Goal: Task Accomplishment & Management: Use online tool/utility

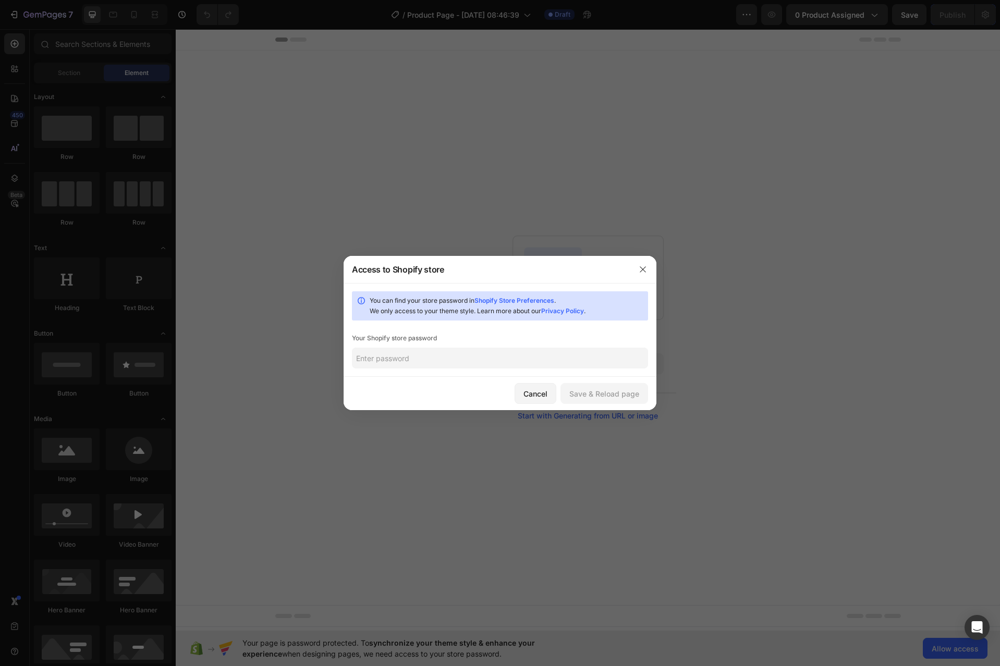
click at [531, 299] on link "Shopify Store Preferences" at bounding box center [514, 301] width 80 height 8
click at [431, 361] on input "text" at bounding box center [500, 358] width 296 height 21
paste input "awngia"
type input "awngia"
click at [610, 390] on div "Save & Reload page" at bounding box center [604, 393] width 70 height 11
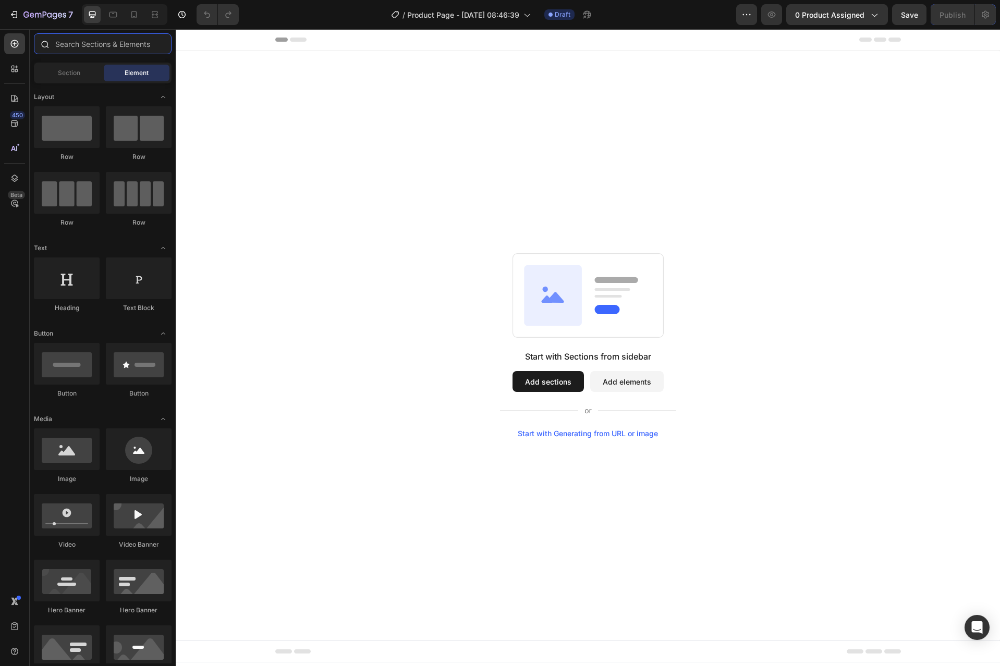
click at [100, 47] on input "text" at bounding box center [103, 43] width 138 height 21
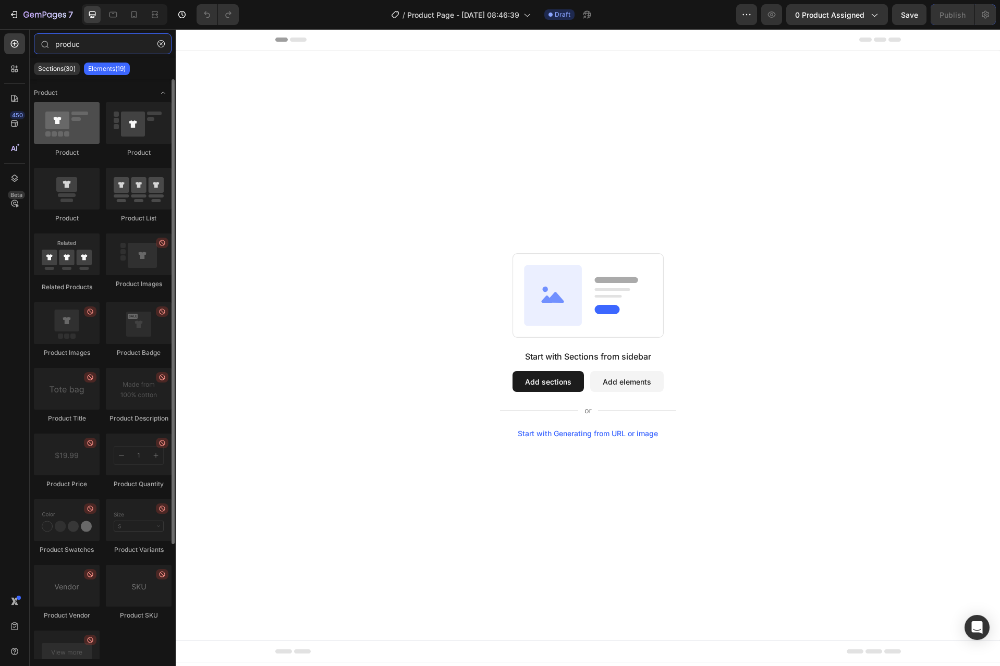
type input "produc"
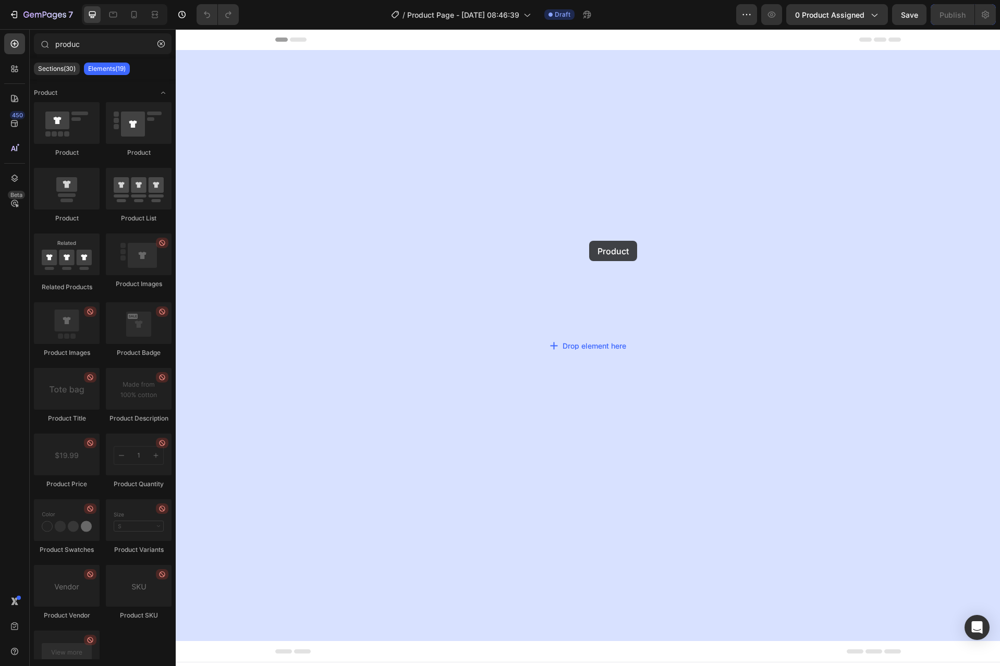
drag, startPoint x: 252, startPoint y: 156, endPoint x: 589, endPoint y: 241, distance: 347.7
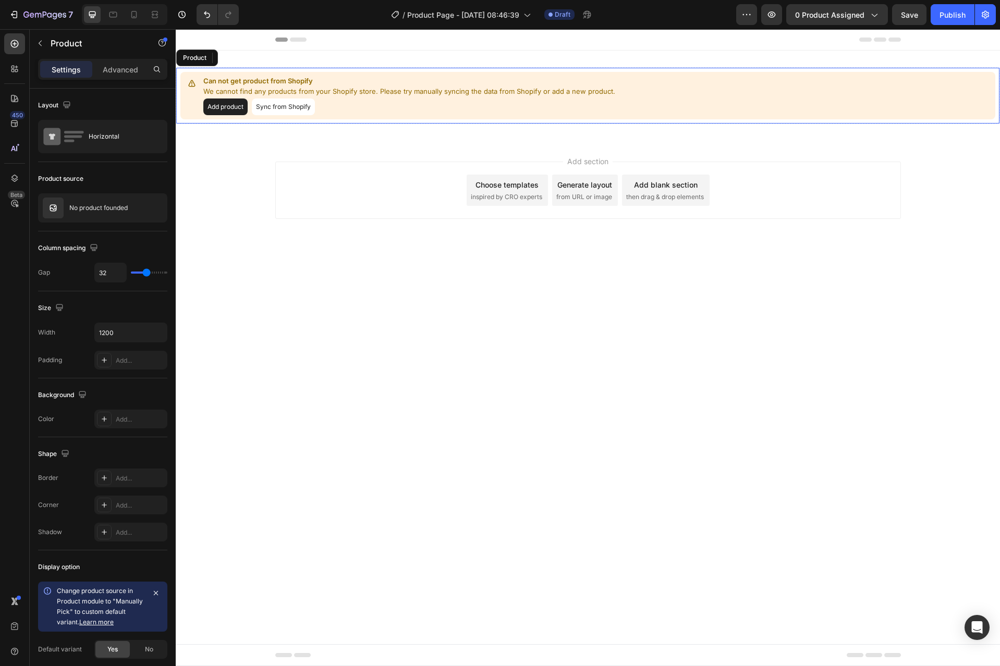
click at [292, 112] on button "Sync from Shopify" at bounding box center [283, 106] width 63 height 17
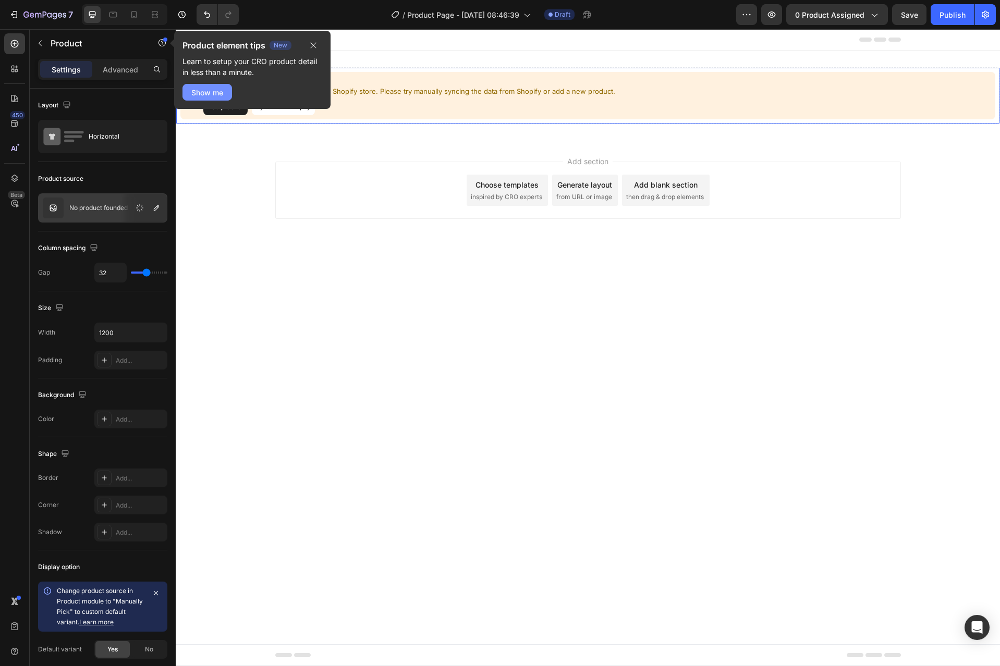
click at [213, 99] on button "Show me" at bounding box center [207, 92] width 50 height 17
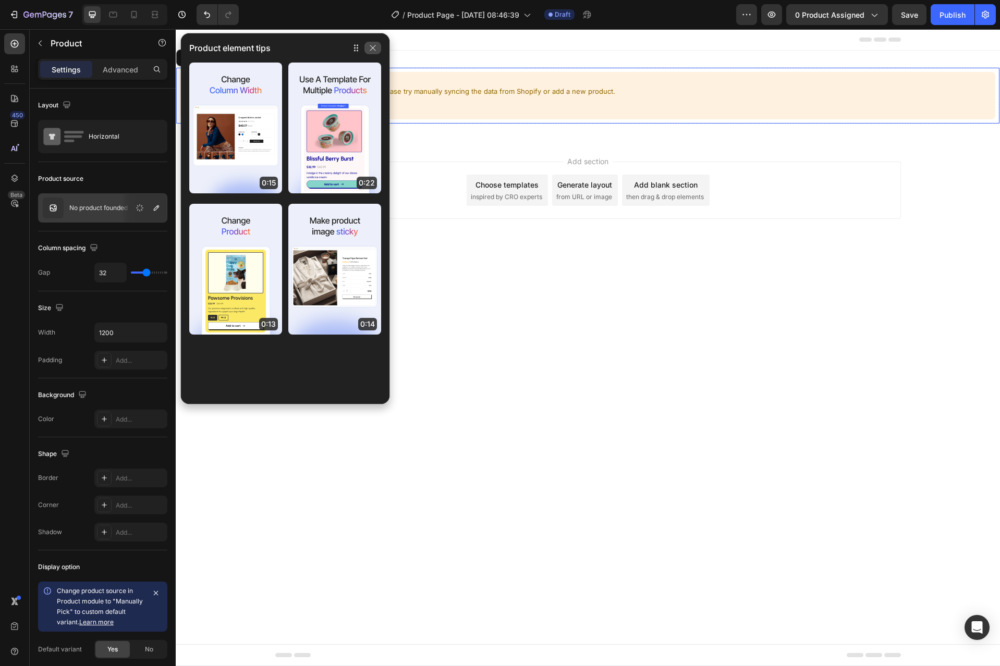
click at [377, 52] on button "button" at bounding box center [372, 48] width 17 height 13
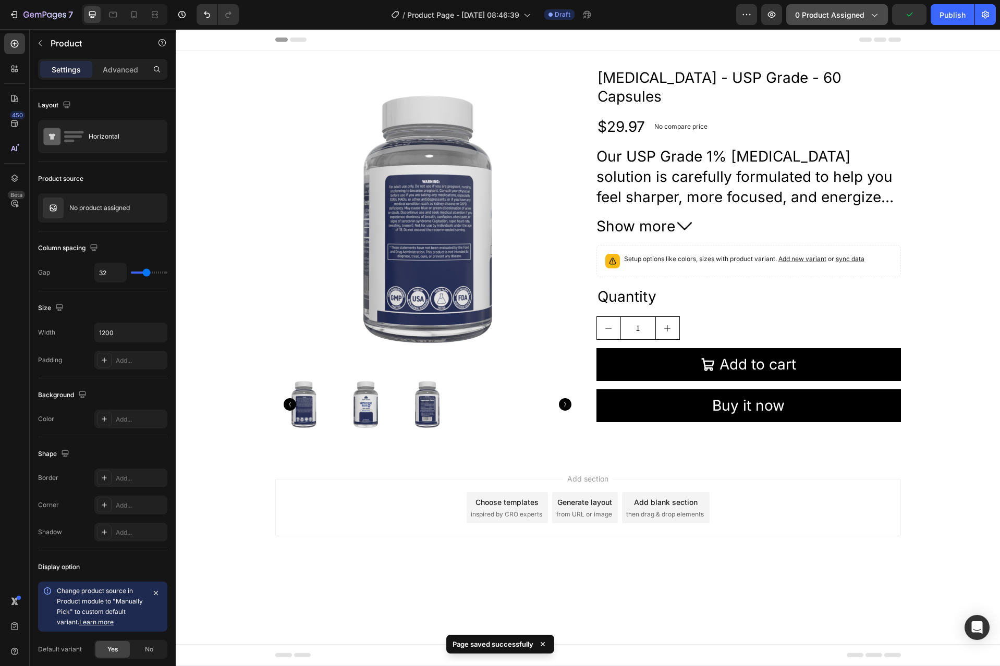
click at [824, 19] on span "0 product assigned" at bounding box center [829, 14] width 69 height 11
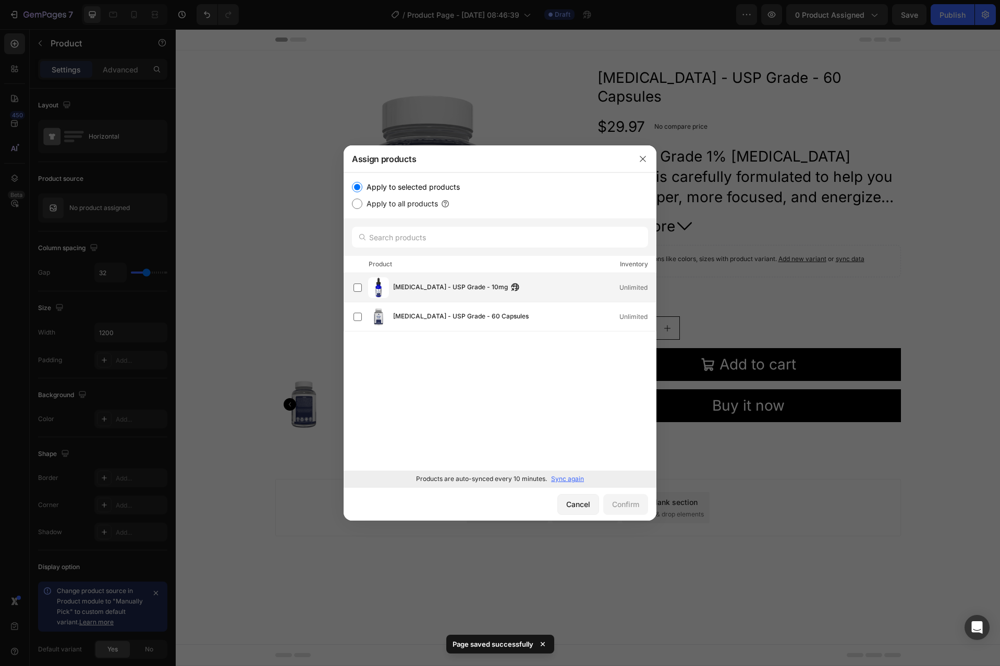
click at [448, 291] on span "[MEDICAL_DATA] - USP Grade - 10mg" at bounding box center [450, 287] width 115 height 11
click at [627, 511] on button "Confirm" at bounding box center [625, 504] width 45 height 21
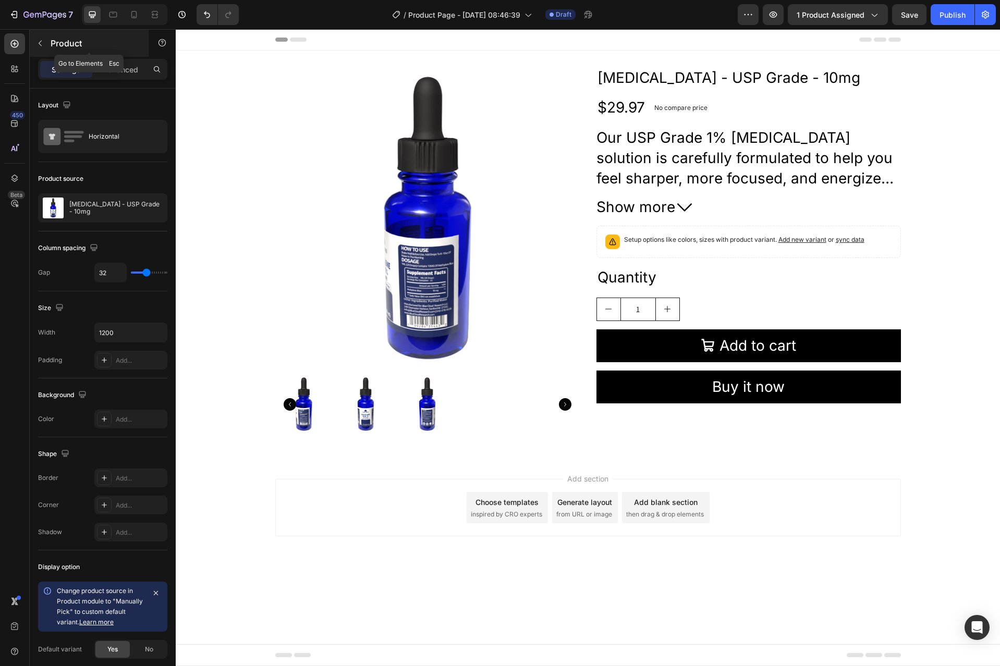
click at [41, 45] on icon "button" at bounding box center [40, 44] width 3 height 6
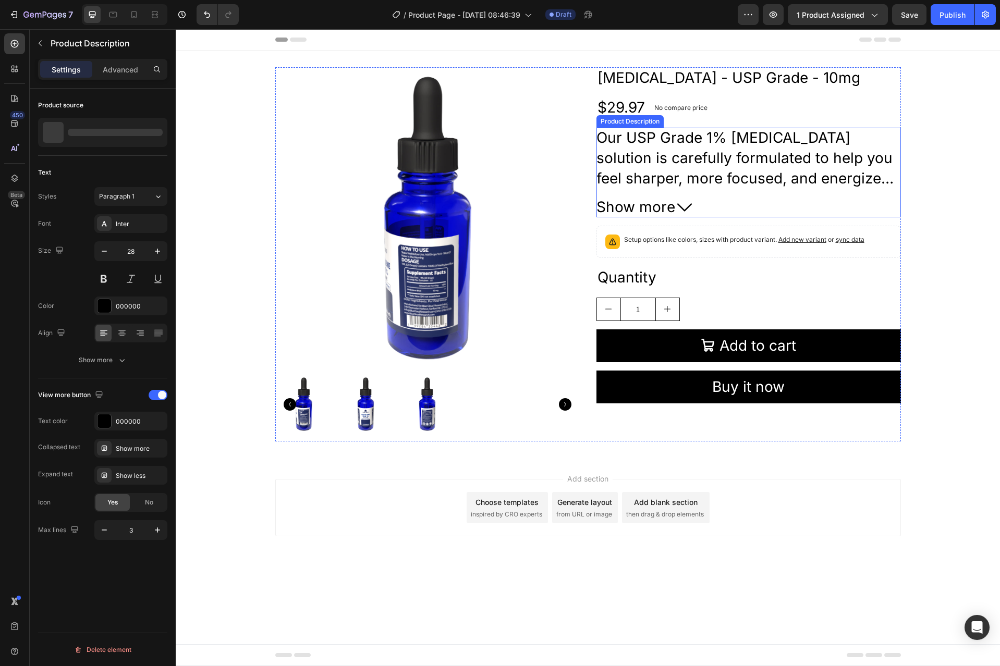
click at [678, 204] on icon at bounding box center [684, 207] width 15 height 15
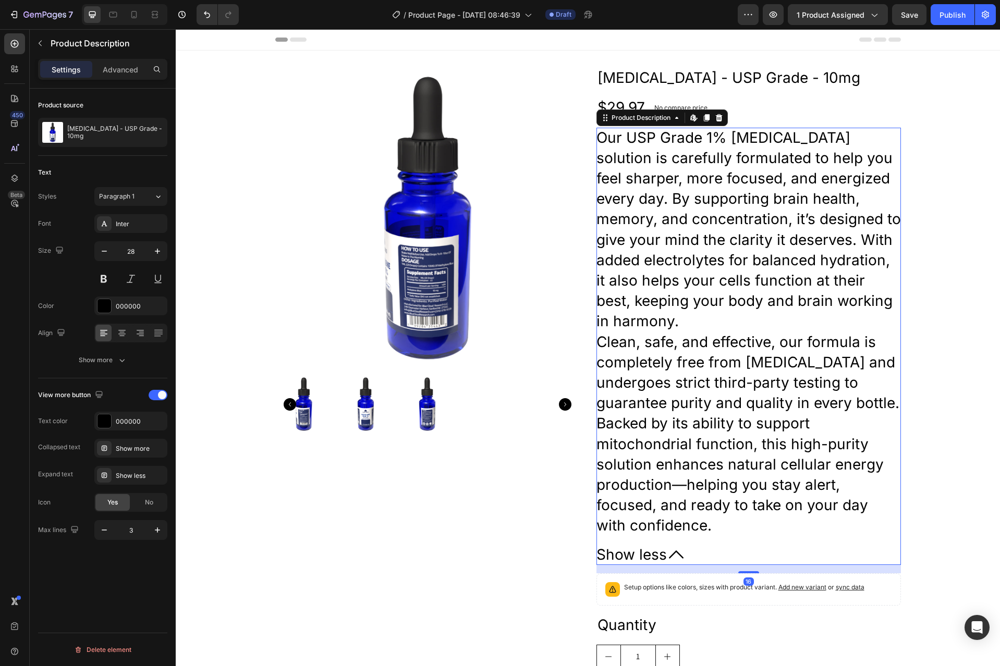
click at [681, 188] on div "Our USP Grade 1% Methylene Blue solution is carefully formulated to help you fe…" at bounding box center [748, 332] width 304 height 409
click at [669, 555] on icon at bounding box center [676, 555] width 15 height 8
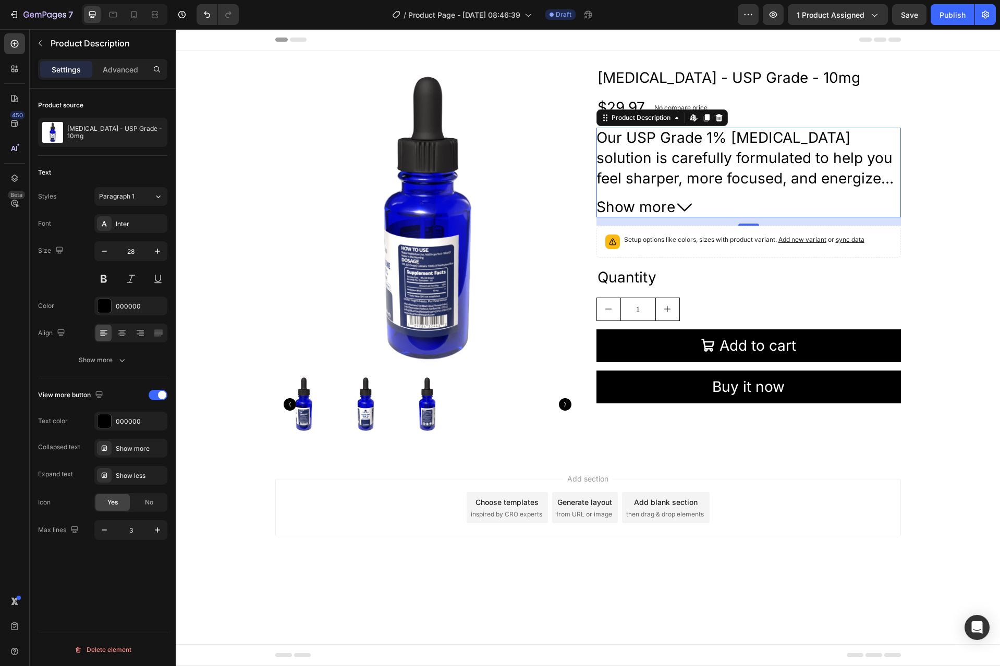
click at [659, 160] on p "Our USP Grade 1% [MEDICAL_DATA] solution is carefully formulated to help you fe…" at bounding box center [748, 230] width 304 height 202
click at [103, 250] on icon "button" at bounding box center [104, 251] width 10 height 10
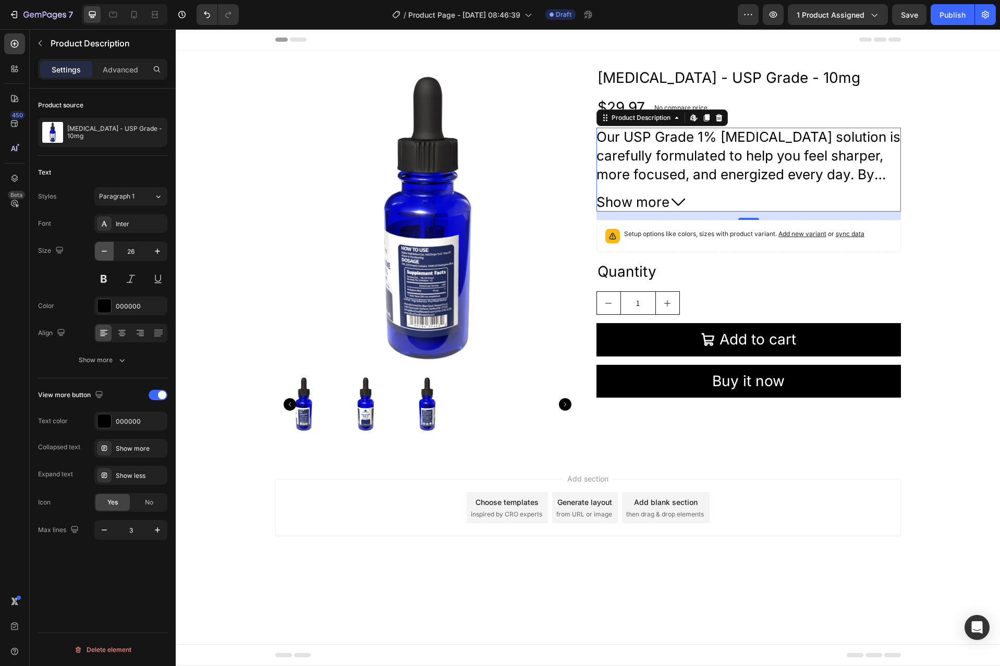
click at [103, 250] on icon "button" at bounding box center [104, 251] width 10 height 10
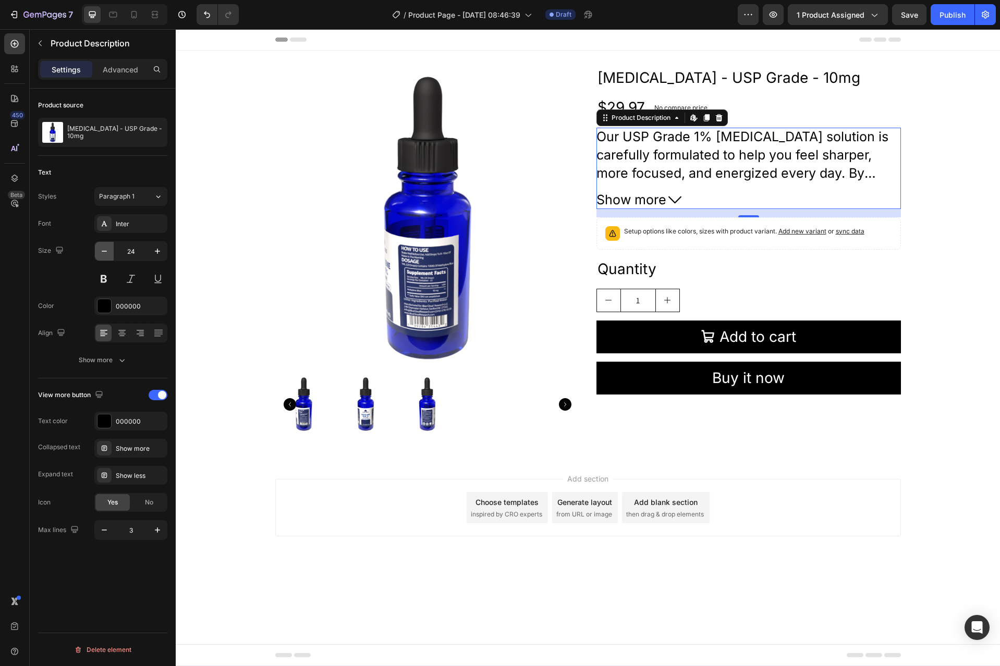
click at [103, 250] on icon "button" at bounding box center [104, 251] width 10 height 10
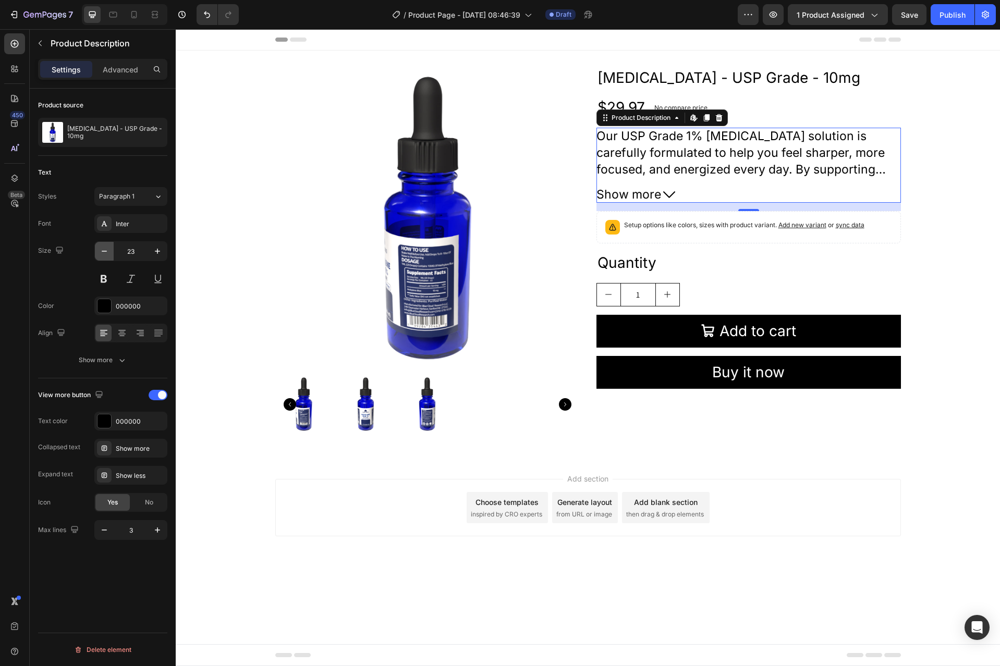
click at [103, 250] on icon "button" at bounding box center [104, 251] width 10 height 10
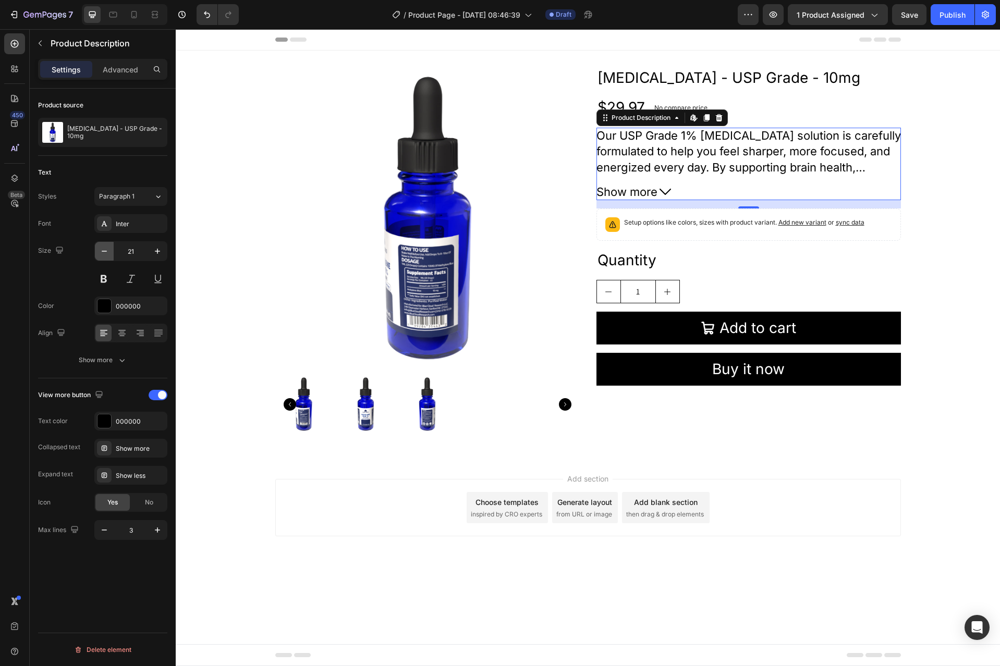
click at [103, 250] on icon "button" at bounding box center [104, 251] width 10 height 10
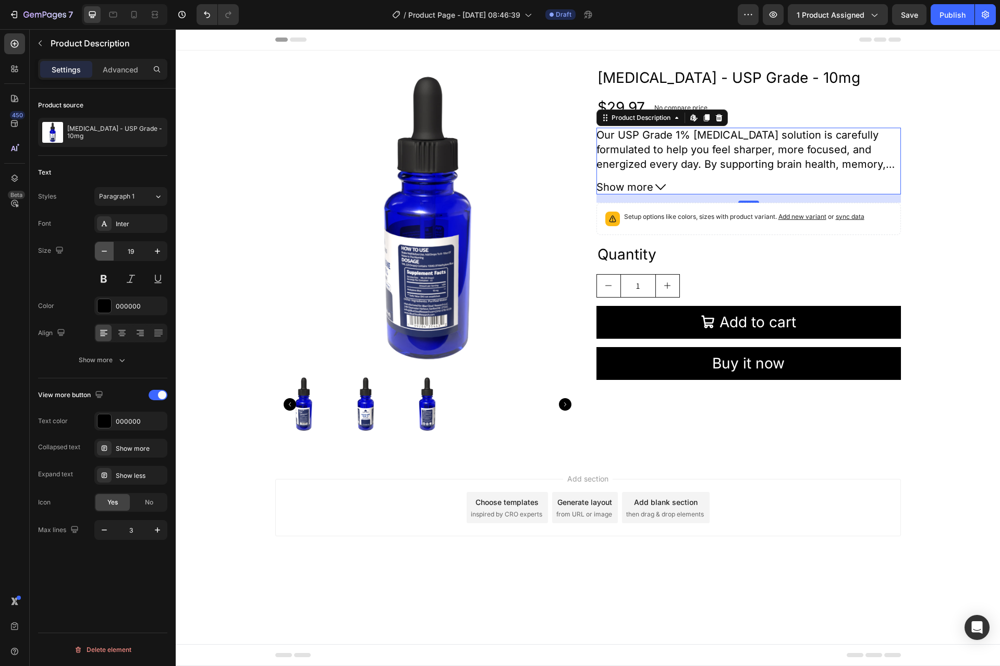
click at [103, 250] on icon "button" at bounding box center [104, 251] width 10 height 10
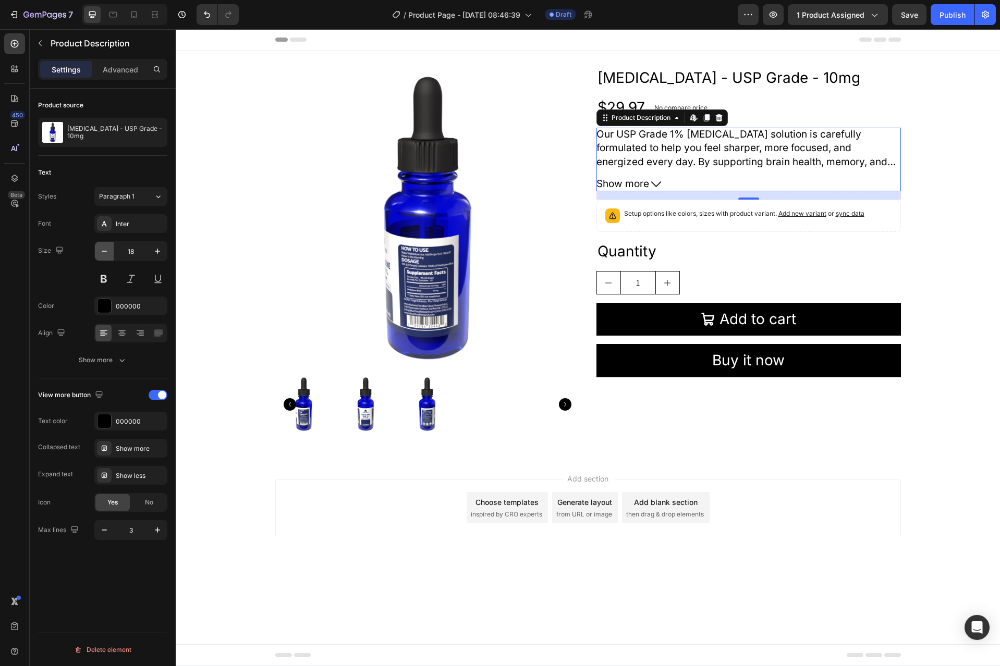
click at [103, 250] on icon "button" at bounding box center [104, 251] width 10 height 10
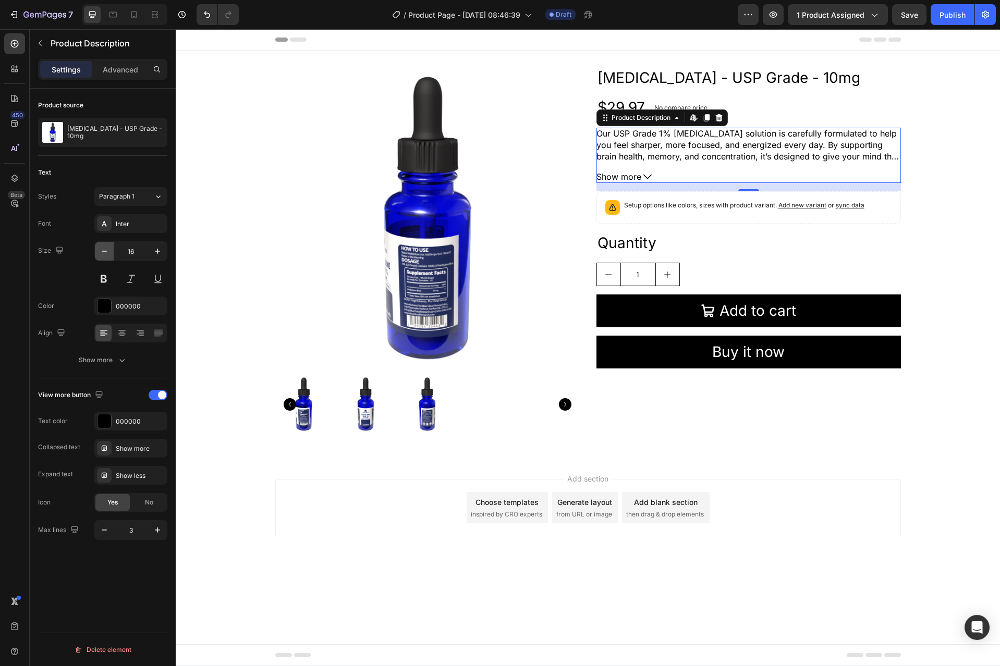
click at [103, 250] on icon "button" at bounding box center [104, 251] width 10 height 10
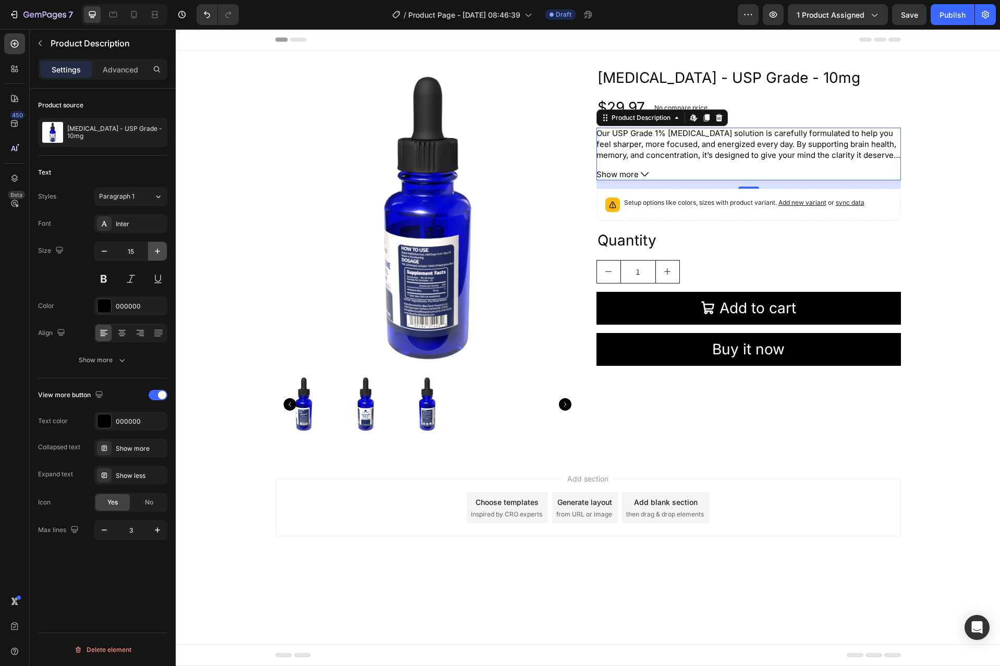
click at [156, 254] on icon "button" at bounding box center [157, 251] width 10 height 10
type input "16"
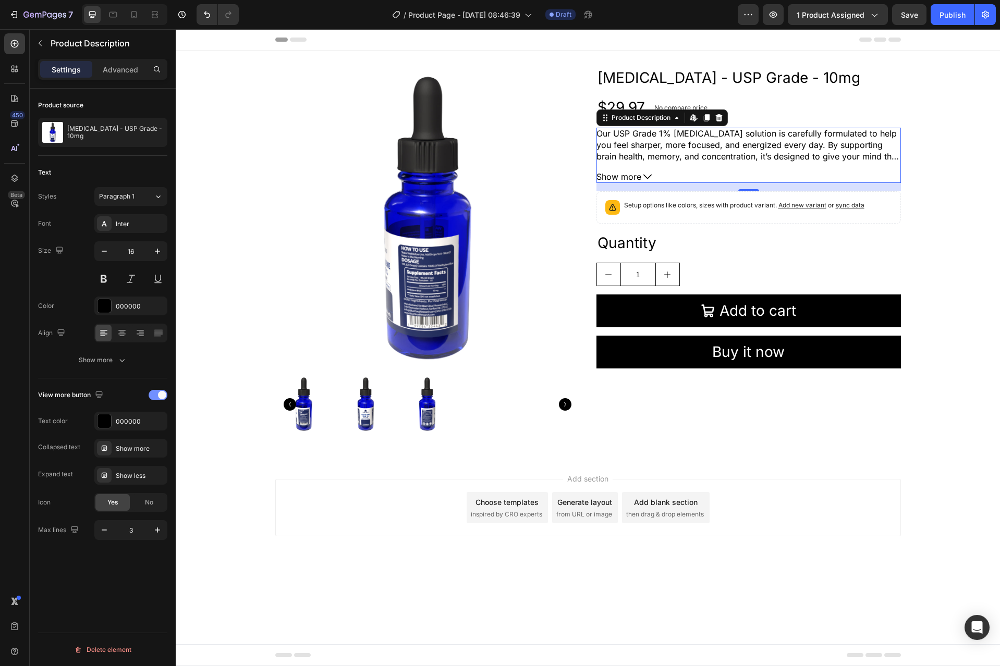
click at [157, 390] on div at bounding box center [158, 395] width 19 height 10
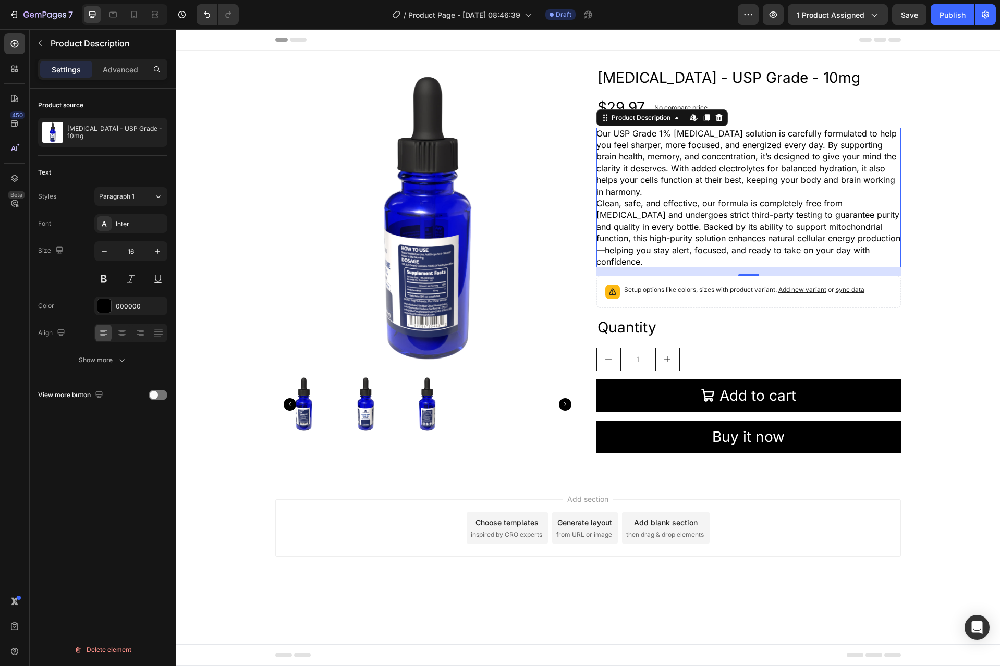
click at [640, 192] on p "Our USP Grade 1% [MEDICAL_DATA] solution is carefully formulated to help you fe…" at bounding box center [746, 162] width 300 height 69
click at [15, 176] on icon at bounding box center [14, 178] width 10 height 10
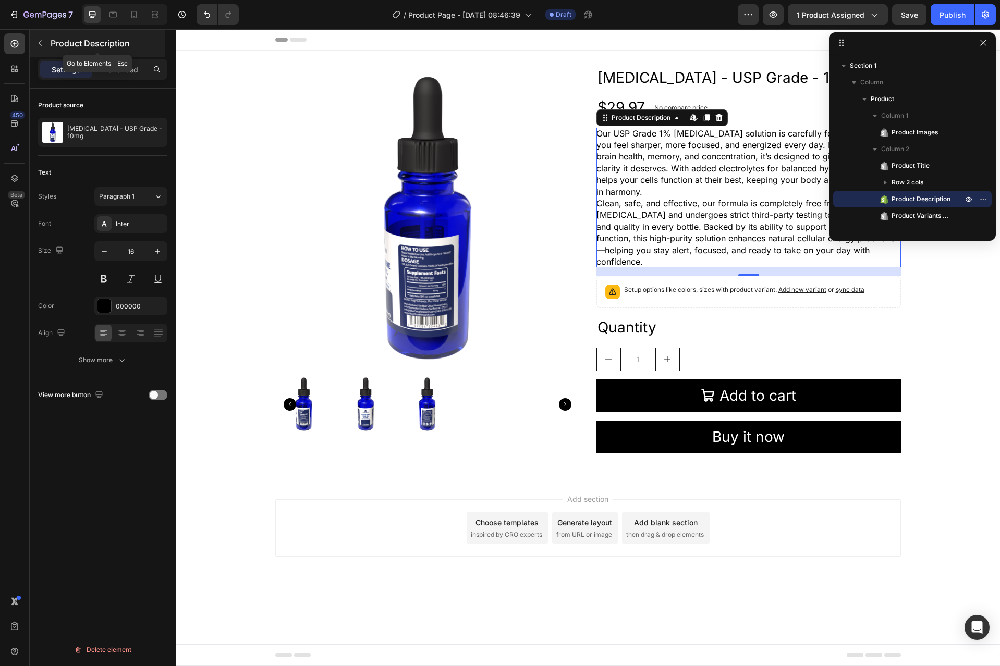
click at [46, 43] on button "button" at bounding box center [40, 43] width 17 height 17
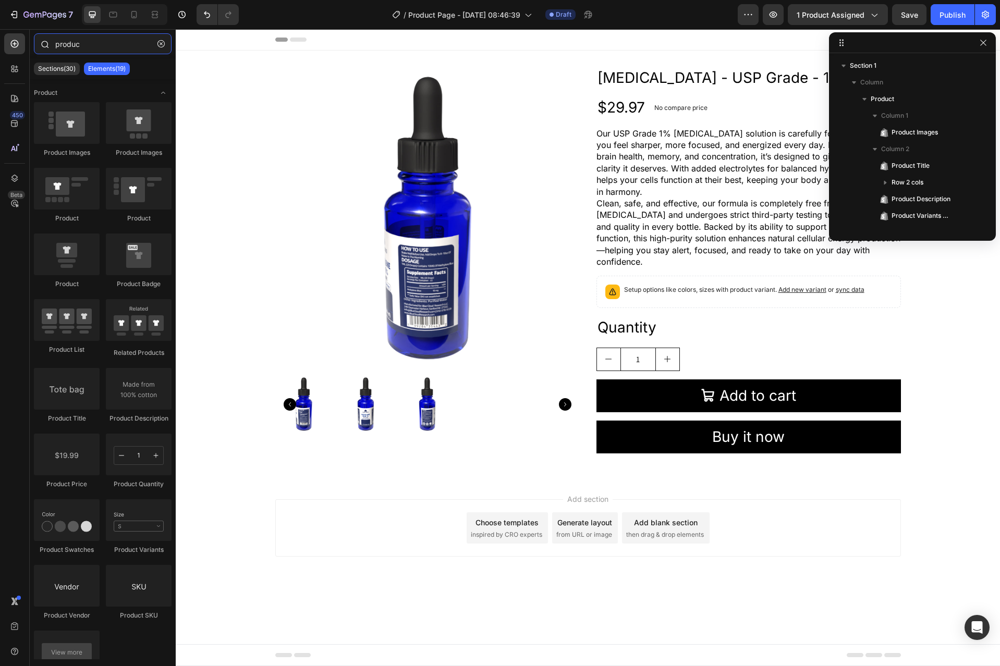
click at [82, 47] on input "produc" at bounding box center [103, 43] width 138 height 21
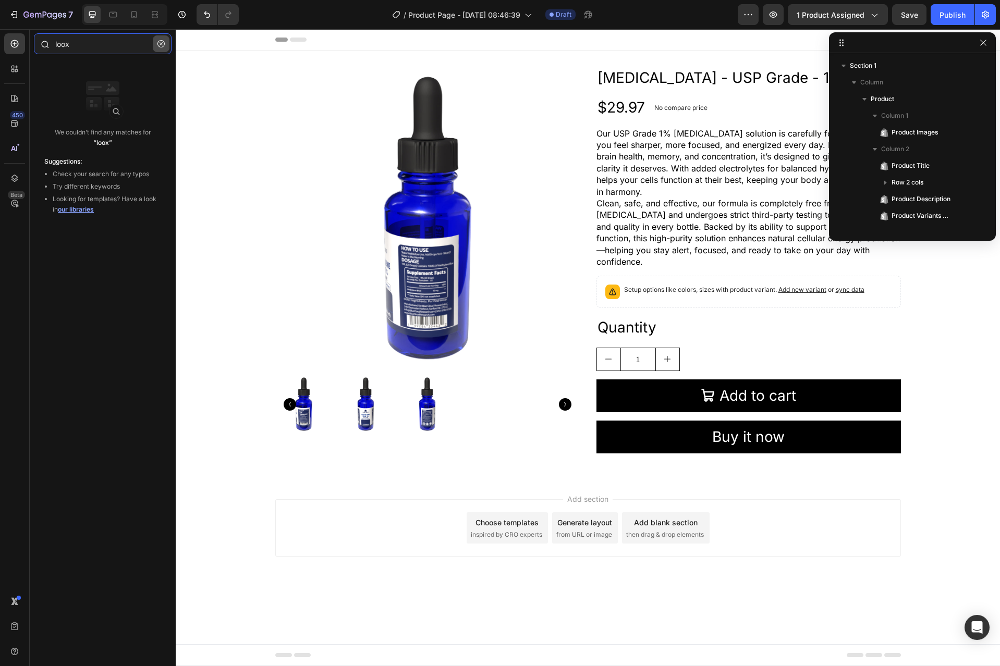
type input "loox"
click at [169, 46] on button "button" at bounding box center [161, 43] width 17 height 17
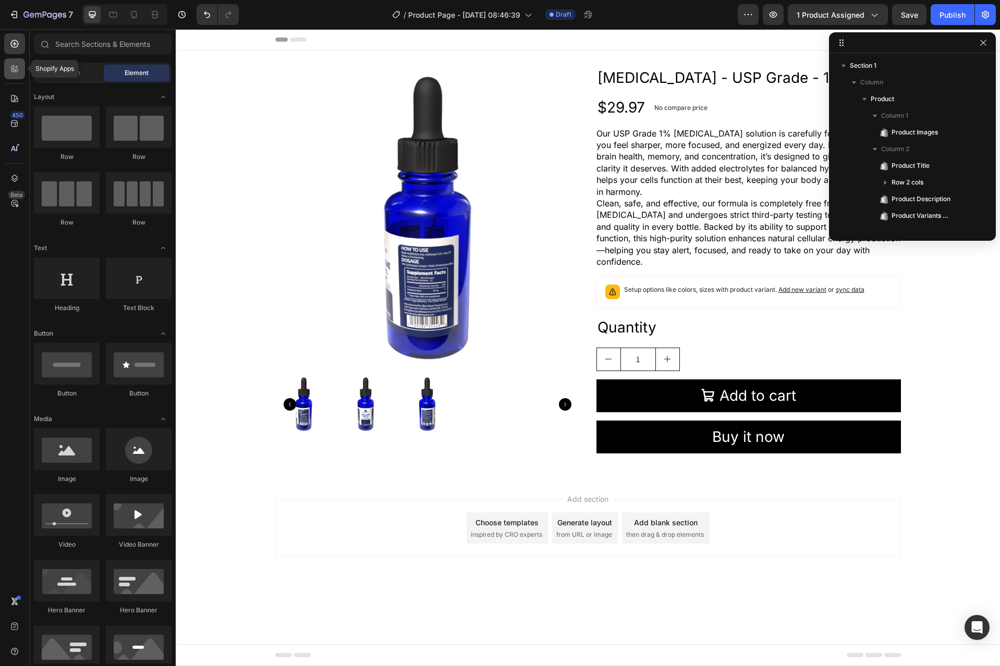
click at [8, 70] on div at bounding box center [14, 68] width 21 height 21
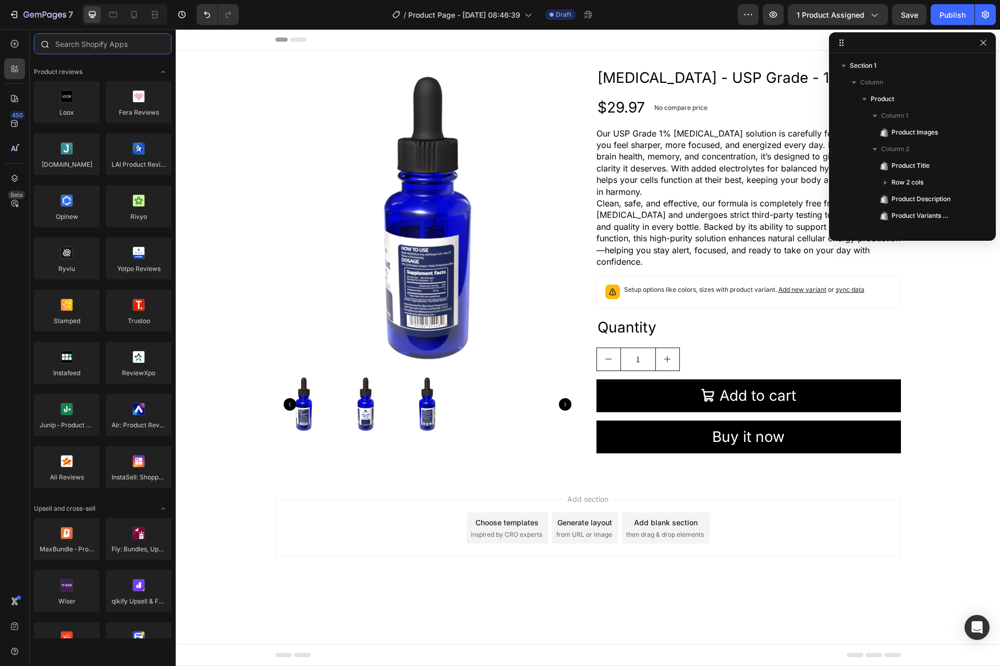
click at [95, 45] on input "text" at bounding box center [103, 43] width 138 height 21
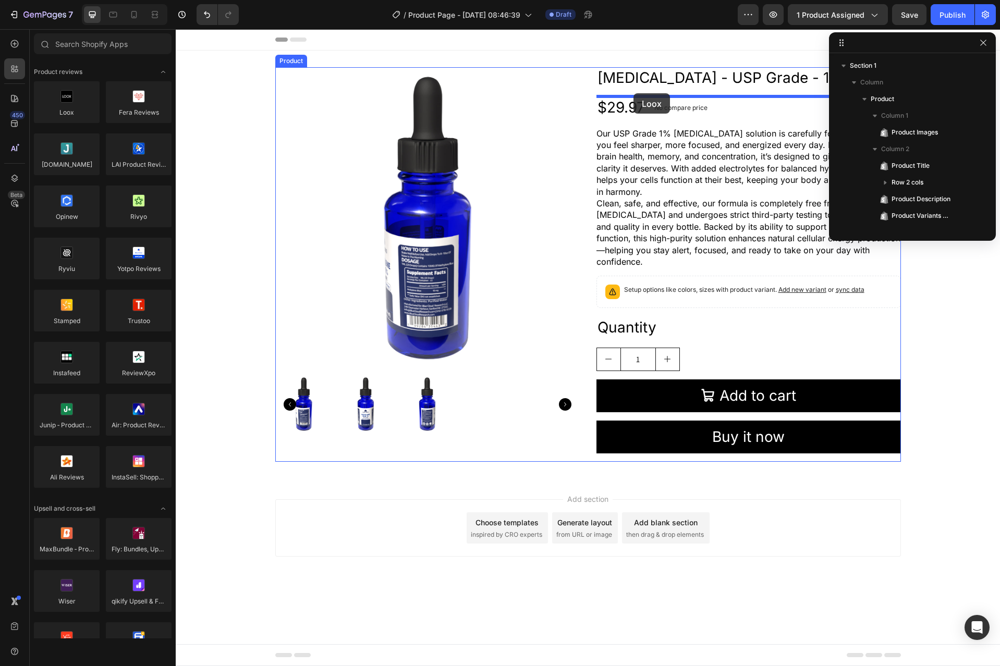
drag, startPoint x: 243, startPoint y: 128, endPoint x: 633, endPoint y: 93, distance: 391.8
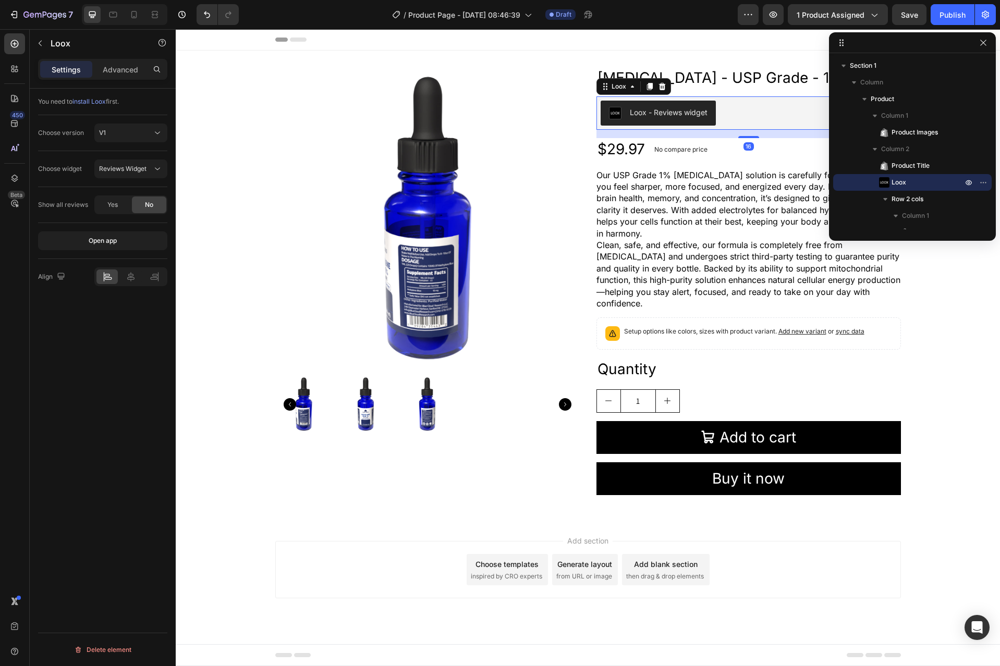
click at [662, 114] on div "Loox - Reviews widget" at bounding box center [669, 112] width 78 height 11
click at [125, 137] on div "V1" at bounding box center [125, 132] width 53 height 9
click at [128, 167] on span "Reviews Widget" at bounding box center [122, 169] width 47 height 8
click at [129, 213] on span "Rating Widget" at bounding box center [119, 213] width 41 height 9
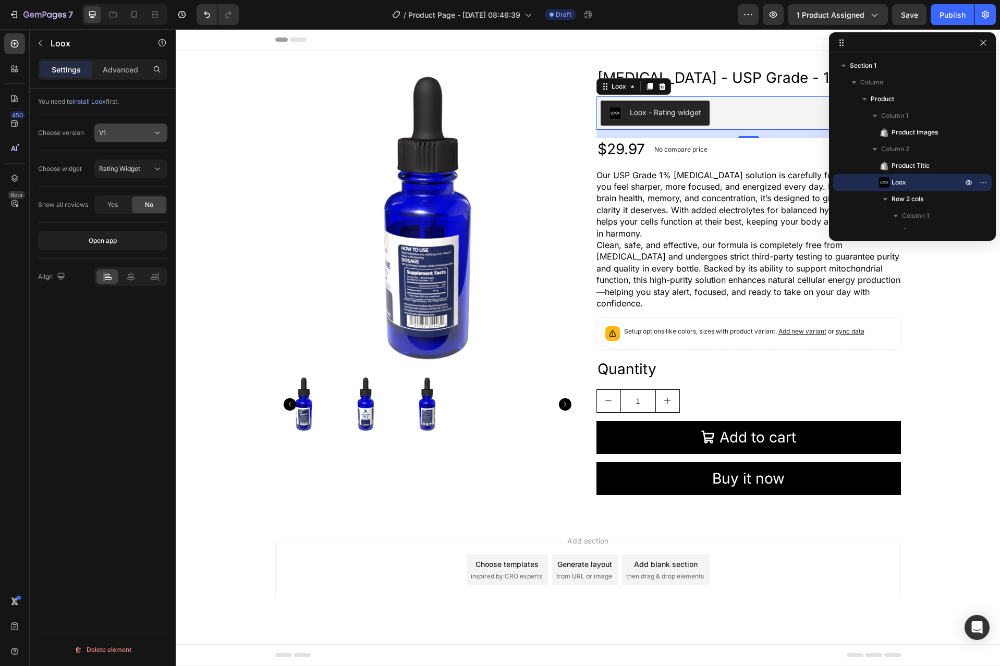
click at [135, 135] on div "V1" at bounding box center [125, 132] width 53 height 9
click at [143, 129] on div "V1" at bounding box center [125, 132] width 53 height 9
click at [121, 176] on p "V2" at bounding box center [128, 178] width 59 height 9
click at [128, 174] on button "Cards Carousel" at bounding box center [130, 168] width 73 height 19
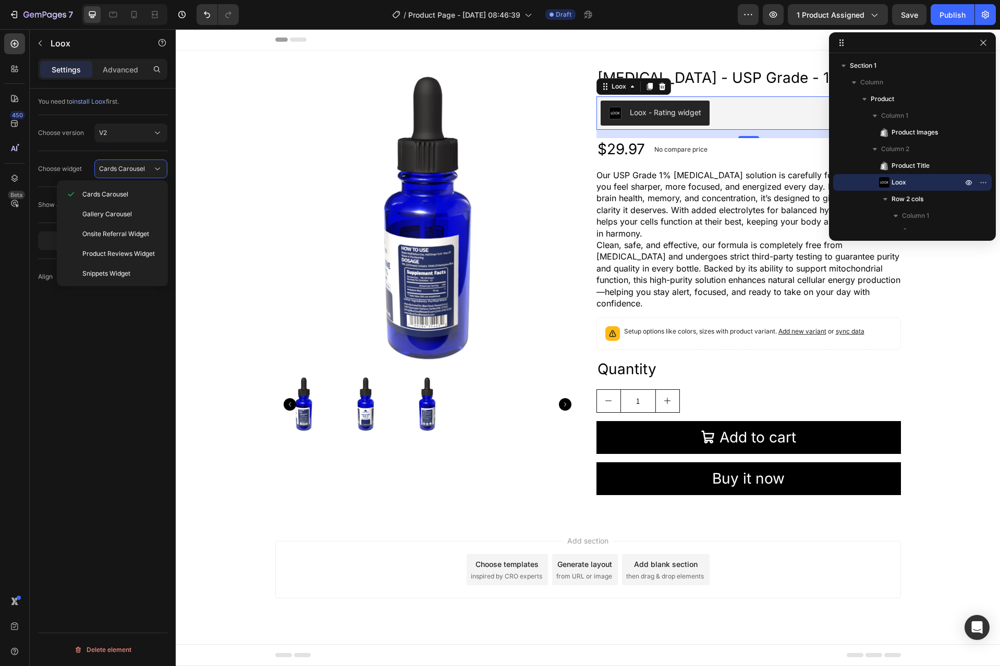
click at [119, 303] on div "You need to install Loox first. Choose version V2 Choose widget Cards Carousel …" at bounding box center [103, 392] width 146 height 607
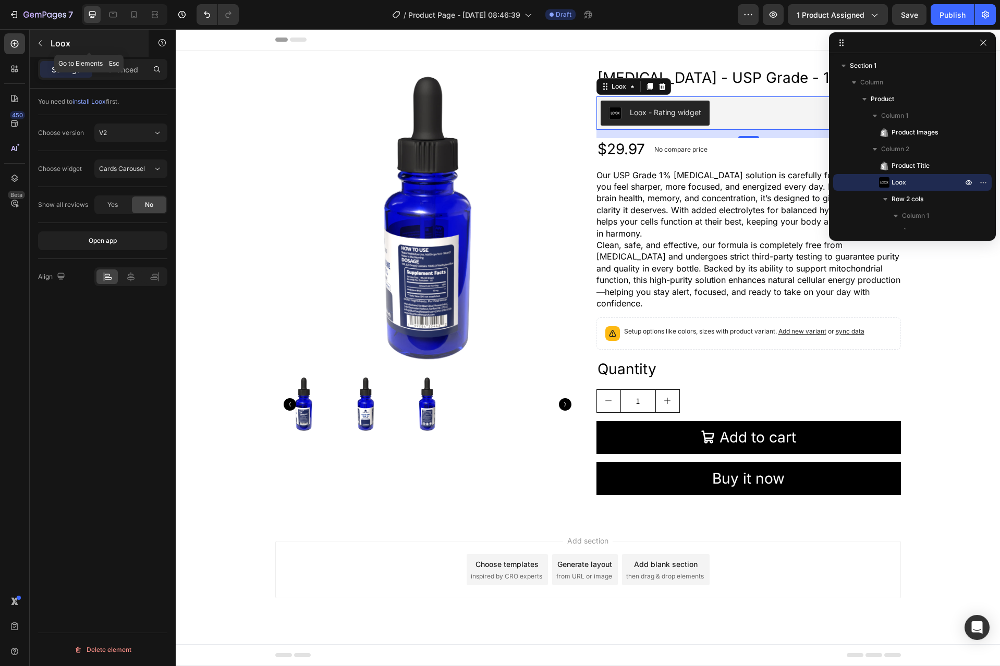
click at [45, 46] on button "button" at bounding box center [40, 43] width 17 height 17
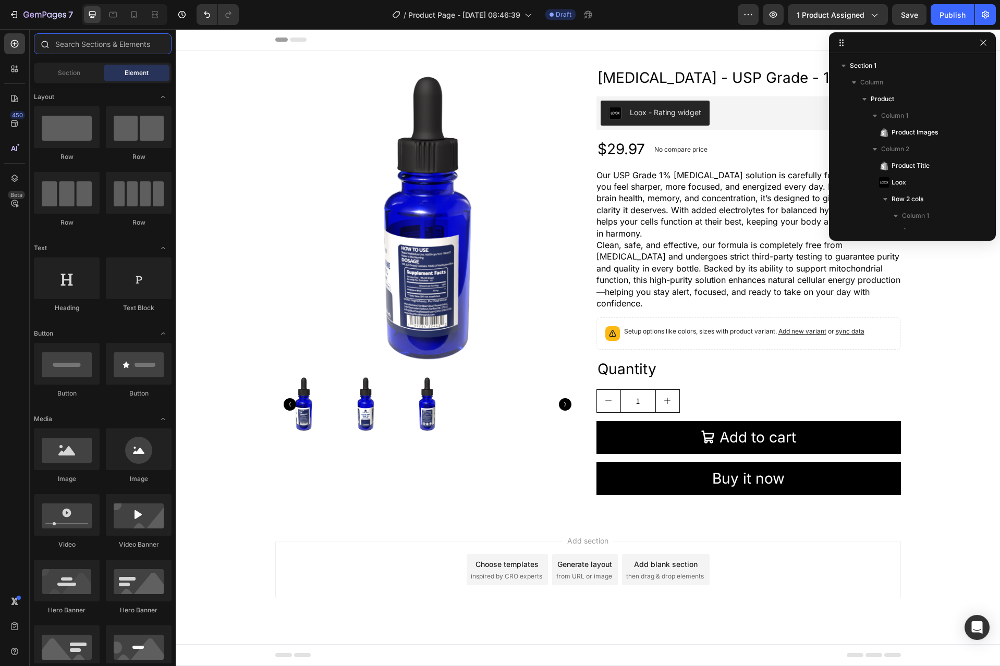
click at [92, 43] on input "text" at bounding box center [103, 43] width 138 height 21
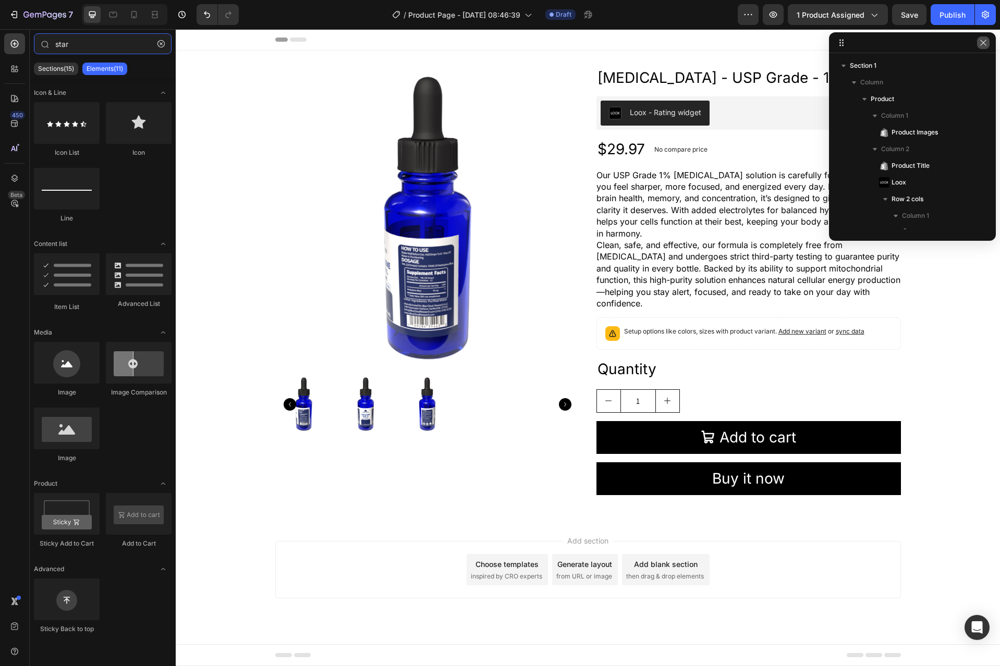
type input "star"
click at [986, 45] on icon "button" at bounding box center [983, 43] width 8 height 8
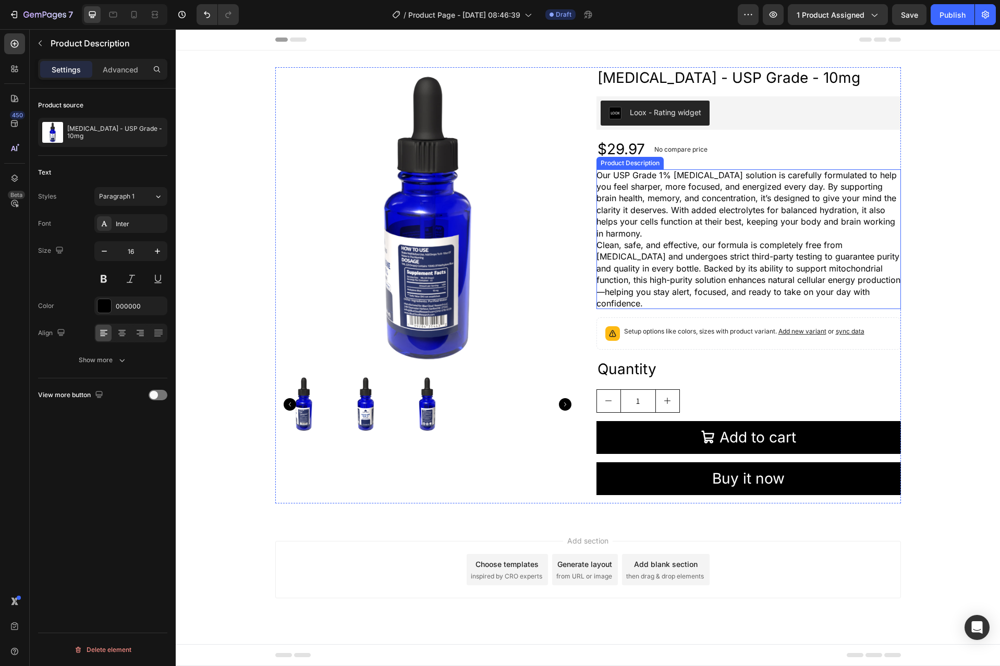
click at [703, 243] on p "Clean, safe, and effective, our formula is completely free from formaldehyde an…" at bounding box center [748, 274] width 304 height 69
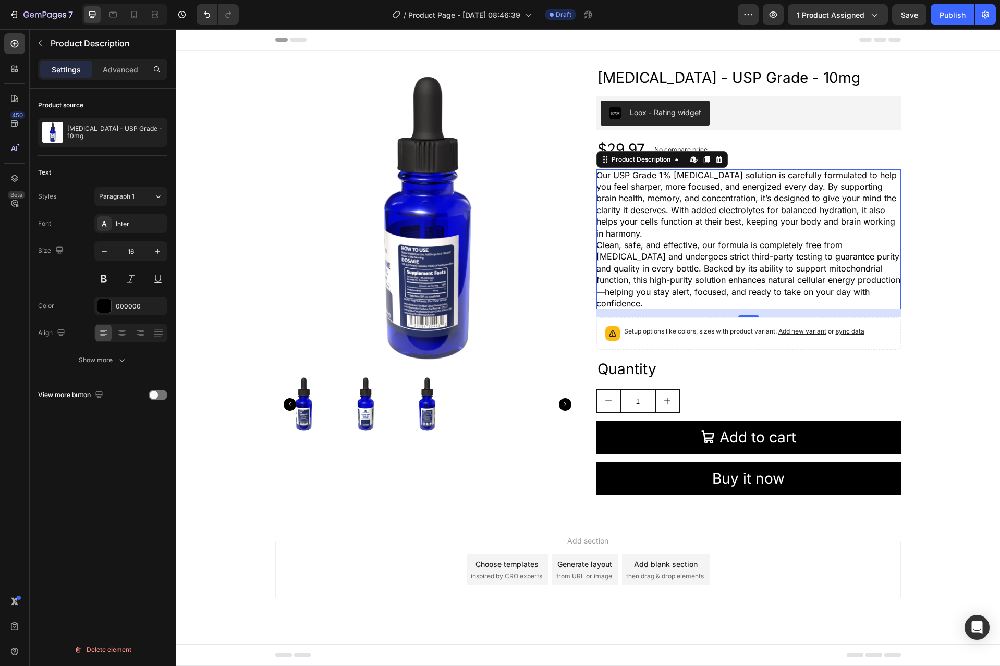
click at [674, 208] on p "Our USP Grade 1% [MEDICAL_DATA] solution is carefully formulated to help you fe…" at bounding box center [746, 204] width 300 height 69
click at [40, 42] on icon "button" at bounding box center [40, 44] width 3 height 6
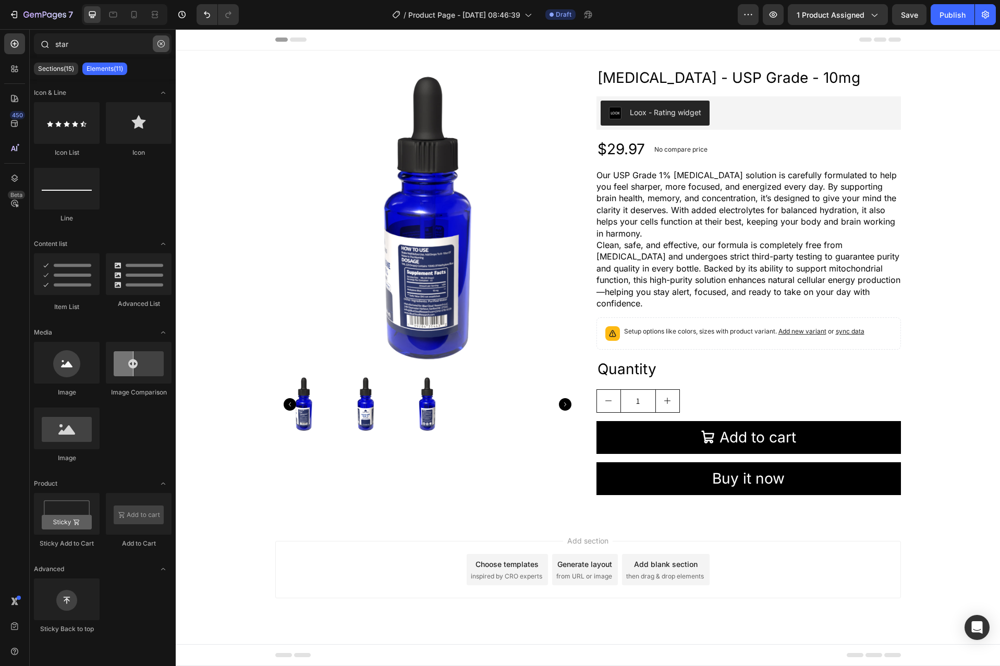
click at [164, 48] on button "button" at bounding box center [161, 43] width 17 height 17
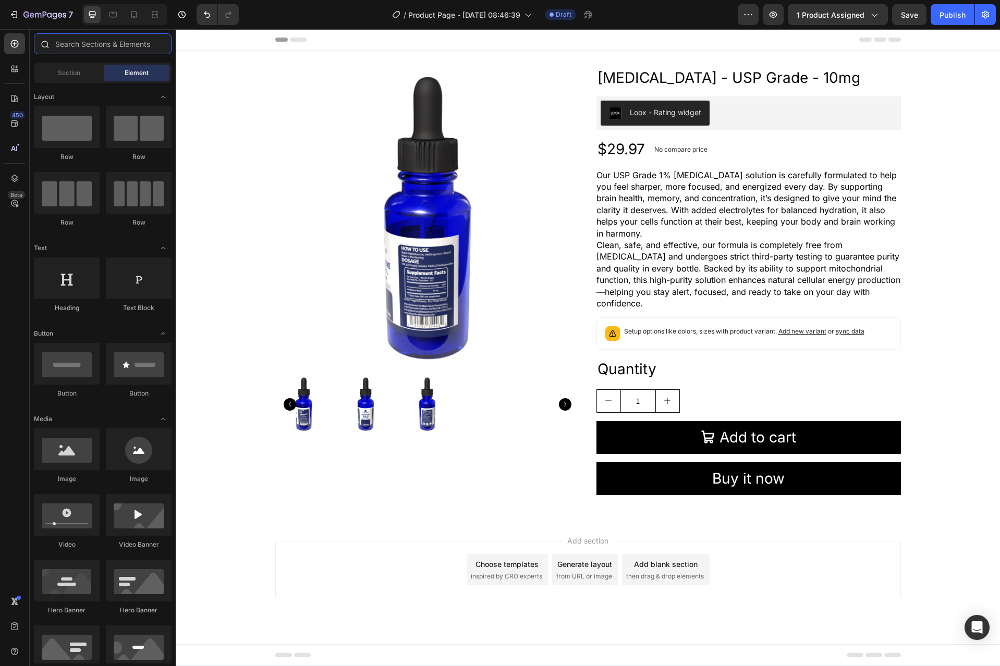
click at [83, 45] on input "text" at bounding box center [103, 43] width 138 height 21
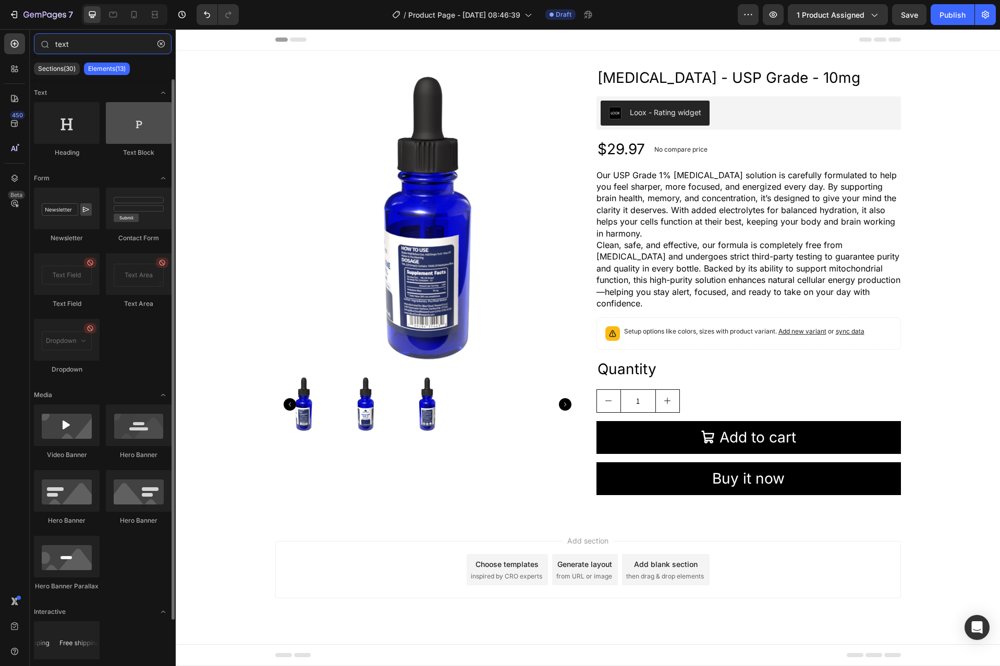
type input "text"
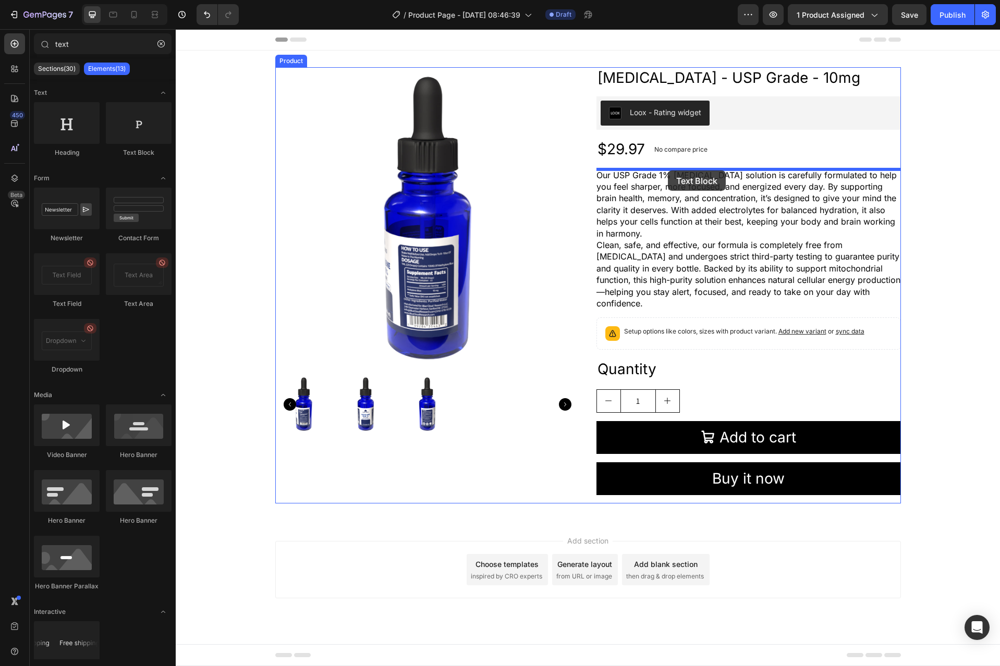
drag, startPoint x: 309, startPoint y: 163, endPoint x: 668, endPoint y: 170, distance: 358.6
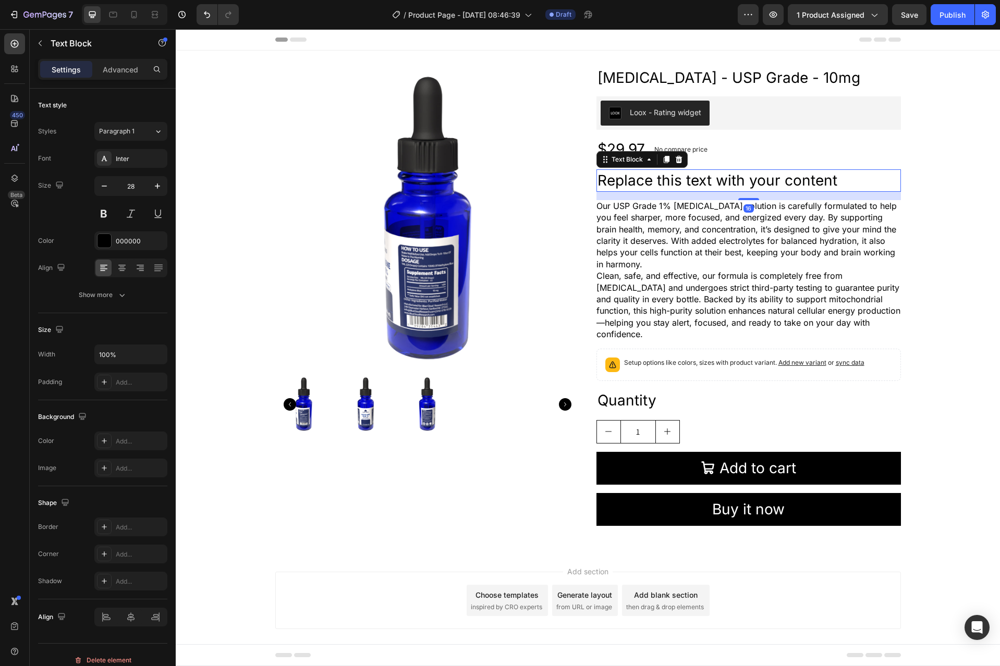
click at [657, 181] on div "Replace this text with your content" at bounding box center [748, 180] width 304 height 22
click at [657, 181] on p "Replace this text with your content" at bounding box center [748, 180] width 302 height 20
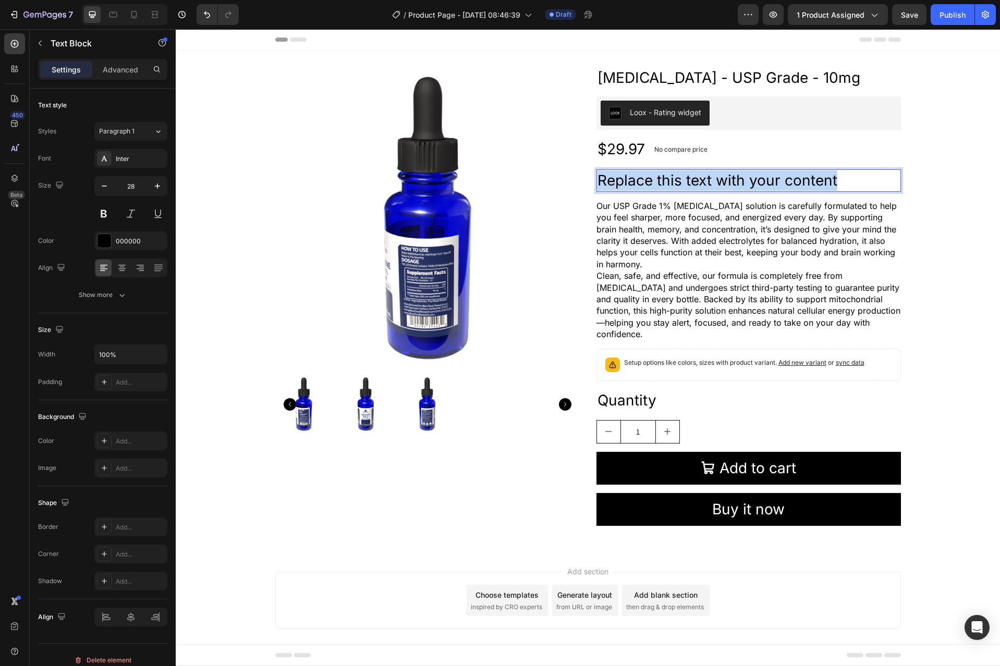
click at [657, 181] on p "Replace this text with your content" at bounding box center [748, 180] width 302 height 20
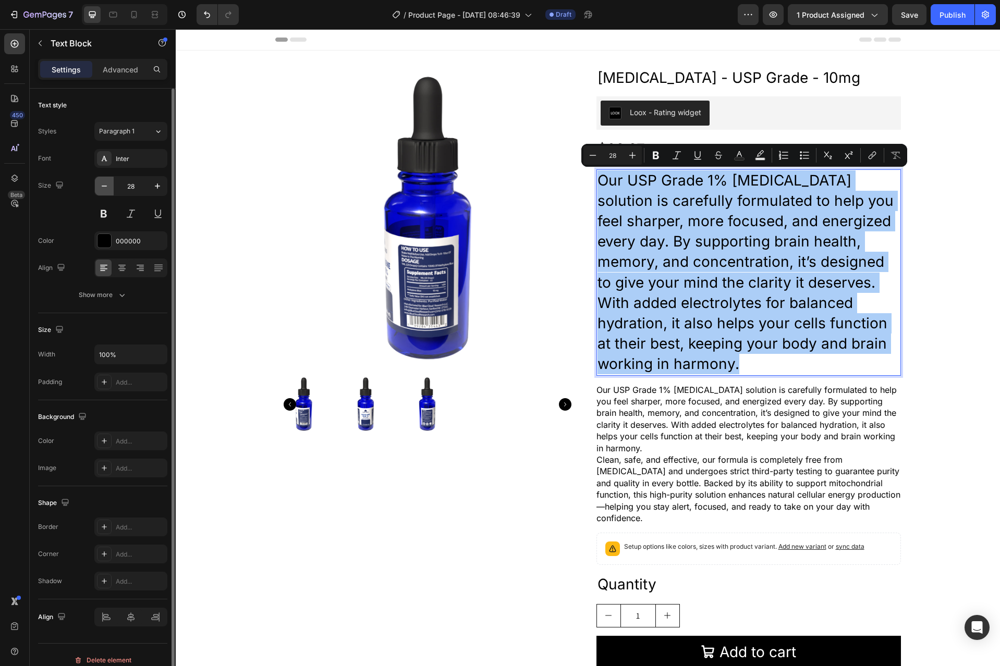
click at [99, 190] on icon "button" at bounding box center [104, 186] width 10 height 10
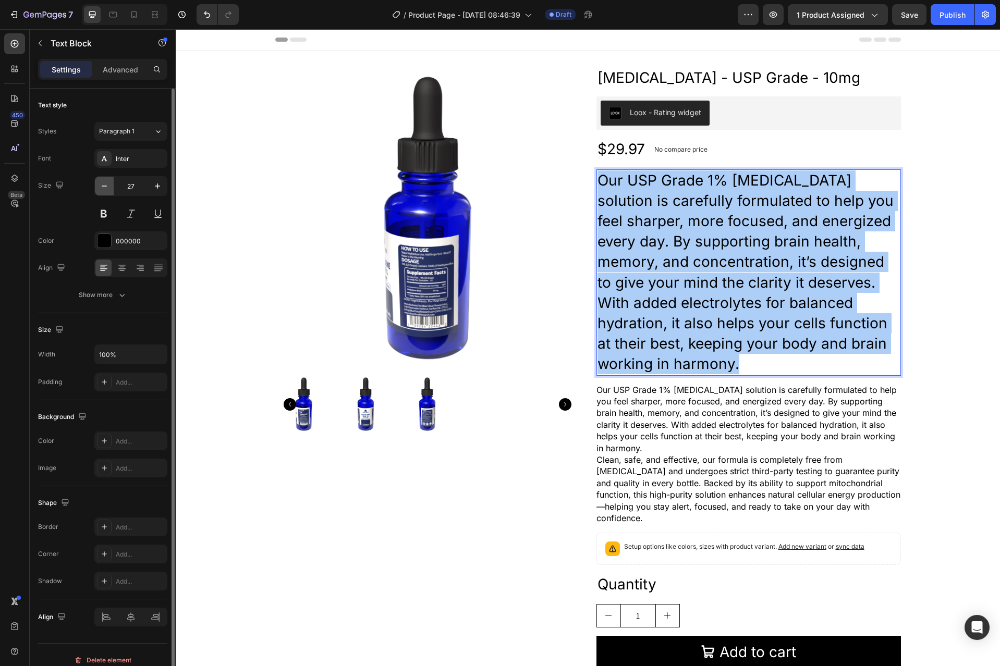
click at [100, 190] on icon "button" at bounding box center [104, 186] width 10 height 10
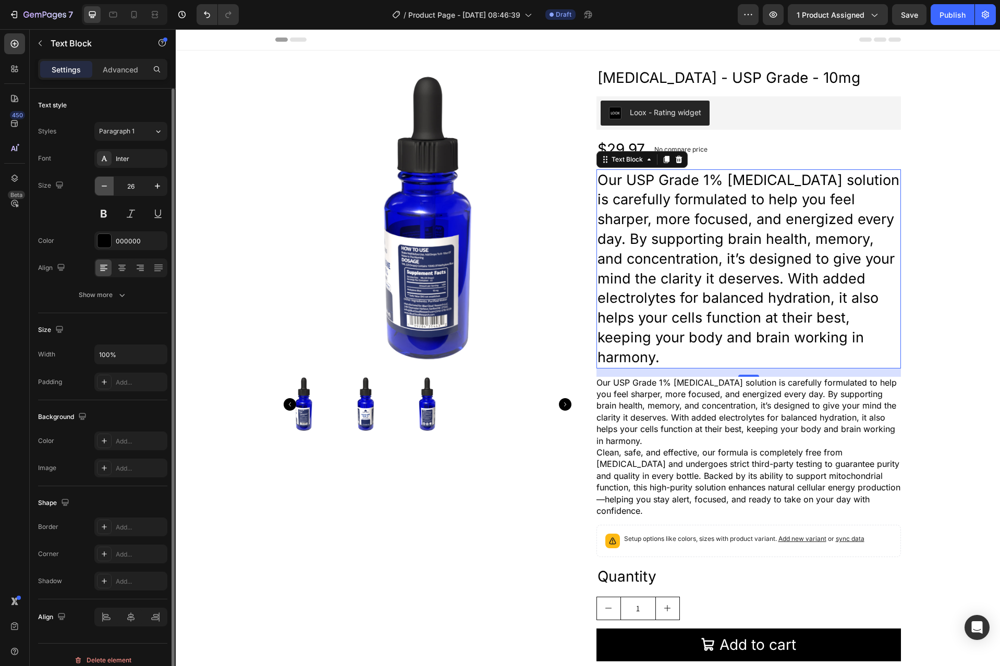
click at [100, 190] on icon "button" at bounding box center [104, 186] width 10 height 10
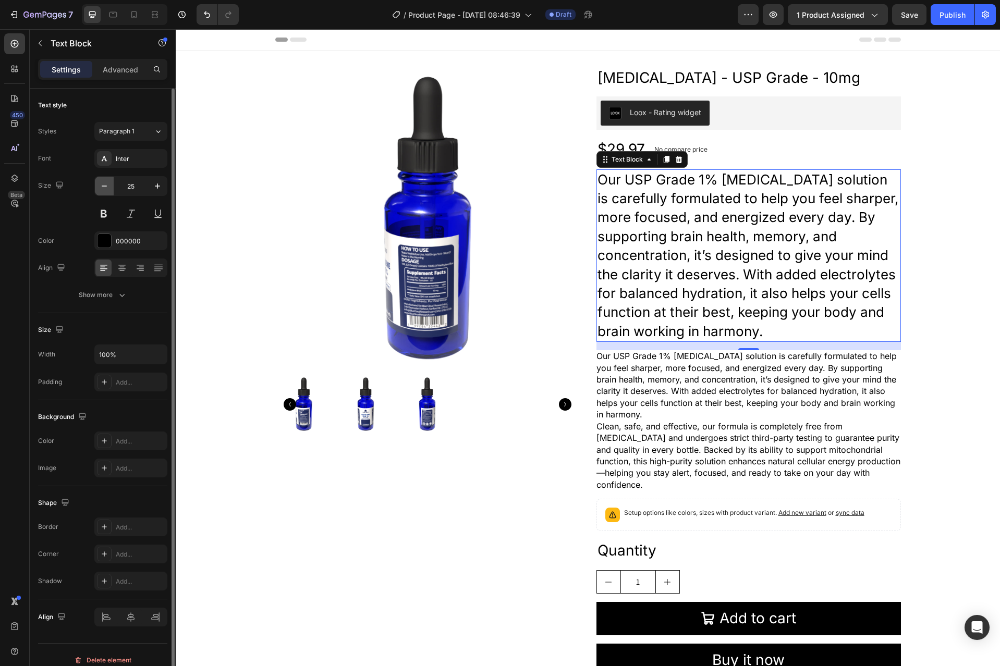
click at [100, 190] on icon "button" at bounding box center [104, 186] width 10 height 10
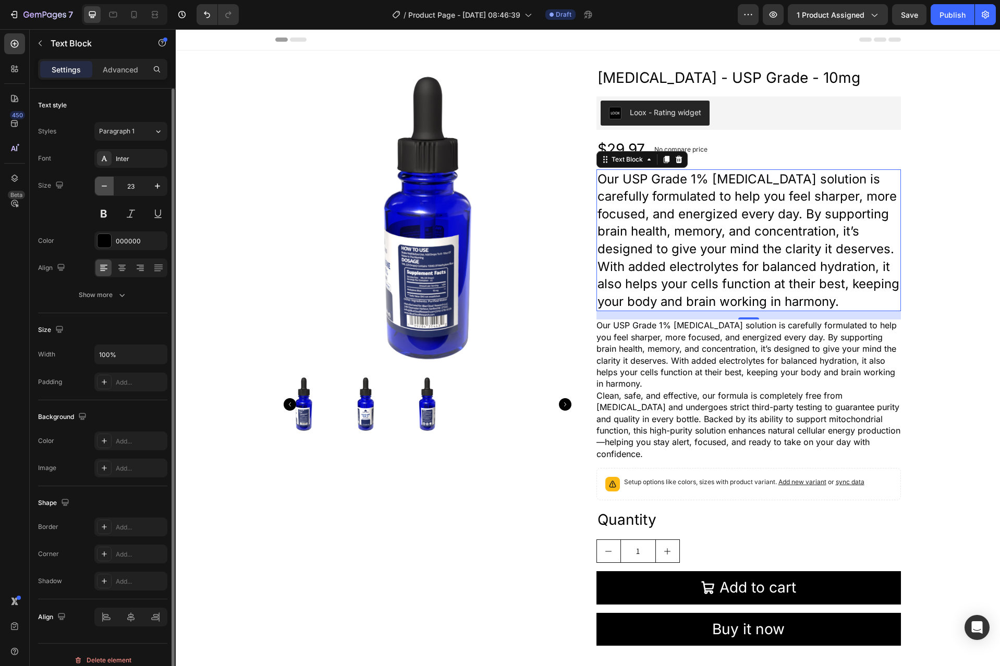
click at [100, 190] on icon "button" at bounding box center [104, 186] width 10 height 10
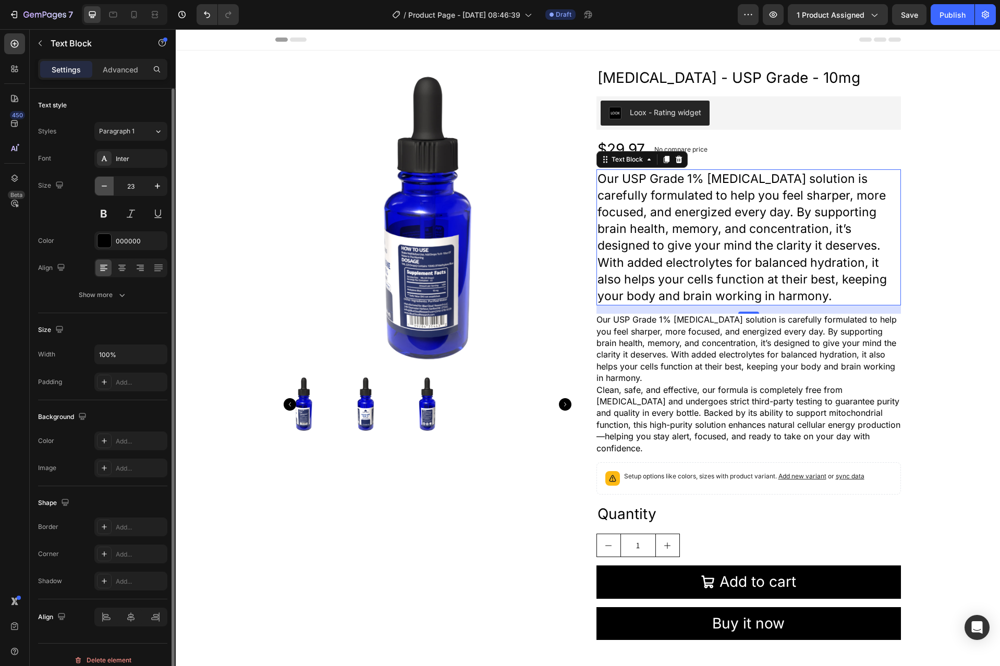
click at [100, 190] on icon "button" at bounding box center [104, 186] width 10 height 10
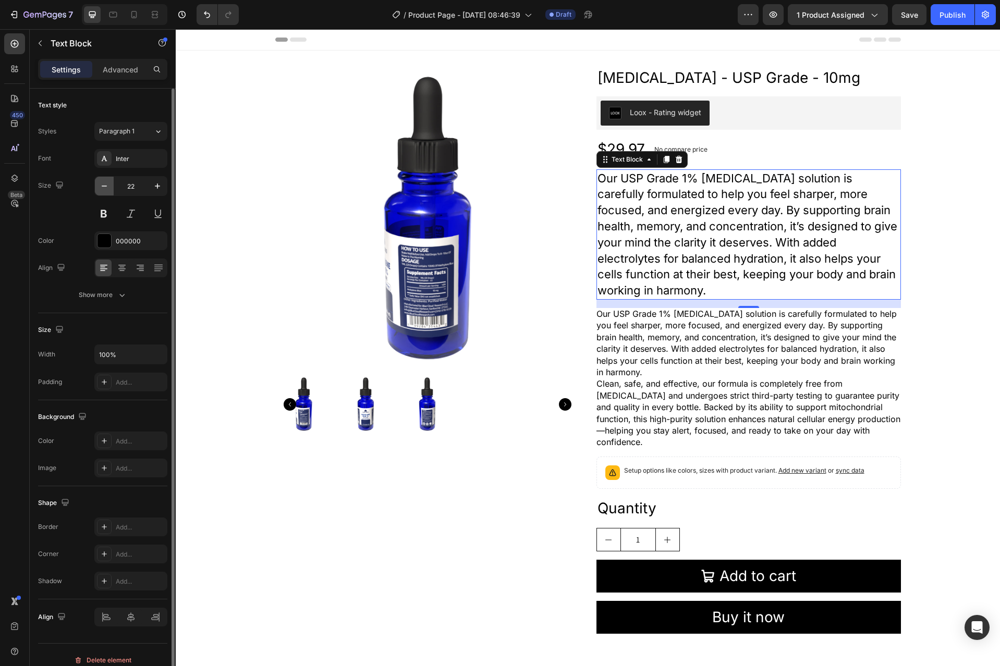
click at [100, 190] on icon "button" at bounding box center [104, 186] width 10 height 10
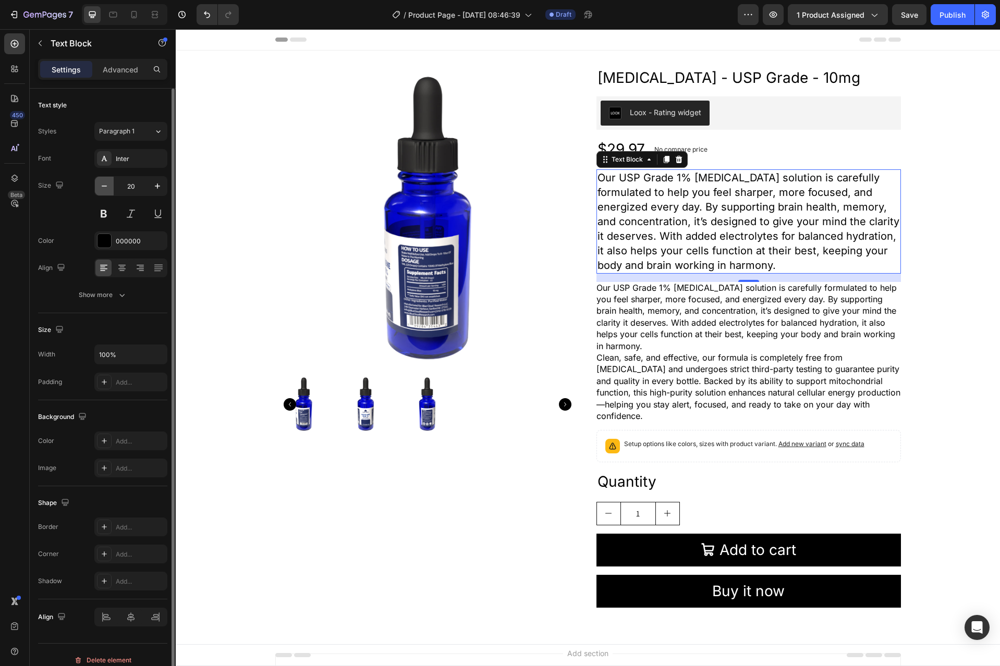
click at [100, 190] on icon "button" at bounding box center [104, 186] width 10 height 10
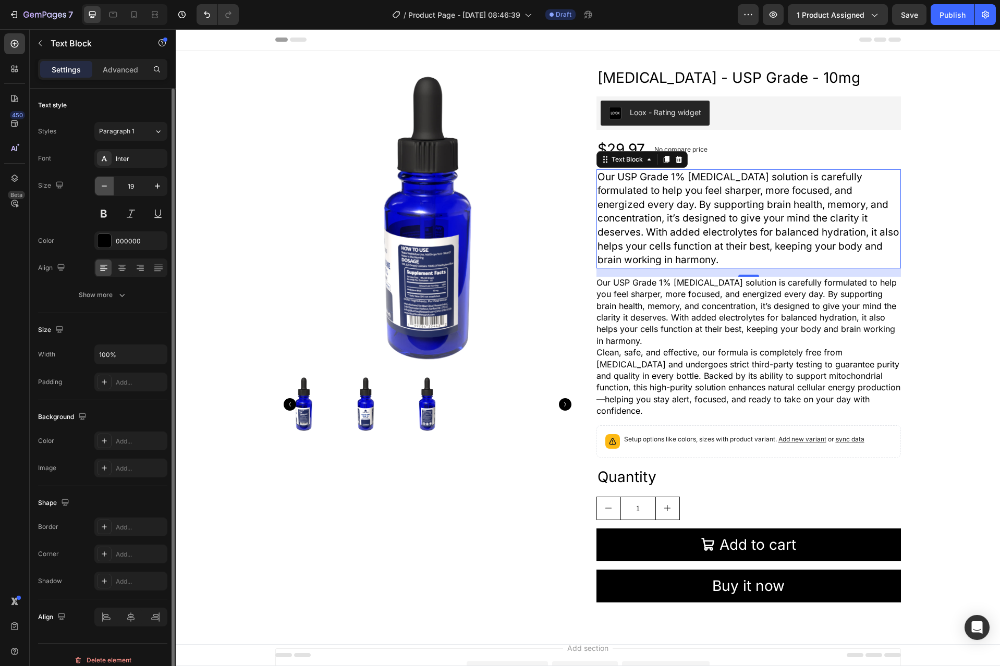
click at [100, 190] on icon "button" at bounding box center [104, 186] width 10 height 10
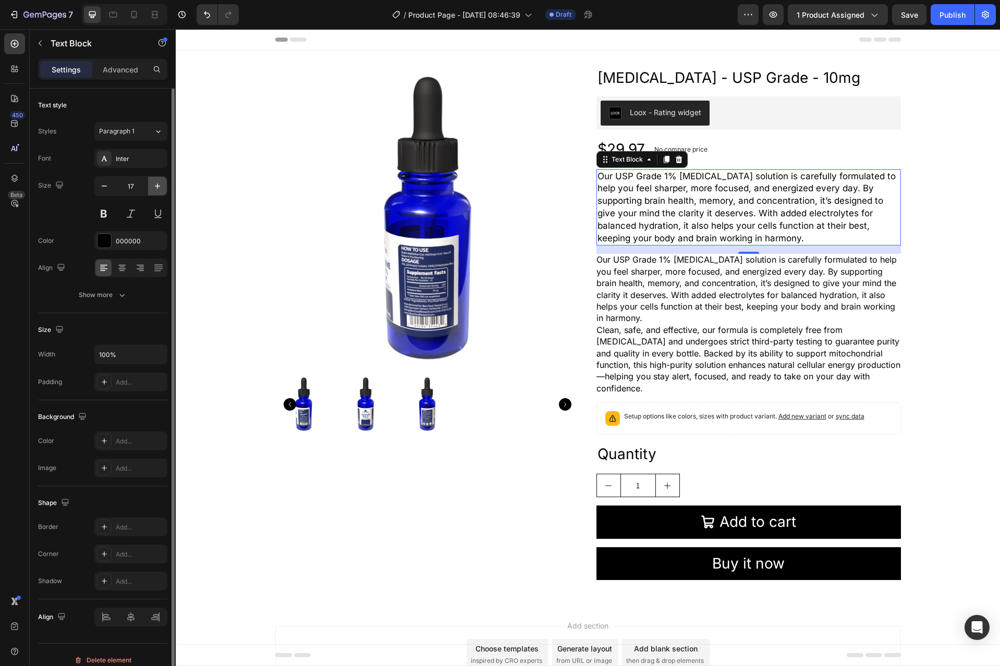
click at [156, 187] on icon "button" at bounding box center [157, 186] width 10 height 10
type input "18"
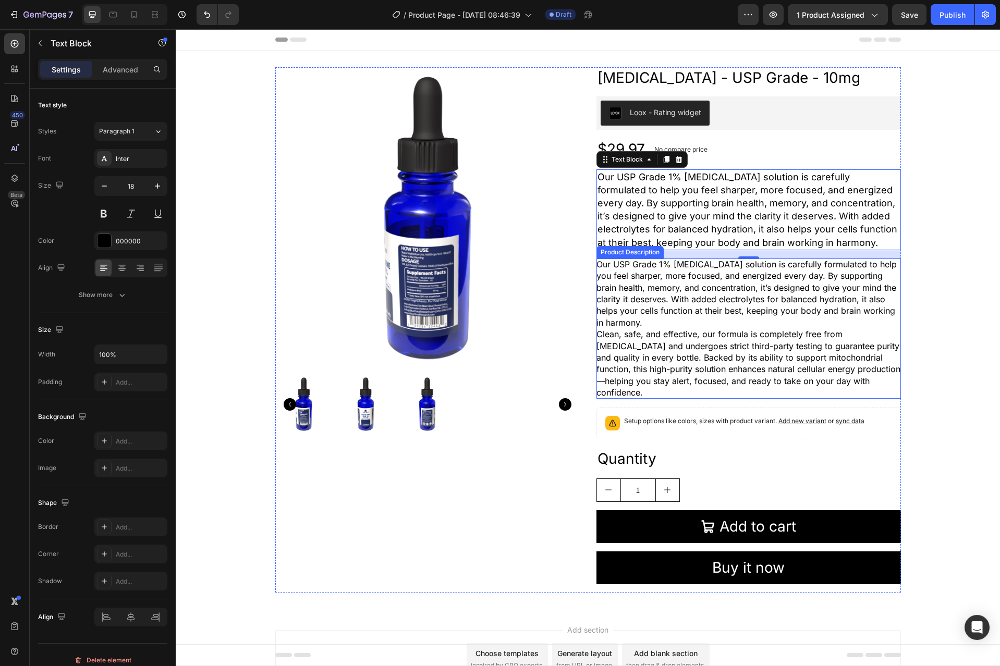
click at [731, 294] on p "Our USP Grade 1% [MEDICAL_DATA] solution is carefully formulated to help you fe…" at bounding box center [746, 293] width 300 height 69
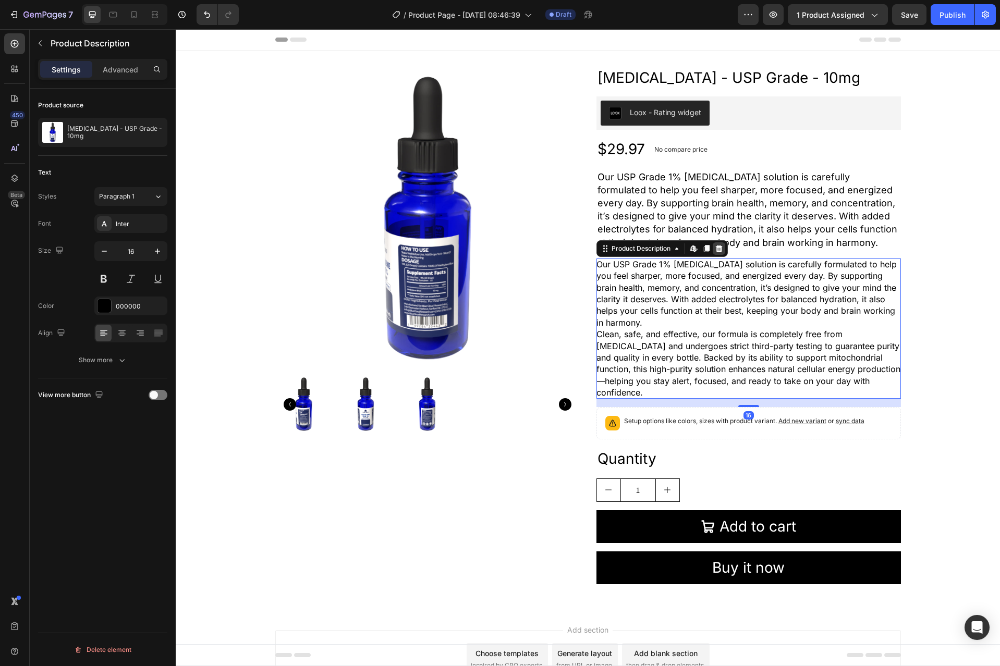
click at [715, 252] on icon at bounding box center [718, 248] width 7 height 7
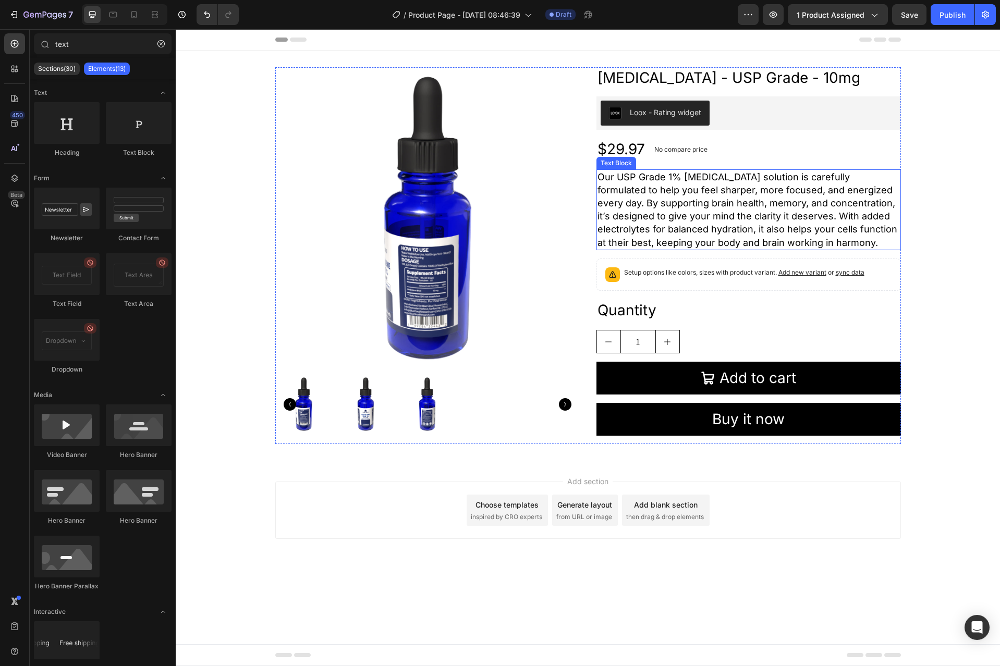
click at [670, 228] on p "Our USP Grade 1% [MEDICAL_DATA] solution is carefully formulated to help you fe…" at bounding box center [748, 209] width 302 height 79
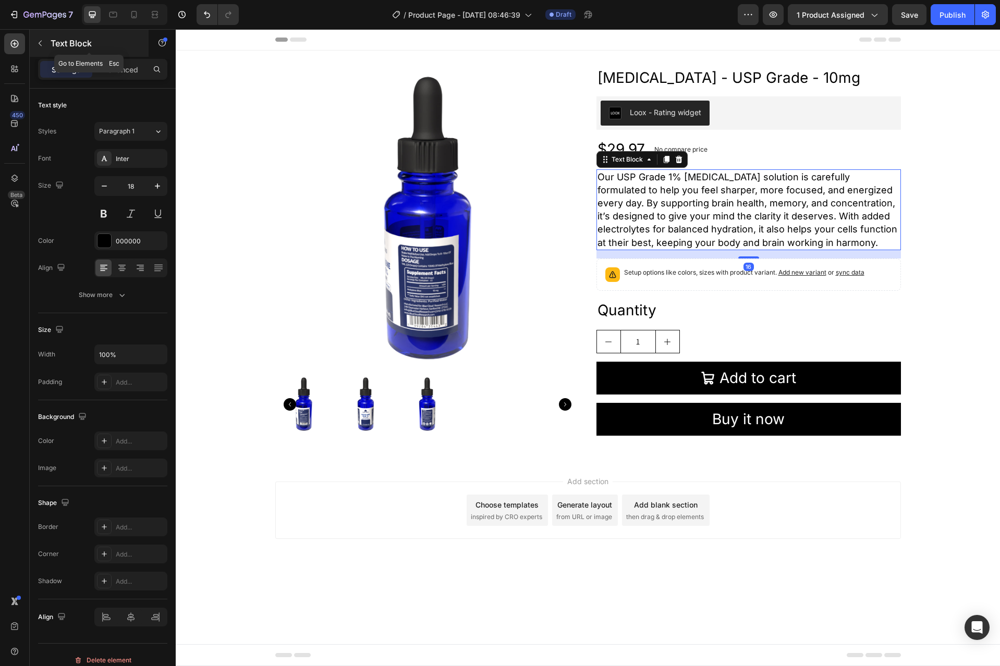
click at [40, 40] on icon "button" at bounding box center [40, 43] width 8 height 8
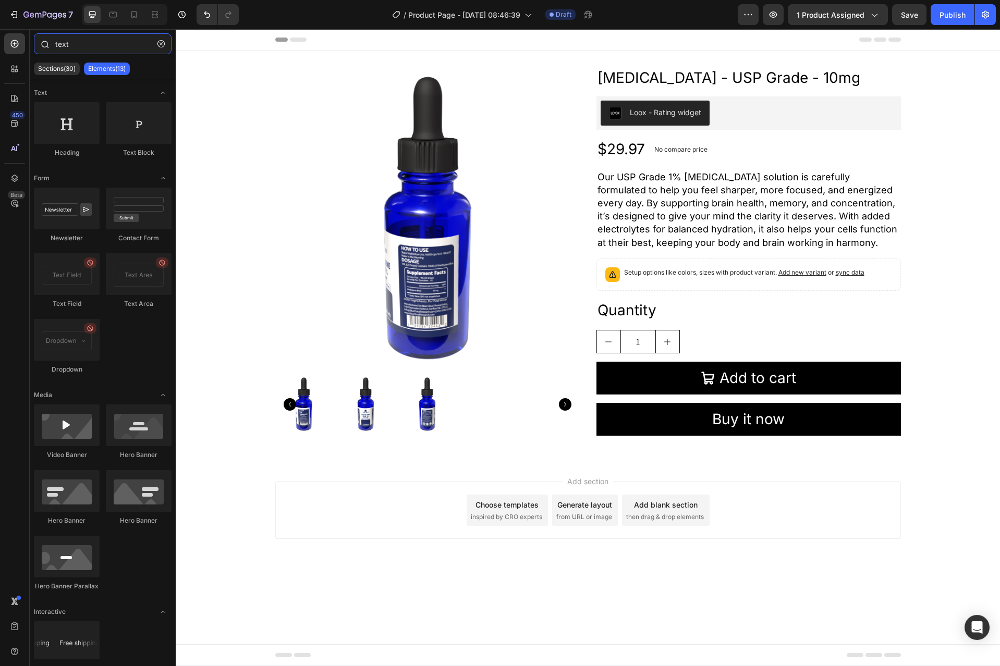
drag, startPoint x: 75, startPoint y: 48, endPoint x: 124, endPoint y: 51, distance: 49.1
click at [83, 50] on input "text" at bounding box center [103, 43] width 138 height 21
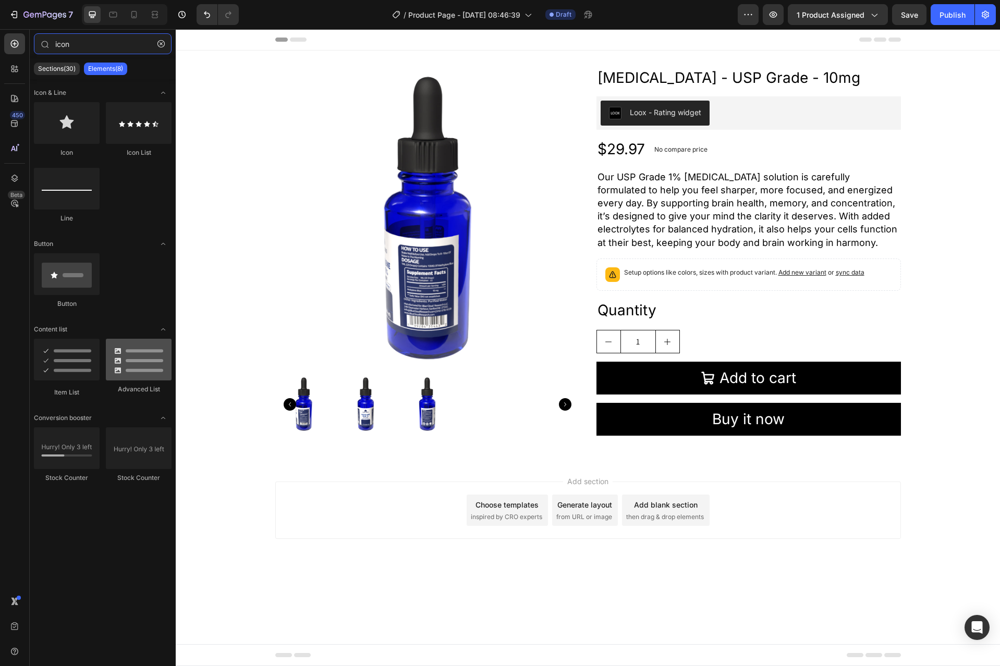
type input "icon"
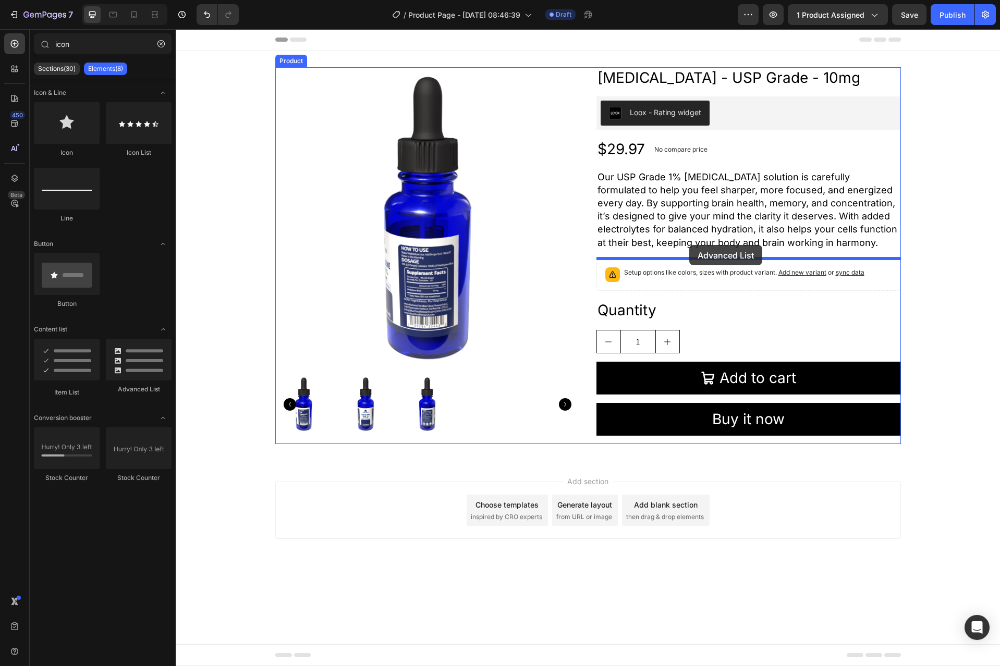
drag, startPoint x: 306, startPoint y: 393, endPoint x: 689, endPoint y: 245, distance: 410.1
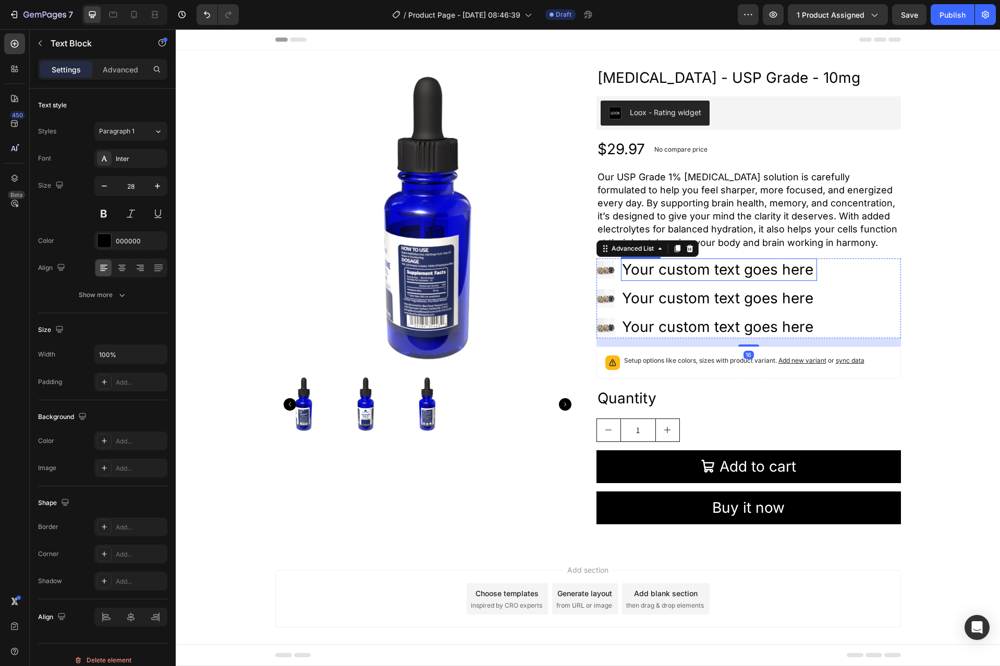
click at [678, 268] on div "Your custom text goes here" at bounding box center [719, 269] width 196 height 22
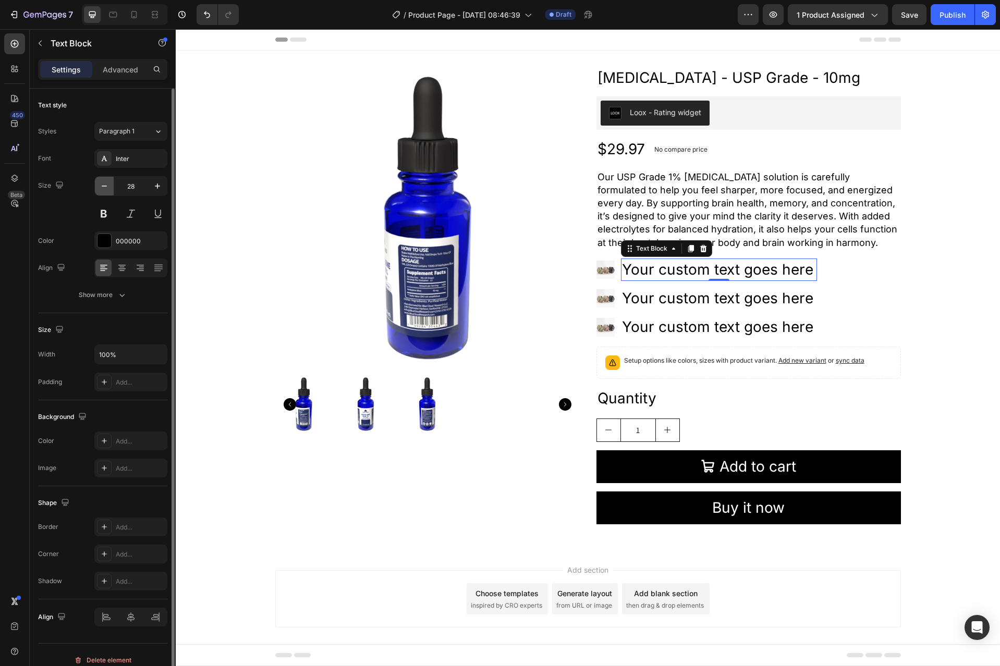
click at [108, 190] on icon "button" at bounding box center [104, 186] width 10 height 10
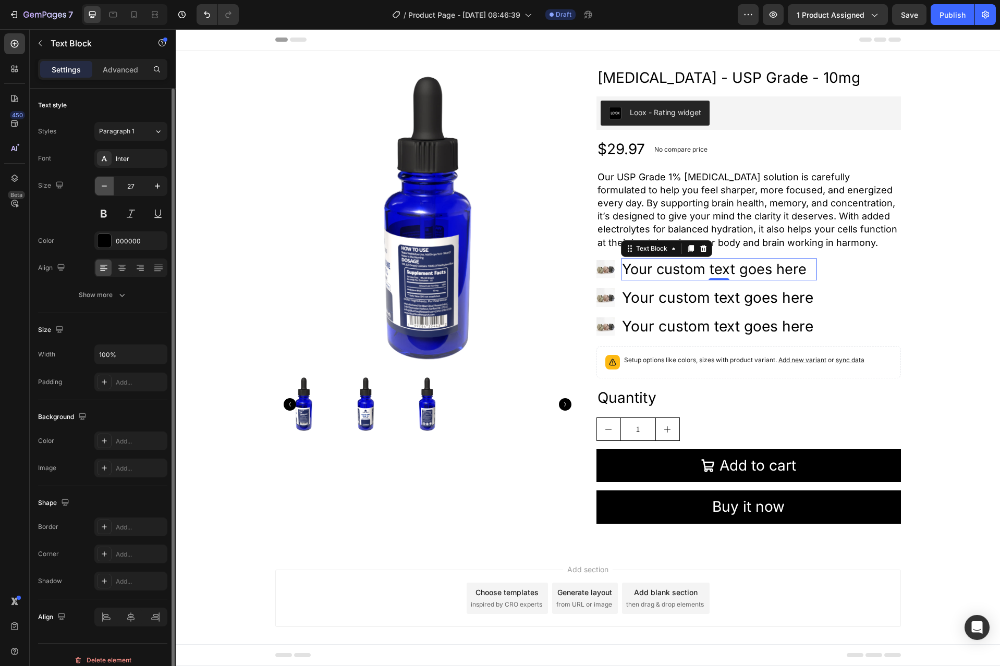
click at [108, 190] on icon "button" at bounding box center [104, 186] width 10 height 10
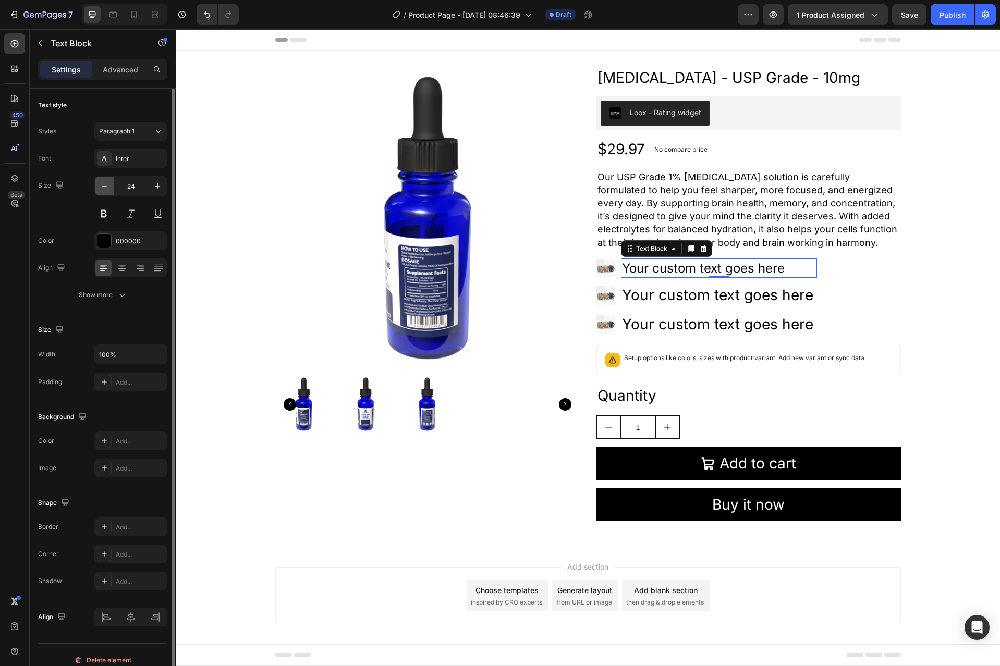
click at [108, 190] on icon "button" at bounding box center [104, 186] width 10 height 10
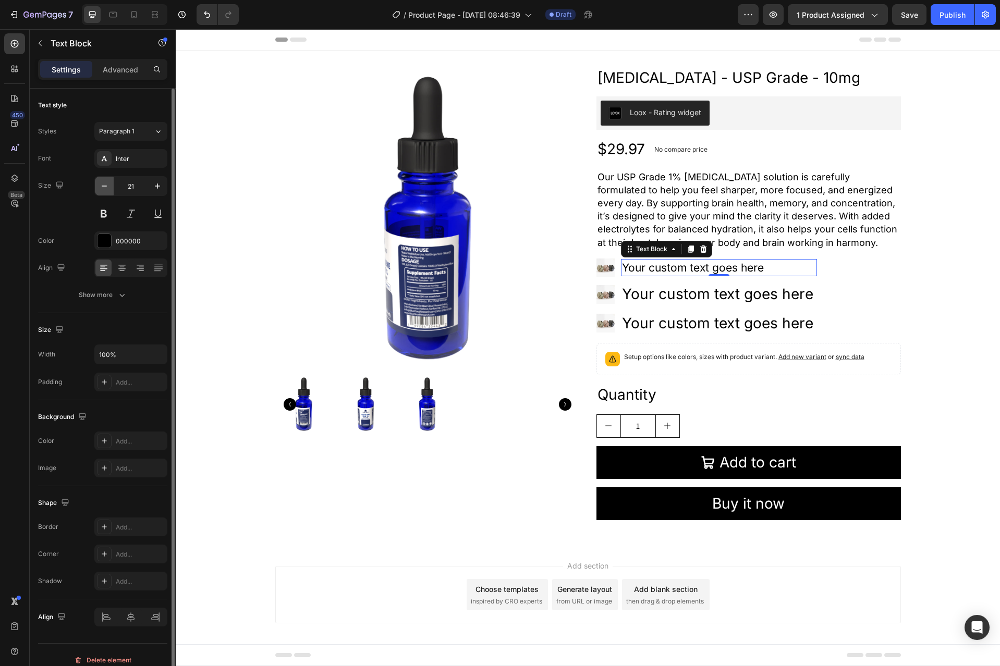
click at [108, 190] on icon "button" at bounding box center [104, 186] width 10 height 10
click at [109, 188] on button "button" at bounding box center [104, 186] width 19 height 19
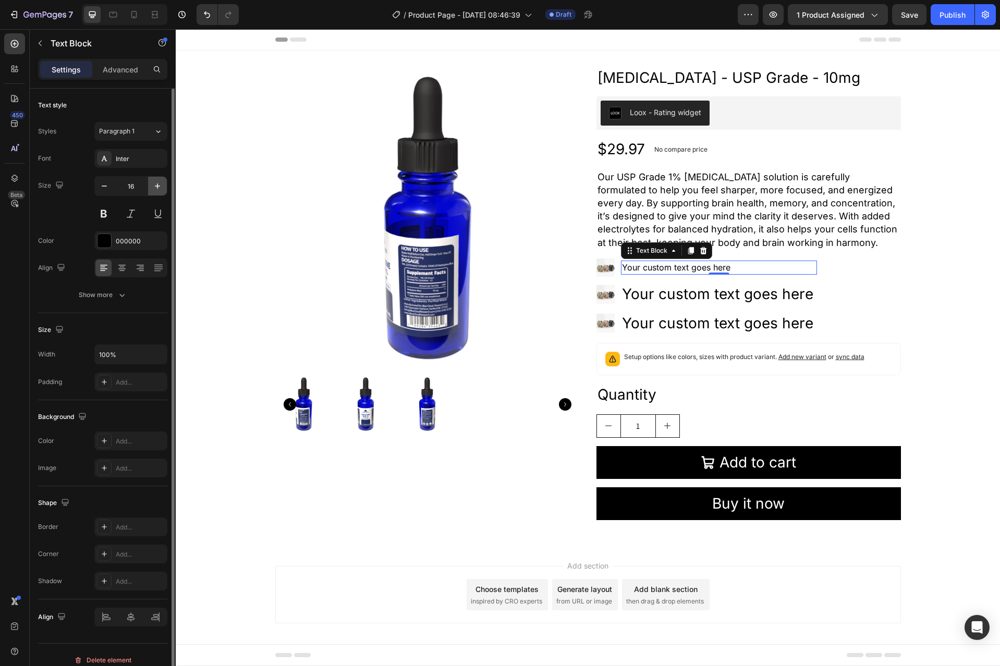
click at [154, 186] on icon "button" at bounding box center [157, 186] width 10 height 10
type input "18"
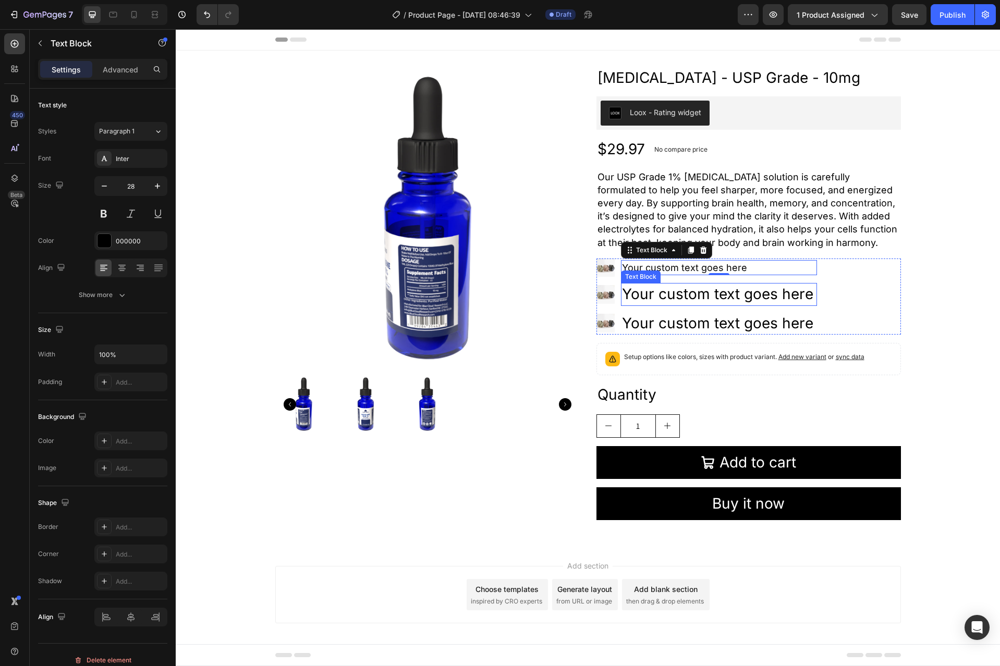
click at [648, 290] on div "Your custom text goes here" at bounding box center [719, 294] width 196 height 22
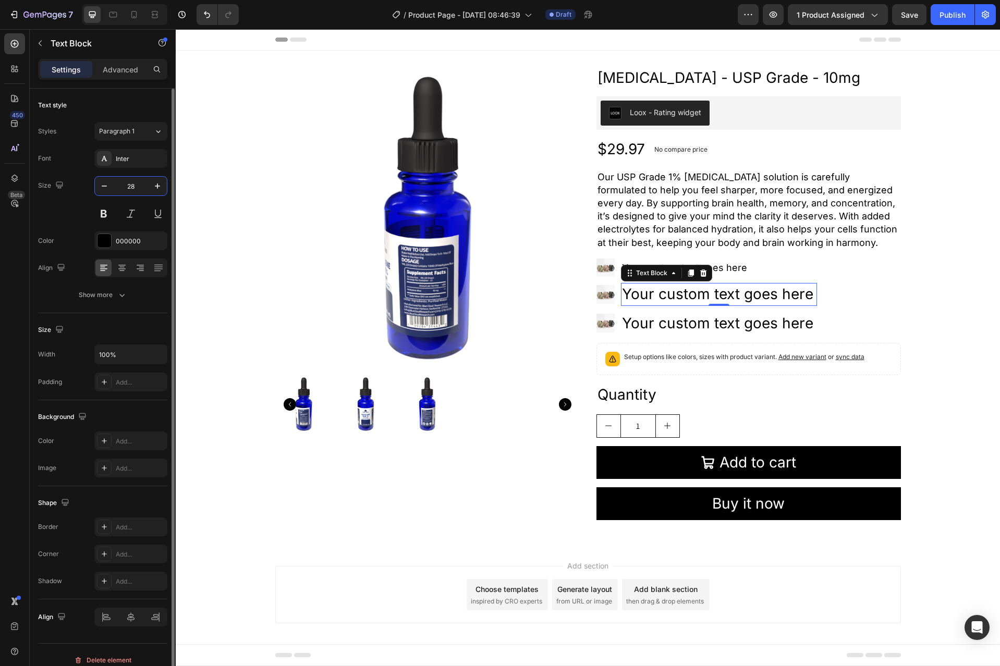
click at [140, 188] on input "28" at bounding box center [131, 186] width 34 height 19
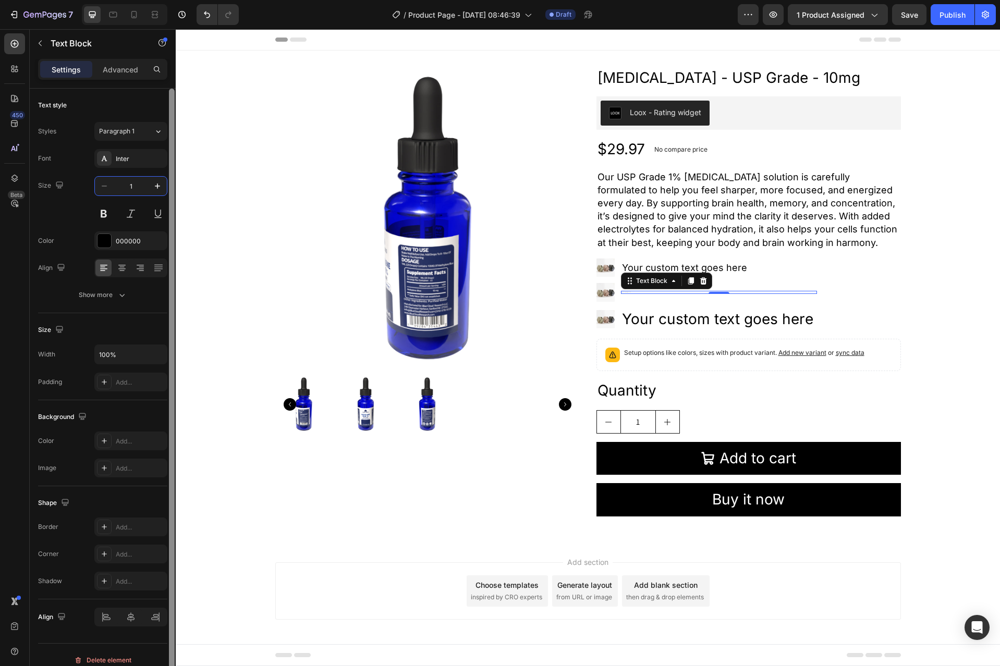
type input "18"
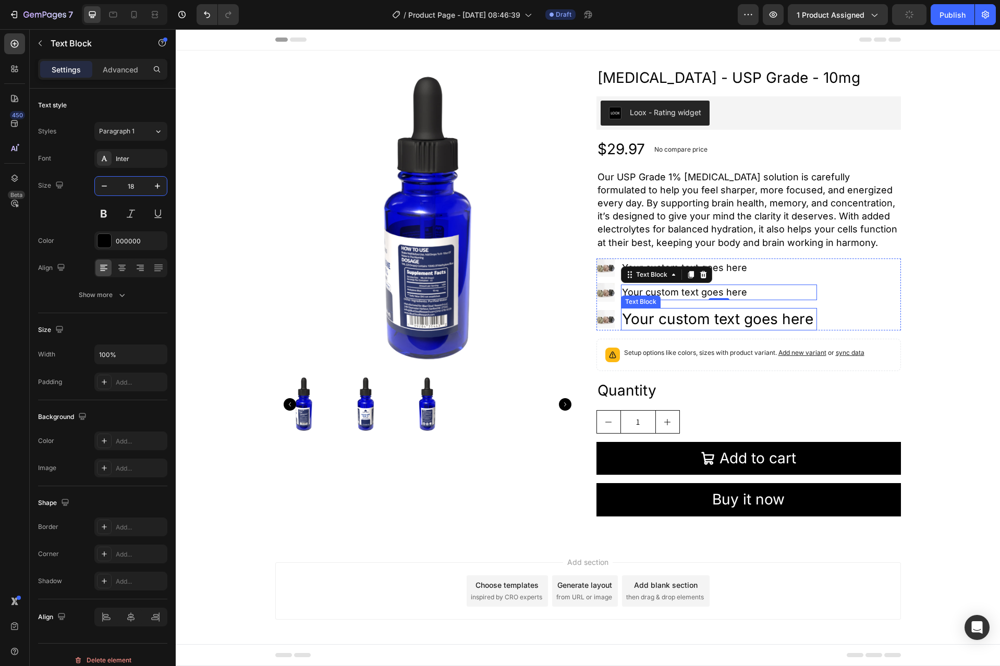
click at [653, 319] on div "Your custom text goes here" at bounding box center [719, 319] width 196 height 22
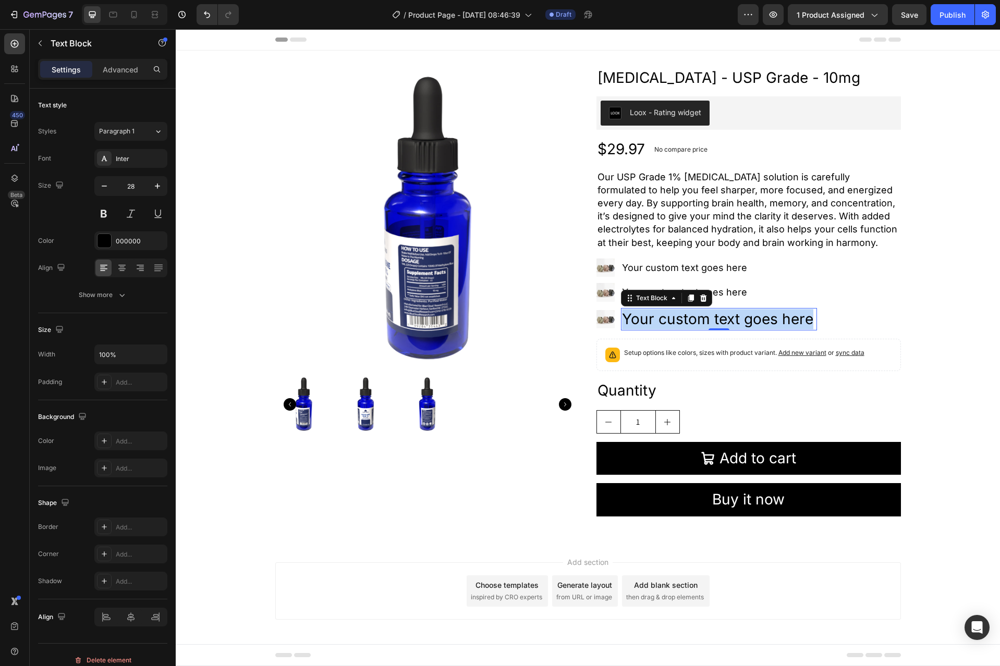
click at [653, 319] on p "Your custom text goes here" at bounding box center [719, 319] width 194 height 20
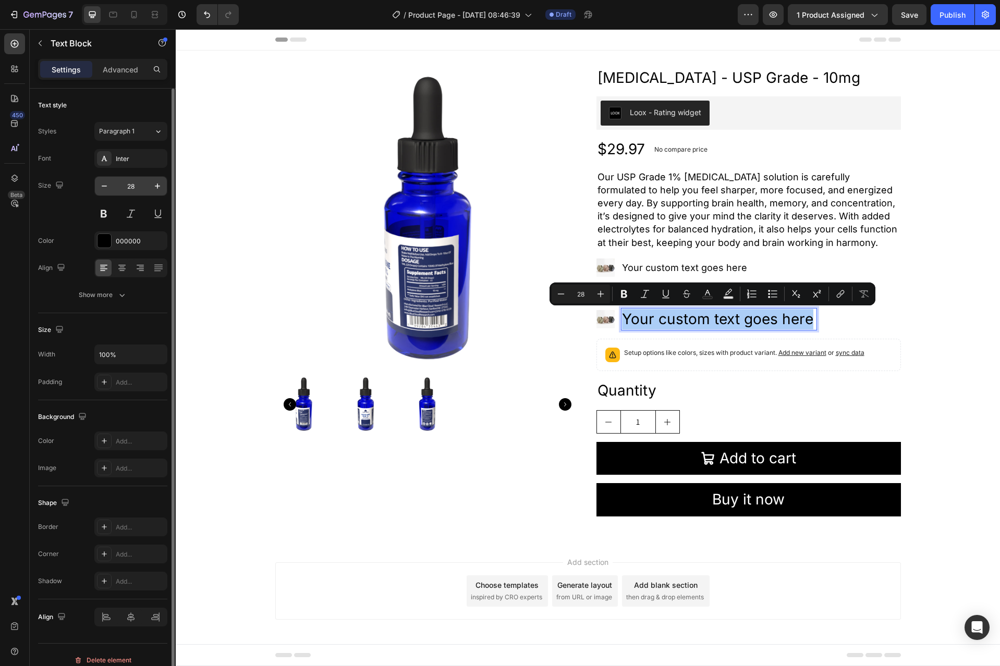
click at [134, 189] on input "28" at bounding box center [131, 186] width 34 height 19
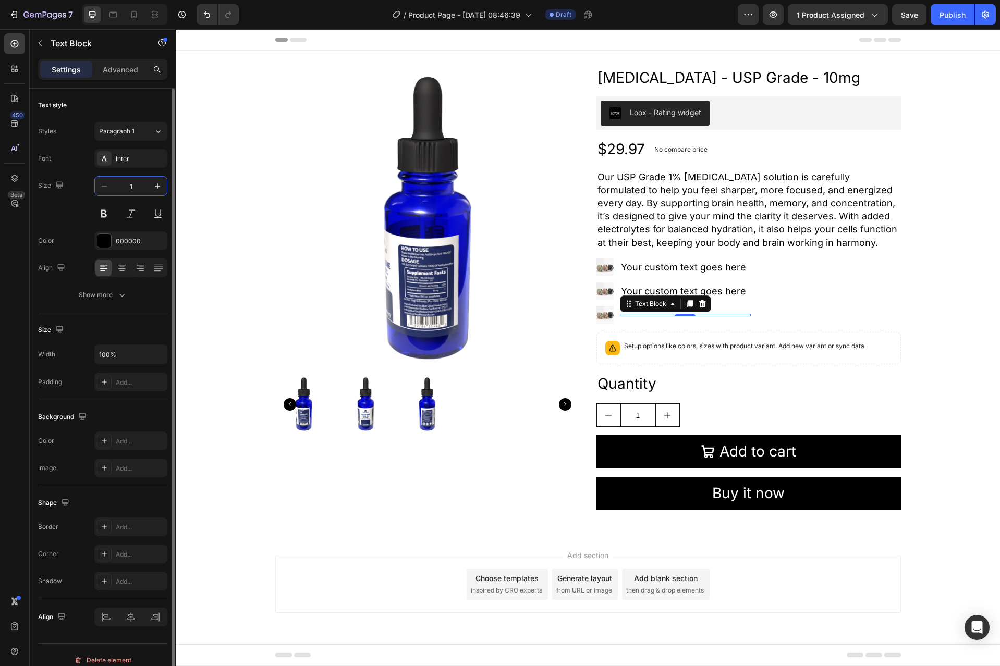
type input "18"
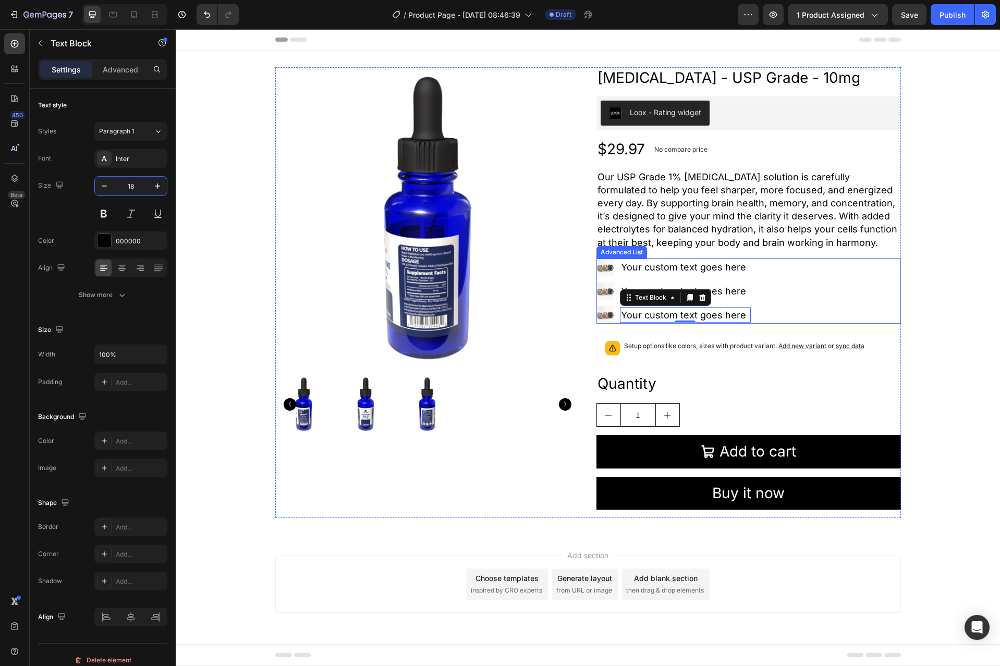
click at [773, 313] on div "Image Your custom text goes here Text Block Image Your custom text goes here Te…" at bounding box center [748, 290] width 304 height 65
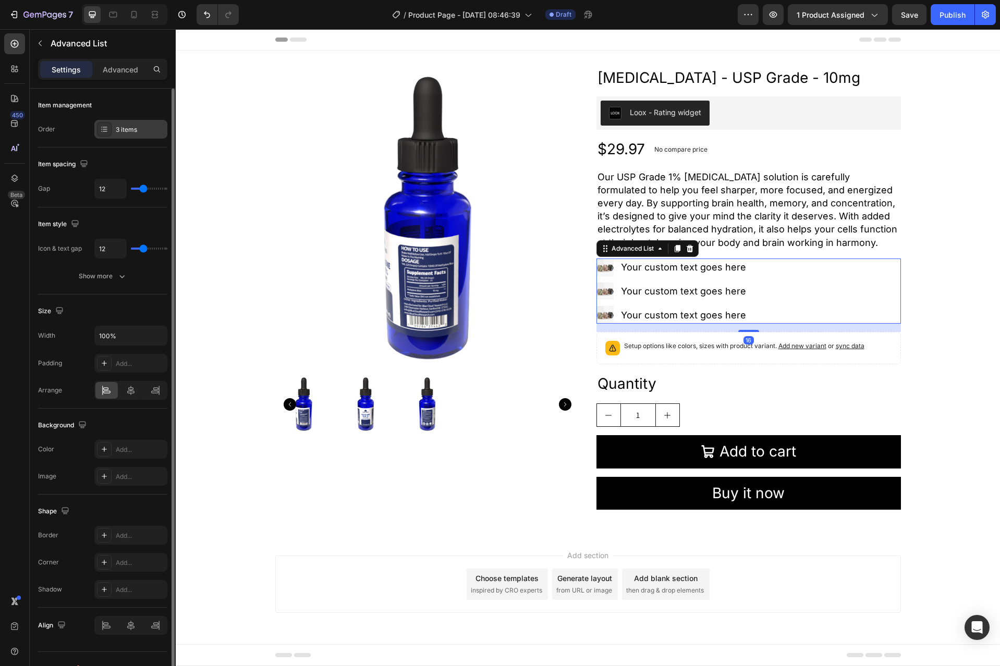
click at [117, 131] on div "3 items" at bounding box center [140, 129] width 49 height 9
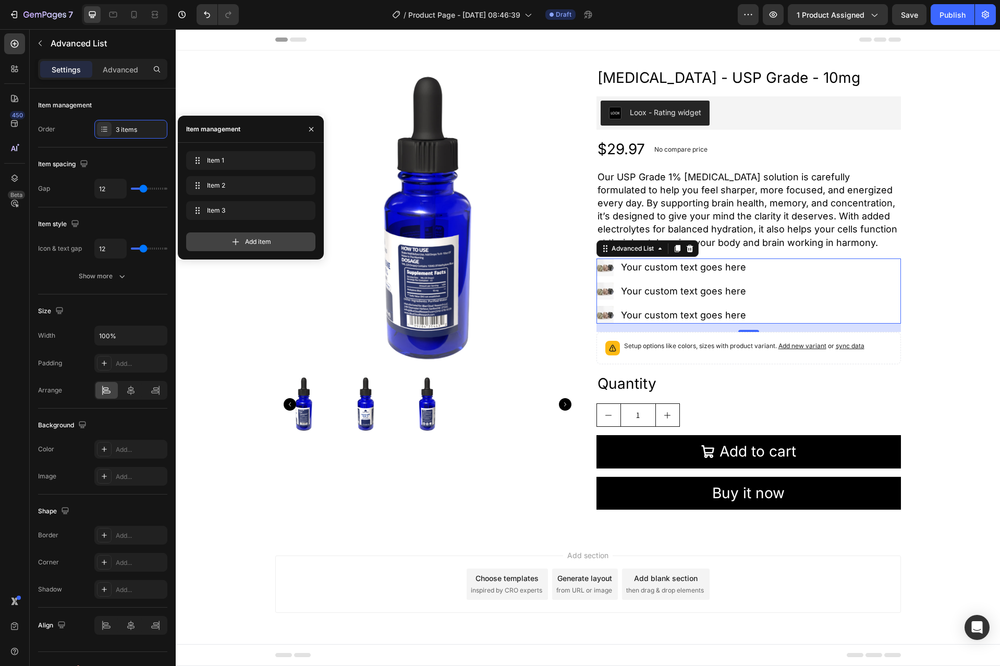
click at [244, 235] on div "Add item" at bounding box center [250, 241] width 129 height 19
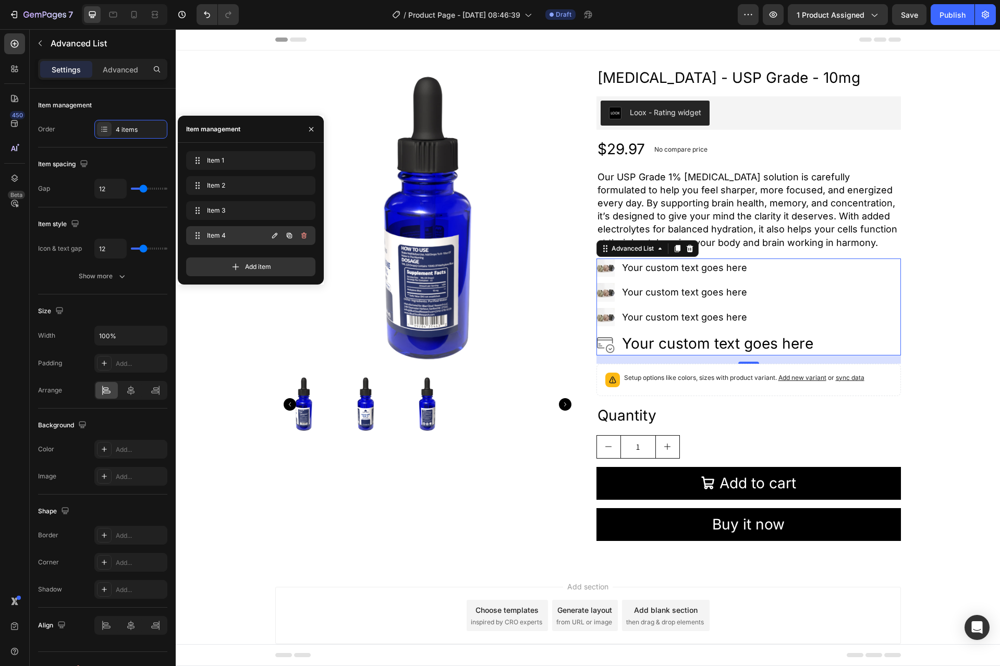
click at [243, 240] on div "Item 4 Item 4" at bounding box center [228, 235] width 77 height 15
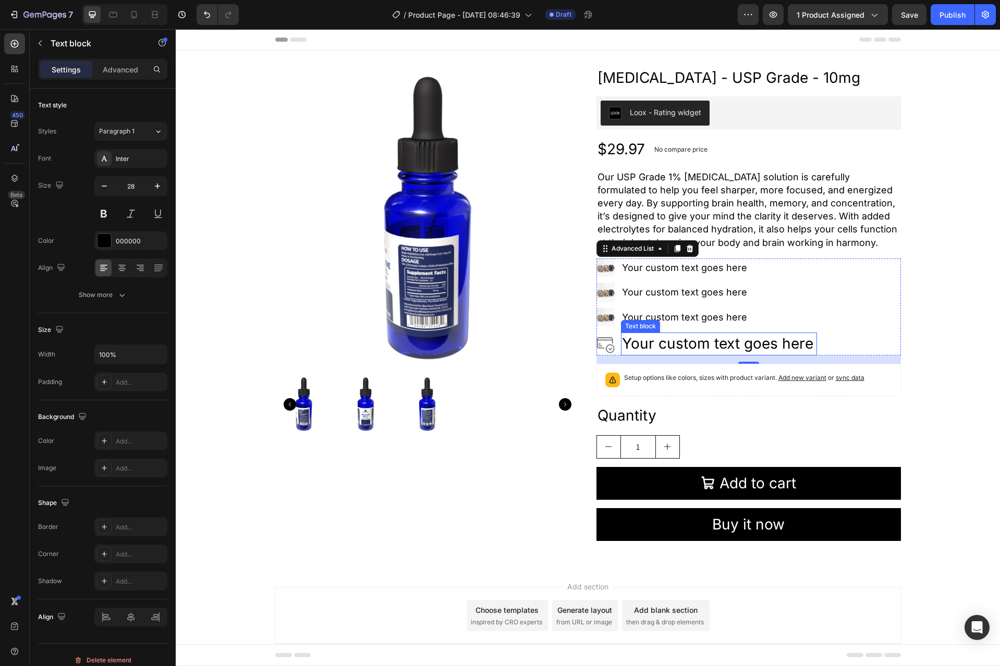
click at [663, 342] on div "Your custom text goes here" at bounding box center [719, 343] width 196 height 22
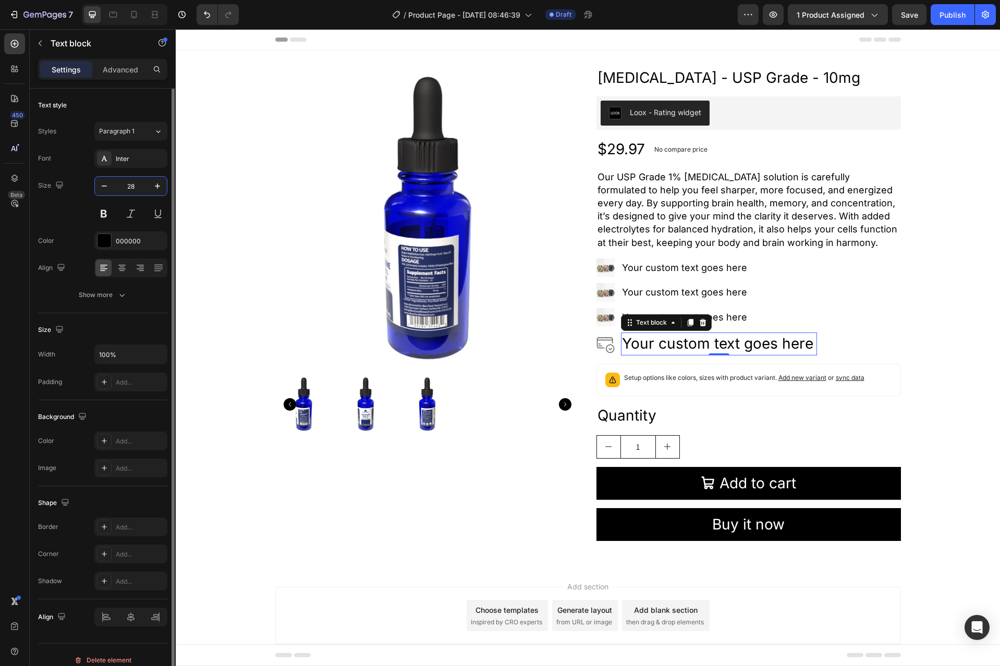
click at [131, 184] on input "28" at bounding box center [131, 186] width 34 height 19
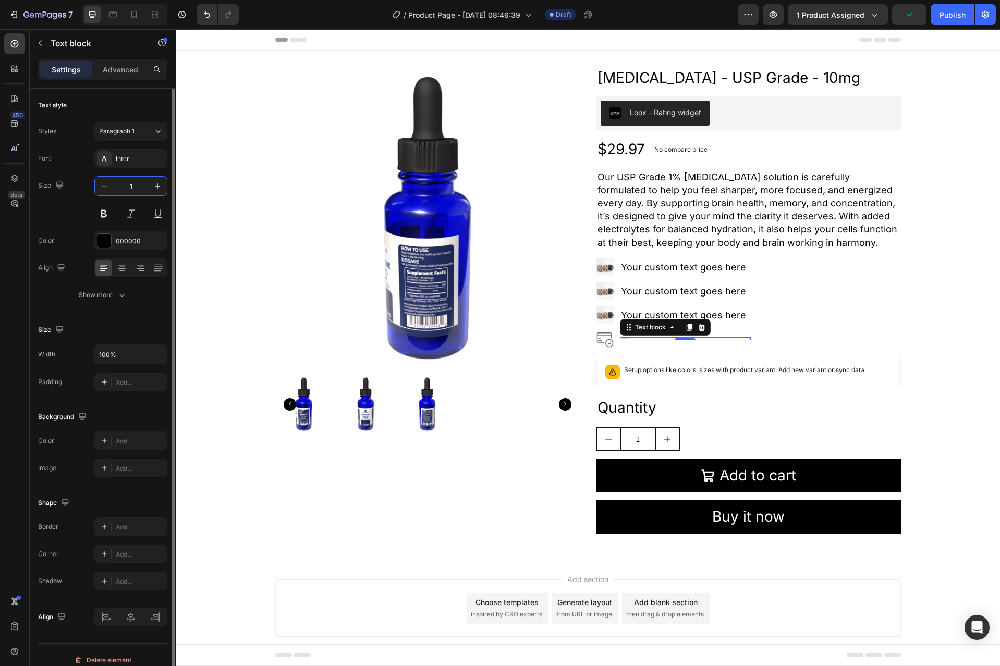
type input "18"
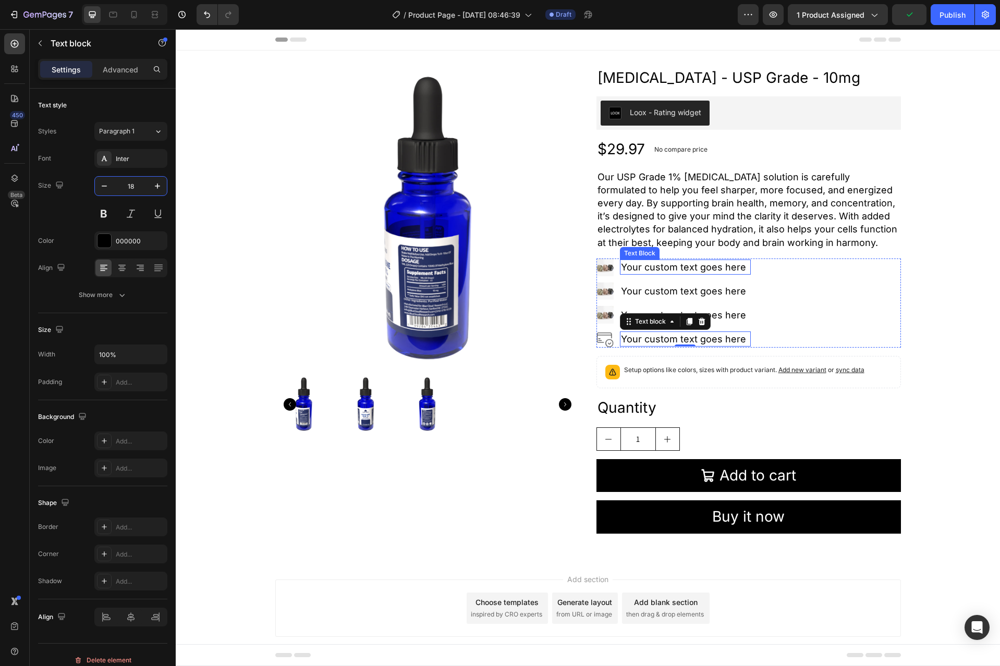
click at [649, 268] on div "Your custom text goes here" at bounding box center [685, 267] width 130 height 15
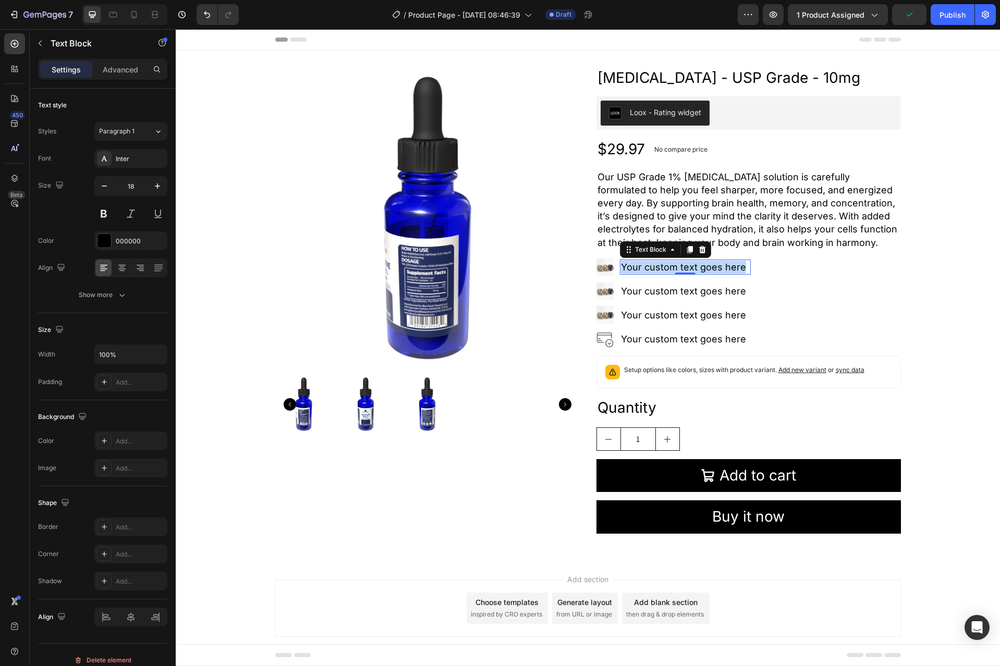
click at [649, 268] on p "Your custom text goes here" at bounding box center [685, 267] width 128 height 13
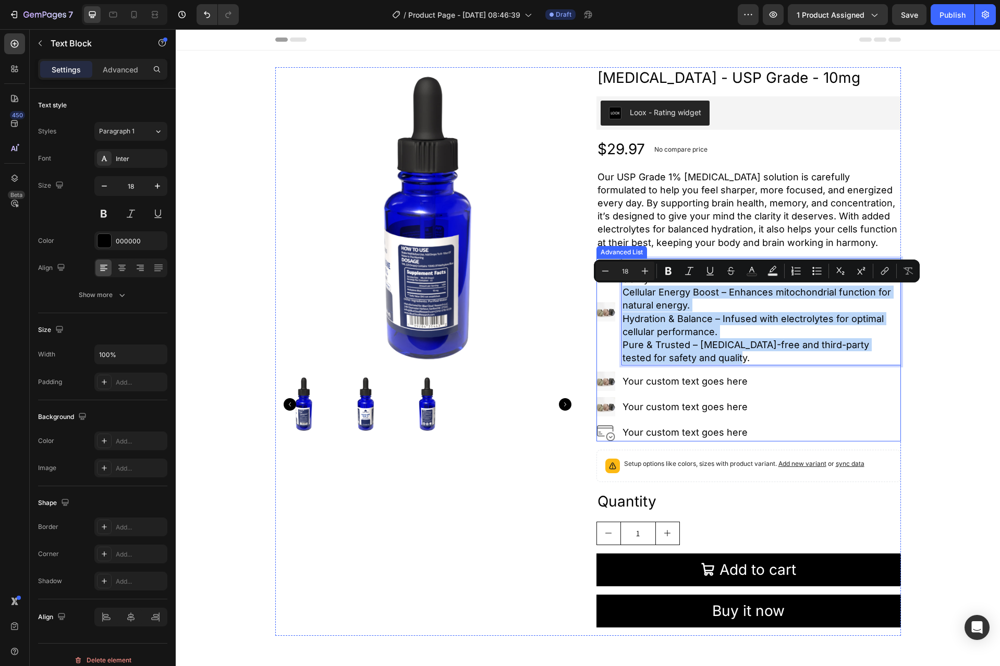
drag, startPoint x: 721, startPoint y: 360, endPoint x: 600, endPoint y: 288, distance: 140.7
click at [600, 288] on li "Image Supports Brain Health – Promotes focus, memory, and mental clarity. Cellu…" at bounding box center [748, 311] width 304 height 107
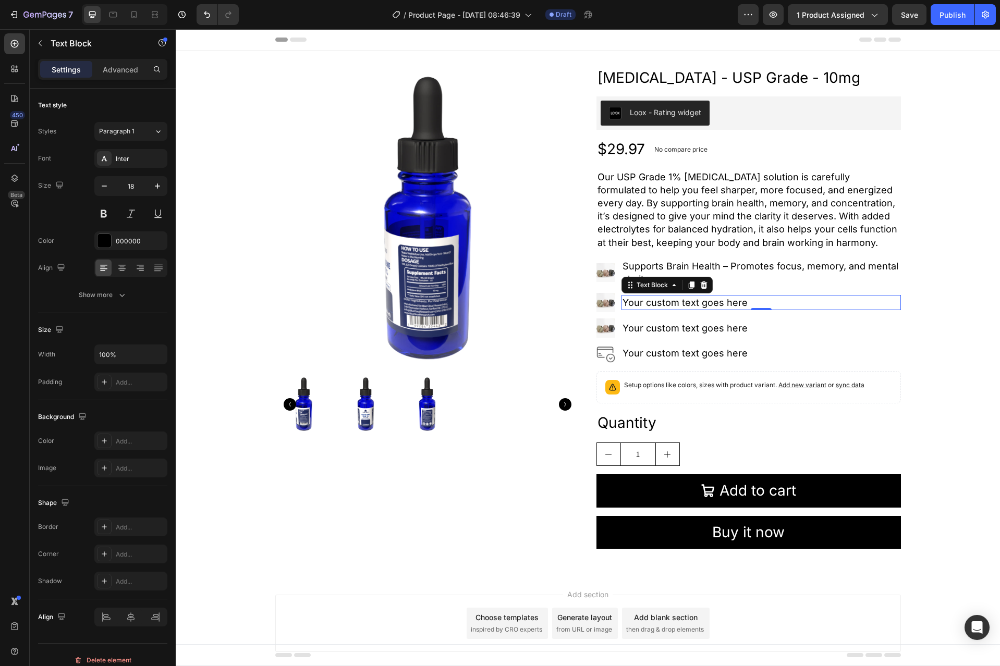
click at [710, 305] on div "Your custom text goes here" at bounding box center [760, 302] width 279 height 15
click at [710, 305] on p "Your custom text goes here" at bounding box center [760, 302] width 277 height 13
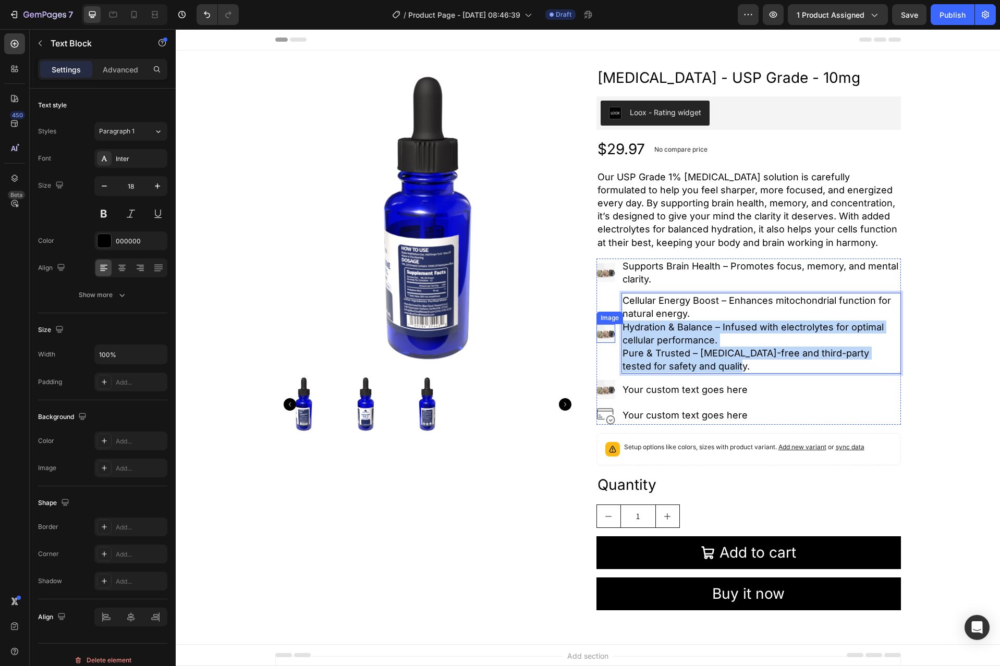
drag, startPoint x: 712, startPoint y: 362, endPoint x: 606, endPoint y: 325, distance: 113.1
click at [606, 325] on li "Image Cellular Energy Boost – Enhances mitochondrial function for natural energ…" at bounding box center [748, 333] width 304 height 81
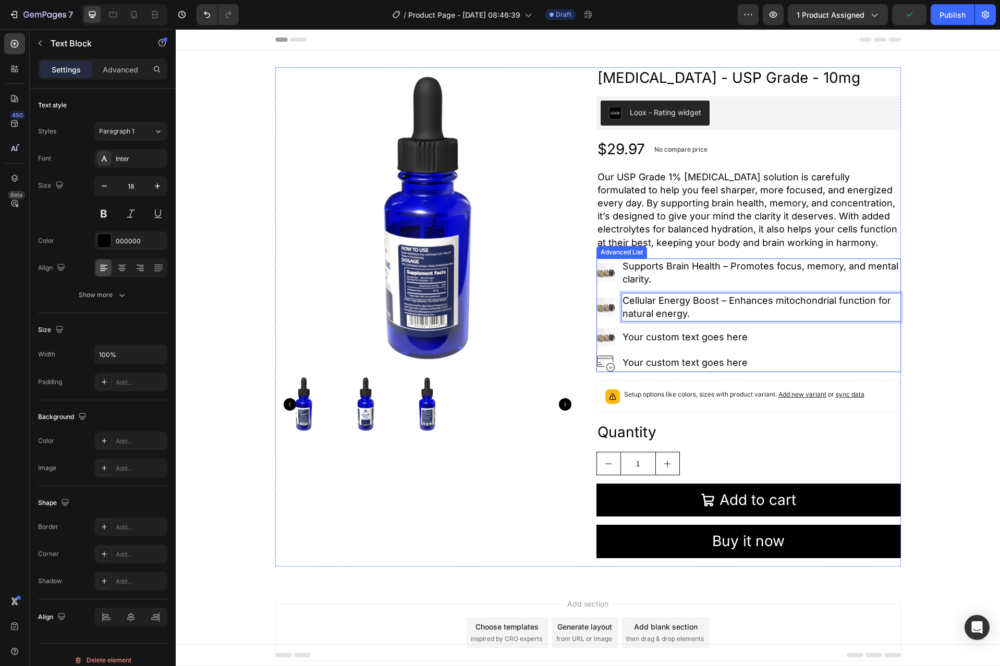
click at [702, 344] on div "Your custom text goes here" at bounding box center [760, 336] width 279 height 15
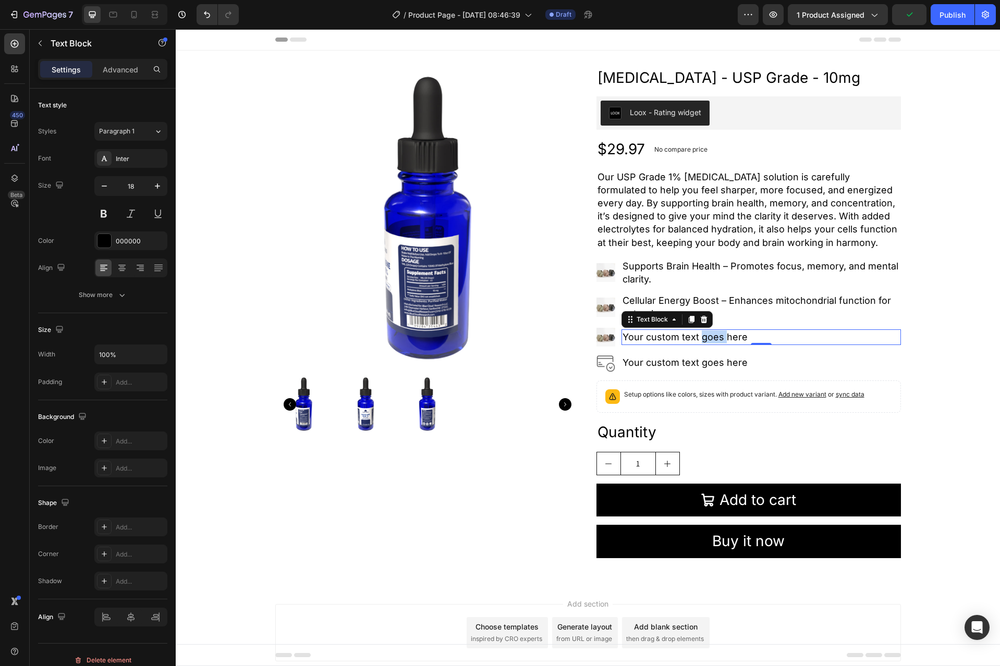
click at [704, 342] on p "Your custom text goes here" at bounding box center [760, 336] width 277 height 13
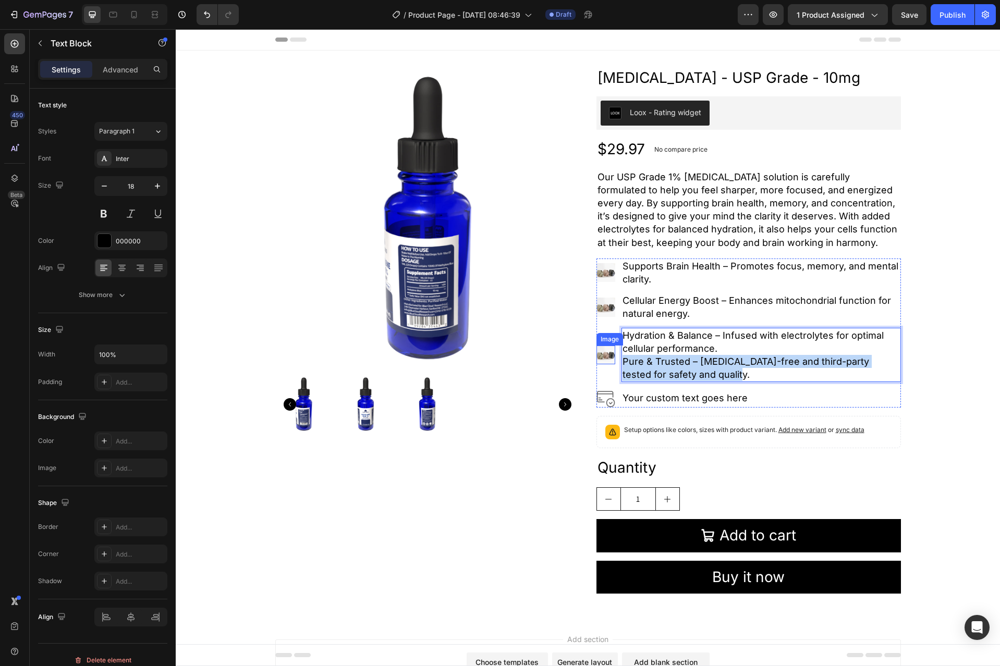
drag, startPoint x: 712, startPoint y: 372, endPoint x: 607, endPoint y: 361, distance: 105.4
click at [607, 361] on li "Image Hydration & Balance – Infused with electrolytes for optimal cellular perf…" at bounding box center [748, 355] width 304 height 55
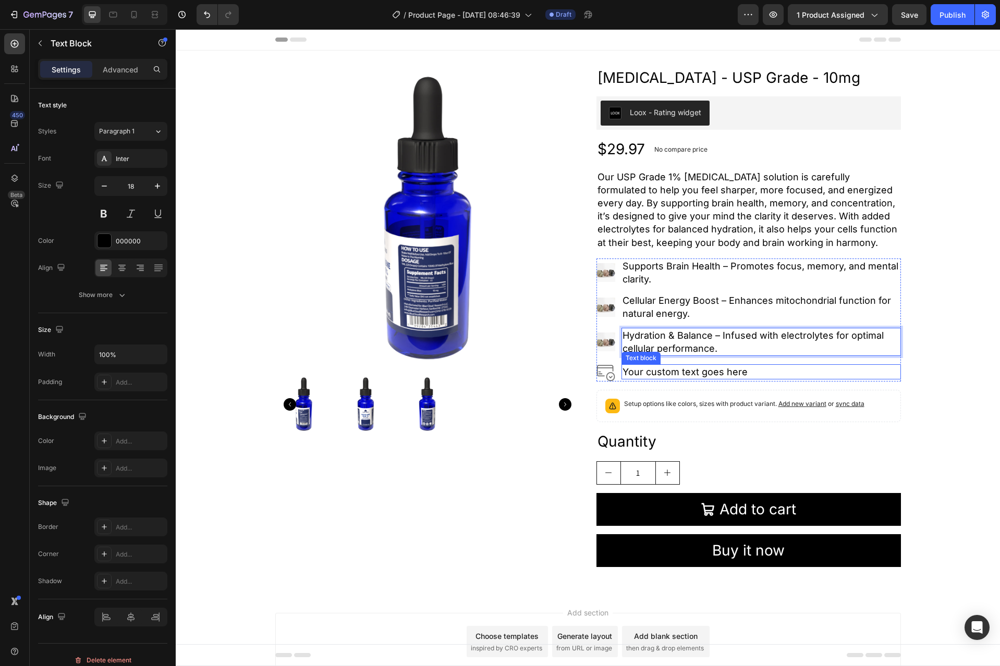
click at [700, 375] on div "Your custom text goes here" at bounding box center [760, 371] width 279 height 15
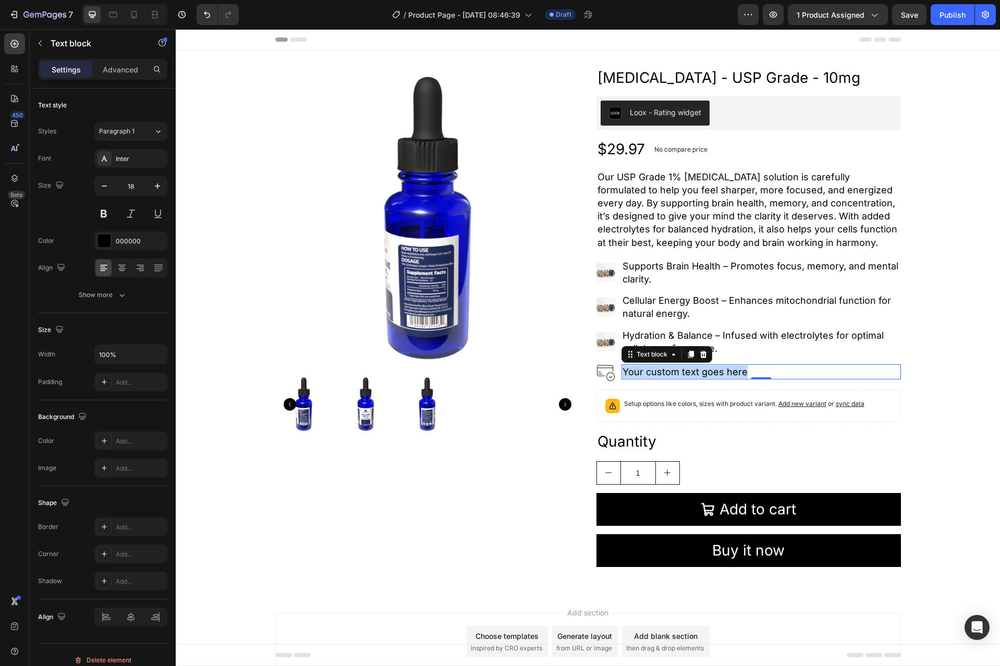
click at [700, 375] on p "Your custom text goes here" at bounding box center [760, 371] width 277 height 13
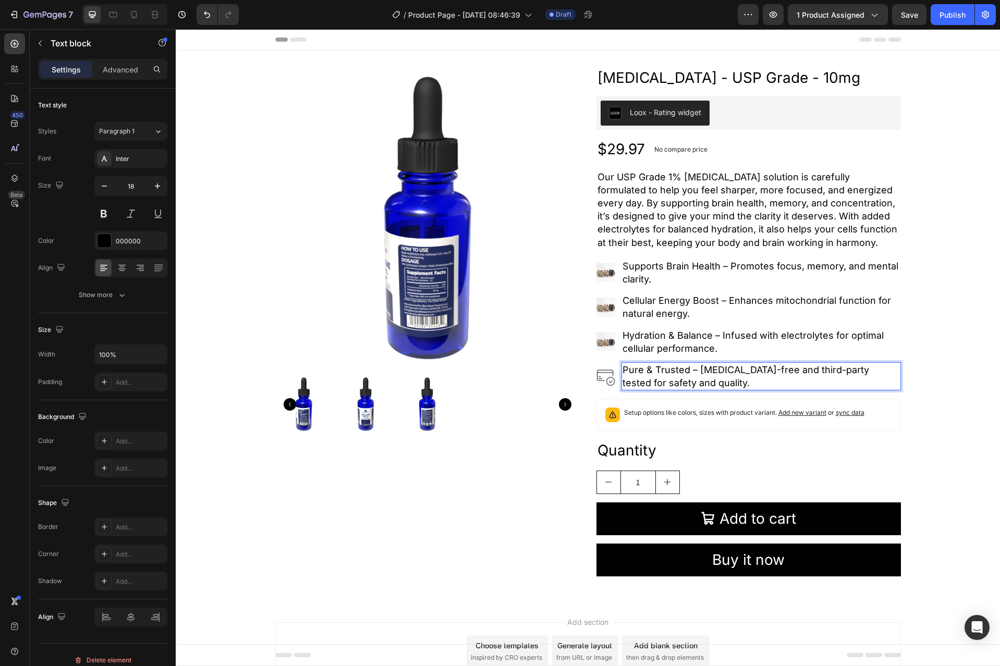
click at [694, 383] on p "Pure & Trusted – Formaldehyde-free and third-party tested for safety and qualit…" at bounding box center [760, 376] width 277 height 26
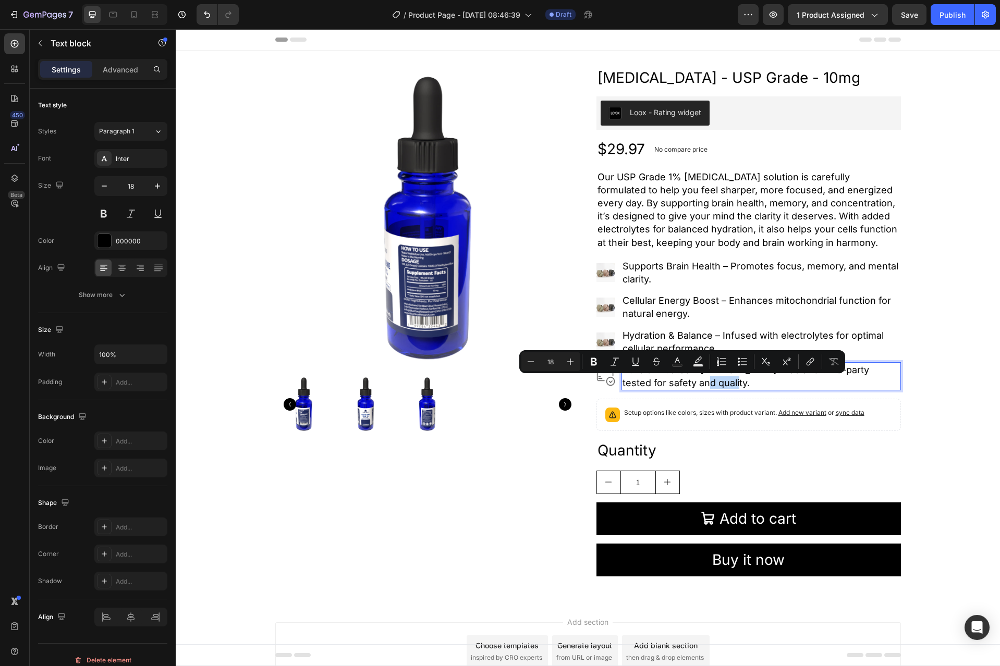
click at [694, 383] on p "Pure & Trusted – Formaldehyde-free and third-party tested for safety and qualit…" at bounding box center [760, 376] width 277 height 26
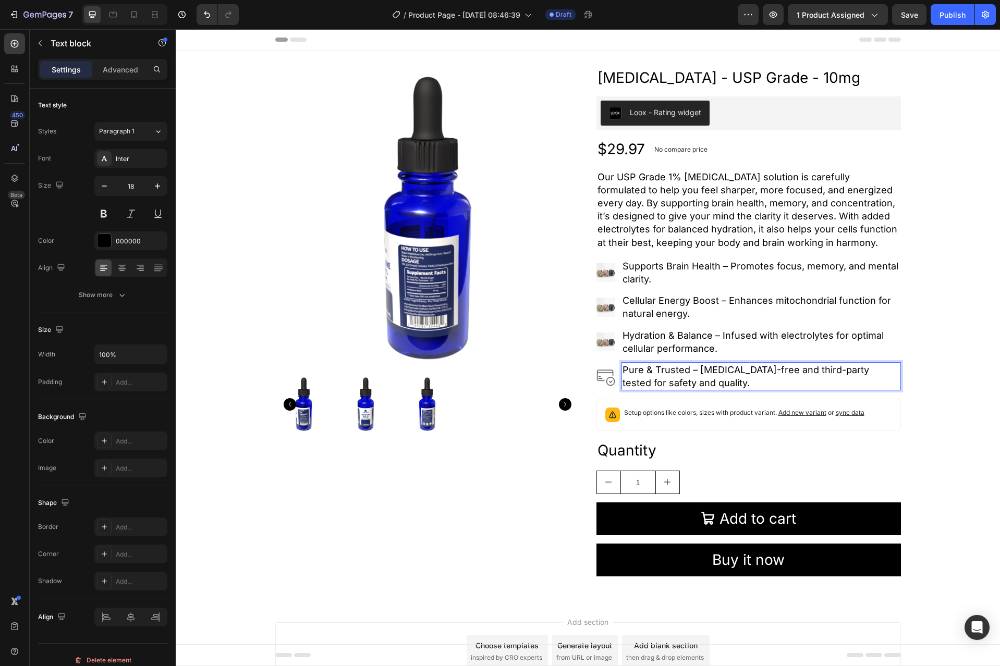
click at [716, 383] on p "Pure & Trusted – Formaldehyde-free and third-party tested for safety and qualit…" at bounding box center [760, 376] width 277 height 26
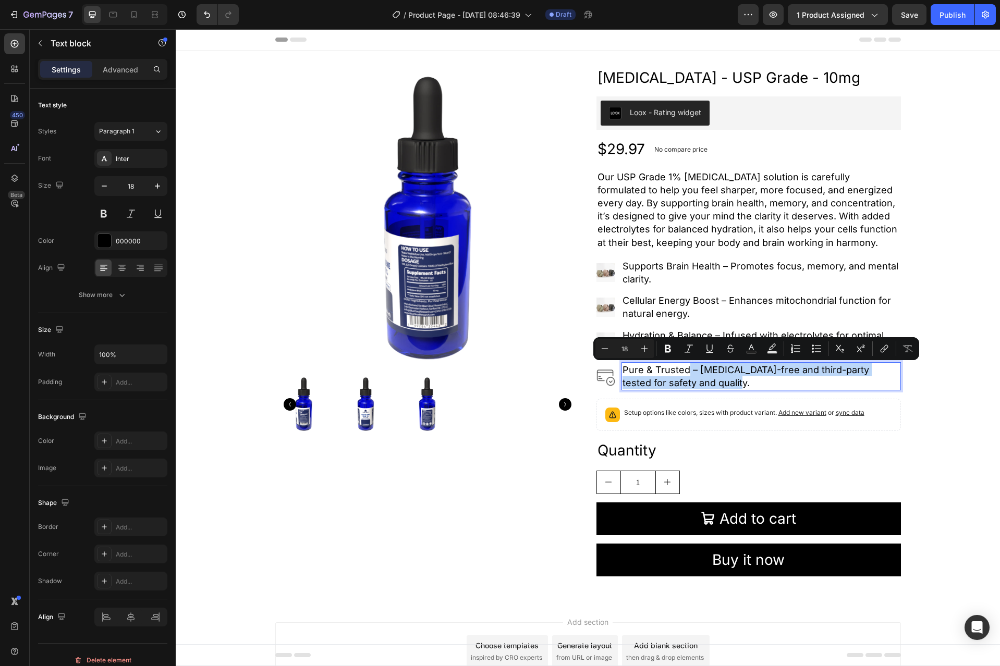
drag, startPoint x: 723, startPoint y: 382, endPoint x: 685, endPoint y: 373, distance: 39.7
click at [685, 373] on p "Pure & Trusted – Formaldehyde-free and third-party tested for safety and qualit…" at bounding box center [760, 376] width 277 height 26
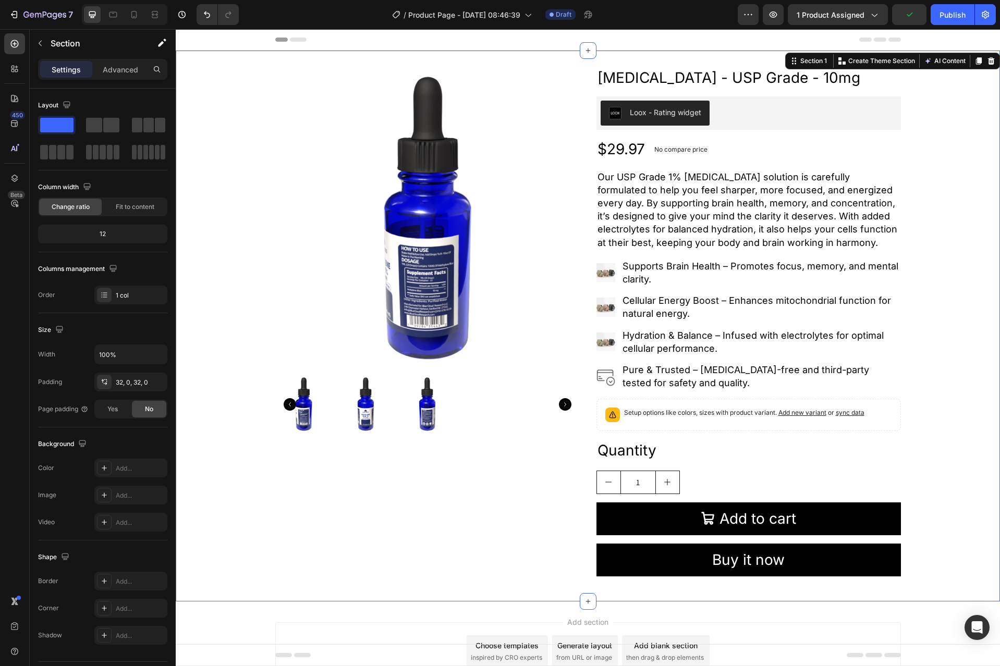
click at [932, 387] on div "Product Images Methylene Blue - USP Grade - 10mg Product Title Loox - Rating wi…" at bounding box center [588, 325] width 824 height 517
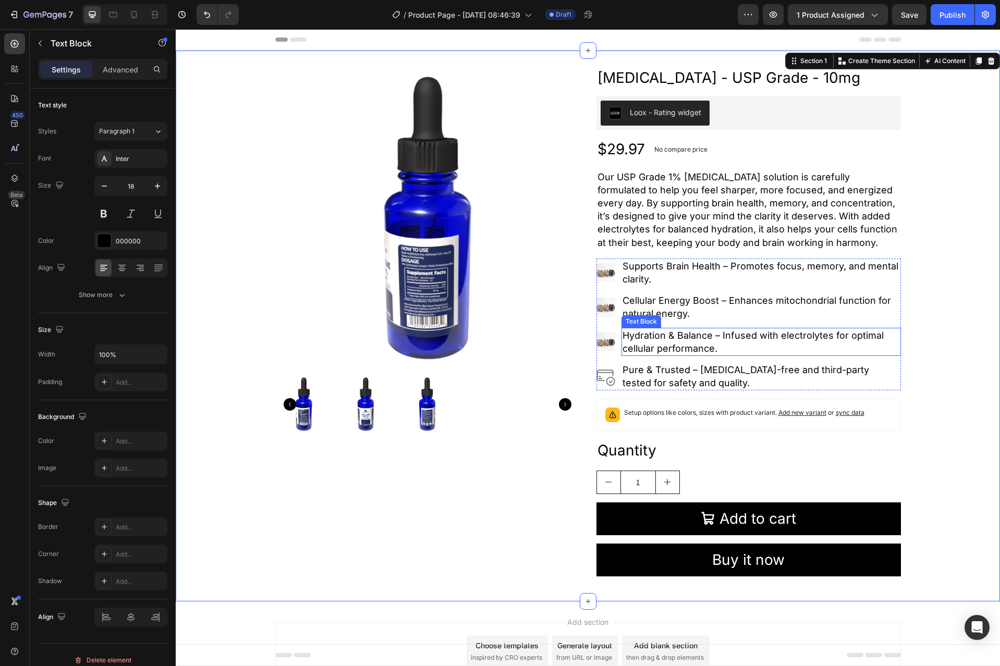
click at [668, 344] on p "Hydration & Balance – Infused with electrolytes for optimal cellular performanc…" at bounding box center [760, 342] width 277 height 26
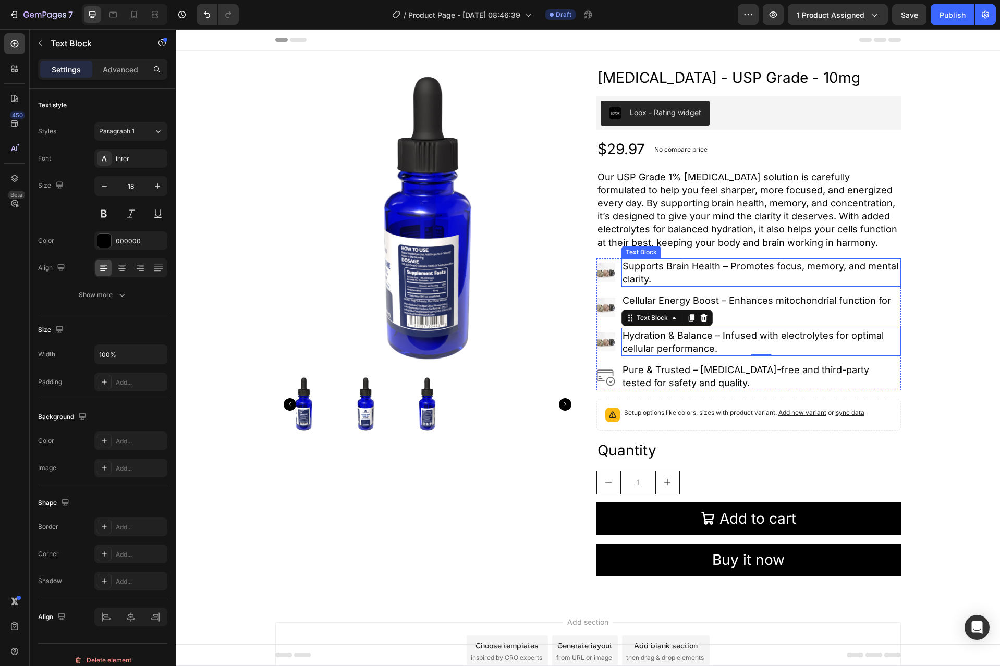
click at [705, 262] on p "Supports Brain Health – Promotes focus, memory, and mental clarity." at bounding box center [760, 273] width 277 height 26
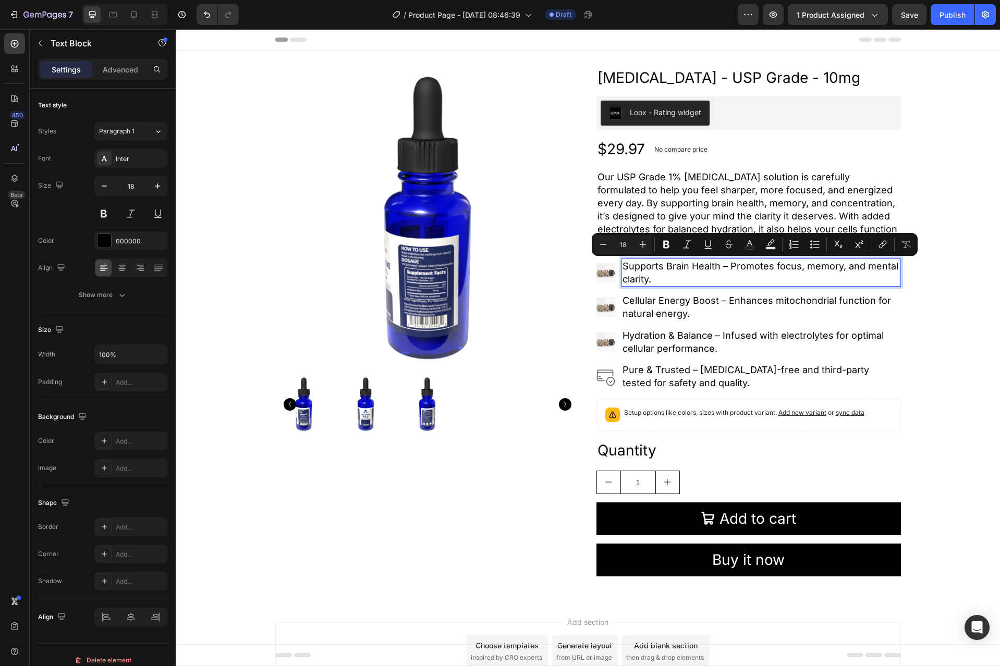
click at [716, 265] on p "Supports Brain Health – Promotes focus, memory, and mental clarity." at bounding box center [760, 273] width 277 height 26
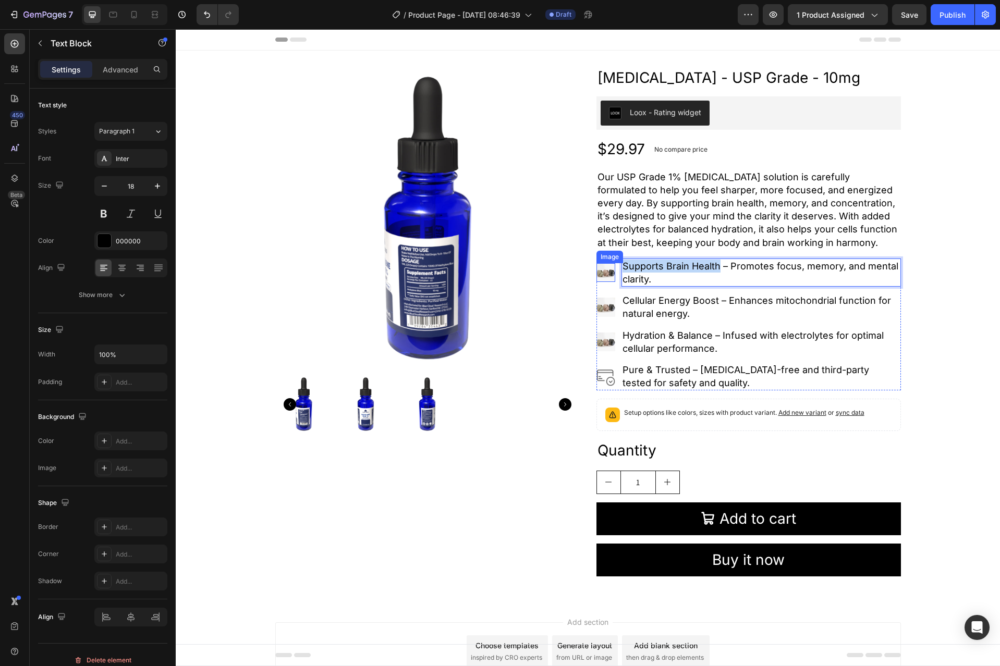
drag, startPoint x: 715, startPoint y: 268, endPoint x: 606, endPoint y: 264, distance: 110.0
click at [606, 264] on li "Image Supports Brain Health – Promotes focus, memory, and mental clarity. Text …" at bounding box center [748, 272] width 304 height 28
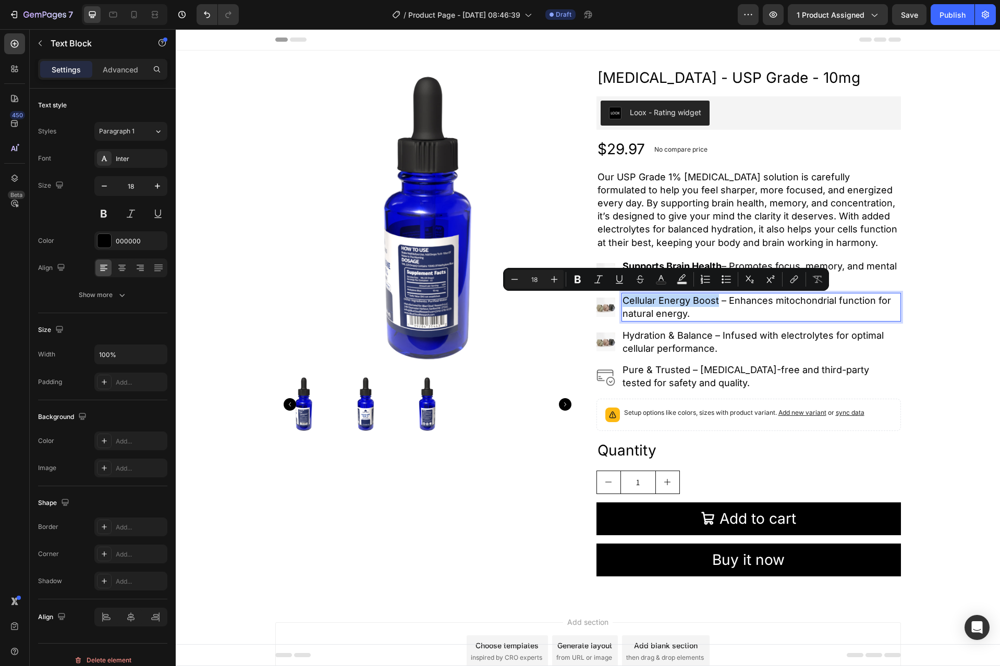
drag, startPoint x: 713, startPoint y: 300, endPoint x: 619, endPoint y: 298, distance: 94.3
click at [622, 298] on p "Cellular Energy Boost – Enhances mitochondrial function for natural energy." at bounding box center [760, 307] width 277 height 26
click at [689, 315] on p "Cellular Energy Boost – Enhances mitochondrial function for natural energy." at bounding box center [760, 307] width 277 height 26
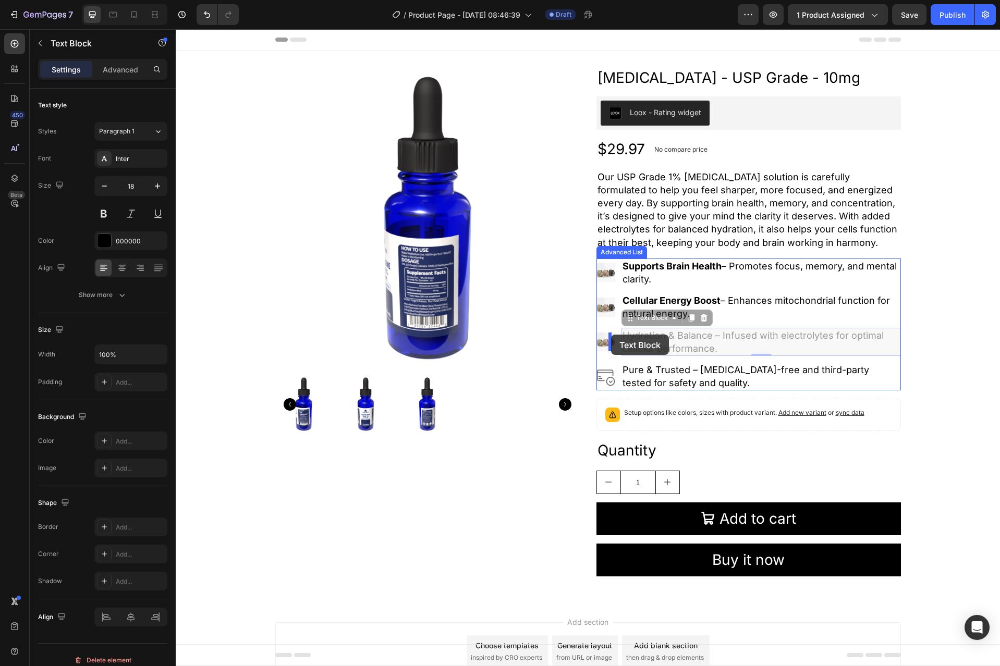
drag, startPoint x: 708, startPoint y: 336, endPoint x: 610, endPoint y: 335, distance: 98.0
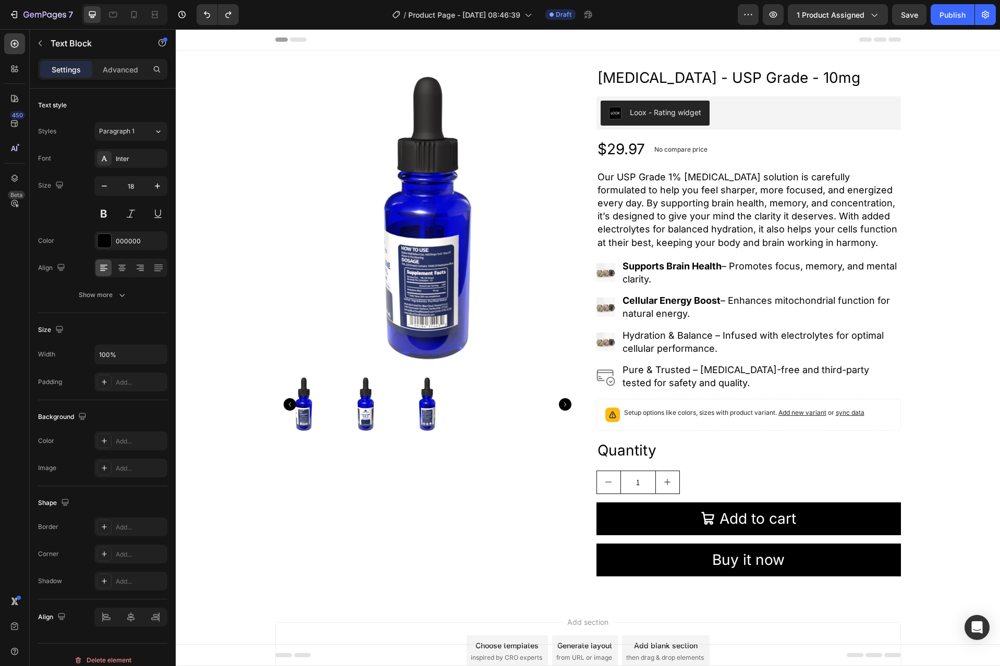
drag, startPoint x: 682, startPoint y: 340, endPoint x: 692, endPoint y: 342, distance: 10.5
click at [692, 342] on p "Hydration & Balance – Infused with electrolytes for optimal cellular performanc…" at bounding box center [760, 342] width 277 height 26
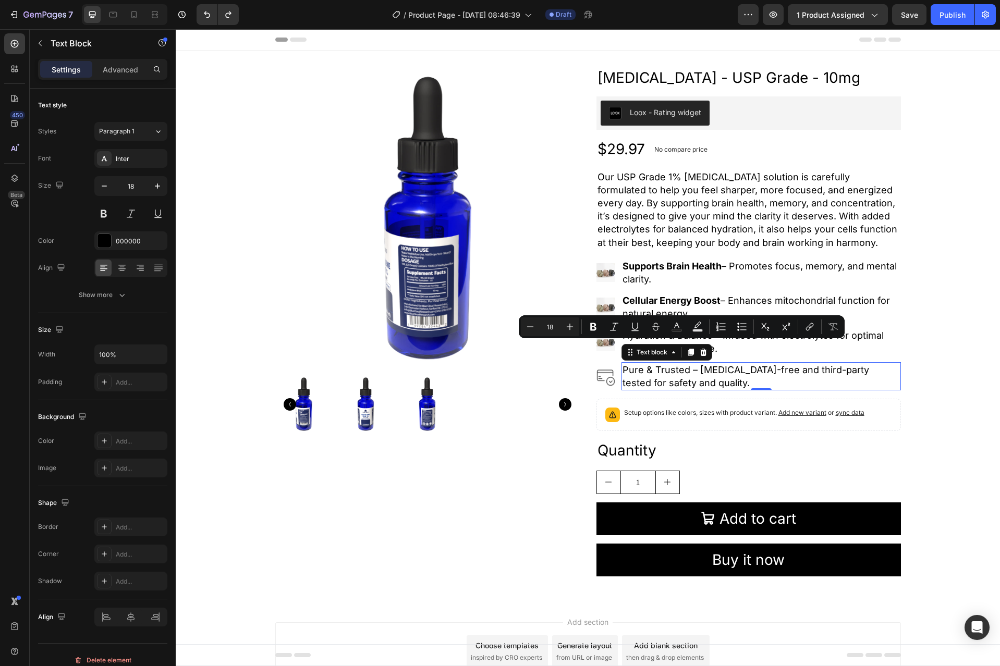
click at [731, 362] on div "Pure & Trusted – Formaldehyde-free and third-party tested for safety and qualit…" at bounding box center [760, 376] width 279 height 28
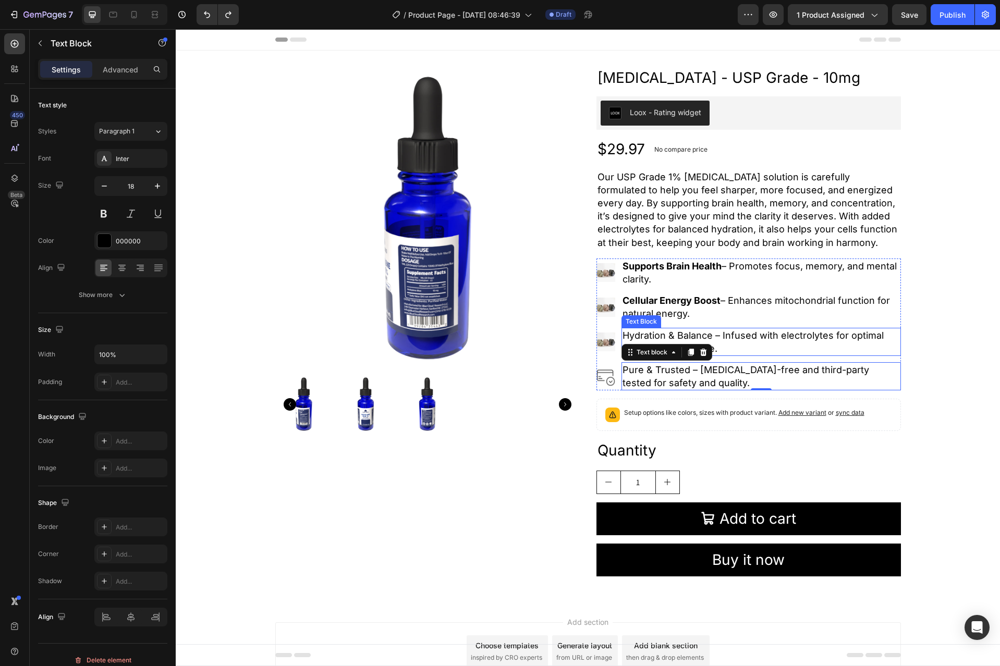
click at [731, 341] on p "Hydration & Balance – Infused with electrolytes for optimal cellular performanc…" at bounding box center [760, 342] width 277 height 26
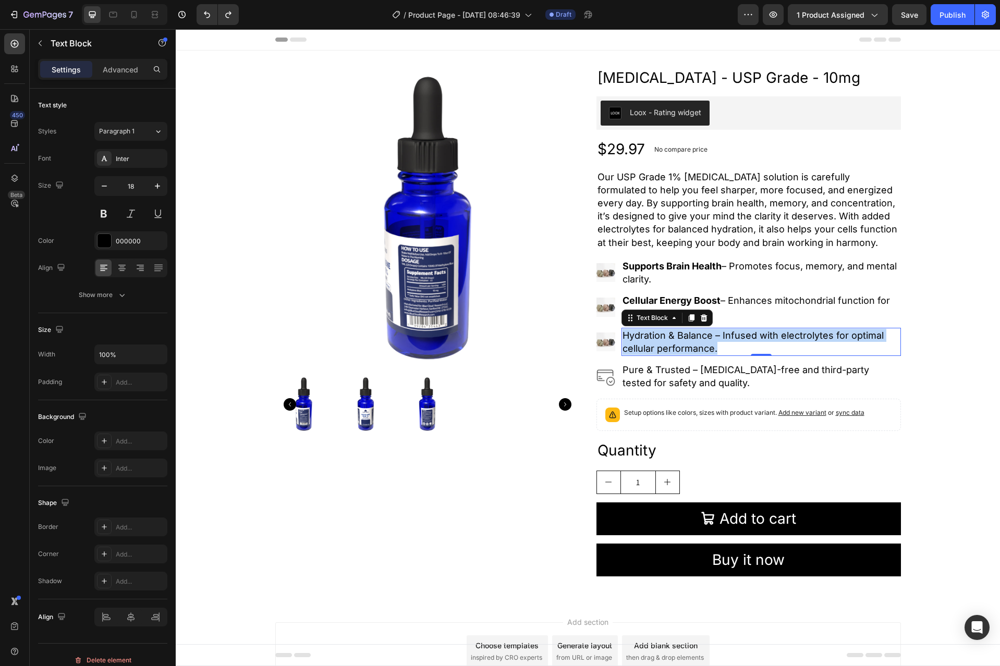
click at [731, 341] on p "Hydration & Balance – Infused with electrolytes for optimal cellular performanc…" at bounding box center [760, 342] width 277 height 26
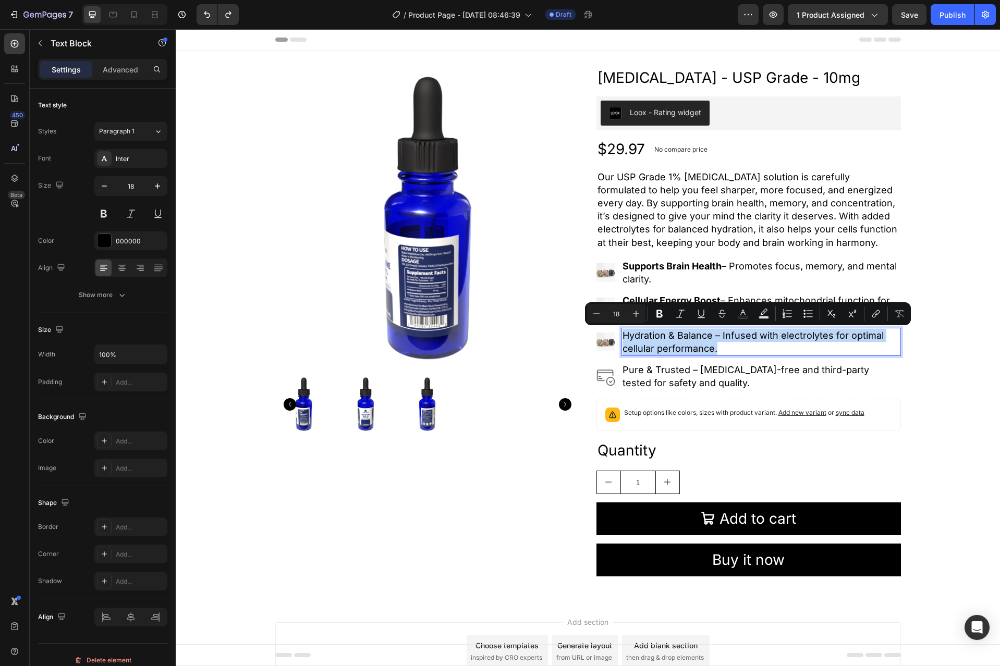
click at [703, 338] on p "Hydration & Balance – Infused with electrolytes for optimal cellular performanc…" at bounding box center [760, 342] width 277 height 26
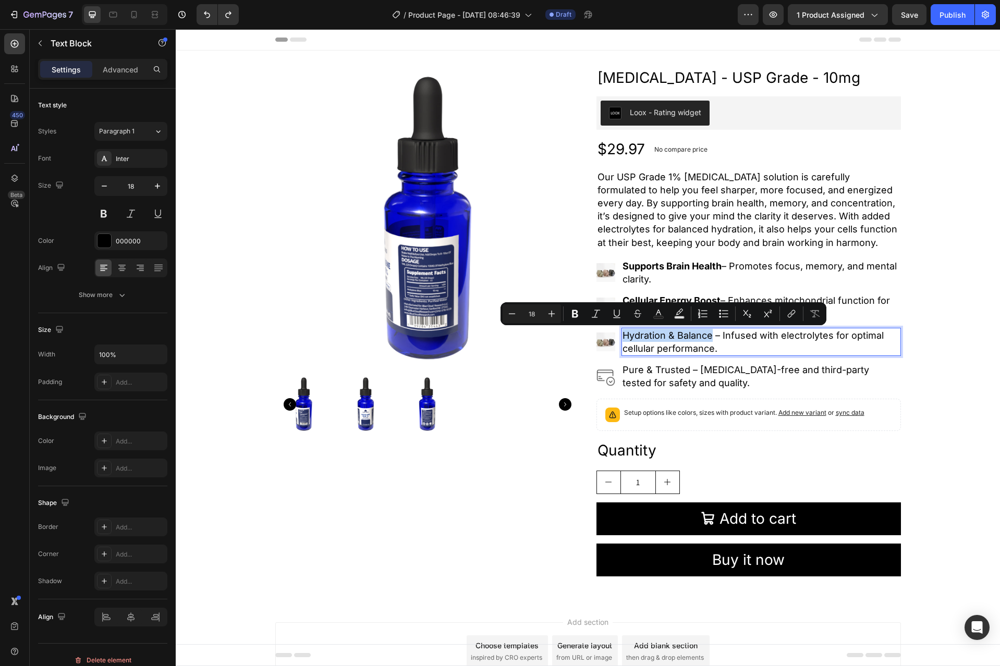
drag, startPoint x: 709, startPoint y: 337, endPoint x: 619, endPoint y: 335, distance: 89.7
click at [622, 335] on p "Hydration & Balance – Infused with electrolytes for optimal cellular performanc…" at bounding box center [760, 342] width 277 height 26
click at [686, 369] on p "Pure & Trusted – Formaldehyde-free and third-party tested for safety and qualit…" at bounding box center [760, 376] width 277 height 26
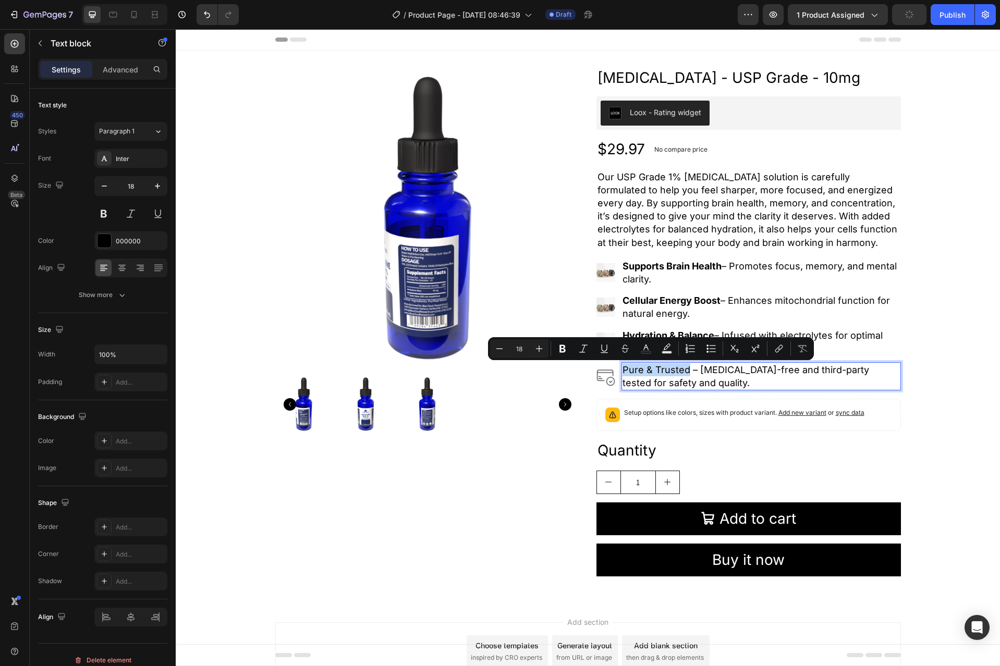
drag, startPoint x: 683, startPoint y: 370, endPoint x: 619, endPoint y: 368, distance: 63.6
click at [622, 368] on p "Pure & Trusted – Formaldehyde-free and third-party tested for safety and qualit…" at bounding box center [760, 376] width 277 height 26
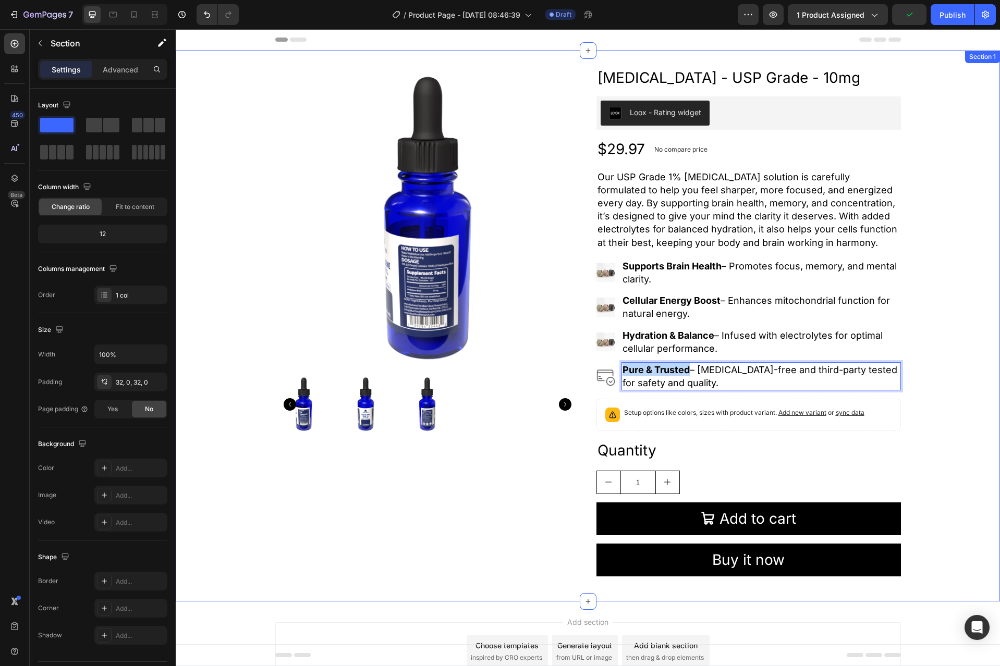
click at [952, 386] on div "Product Images Methylene Blue - USP Grade - 10mg Product Title Loox - Rating wi…" at bounding box center [588, 325] width 824 height 517
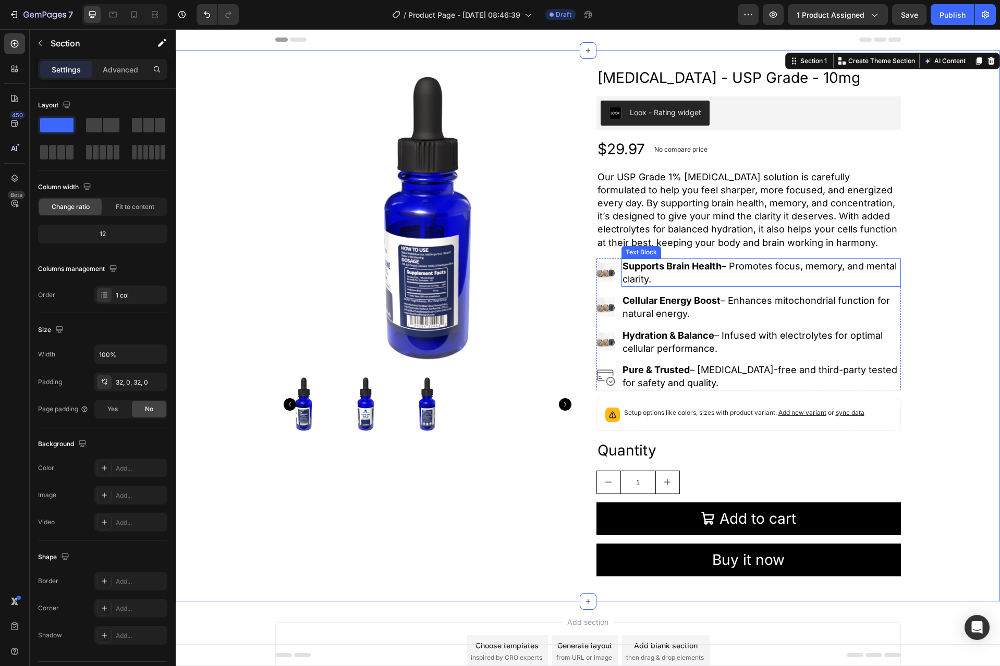
click at [727, 278] on p "Supports Brain Health – Promotes focus, memory, and mental clarity." at bounding box center [760, 273] width 277 height 26
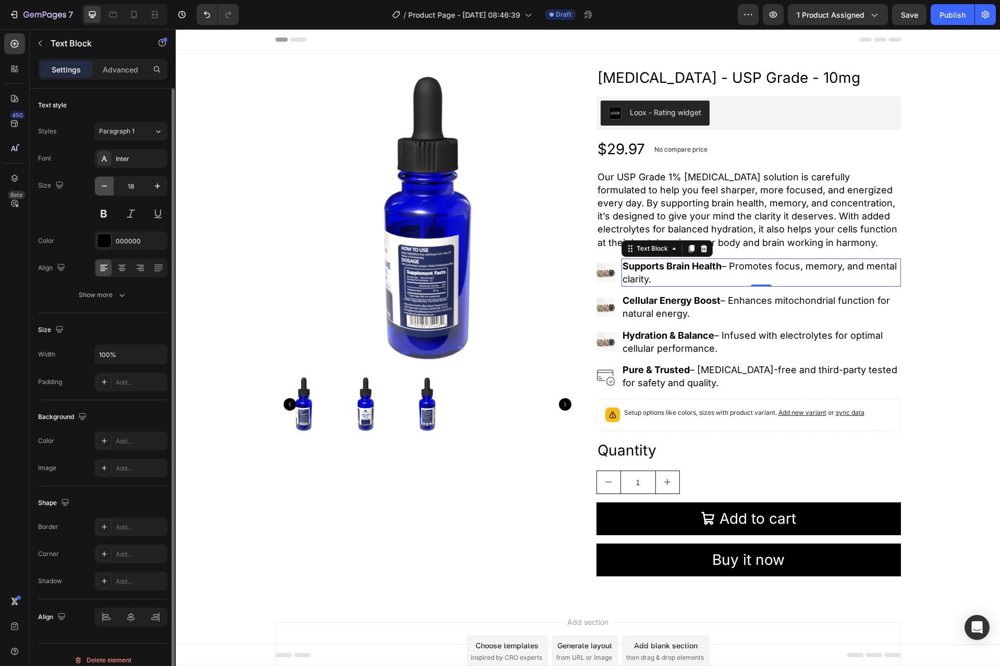
click at [104, 187] on icon "button" at bounding box center [104, 186] width 10 height 10
type input "16"
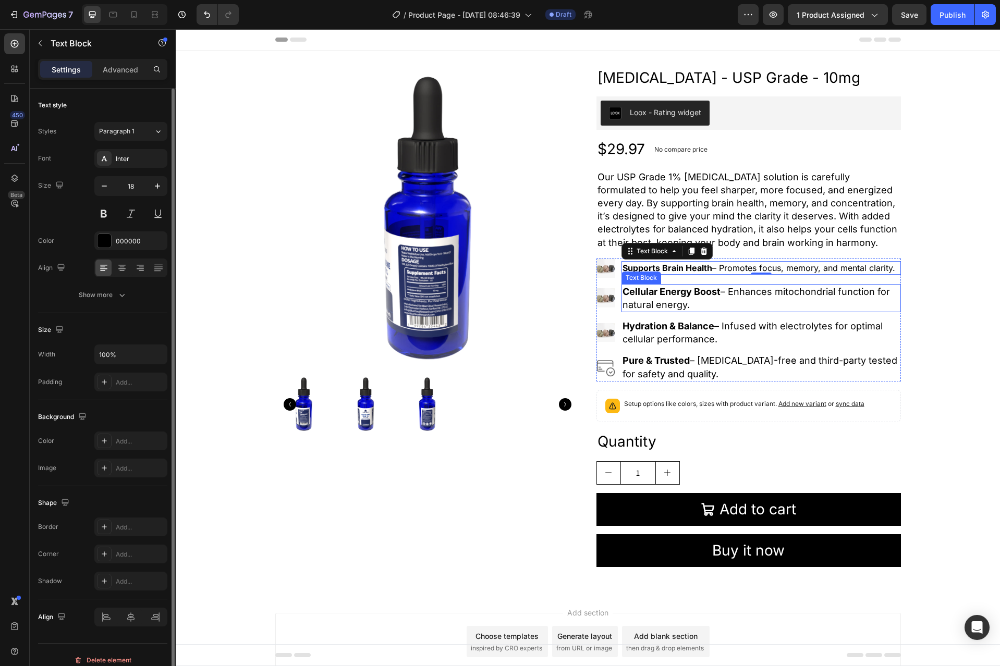
click at [638, 289] on strong "Cellular Energy Boost" at bounding box center [671, 291] width 98 height 11
click at [97, 187] on button "button" at bounding box center [104, 186] width 19 height 19
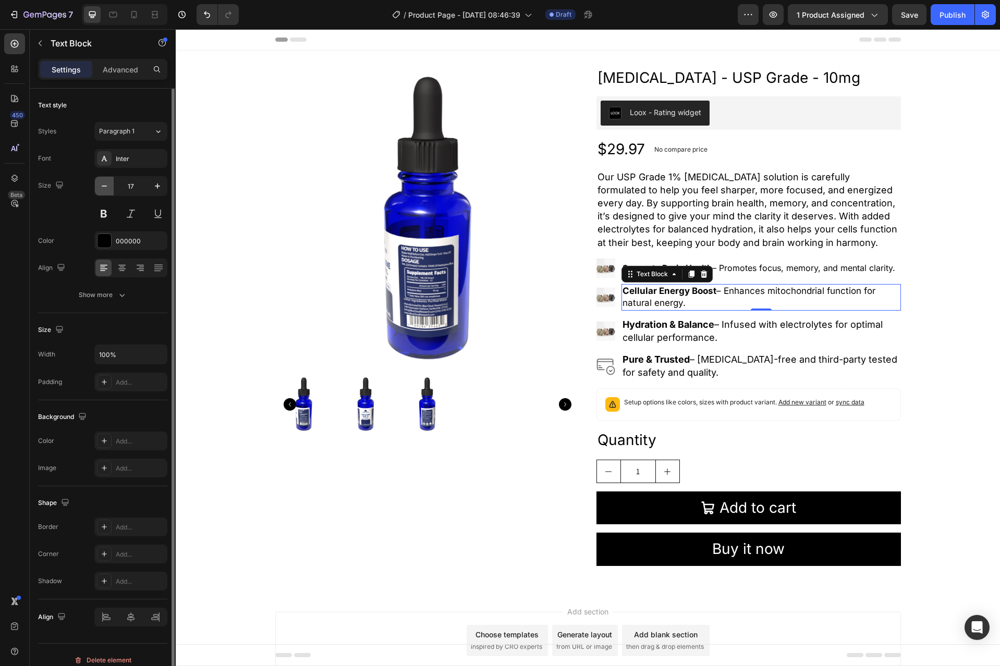
click at [98, 187] on button "button" at bounding box center [104, 186] width 19 height 19
type input "16"
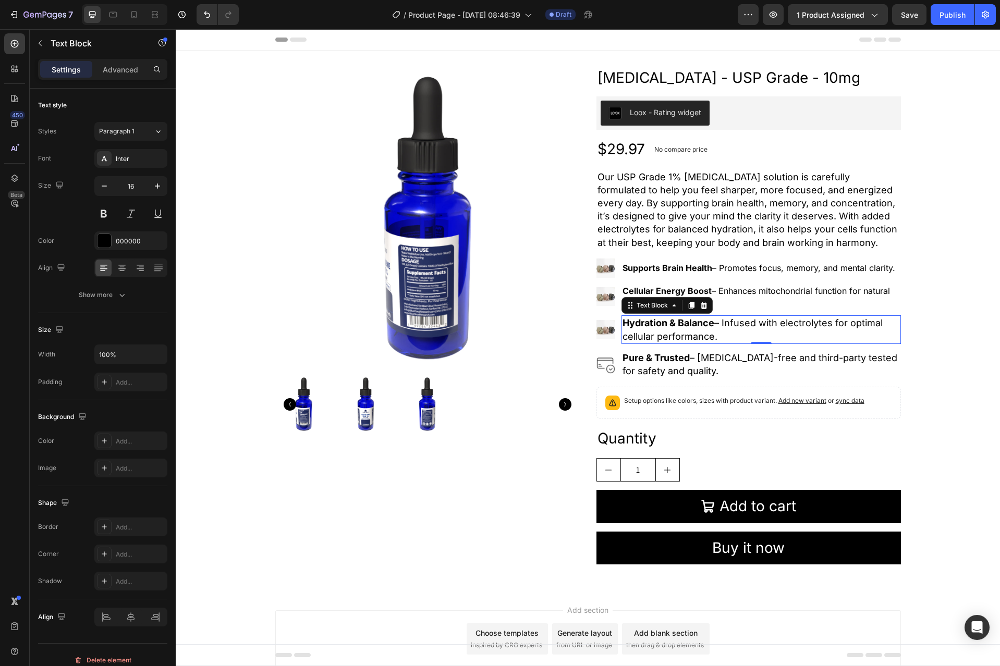
click at [688, 330] on p "Hydration & Balance – Infused with electrolytes for optimal cellular performanc…" at bounding box center [760, 329] width 277 height 26
click at [110, 189] on button "button" at bounding box center [104, 186] width 19 height 19
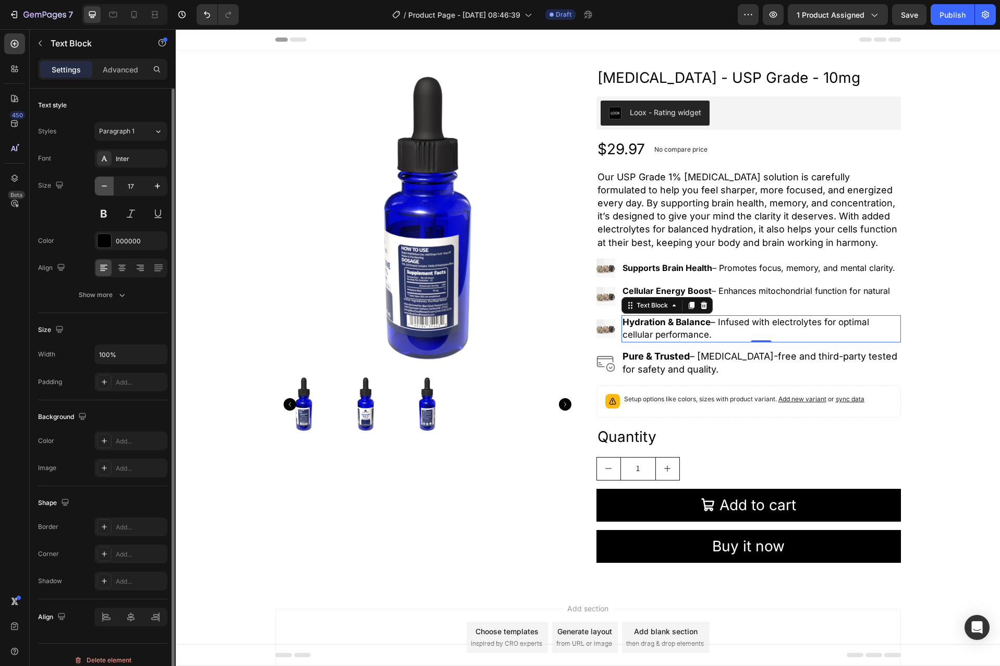
click at [110, 189] on button "button" at bounding box center [104, 186] width 19 height 19
type input "16"
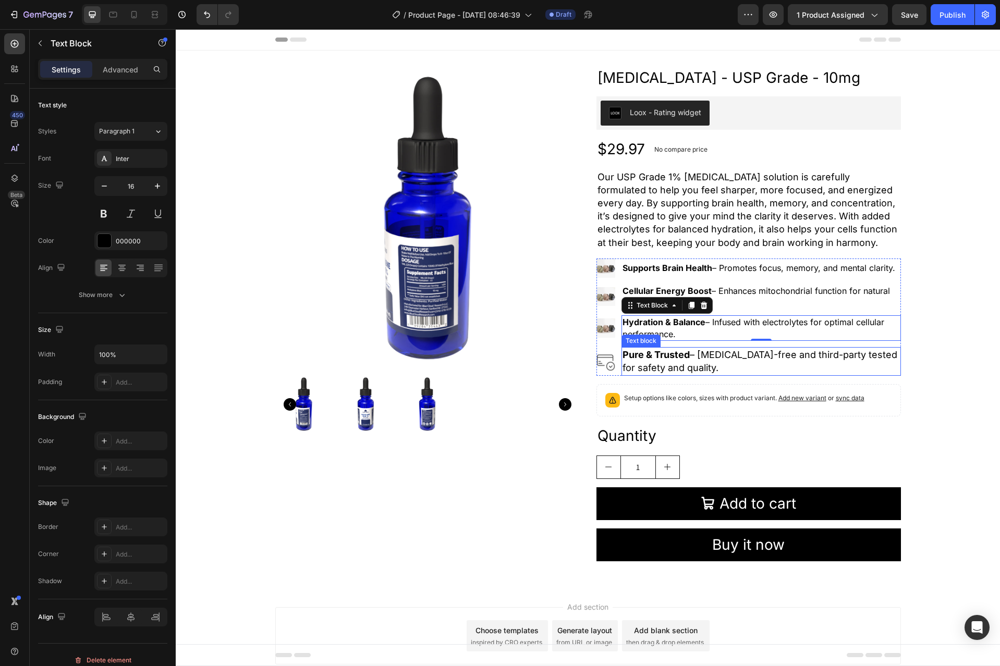
click at [647, 362] on p "Pure & Trusted – [MEDICAL_DATA]-free and third-party tested for safety and qual…" at bounding box center [760, 361] width 277 height 26
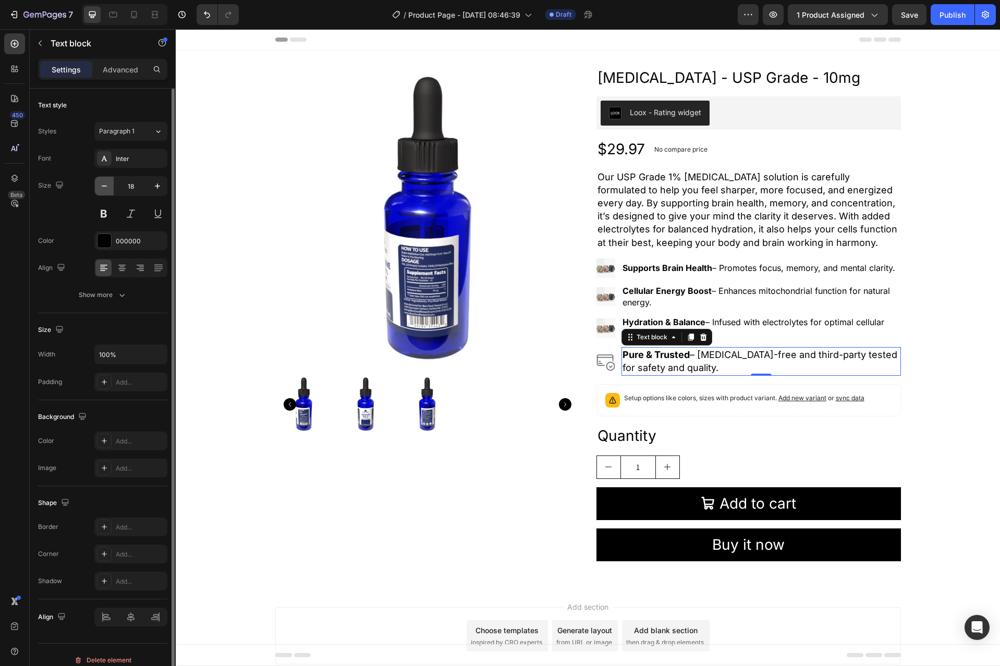
click at [107, 190] on icon "button" at bounding box center [104, 186] width 10 height 10
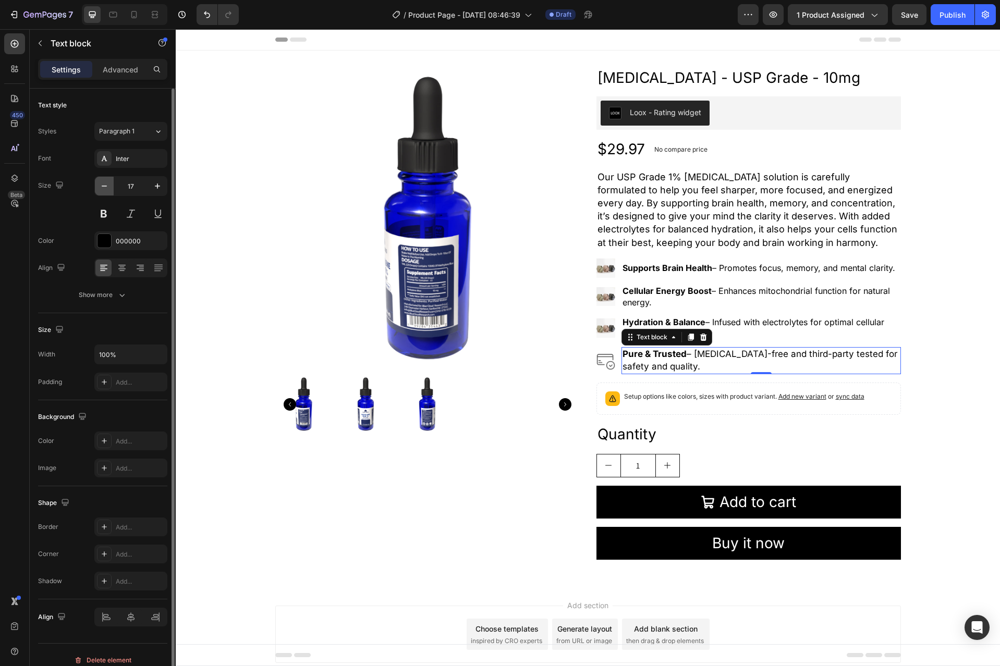
click at [107, 190] on icon "button" at bounding box center [104, 186] width 10 height 10
type input "16"
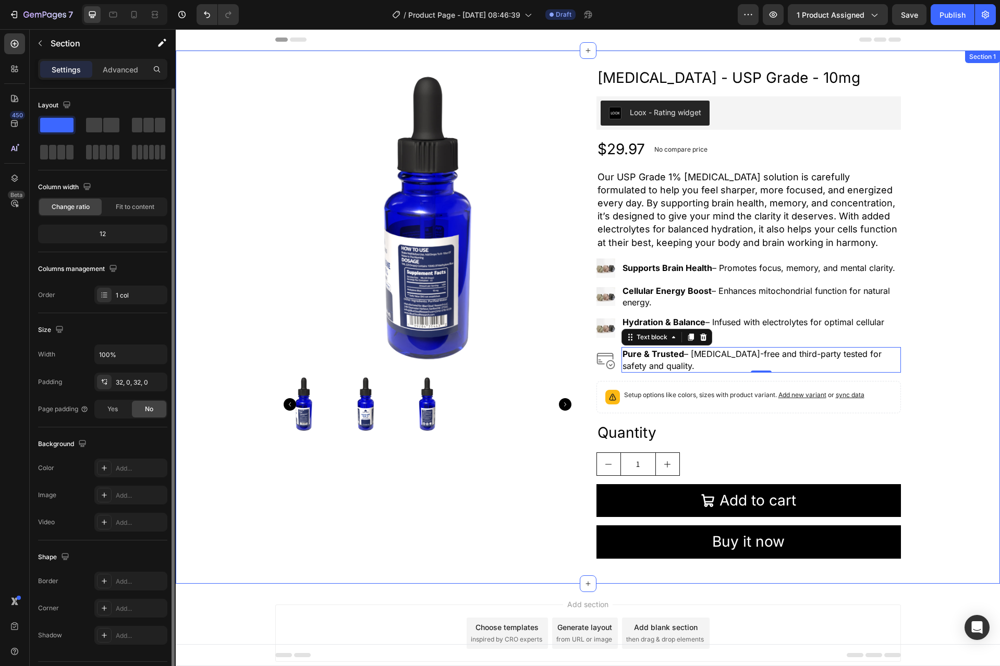
click at [928, 351] on div "Product Images Methylene Blue - USP Grade - 10mg Product Title Loox - Rating wi…" at bounding box center [588, 317] width 824 height 500
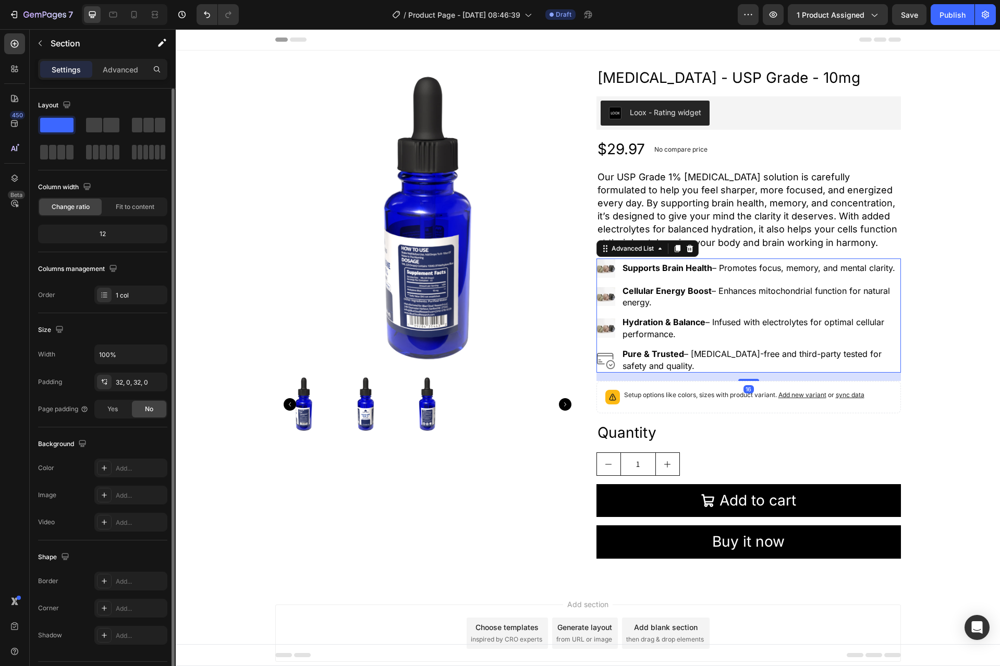
click at [714, 260] on li "Image Supports Brain Health – Promotes focus, memory, and mental clarity. Text …" at bounding box center [748, 267] width 304 height 19
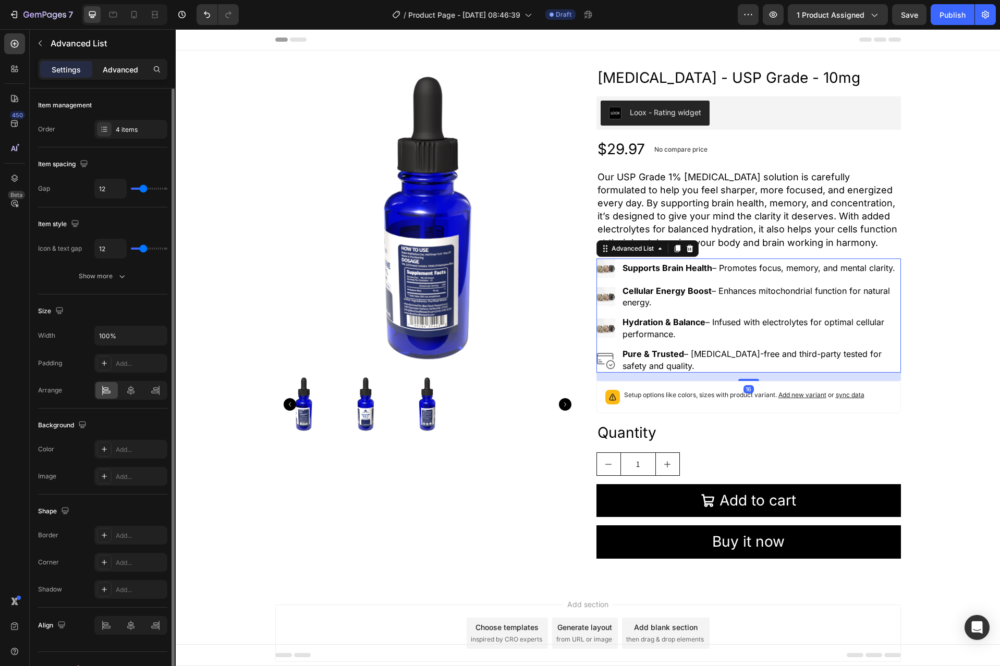
click at [142, 68] on div "Advanced" at bounding box center [120, 69] width 52 height 17
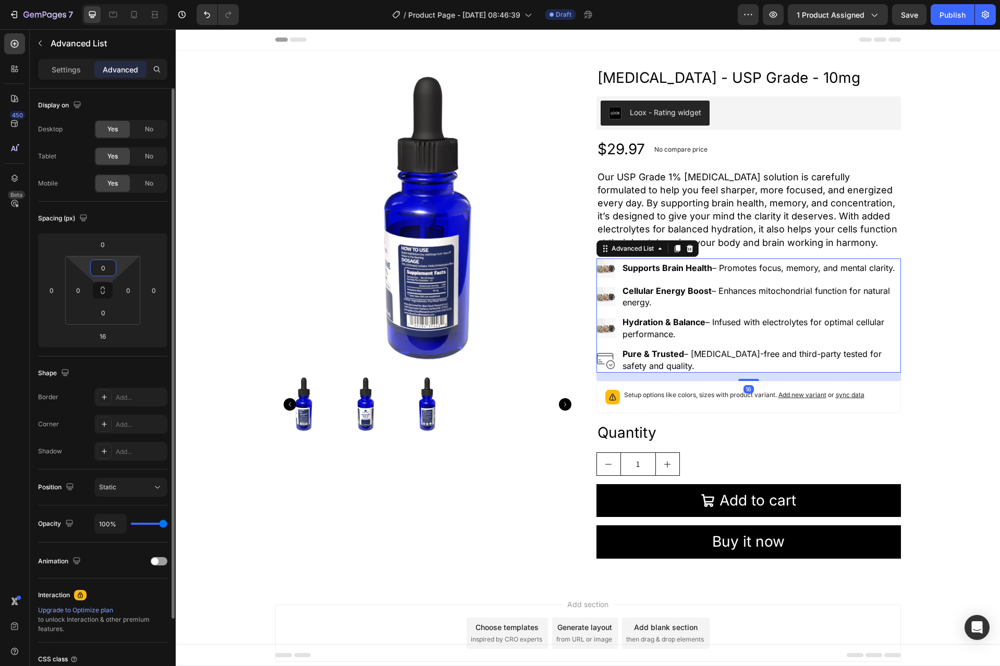
click at [105, 270] on input "0" at bounding box center [103, 268] width 21 height 16
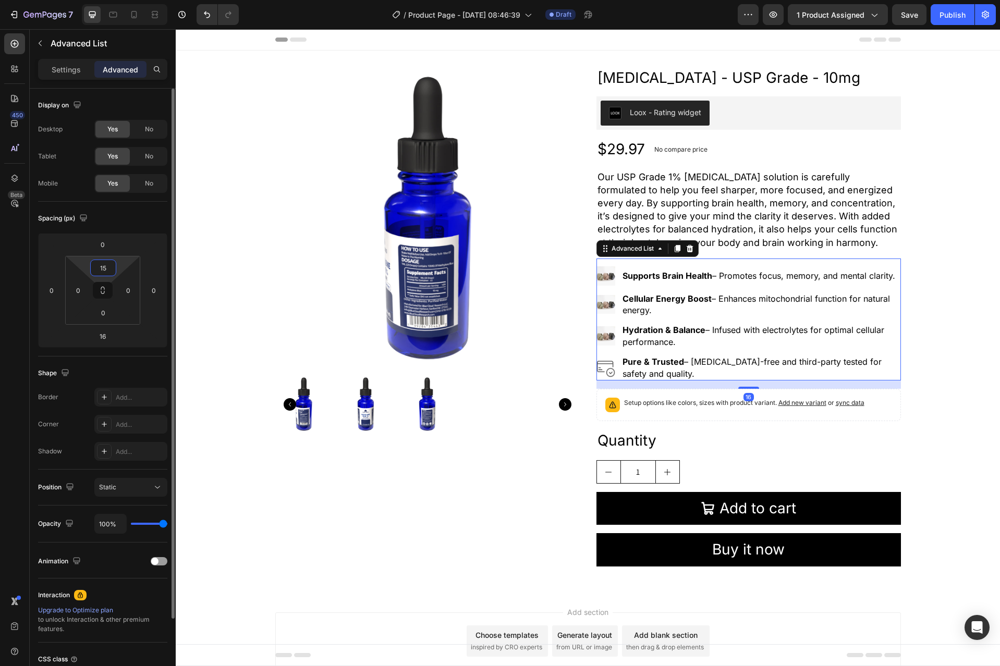
drag, startPoint x: 108, startPoint y: 269, endPoint x: 92, endPoint y: 269, distance: 16.2
click at [92, 269] on div "15" at bounding box center [103, 268] width 26 height 17
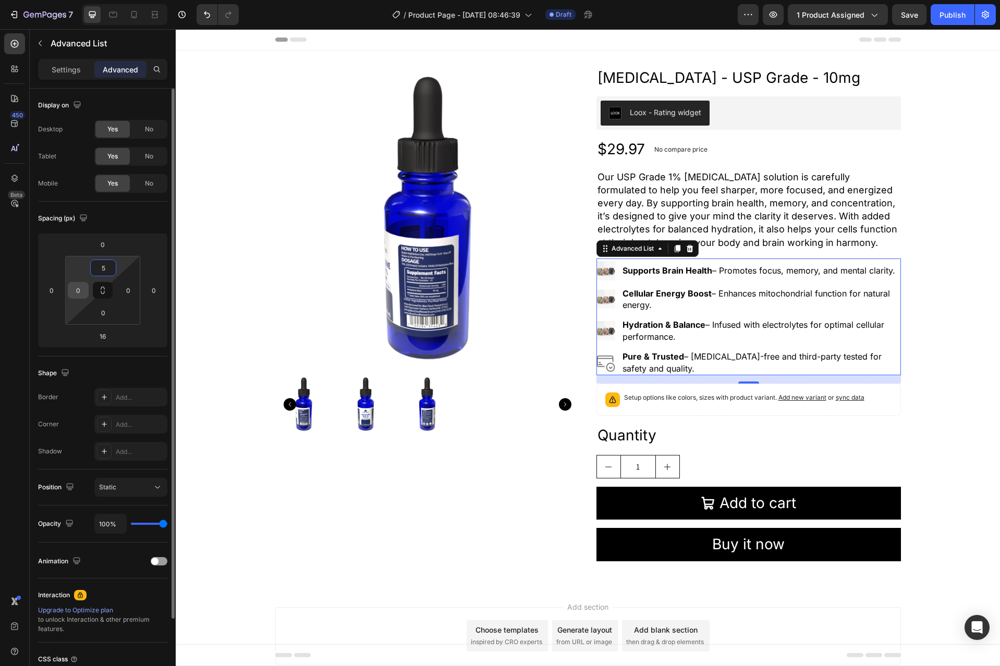
type input "5"
drag, startPoint x: 81, startPoint y: 292, endPoint x: 70, endPoint y: 291, distance: 11.0
click at [70, 291] on input "0" at bounding box center [78, 290] width 16 height 16
type input "5"
click at [127, 291] on input "0" at bounding box center [128, 290] width 16 height 16
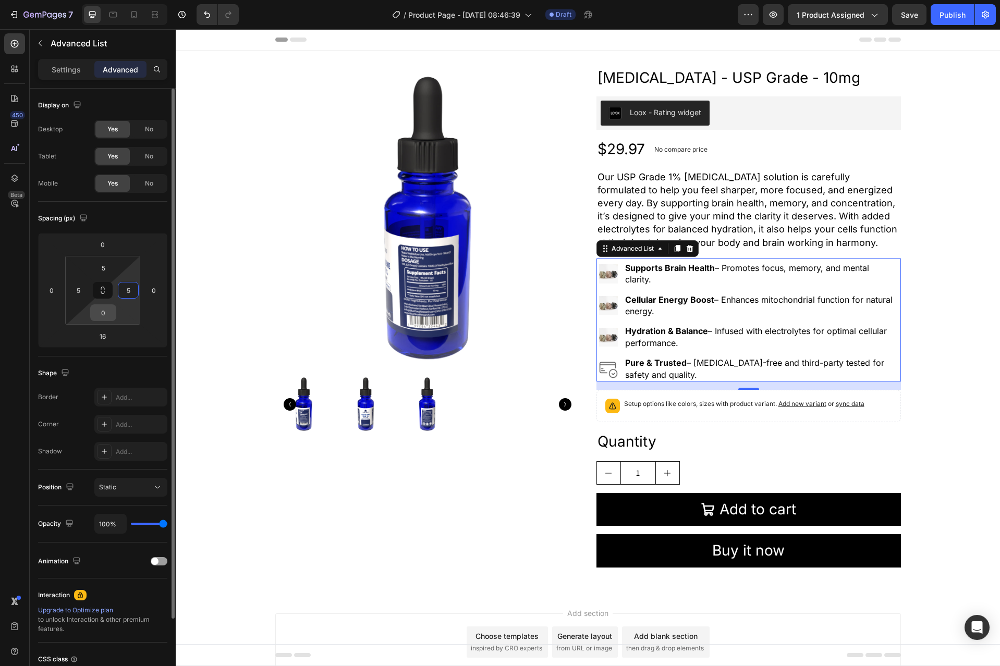
type input "5"
click at [103, 309] on input "0" at bounding box center [103, 313] width 21 height 16
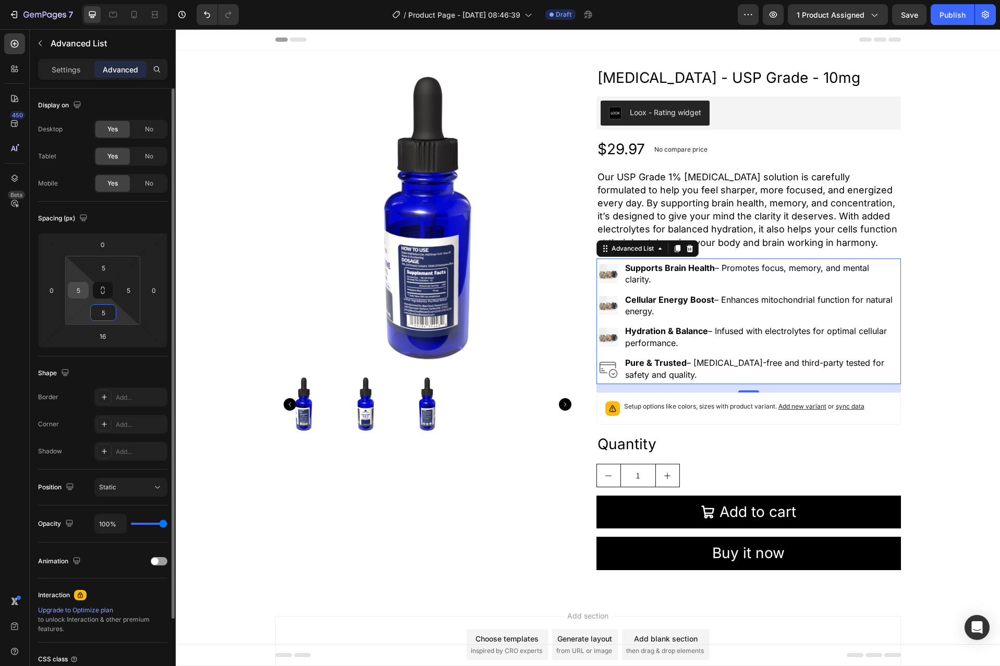
type input "5"
click at [82, 292] on input "5" at bounding box center [78, 290] width 16 height 16
type input "10"
click at [123, 291] on input "5" at bounding box center [128, 290] width 16 height 16
type input "10"
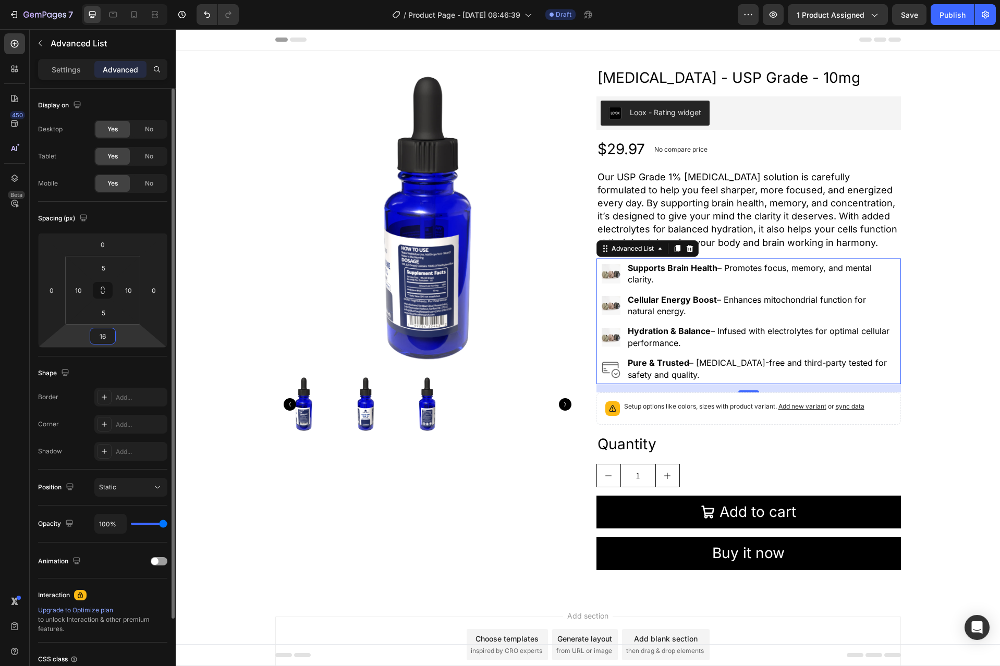
click at [108, 336] on input "16" at bounding box center [102, 336] width 21 height 16
type input "0"
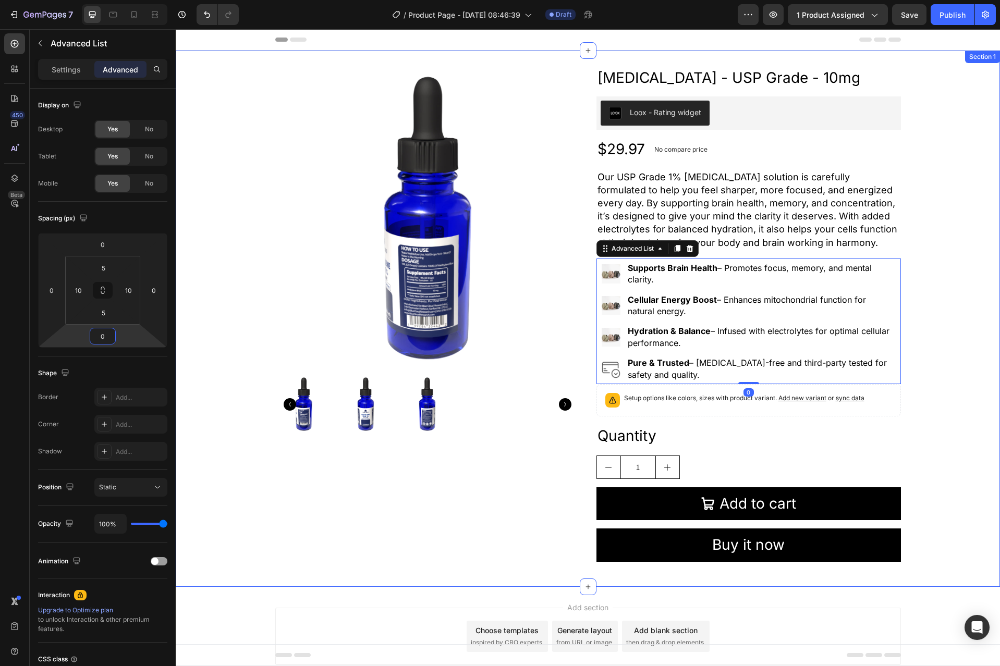
click at [928, 337] on div "Product Images Methylene Blue - USP Grade - 10mg Product Title Loox - Rating wi…" at bounding box center [588, 318] width 824 height 503
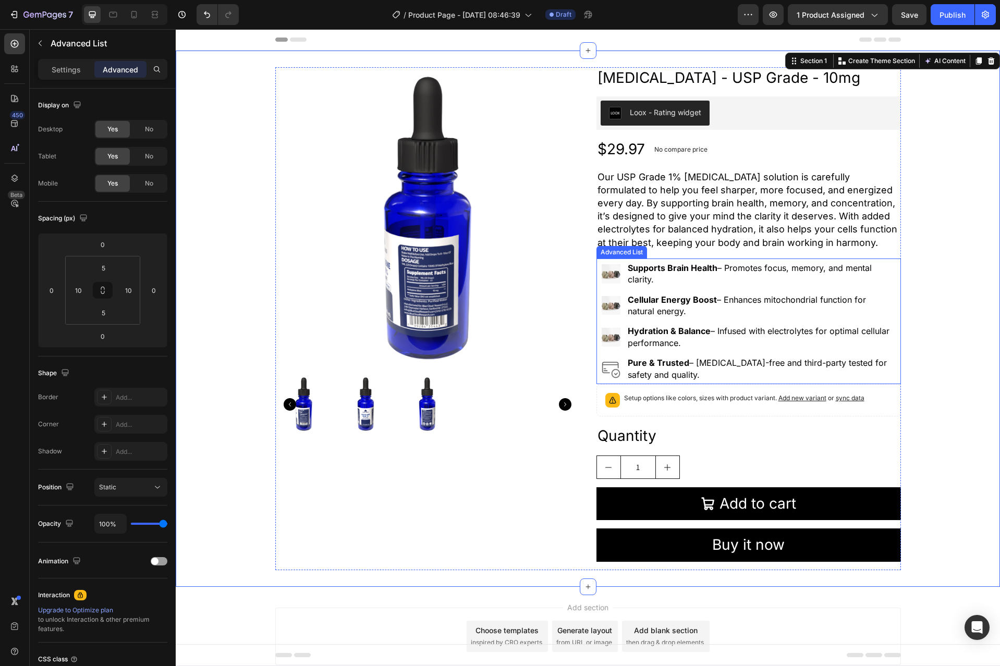
click at [892, 261] on div "Image Supports Brain Health – Promotes focus, memory, and mental clarity. Text …" at bounding box center [748, 321] width 304 height 126
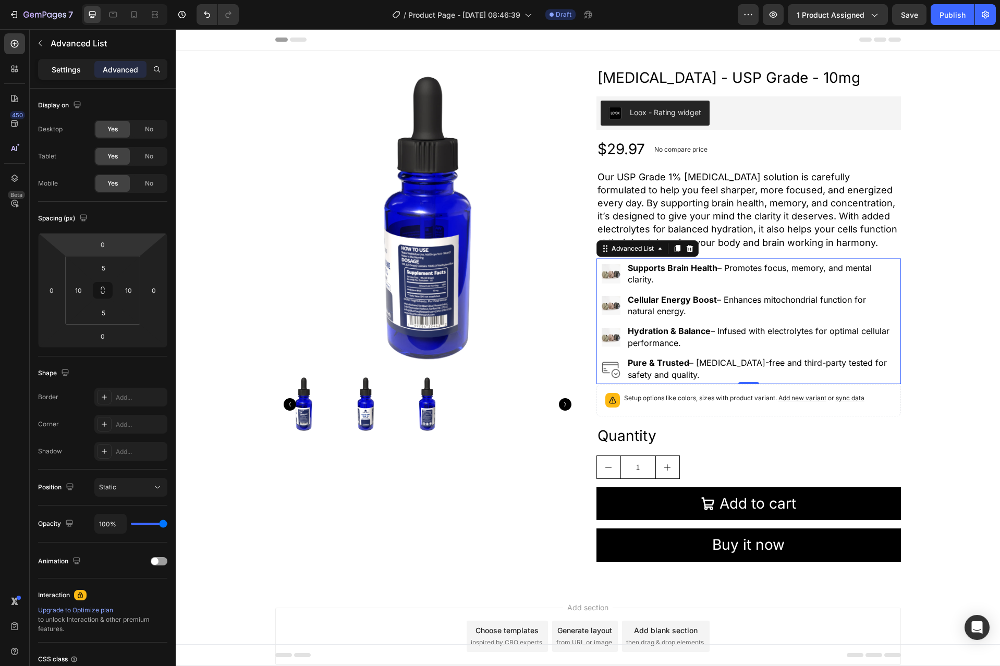
click at [68, 65] on p "Settings" at bounding box center [66, 69] width 29 height 11
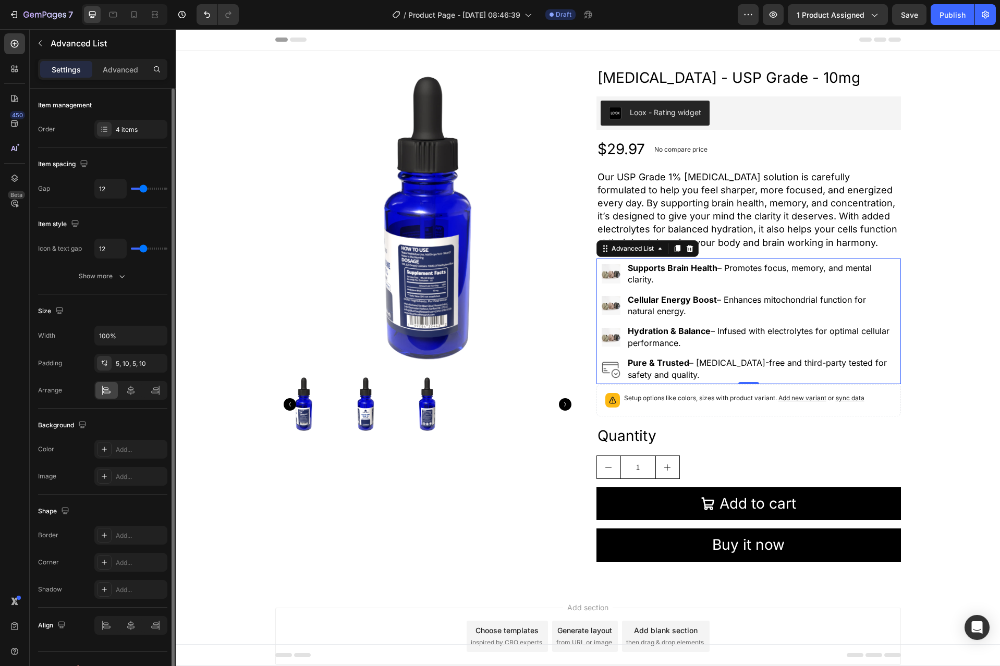
scroll to position [19, 0]
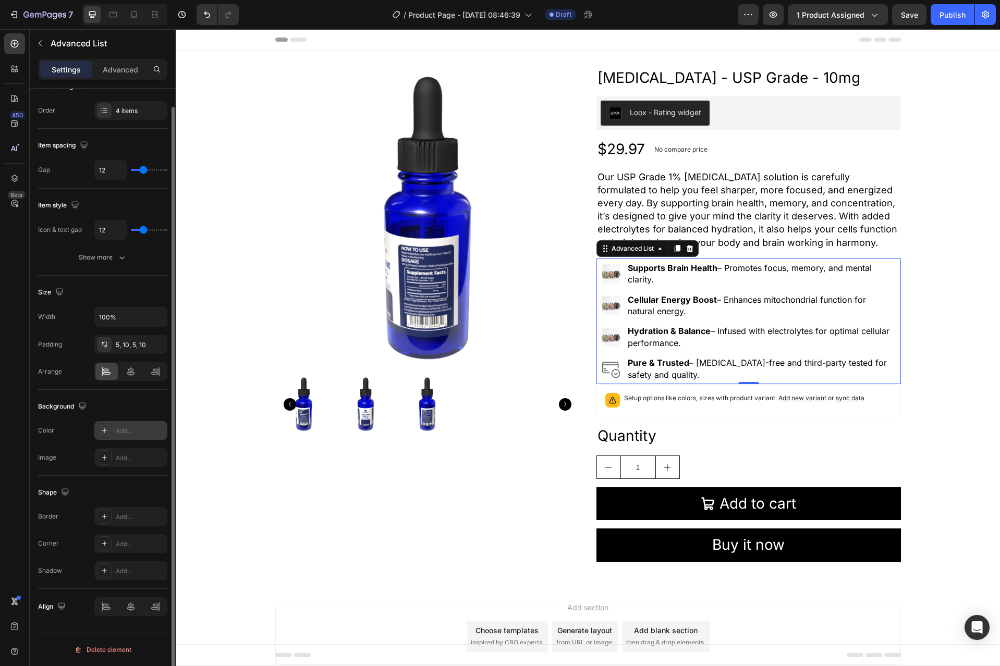
click at [110, 430] on div at bounding box center [104, 430] width 15 height 15
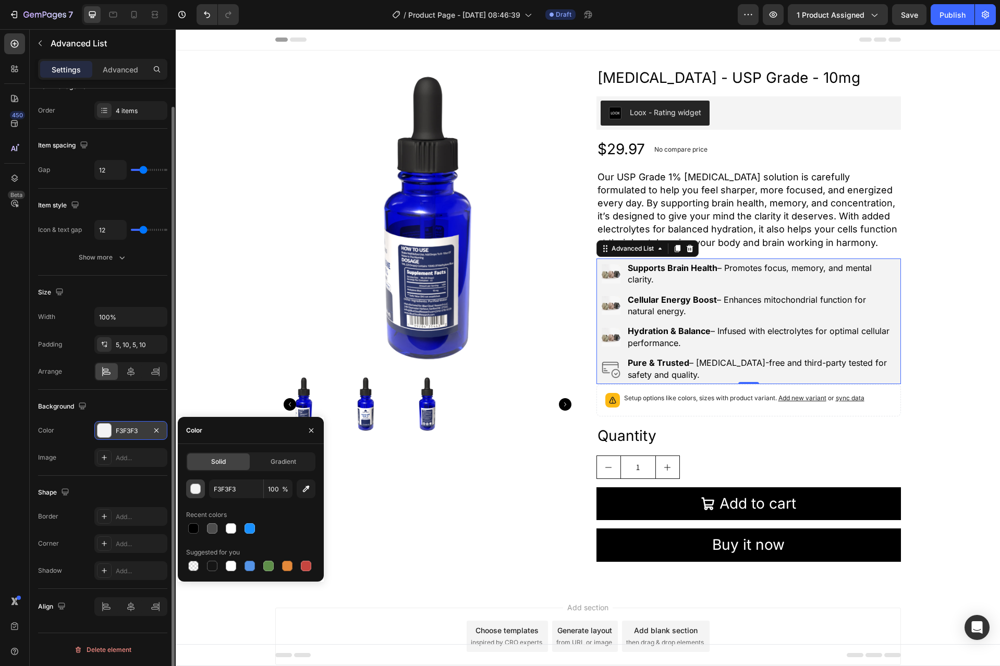
click at [201, 494] on button "button" at bounding box center [195, 488] width 19 height 19
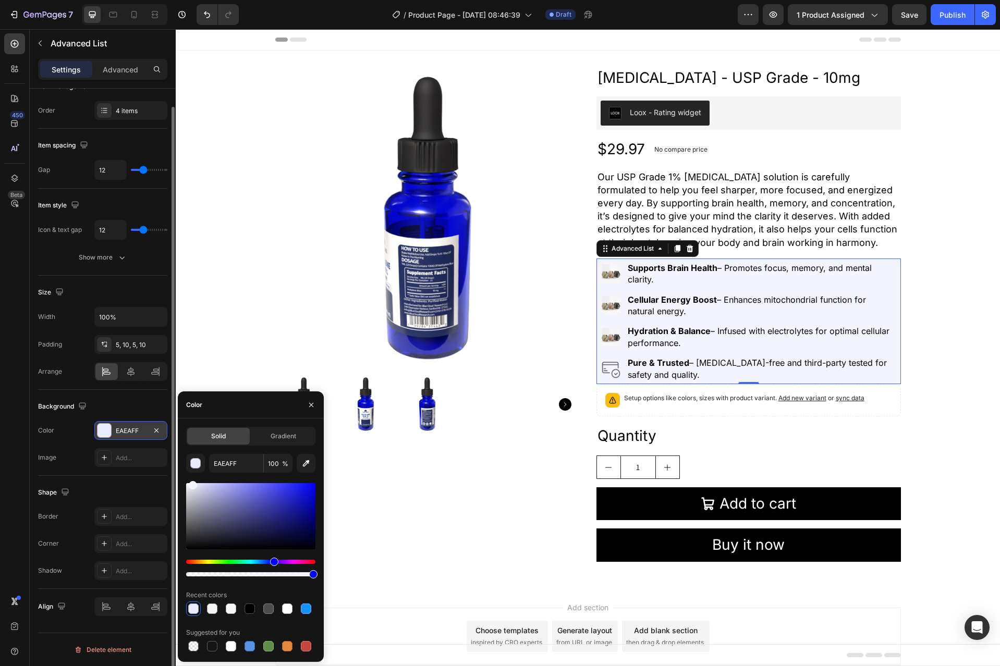
drag, startPoint x: 204, startPoint y: 492, endPoint x: 192, endPoint y: 474, distance: 21.4
click at [192, 474] on div "EAEAFF 100 % Recent colors Suggested for you" at bounding box center [250, 554] width 129 height 200
type input "F4F4FF"
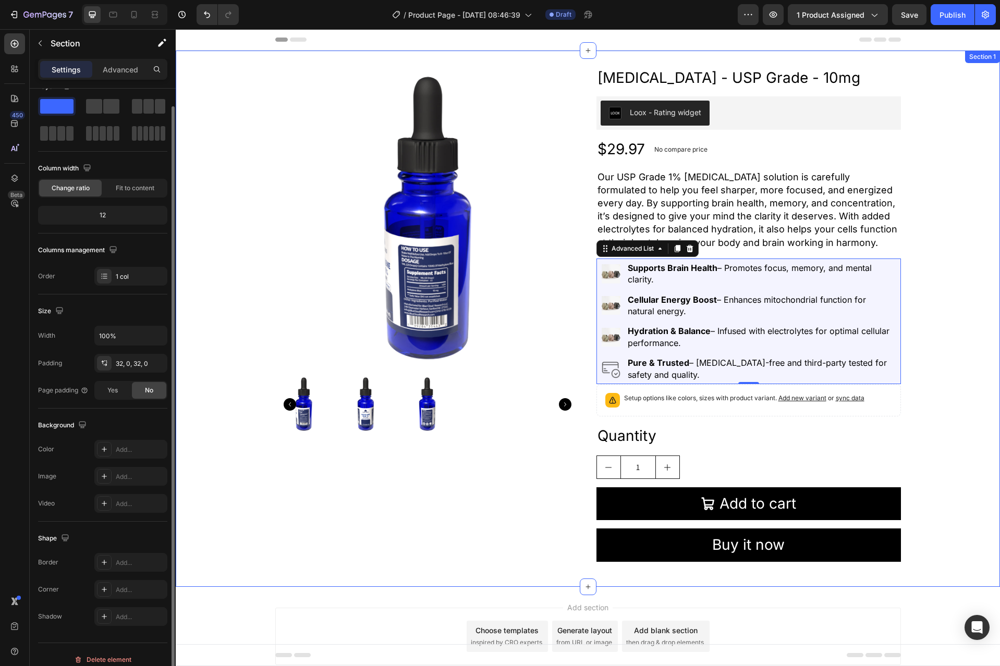
click at [921, 314] on div "Product Images Methylene Blue - USP Grade - 10mg Product Title Loox - Rating wi…" at bounding box center [588, 318] width 824 height 503
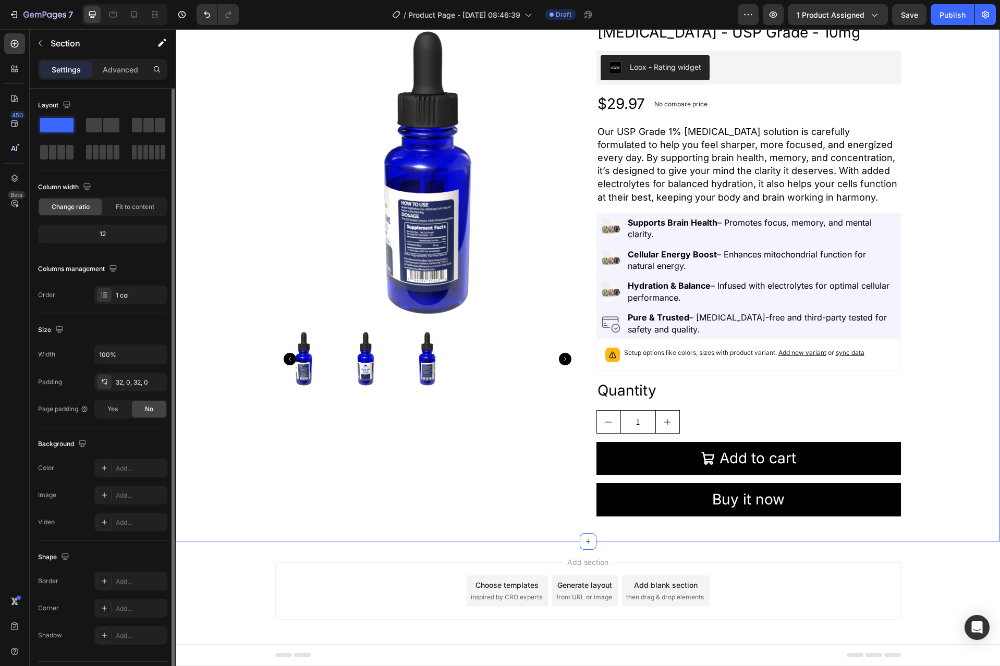
scroll to position [49, 0]
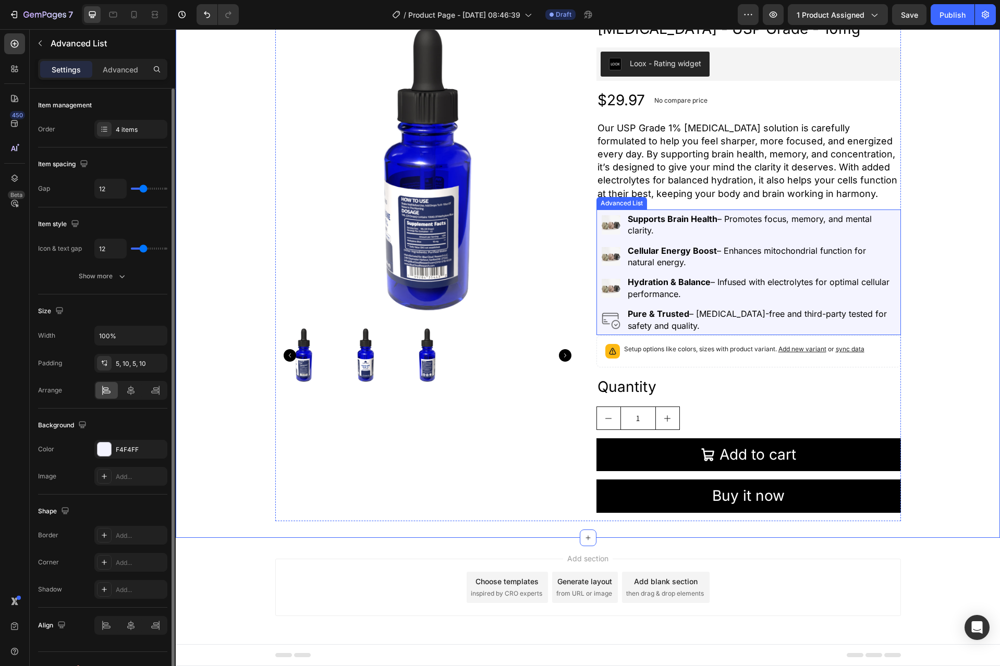
click at [892, 213] on div "Image Supports Brain Health – Promotes focus, memory, and mental clarity. Text …" at bounding box center [748, 272] width 304 height 126
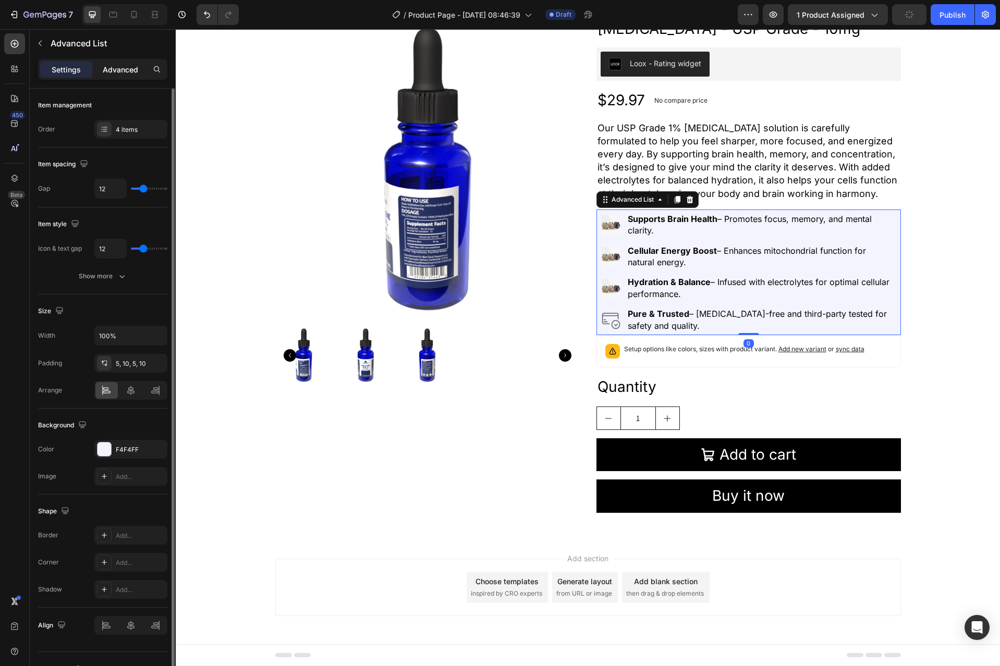
click at [108, 64] on p "Advanced" at bounding box center [120, 69] width 35 height 11
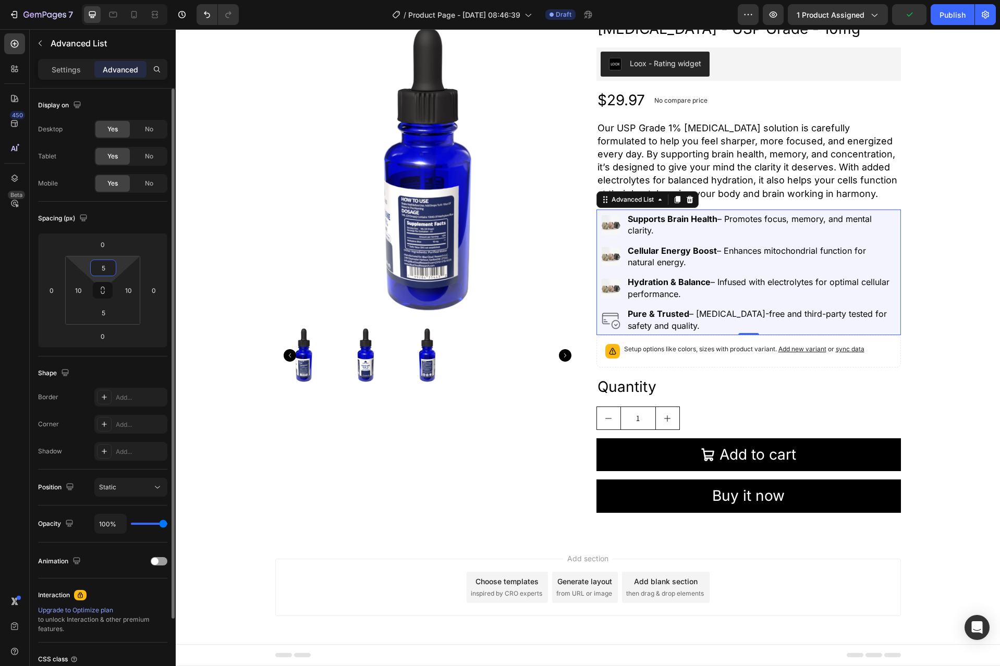
click at [95, 267] on input "5" at bounding box center [103, 268] width 21 height 16
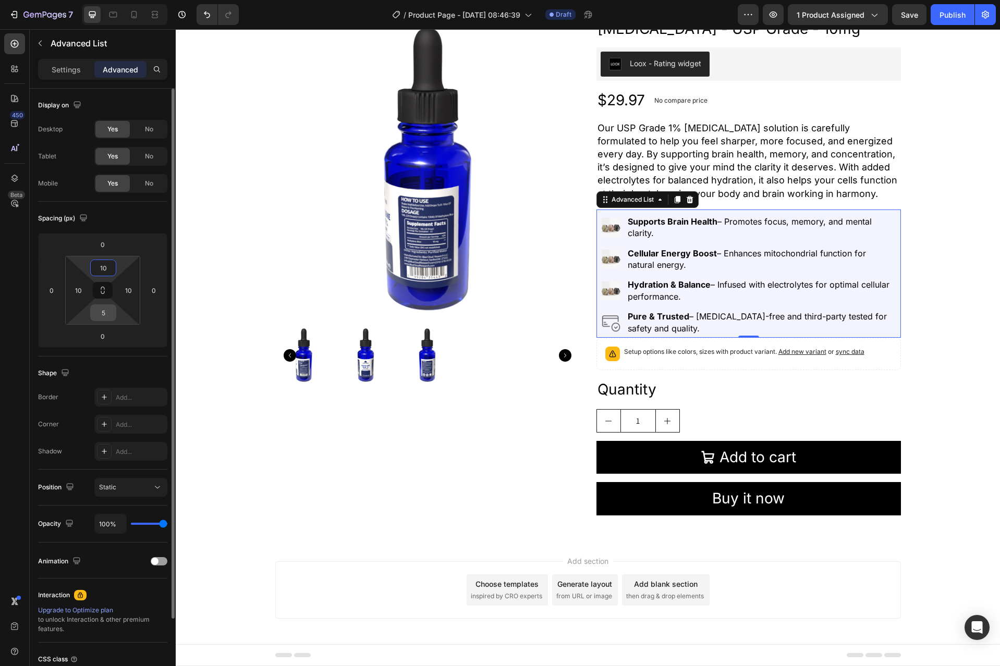
type input "10"
click at [107, 314] on input "5" at bounding box center [103, 313] width 21 height 16
paste input "10"
type input "10"
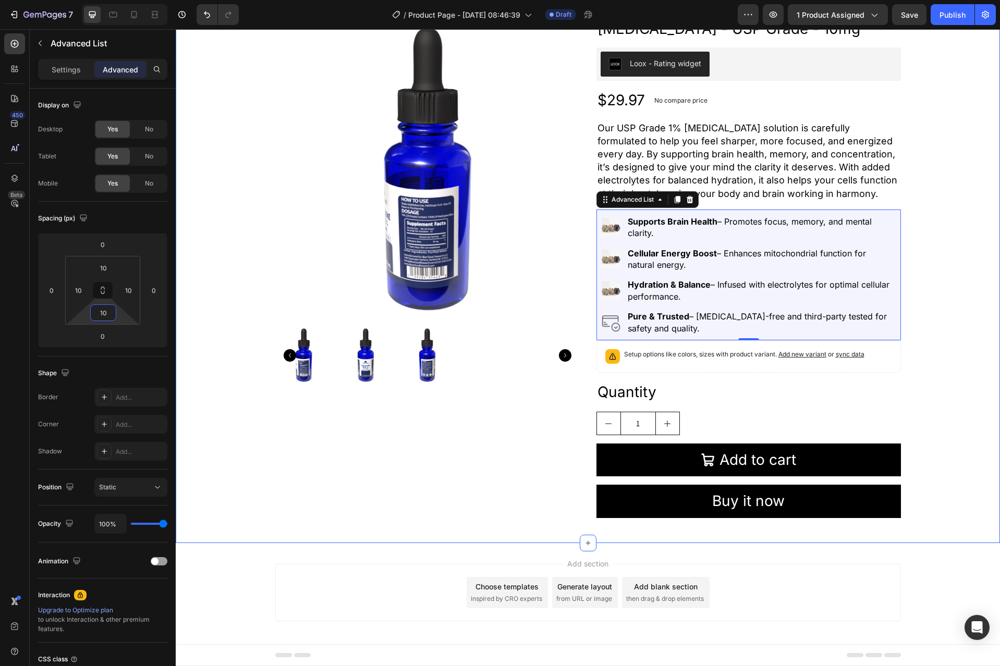
click at [920, 286] on div "Product Images Methylene Blue - USP Grade - 10mg Product Title Loox - Rating wi…" at bounding box center [588, 272] width 824 height 508
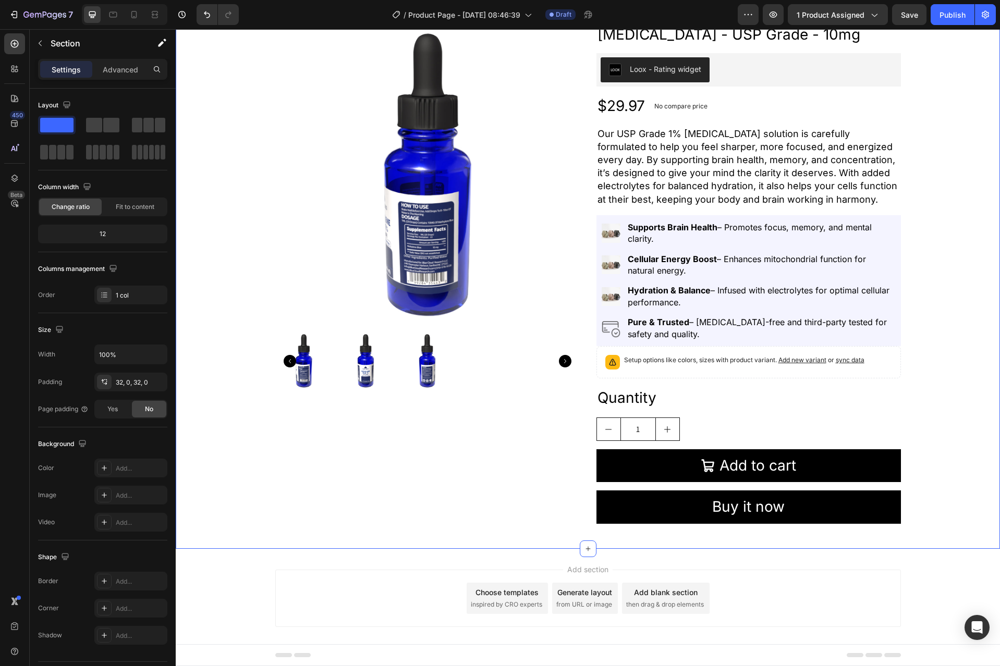
scroll to position [54, 0]
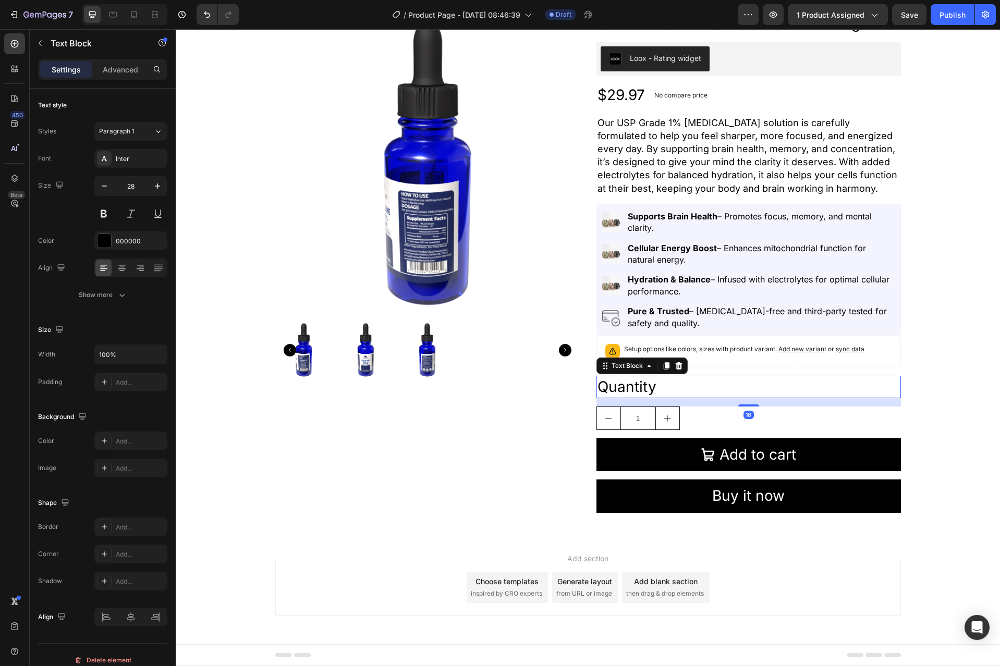
click at [757, 387] on div "Quantity" at bounding box center [748, 387] width 304 height 22
click at [676, 364] on icon at bounding box center [678, 365] width 7 height 7
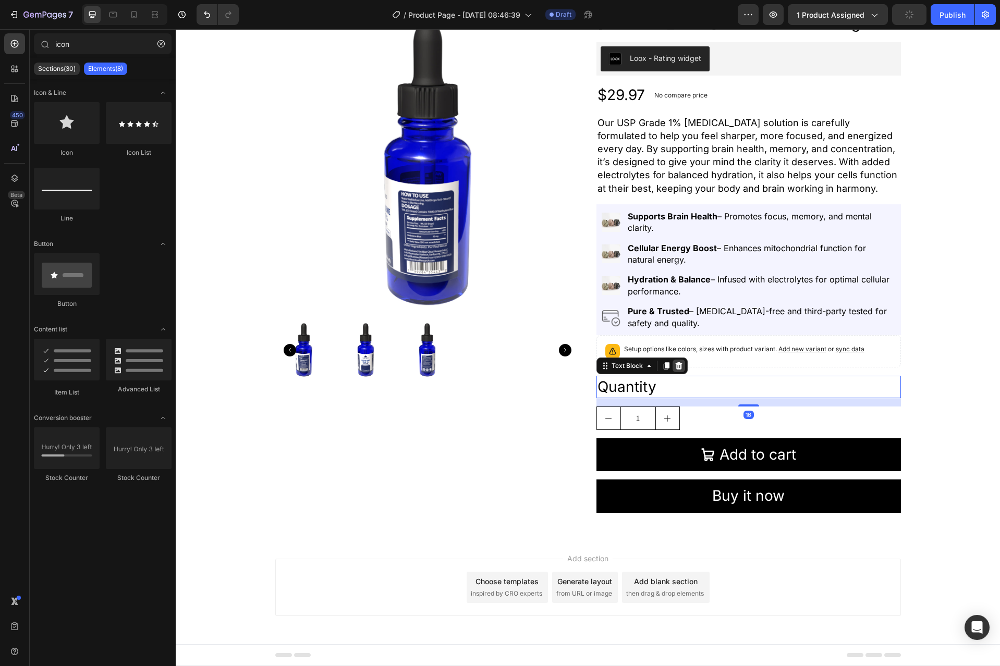
scroll to position [23, 0]
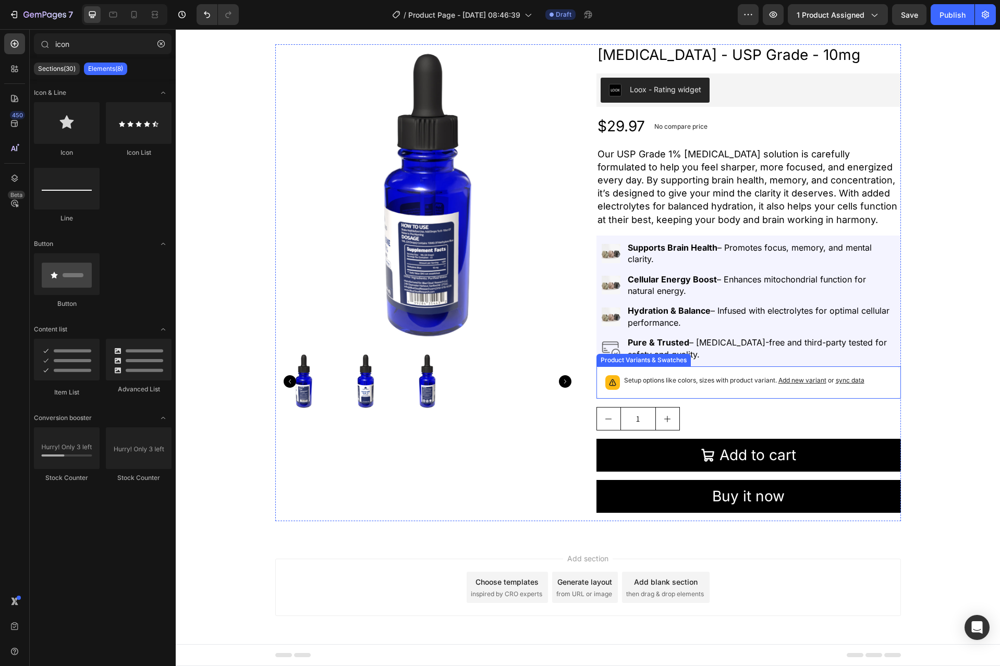
click at [697, 388] on div "Setup options like colors, sizes with product variant. Add new variant or sync …" at bounding box center [744, 382] width 240 height 15
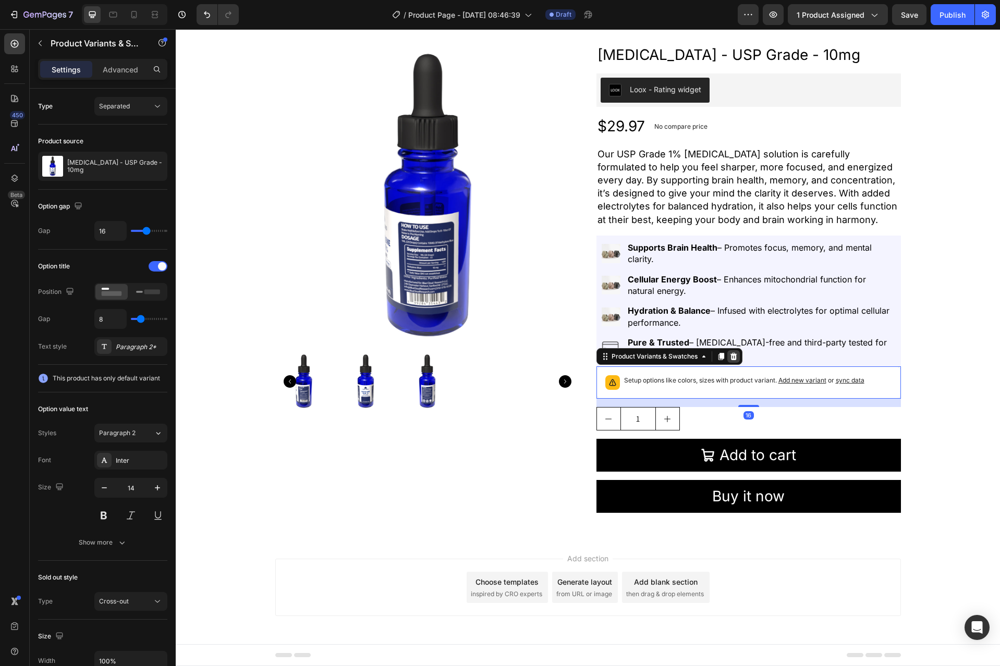
click at [732, 357] on icon at bounding box center [733, 356] width 8 height 8
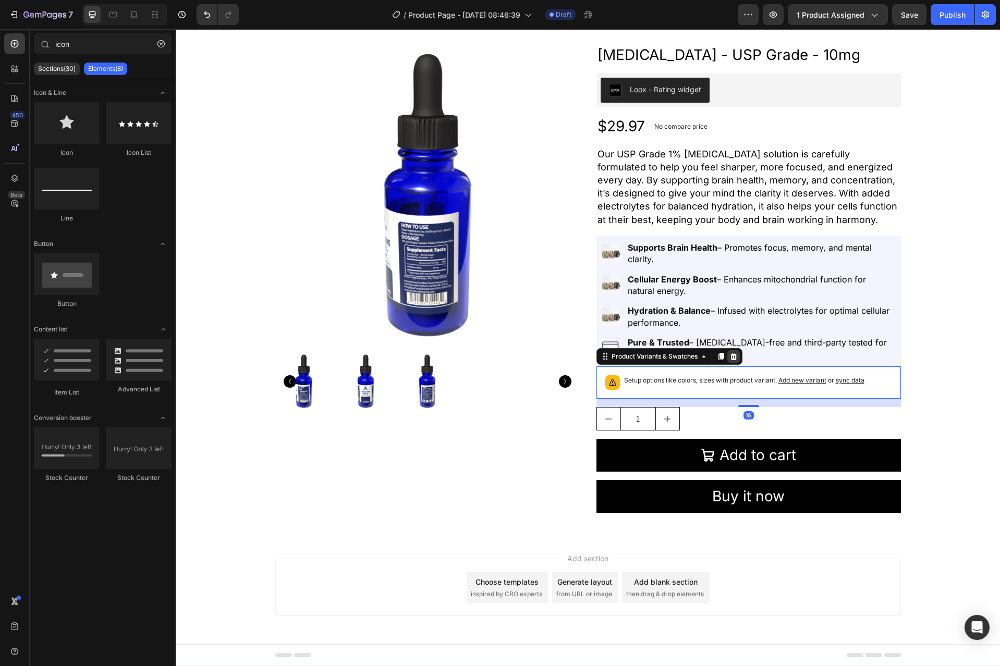
scroll to position [0, 0]
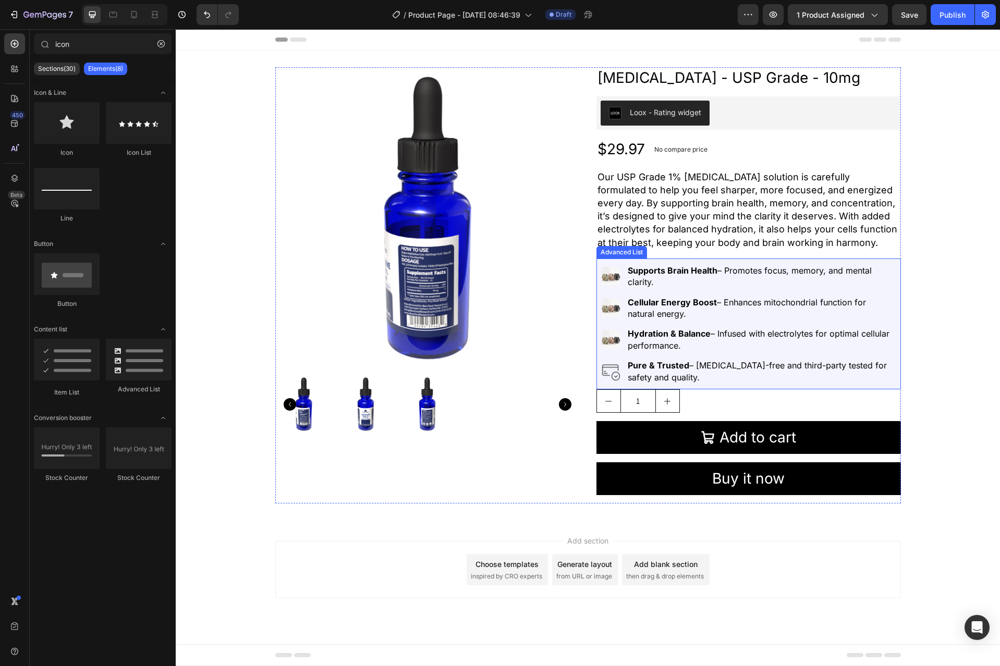
click at [858, 261] on div "Image Supports Brain Health – Promotes focus, memory, and mental clarity. Text …" at bounding box center [748, 323] width 304 height 131
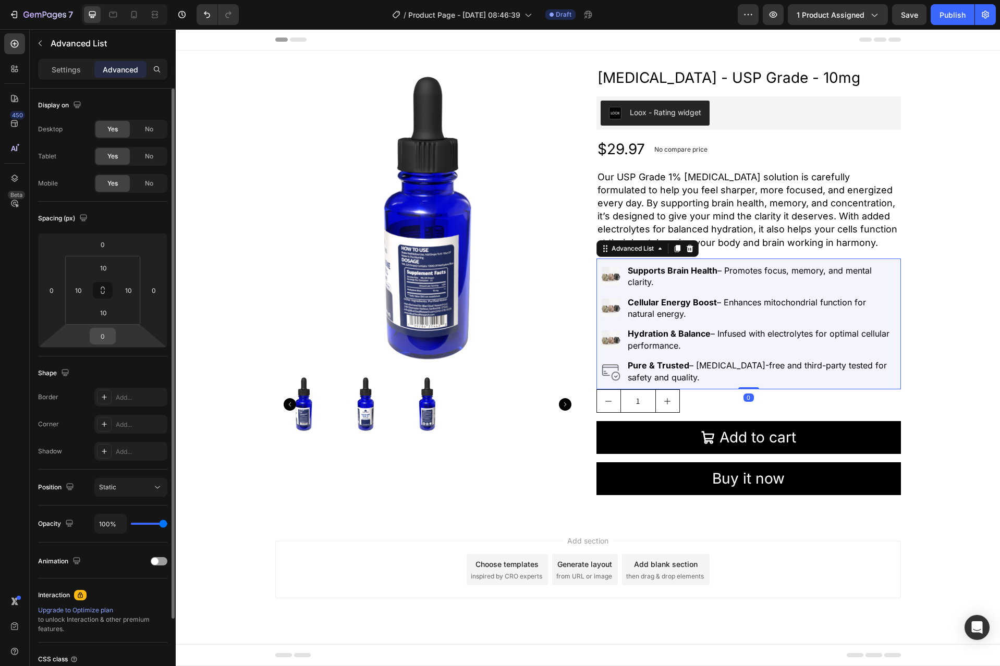
click at [112, 337] on input "0" at bounding box center [102, 336] width 21 height 16
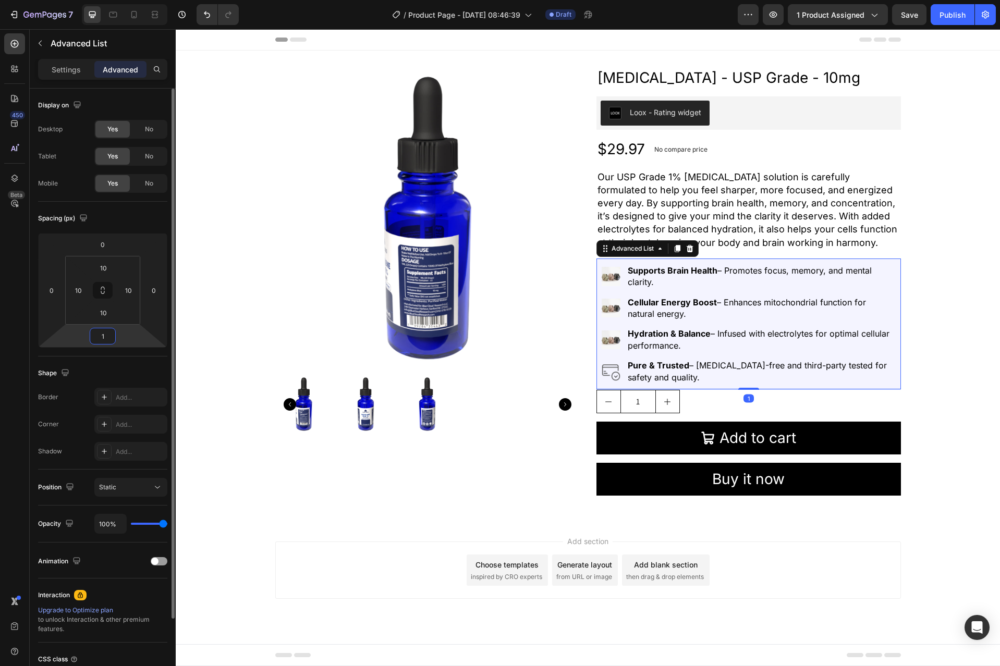
type input "16"
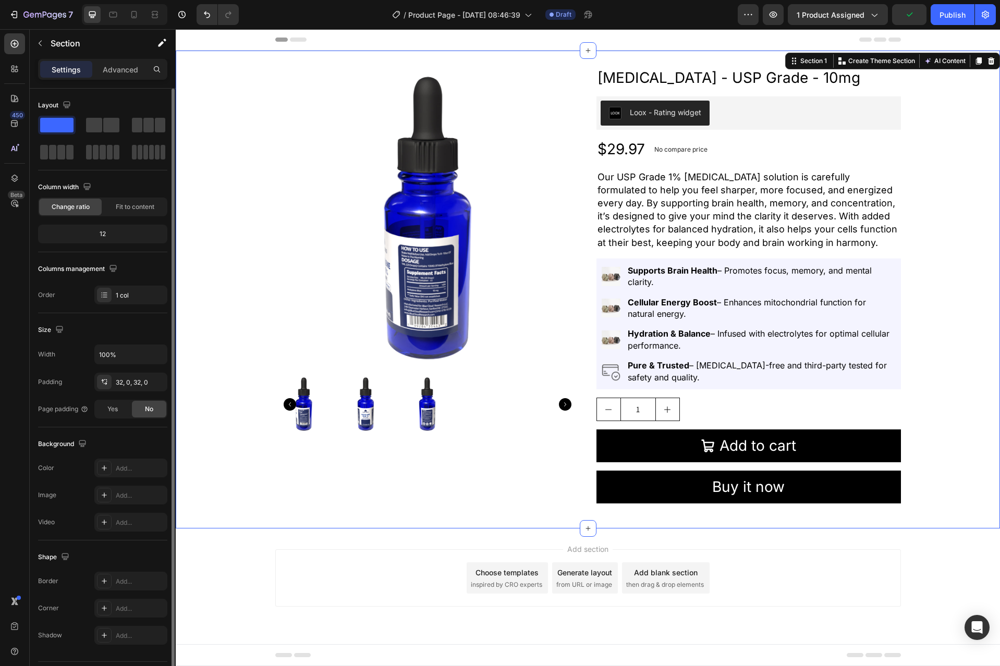
click at [941, 408] on div "Product Images Methylene Blue - USP Grade - 10mg Product Title Loox - Rating wi…" at bounding box center [588, 289] width 824 height 445
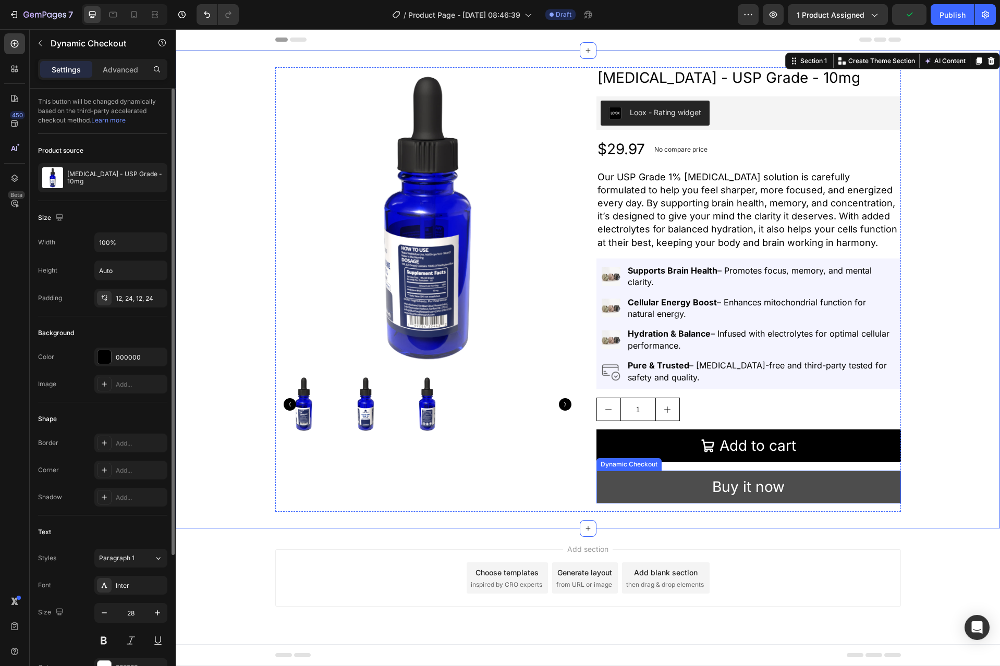
click at [876, 475] on button "Buy it now" at bounding box center [748, 487] width 304 height 33
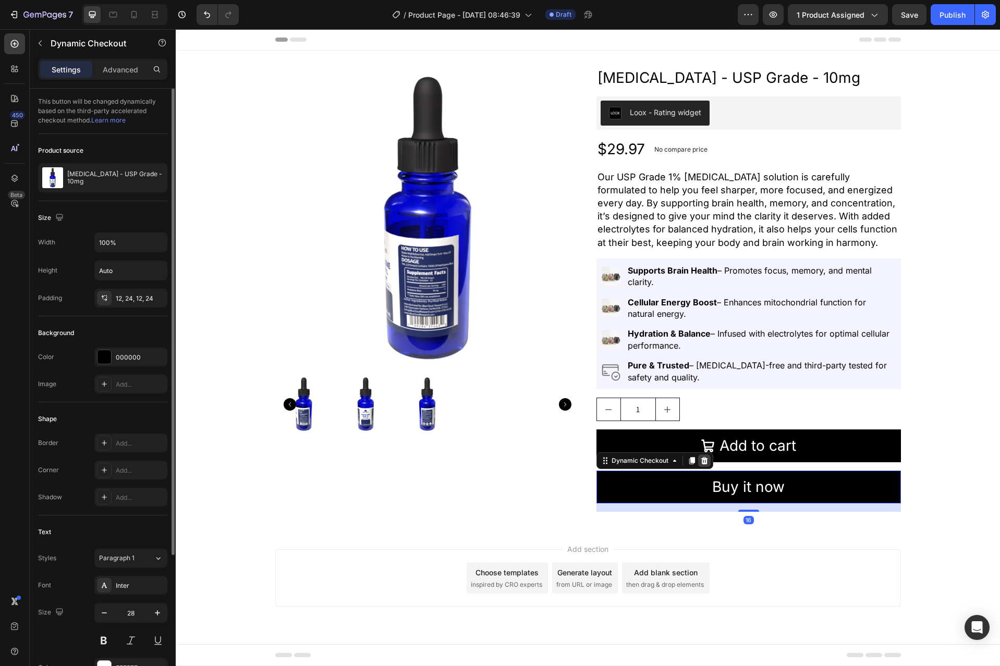
click at [704, 460] on icon at bounding box center [703, 460] width 7 height 7
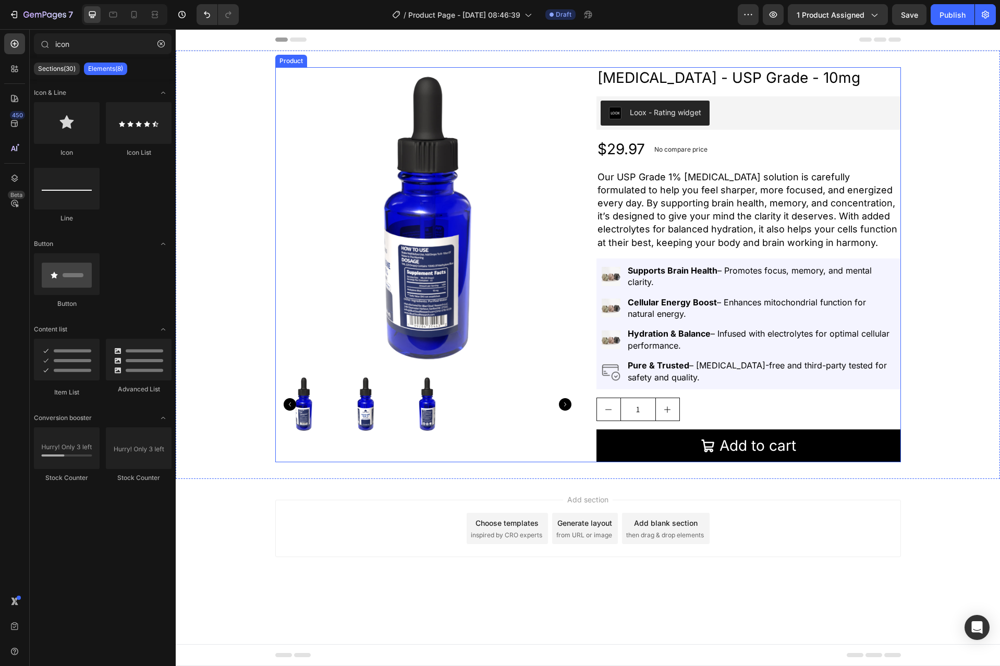
click at [712, 424] on div "Methylene Blue - USP Grade - 10mg Product Title Loox - Rating widget Loox $29.9…" at bounding box center [748, 264] width 304 height 395
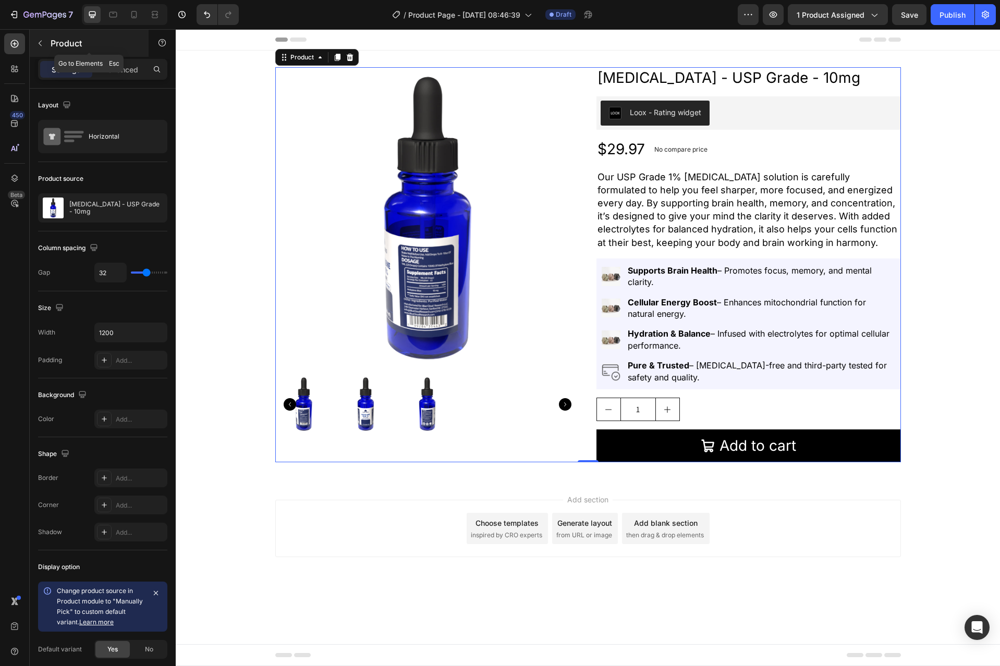
click at [47, 50] on button "button" at bounding box center [40, 43] width 17 height 17
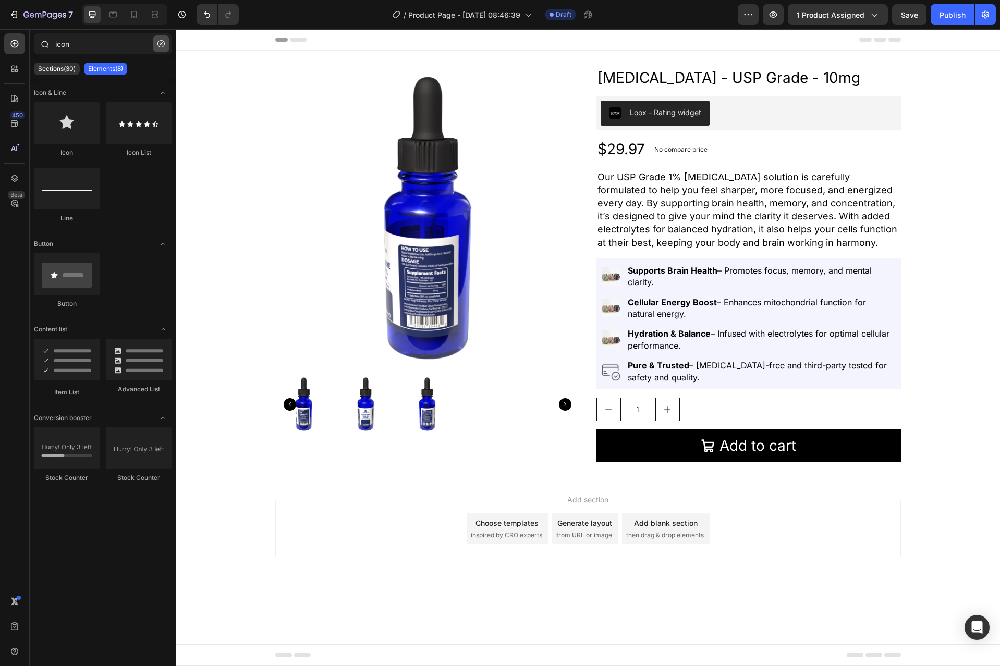
click at [157, 50] on button "button" at bounding box center [161, 43] width 17 height 17
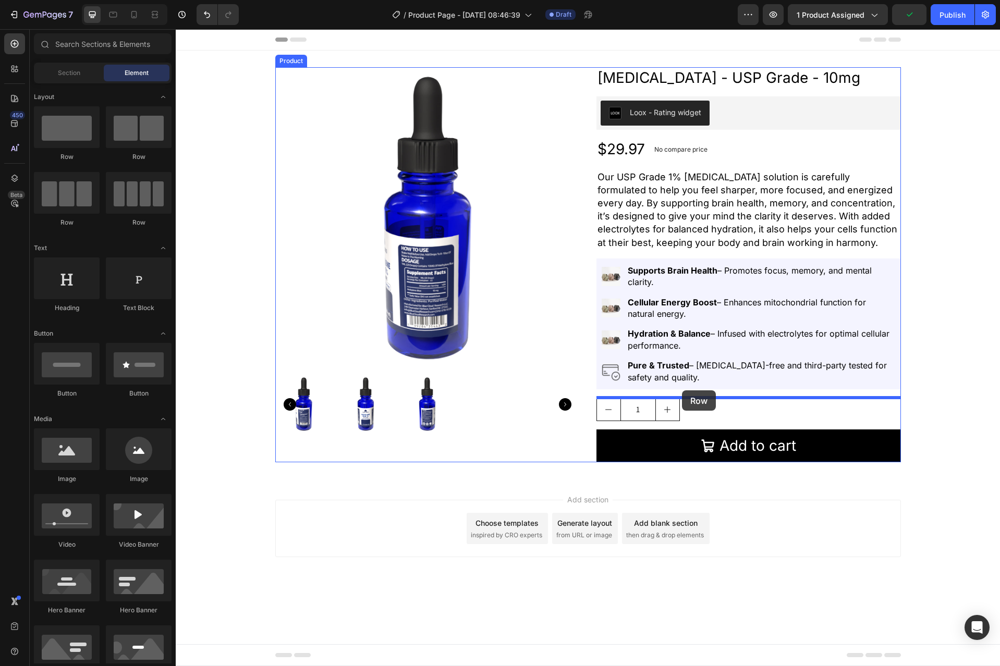
drag, startPoint x: 311, startPoint y: 166, endPoint x: 682, endPoint y: 390, distance: 433.5
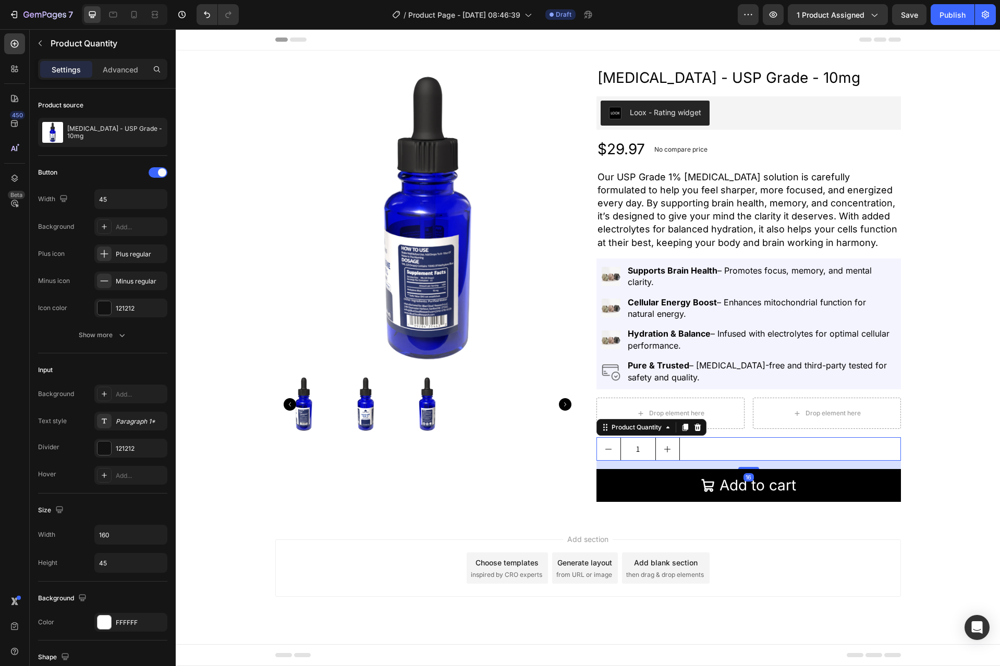
click at [668, 455] on button "increment" at bounding box center [667, 449] width 23 height 22
click at [613, 447] on button "decrement" at bounding box center [608, 449] width 23 height 22
type input "1"
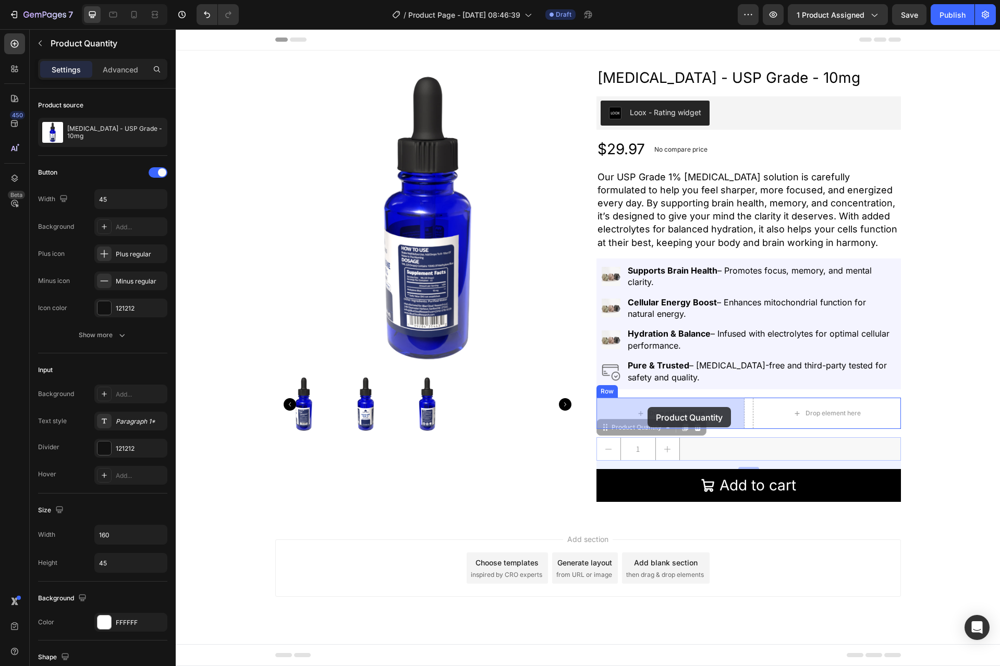
drag, startPoint x: 607, startPoint y: 427, endPoint x: 647, endPoint y: 407, distance: 44.7
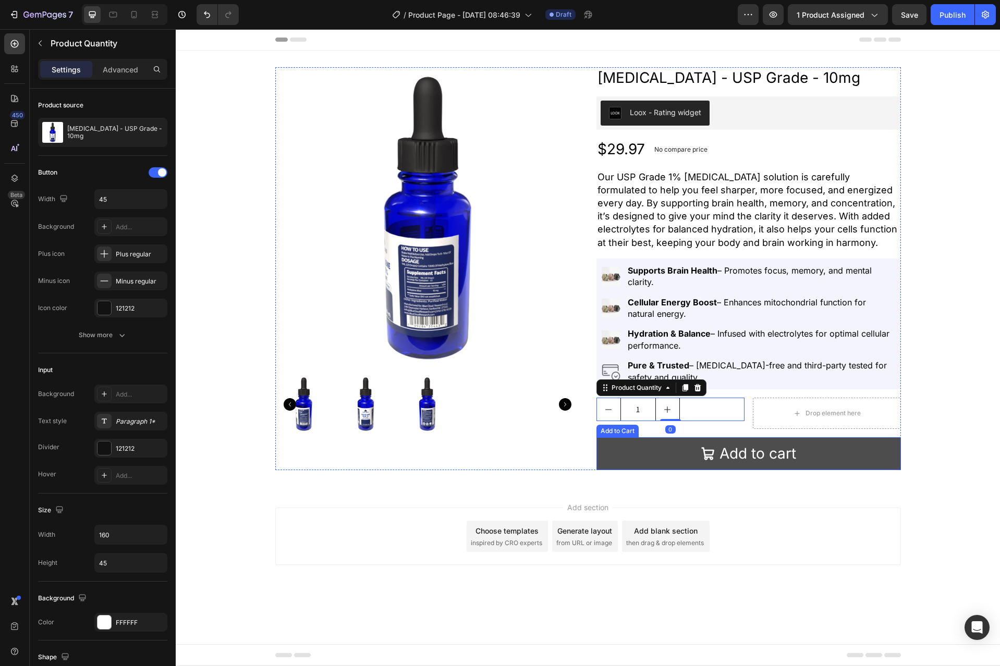
click at [623, 449] on button "Add to cart" at bounding box center [748, 453] width 304 height 33
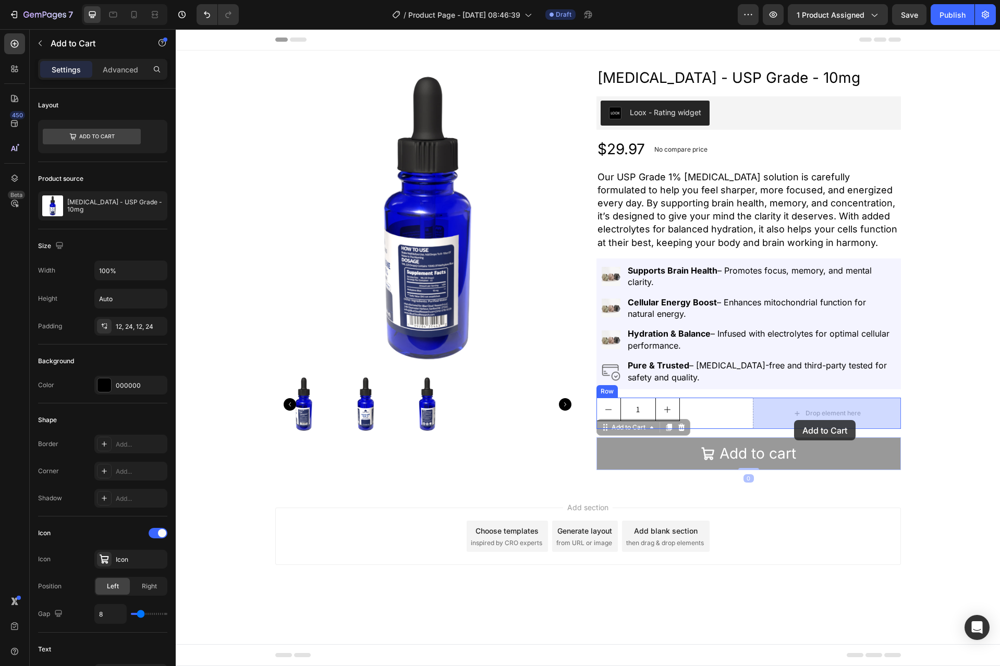
drag, startPoint x: 603, startPoint y: 430, endPoint x: 794, endPoint y: 420, distance: 190.5
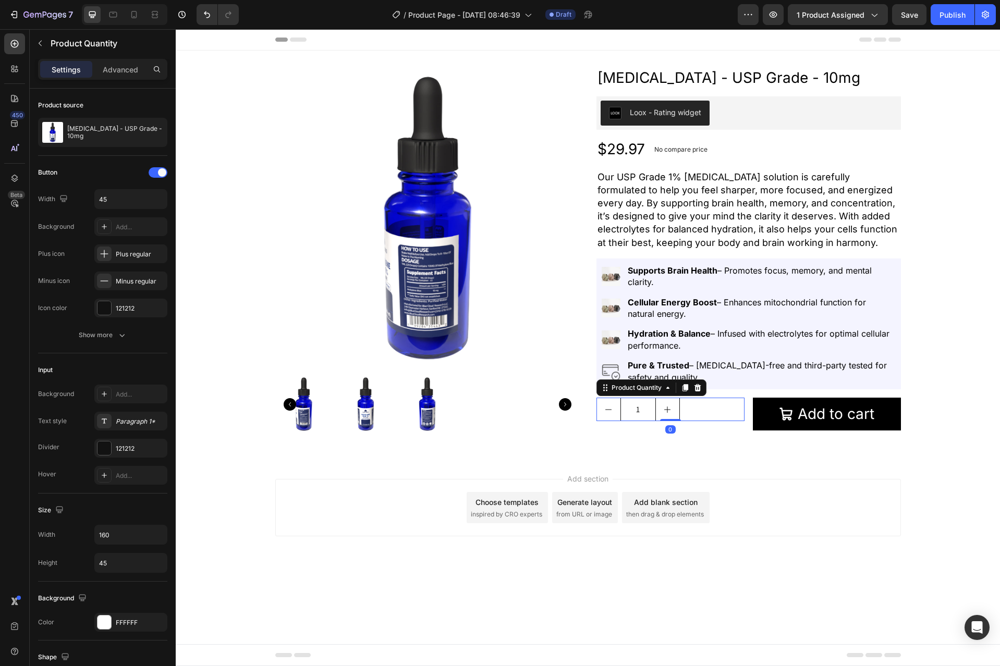
click at [733, 417] on div "1" at bounding box center [670, 409] width 148 height 23
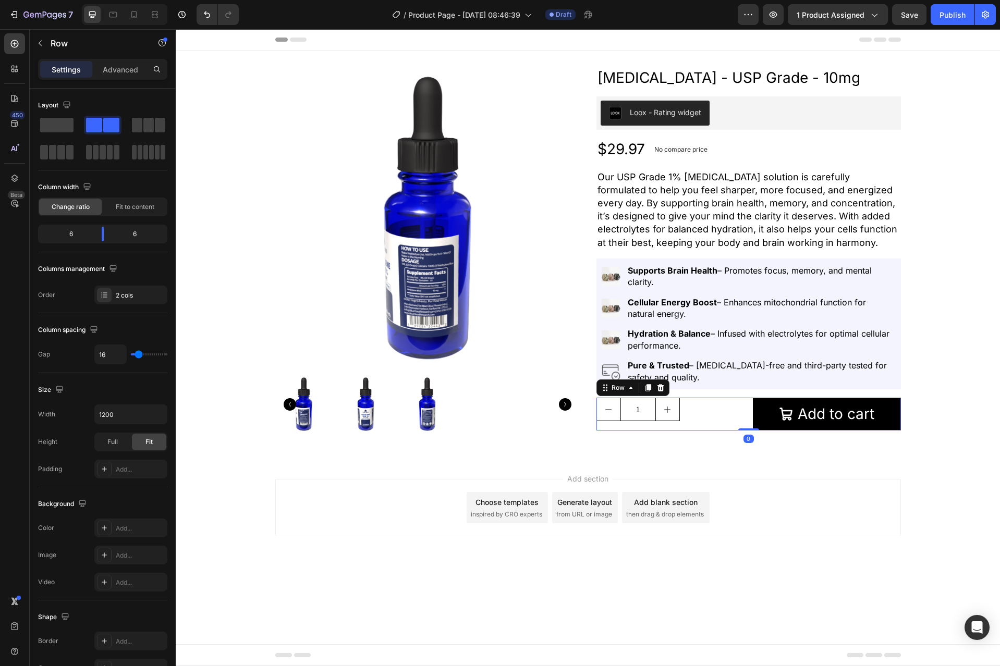
click at [729, 427] on div "1 Product Quantity" at bounding box center [670, 414] width 148 height 33
drag, startPoint x: 104, startPoint y: 232, endPoint x: 75, endPoint y: 240, distance: 30.7
click at [75, 0] on body "7 Version history / Product Page - Aug 28, 08:46:39 Draft Preview 1 product ass…" at bounding box center [500, 0] width 1000 height 0
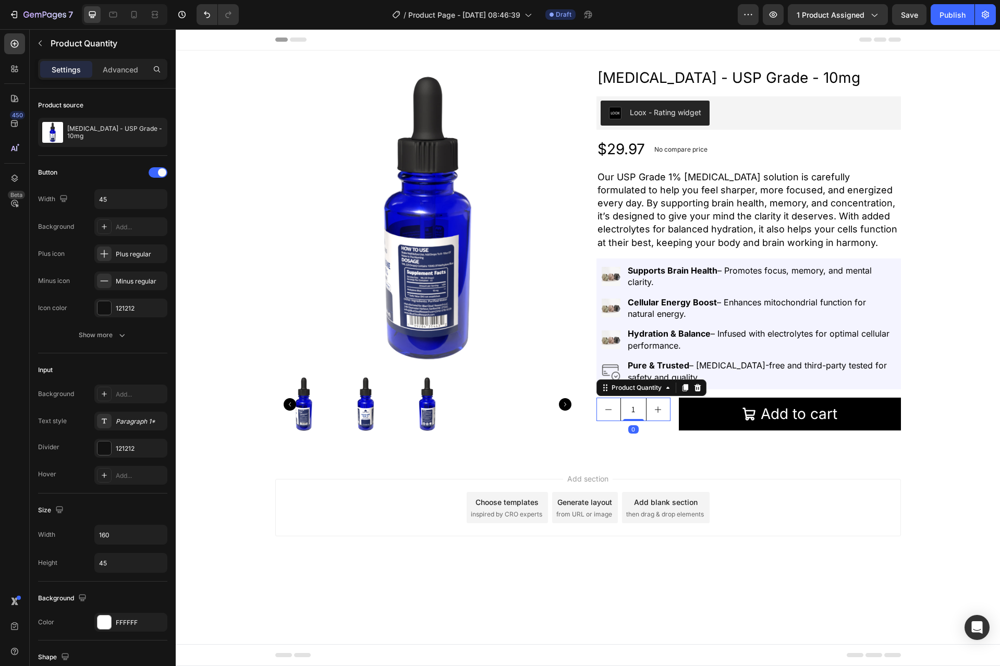
click at [655, 418] on button "increment" at bounding box center [657, 409] width 23 height 22
type input "2"
click at [109, 65] on p "Advanced" at bounding box center [120, 69] width 35 height 11
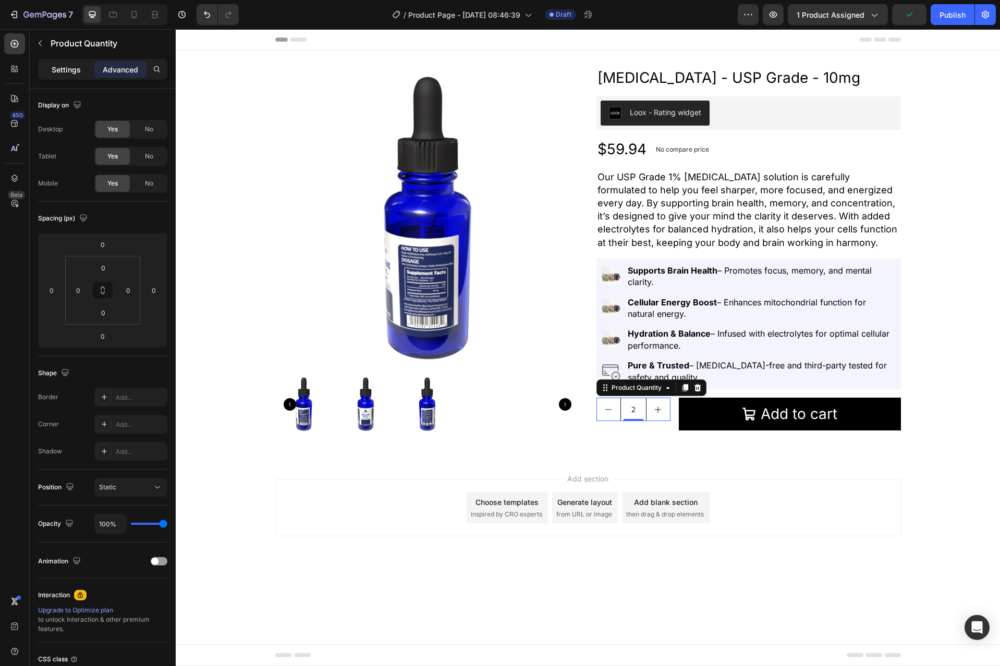
click at [61, 67] on p "Settings" at bounding box center [66, 69] width 29 height 11
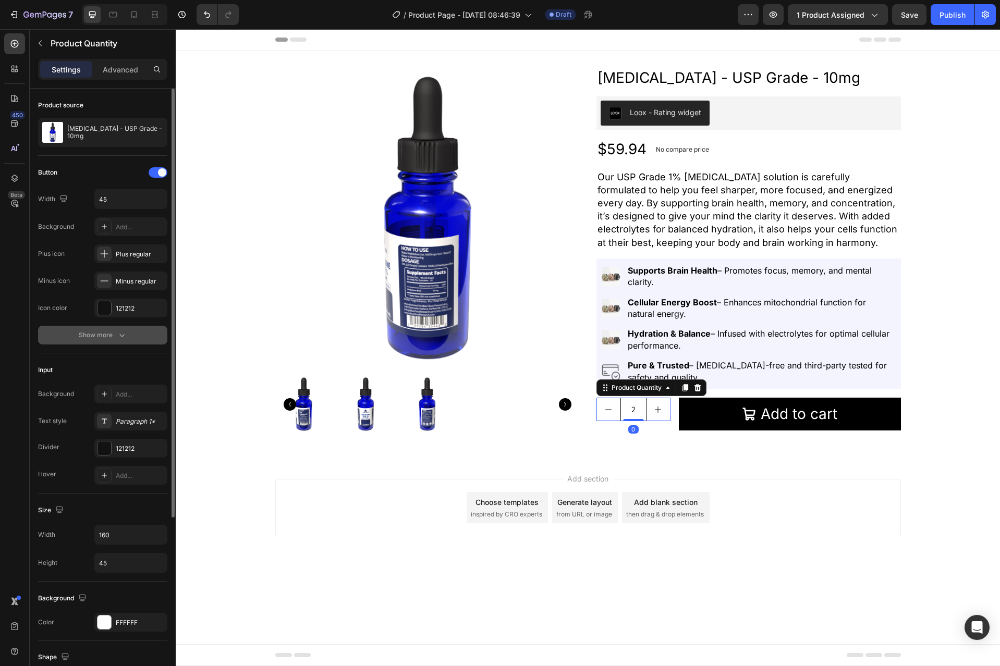
click at [117, 331] on icon "button" at bounding box center [122, 335] width 10 height 10
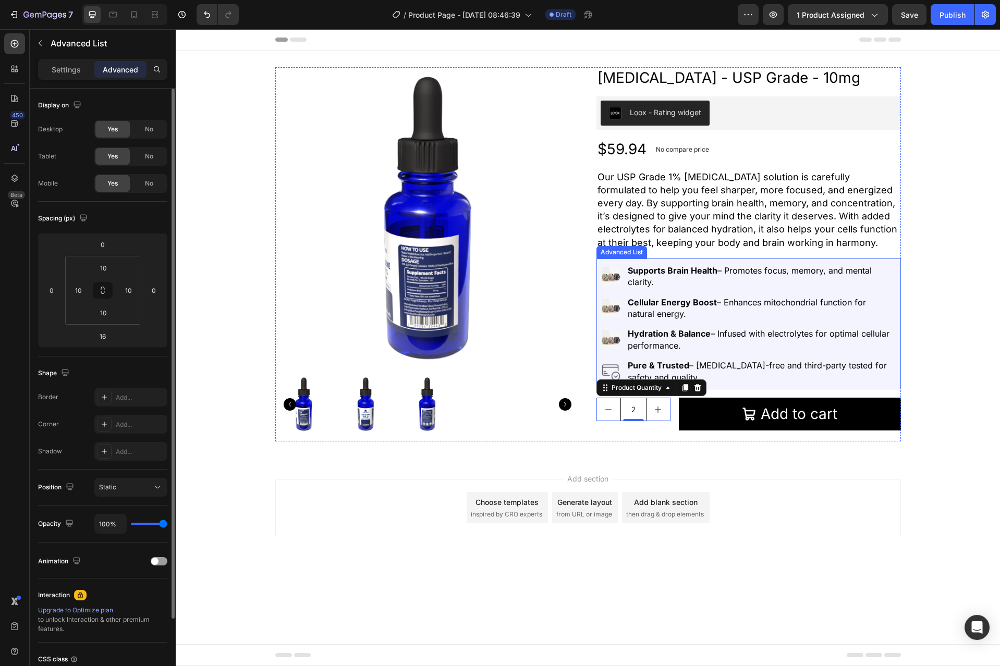
click at [760, 261] on div "Image Supports Brain Health – Promotes focus, memory, and mental clarity. Text …" at bounding box center [748, 323] width 304 height 131
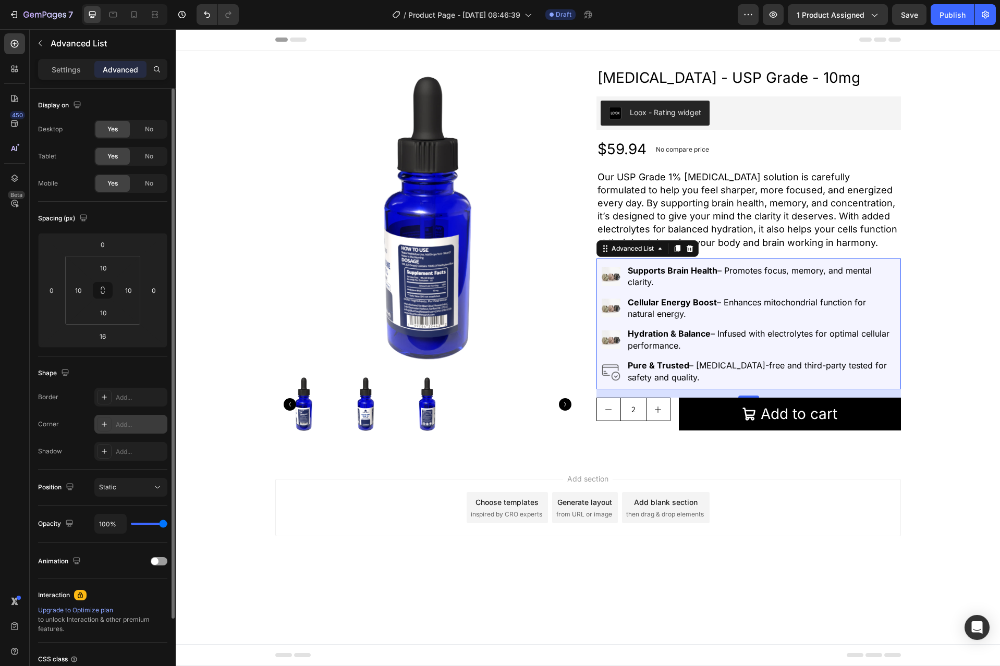
click at [105, 423] on icon at bounding box center [104, 424] width 8 height 8
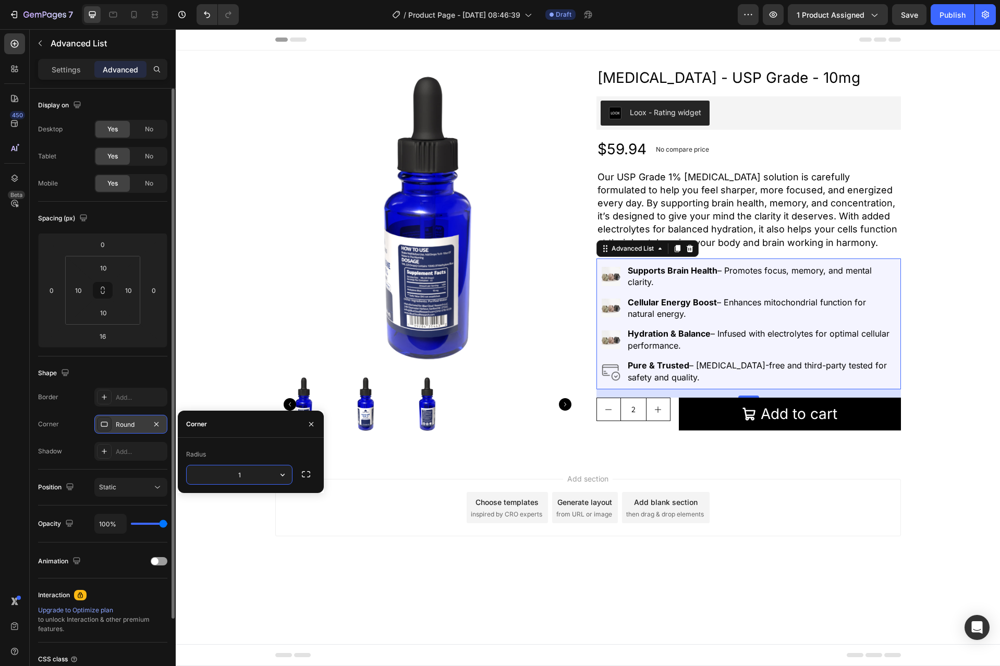
type input "15"
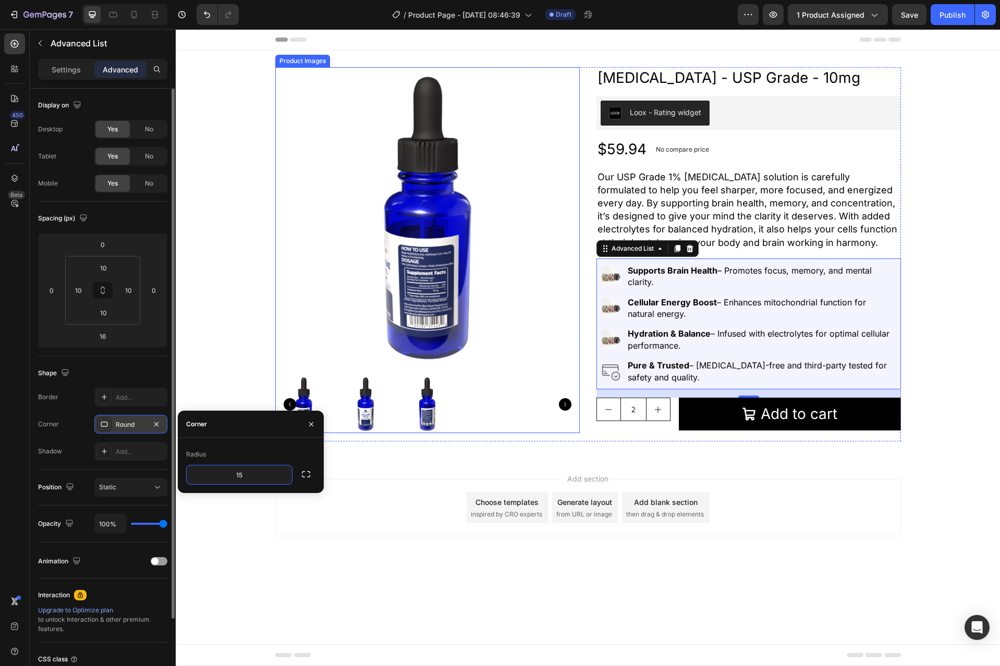
click at [513, 385] on div at bounding box center [427, 404] width 304 height 57
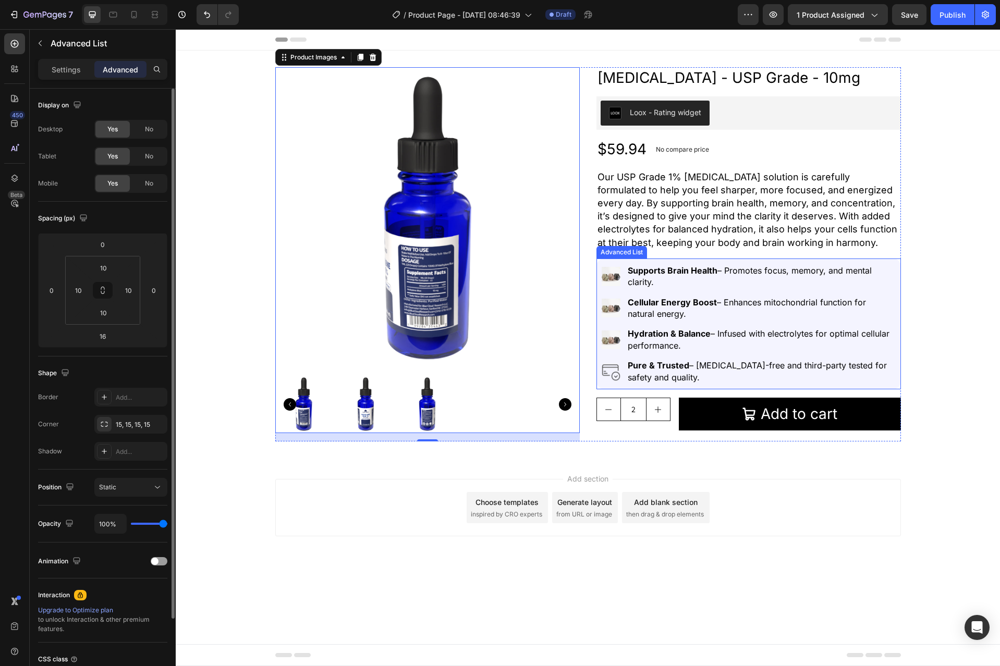
click at [596, 354] on div "Image Supports Brain Health – Promotes focus, memory, and mental clarity. Text …" at bounding box center [748, 323] width 304 height 131
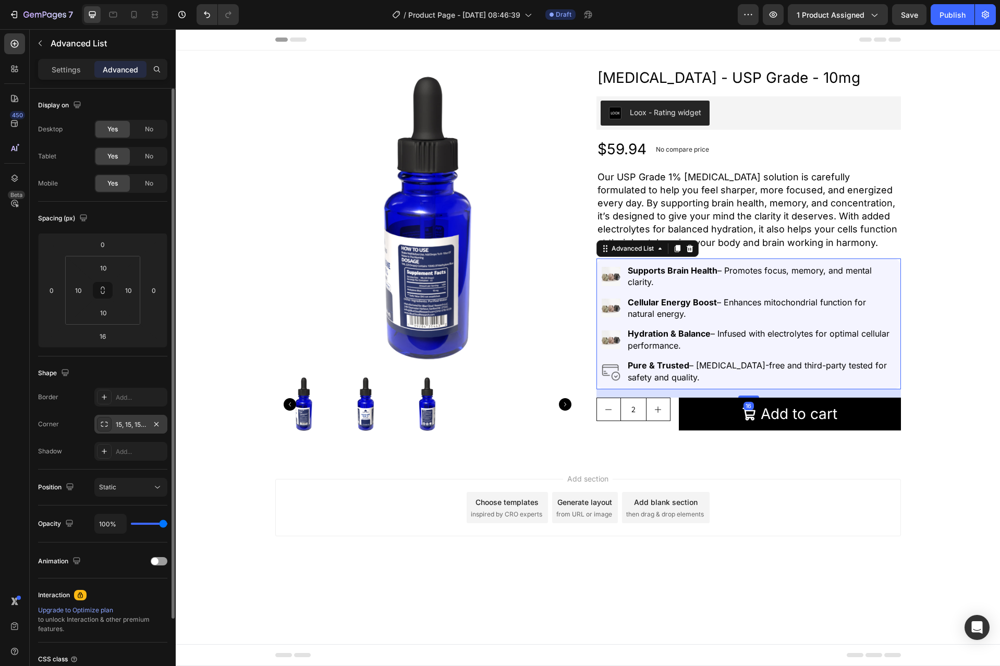
click at [117, 424] on div "15, 15, 15, 15" at bounding box center [131, 424] width 30 height 9
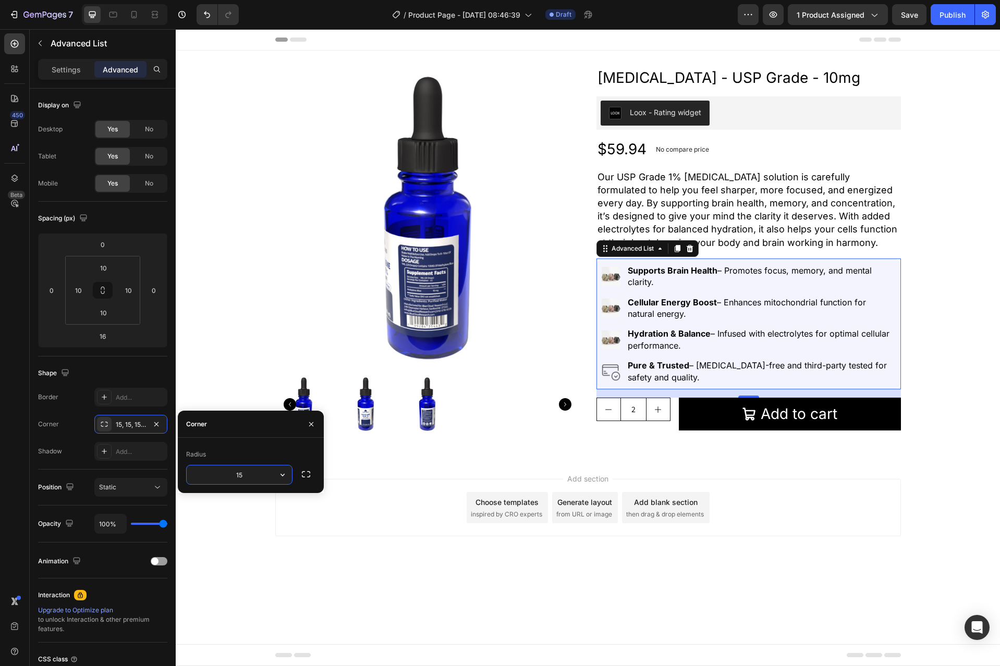
type input "5"
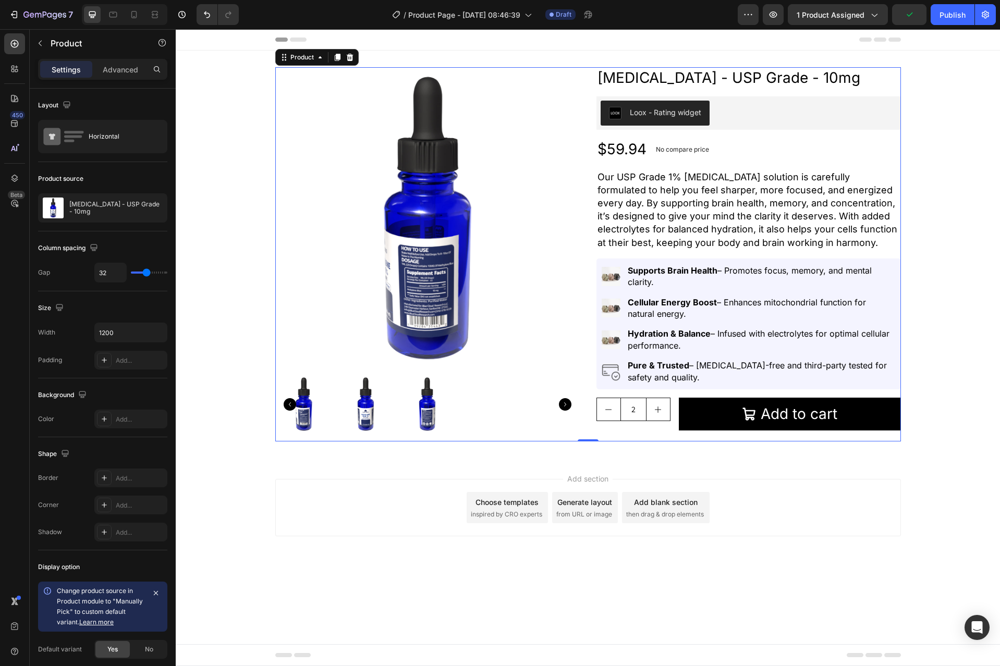
click at [583, 364] on div "Product Images Methylene Blue - USP Grade - 10mg Product Title Loox - Rating wi…" at bounding box center [587, 254] width 625 height 374
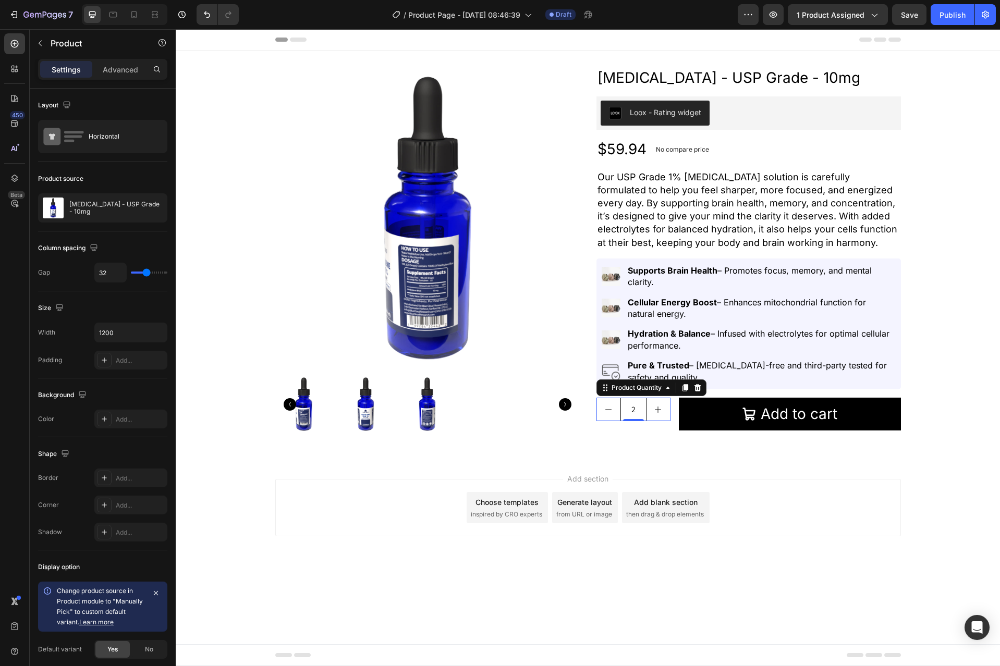
click at [662, 399] on button "increment" at bounding box center [657, 409] width 23 height 22
type input "3"
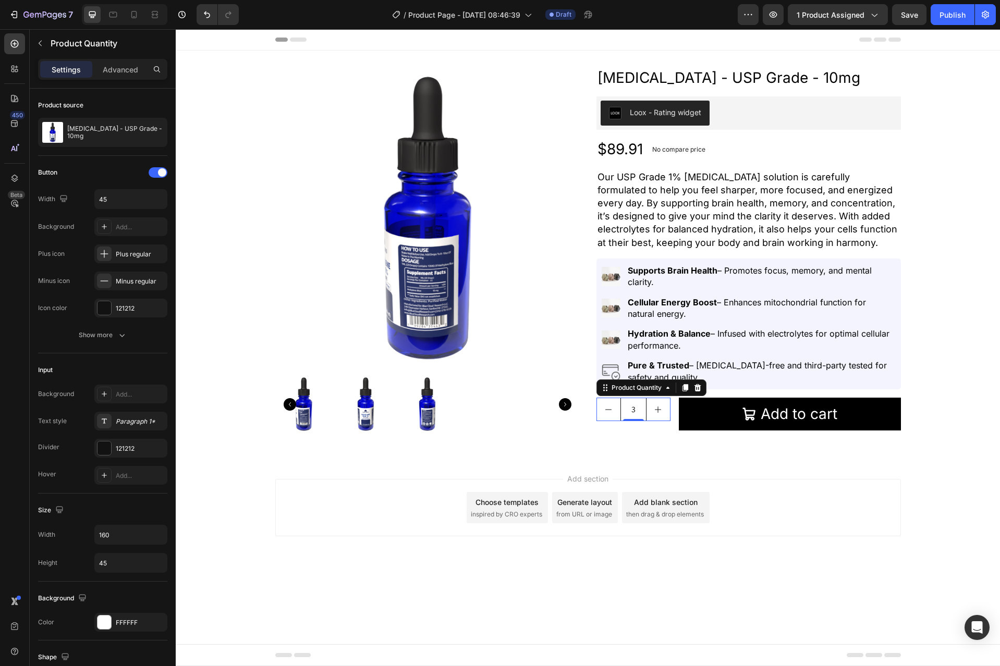
click at [635, 403] on input "3" at bounding box center [633, 409] width 26 height 22
click at [110, 335] on div "Show more" at bounding box center [103, 335] width 48 height 10
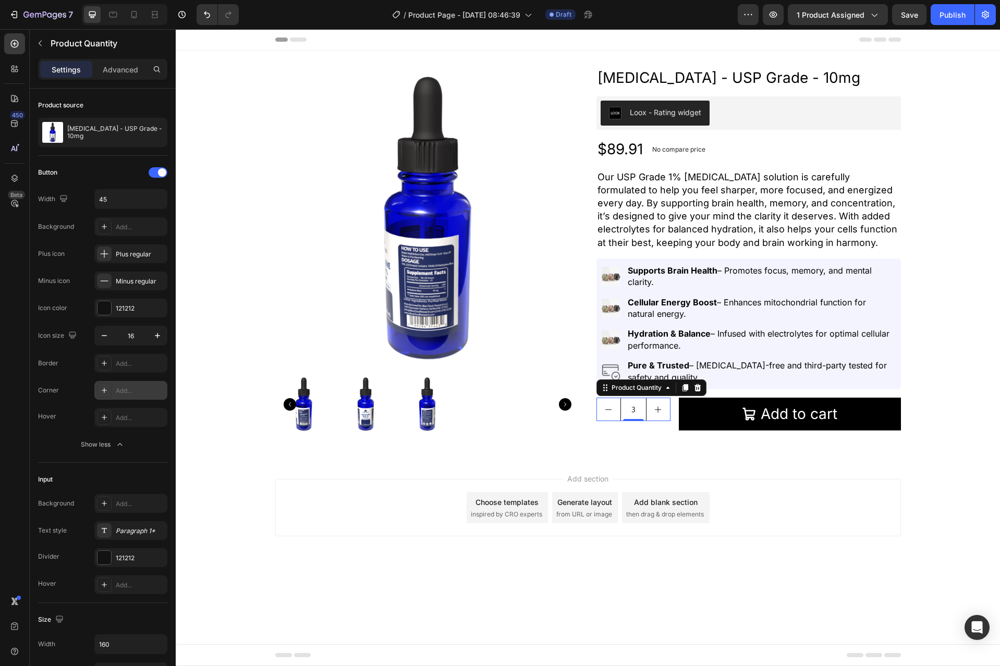
click at [124, 390] on div "Add..." at bounding box center [140, 390] width 49 height 9
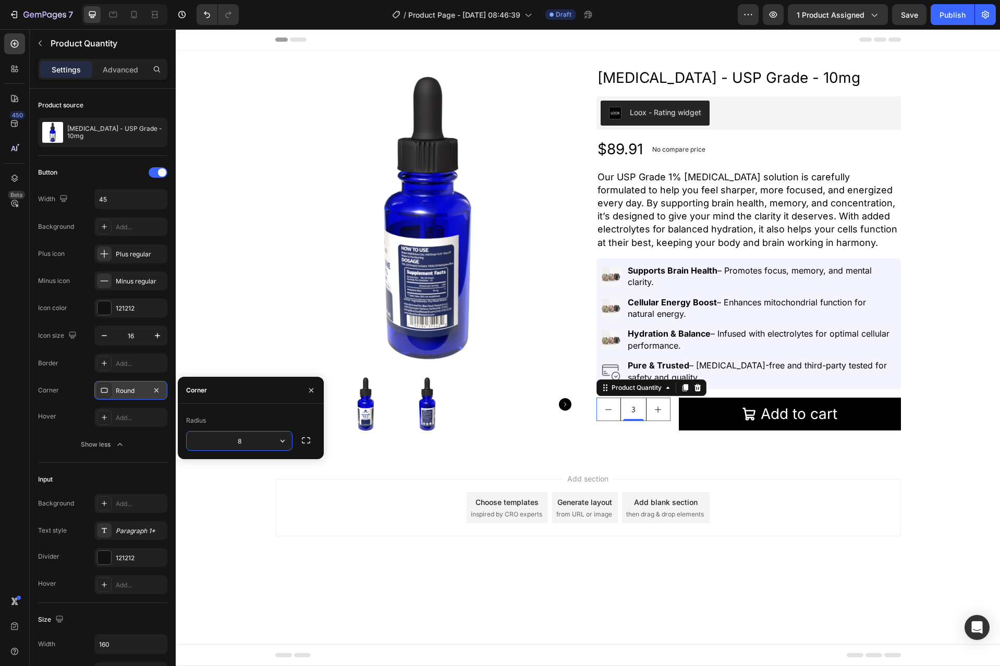
type input "5"
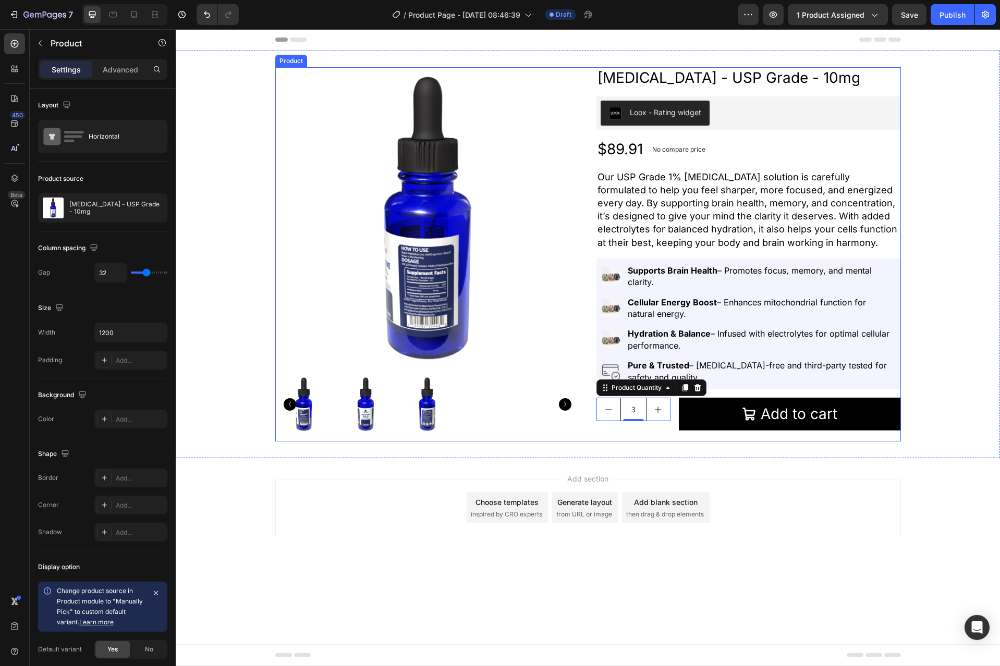
click at [601, 437] on div "Methylene Blue - USP Grade - 10mg Product Title Loox - Rating widget Loox $89.9…" at bounding box center [748, 254] width 304 height 374
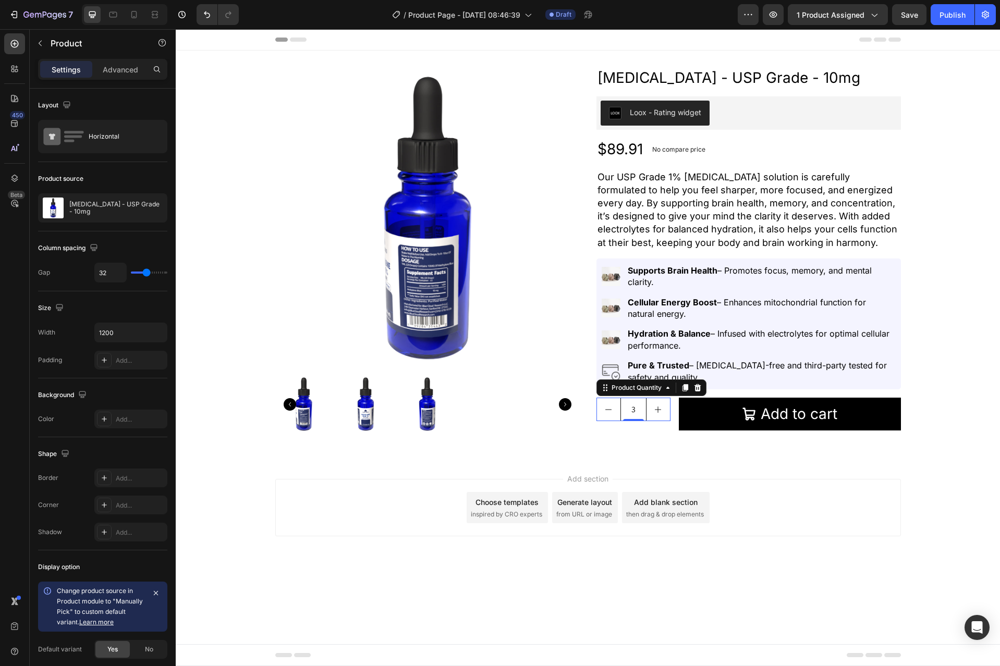
click at [614, 421] on div "3" at bounding box center [633, 409] width 74 height 23
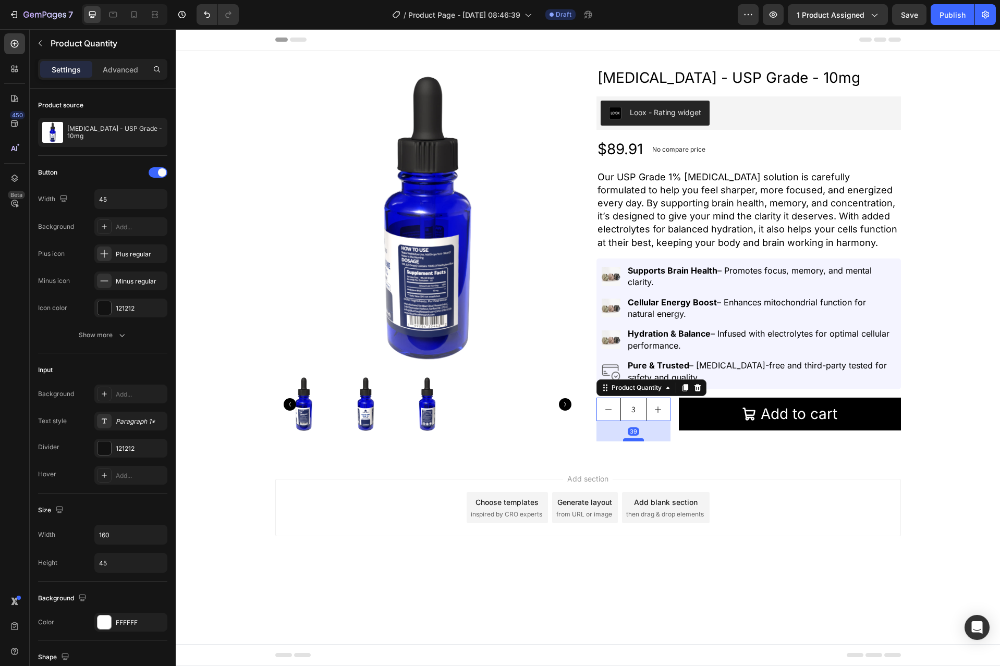
drag, startPoint x: 626, startPoint y: 421, endPoint x: 627, endPoint y: 441, distance: 20.9
click at [627, 441] on div at bounding box center [633, 439] width 21 height 3
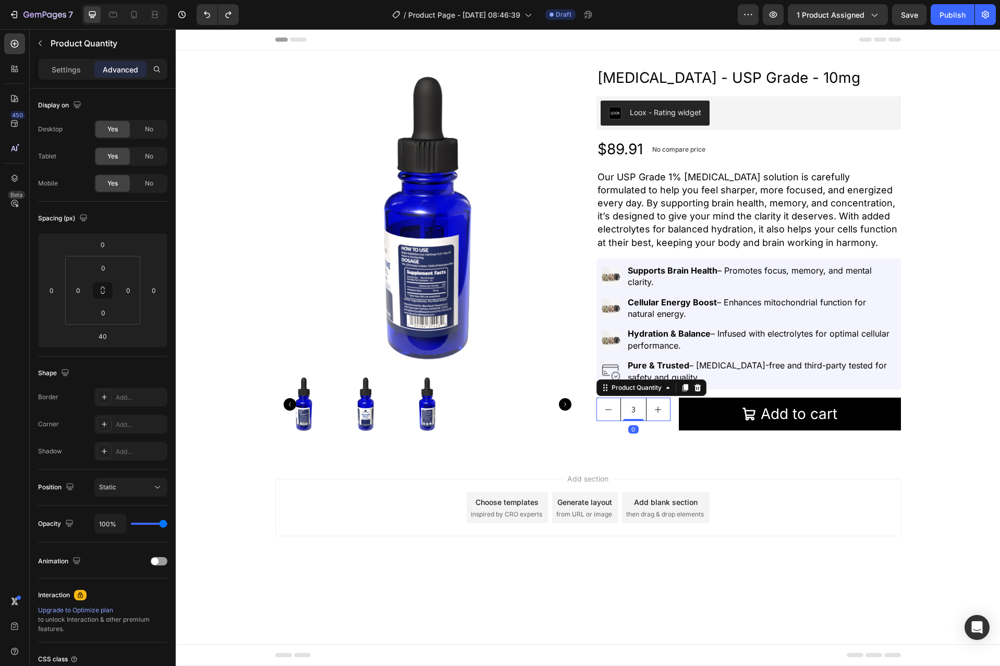
drag, startPoint x: 634, startPoint y: 440, endPoint x: 636, endPoint y: 414, distance: 26.1
click at [636, 415] on div "3 Product Quantity 0" at bounding box center [633, 409] width 74 height 23
type input "0"
click at [637, 421] on div "3 Product Quantity 0" at bounding box center [633, 409] width 74 height 23
click at [56, 71] on p "Settings" at bounding box center [66, 69] width 29 height 11
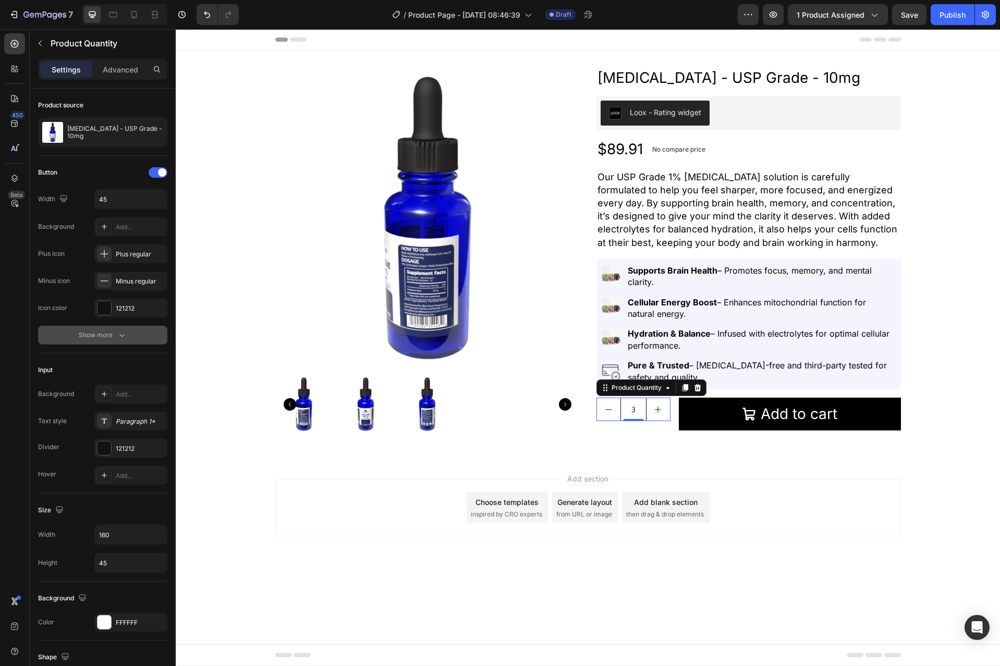
click at [107, 331] on div "Show more" at bounding box center [103, 335] width 48 height 10
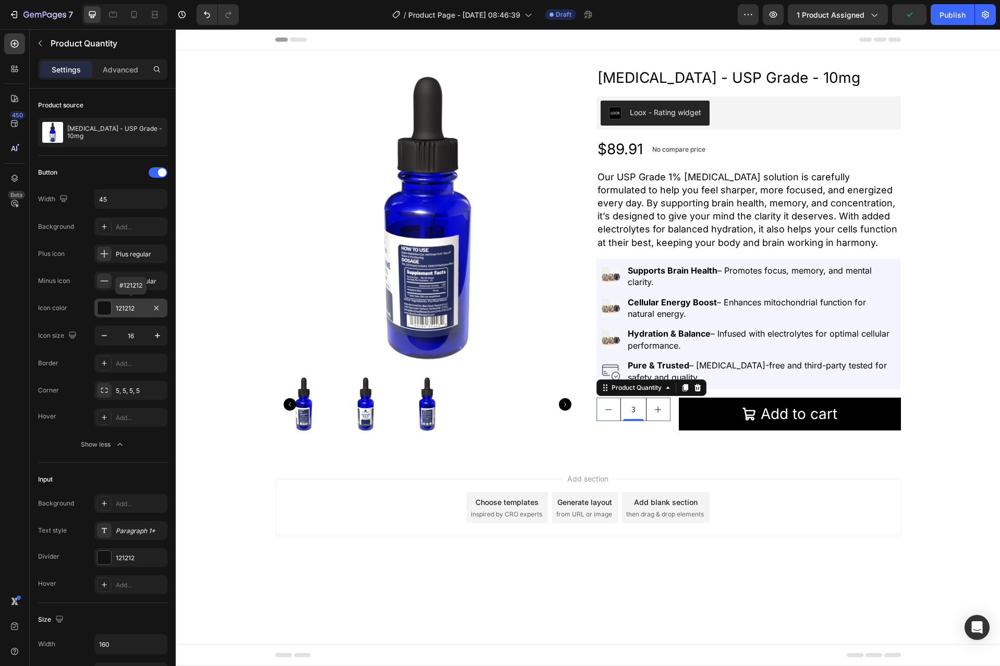
click at [106, 303] on div at bounding box center [104, 308] width 14 height 14
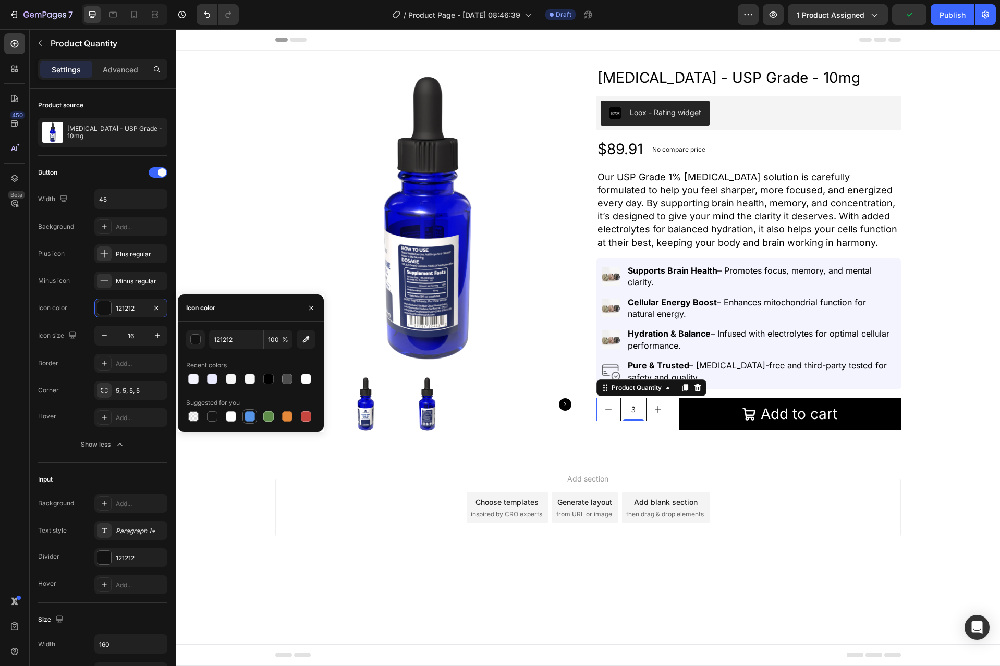
click at [252, 413] on div at bounding box center [249, 416] width 10 height 10
click at [264, 379] on div at bounding box center [268, 379] width 10 height 10
type input "000000"
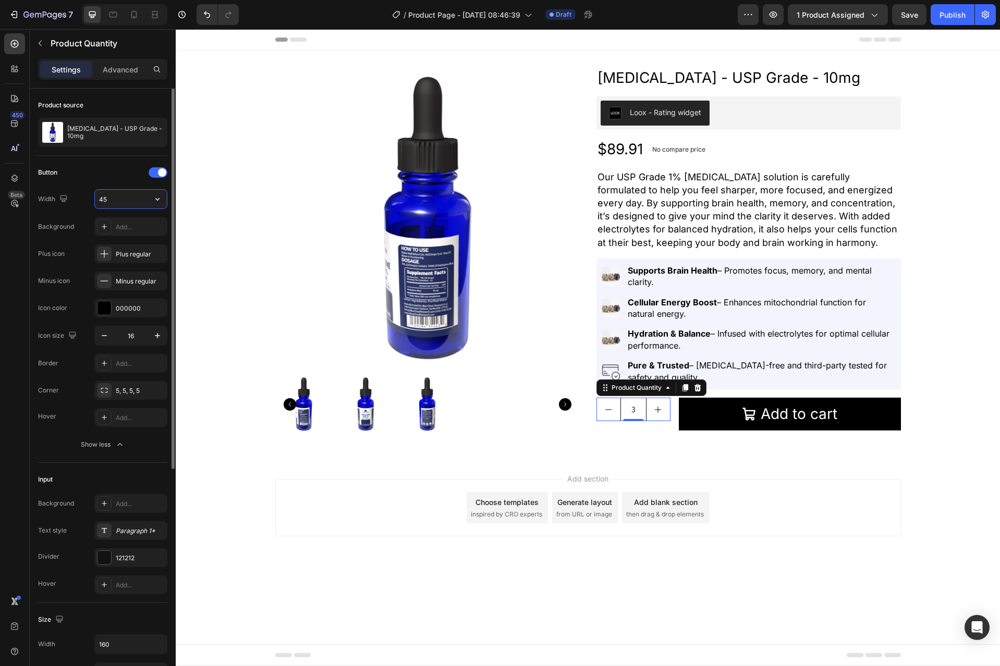
click at [122, 199] on input "45" at bounding box center [131, 199] width 72 height 19
click at [156, 198] on icon "button" at bounding box center [157, 199] width 10 height 10
click at [146, 221] on span "100%" at bounding box center [149, 225] width 17 height 9
type input "100%"
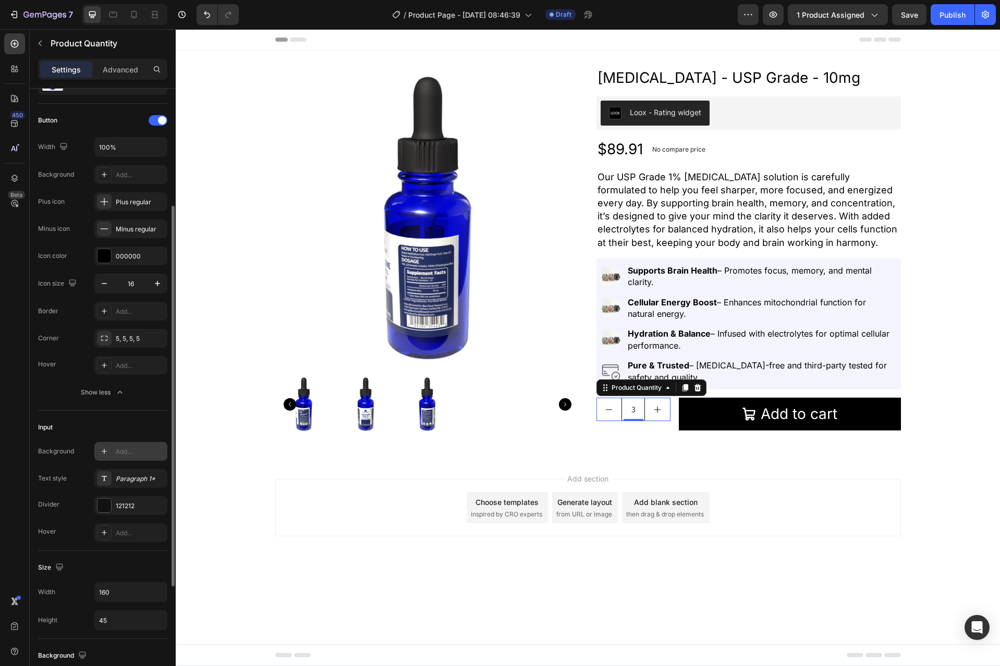
scroll to position [104, 0]
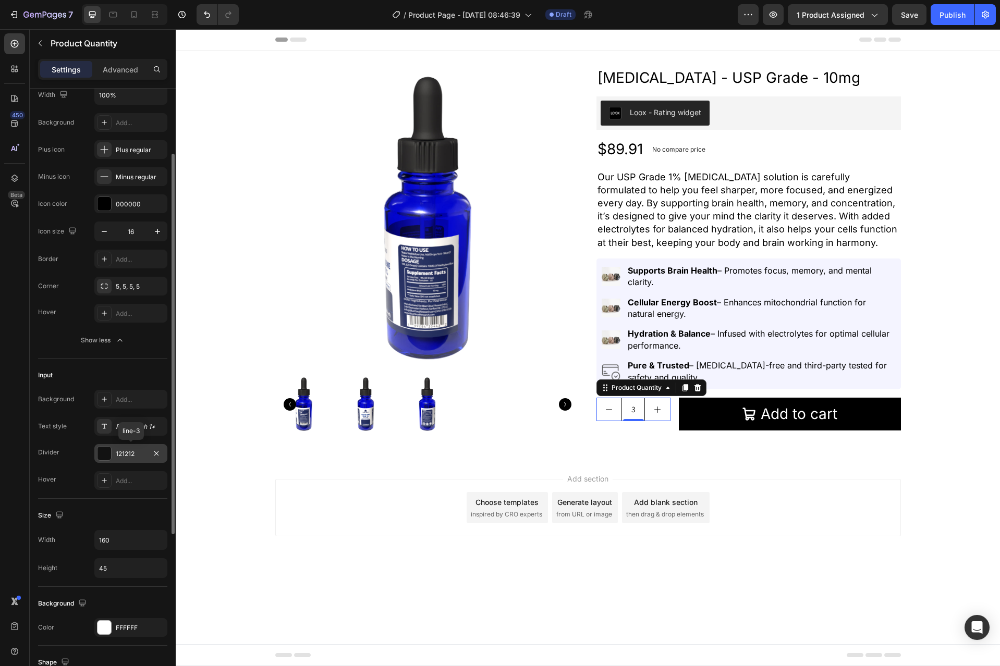
click at [106, 453] on div at bounding box center [104, 454] width 14 height 14
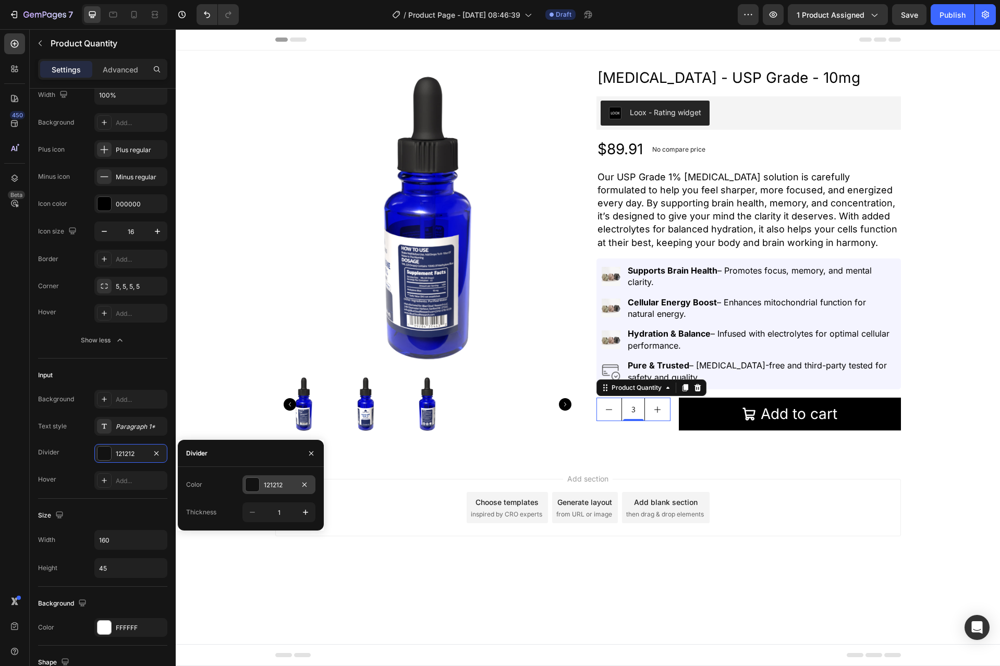
click at [255, 487] on div at bounding box center [252, 485] width 14 height 14
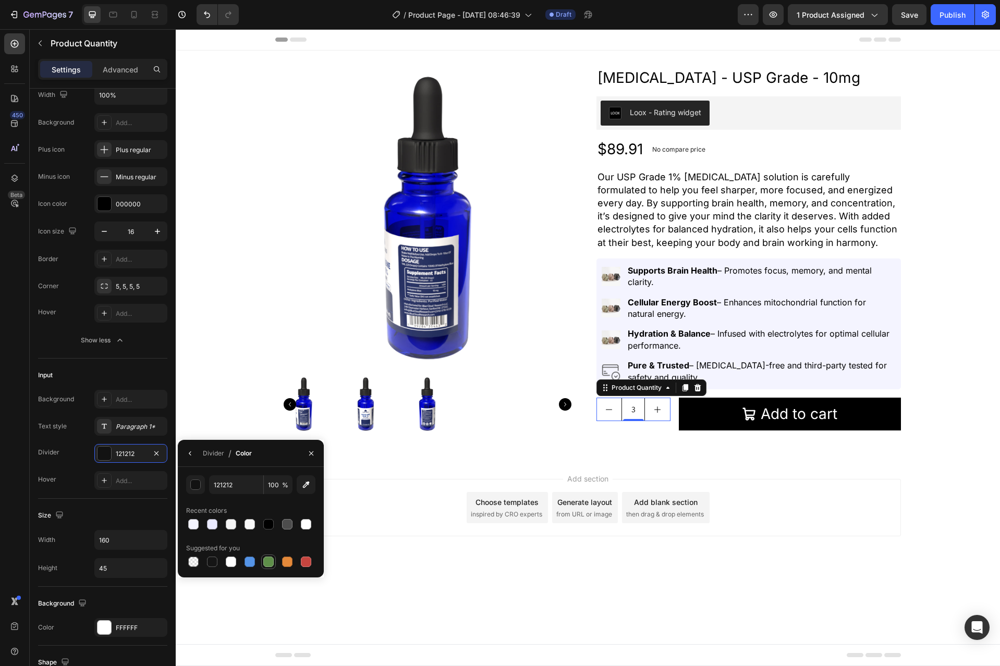
click at [271, 562] on div at bounding box center [268, 562] width 10 height 10
click at [210, 559] on div at bounding box center [212, 562] width 10 height 10
type input "151515"
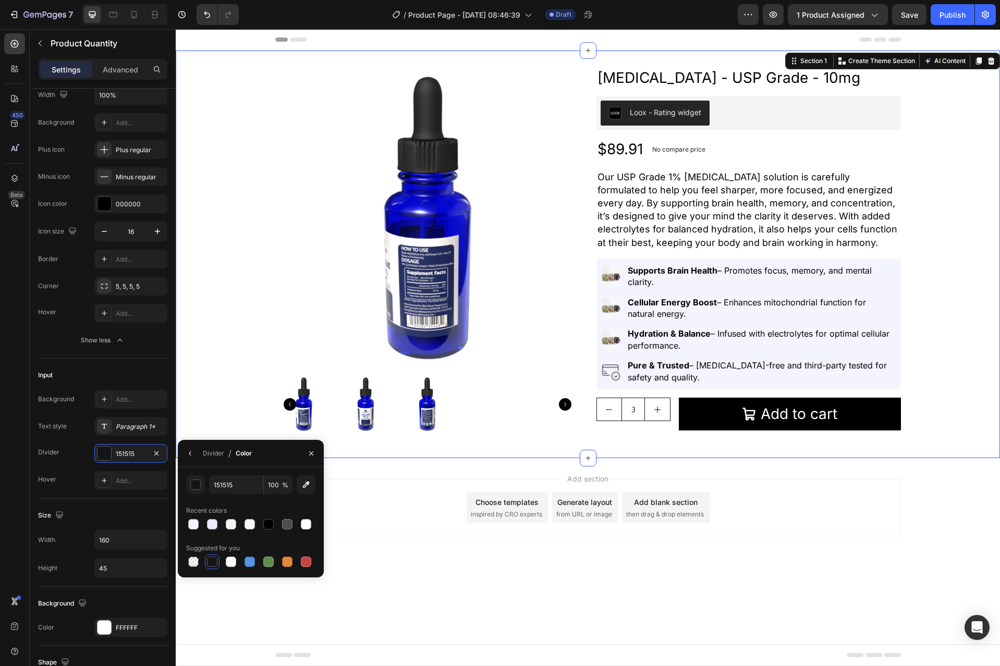
click at [415, 458] on div "Product Images Methylene Blue - USP Grade - 10mg Product Title Loox - Rating wi…" at bounding box center [588, 255] width 824 height 408
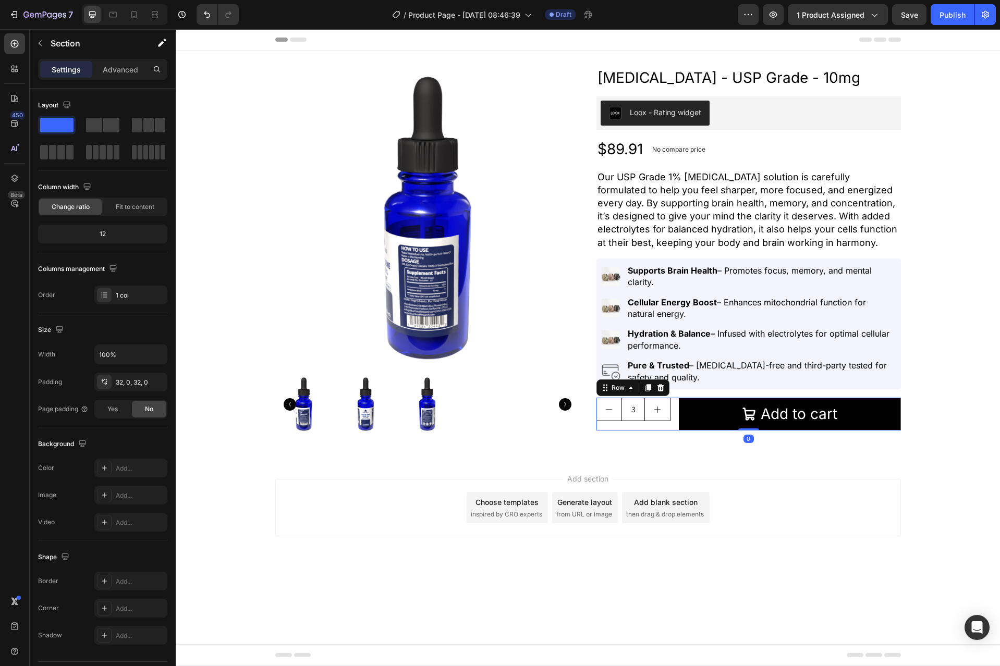
click at [638, 424] on div "3 Product Quantity" at bounding box center [633, 414] width 74 height 33
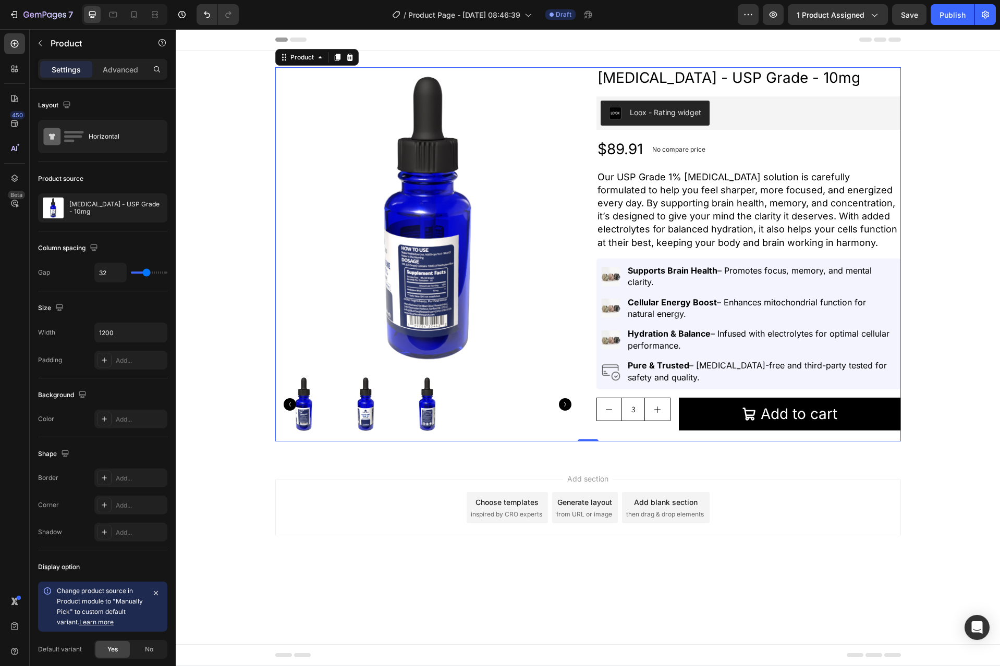
click at [691, 431] on div "Methylene Blue - USP Grade - 10mg Product Title Loox - Rating widget Loox $89.9…" at bounding box center [748, 254] width 304 height 374
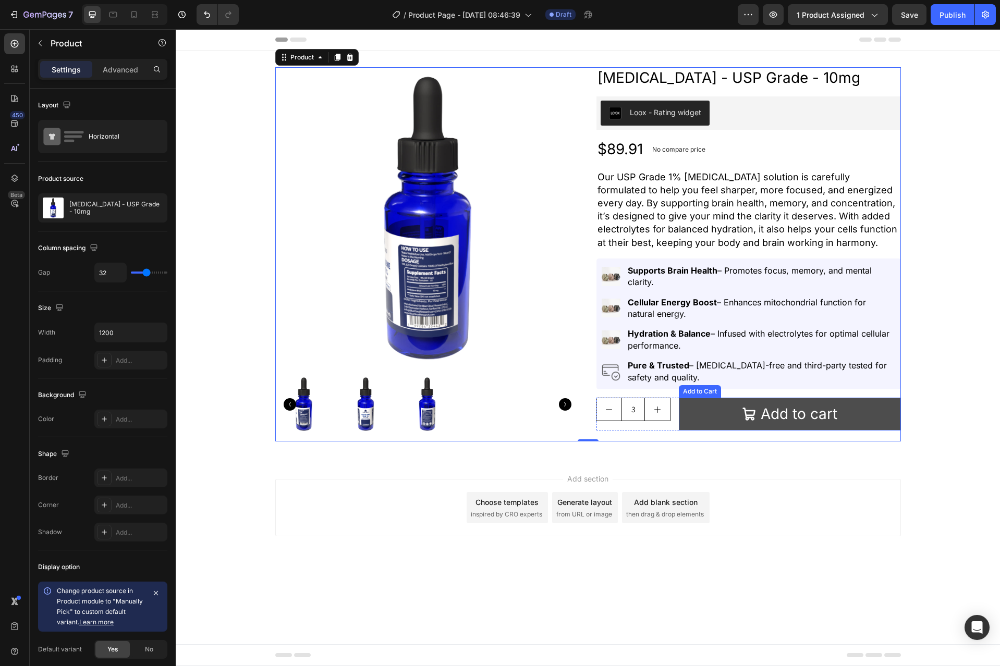
click at [694, 425] on button "Add to cart" at bounding box center [789, 414] width 222 height 33
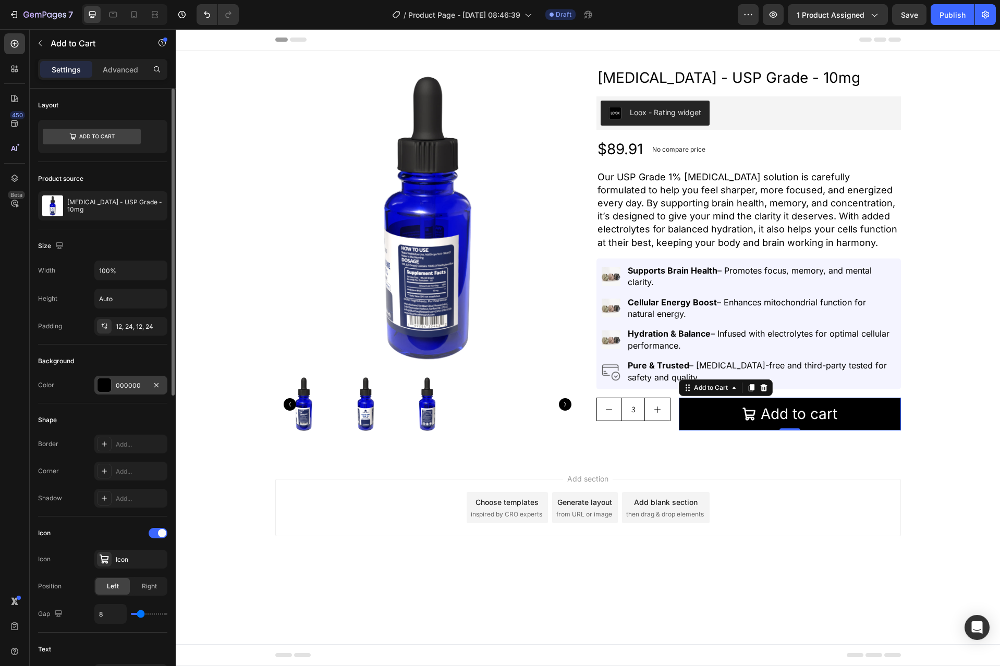
click at [131, 381] on div "000000" at bounding box center [131, 385] width 30 height 9
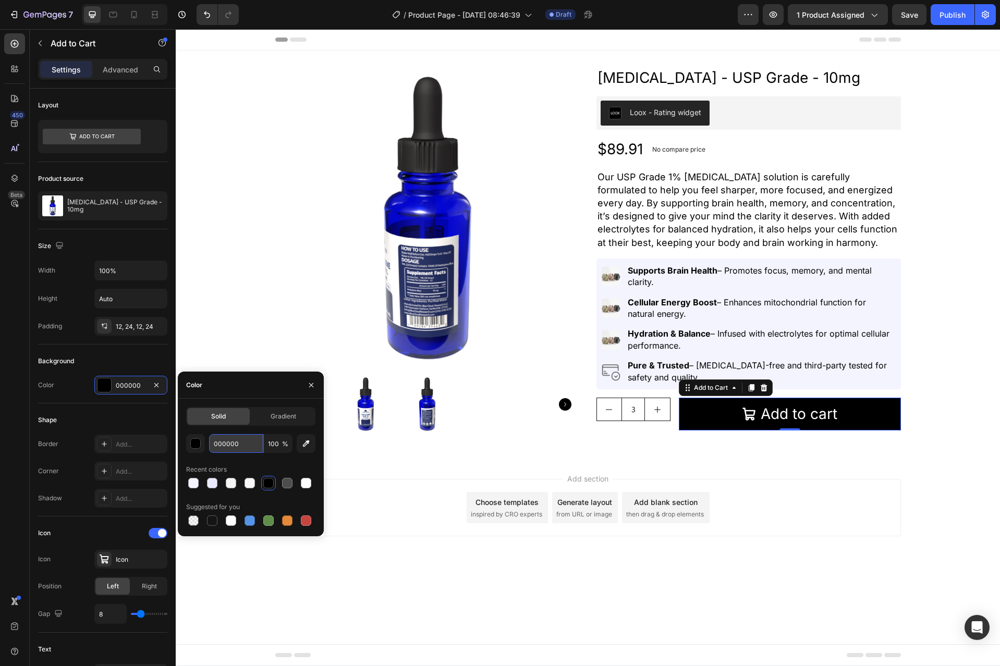
drag, startPoint x: 233, startPoint y: 445, endPoint x: 237, endPoint y: 449, distance: 5.5
click at [233, 445] on input "000000" at bounding box center [236, 443] width 54 height 19
paste input "1e2a5c"
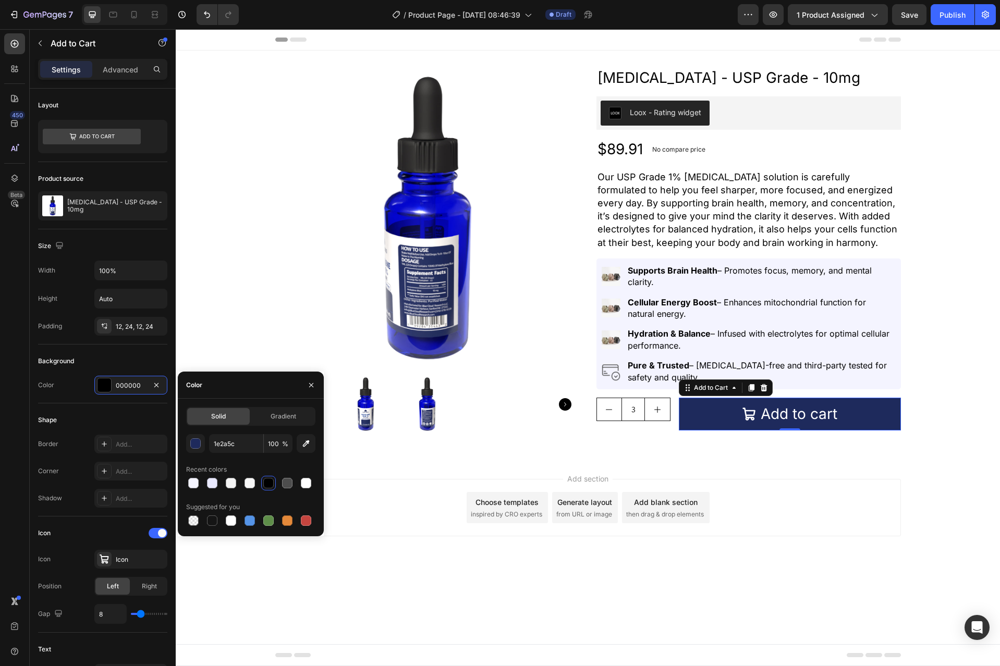
type input "1E2A5C"
click at [256, 464] on div "Recent colors" at bounding box center [250, 469] width 129 height 17
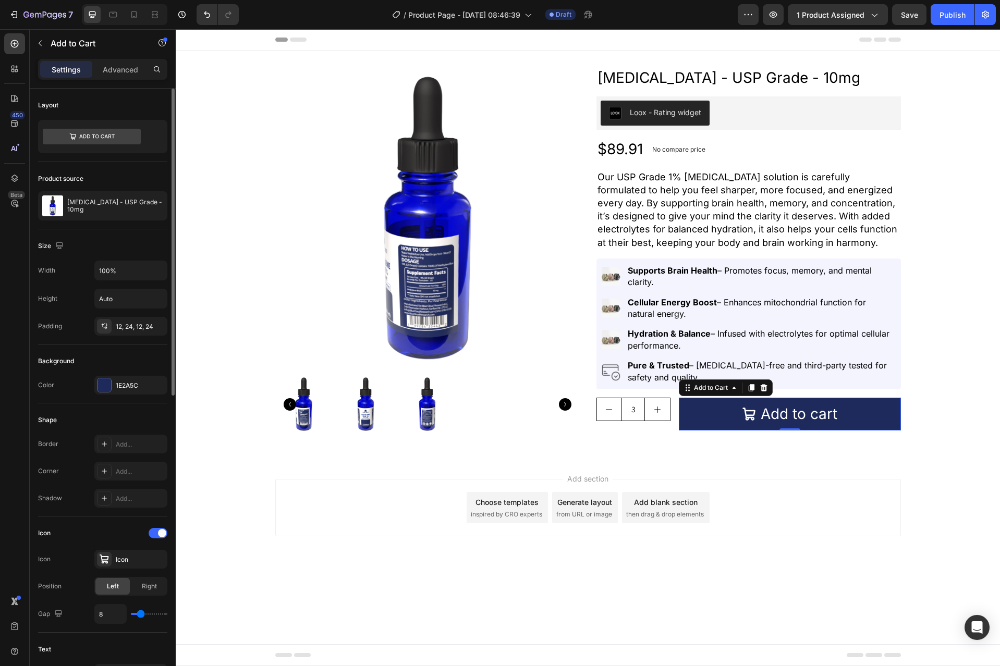
click at [98, 408] on div "Shape Border Add... Corner Add... Shadow Add..." at bounding box center [102, 459] width 129 height 113
click at [126, 71] on p "Advanced" at bounding box center [120, 69] width 35 height 11
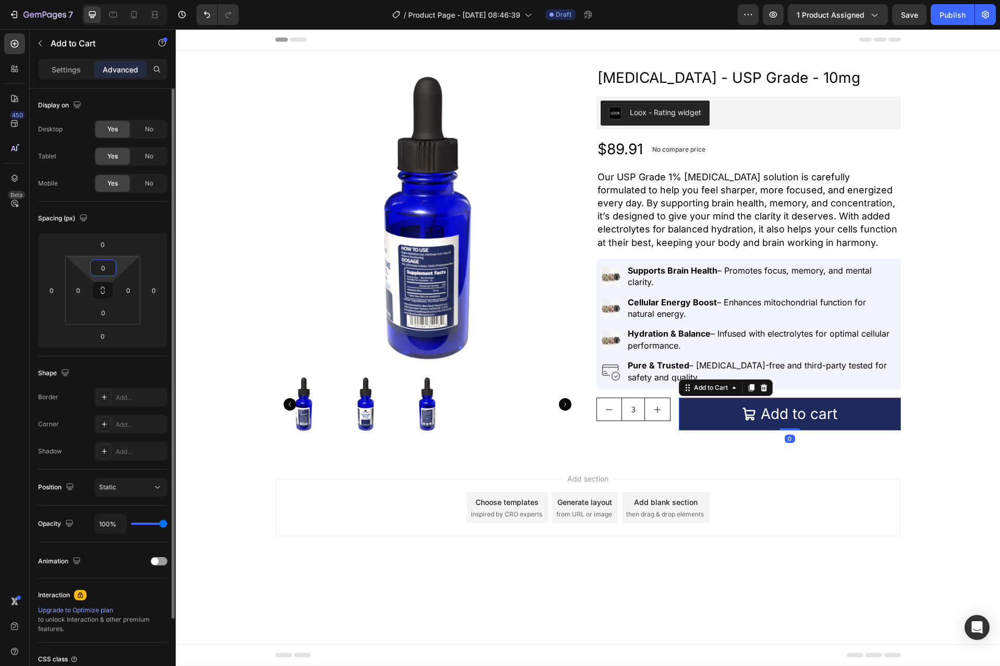
click at [102, 273] on input "0" at bounding box center [103, 268] width 21 height 16
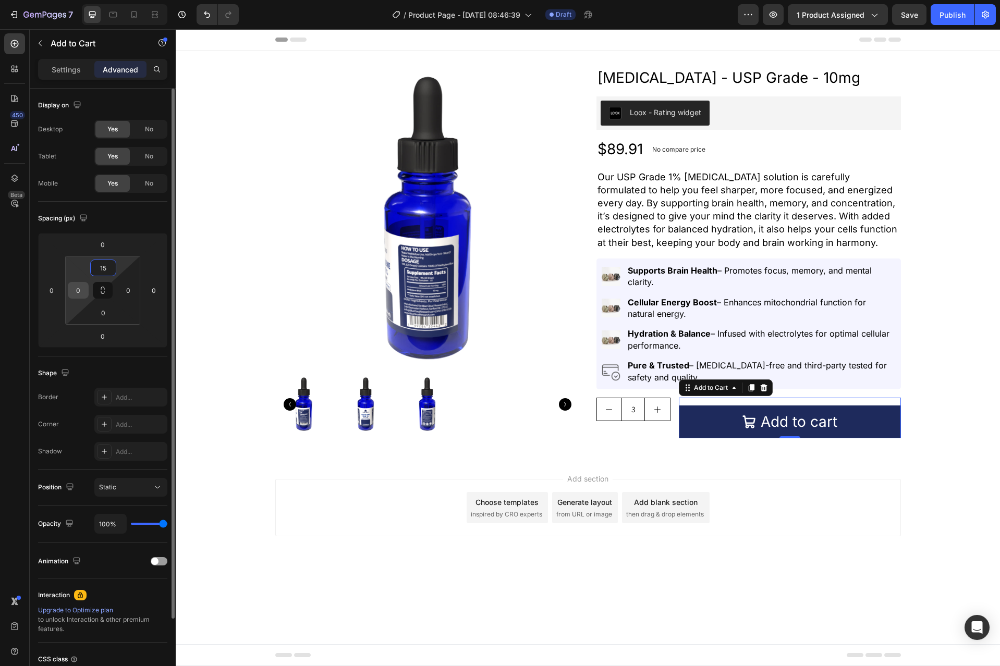
type input "0"
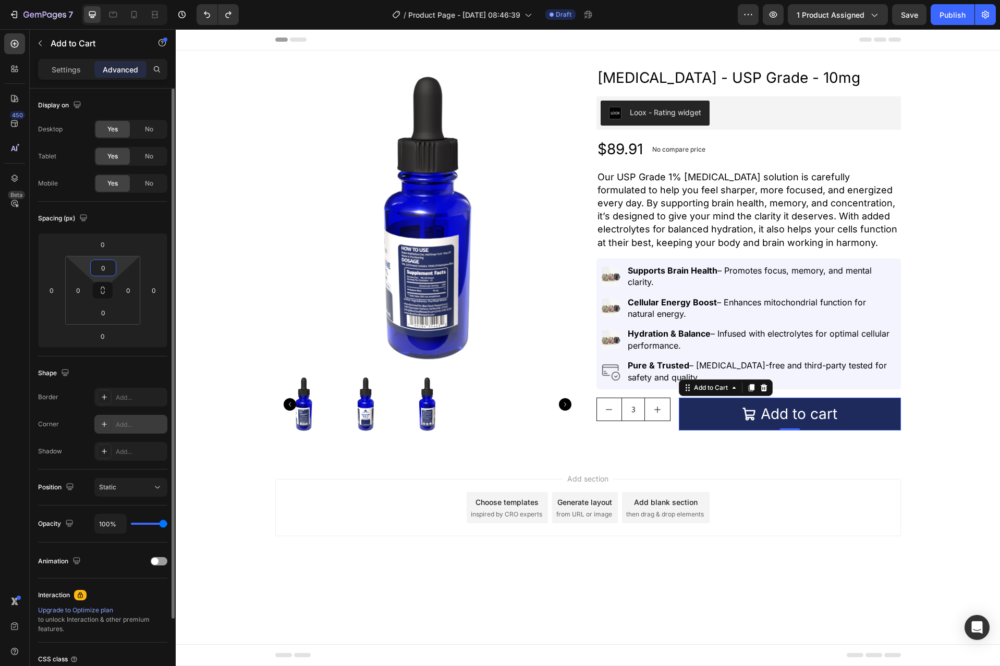
click at [118, 424] on div "Add..." at bounding box center [140, 424] width 49 height 9
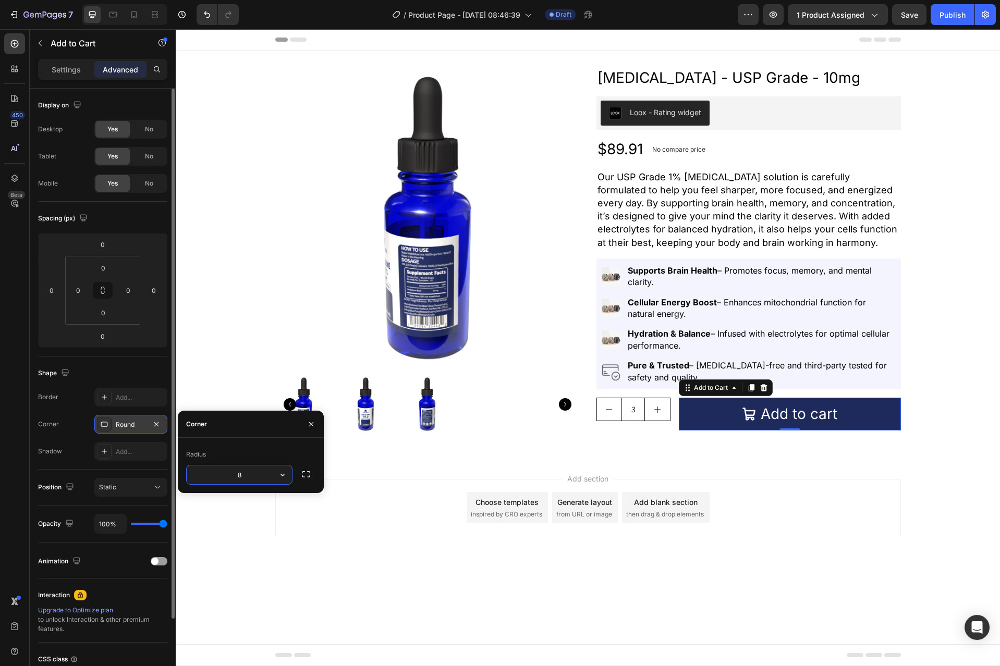
type input "5"
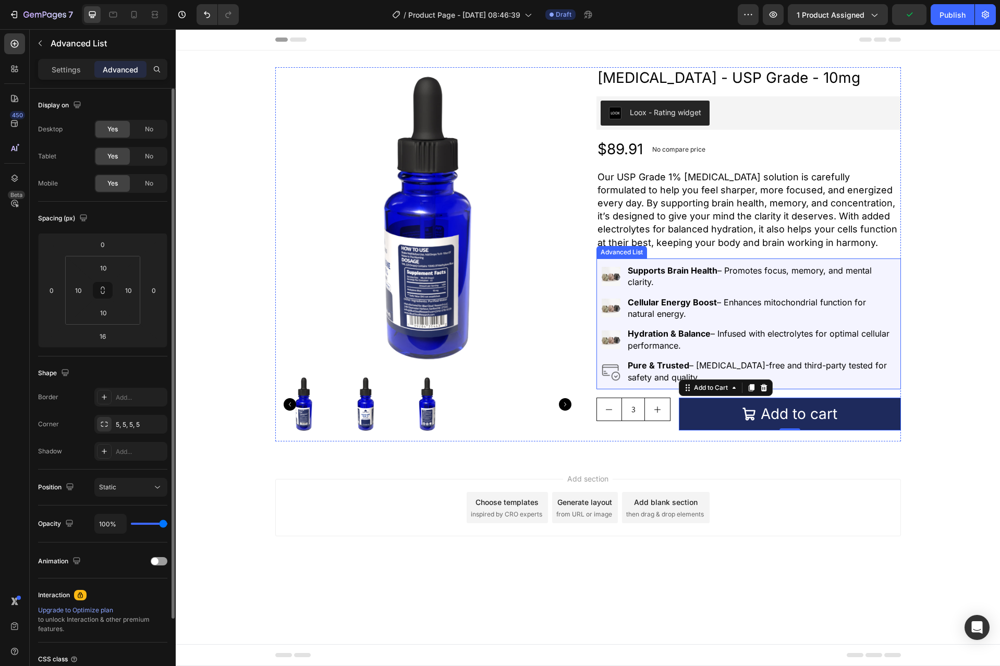
click at [600, 263] on div "Image Supports Brain Health – Promotes focus, memory, and mental clarity. Text …" at bounding box center [748, 323] width 304 height 131
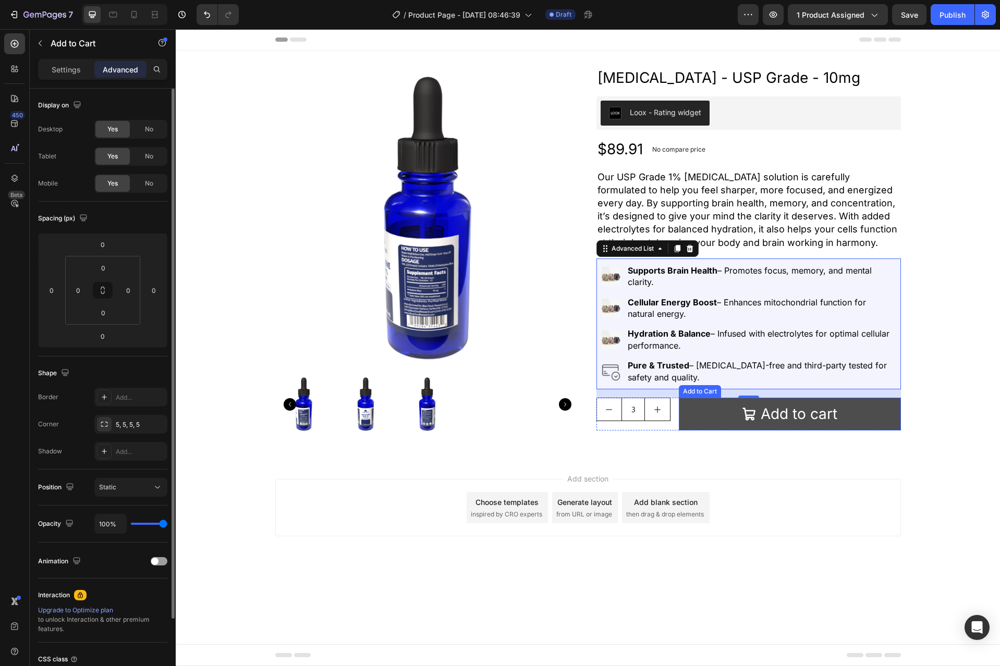
click at [683, 404] on button "Add to cart" at bounding box center [789, 414] width 222 height 33
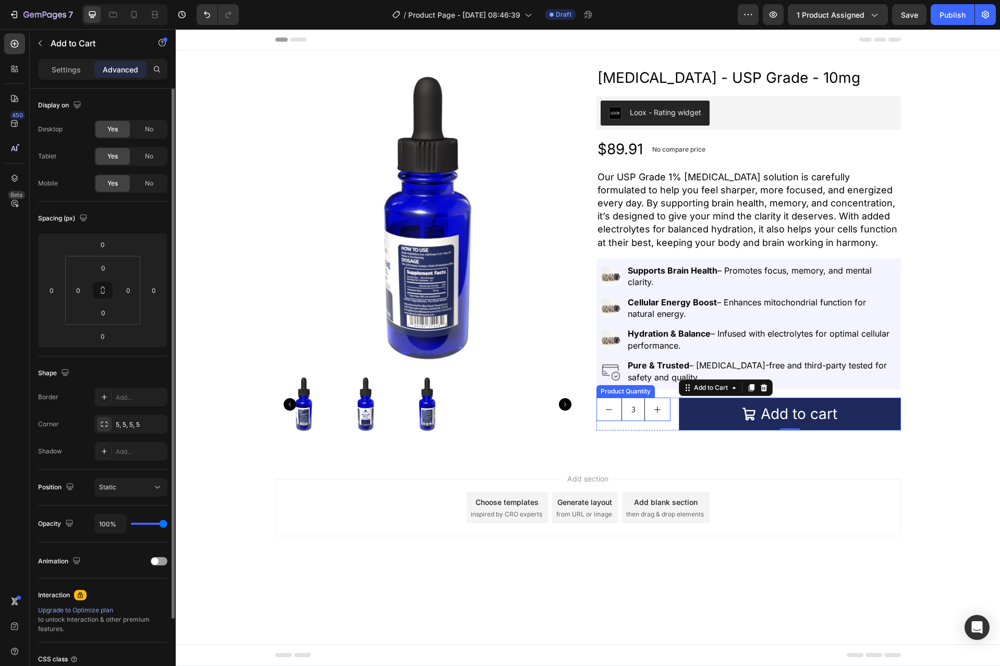
click at [662, 403] on button "increment" at bounding box center [657, 409] width 25 height 22
type input "4"
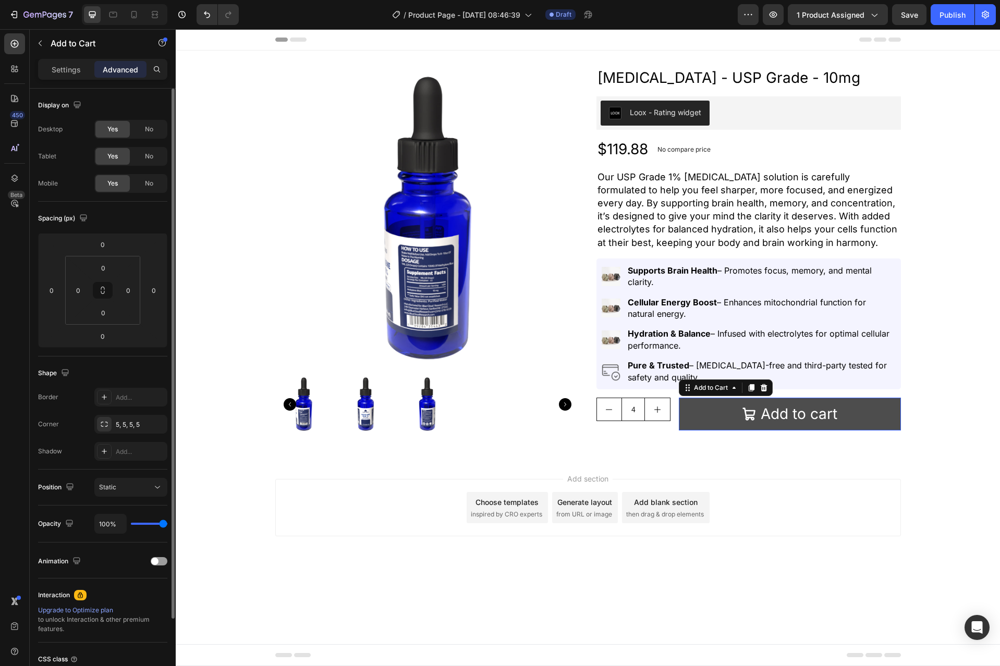
click at [686, 406] on button "Add to cart" at bounding box center [789, 414] width 222 height 33
click at [57, 70] on p "Settings" at bounding box center [66, 69] width 29 height 11
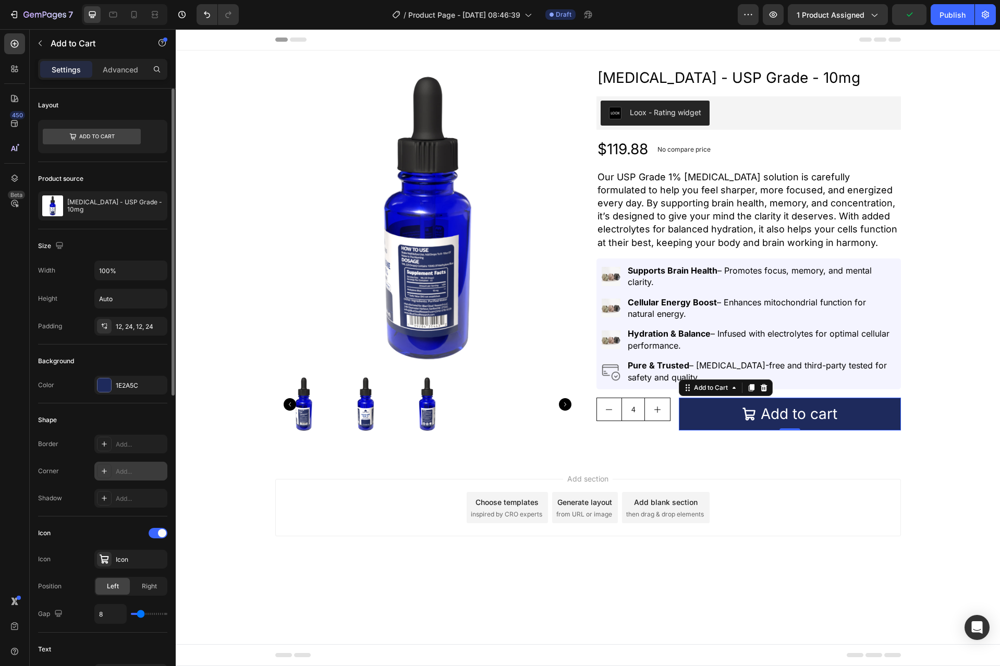
click at [122, 477] on div "Add..." at bounding box center [130, 471] width 73 height 19
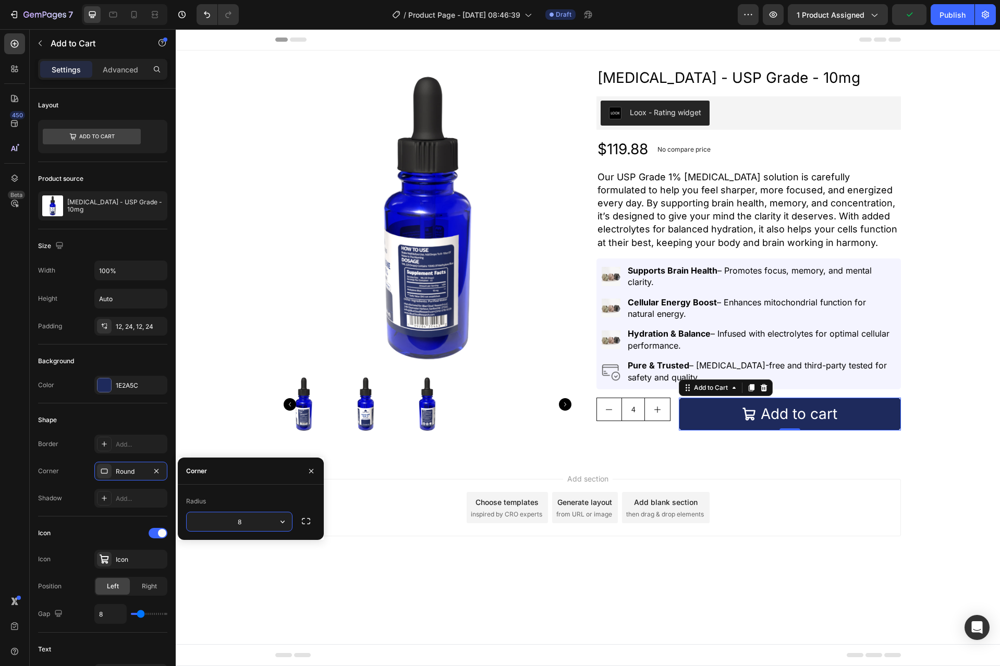
type input "5"
click at [74, 461] on div "Border Add... Corner Round Shadow Add..." at bounding box center [102, 471] width 129 height 73
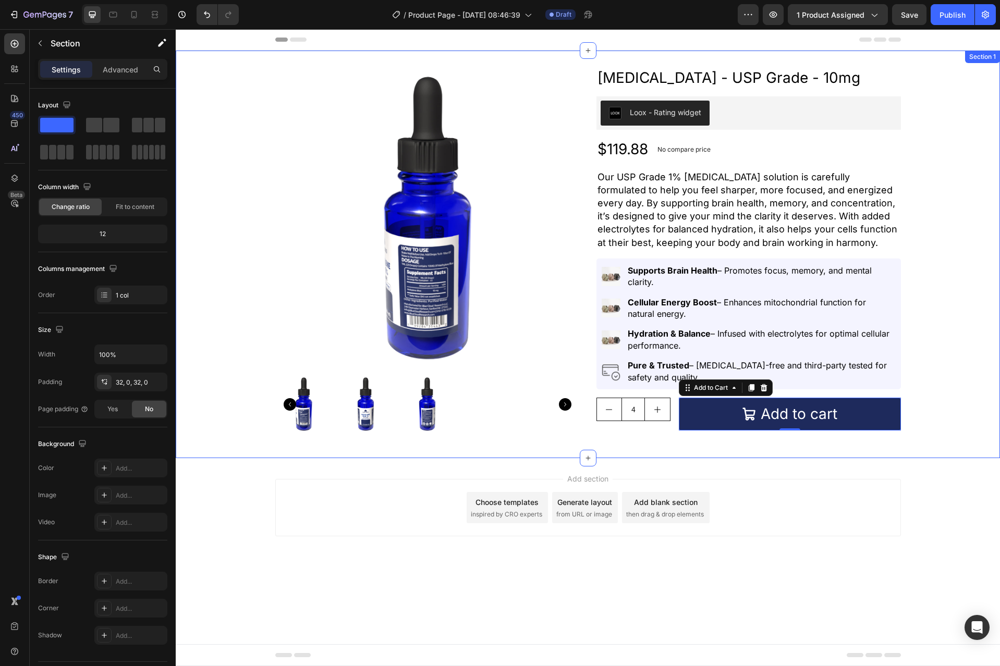
click at [596, 449] on div "Product Images Methylene Blue - USP Grade - 10mg Product Title Loox - Rating wi…" at bounding box center [588, 255] width 824 height 408
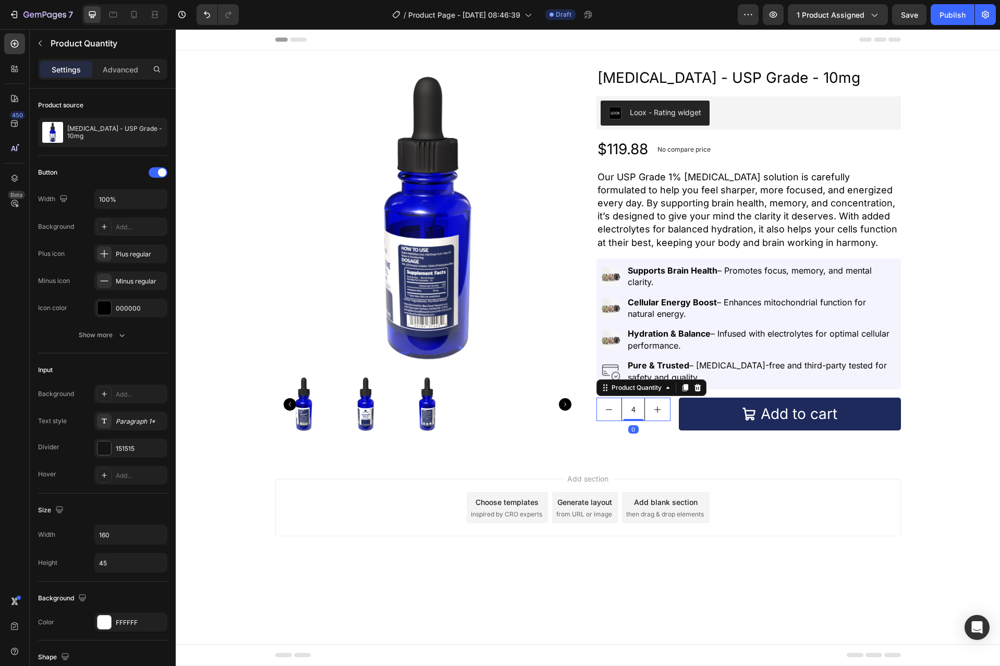
click at [633, 417] on input "4" at bounding box center [632, 409] width 23 height 22
click at [108, 322] on div "Button Width 100% Background Add... Plus icon Plus regular Minus icon Minus reg…" at bounding box center [102, 254] width 129 height 180
click at [107, 327] on button "Show more" at bounding box center [102, 335] width 129 height 19
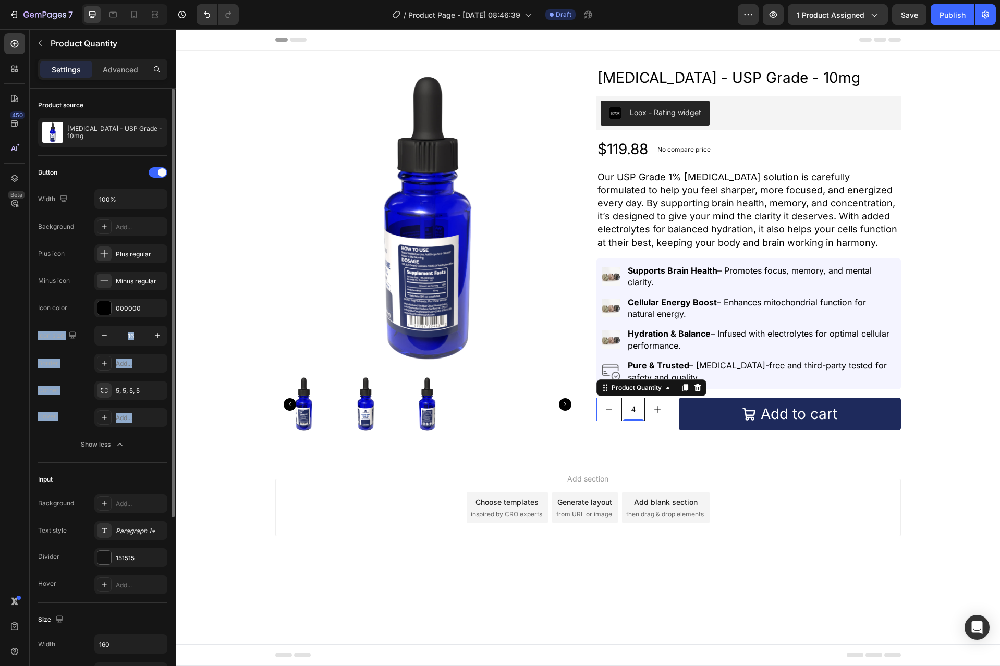
click at [58, 389] on div "Corner" at bounding box center [48, 390] width 21 height 9
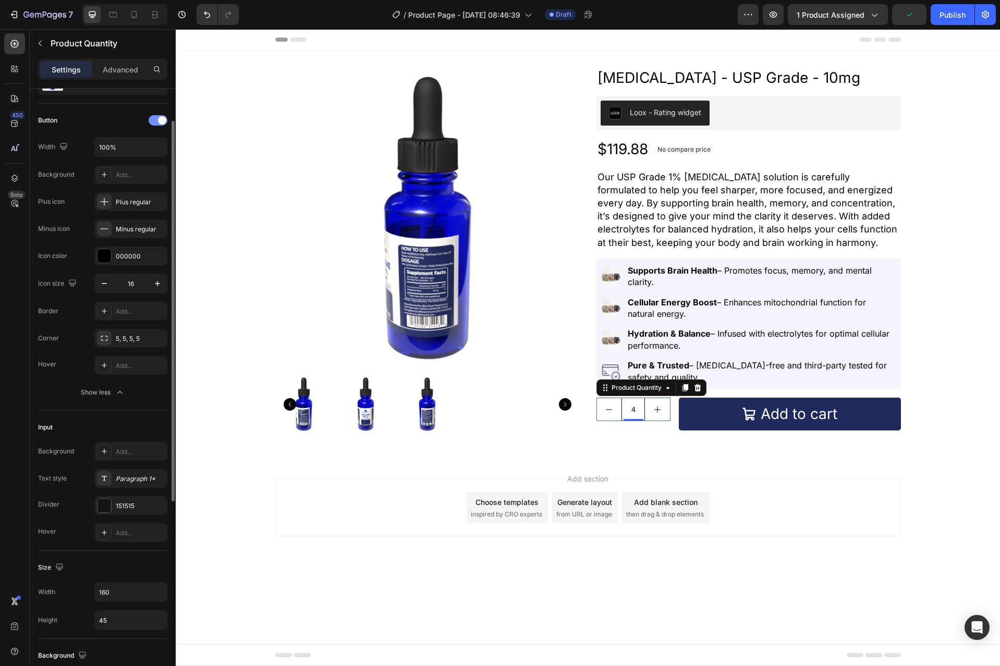
click at [150, 119] on div at bounding box center [158, 120] width 19 height 10
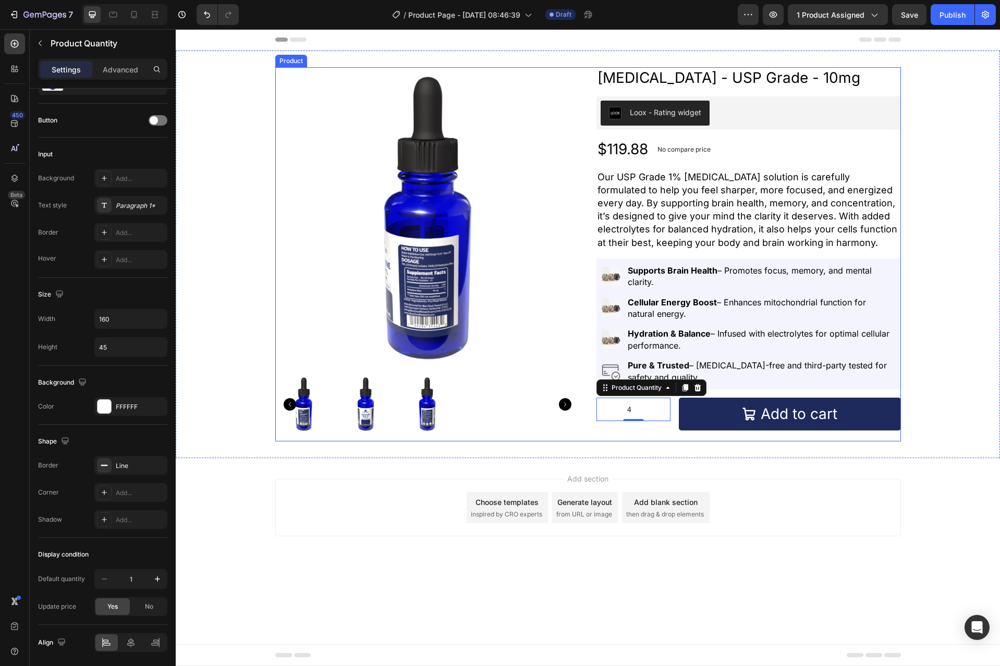
click at [653, 440] on div "Methylene Blue - USP Grade - 10mg Product Title Loox - Rating widget Loox $119.…" at bounding box center [748, 254] width 304 height 374
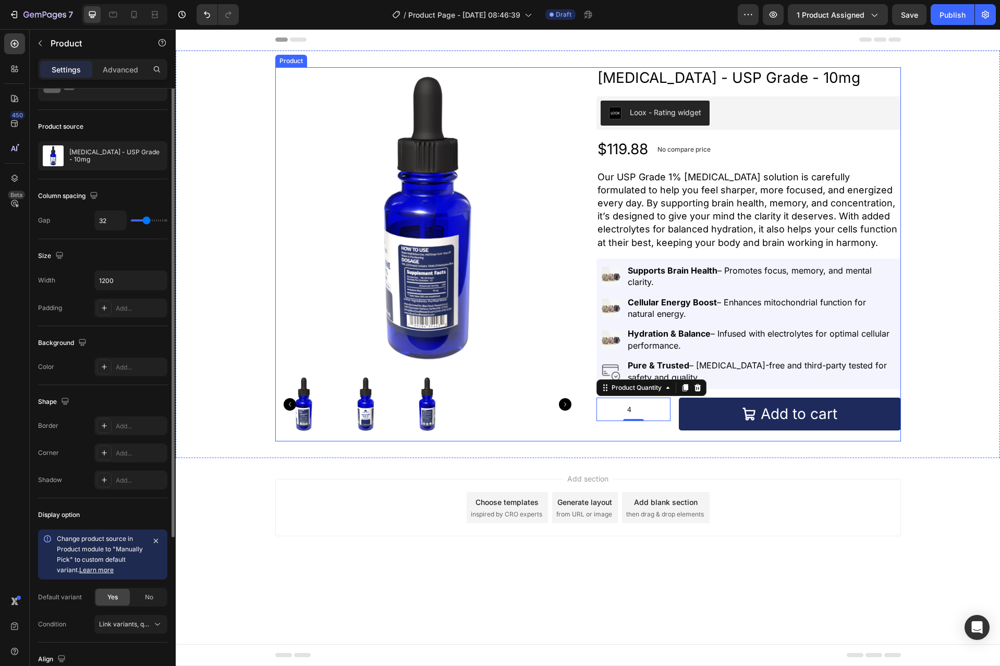
scroll to position [0, 0]
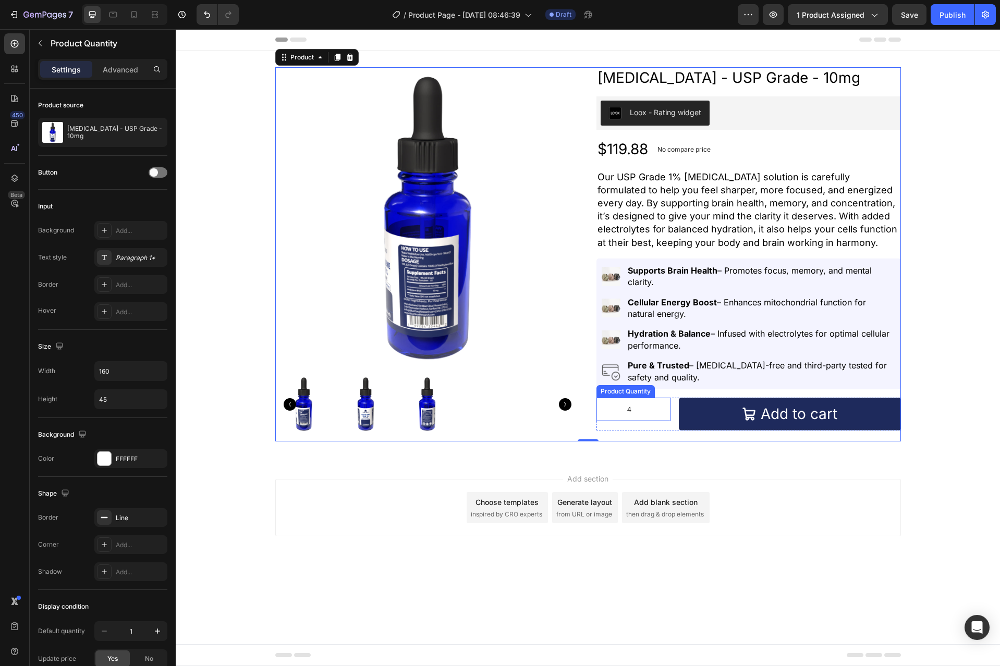
click at [658, 419] on input "4" at bounding box center [633, 409] width 73 height 22
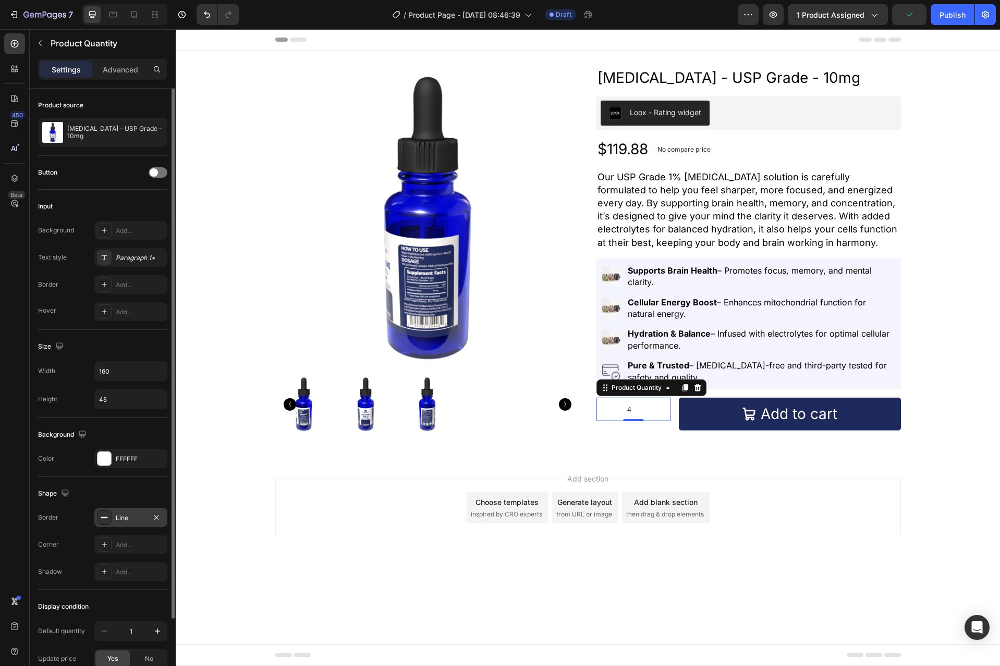
scroll to position [52, 0]
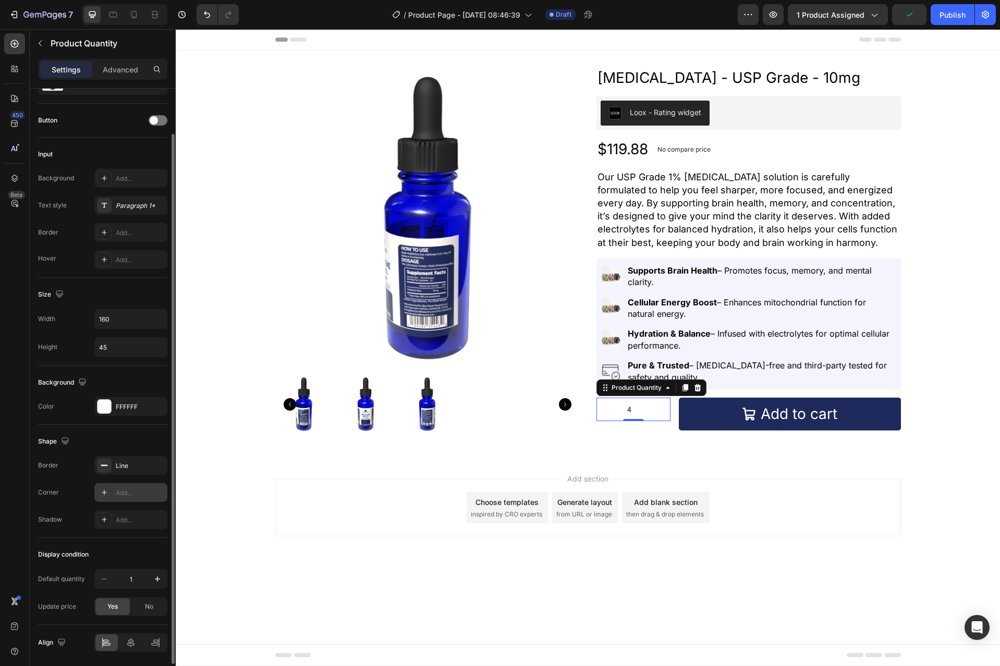
click at [135, 494] on div "Add..." at bounding box center [140, 492] width 49 height 9
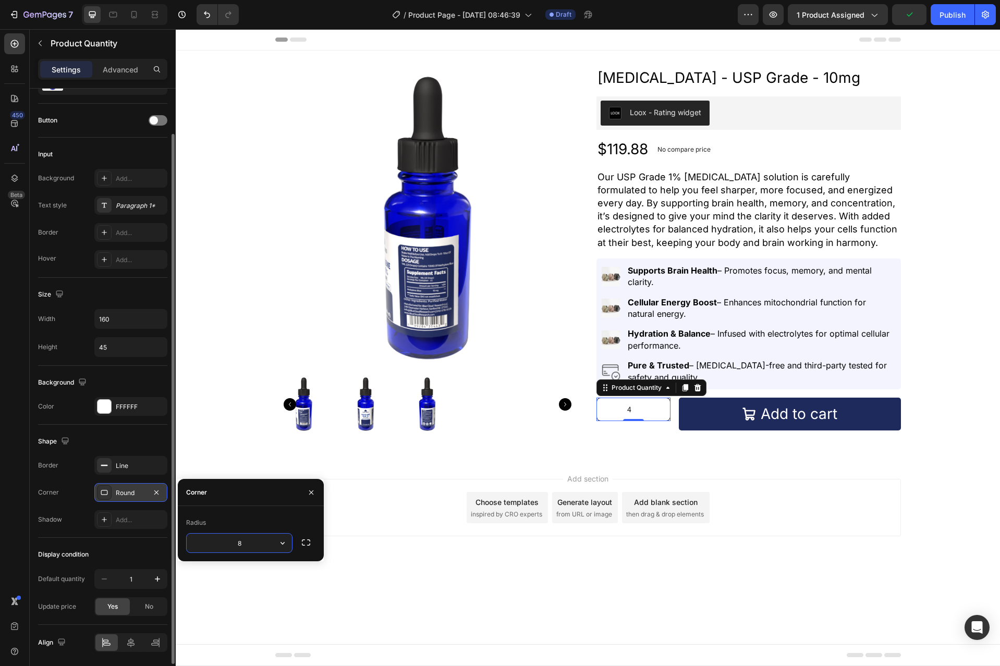
type input "5"
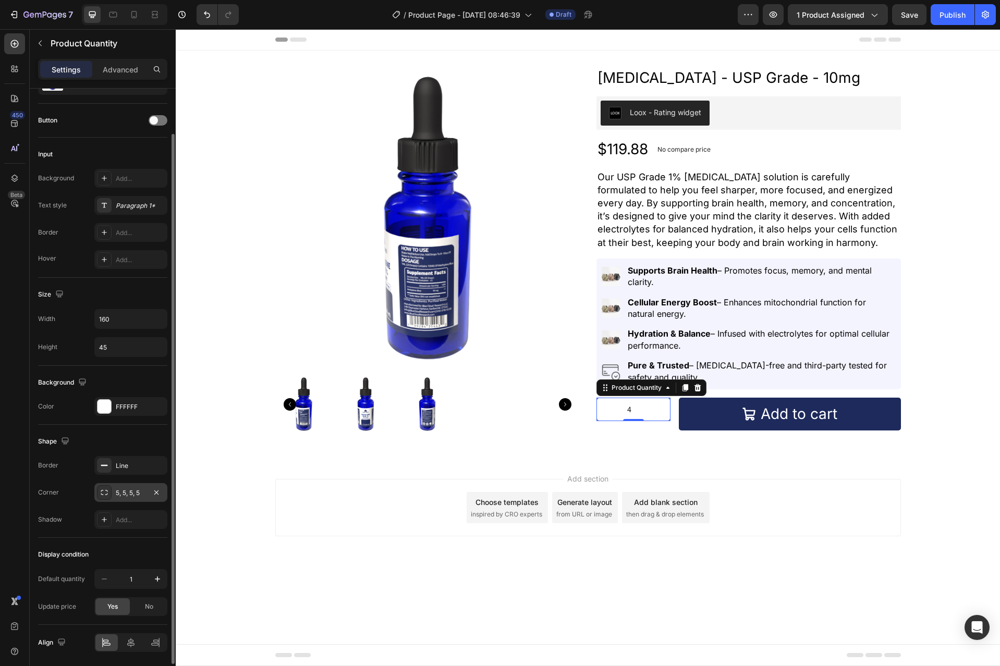
click at [63, 511] on div "Shadow Add..." at bounding box center [102, 519] width 129 height 19
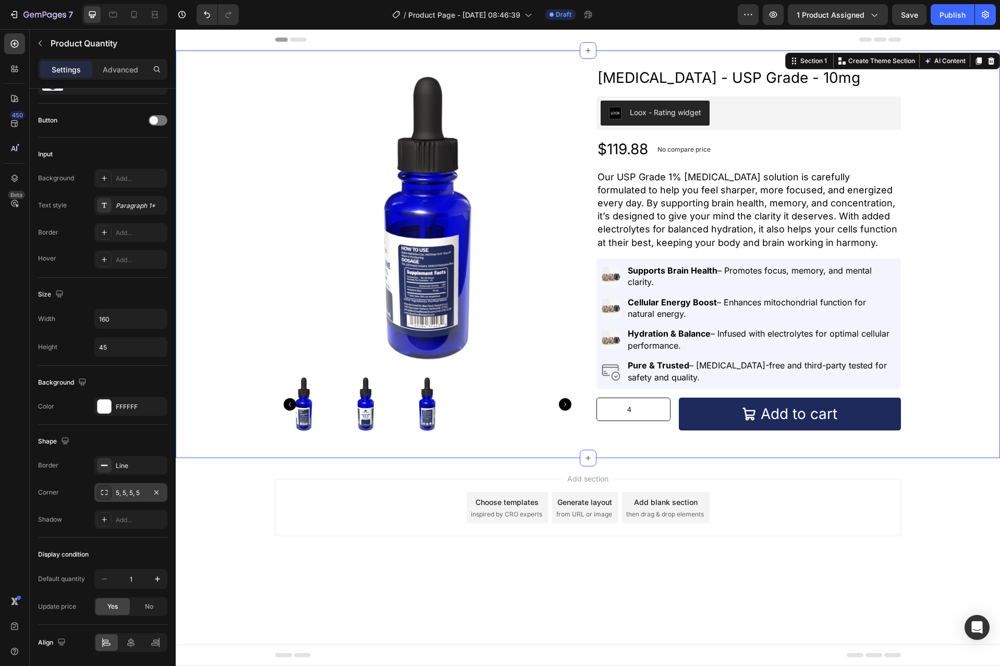
click at [505, 445] on div "Product Images Methylene Blue - USP Grade - 10mg Product Title Loox - Rating wi…" at bounding box center [588, 255] width 824 height 408
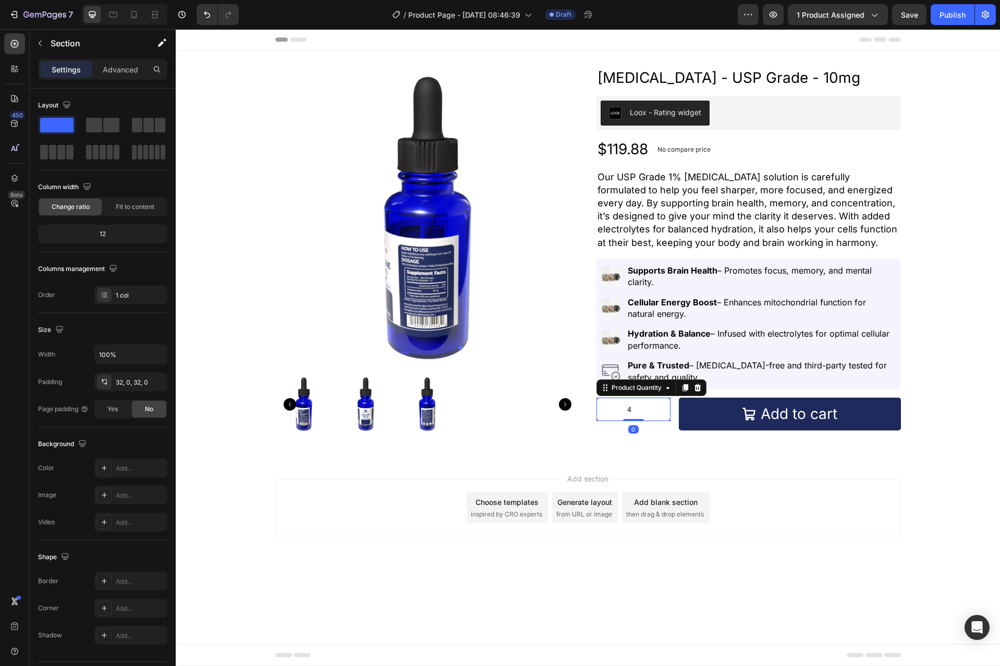
click at [609, 420] on input "4" at bounding box center [633, 409] width 73 height 22
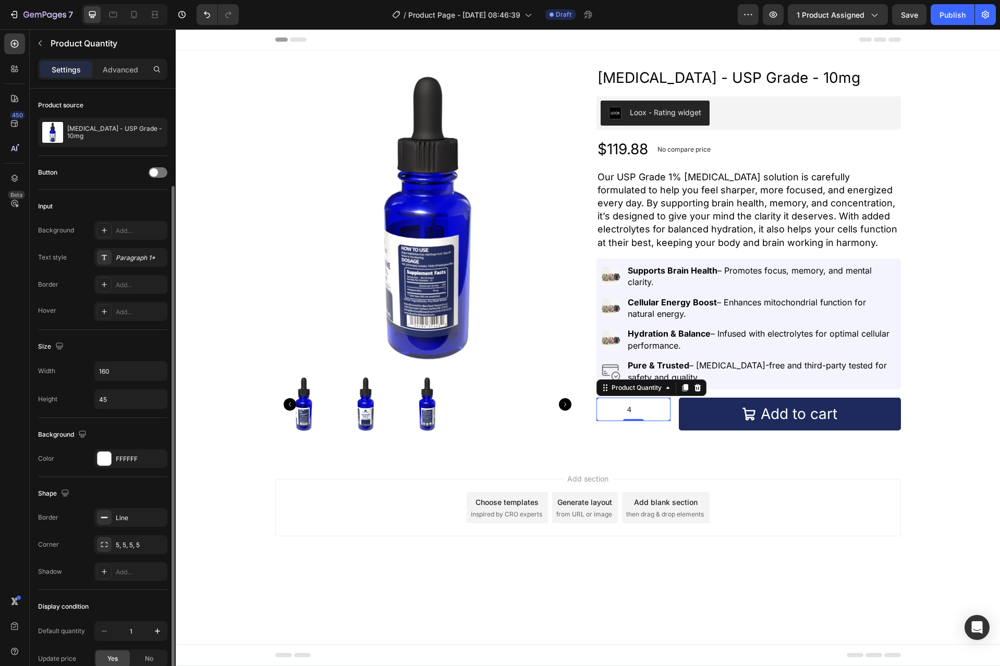
scroll to position [52, 0]
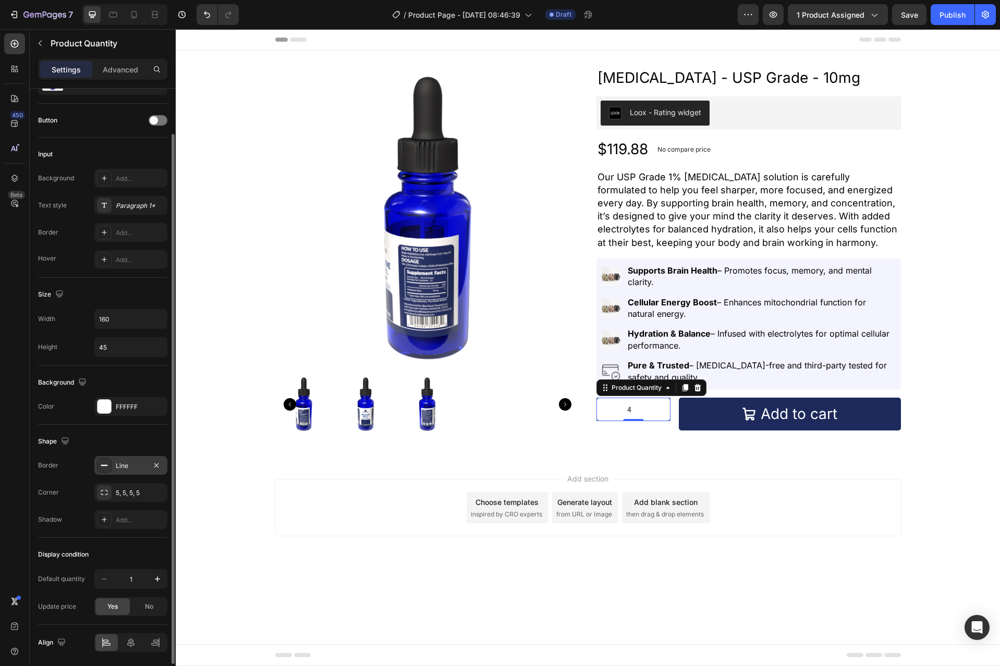
click at [120, 464] on div "Line" at bounding box center [131, 465] width 30 height 9
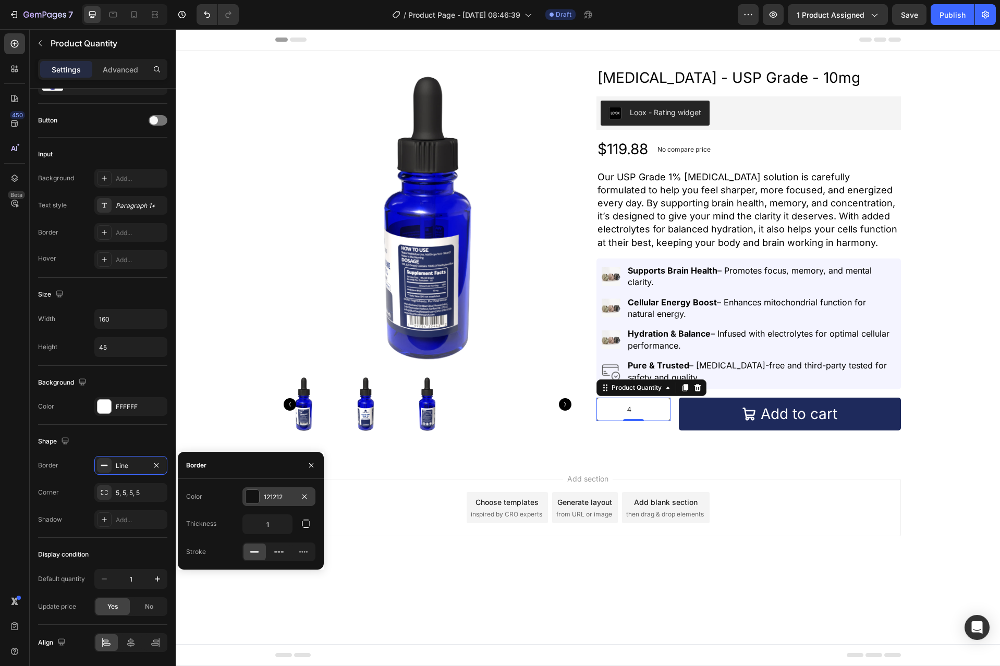
drag, startPoint x: 233, startPoint y: 494, endPoint x: 252, endPoint y: 495, distance: 18.3
click at [235, 493] on div "Color 121212" at bounding box center [250, 496] width 129 height 19
click at [252, 495] on div at bounding box center [252, 497] width 14 height 14
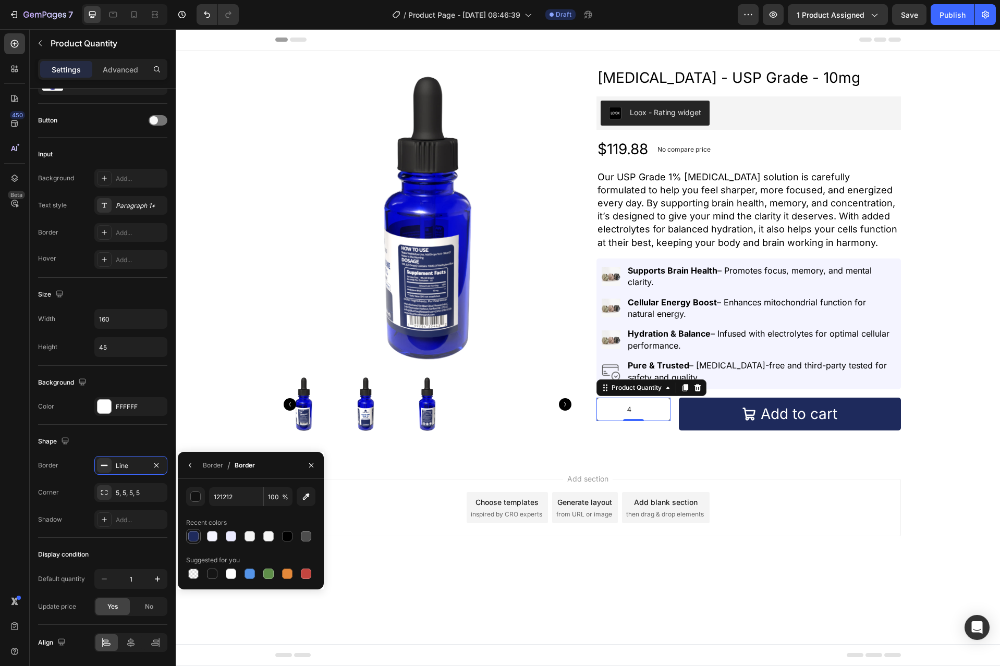
click at [194, 530] on div at bounding box center [193, 536] width 13 height 13
type input "1E2A5C"
click at [262, 522] on div "Recent colors" at bounding box center [250, 522] width 129 height 17
click at [582, 451] on div at bounding box center [587, 458] width 17 height 17
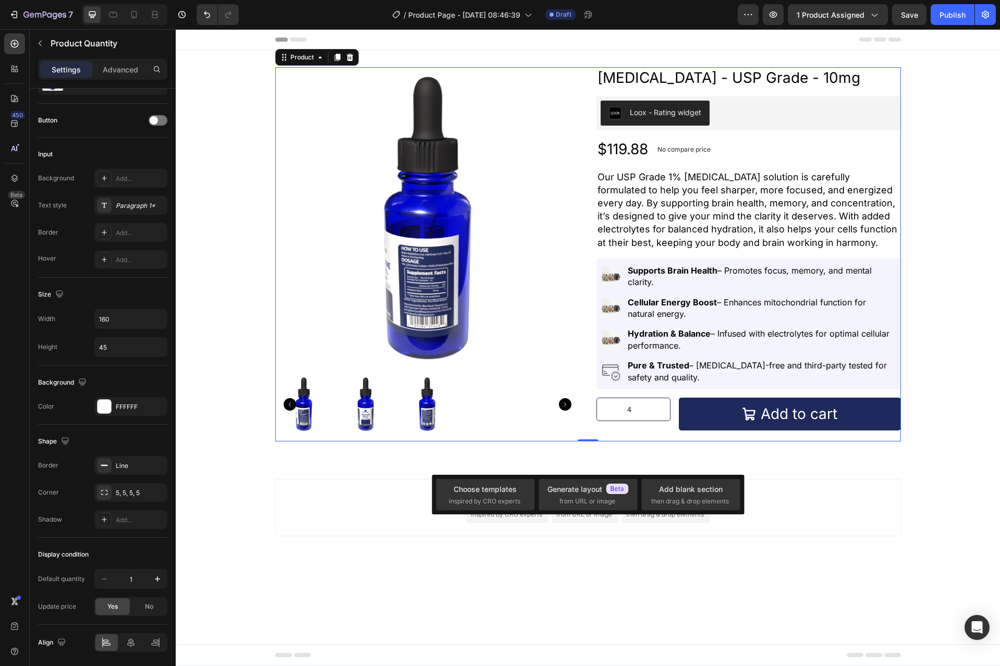
click at [597, 440] on div "Product Images Methylene Blue - USP Grade - 10mg Product Title Loox - Rating wi…" at bounding box center [587, 254] width 625 height 374
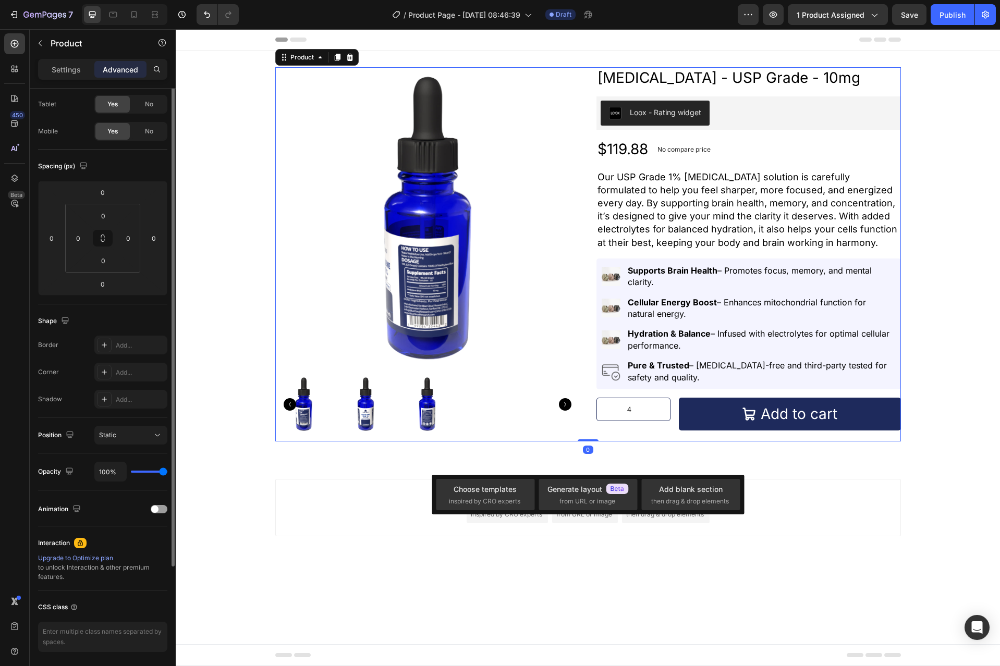
scroll to position [0, 0]
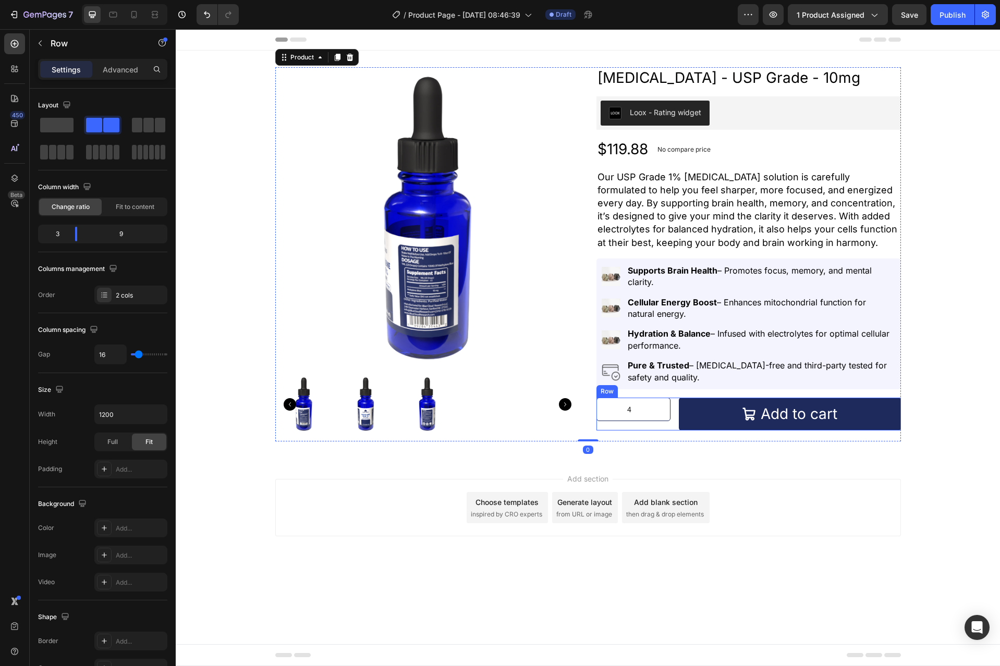
click at [675, 410] on div "4 Product Quantity Add to cart Add to Cart Row" at bounding box center [748, 414] width 304 height 33
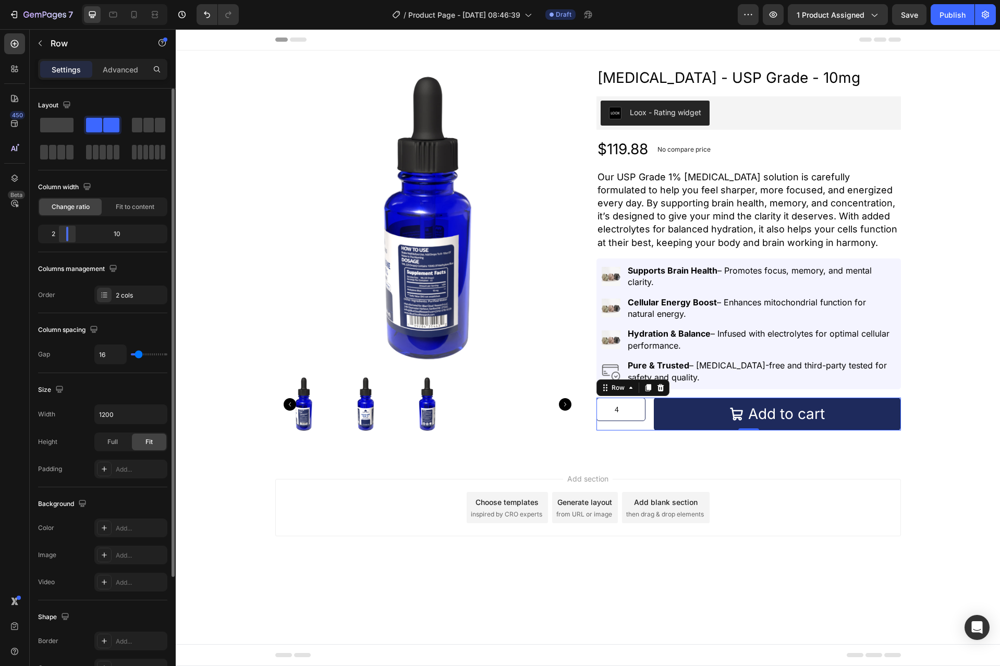
drag, startPoint x: 75, startPoint y: 238, endPoint x: 62, endPoint y: 241, distance: 12.9
click at [62, 0] on body "7 Version history / Product Page - Aug 28, 08:46:39 Draft Preview 1 product ass…" at bounding box center [500, 0] width 1000 height 0
drag, startPoint x: 62, startPoint y: 241, endPoint x: 58, endPoint y: 245, distance: 5.9
click at [58, 0] on body "7 Version history / Product Page - Aug 28, 08:46:39 Draft Preview 1 product ass…" at bounding box center [500, 0] width 1000 height 0
click at [638, 412] on input "3" at bounding box center [621, 409] width 48 height 22
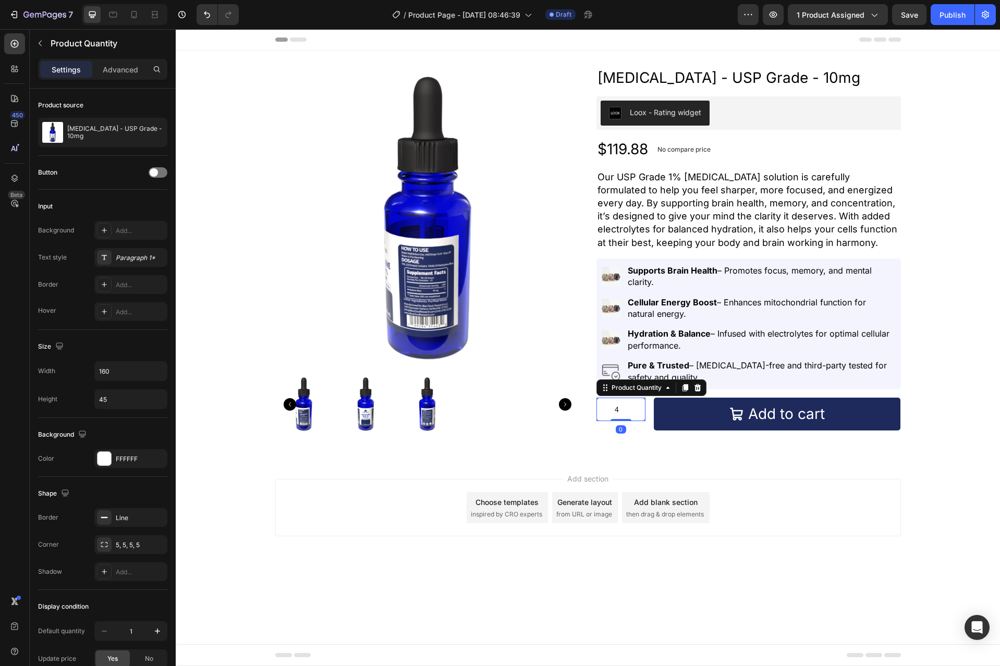
type input "4"
click at [637, 405] on input "4" at bounding box center [621, 409] width 48 height 22
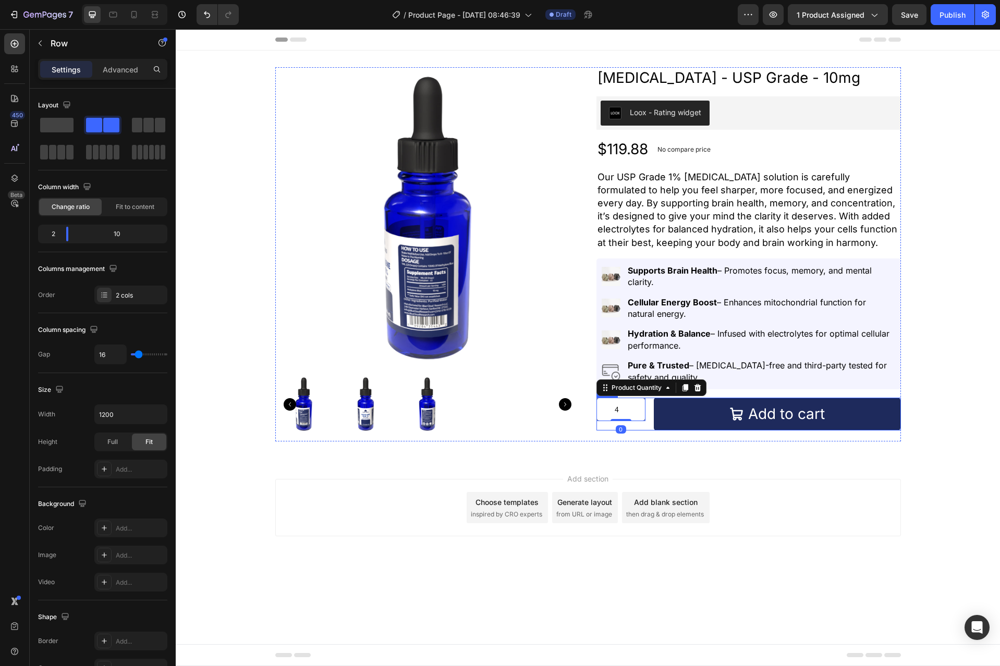
click at [635, 427] on div "4 Product Quantity 0" at bounding box center [621, 414] width 50 height 33
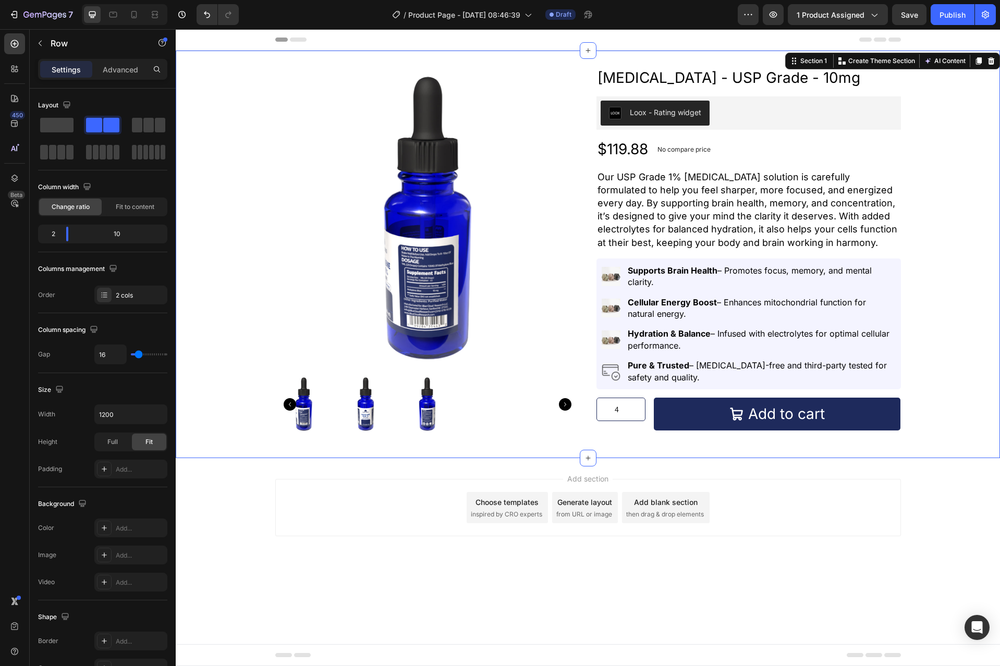
click at [980, 421] on div "Product Images Methylene Blue - USP Grade - 10mg Product Title Loox - Rating wi…" at bounding box center [588, 254] width 824 height 374
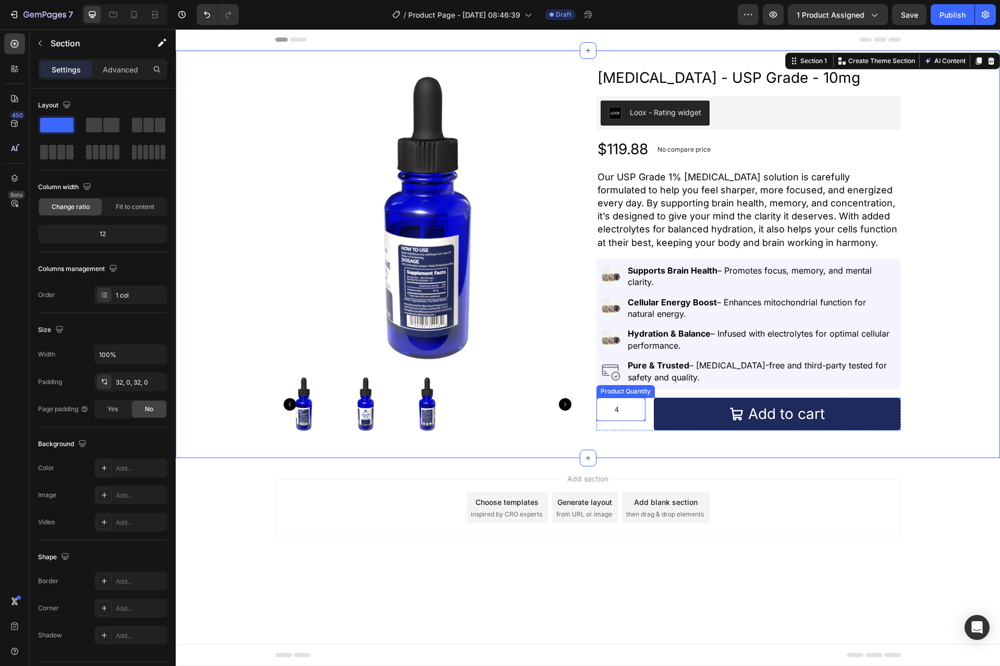
click at [632, 419] on input "4" at bounding box center [621, 409] width 48 height 22
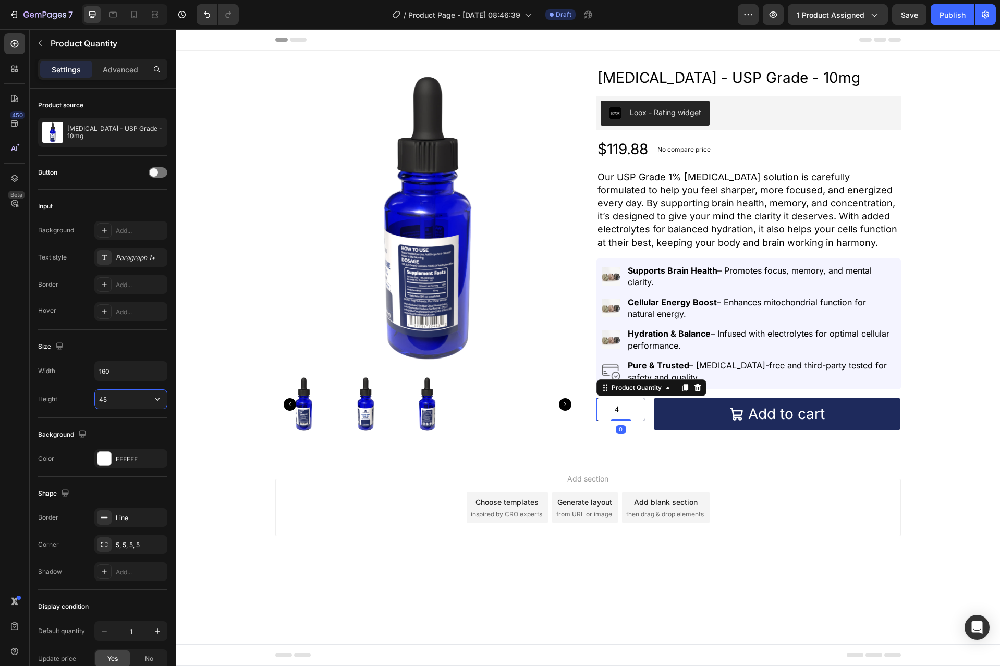
click at [109, 406] on input "45" at bounding box center [131, 399] width 72 height 19
click at [155, 400] on icon "button" at bounding box center [157, 399] width 10 height 10
click at [146, 422] on span "100%" at bounding box center [149, 425] width 17 height 9
click at [125, 396] on input "100%" at bounding box center [131, 399] width 72 height 19
click at [152, 399] on button "button" at bounding box center [157, 399] width 19 height 19
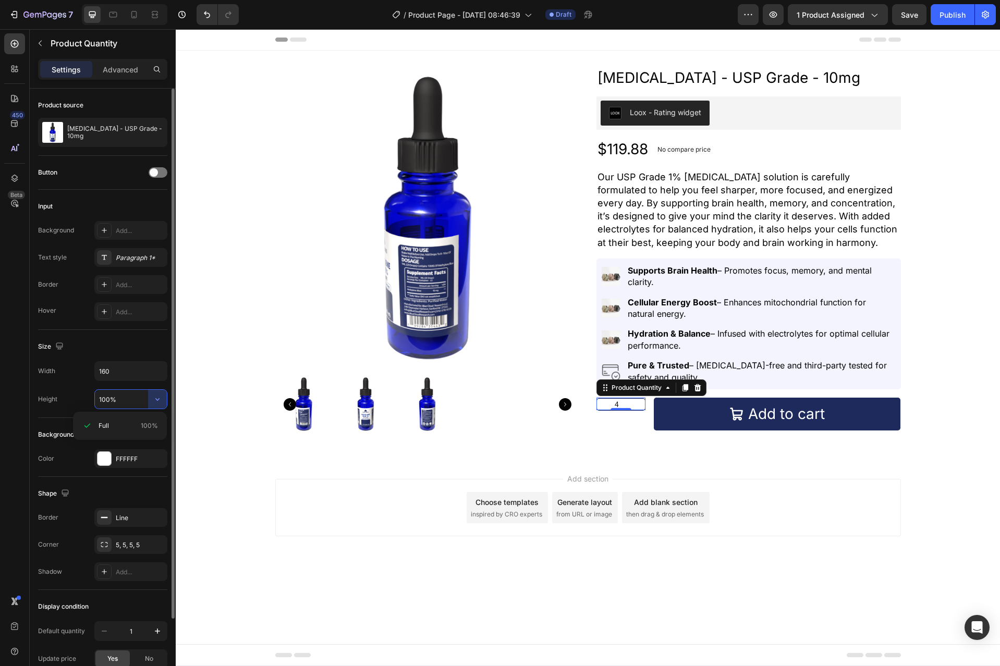
click at [134, 401] on input "100%" at bounding box center [131, 399] width 72 height 19
type input "5"
type input "0"
type input "54px"
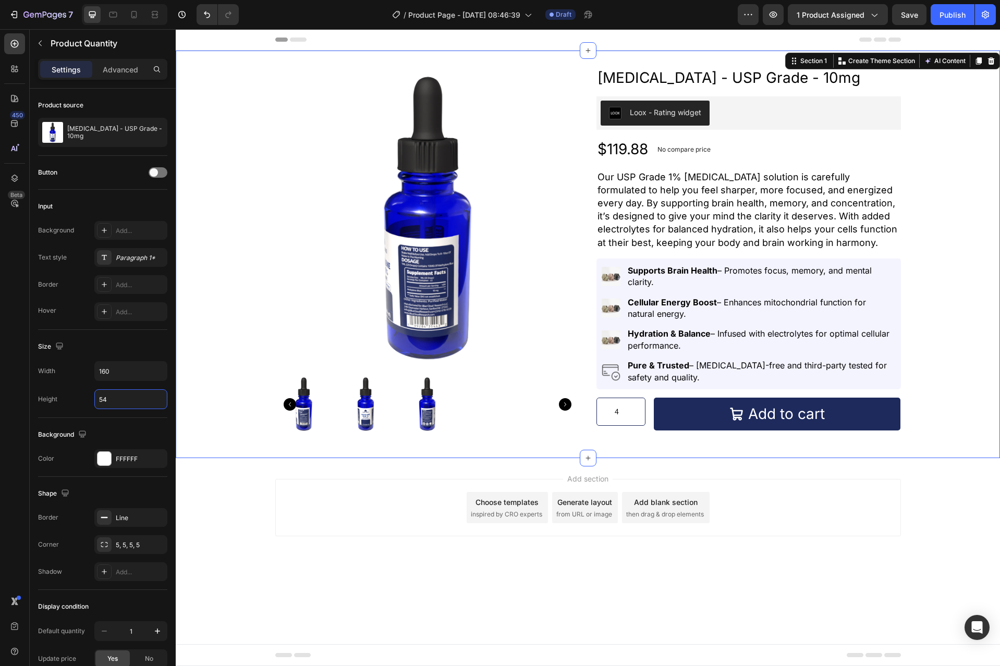
click at [940, 364] on div "Product Images Methylene Blue - USP Grade - 10mg Product Title Loox - Rating wi…" at bounding box center [588, 254] width 824 height 374
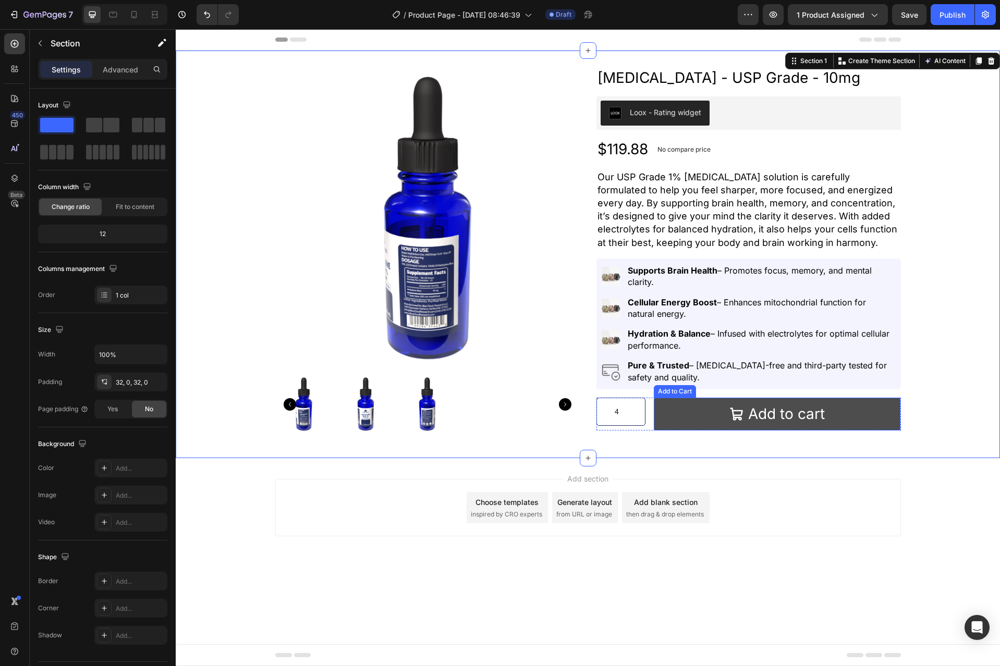
click at [881, 403] on button "Add to cart" at bounding box center [776, 414] width 246 height 33
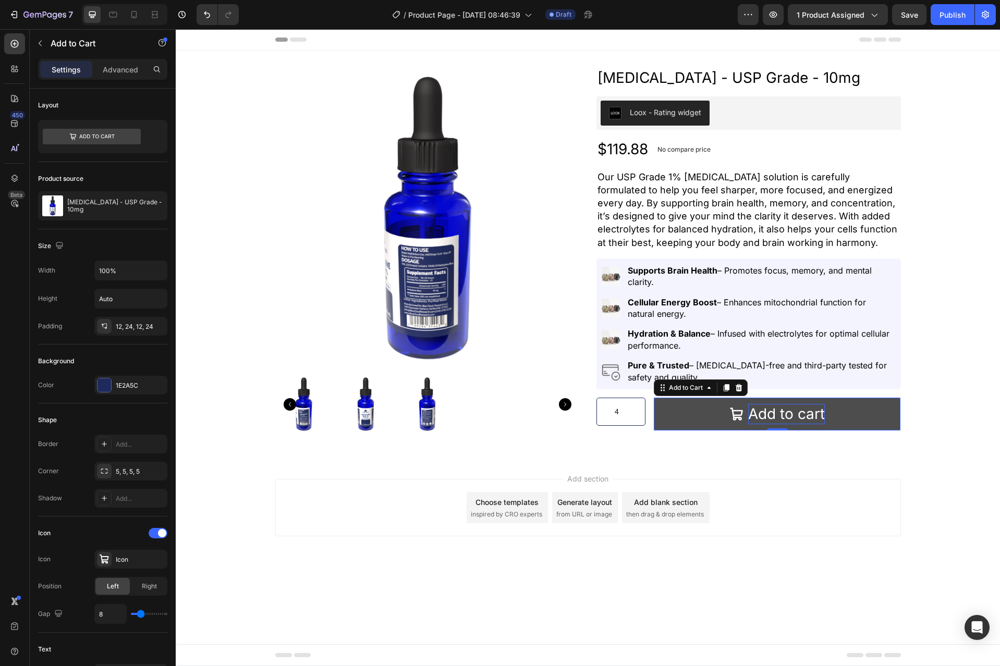
click at [770, 411] on div "Add to cart" at bounding box center [786, 414] width 77 height 20
click at [770, 411] on p "Add to cart" at bounding box center [786, 414] width 77 height 20
click at [771, 411] on p "Add to cart" at bounding box center [786, 414] width 77 height 20
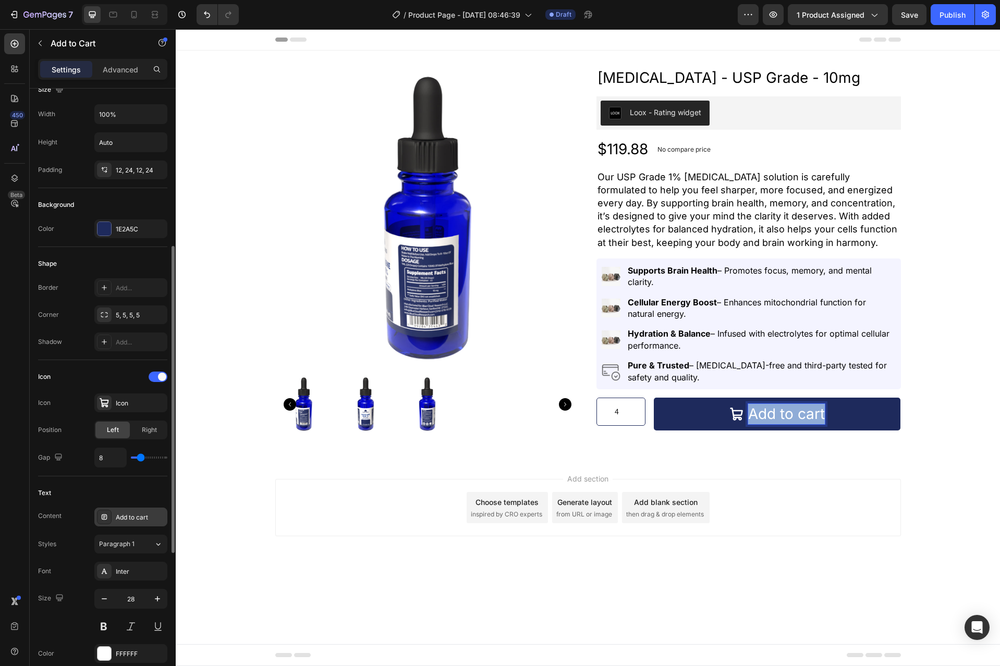
scroll to position [208, 0]
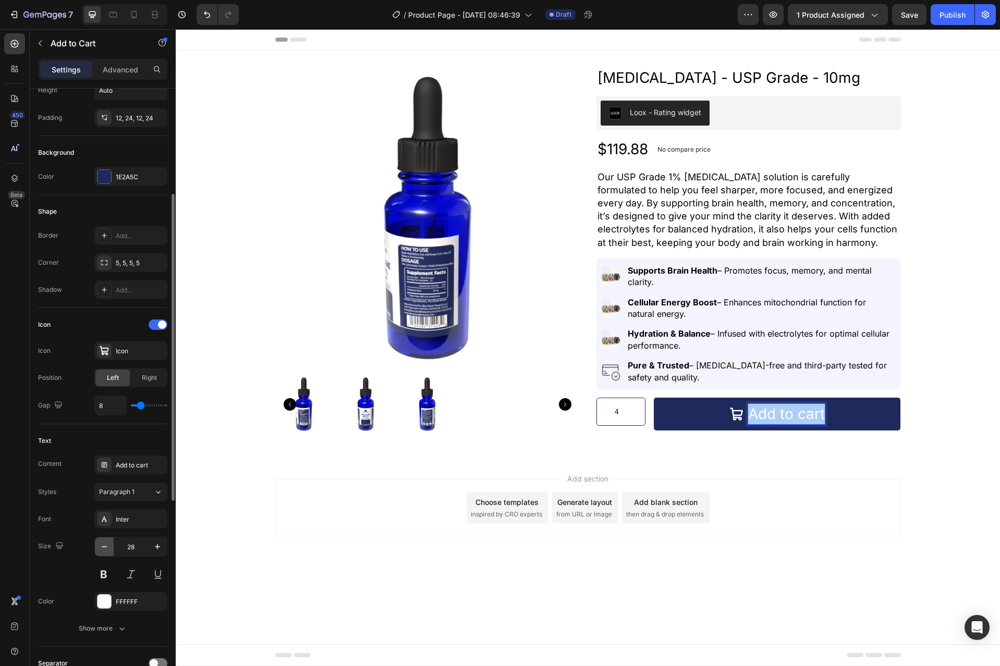
click at [105, 542] on icon "button" at bounding box center [104, 546] width 10 height 10
click at [107, 544] on icon "button" at bounding box center [104, 546] width 10 height 10
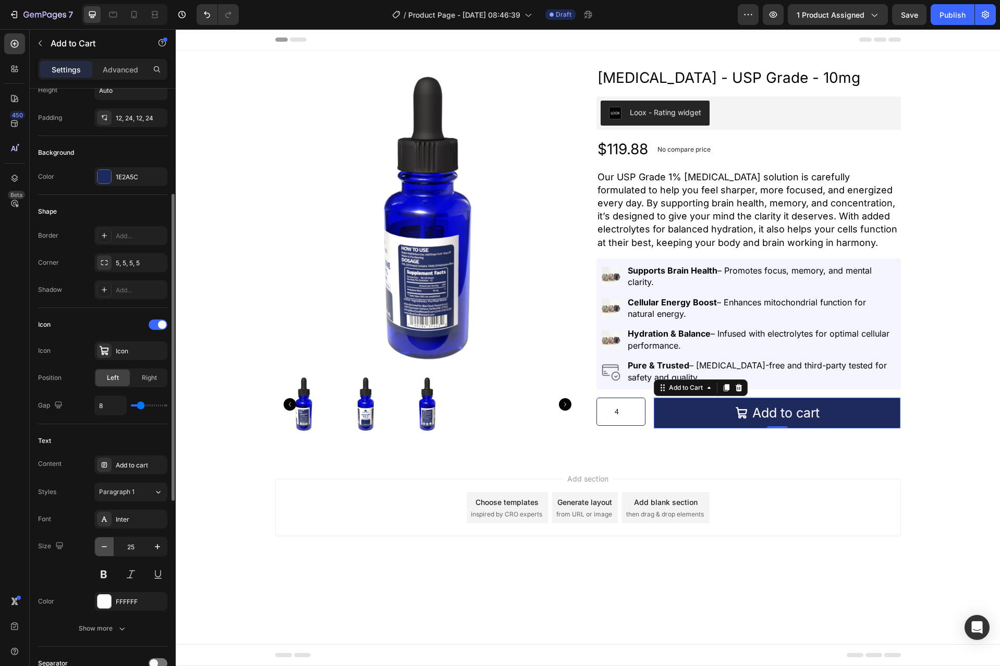
click at [107, 544] on icon "button" at bounding box center [104, 546] width 10 height 10
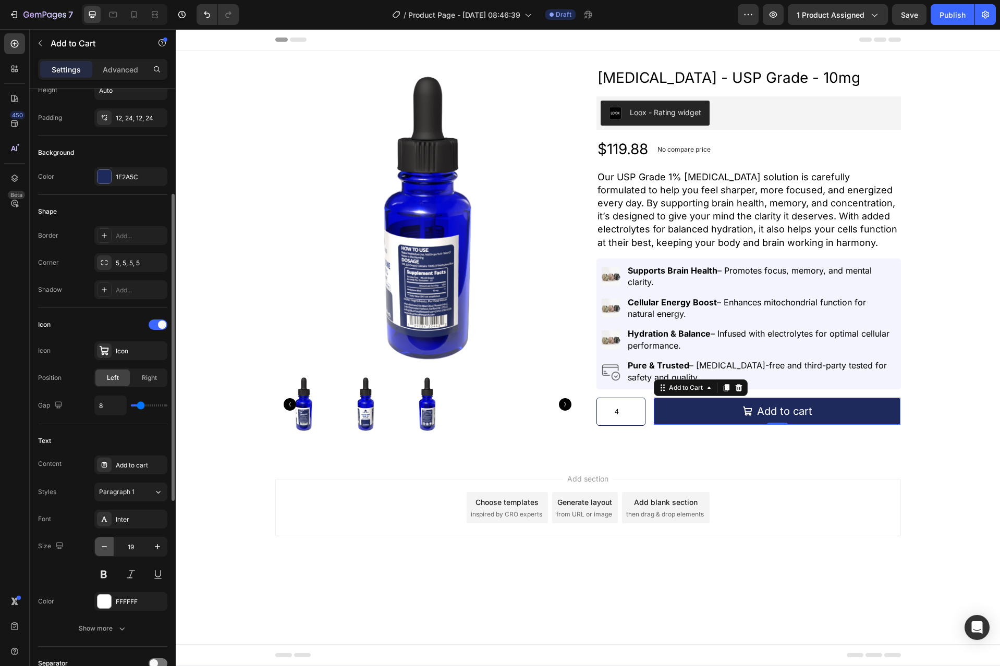
click at [107, 544] on icon "button" at bounding box center [104, 546] width 10 height 10
type input "18"
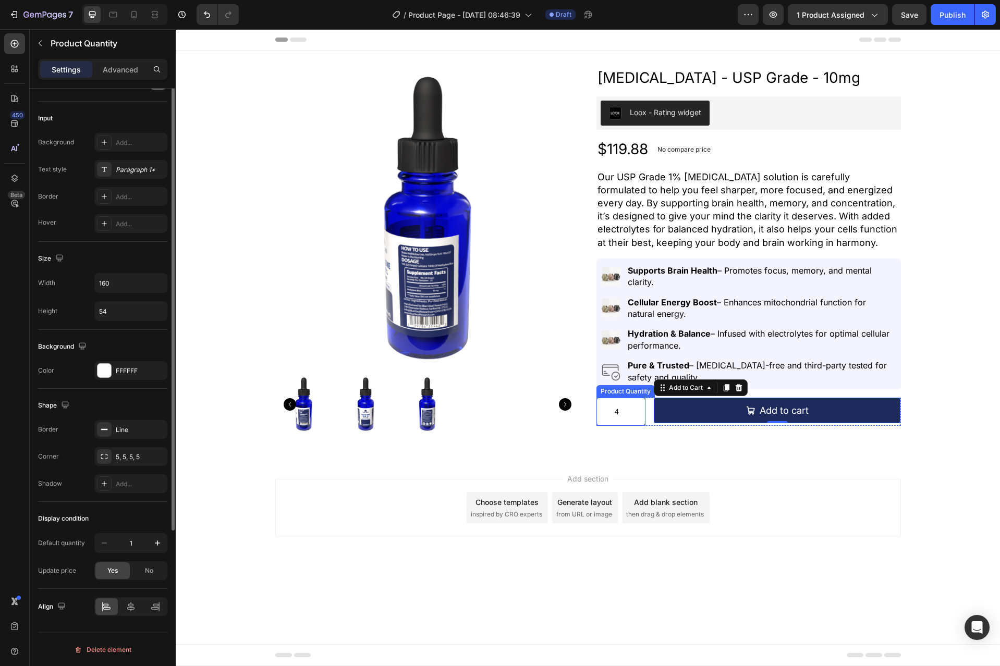
click at [635, 417] on input "4" at bounding box center [621, 411] width 48 height 27
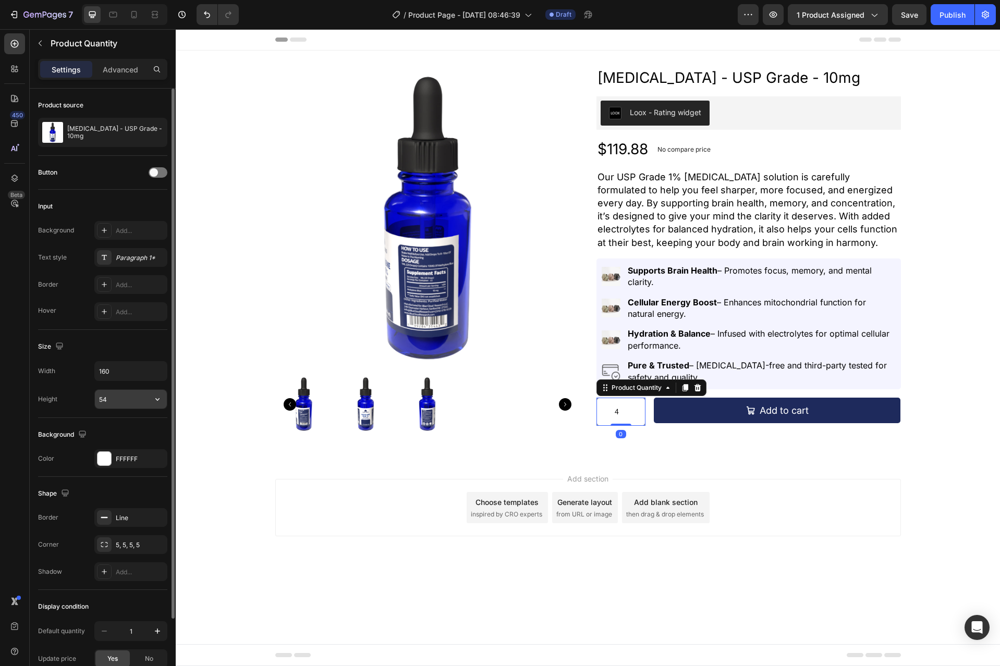
click at [113, 401] on input "54" at bounding box center [131, 399] width 72 height 19
type input "5"
type input "49"
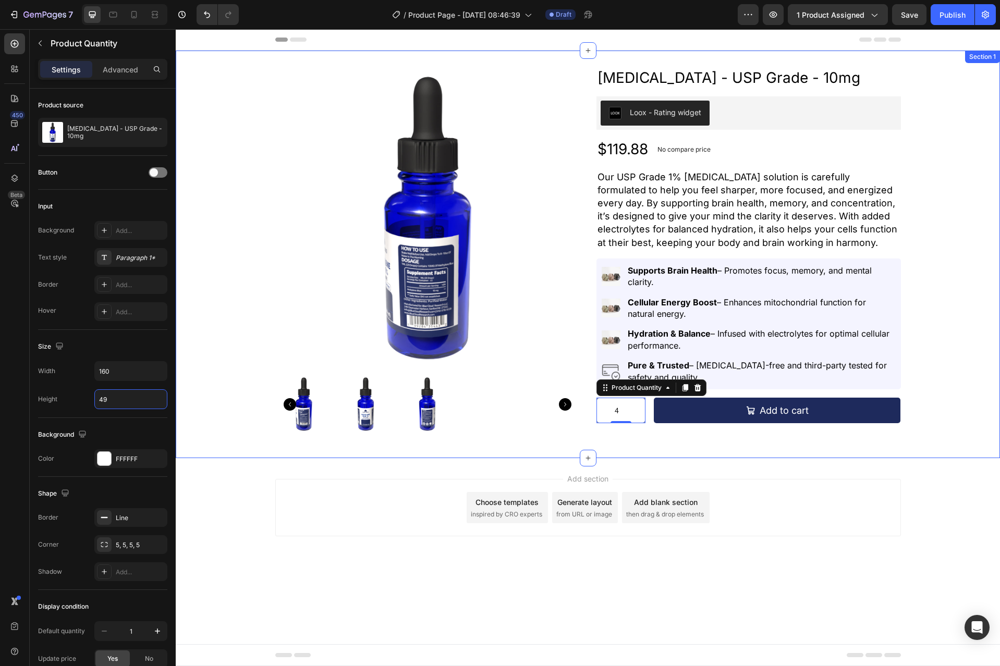
click at [967, 386] on div "Product Images Methylene Blue - USP Grade - 10mg Product Title Loox - Rating wi…" at bounding box center [588, 254] width 824 height 374
click at [639, 403] on input "4" at bounding box center [621, 410] width 48 height 24
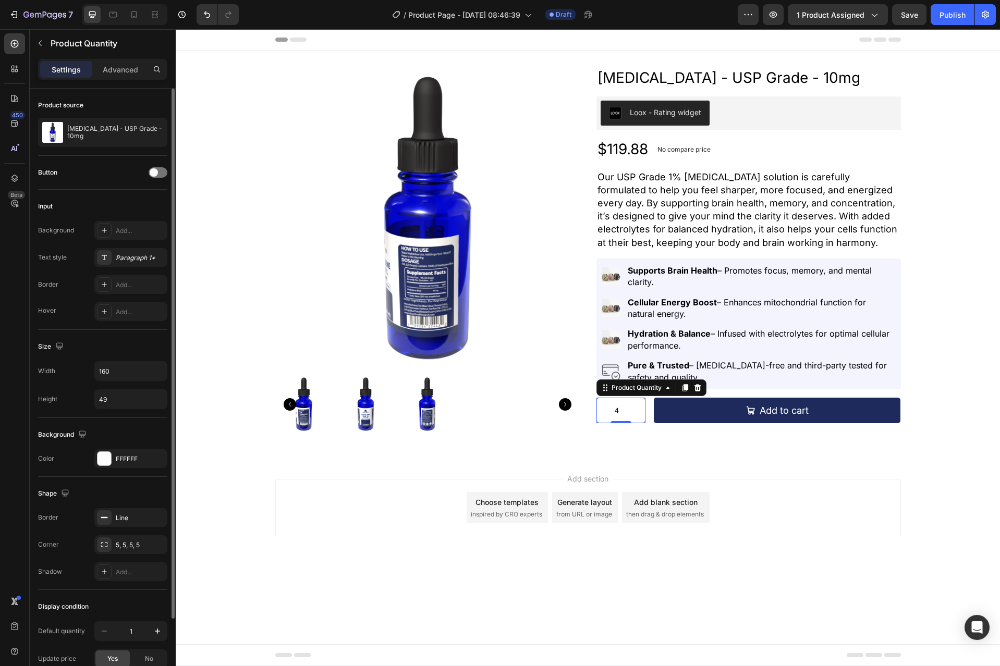
click at [155, 165] on div "Button" at bounding box center [102, 172] width 129 height 17
click at [154, 172] on span at bounding box center [154, 172] width 8 height 8
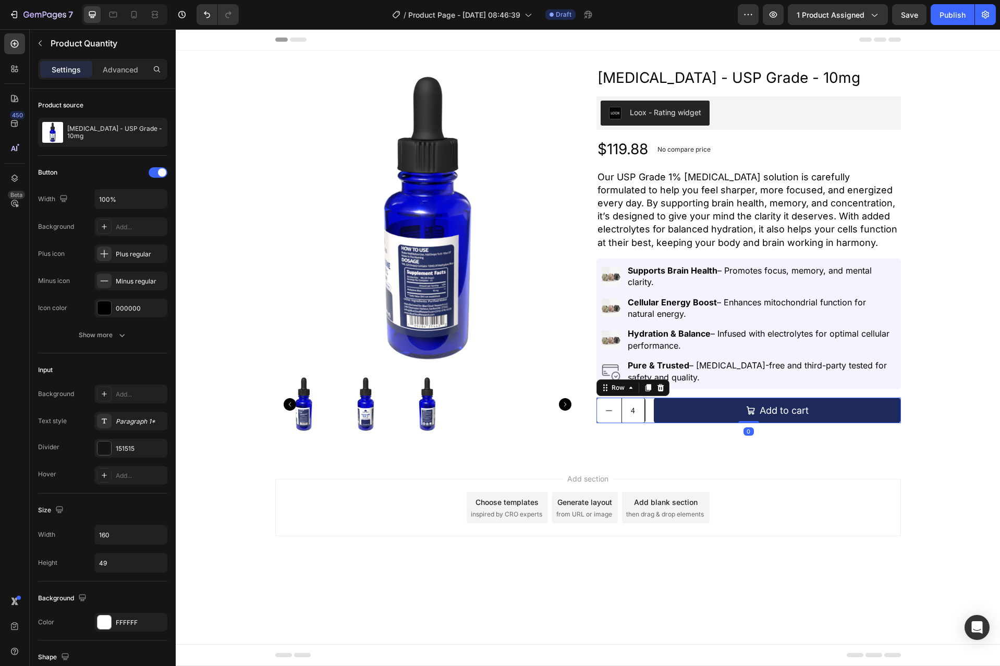
click at [648, 410] on div "4 Product Quantity Add to cart Add to Cart Row 0" at bounding box center [748, 411] width 304 height 26
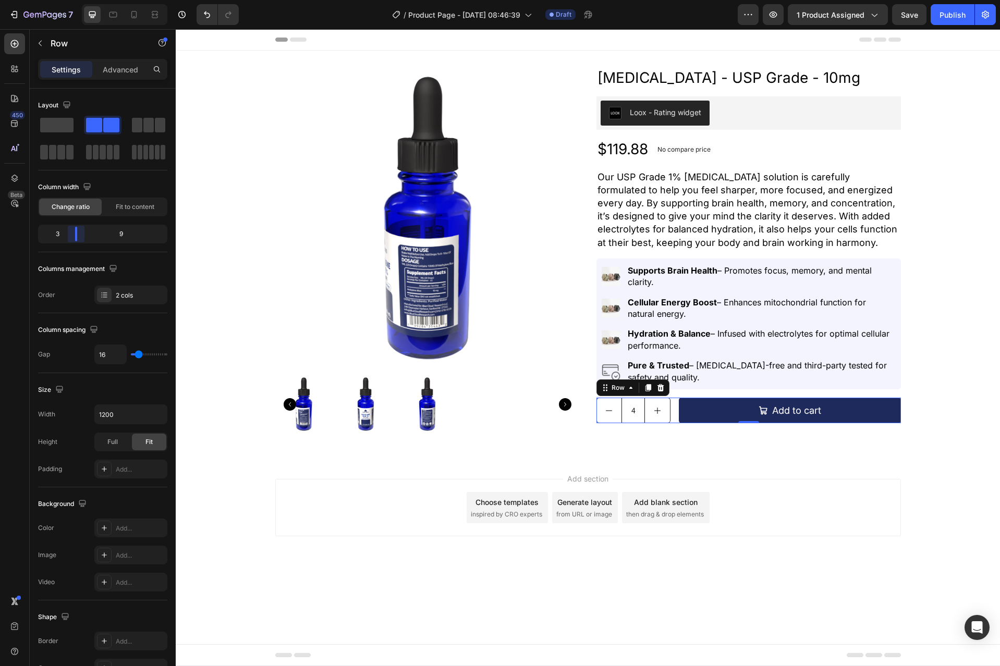
drag, startPoint x: 70, startPoint y: 234, endPoint x: 3, endPoint y: 239, distance: 67.4
click at [70, 0] on body "7 Version history / Product Page - Aug 28, 08:46:39 Draft Preview 1 product ass…" at bounding box center [500, 0] width 1000 height 0
click at [930, 391] on div "Product Images Methylene Blue - USP Grade - 10mg Product Title Loox - Rating wi…" at bounding box center [588, 254] width 824 height 374
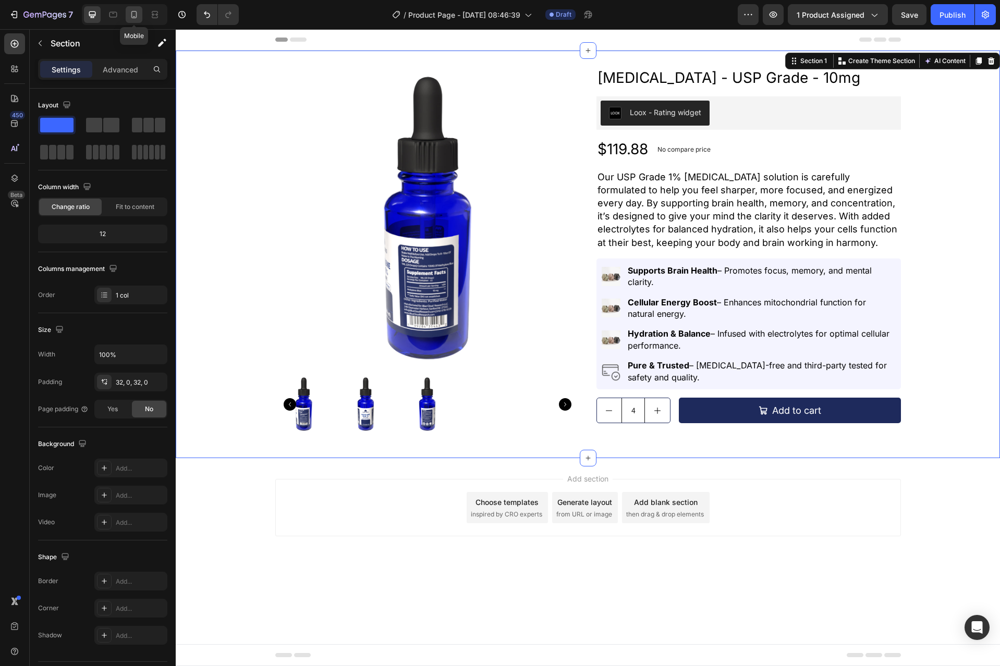
click at [131, 16] on icon at bounding box center [134, 14] width 6 height 7
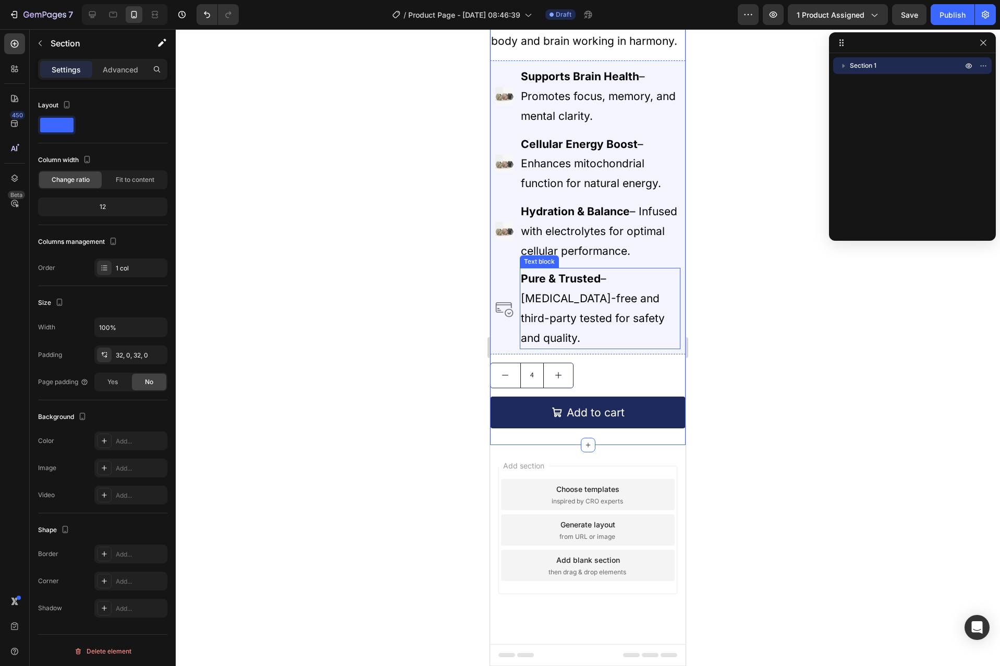
scroll to position [625, 0]
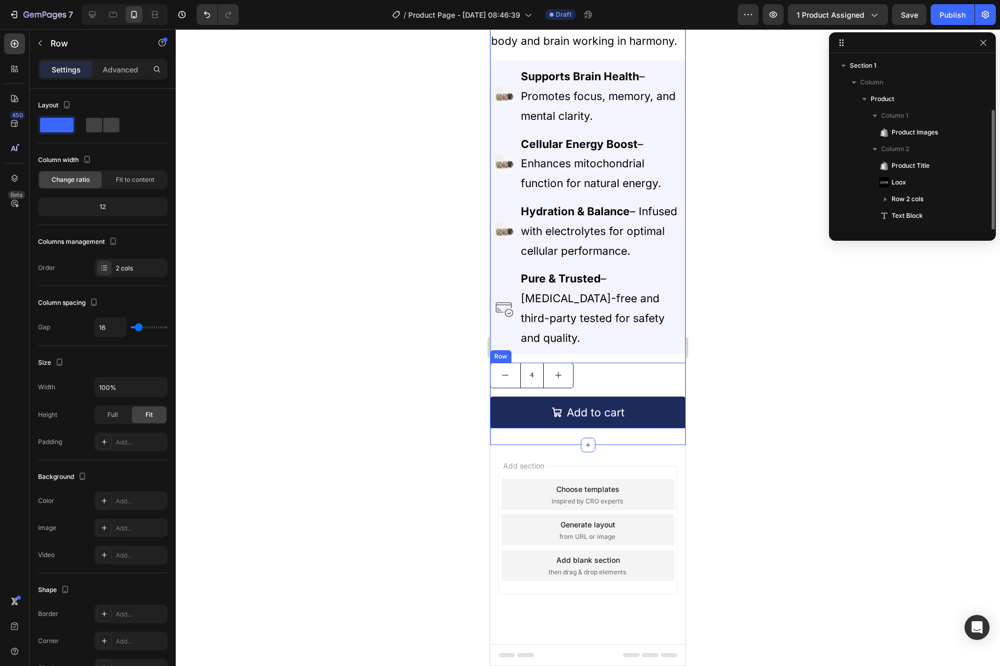
click at [594, 395] on div "4 Product Quantity Add to cart Add to Cart Row" at bounding box center [587, 396] width 195 height 66
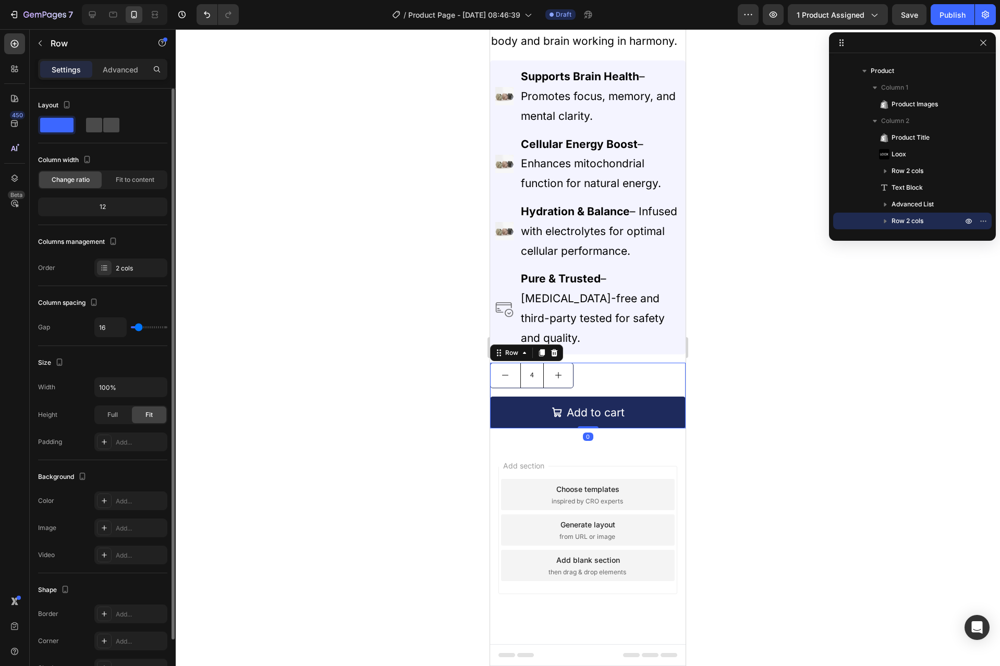
click at [103, 128] on span at bounding box center [111, 125] width 16 height 15
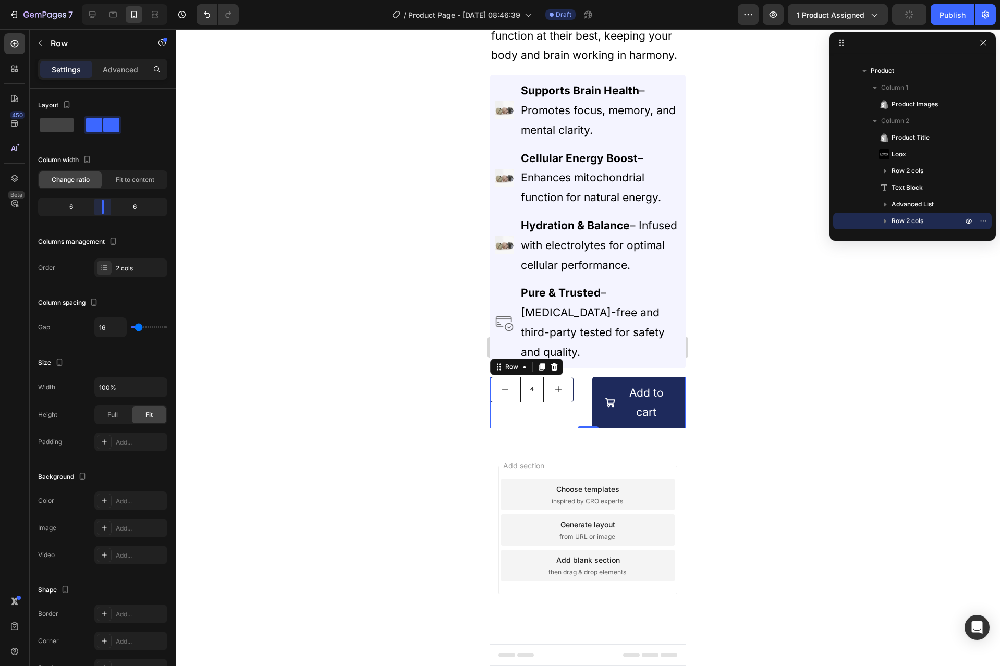
scroll to position [594, 0]
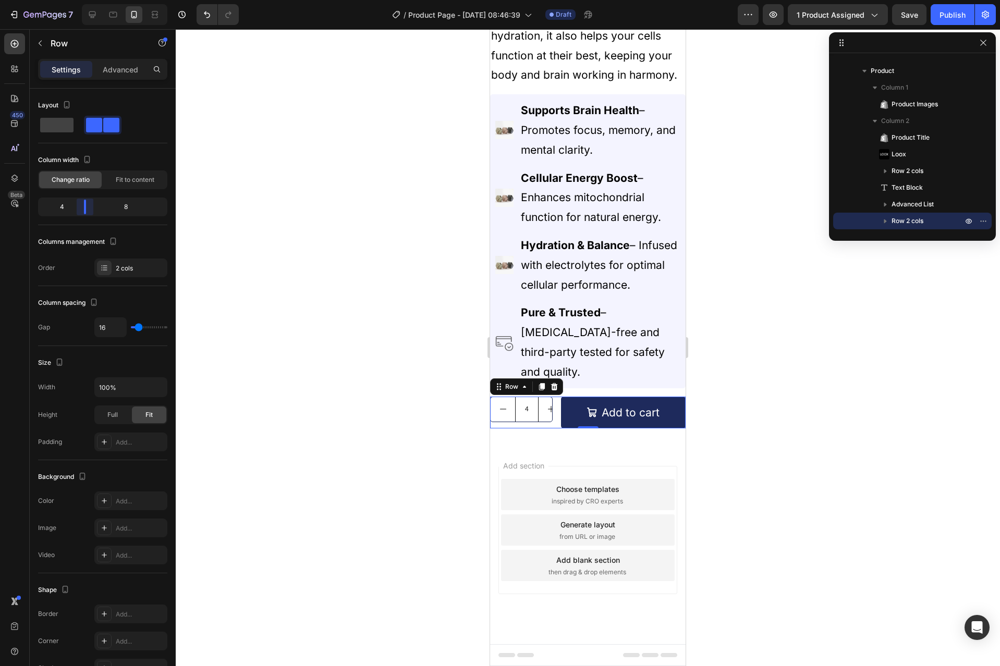
drag, startPoint x: 101, startPoint y: 208, endPoint x: 79, endPoint y: 216, distance: 23.9
click at [79, 0] on body "7 Version history / Product Page - Aug 28, 08:46:39 Draft Preview 1 product ass…" at bounding box center [500, 0] width 1000 height 0
click at [72, 68] on p "Settings" at bounding box center [66, 69] width 29 height 11
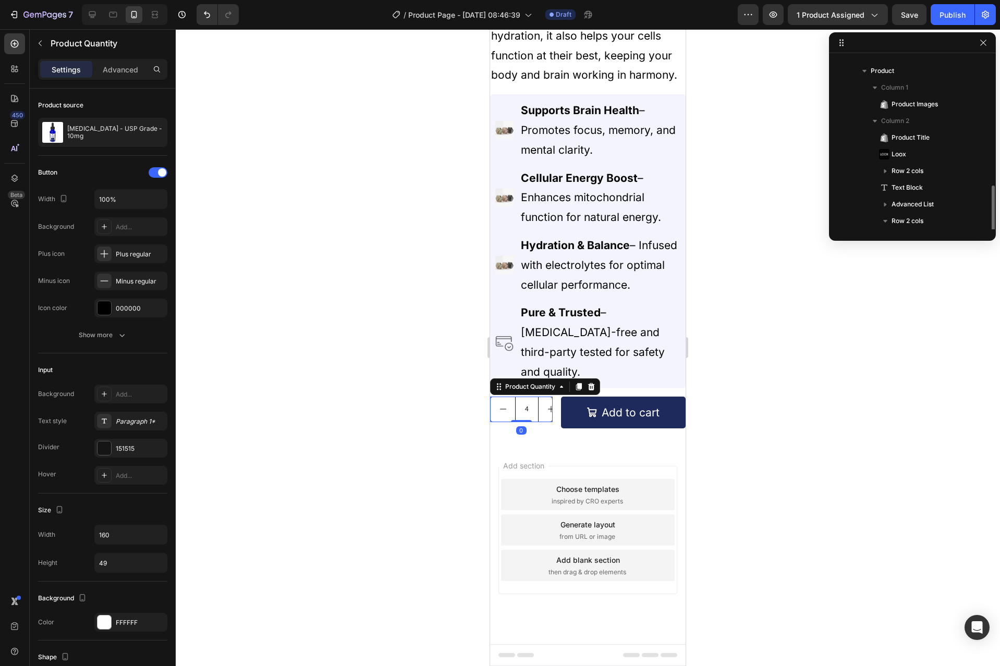
click at [530, 405] on input "4" at bounding box center [526, 409] width 23 height 24
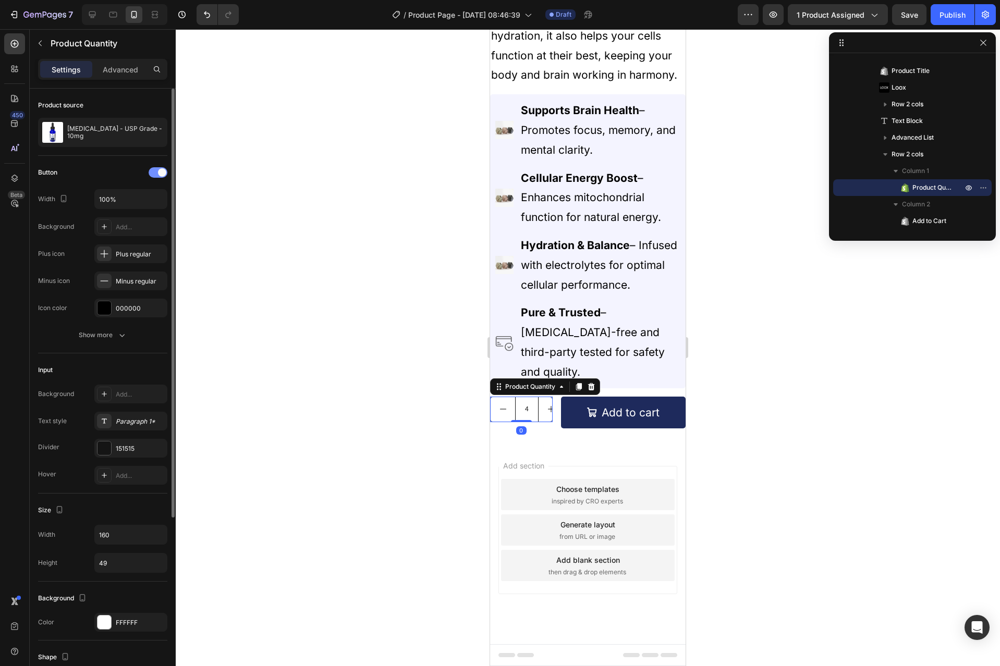
click at [157, 173] on div at bounding box center [158, 172] width 19 height 10
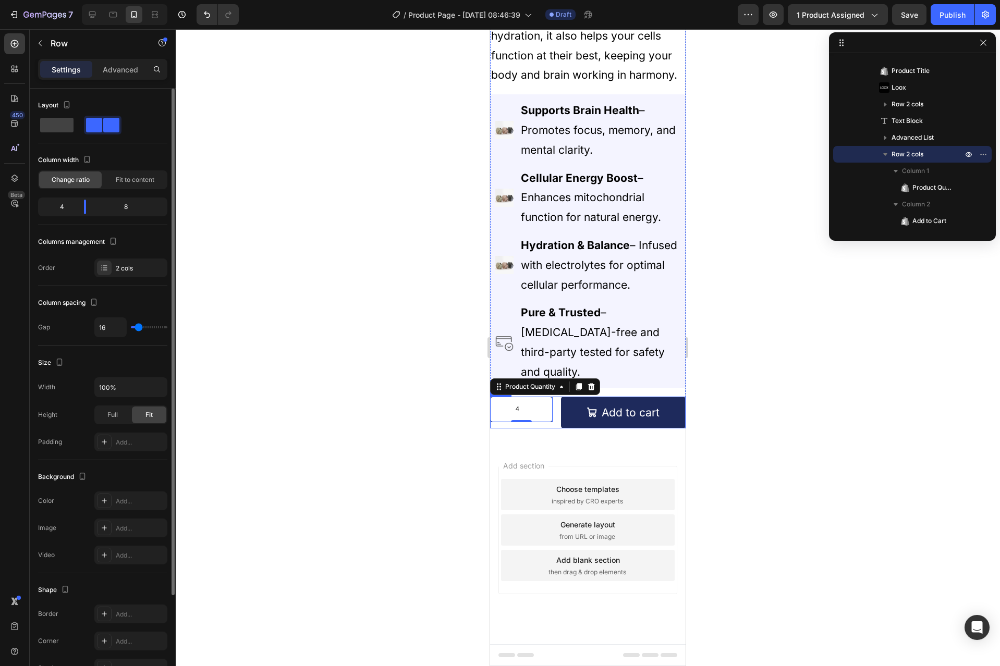
click at [553, 418] on div "4 Product Quantity 0 Add to cart Add to Cart Row" at bounding box center [587, 413] width 195 height 32
drag, startPoint x: 89, startPoint y: 209, endPoint x: 66, endPoint y: 215, distance: 23.0
click at [66, 0] on body "7 Version history / Product Page - Aug 28, 08:46:39 Draft Preview 1 product ass…" at bounding box center [500, 0] width 1000 height 0
click at [89, 17] on icon at bounding box center [92, 14] width 10 height 10
type input "1200"
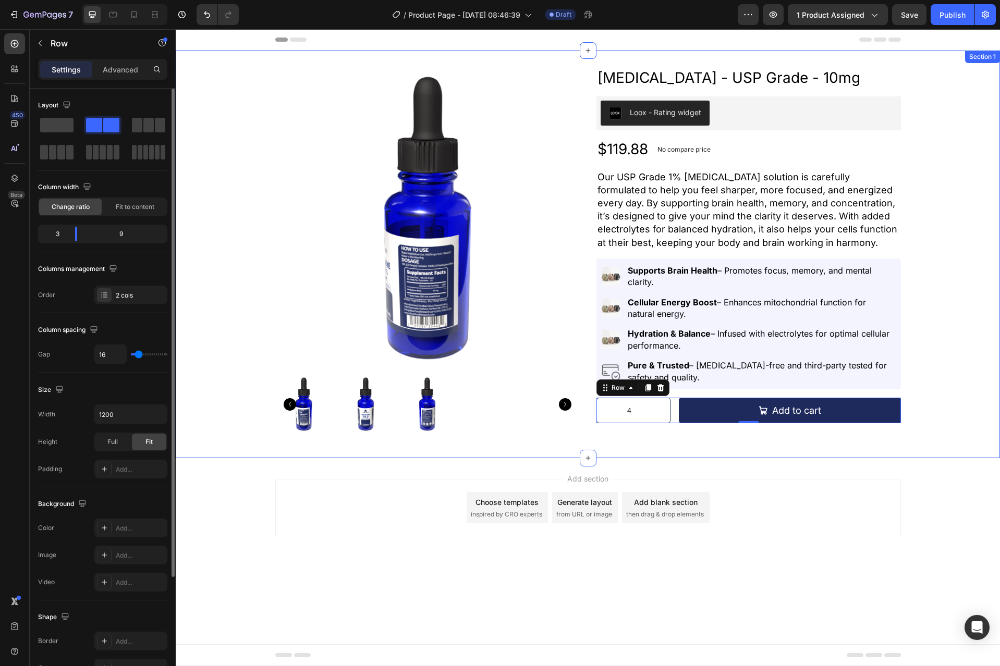
click at [972, 383] on div "Product Images Methylene Blue - USP Grade - 10mg Product Title Loox - Rating wi…" at bounding box center [588, 254] width 824 height 374
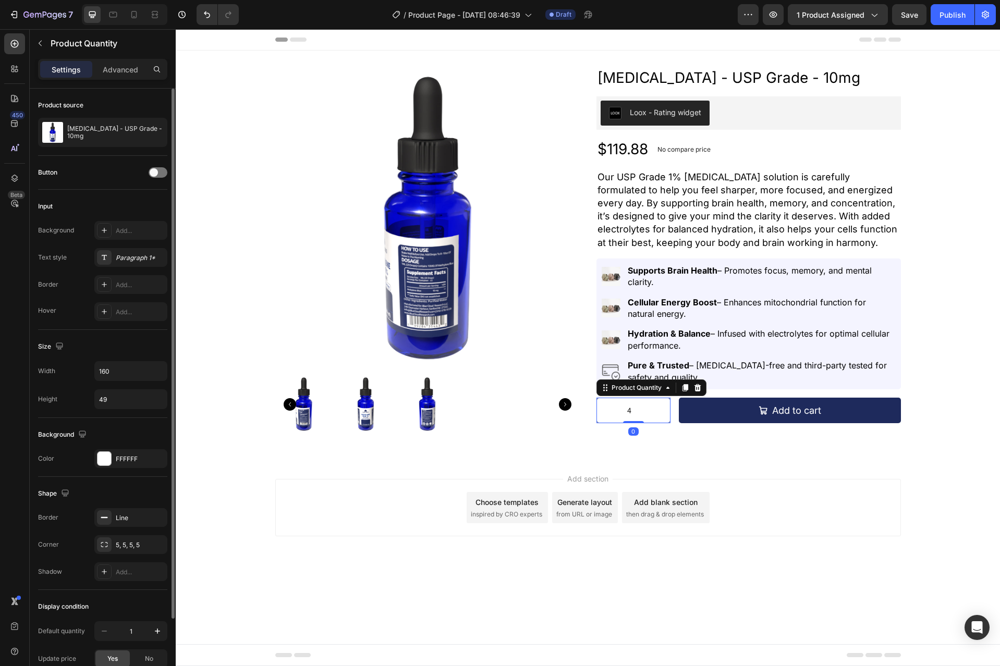
click at [653, 409] on input "4" at bounding box center [633, 410] width 73 height 24
click at [115, 369] on input "160" at bounding box center [131, 371] width 72 height 19
click at [161, 372] on icon "button" at bounding box center [157, 371] width 10 height 10
click at [139, 396] on p "Full 100%" at bounding box center [127, 397] width 59 height 9
type input "100%"
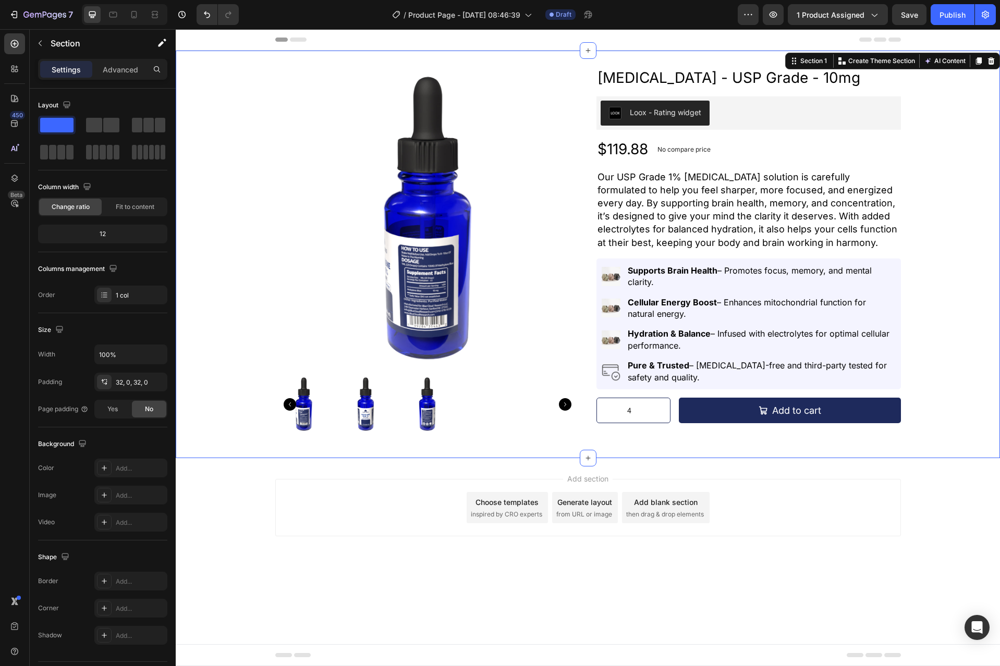
click at [726, 445] on div "Product Images Methylene Blue - USP Grade - 10mg Product Title Loox - Rating wi…" at bounding box center [588, 255] width 824 height 408
click at [134, 21] on div at bounding box center [134, 14] width 17 height 17
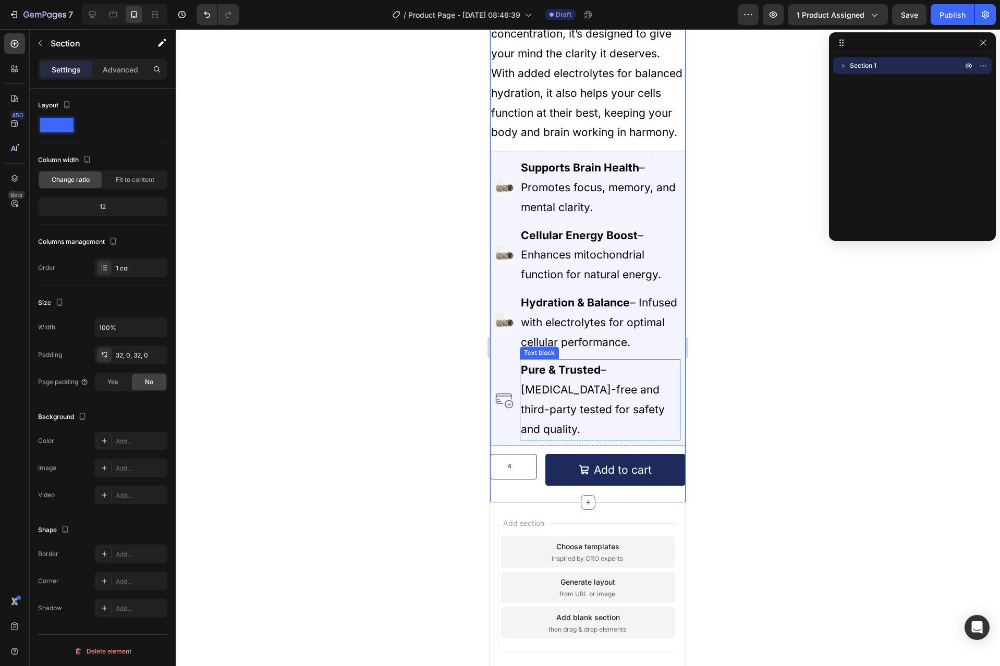
scroll to position [594, 0]
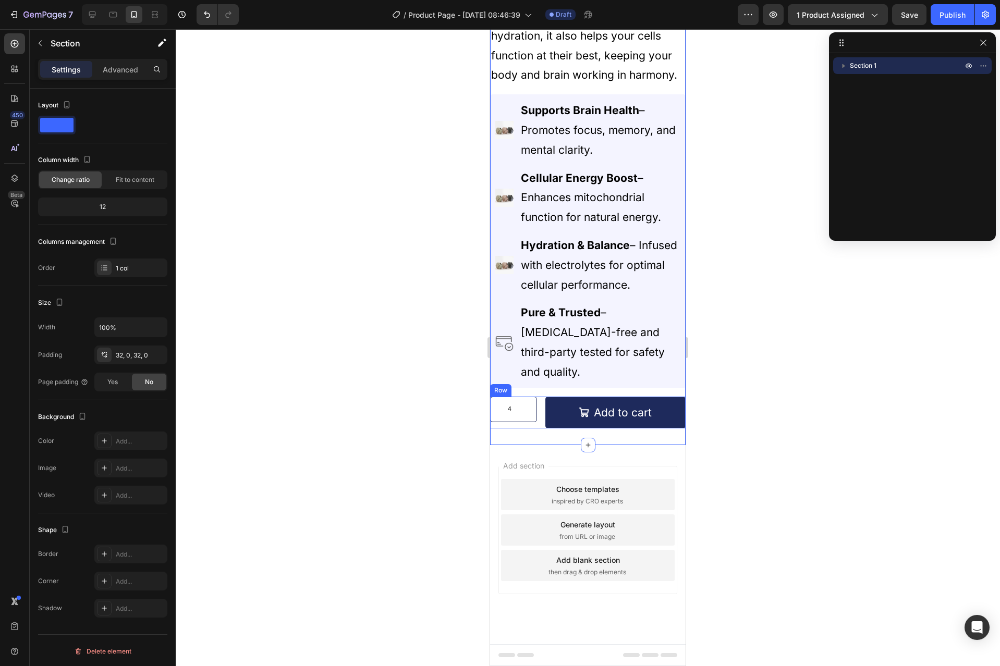
click at [539, 404] on div "4 Product Quantity Add to cart Add to Cart Row" at bounding box center [587, 413] width 195 height 32
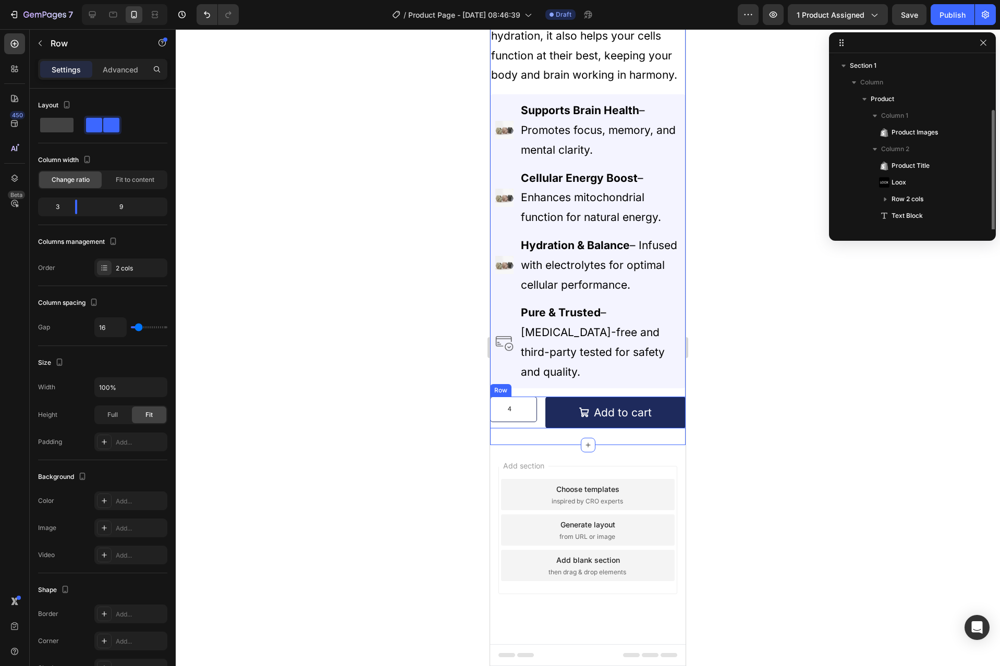
scroll to position [28, 0]
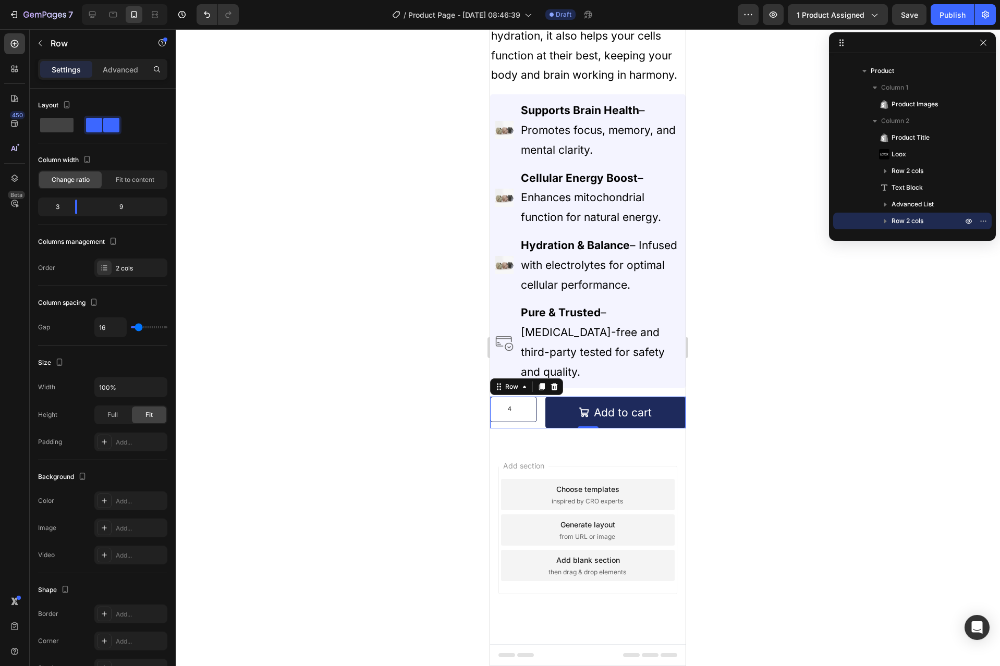
click at [49, 115] on div "Layout" at bounding box center [102, 116] width 129 height 38
click at [54, 123] on span at bounding box center [56, 125] width 33 height 15
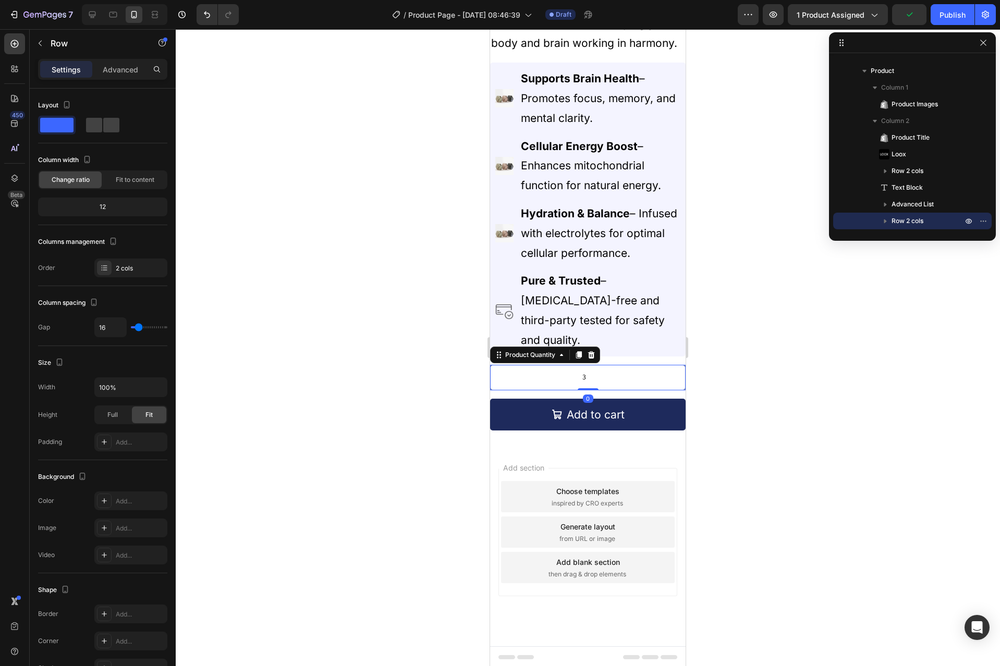
click at [669, 390] on input "3" at bounding box center [587, 377] width 194 height 24
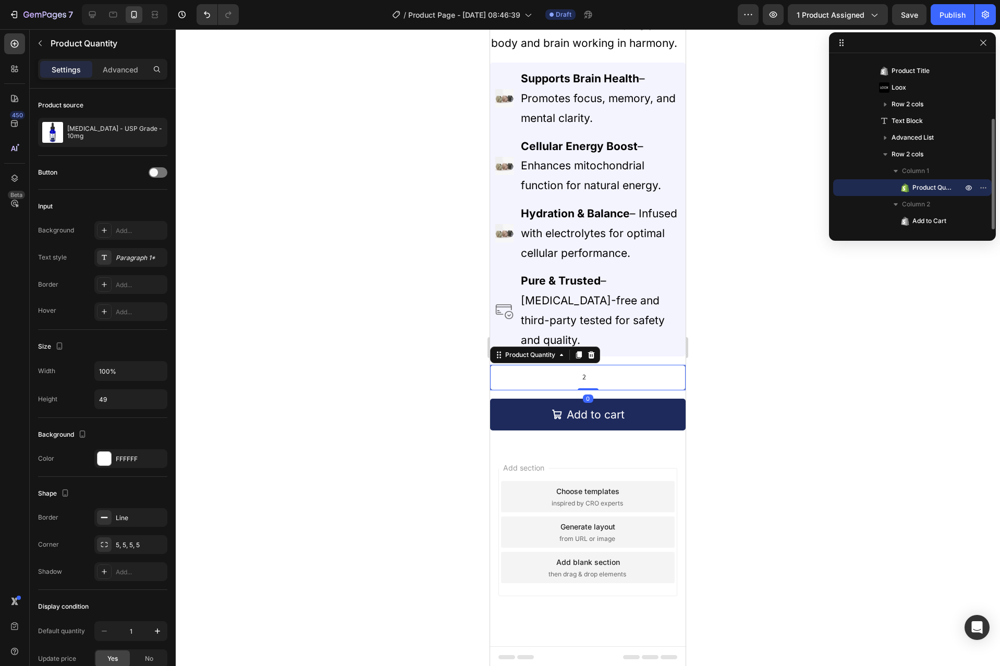
click at [669, 390] on input "2" at bounding box center [587, 377] width 194 height 24
type input "1"
click at [669, 390] on input "1" at bounding box center [587, 377] width 194 height 24
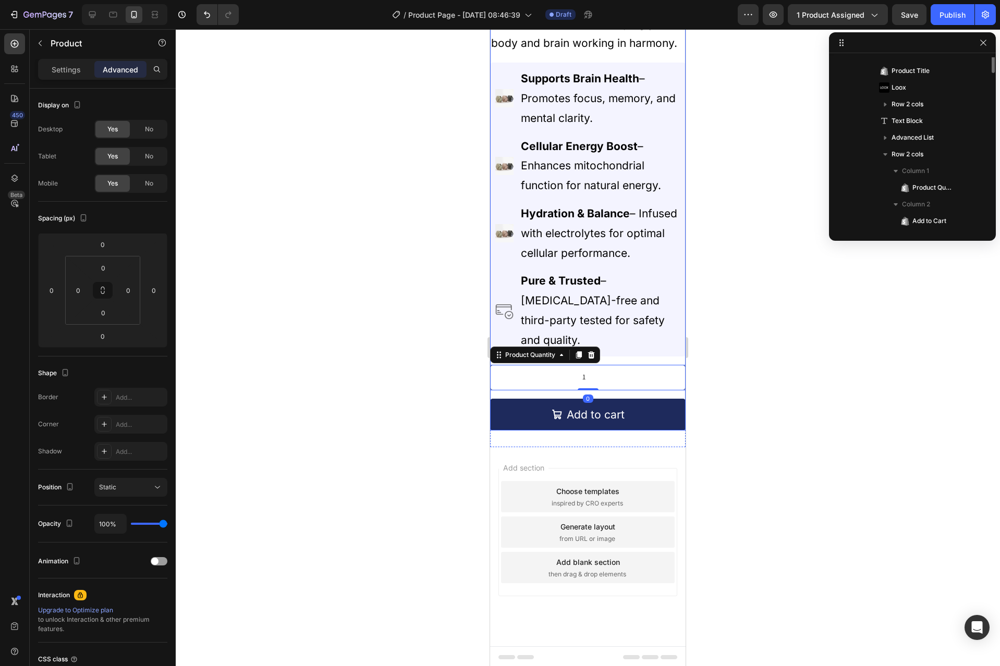
click at [671, 392] on div "Methylene Blue - USP Grade - 10mg Product Title Loox - Rating widget Loox $29.9…" at bounding box center [587, 78] width 195 height 706
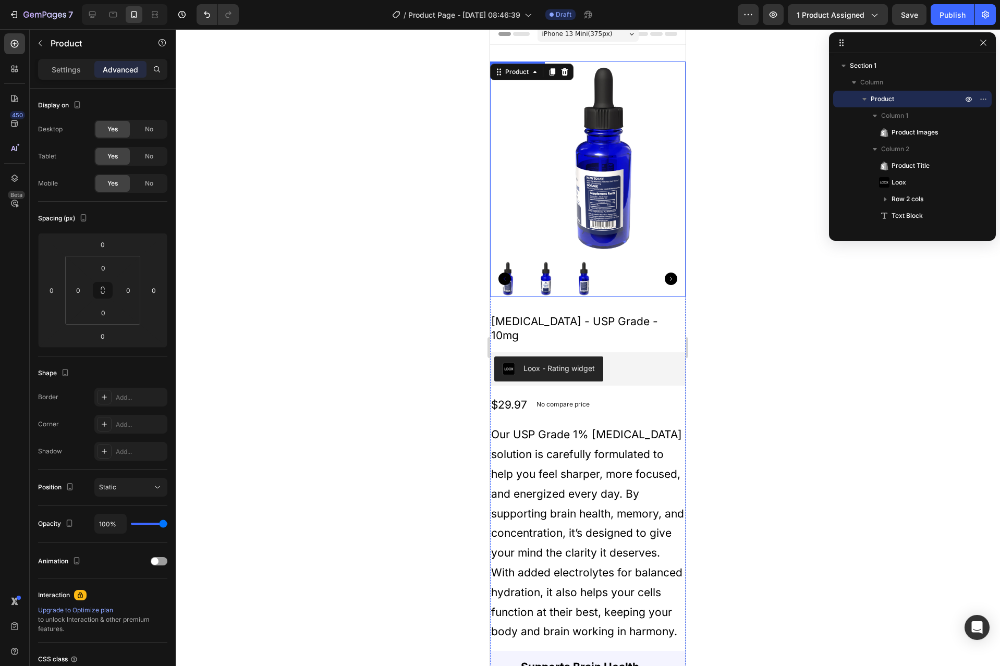
scroll to position [0, 0]
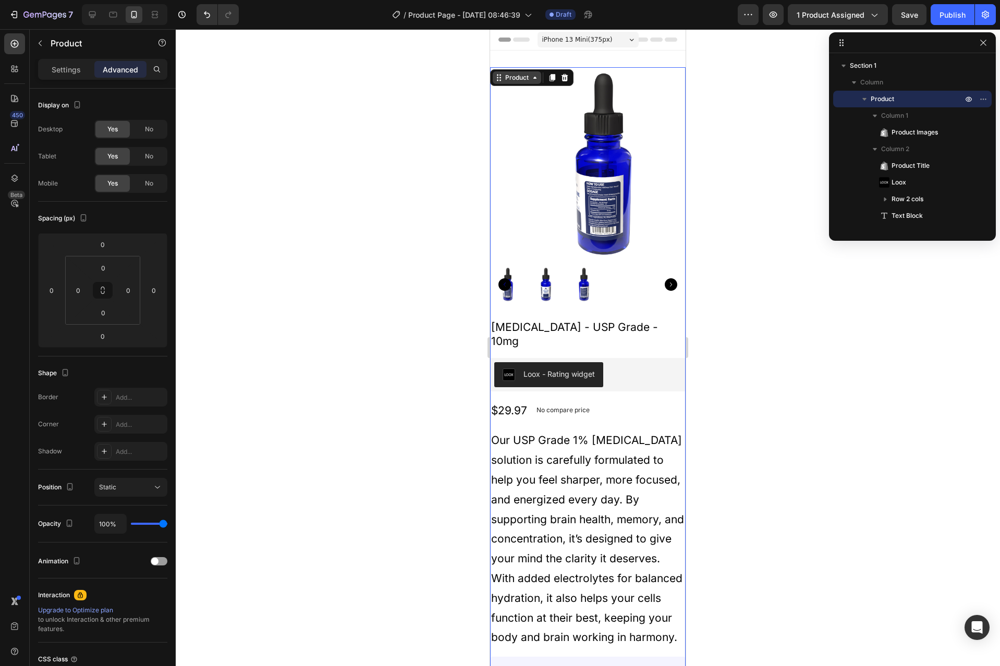
click at [513, 79] on div "Product" at bounding box center [517, 77] width 28 height 9
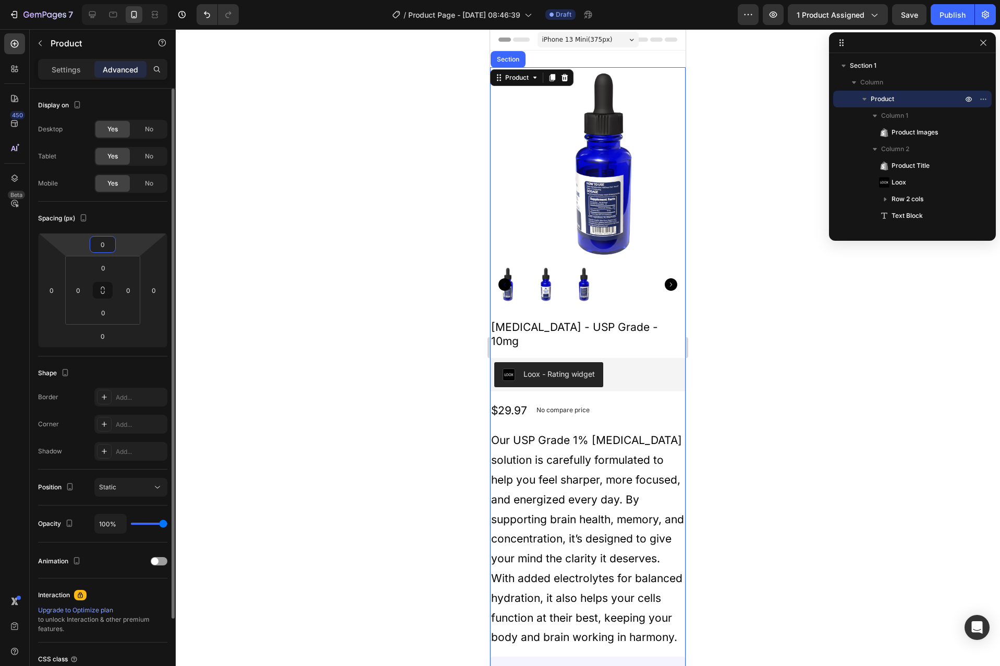
click at [100, 250] on input "0" at bounding box center [102, 245] width 21 height 16
click at [80, 294] on input "0" at bounding box center [78, 290] width 16 height 16
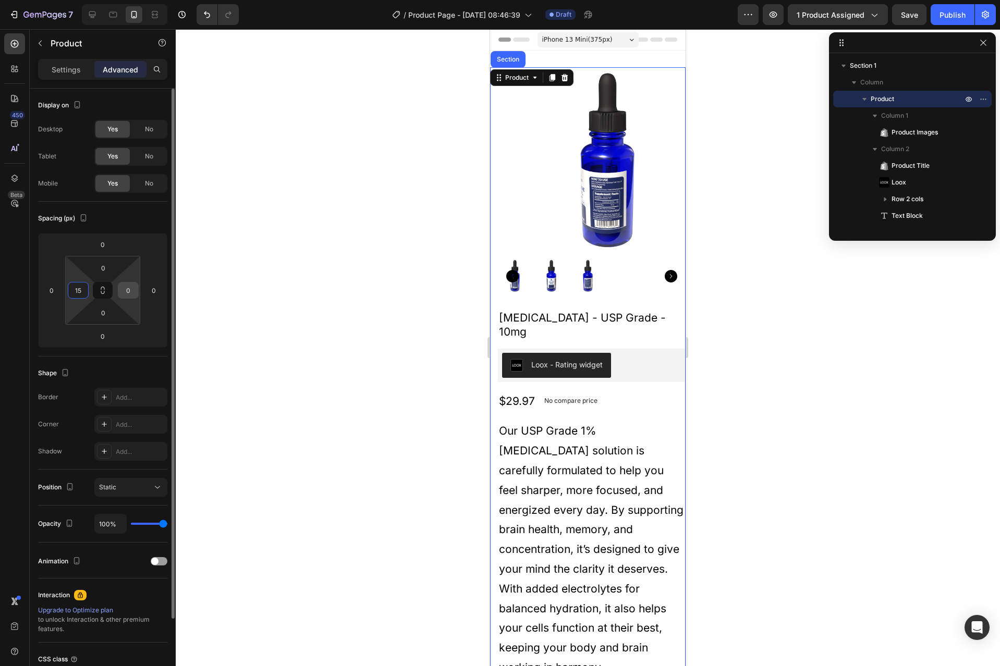
type input "15"
click at [129, 292] on input "0" at bounding box center [128, 290] width 16 height 16
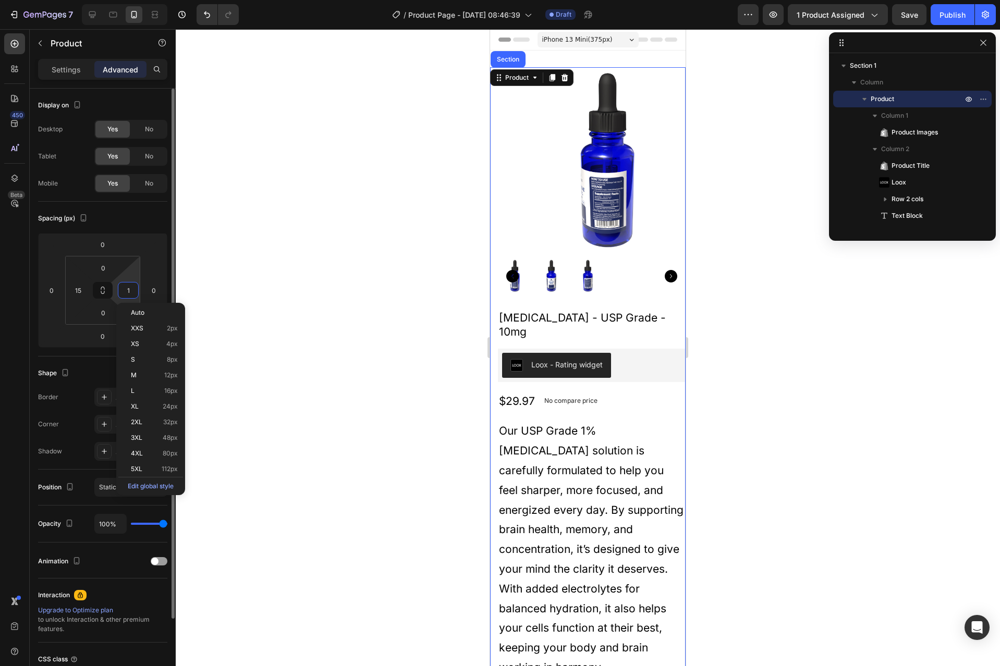
type input "15"
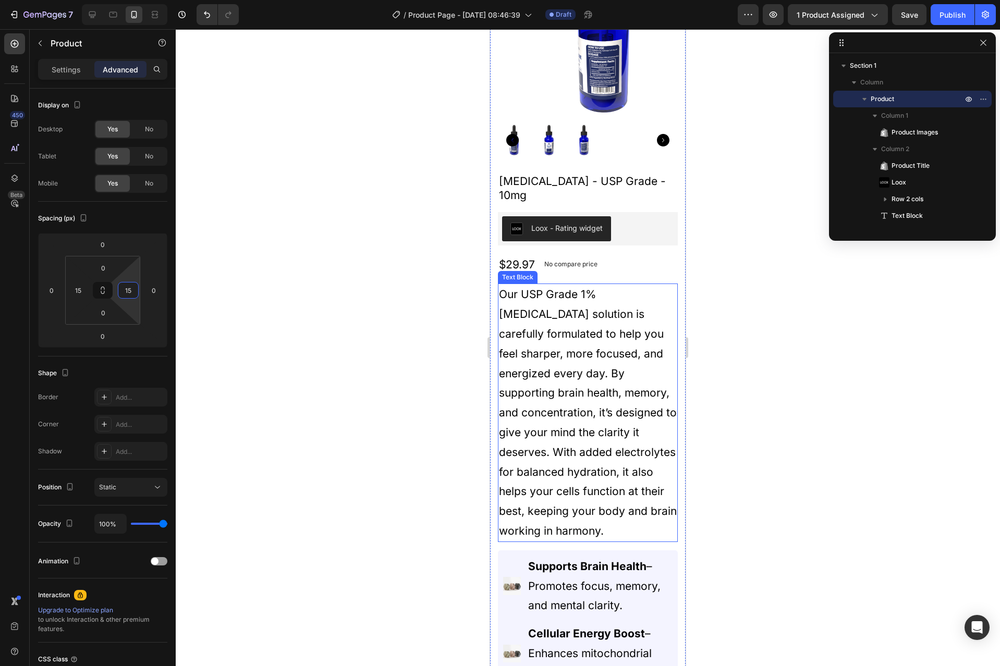
scroll to position [208, 0]
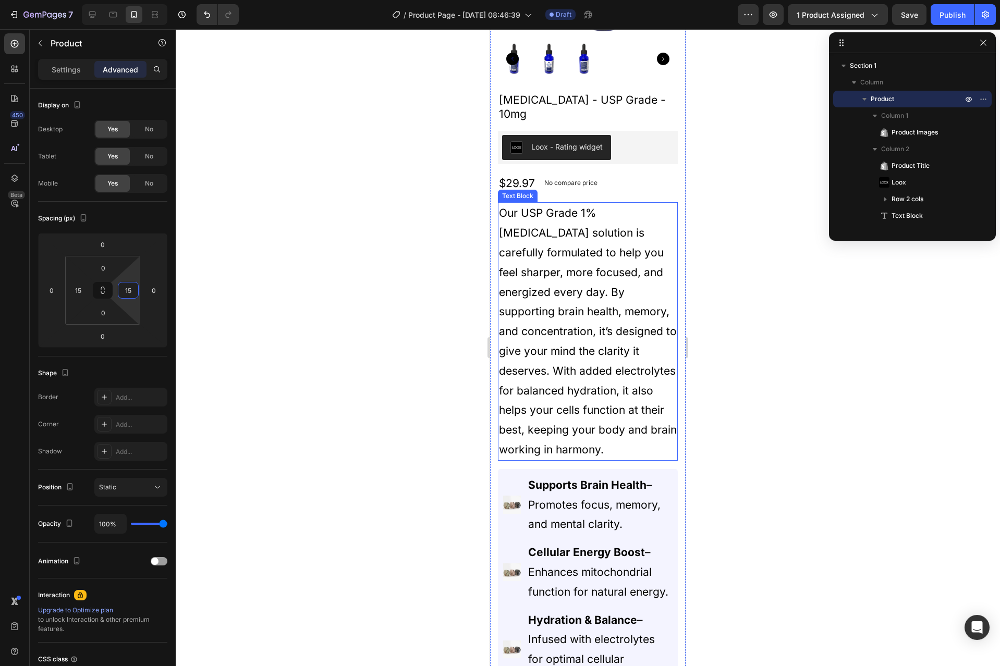
click at [589, 344] on p "Our USP Grade 1% [MEDICAL_DATA] solution is carefully formulated to help you fe…" at bounding box center [588, 331] width 178 height 256
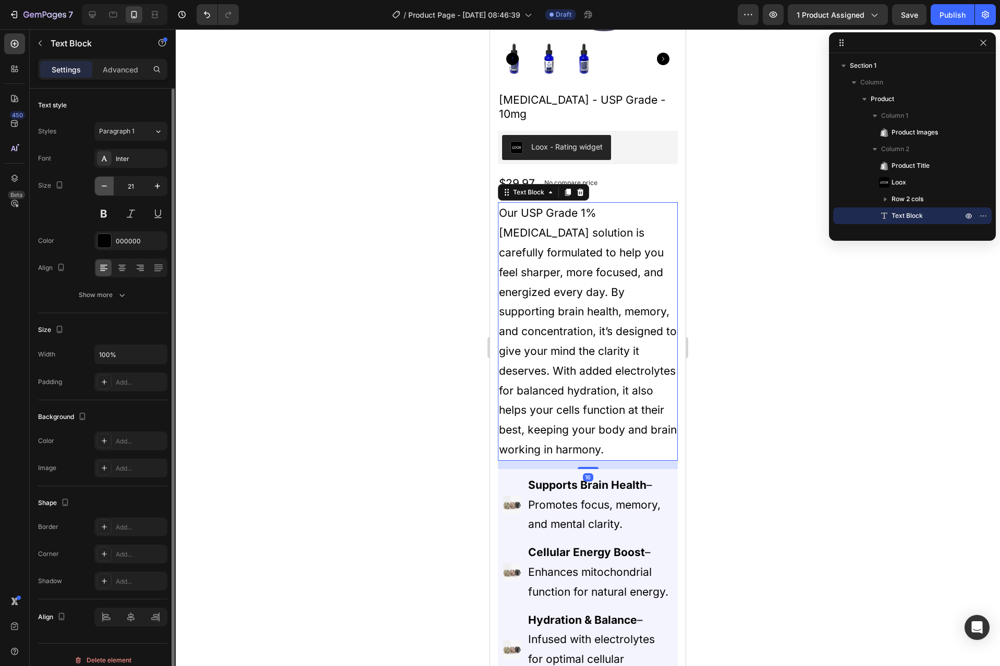
click at [109, 190] on button "button" at bounding box center [104, 186] width 19 height 19
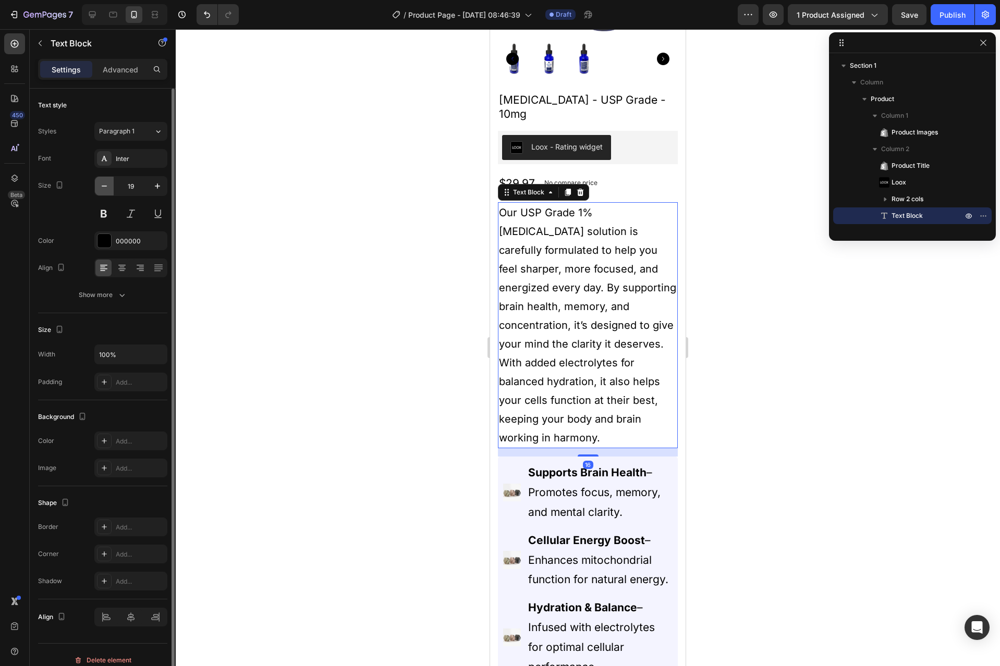
click at [109, 190] on button "button" at bounding box center [104, 186] width 19 height 19
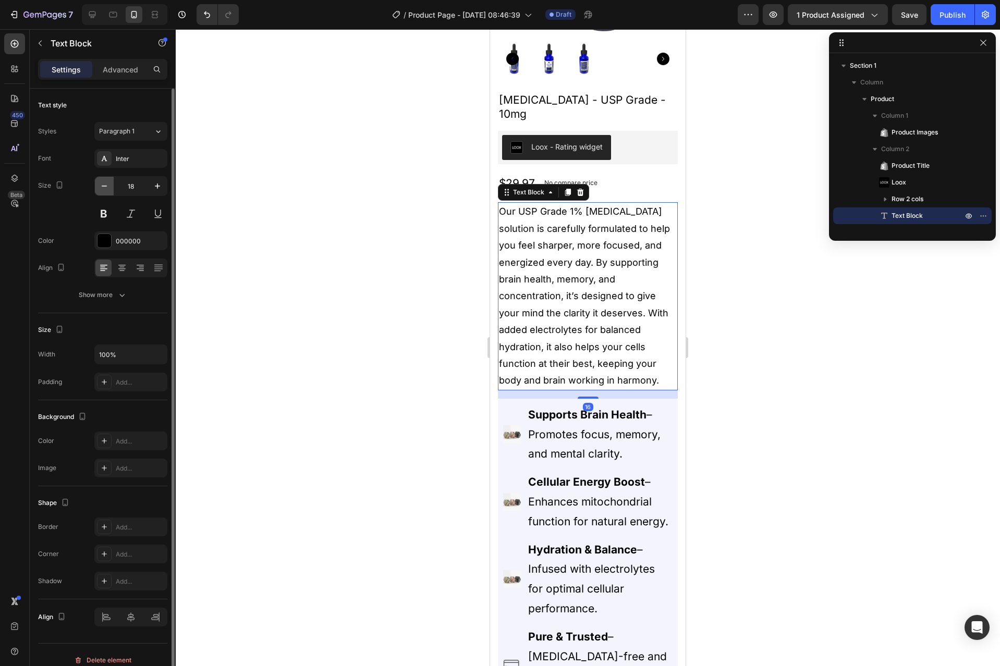
click at [109, 190] on button "button" at bounding box center [104, 186] width 19 height 19
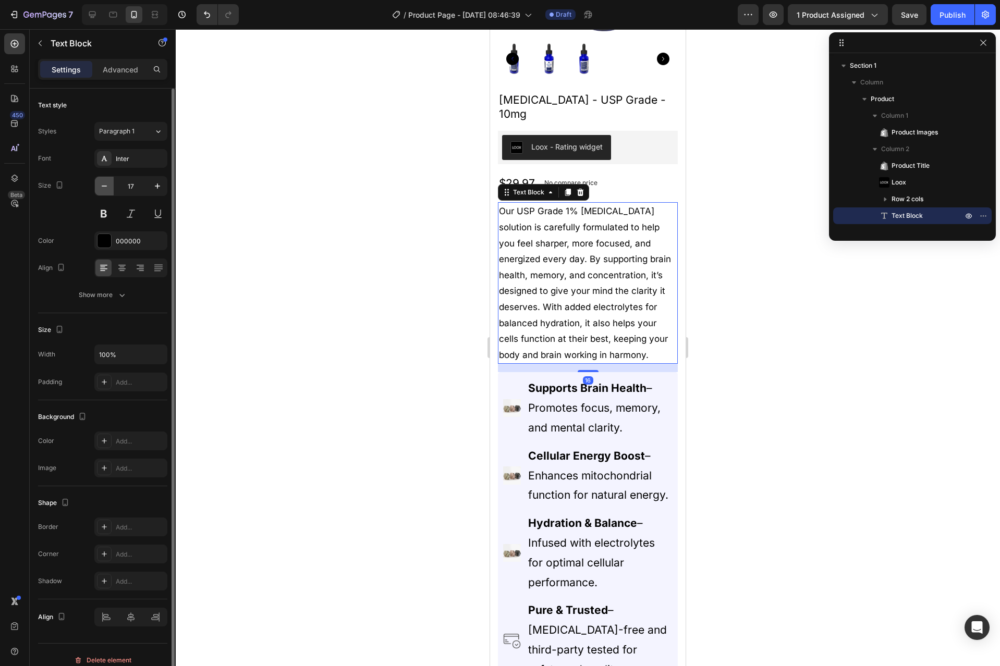
type input "16"
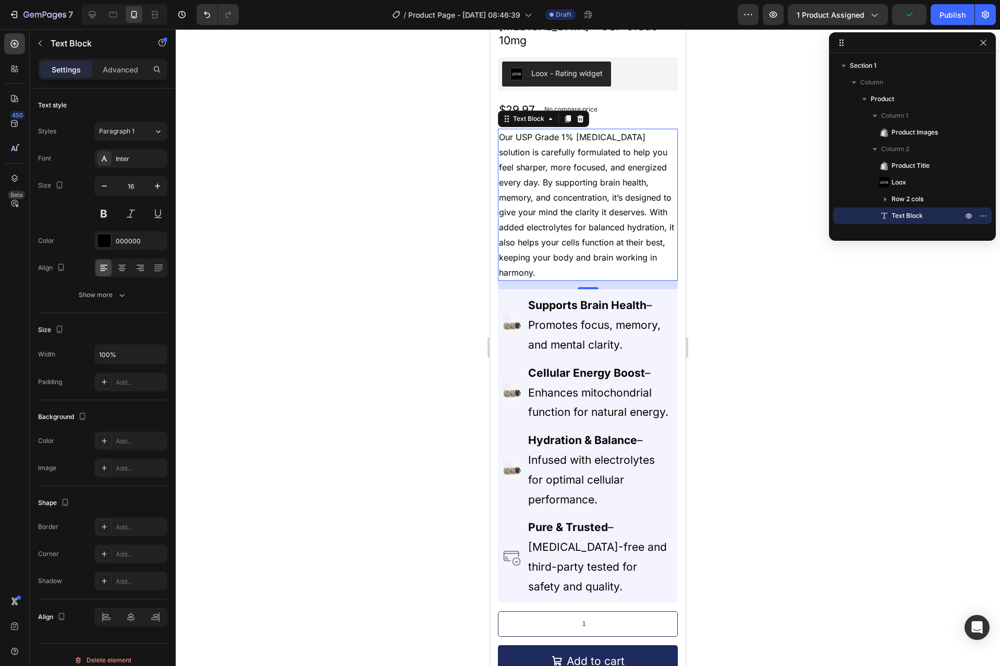
scroll to position [313, 0]
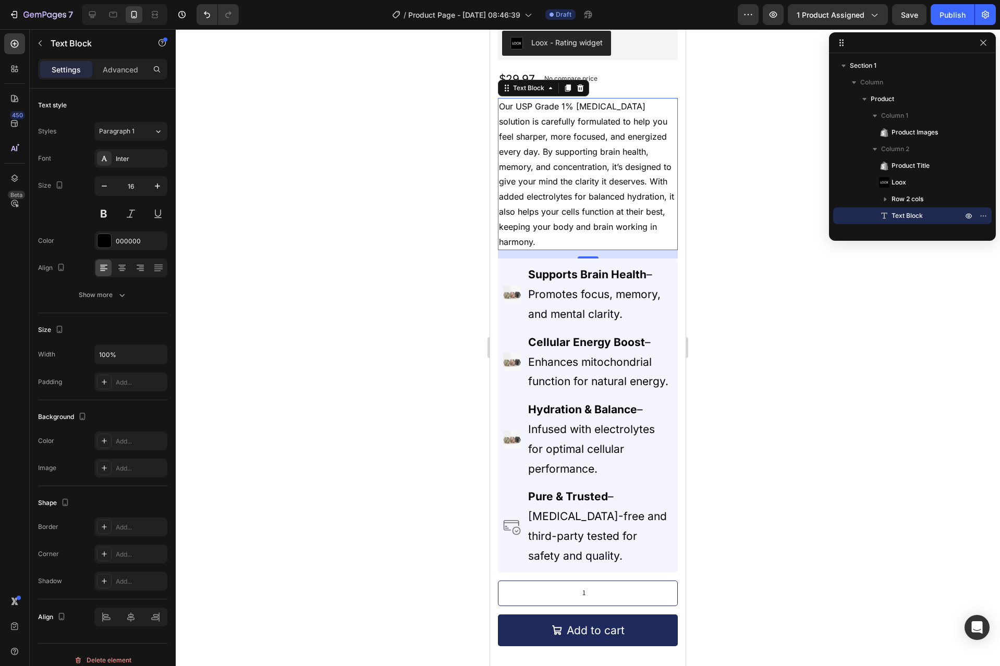
click at [584, 263] on div "16" at bounding box center [588, 267] width 10 height 8
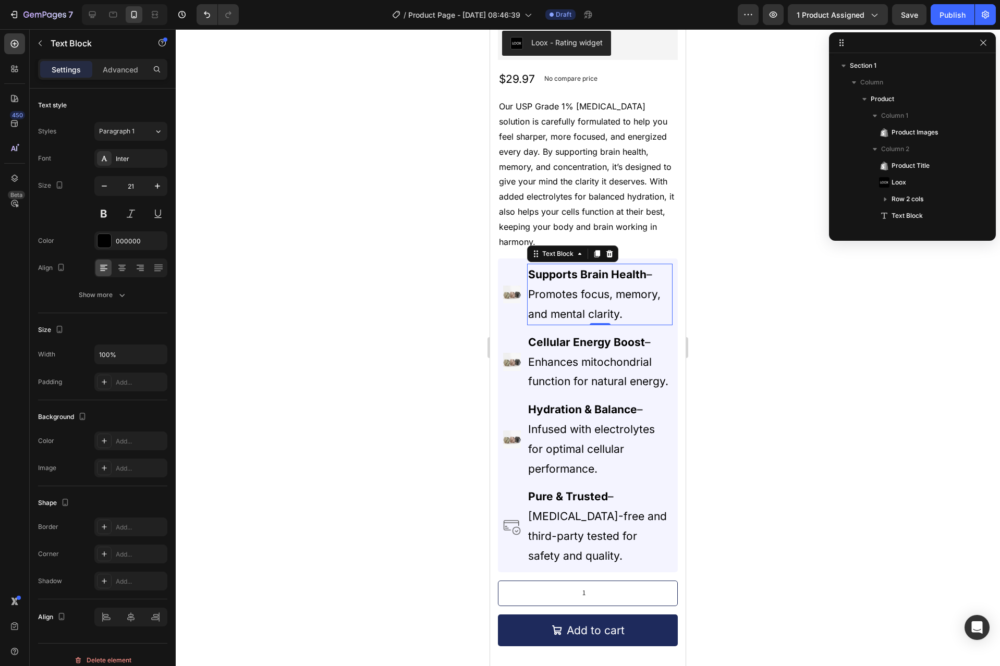
click at [583, 268] on strong "Supports Brain Health" at bounding box center [587, 274] width 118 height 13
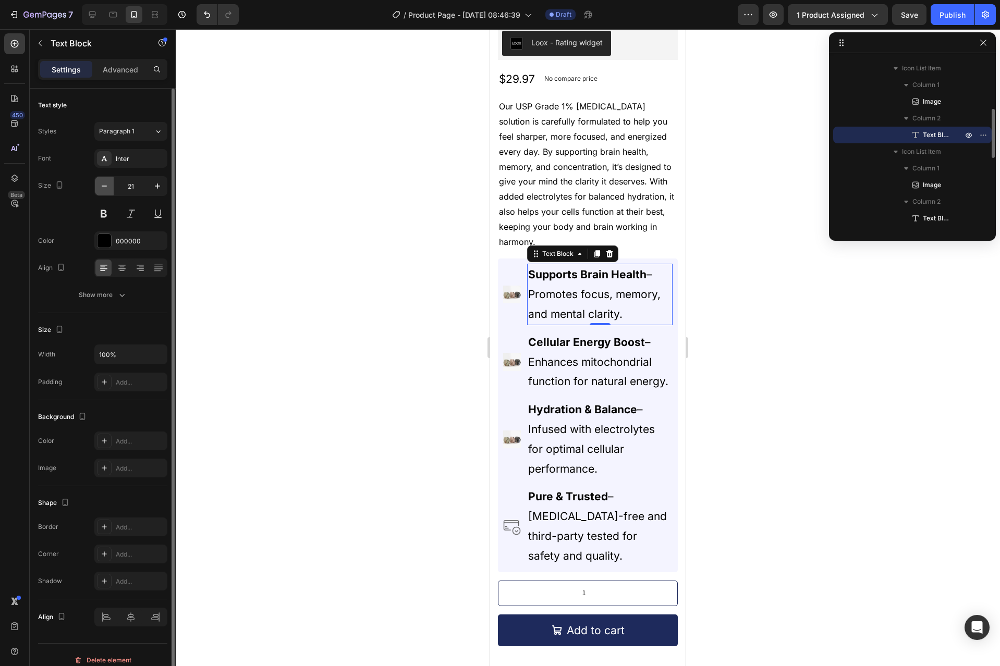
click at [104, 190] on icon "button" at bounding box center [104, 186] width 10 height 10
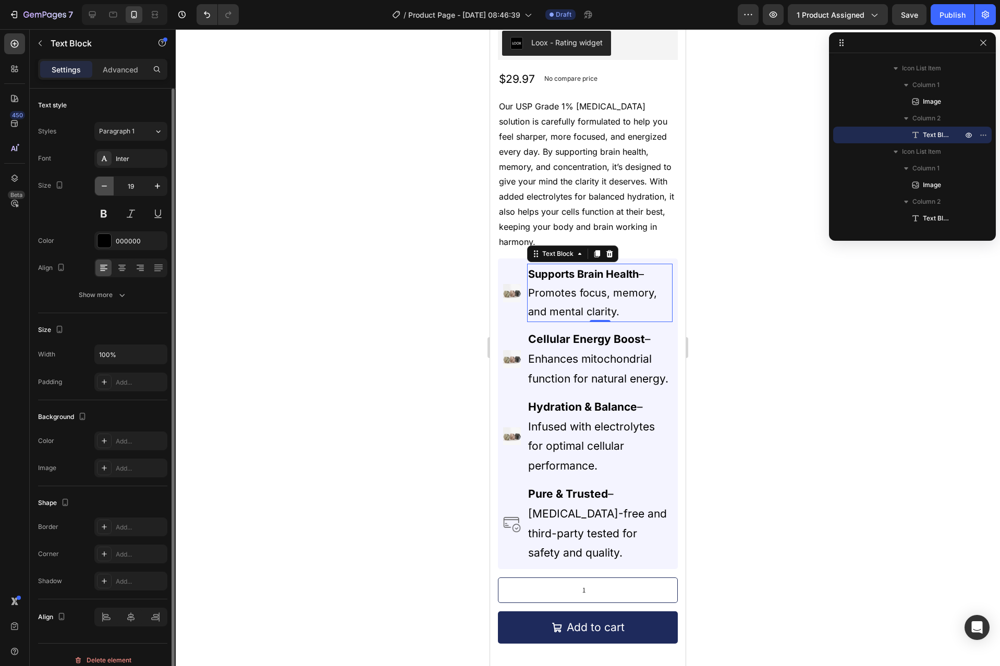
click at [104, 190] on icon "button" at bounding box center [104, 186] width 10 height 10
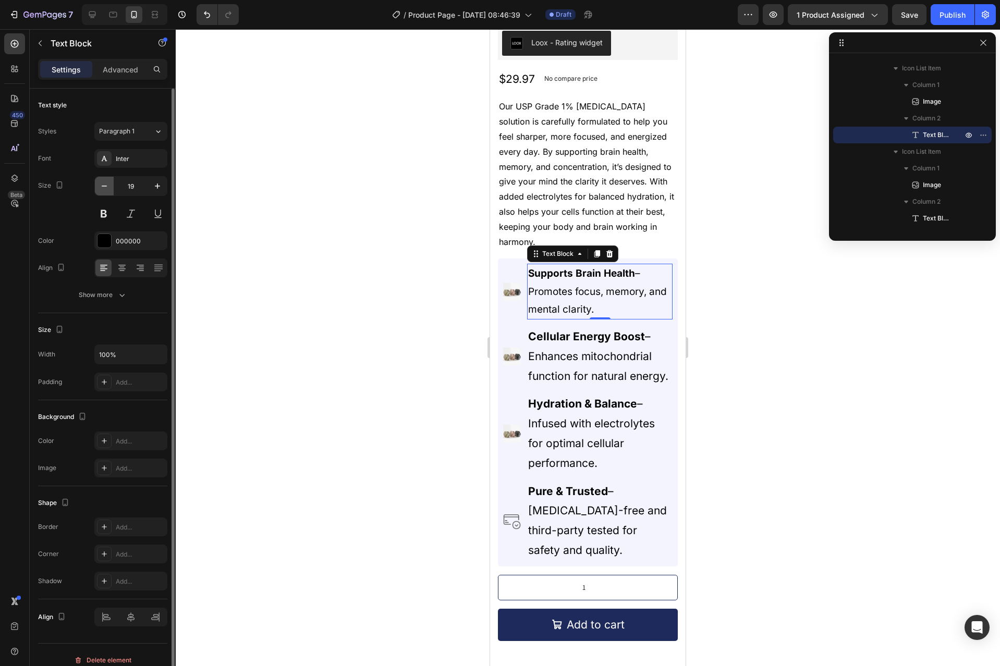
click at [104, 190] on icon "button" at bounding box center [104, 186] width 10 height 10
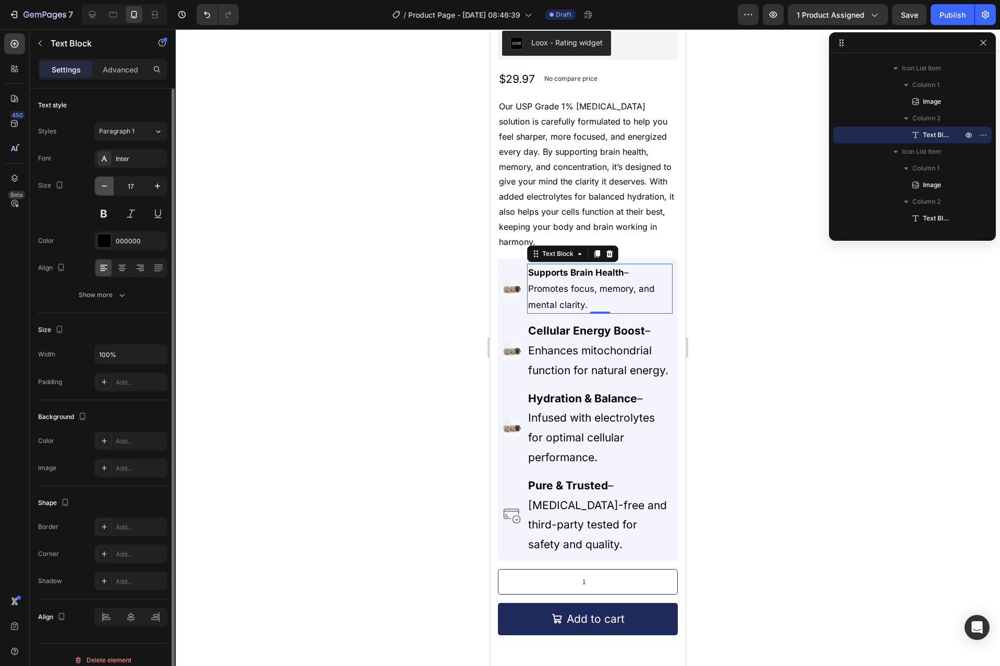
click at [104, 190] on icon "button" at bounding box center [104, 186] width 10 height 10
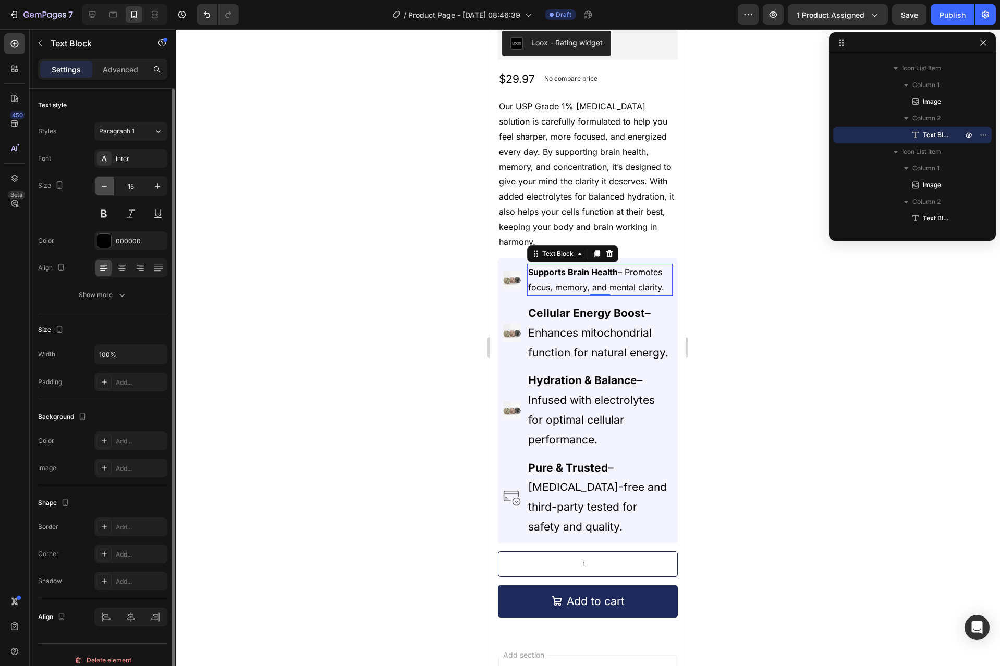
click at [104, 190] on icon "button" at bounding box center [104, 186] width 10 height 10
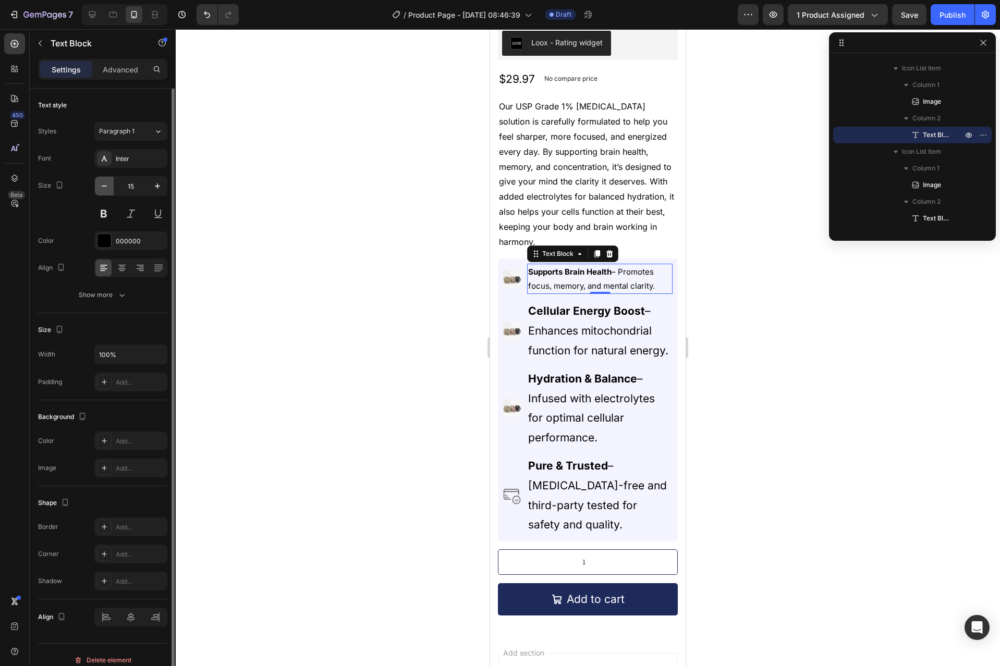
type input "14"
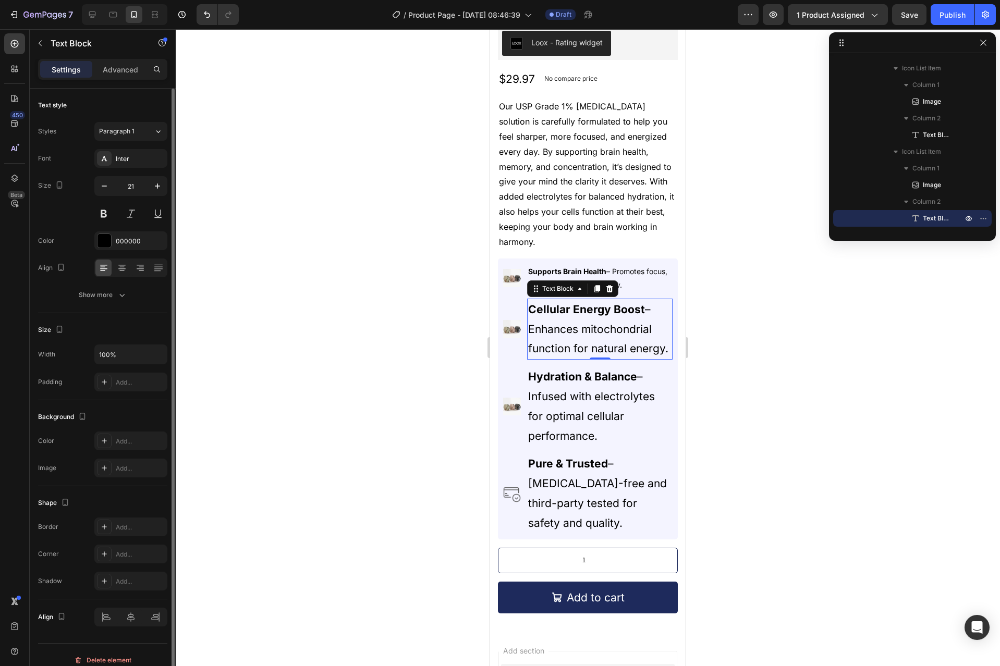
drag, startPoint x: 561, startPoint y: 329, endPoint x: 948, endPoint y: 330, distance: 387.7
click at [561, 329] on p "Cellular Energy Boost – Enhances mitochondrial function for natural energy." at bounding box center [599, 329] width 143 height 59
click at [127, 187] on input "21" at bounding box center [131, 186] width 34 height 19
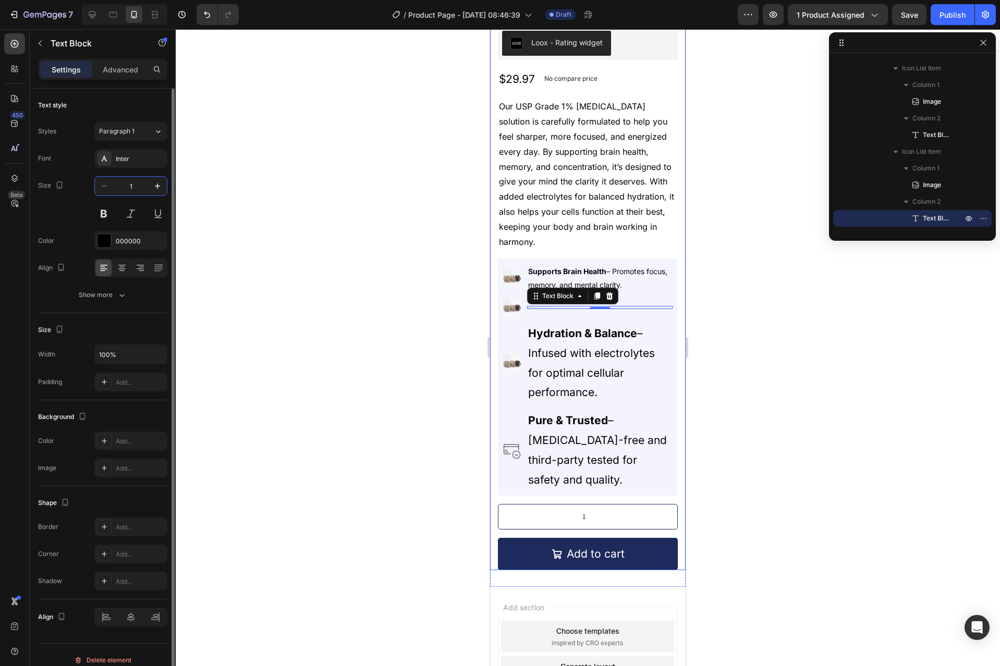
type input "14"
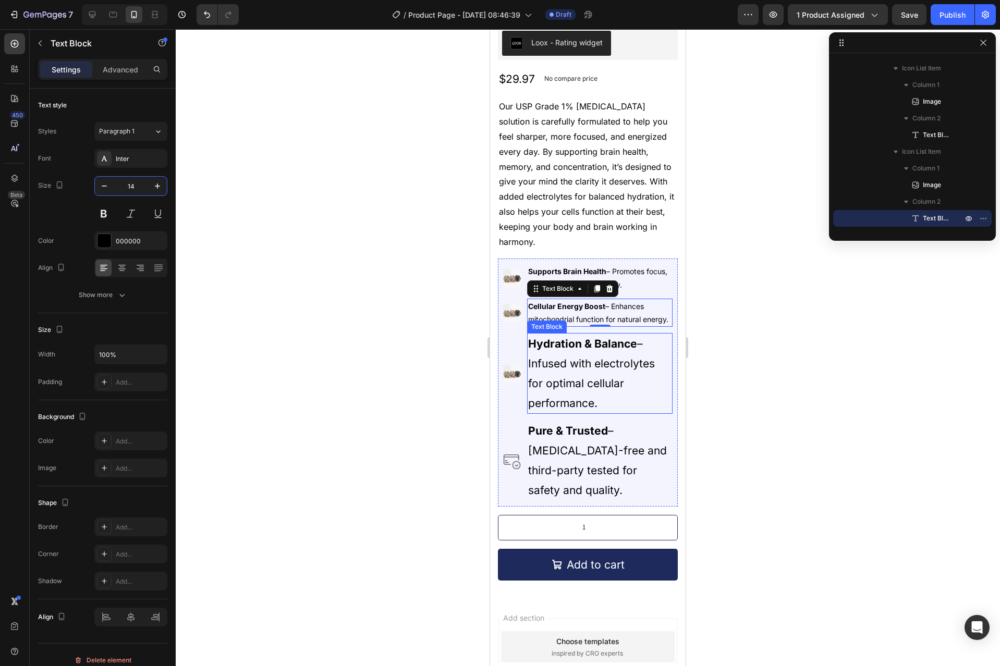
click at [606, 362] on p "Hydration & Balance – Infused with electrolytes for optimal cellular performanc…" at bounding box center [599, 373] width 143 height 79
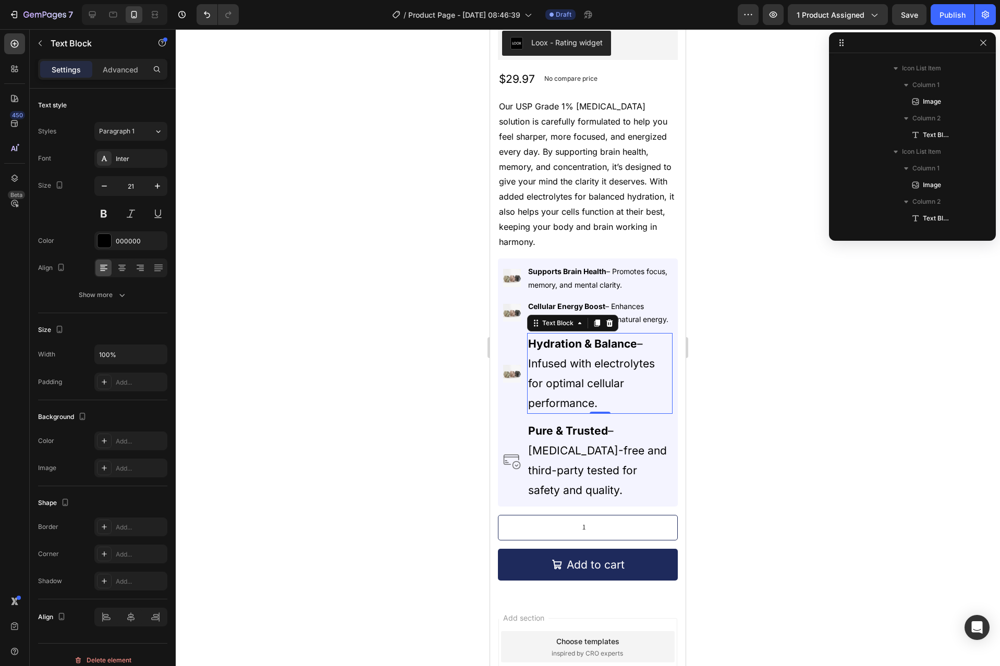
scroll to position [348, 0]
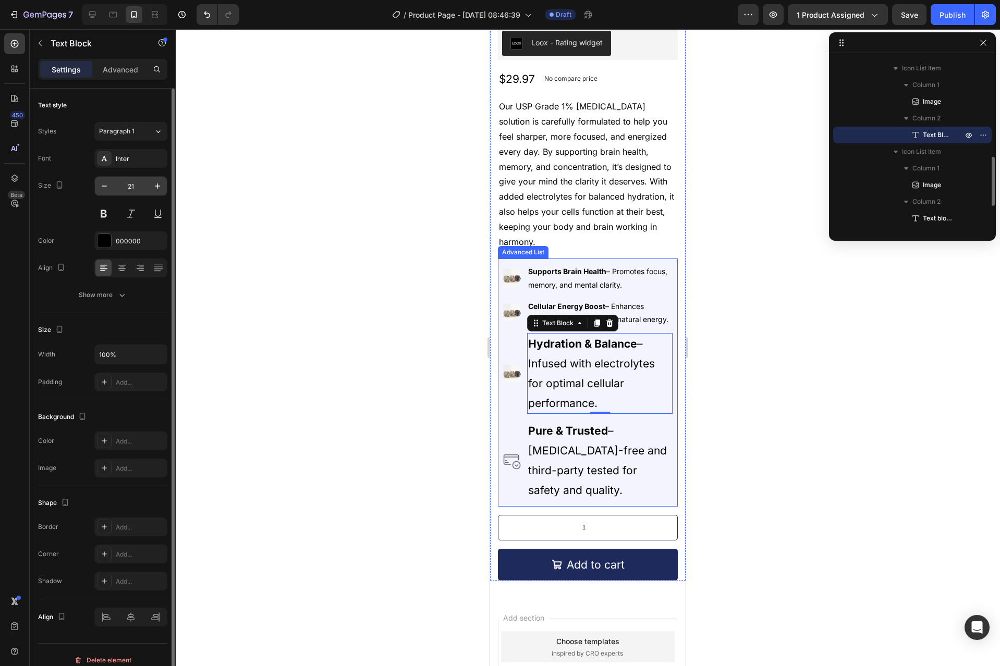
click at [129, 189] on input "21" at bounding box center [131, 186] width 34 height 19
paste input "14"
type input "14"
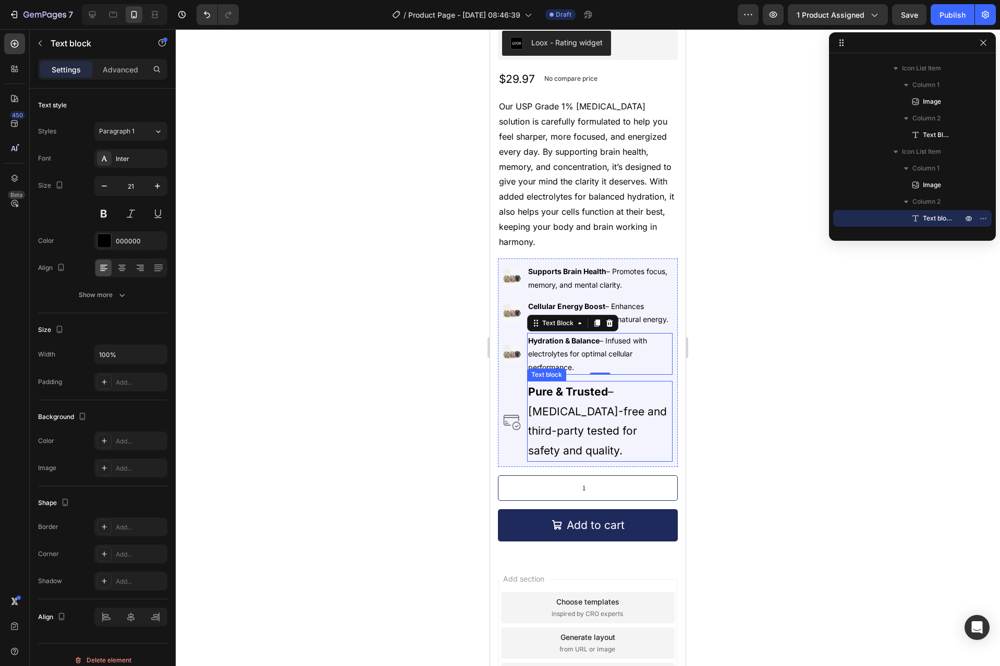
click at [588, 412] on p "Pure & Trusted – [MEDICAL_DATA]-free and third-party tested for safety and qual…" at bounding box center [599, 421] width 143 height 79
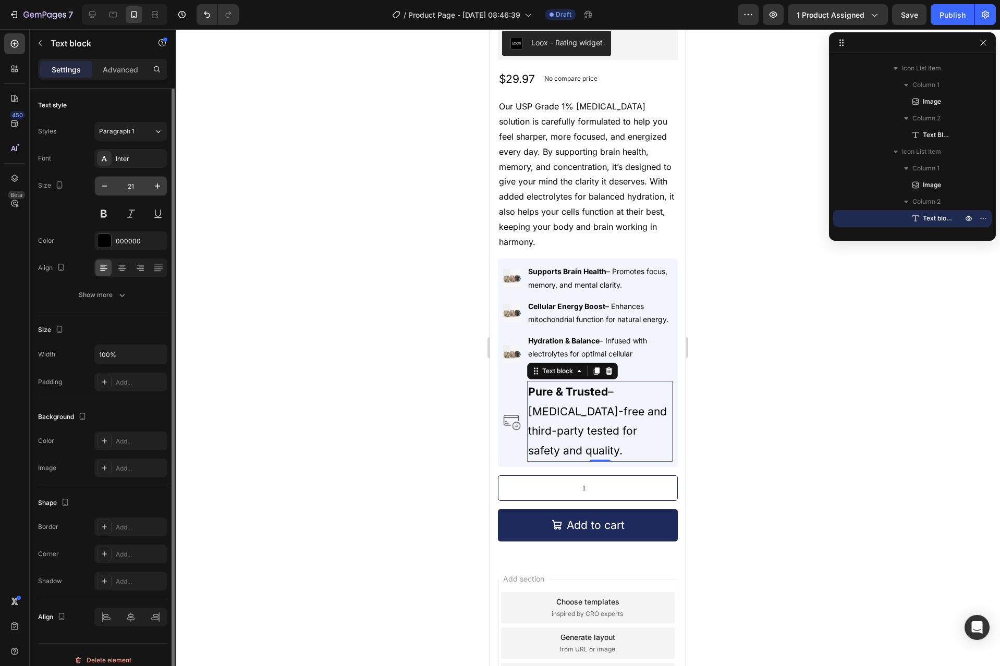
click at [134, 191] on input "21" at bounding box center [131, 186] width 34 height 19
paste input "14"
type input "14"
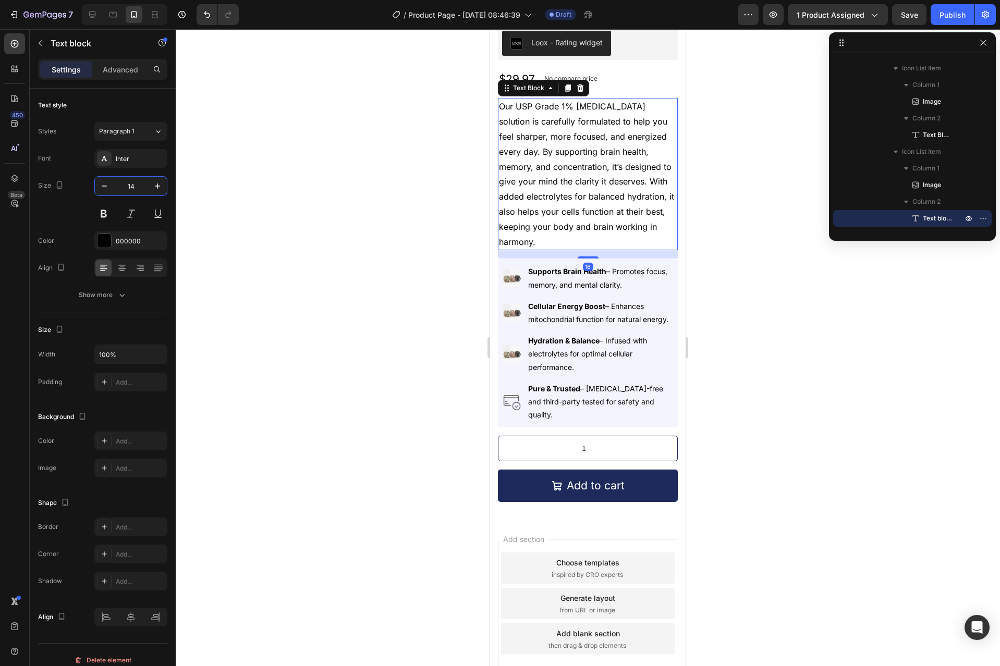
click at [627, 241] on p "Our USP Grade 1% [MEDICAL_DATA] solution is carefully formulated to help you fe…" at bounding box center [588, 174] width 178 height 150
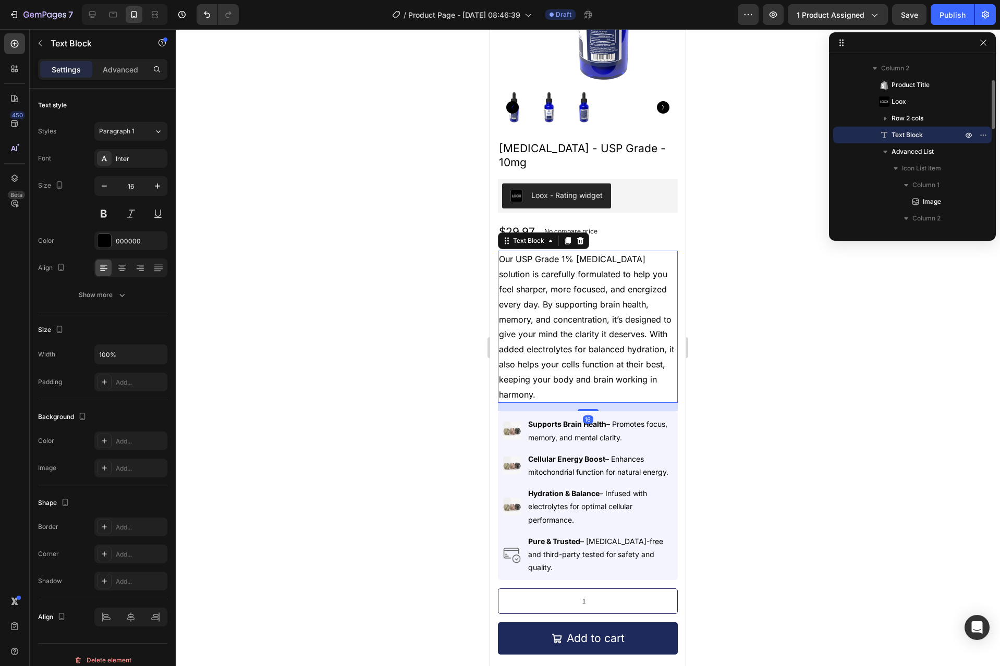
scroll to position [156, 0]
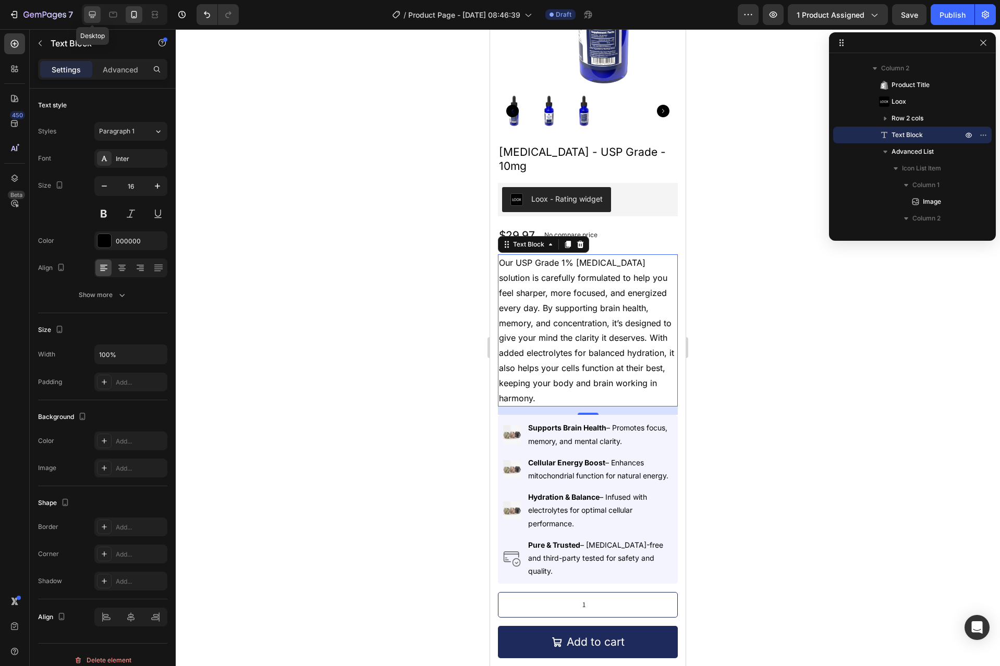
click at [95, 11] on icon at bounding box center [92, 14] width 10 height 10
type input "18"
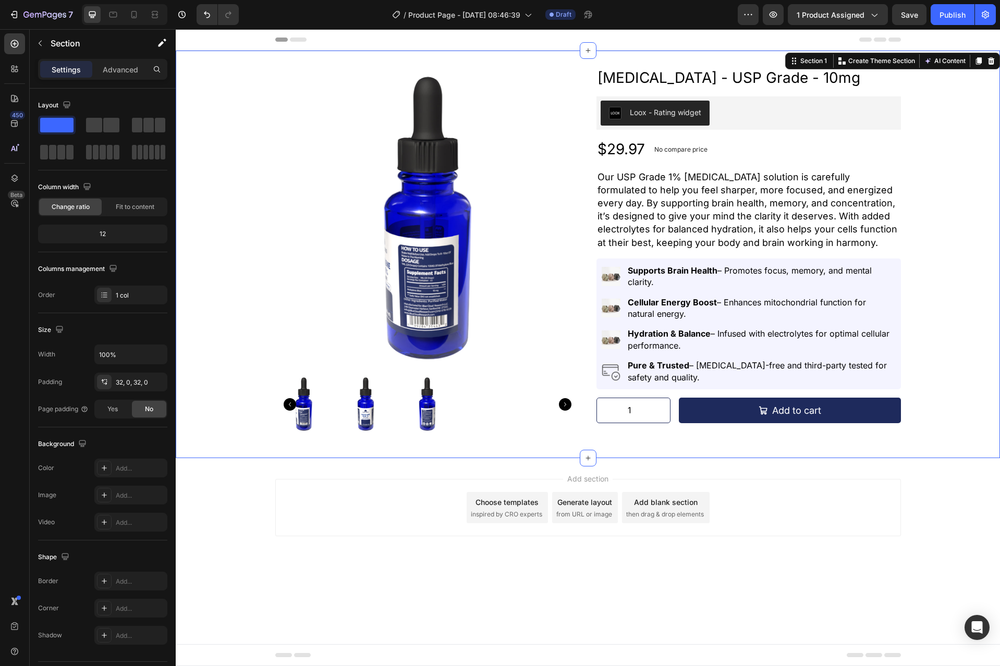
click at [926, 413] on div "Product Images [MEDICAL_DATA] - USP Grade - 10mg Product Title Loox - Rating wi…" at bounding box center [588, 254] width 824 height 374
click at [676, 410] on div "1 Product Quantity Add to cart Add to Cart Row" at bounding box center [748, 411] width 304 height 26
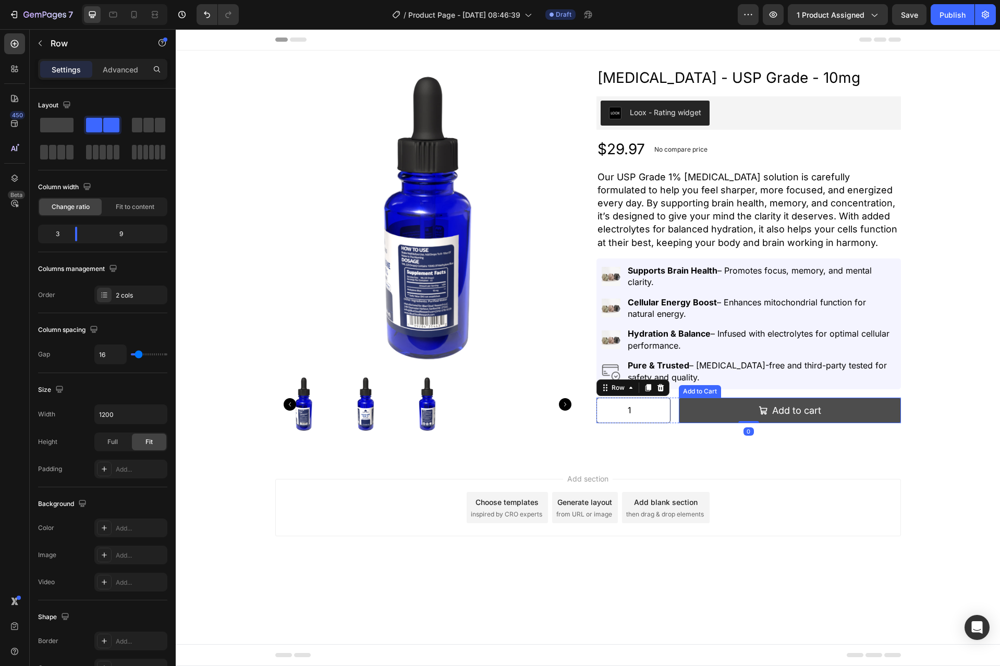
click at [680, 410] on button "Add to cart" at bounding box center [789, 411] width 222 height 26
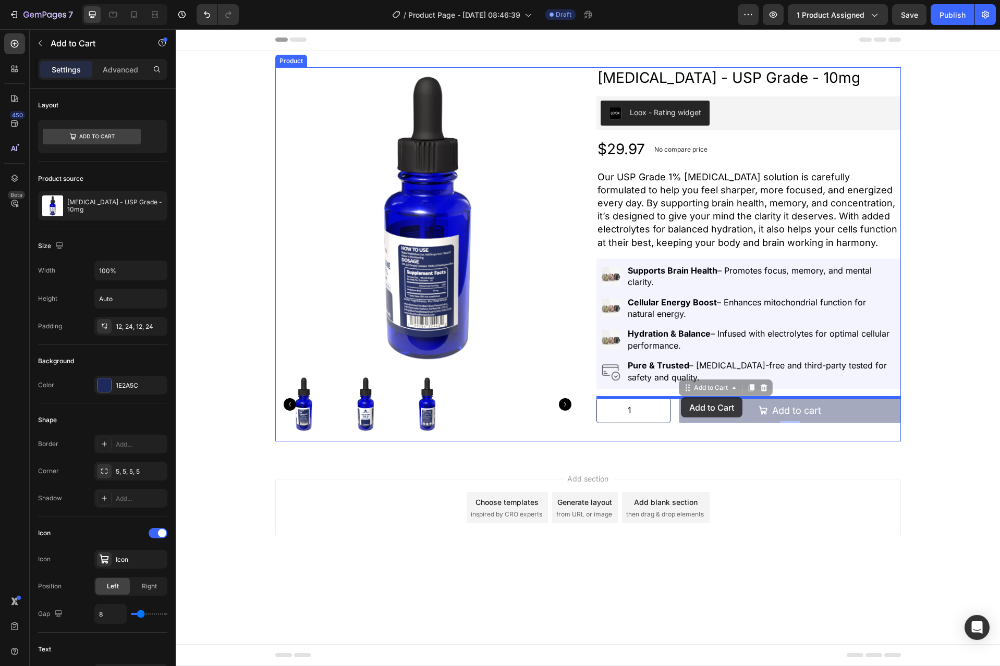
drag, startPoint x: 683, startPoint y: 389, endPoint x: 681, endPoint y: 397, distance: 8.2
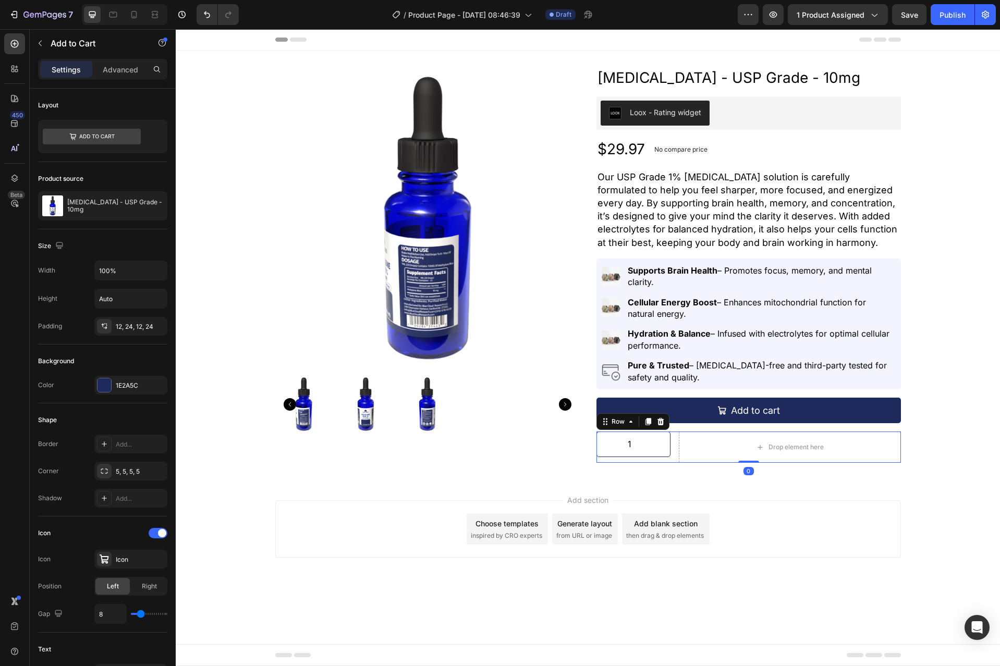
click at [672, 445] on div "1 Product Quantity Drop element here Row 0" at bounding box center [748, 446] width 304 height 31
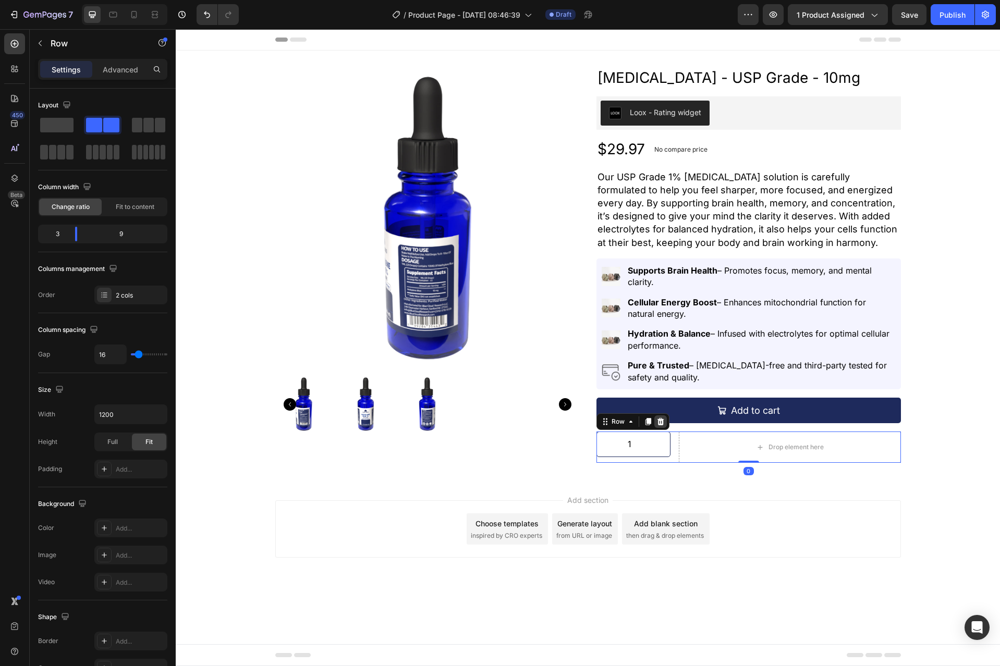
click at [662, 422] on icon at bounding box center [660, 421] width 7 height 7
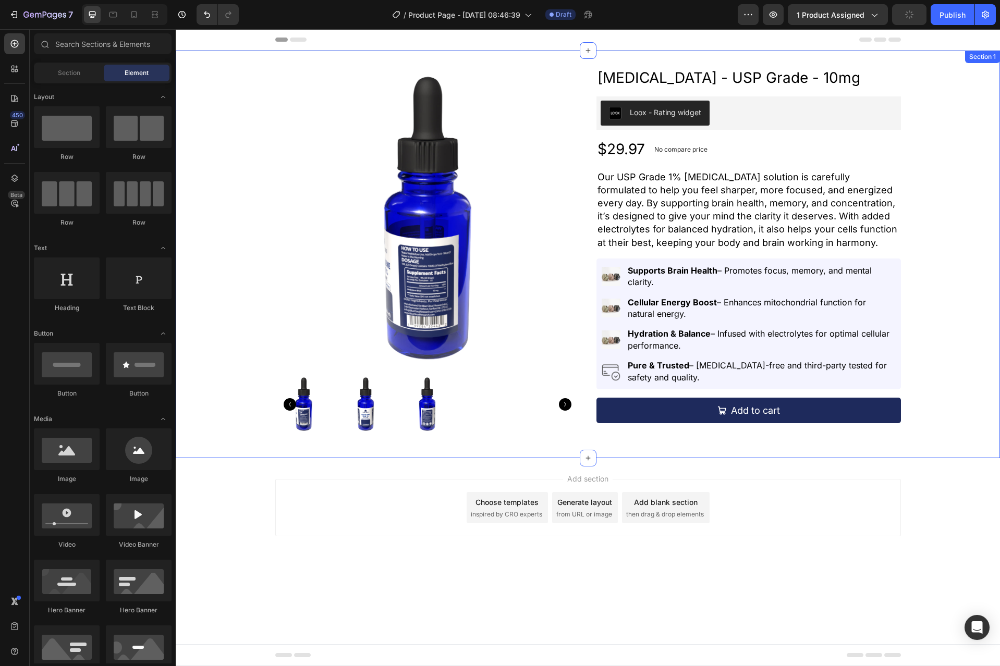
click at [940, 356] on div "Product Images [MEDICAL_DATA] - USP Grade - 10mg Product Title Loox - Rating wi…" at bounding box center [588, 254] width 824 height 374
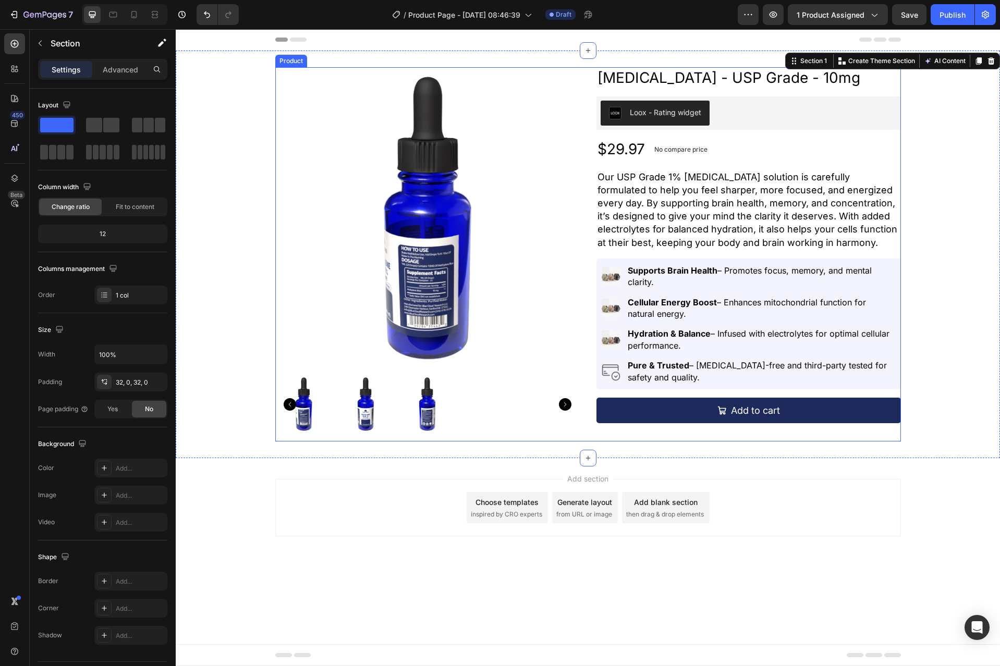
drag, startPoint x: 719, startPoint y: 429, endPoint x: 711, endPoint y: 424, distance: 9.1
click at [719, 429] on div "[MEDICAL_DATA] - USP Grade - 10mg Product Title Loox - Rating widget Loox $29.9…" at bounding box center [748, 254] width 304 height 374
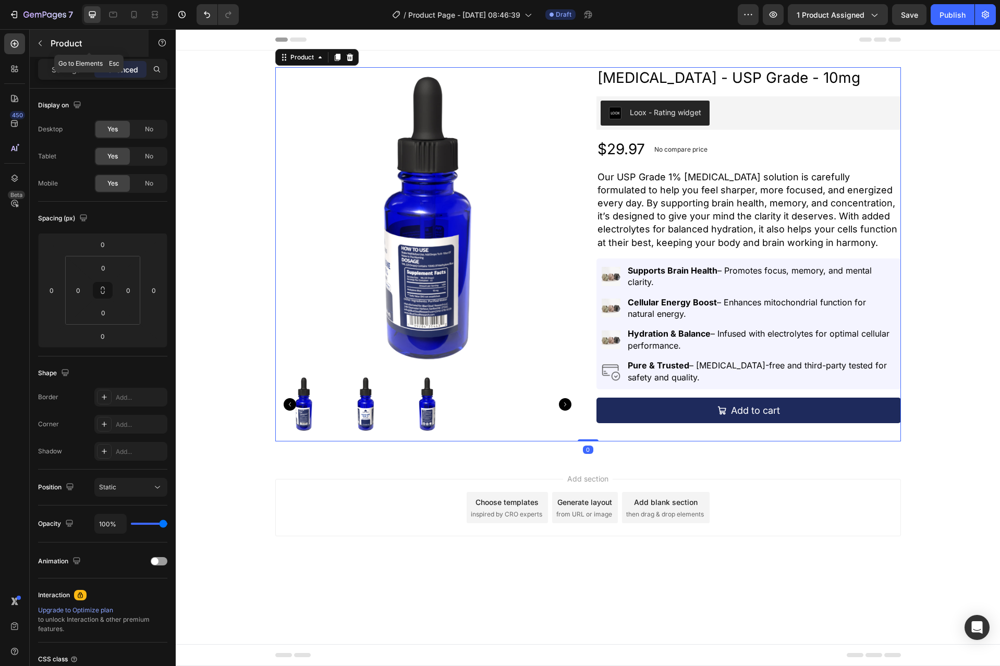
click at [42, 43] on icon "button" at bounding box center [40, 43] width 8 height 8
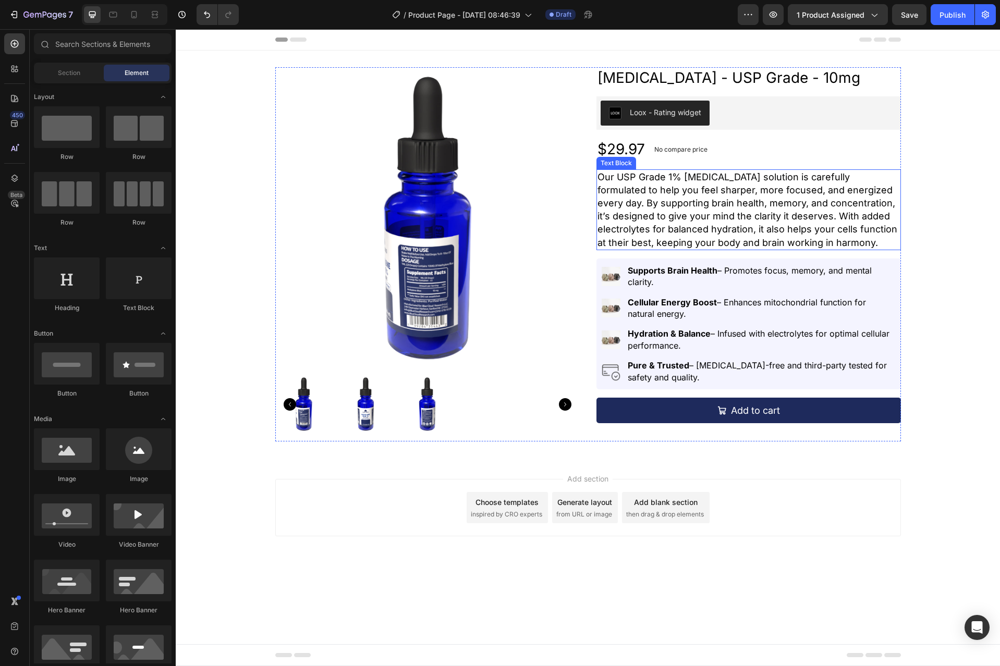
click at [705, 192] on p "Our USP Grade 1% [MEDICAL_DATA] solution is carefully formulated to help you fe…" at bounding box center [748, 209] width 302 height 79
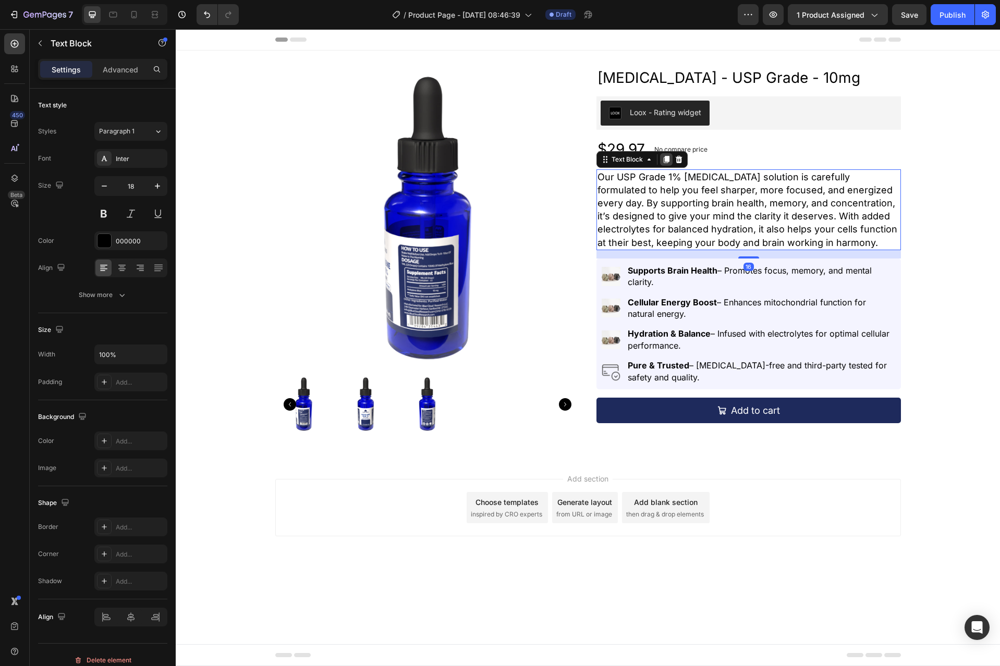
click at [665, 160] on icon at bounding box center [666, 159] width 6 height 7
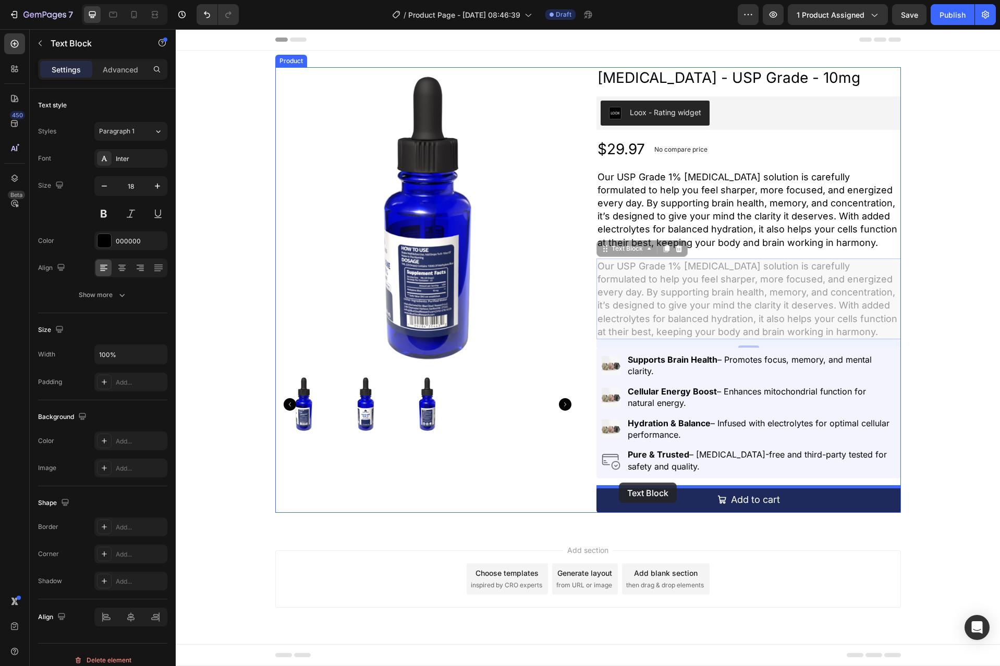
drag, startPoint x: 603, startPoint y: 248, endPoint x: 619, endPoint y: 483, distance: 235.0
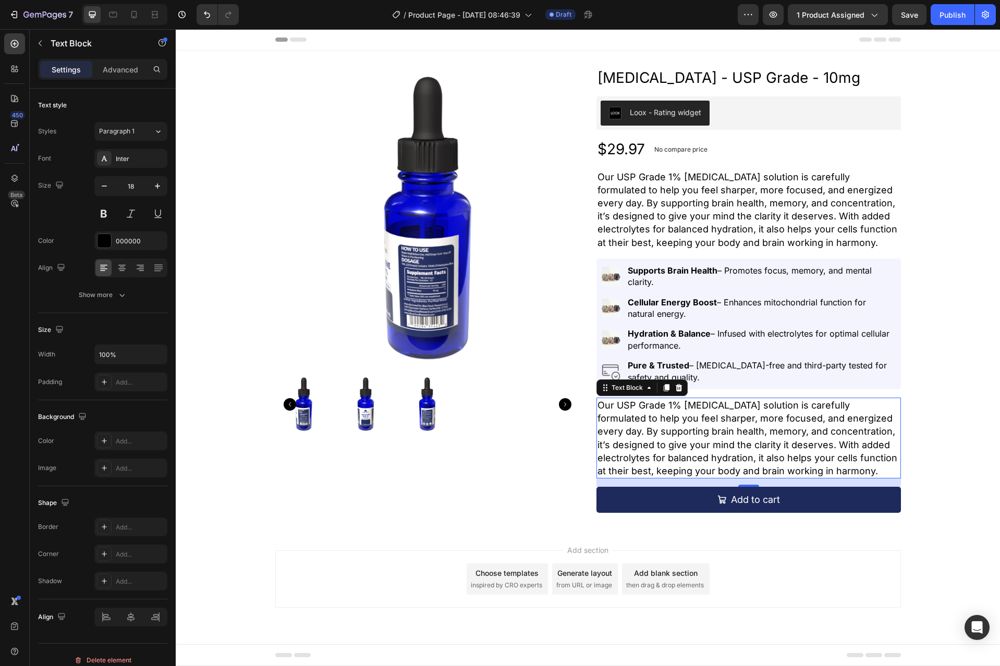
click at [664, 445] on p "Our USP Grade 1% [MEDICAL_DATA] solution is carefully formulated to help you fe…" at bounding box center [748, 438] width 302 height 79
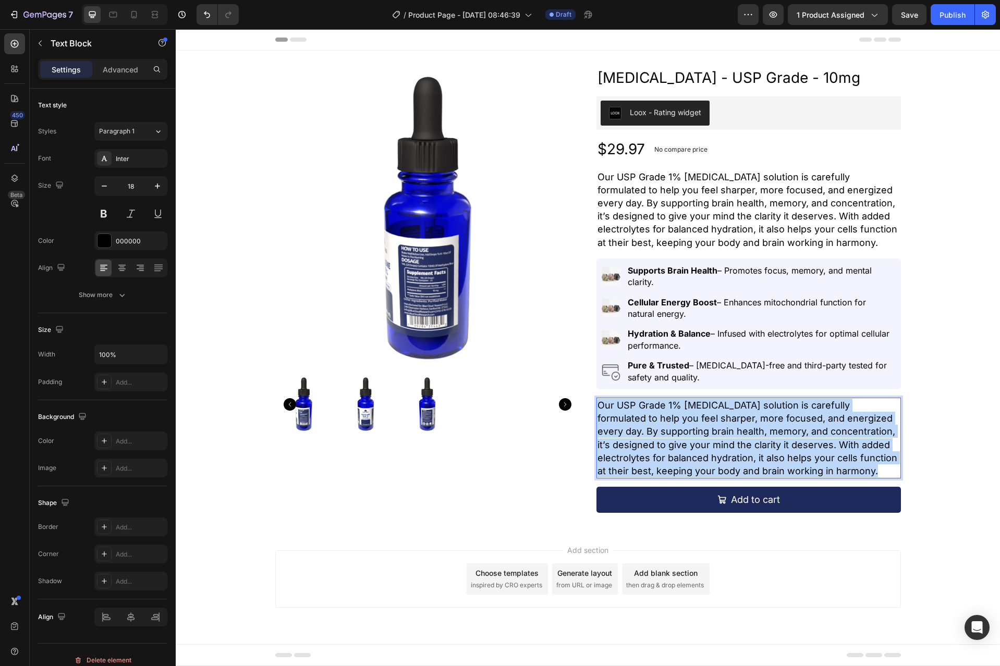
click at [664, 445] on p "Our USP Grade 1% [MEDICAL_DATA] solution is carefully formulated to help you fe…" at bounding box center [748, 438] width 302 height 79
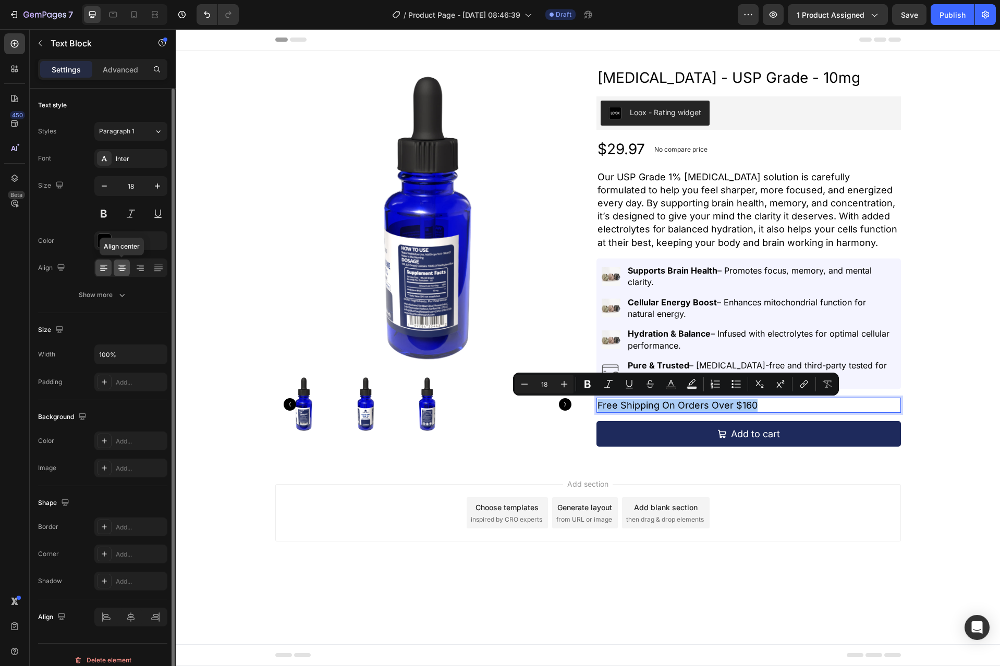
click at [122, 267] on icon at bounding box center [121, 267] width 5 height 1
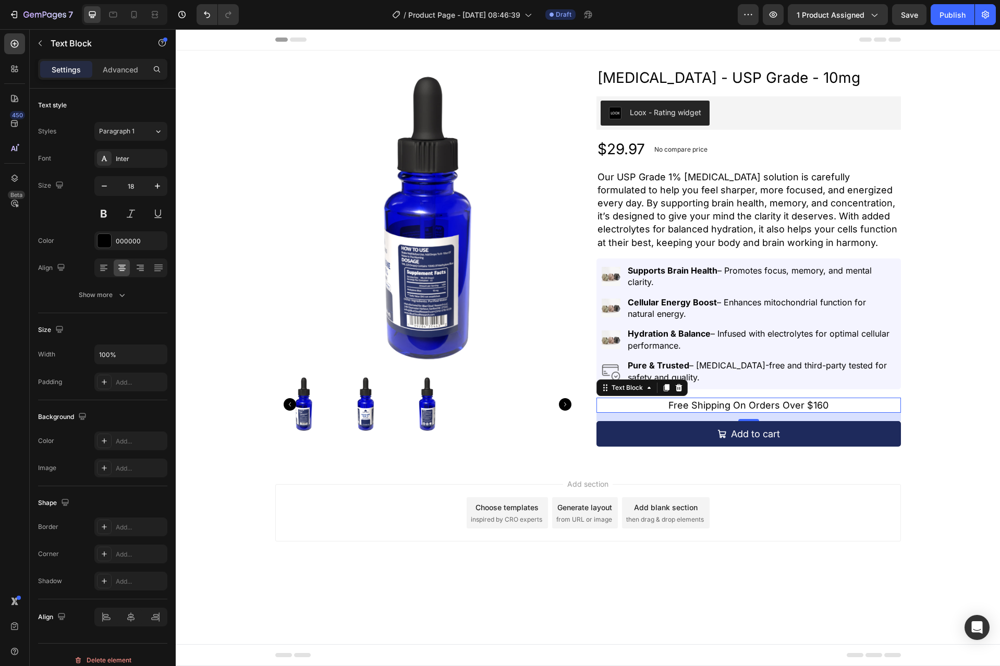
click at [738, 403] on p "Free Shipping On Orders Over $160" at bounding box center [748, 405] width 302 height 13
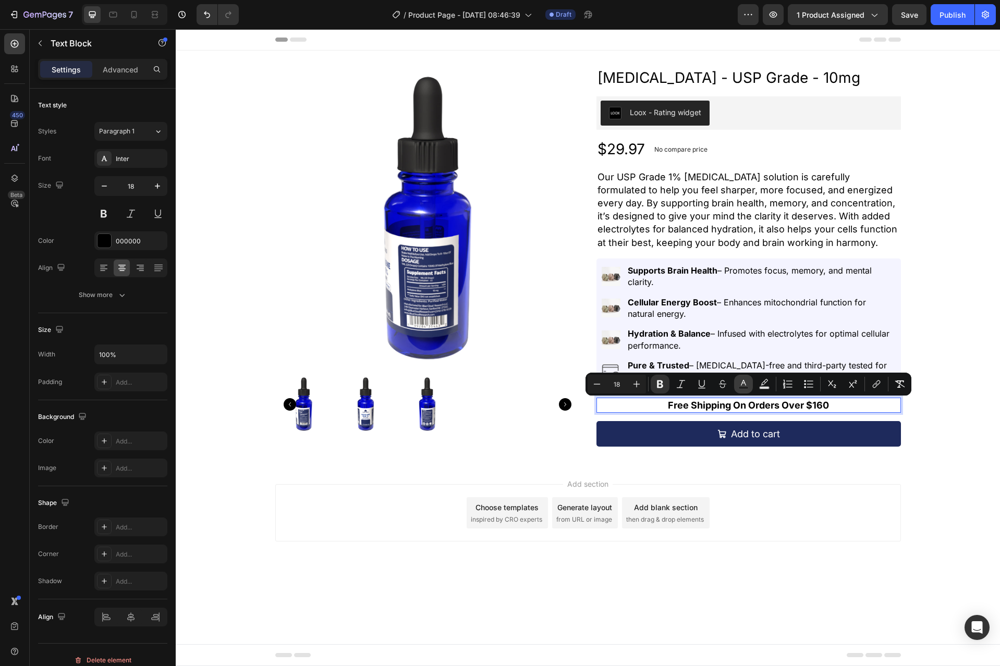
click at [741, 385] on icon "Editor contextual toolbar" at bounding box center [743, 383] width 5 height 6
type input "000000"
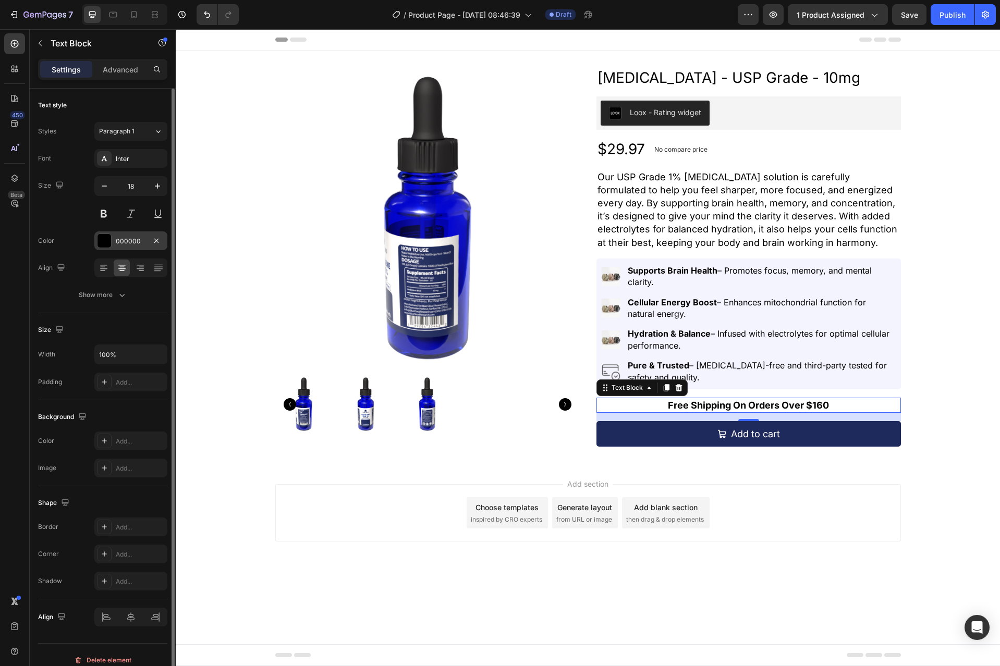
click at [108, 239] on div at bounding box center [104, 241] width 14 height 14
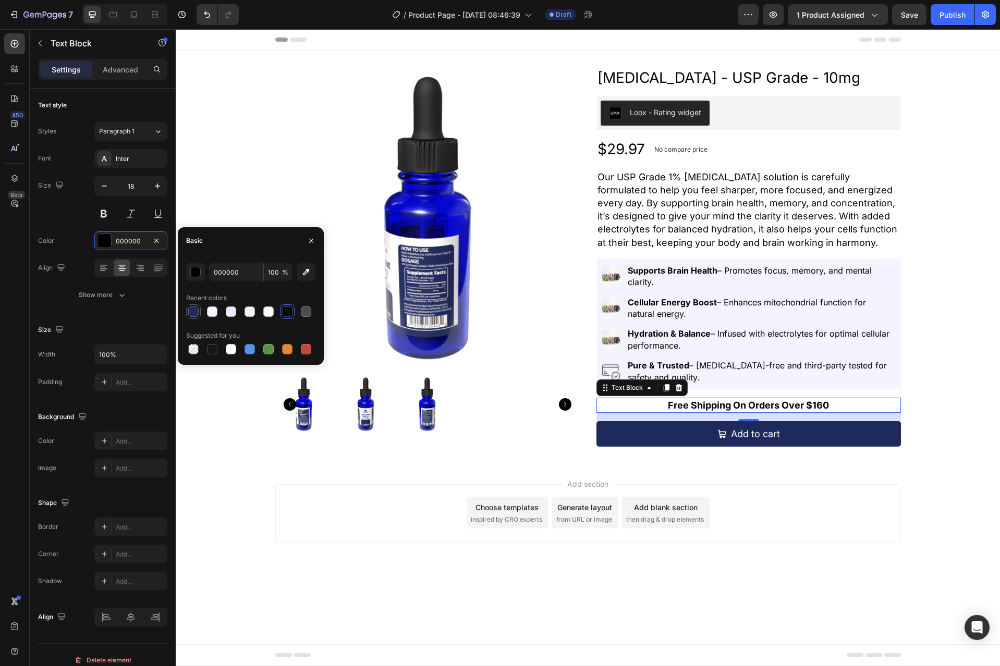
click at [194, 307] on div at bounding box center [193, 311] width 10 height 10
type input "1E2A5C"
click at [130, 76] on div "Advanced" at bounding box center [120, 69] width 52 height 17
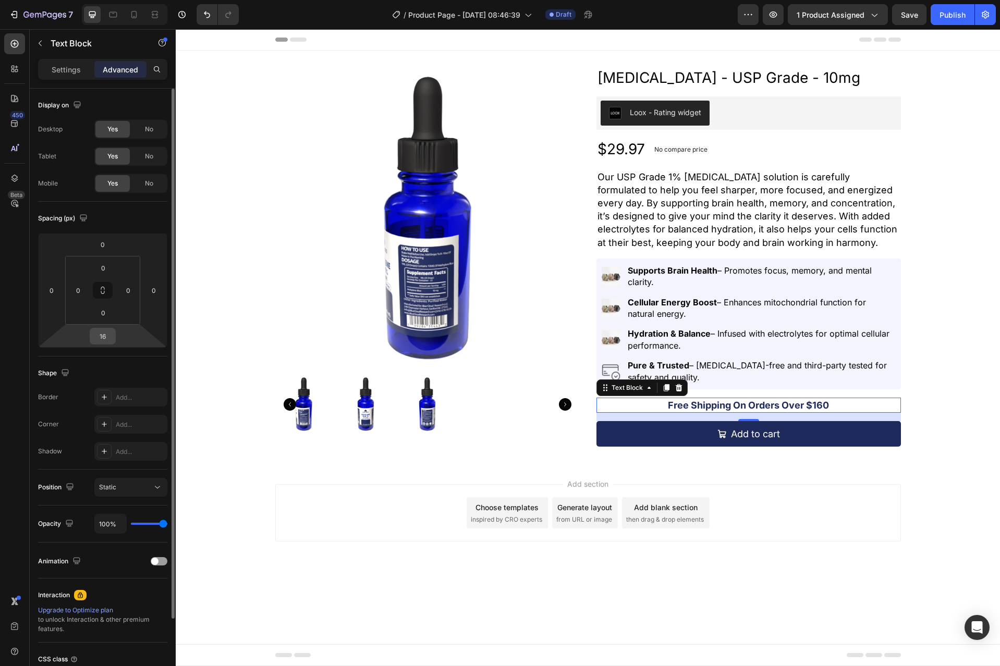
click at [110, 340] on input "16" at bounding box center [102, 336] width 21 height 16
type input "5"
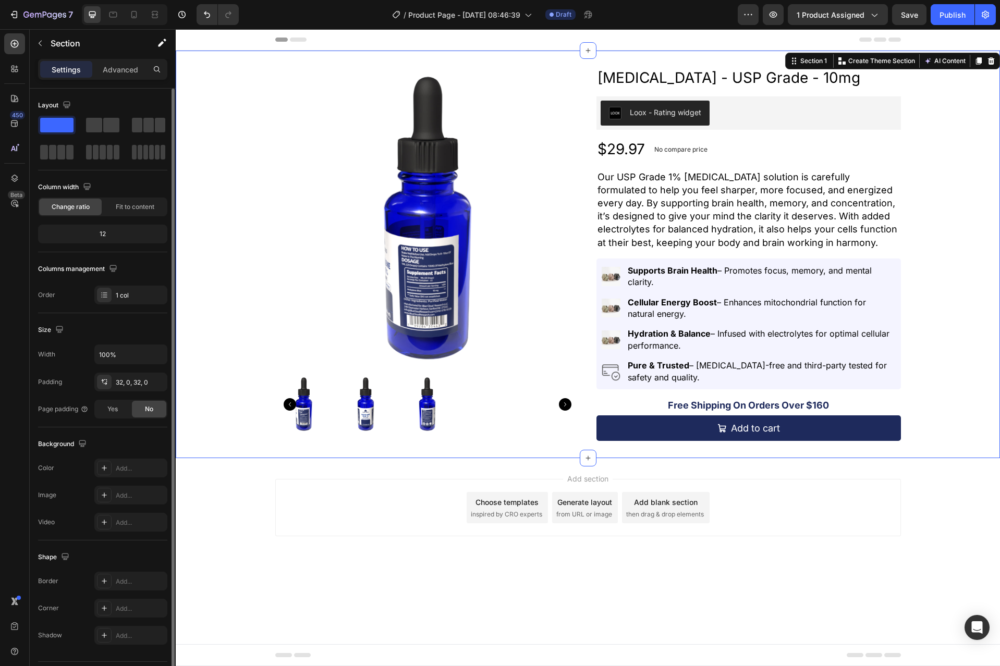
click at [934, 414] on div "Product Images [MEDICAL_DATA] - USP Grade - 10mg Product Title Loox - Rating wi…" at bounding box center [588, 254] width 824 height 374
click at [815, 405] on strong "Free Shipping On Orders Over $160" at bounding box center [748, 405] width 161 height 11
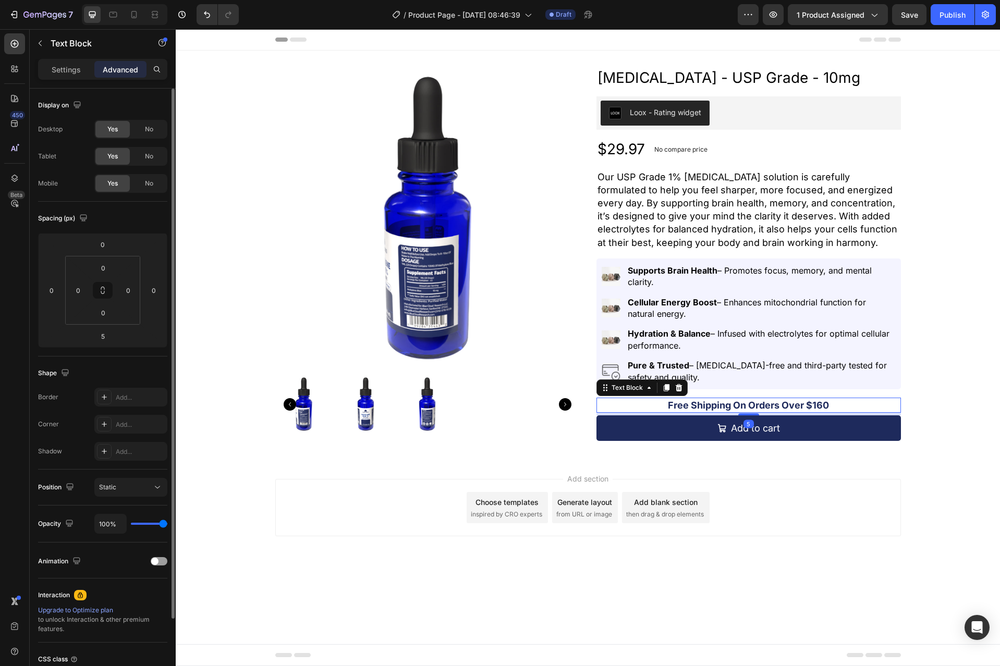
click at [815, 405] on strong "Free Shipping On Orders Over $160" at bounding box center [748, 405] width 161 height 11
click at [63, 71] on p "Settings" at bounding box center [66, 69] width 29 height 11
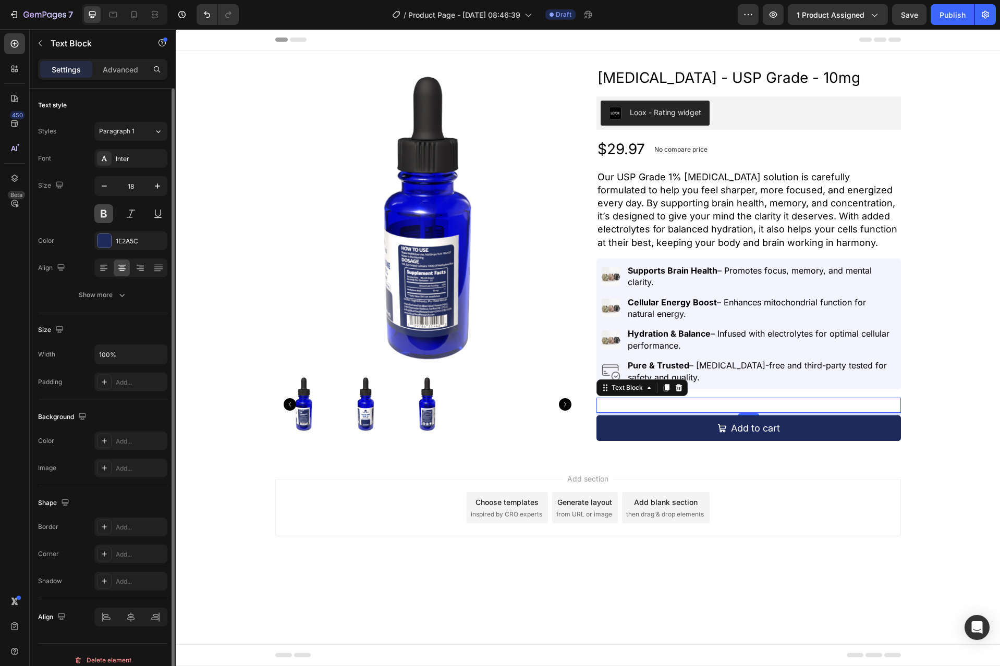
click at [102, 214] on button at bounding box center [103, 213] width 19 height 19
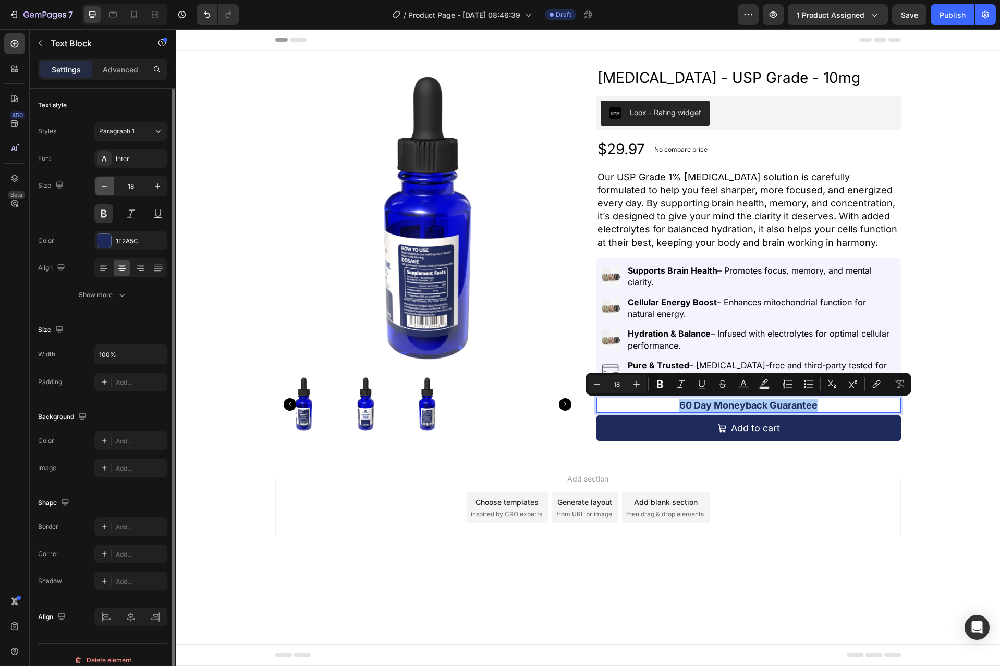
click at [104, 188] on icon "button" at bounding box center [104, 186] width 10 height 10
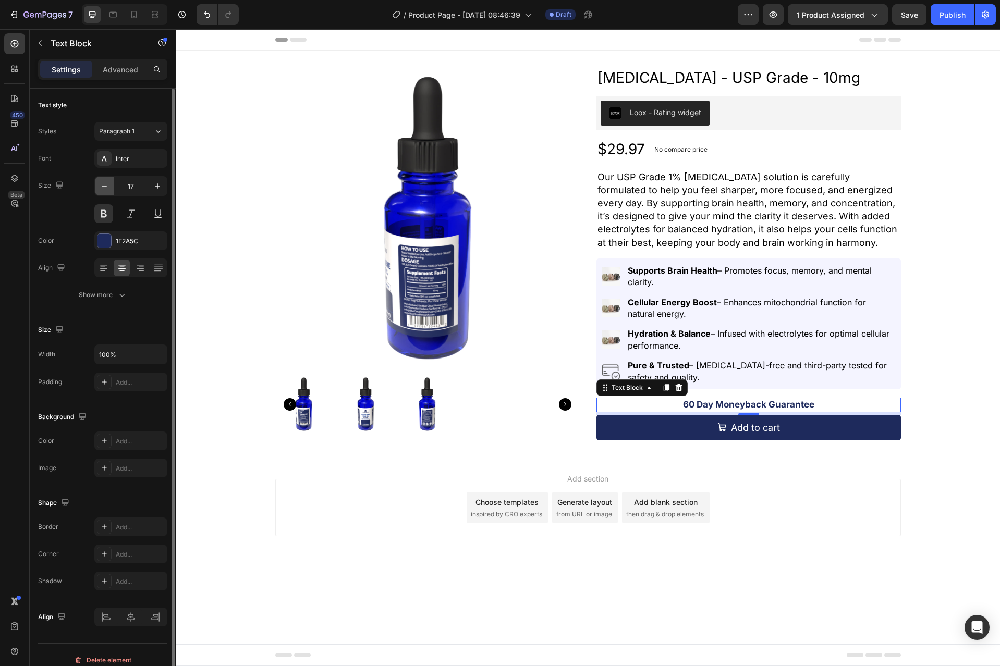
click at [104, 188] on icon "button" at bounding box center [104, 186] width 10 height 10
type input "16"
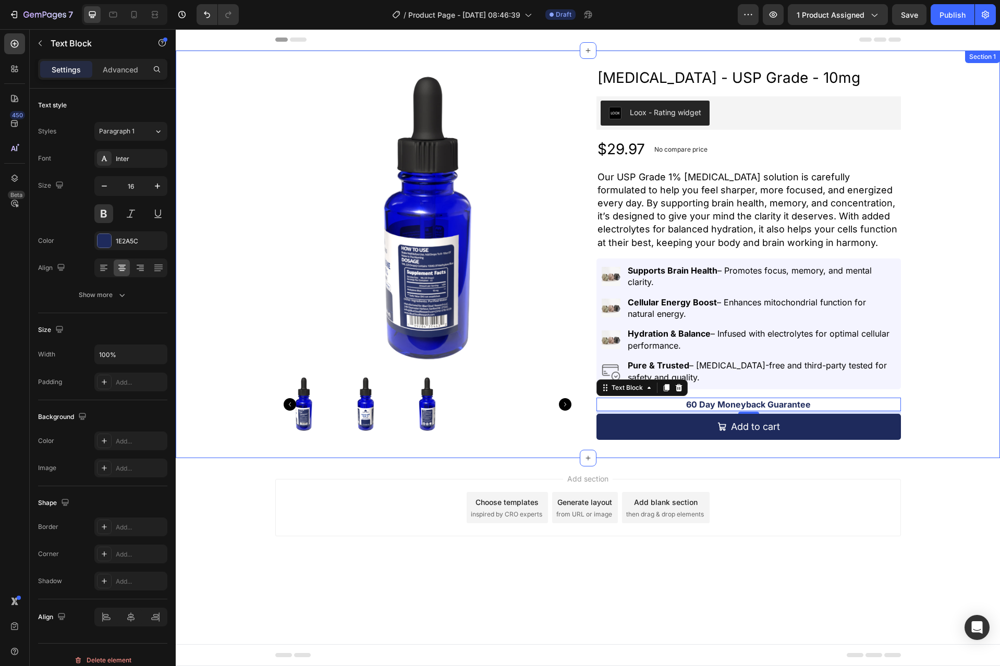
click at [931, 410] on div "Product Images [MEDICAL_DATA] - USP Grade - 10mg Product Title Loox - Rating wi…" at bounding box center [588, 254] width 824 height 374
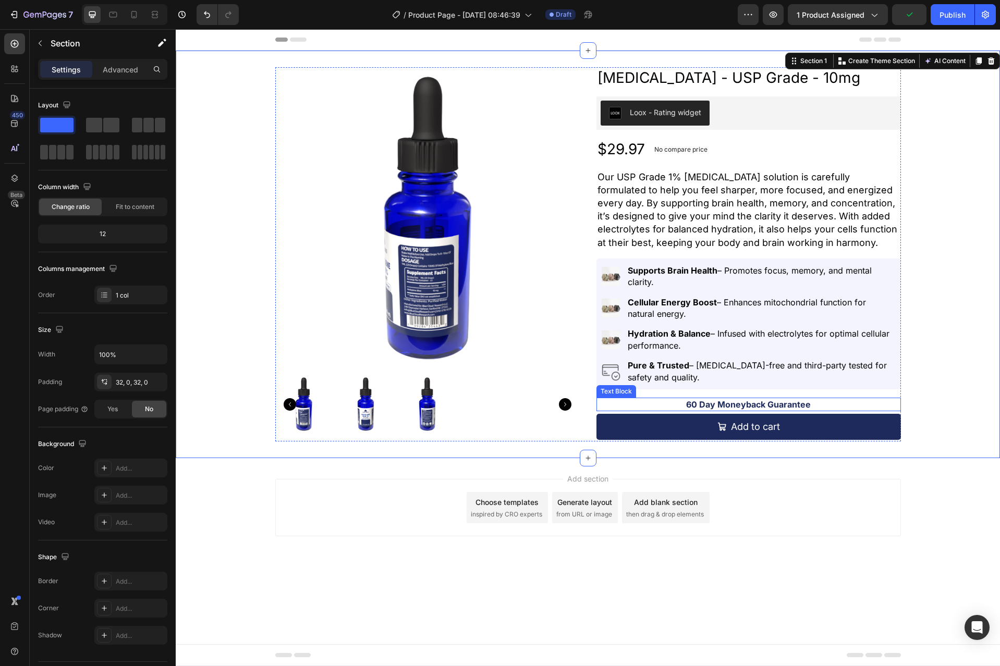
click at [789, 407] on p "60 Day Moneyback Guarantee" at bounding box center [748, 404] width 302 height 11
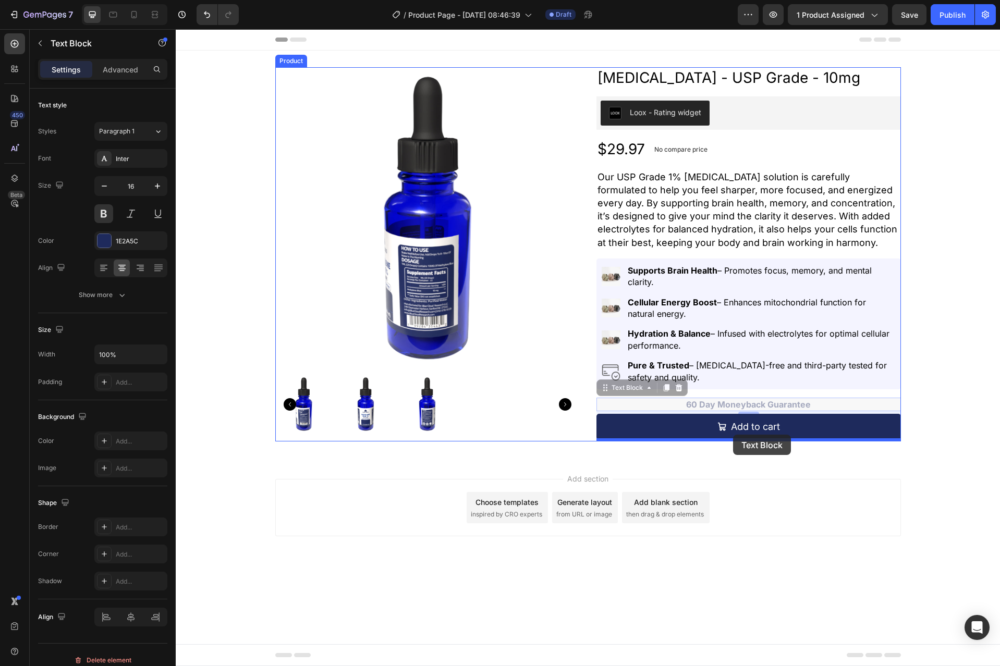
drag, startPoint x: 604, startPoint y: 392, endPoint x: 733, endPoint y: 435, distance: 135.1
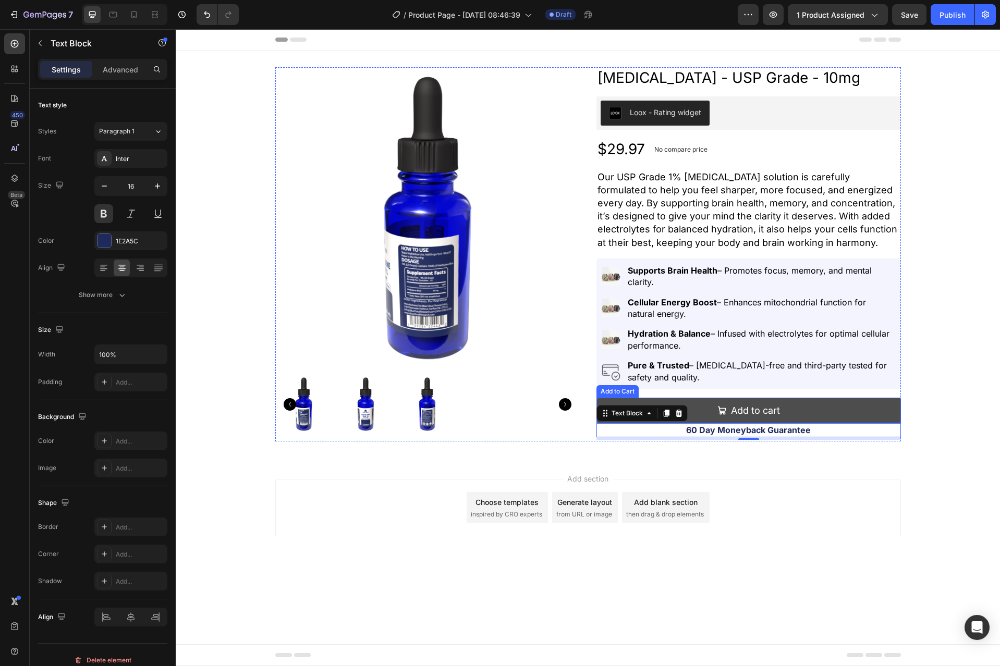
click at [856, 405] on button "Add to cart" at bounding box center [748, 411] width 304 height 26
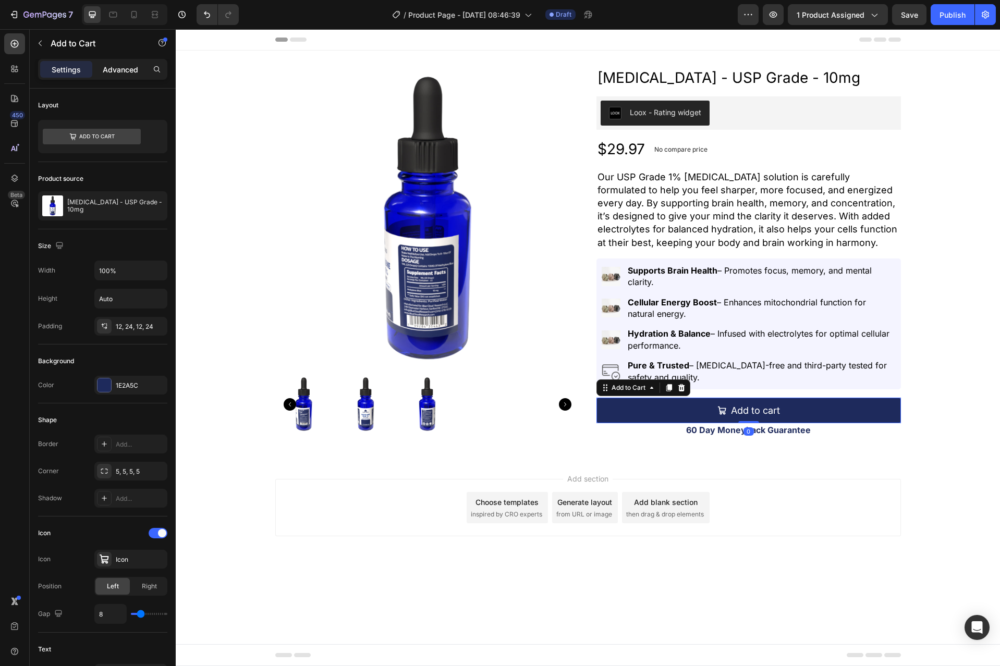
click at [120, 75] on p "Advanced" at bounding box center [120, 69] width 35 height 11
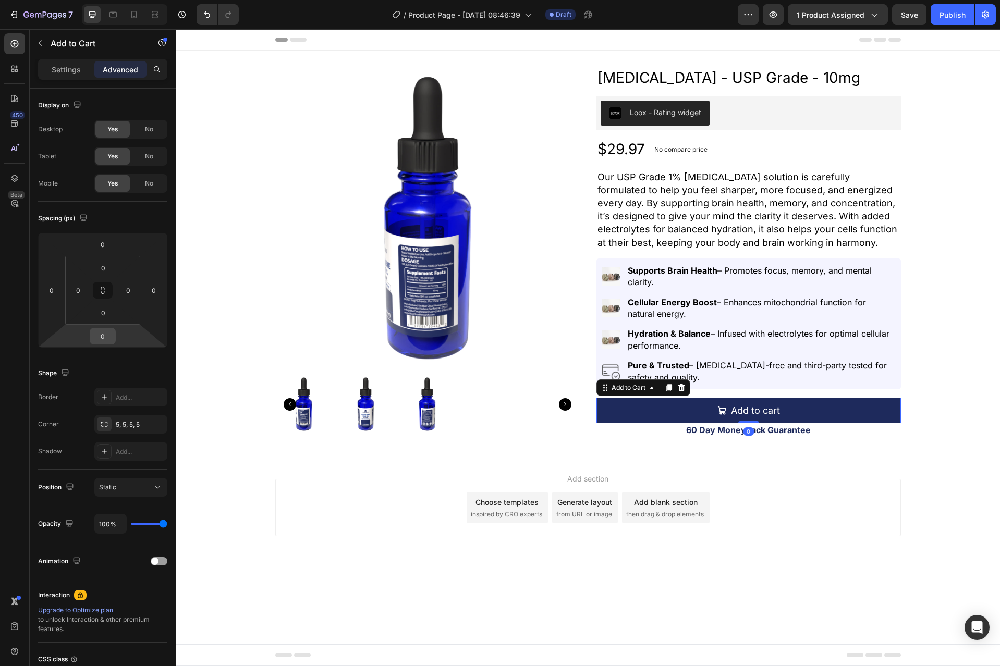
click at [105, 339] on input "0" at bounding box center [102, 336] width 21 height 16
type input "5"
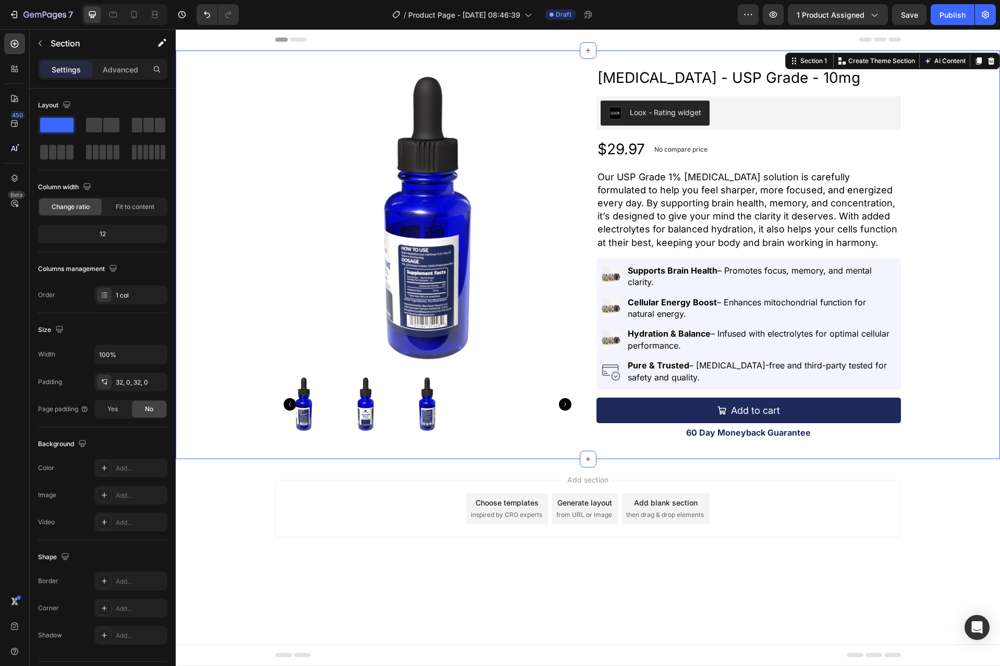
click at [948, 400] on div "Product Images [MEDICAL_DATA] - USP Grade - 10mg Product Title Loox - Rating wi…" at bounding box center [588, 254] width 824 height 375
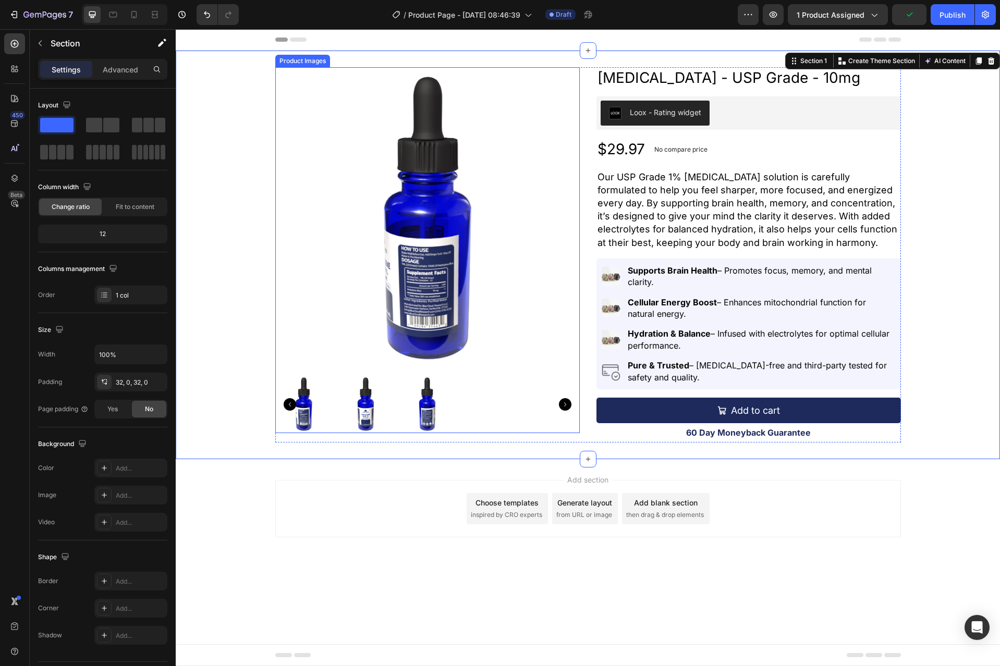
click at [503, 400] on div at bounding box center [427, 404] width 304 height 57
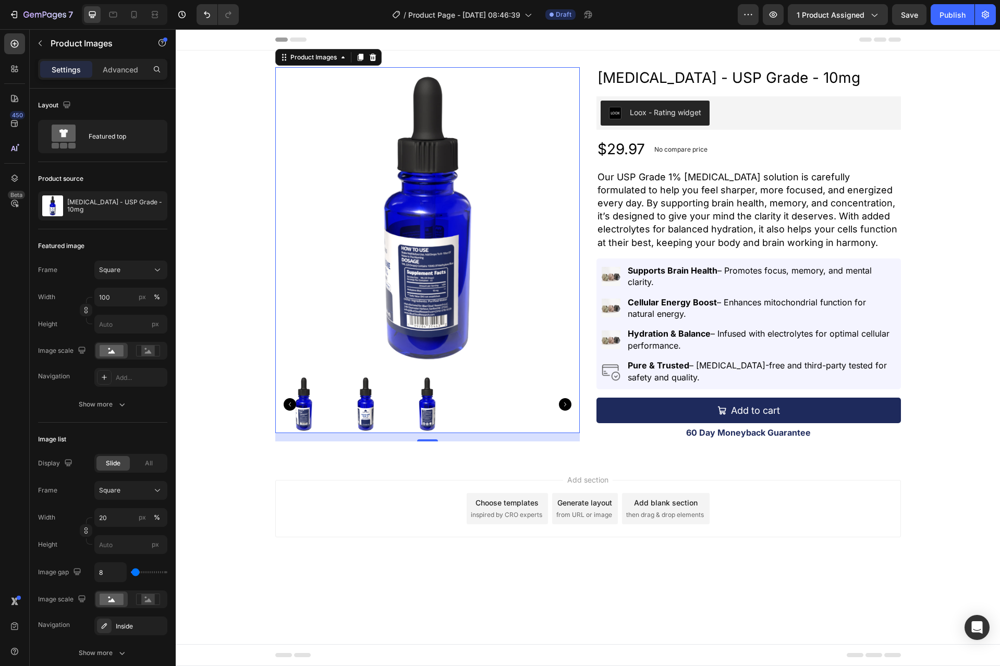
click at [473, 408] on div at bounding box center [427, 404] width 304 height 57
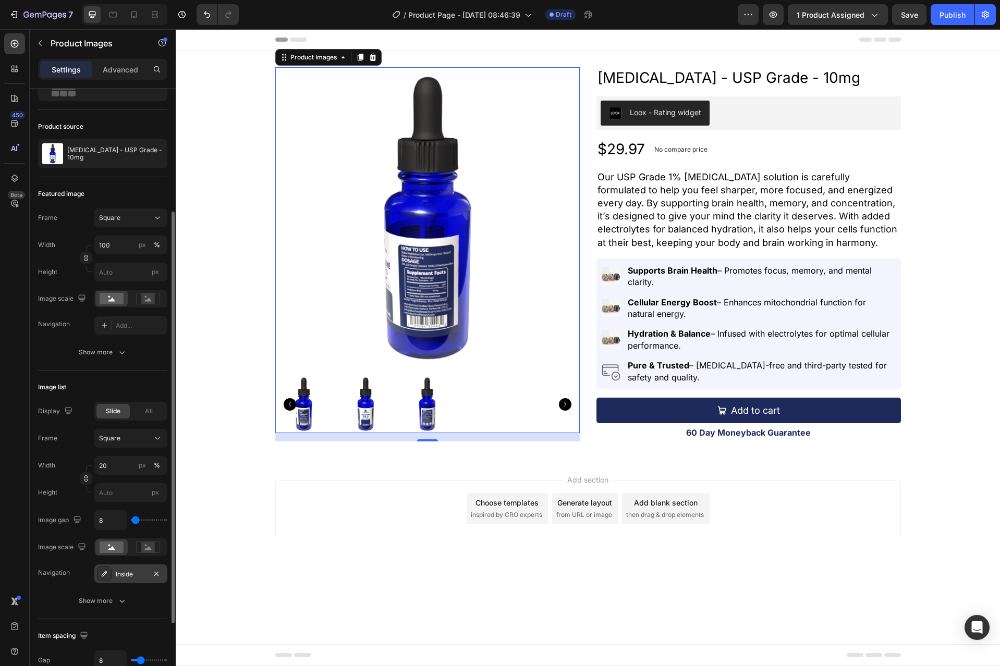
scroll to position [104, 0]
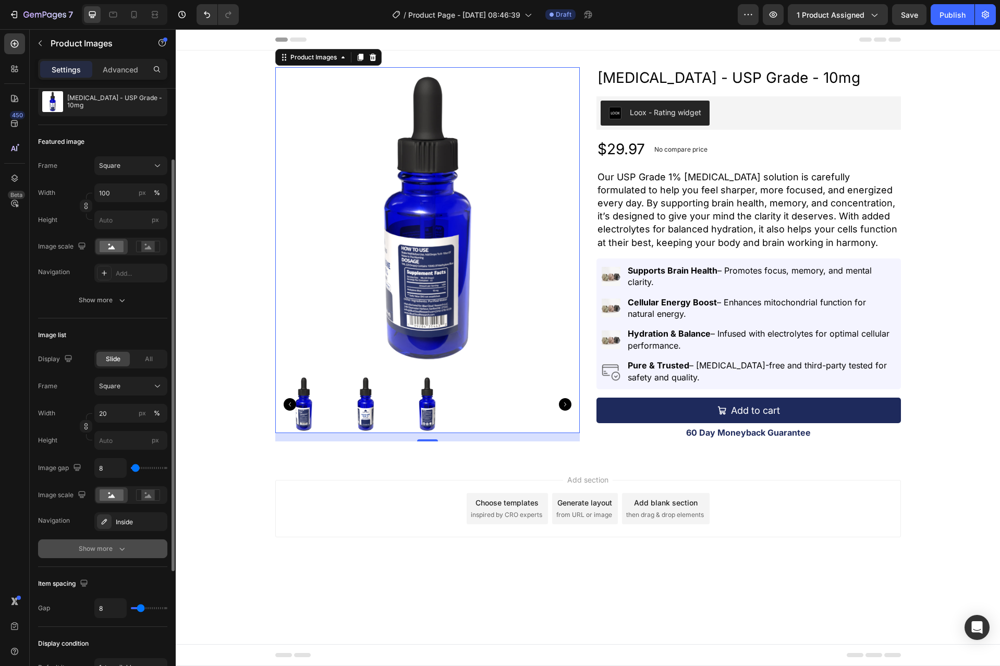
click at [114, 549] on div "Show more" at bounding box center [103, 549] width 48 height 10
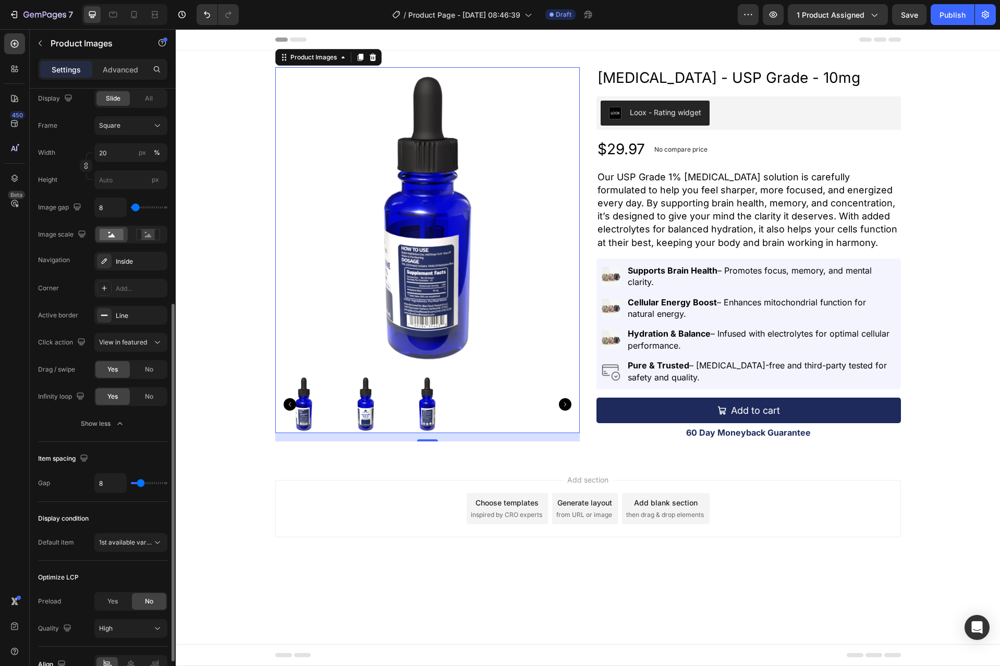
scroll to position [417, 0]
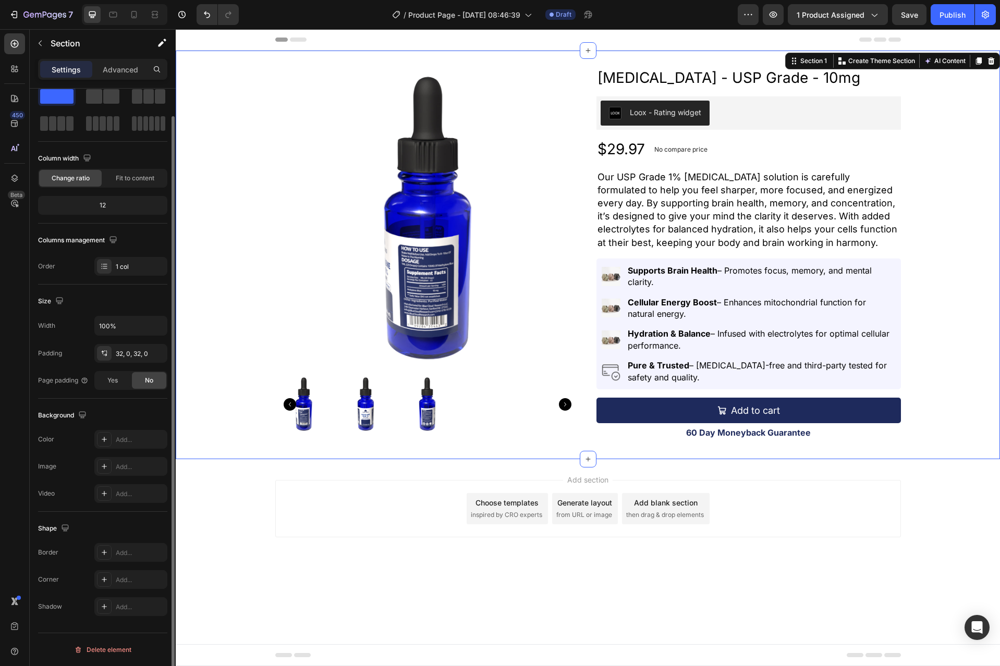
click at [589, 445] on div "Product Images [MEDICAL_DATA] - USP Grade - 10mg Product Title Loox - Rating wi…" at bounding box center [588, 255] width 824 height 409
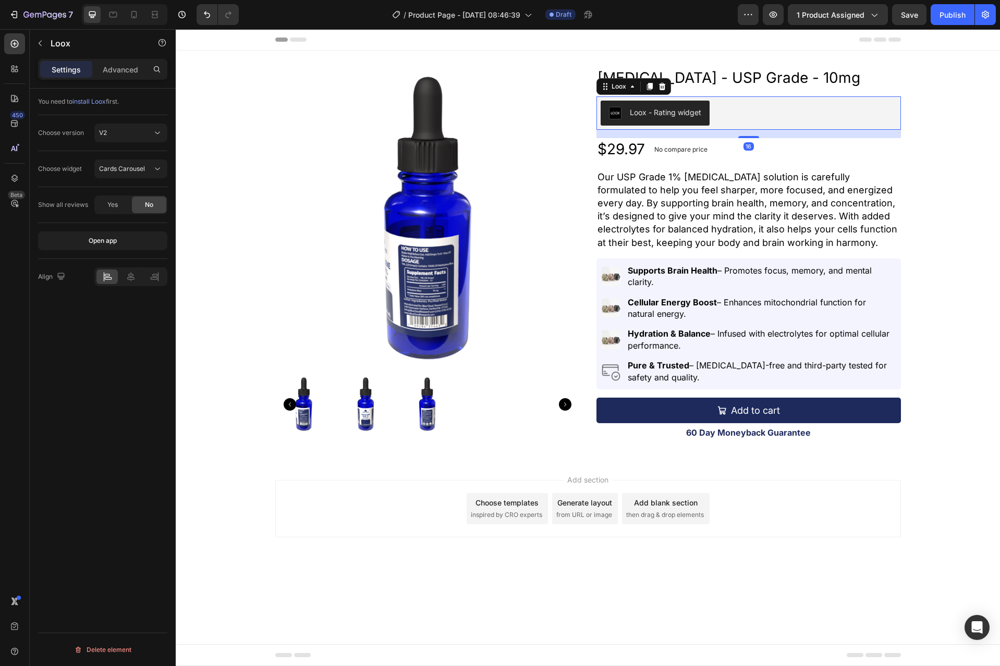
click at [737, 116] on div "Loox - Rating widget" at bounding box center [748, 113] width 296 height 25
click at [44, 38] on button "button" at bounding box center [40, 43] width 17 height 17
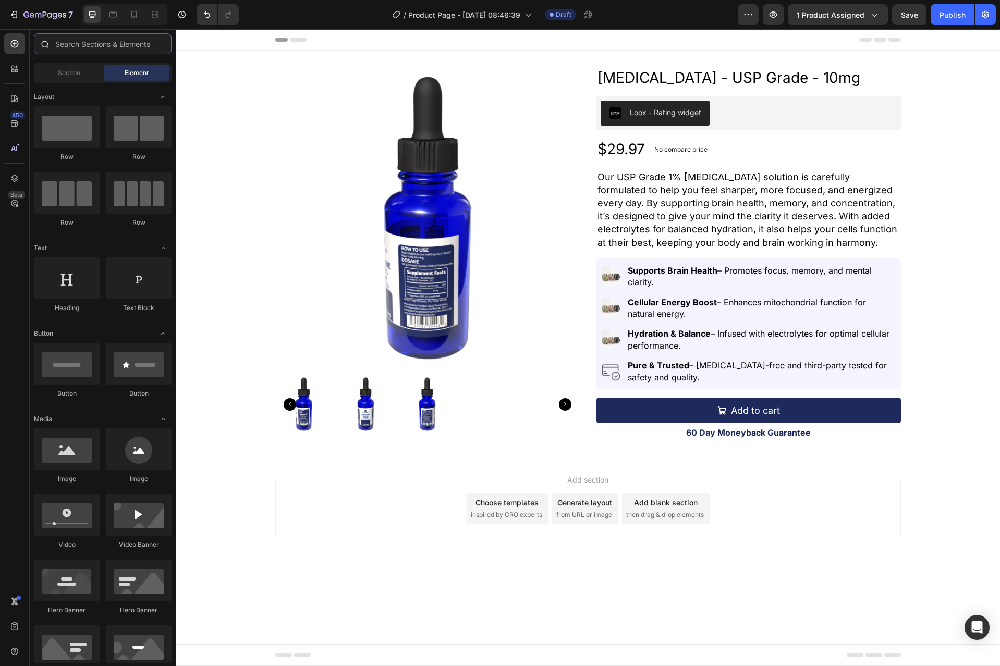
click at [82, 47] on input "text" at bounding box center [103, 43] width 138 height 21
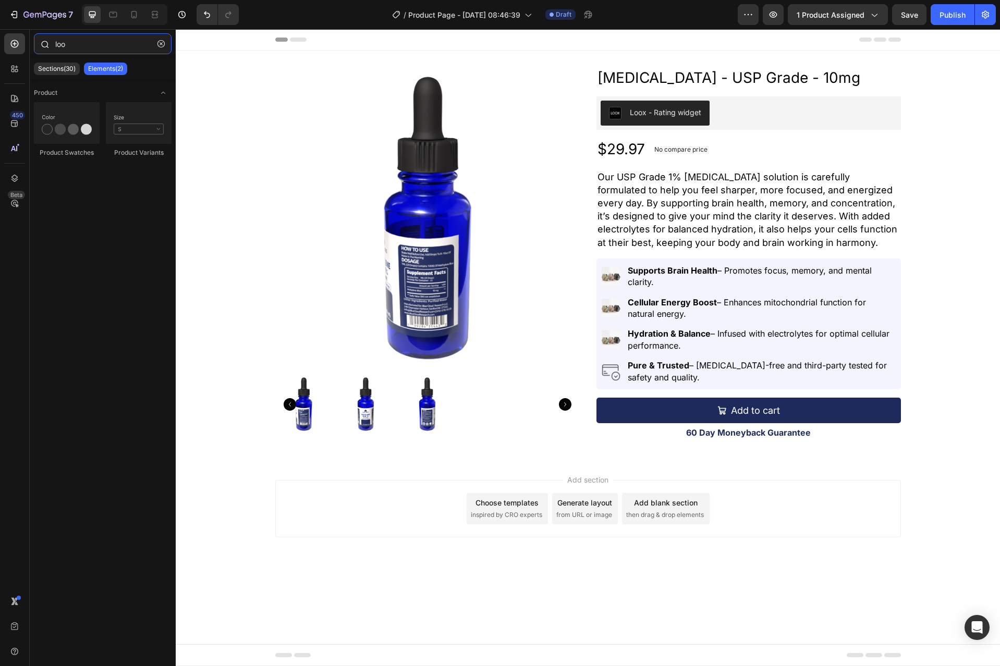
type input "loox"
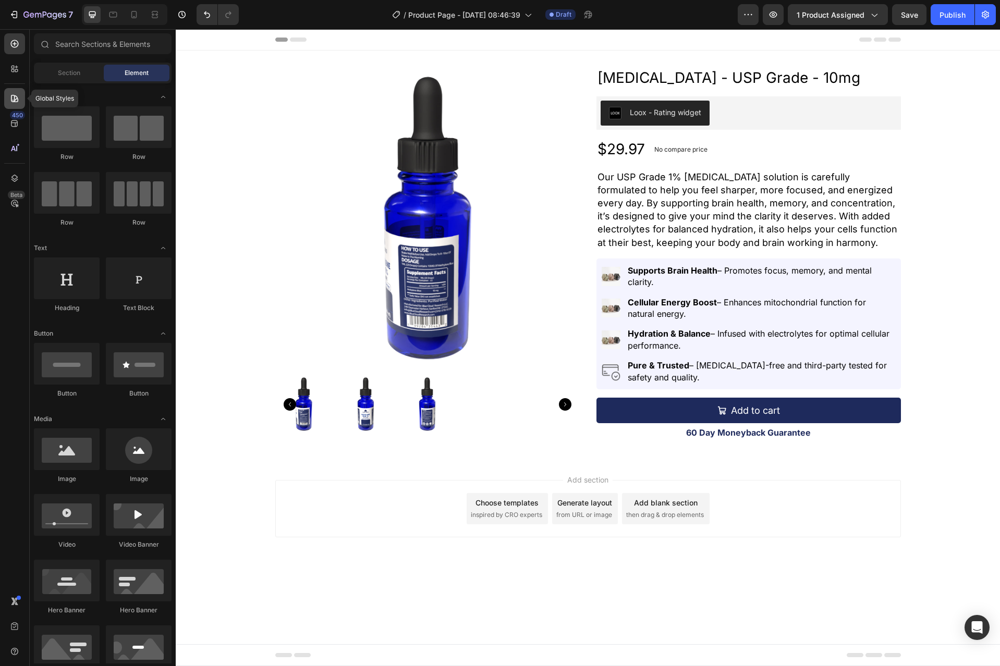
click at [14, 95] on icon at bounding box center [14, 98] width 7 height 7
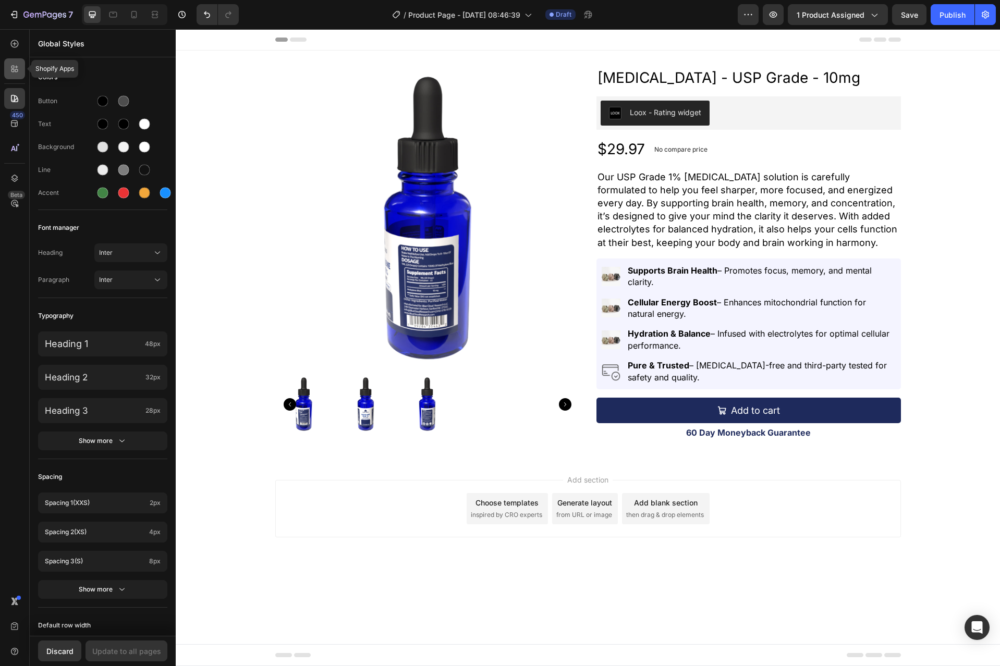
click at [14, 70] on icon at bounding box center [12, 70] width 3 height 3
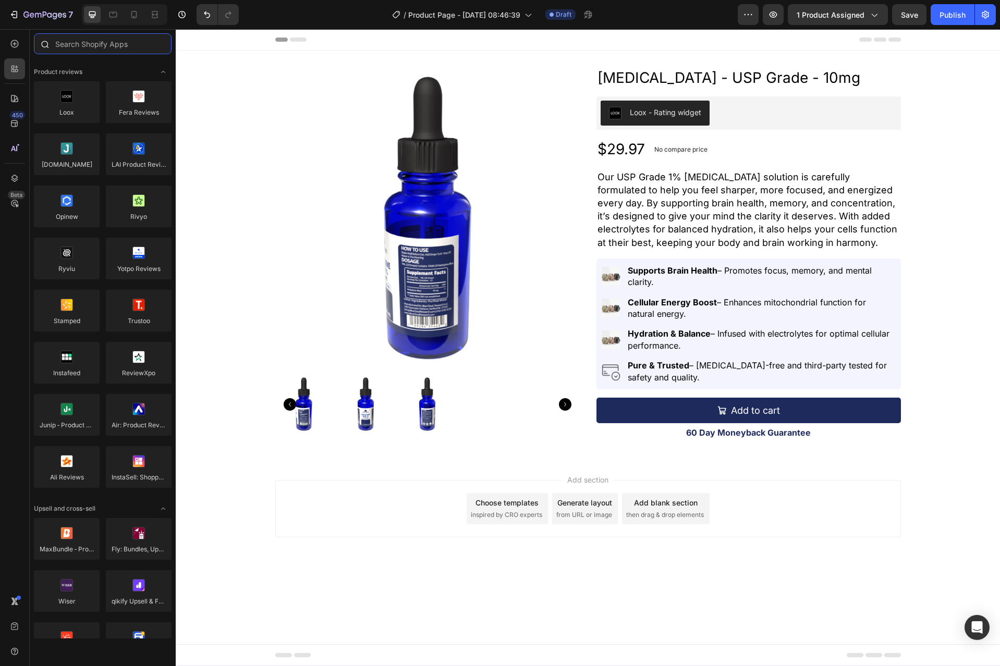
click at [95, 44] on input "text" at bounding box center [103, 43] width 138 height 21
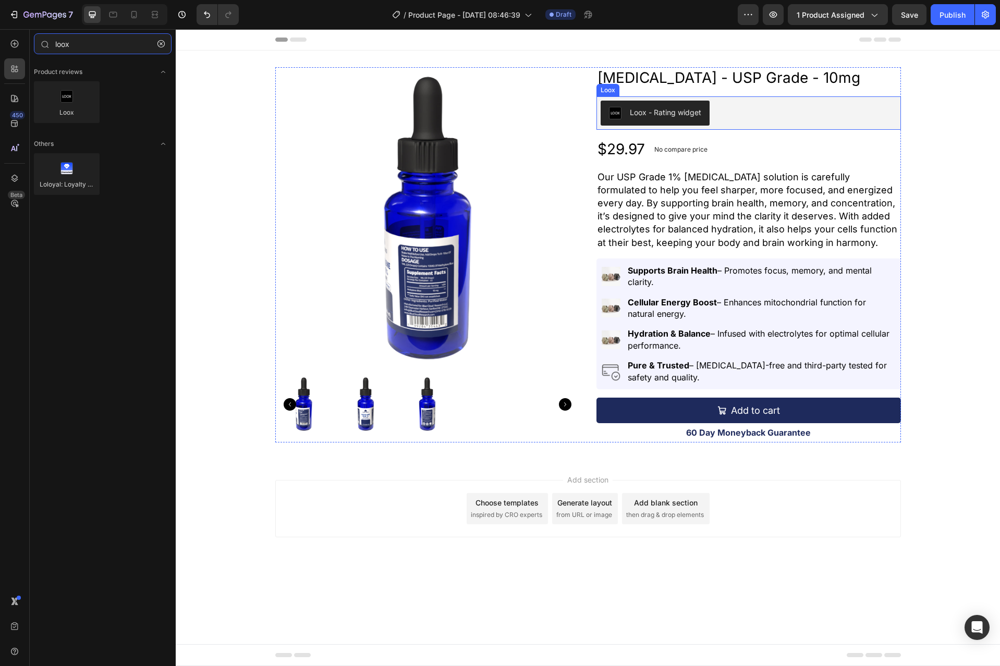
type input "loox"
click at [799, 121] on div "Loox - Rating widget" at bounding box center [748, 113] width 296 height 25
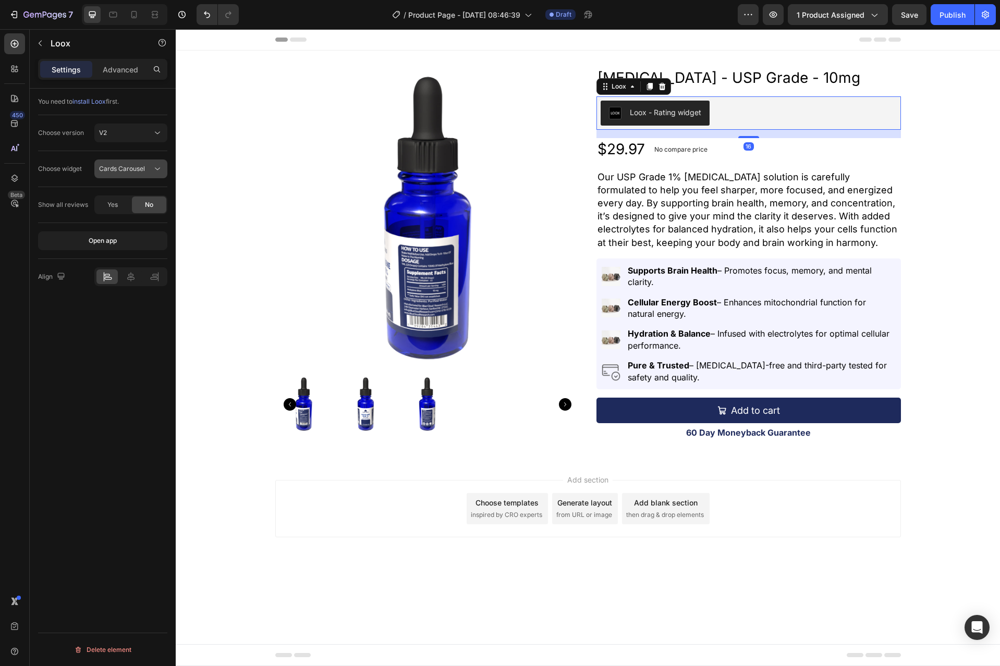
click at [122, 166] on span "Cards Carousel" at bounding box center [122, 169] width 46 height 8
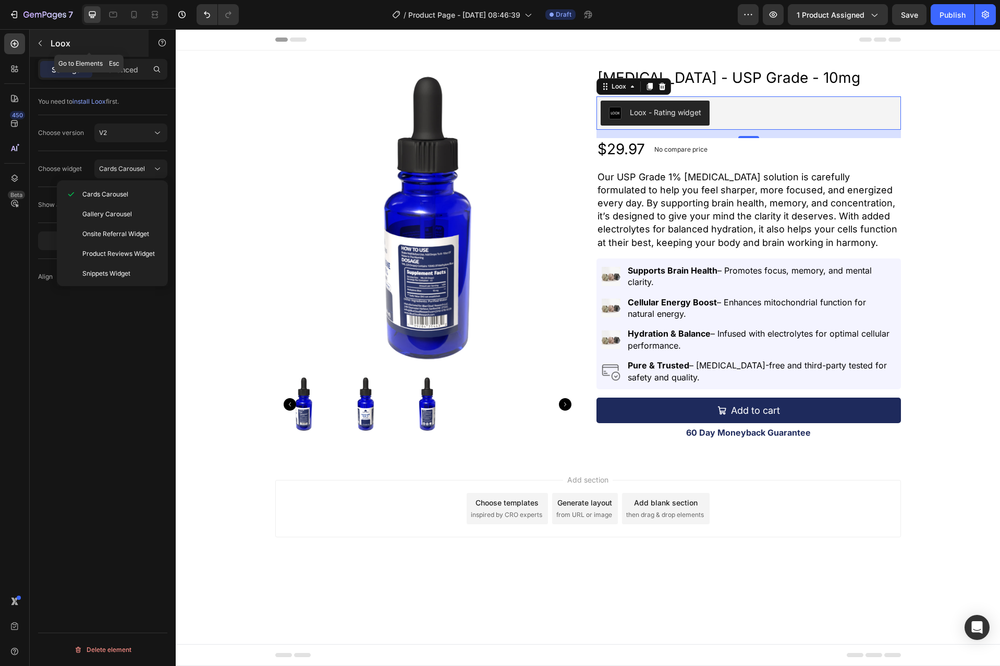
click at [39, 36] on button "button" at bounding box center [40, 43] width 17 height 17
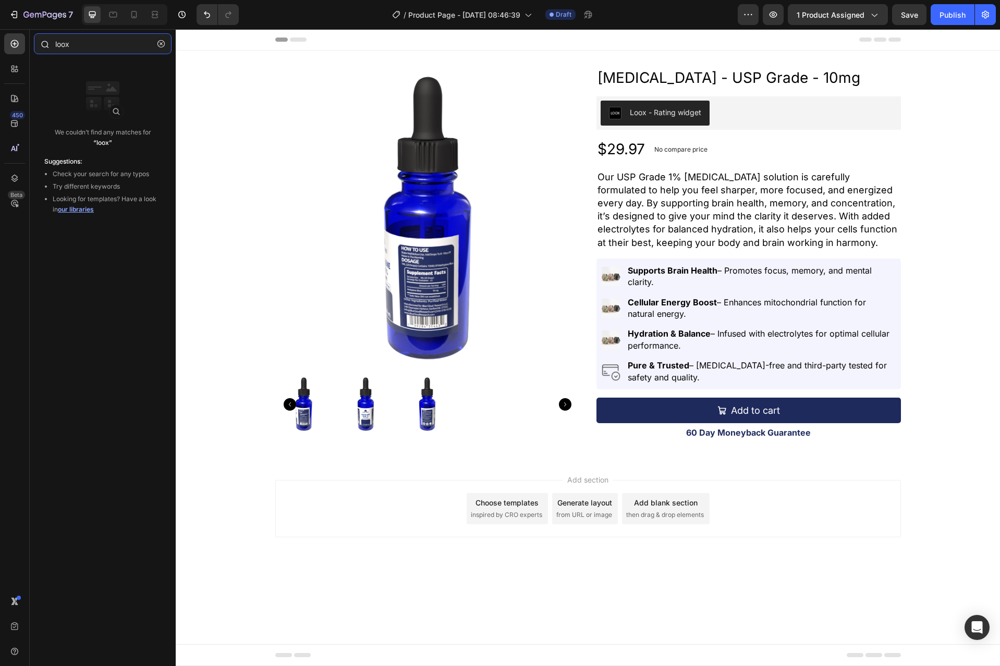
click at [78, 43] on input "loox" at bounding box center [103, 43] width 138 height 21
click at [14, 72] on icon at bounding box center [14, 69] width 10 height 10
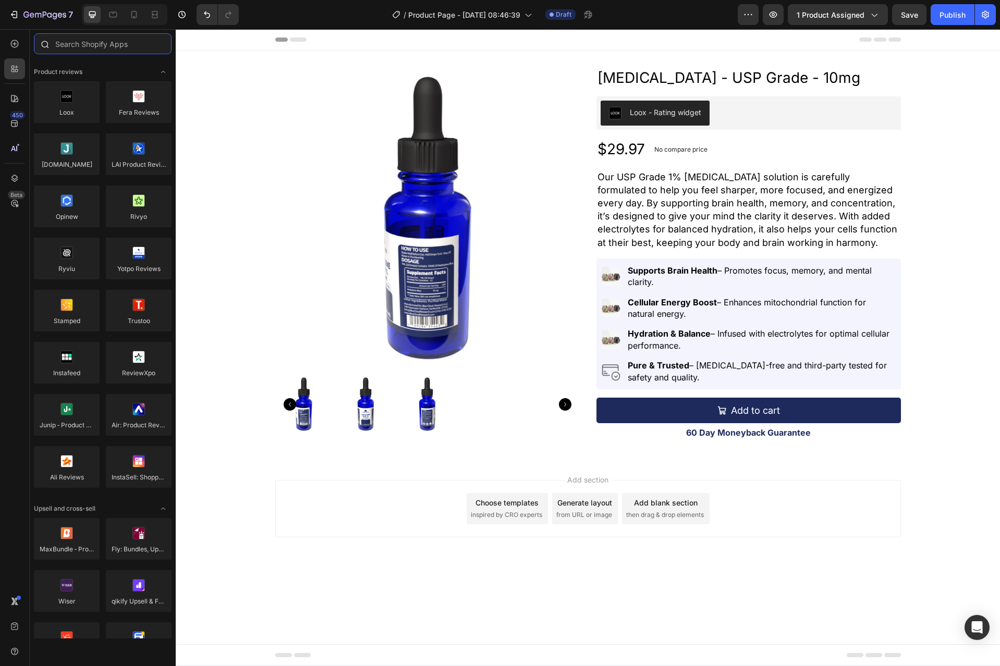
click at [96, 48] on input "text" at bounding box center [103, 43] width 138 height 21
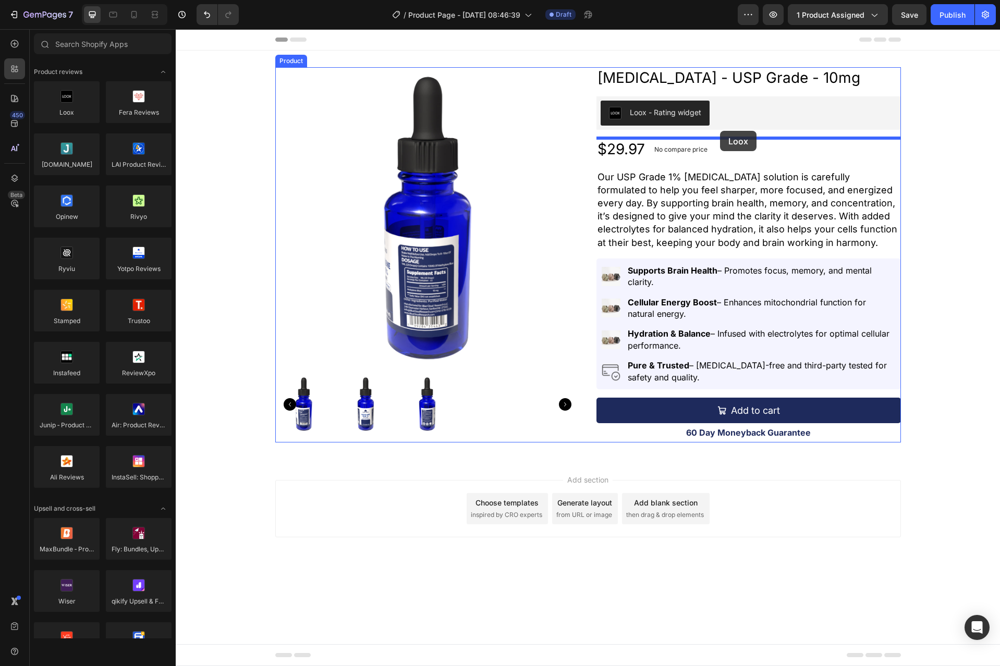
drag, startPoint x: 252, startPoint y: 135, endPoint x: 720, endPoint y: 131, distance: 467.5
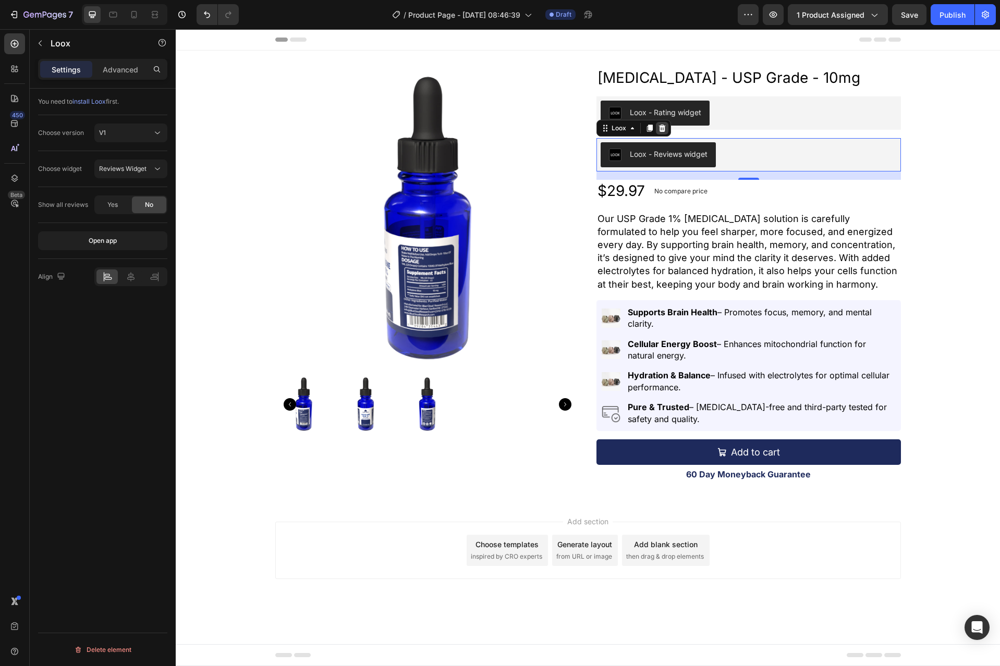
click at [659, 125] on icon at bounding box center [662, 128] width 8 height 8
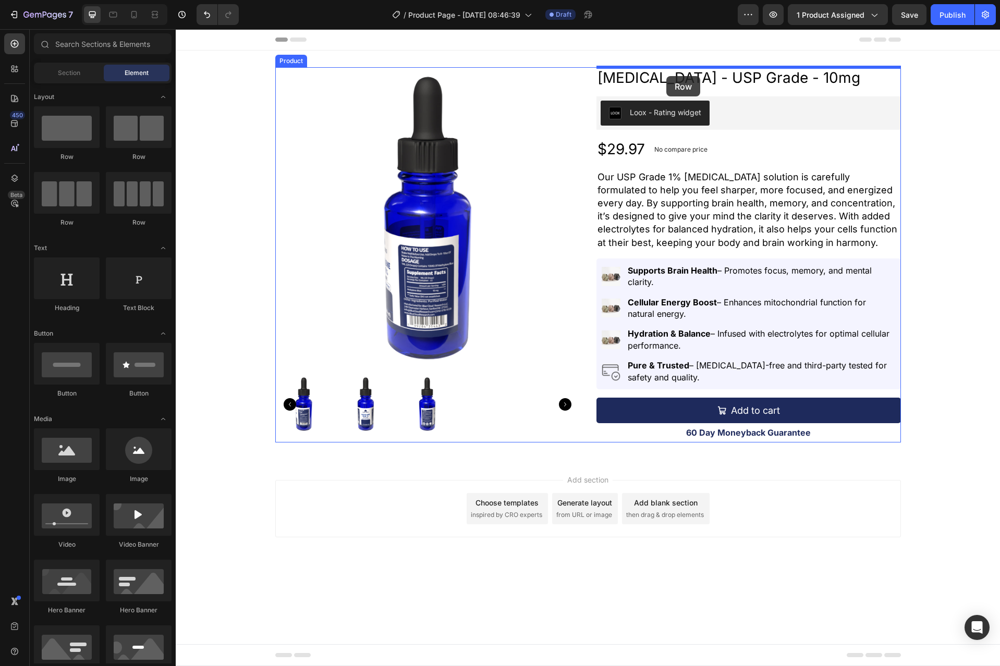
drag, startPoint x: 239, startPoint y: 148, endPoint x: 666, endPoint y: 76, distance: 433.3
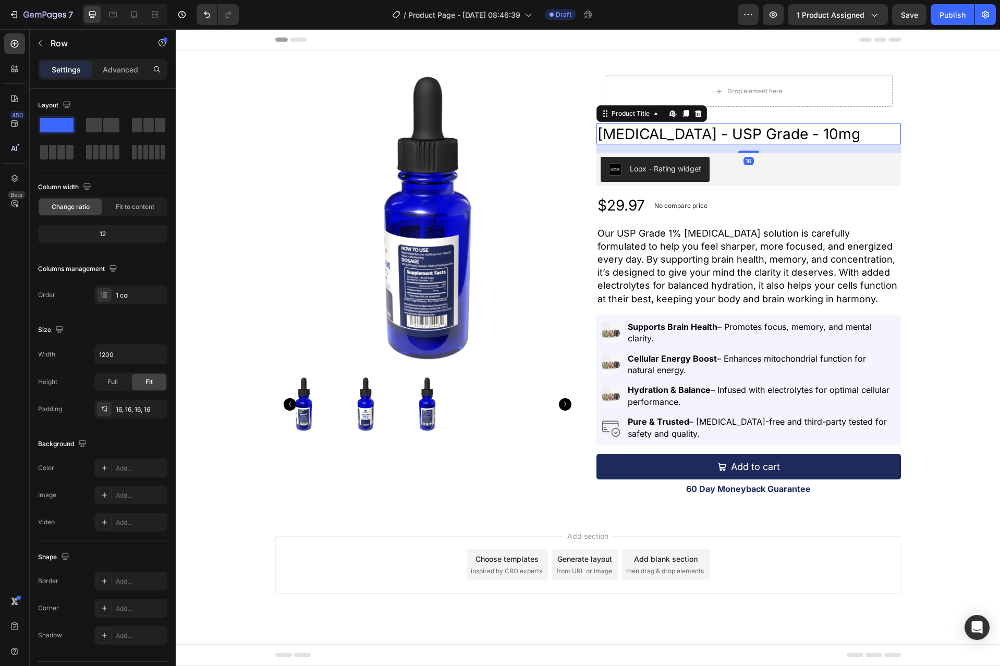
click at [681, 131] on h2 "[MEDICAL_DATA] - USP Grade - 10mg" at bounding box center [748, 134] width 304 height 21
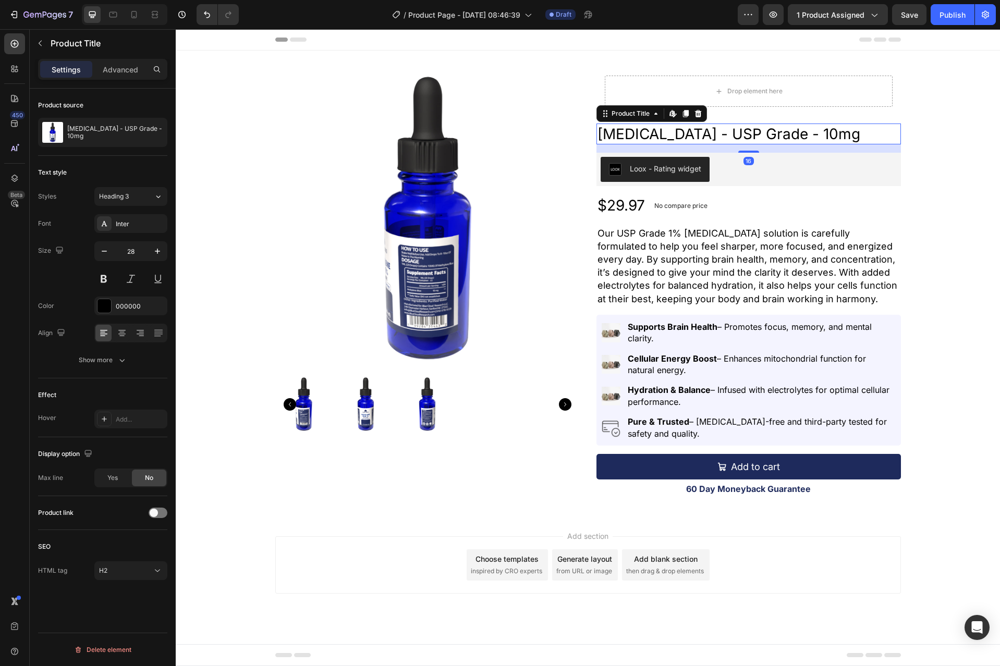
click at [681, 131] on h2 "[MEDICAL_DATA] - USP Grade - 10mg" at bounding box center [748, 134] width 304 height 21
click at [681, 132] on h2 "[MEDICAL_DATA] - USP Grade - 10mg" at bounding box center [748, 134] width 304 height 21
click at [108, 275] on button at bounding box center [103, 278] width 19 height 19
click at [769, 73] on div "Drop element here Row" at bounding box center [748, 91] width 304 height 48
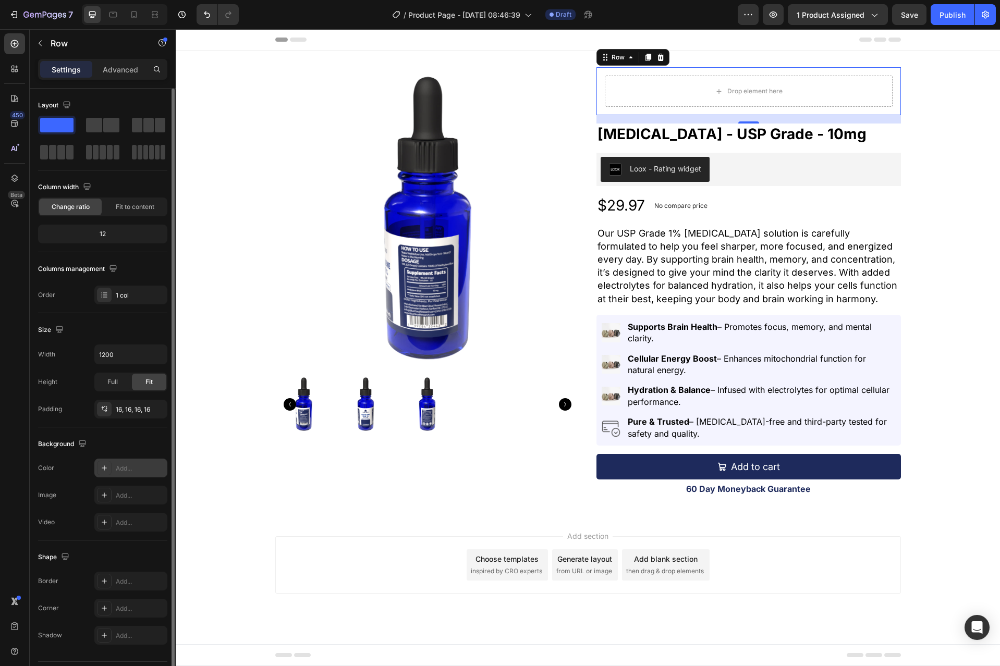
click at [122, 469] on div "Add..." at bounding box center [140, 468] width 49 height 9
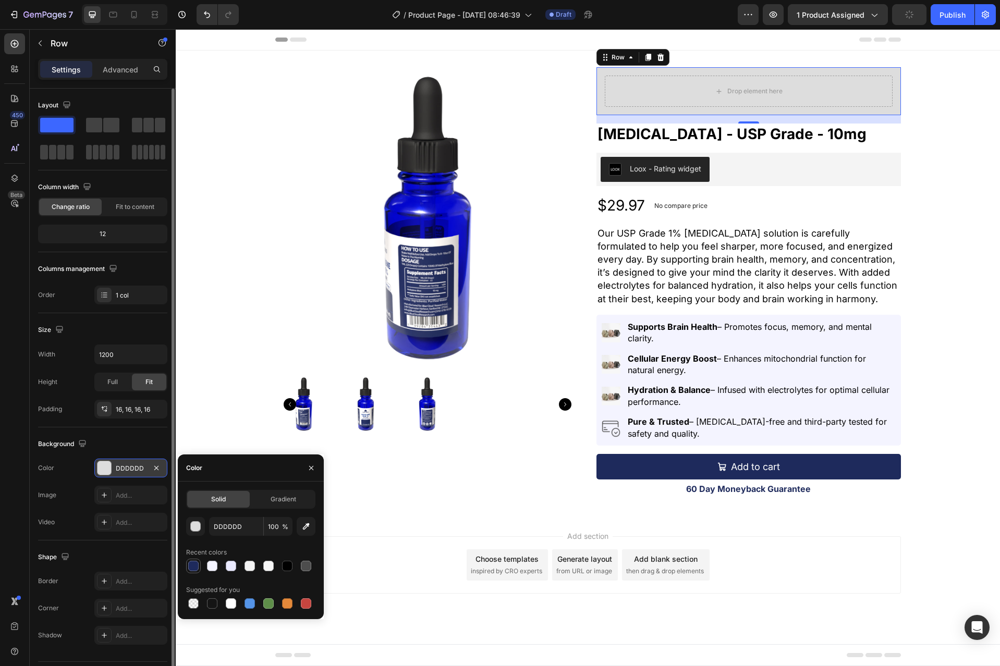
click at [190, 566] on div at bounding box center [193, 566] width 10 height 10
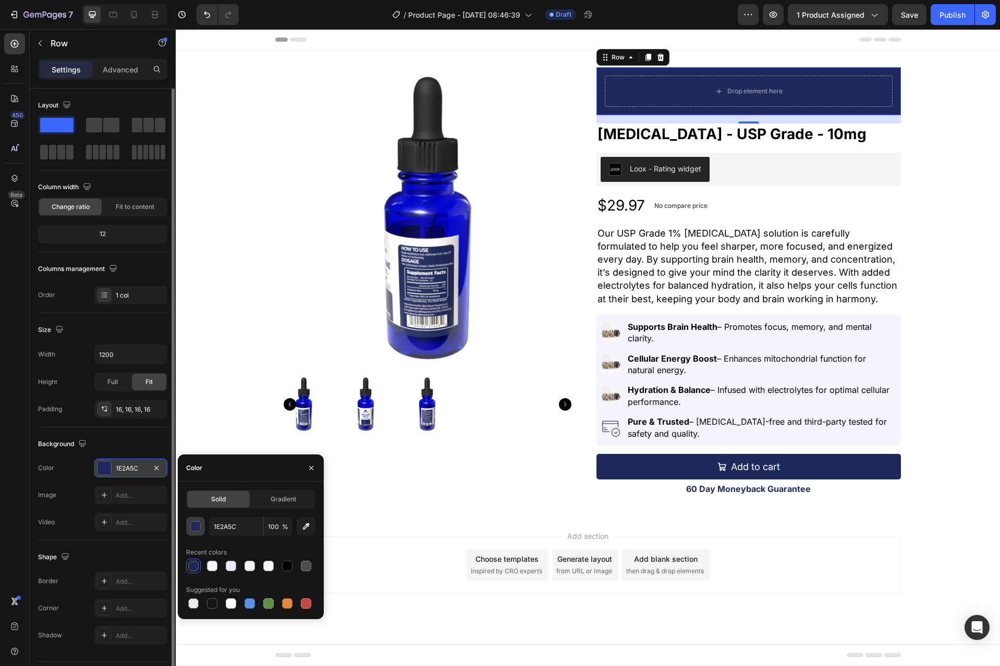
click at [198, 527] on div "button" at bounding box center [196, 527] width 10 height 10
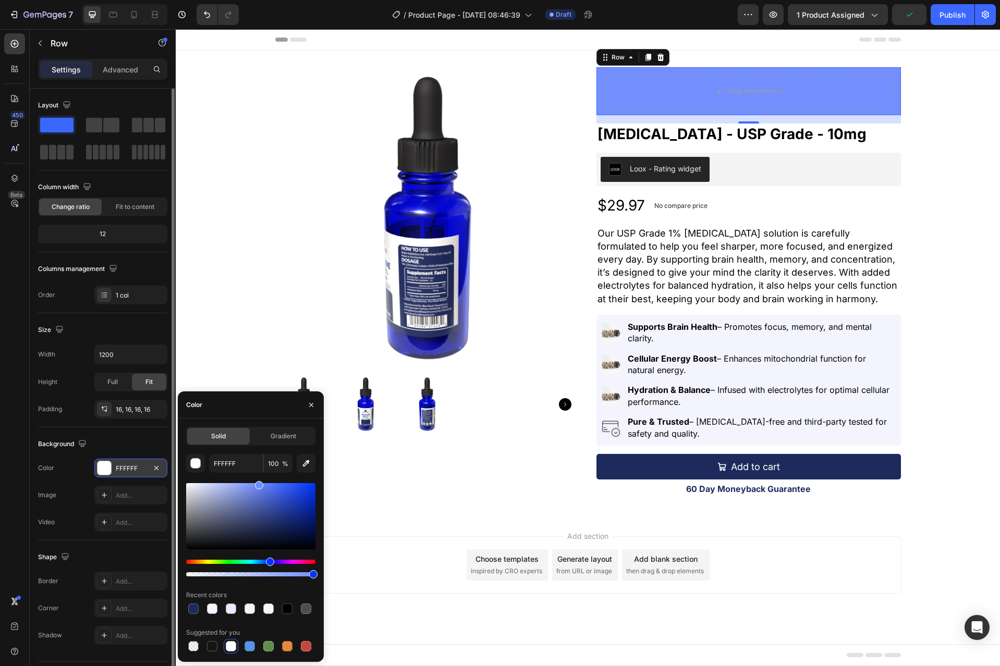
drag, startPoint x: 278, startPoint y: 515, endPoint x: 258, endPoint y: 481, distance: 39.7
click at [258, 483] on div at bounding box center [250, 516] width 129 height 66
type input "728EFF"
type input "FFFFFF"
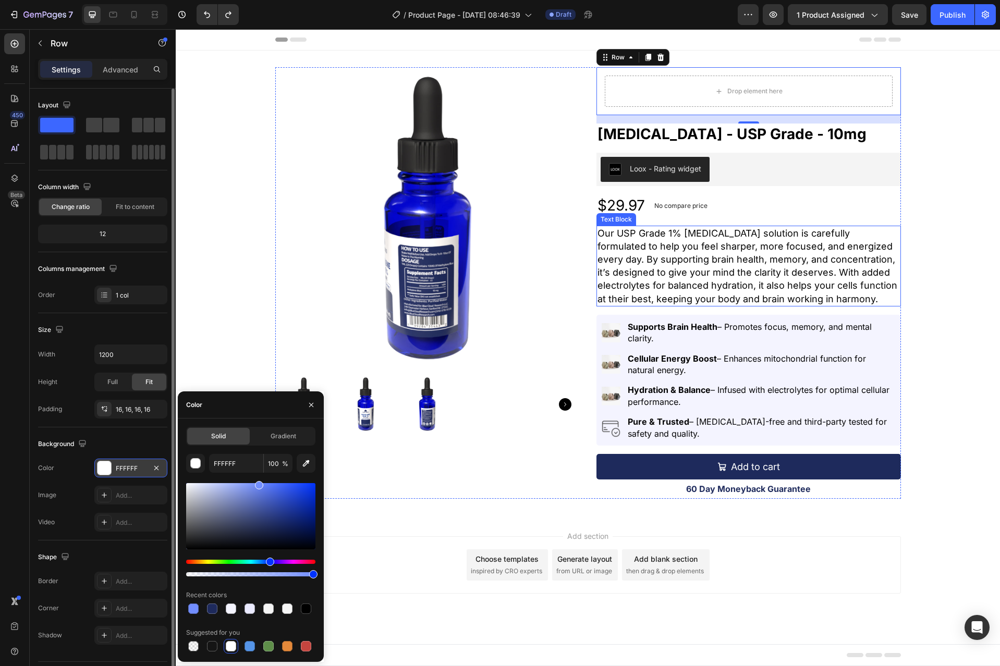
click at [740, 296] on p "Our USP Grade 1% [MEDICAL_DATA] solution is carefully formulated to help you fe…" at bounding box center [748, 266] width 302 height 79
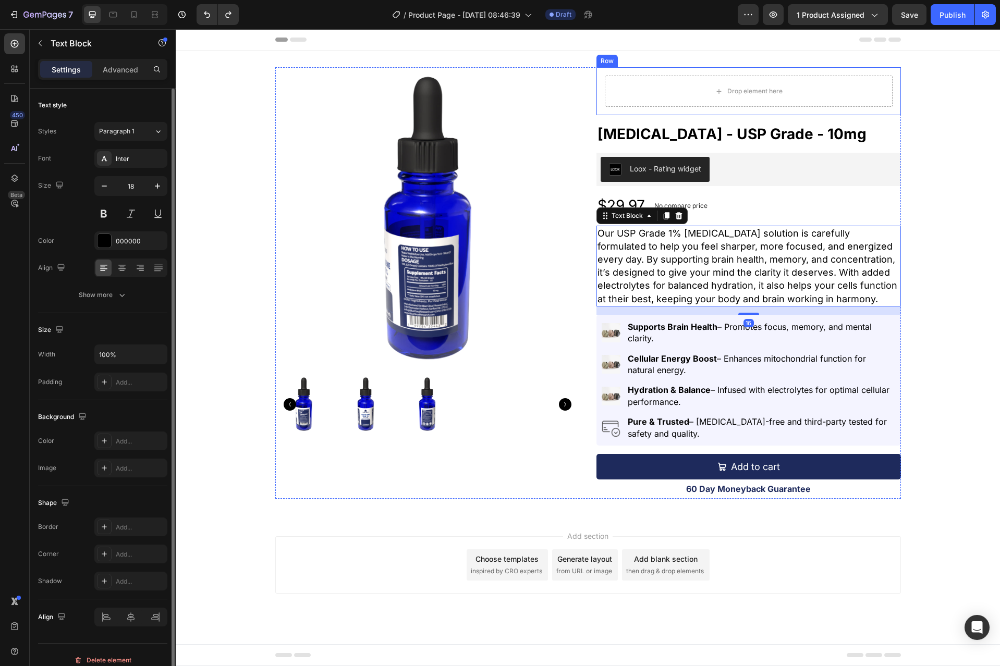
click at [724, 110] on div "Drop element here Row" at bounding box center [748, 91] width 304 height 48
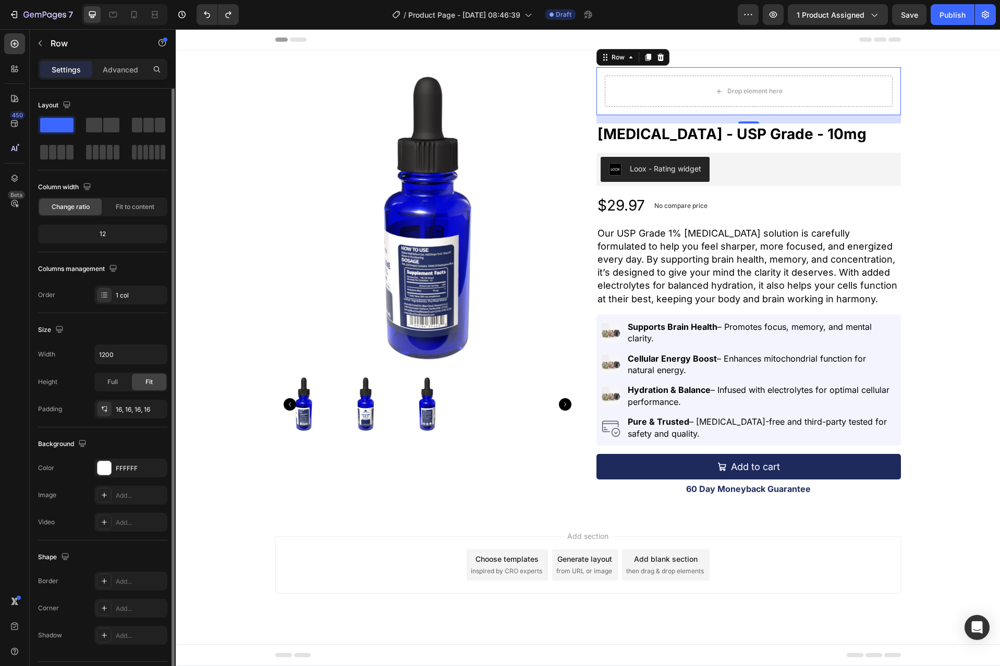
scroll to position [29, 0]
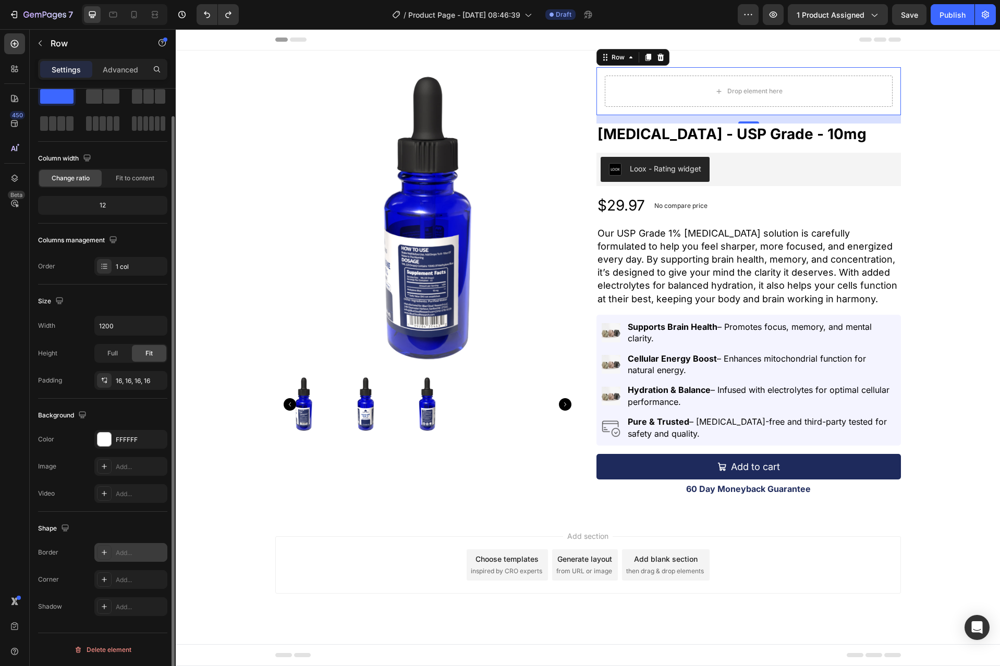
click at [125, 553] on div "Add..." at bounding box center [140, 552] width 49 height 9
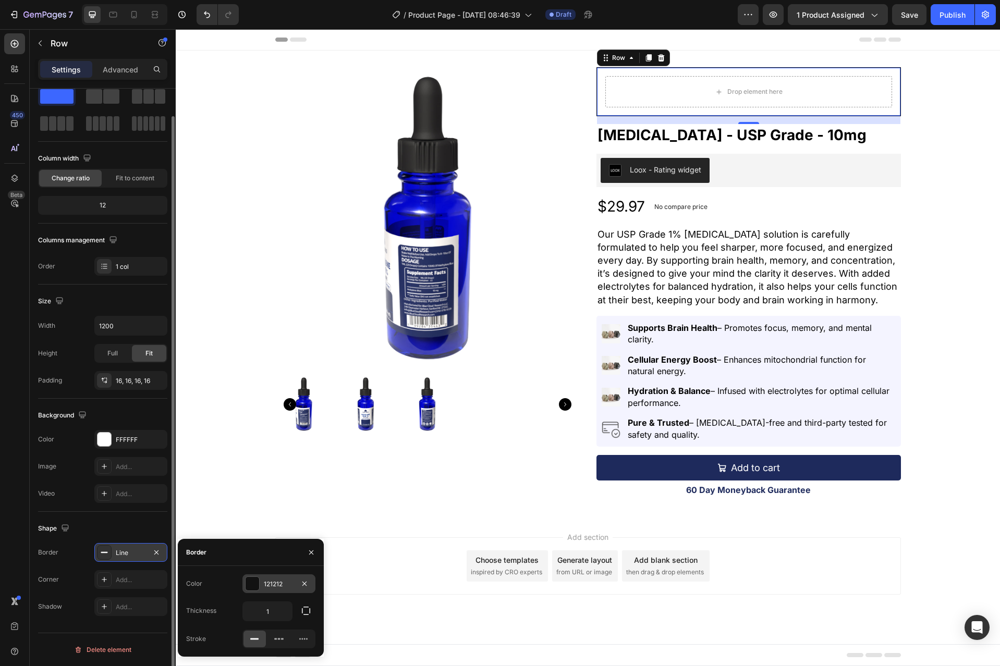
click at [252, 586] on div at bounding box center [252, 584] width 14 height 14
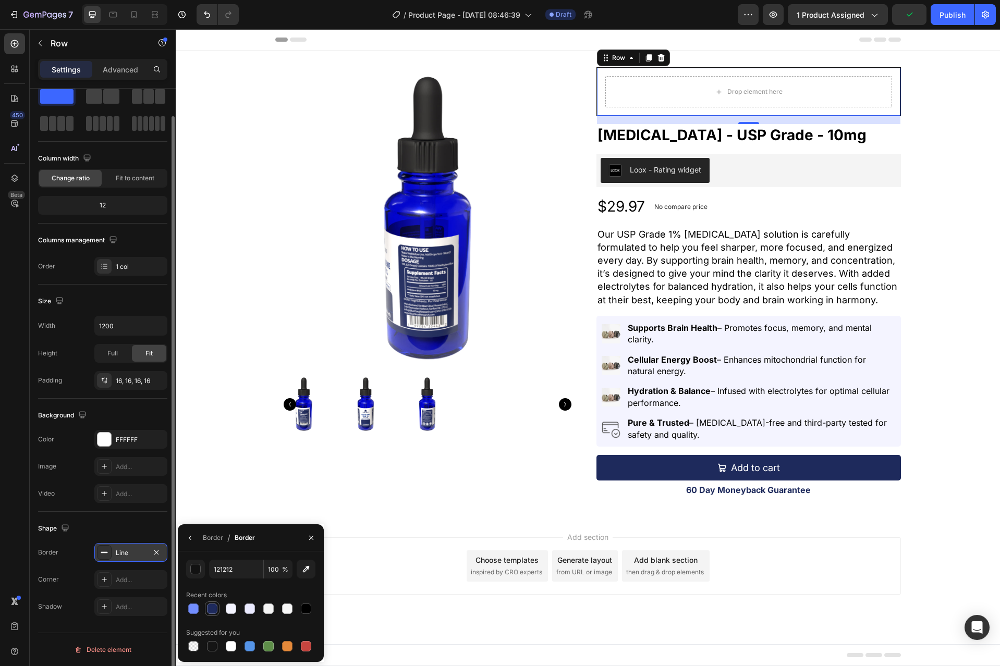
click at [208, 609] on div at bounding box center [212, 608] width 10 height 10
type input "1E2A5C"
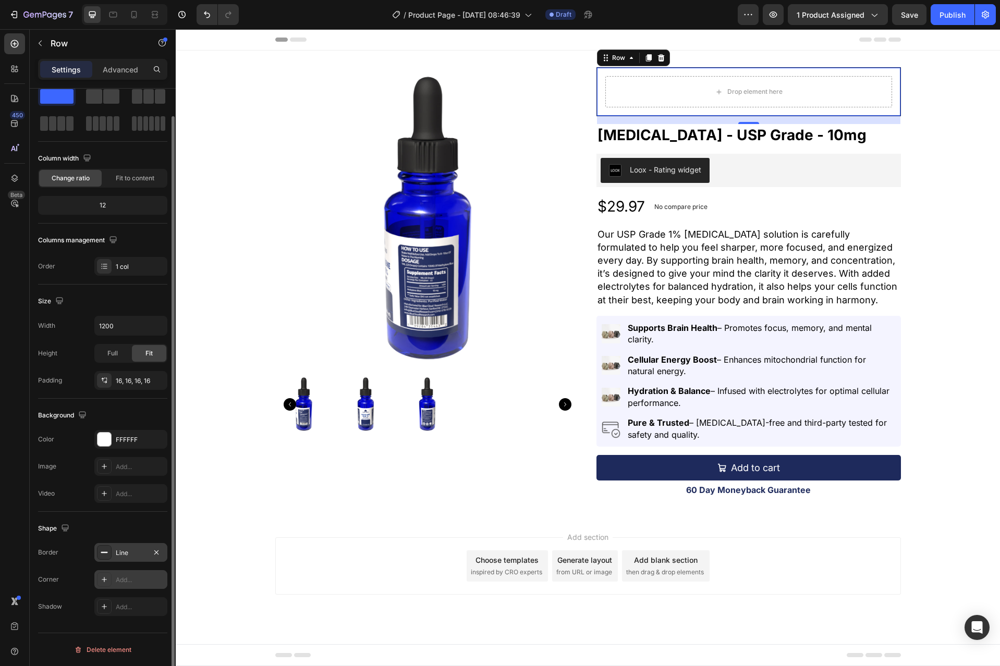
click at [119, 575] on div "Add..." at bounding box center [140, 579] width 49 height 9
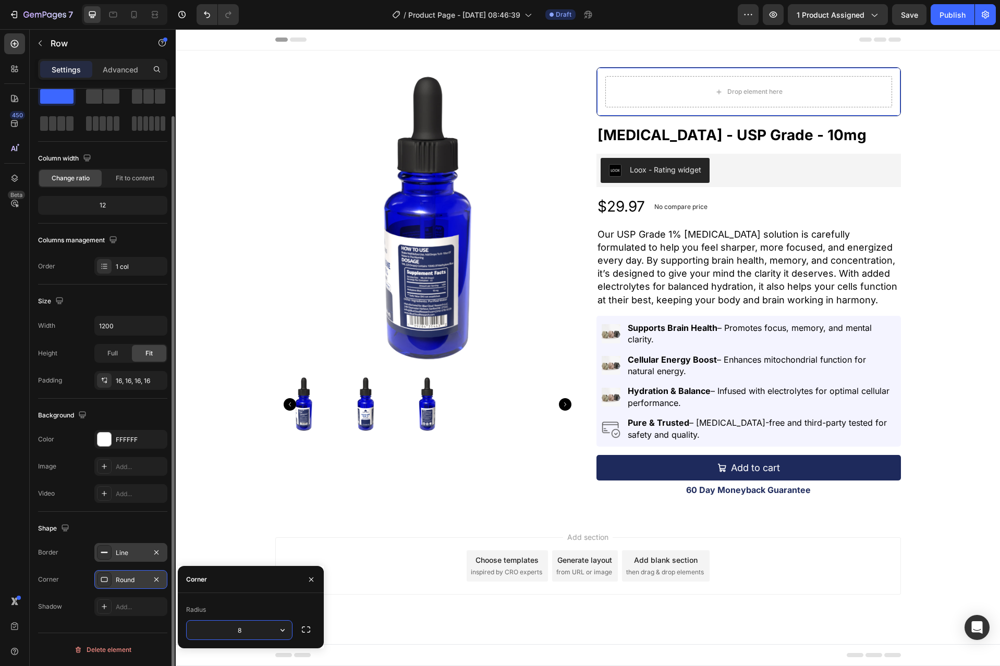
type input "5"
click at [678, 285] on p "Our USP Grade 1% [MEDICAL_DATA] solution is carefully formulated to help you fe…" at bounding box center [748, 267] width 302 height 79
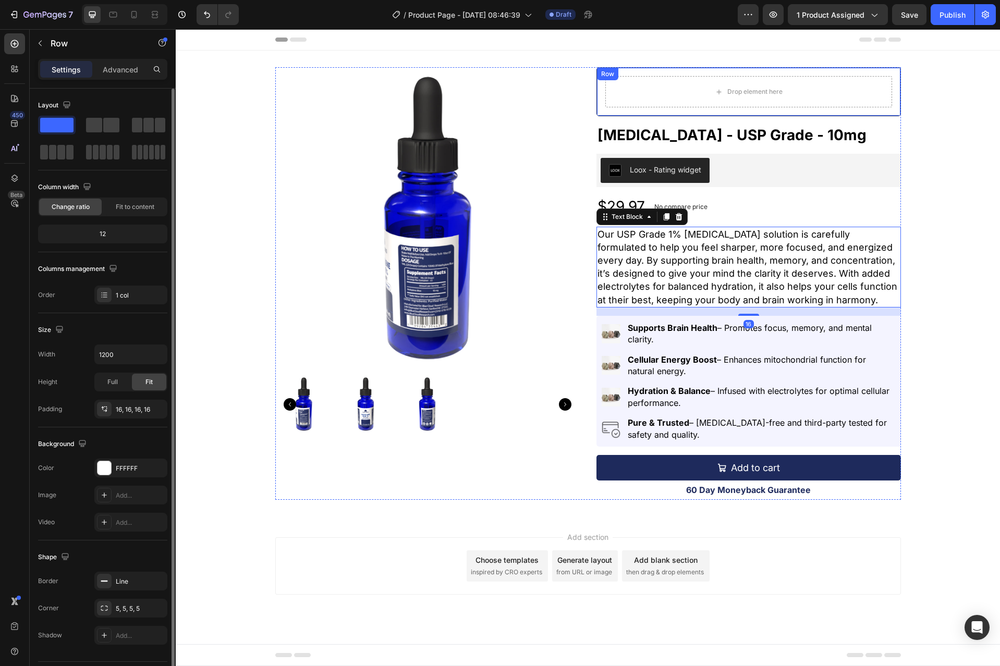
click at [893, 114] on div "Drop element here Row" at bounding box center [748, 91] width 304 height 49
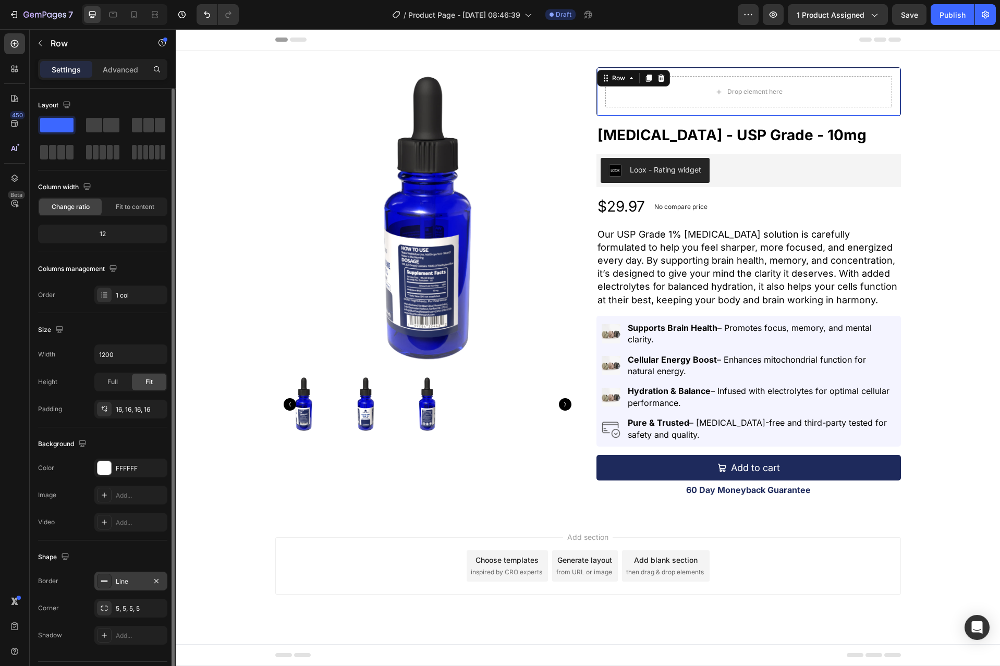
click at [128, 587] on div "Line" at bounding box center [130, 581] width 73 height 19
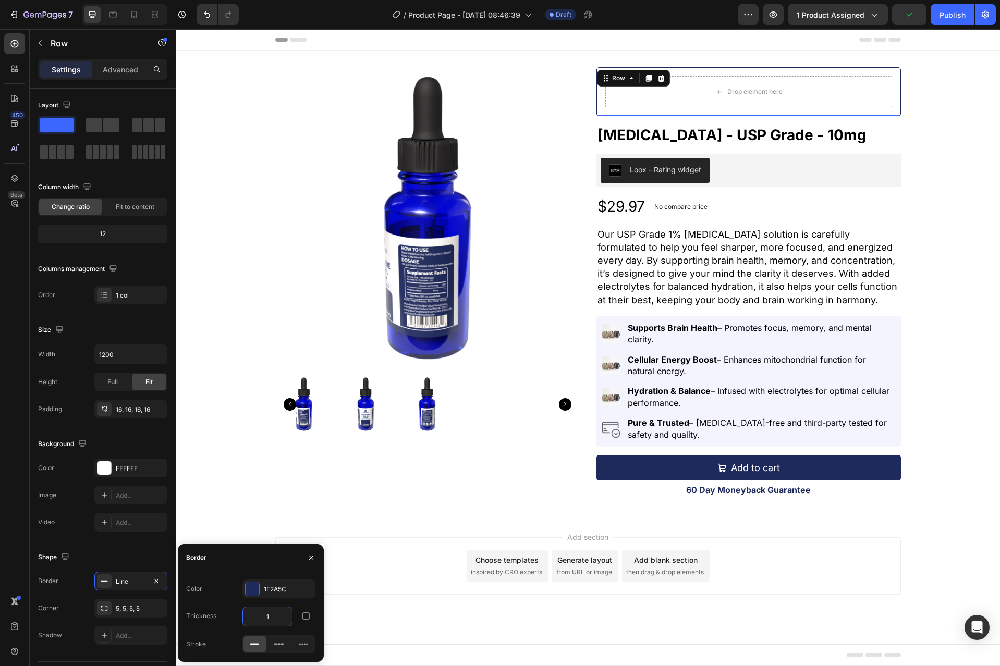
click at [273, 614] on input "1" at bounding box center [267, 616] width 49 height 19
type input "2"
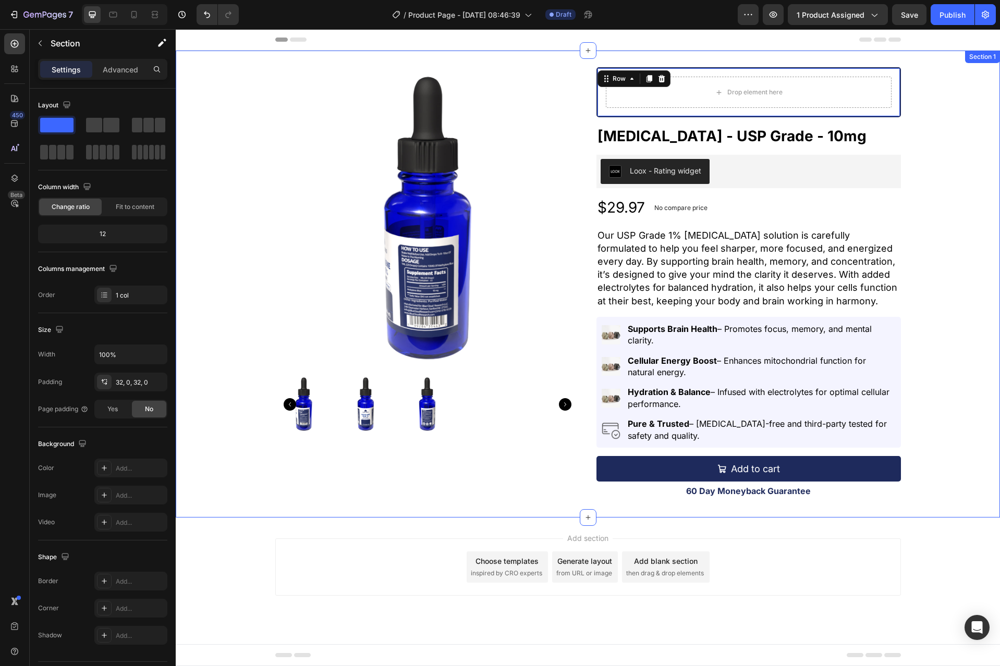
click at [951, 254] on div "Product Images Drop element here Row 16 [MEDICAL_DATA] - USP Grade - 10mg Produ…" at bounding box center [588, 284] width 824 height 434
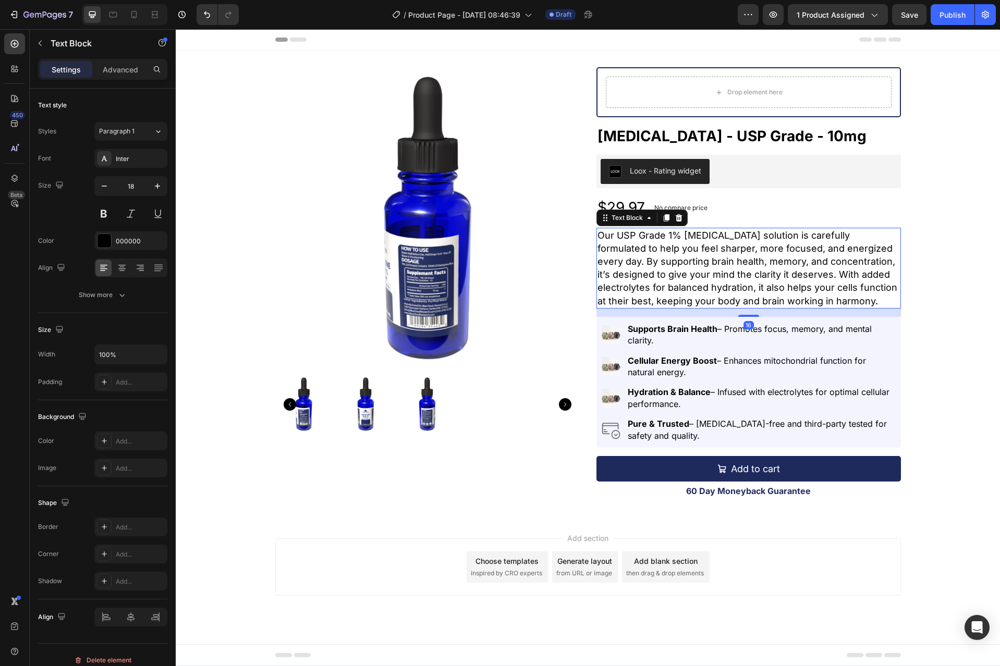
click at [672, 245] on p "Our USP Grade 1% [MEDICAL_DATA] solution is carefully formulated to help you fe…" at bounding box center [748, 268] width 302 height 79
click at [668, 218] on icon at bounding box center [666, 217] width 6 height 7
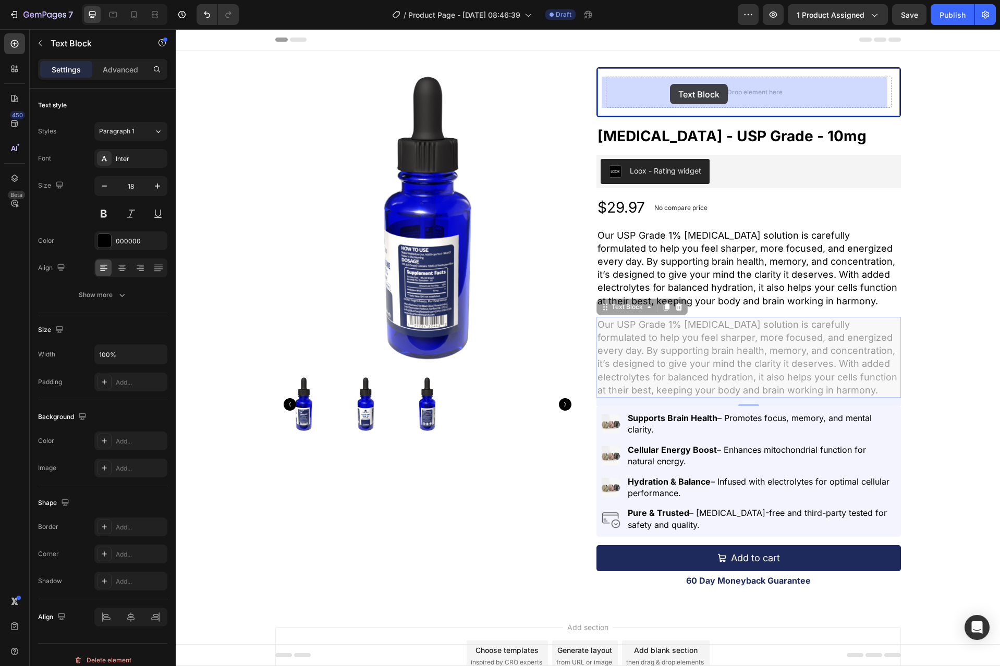
drag, startPoint x: 597, startPoint y: 304, endPoint x: 670, endPoint y: 84, distance: 232.2
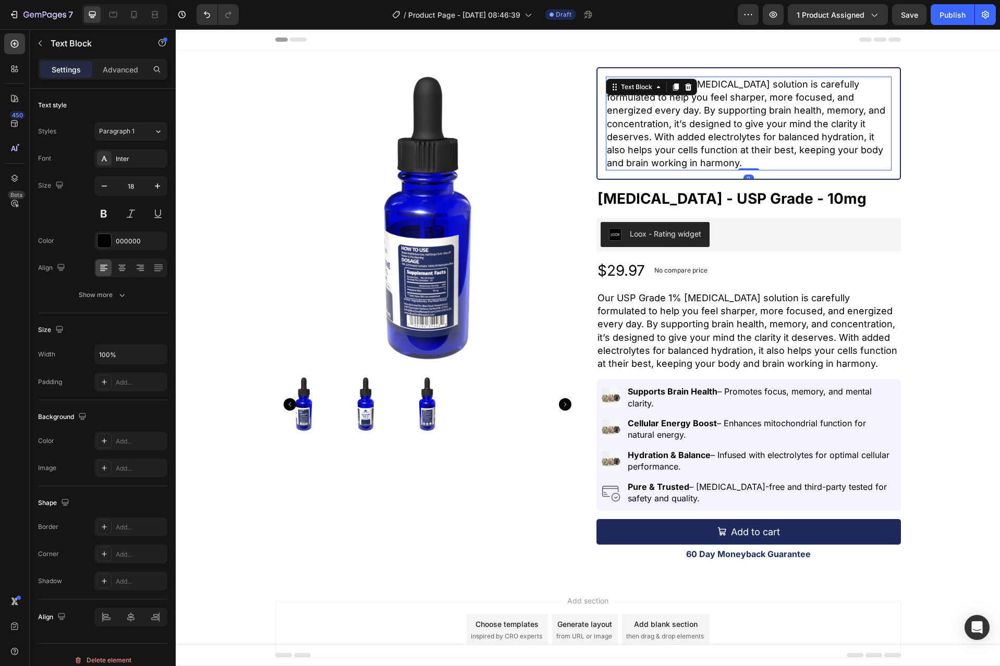
click at [674, 107] on p "Our USP Grade 1% [MEDICAL_DATA] solution is carefully formulated to help you fe…" at bounding box center [748, 124] width 283 height 92
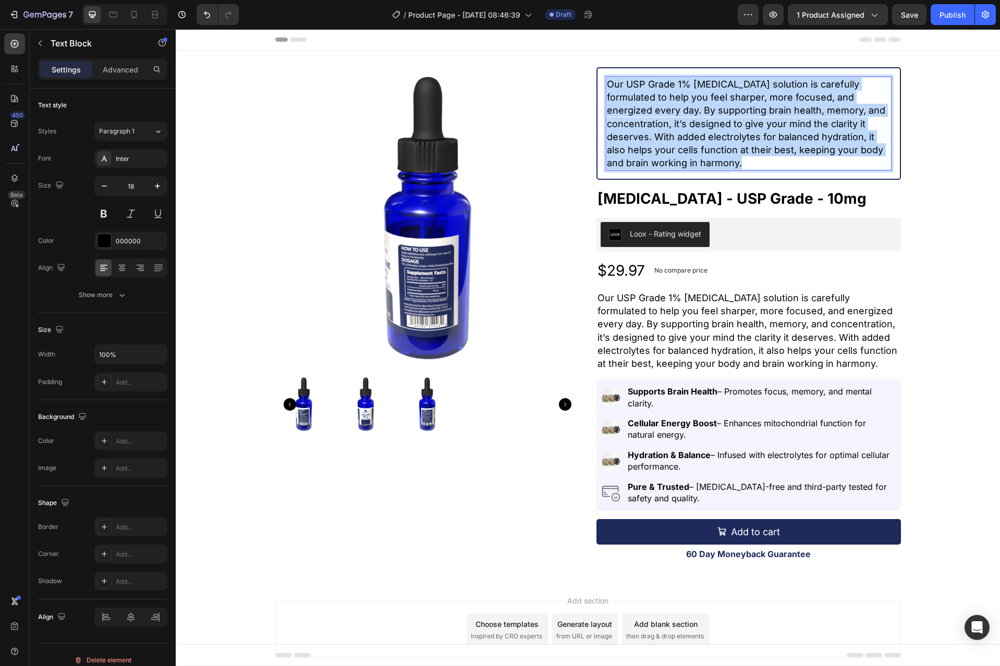
click at [674, 107] on p "Our USP Grade 1% [MEDICAL_DATA] solution is carefully formulated to help you fe…" at bounding box center [748, 124] width 283 height 92
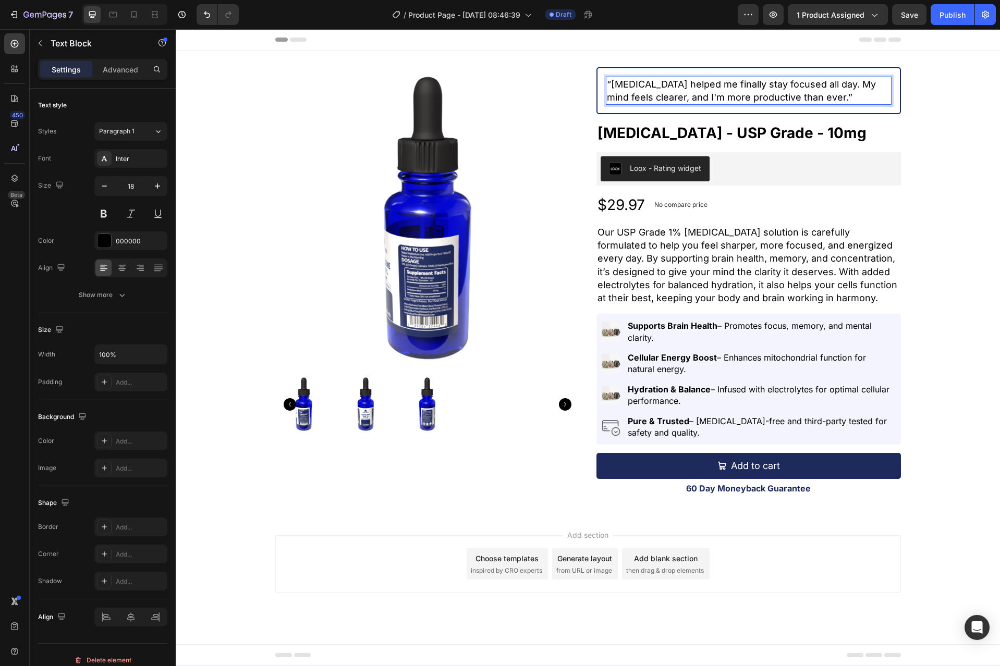
click at [658, 94] on p "“[MEDICAL_DATA] helped me finally stay focused all day. My mind feels clearer, …" at bounding box center [748, 91] width 283 height 26
click at [603, 83] on div "“[MEDICAL_DATA] helped me finally stay focused all day. My mind feels clearer, …" at bounding box center [748, 90] width 304 height 47
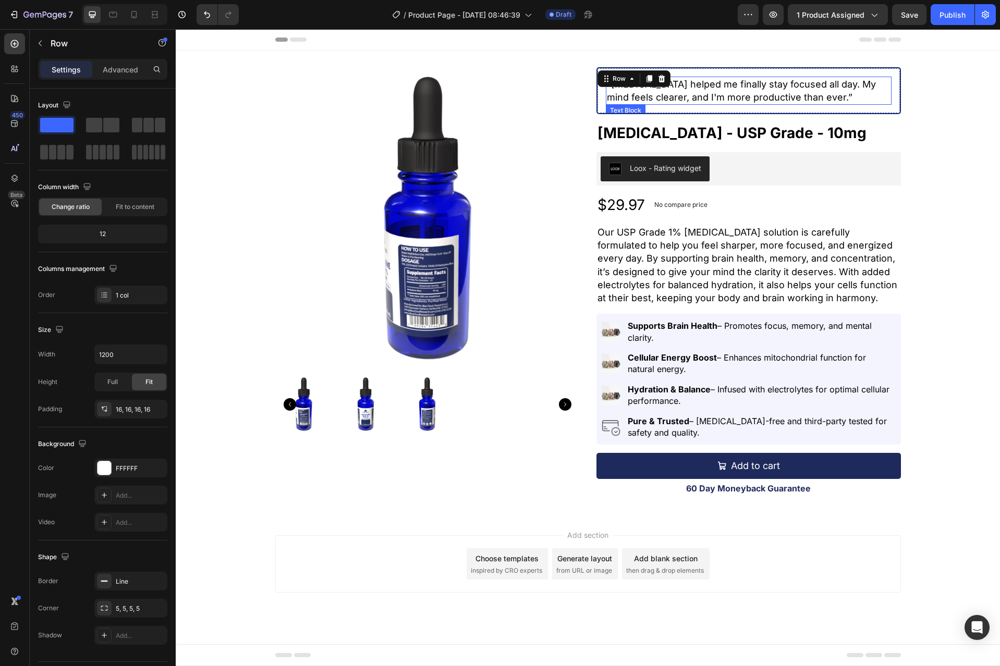
click at [614, 94] on p "“[MEDICAL_DATA] helped me finally stay focused all day. My mind feels clearer, …" at bounding box center [748, 91] width 283 height 26
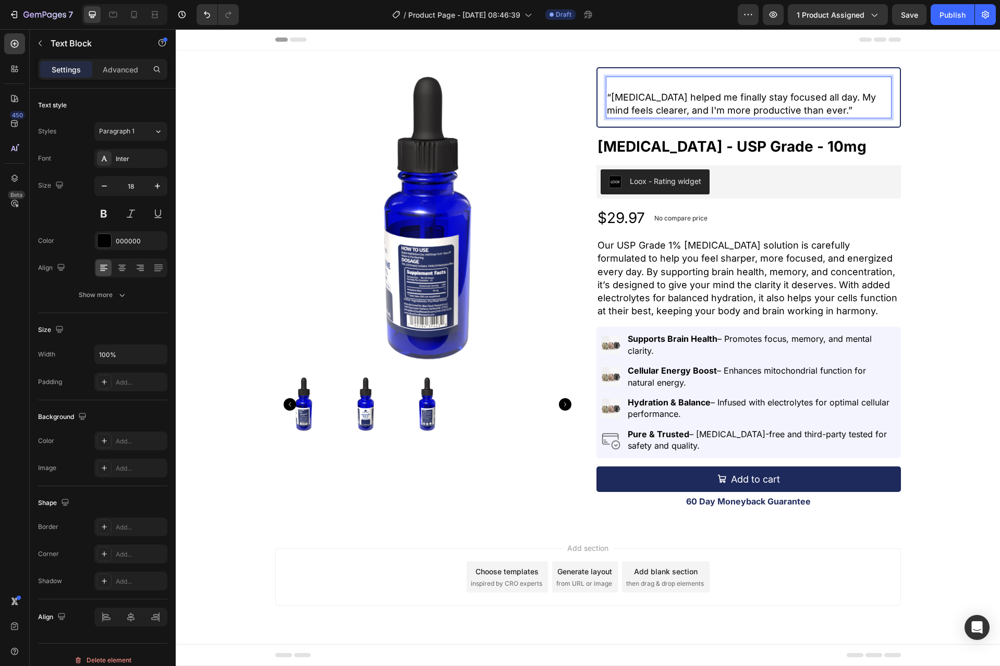
click at [615, 87] on p "Rich Text Editor. Editing area: main" at bounding box center [748, 84] width 283 height 13
click at [664, 84] on p "Rich Text Editor. Editing area: main" at bounding box center [748, 84] width 283 height 13
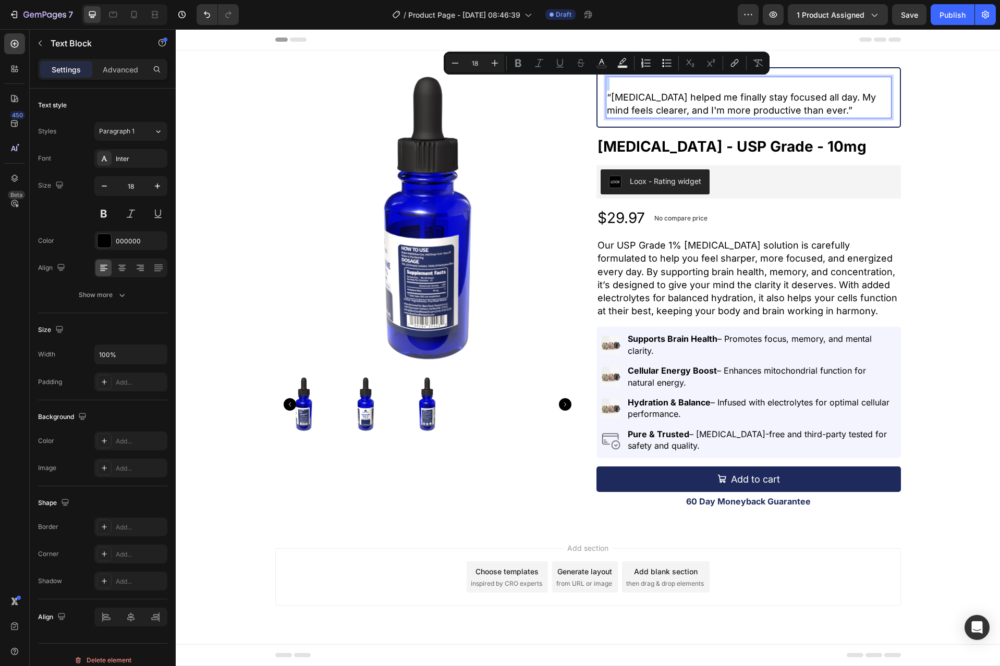
click at [664, 84] on p "Rich Text Editor. Editing area: main" at bounding box center [748, 84] width 283 height 13
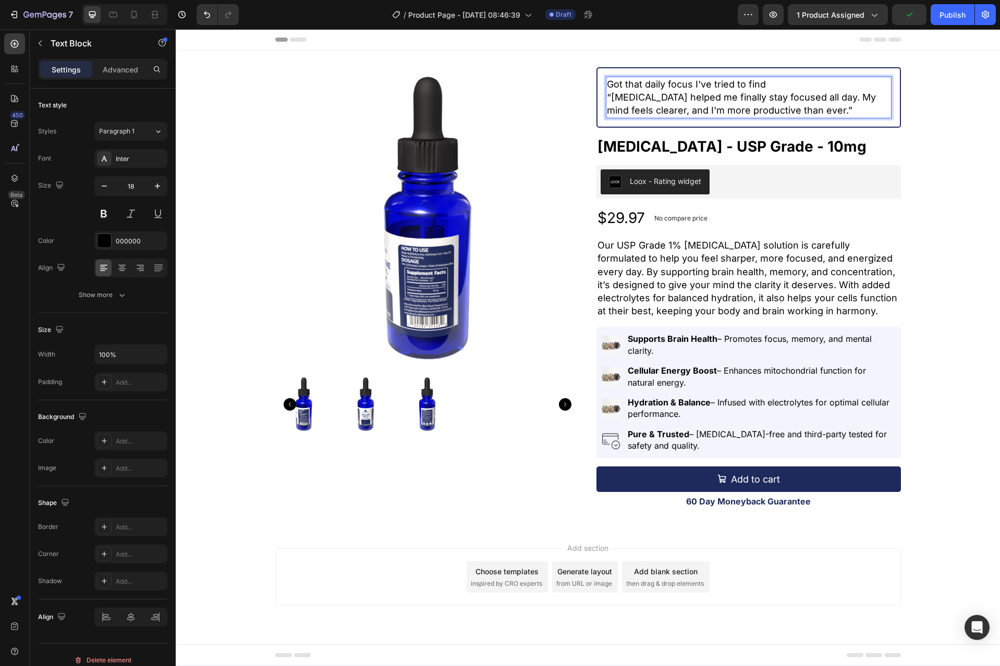
click at [664, 84] on p "Got that daily focus I've tried to find" at bounding box center [748, 84] width 283 height 13
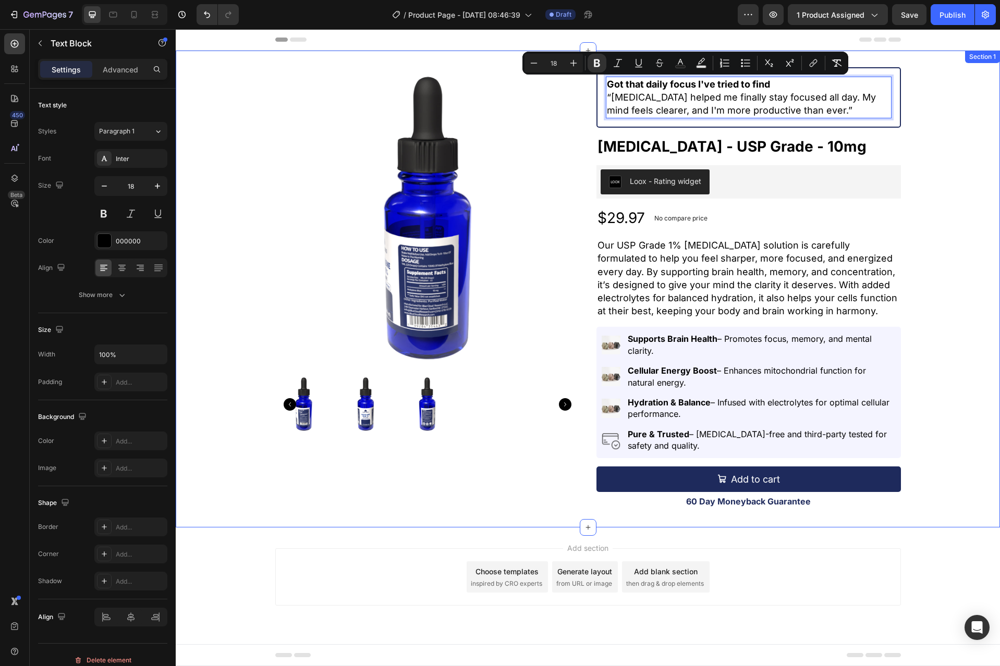
click at [979, 110] on div "Product Images Got that daily focus I've tried to find “[MEDICAL_DATA] helped m…" at bounding box center [588, 288] width 824 height 443
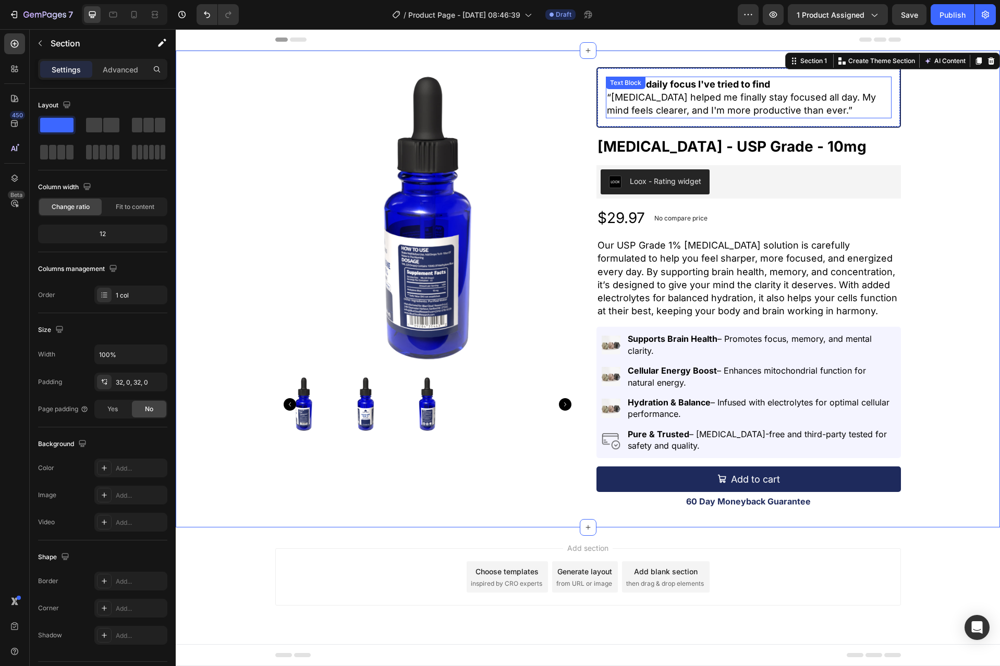
click at [727, 92] on p "“[MEDICAL_DATA] helped me finally stay focused all day. My mind feels clearer, …" at bounding box center [748, 104] width 283 height 26
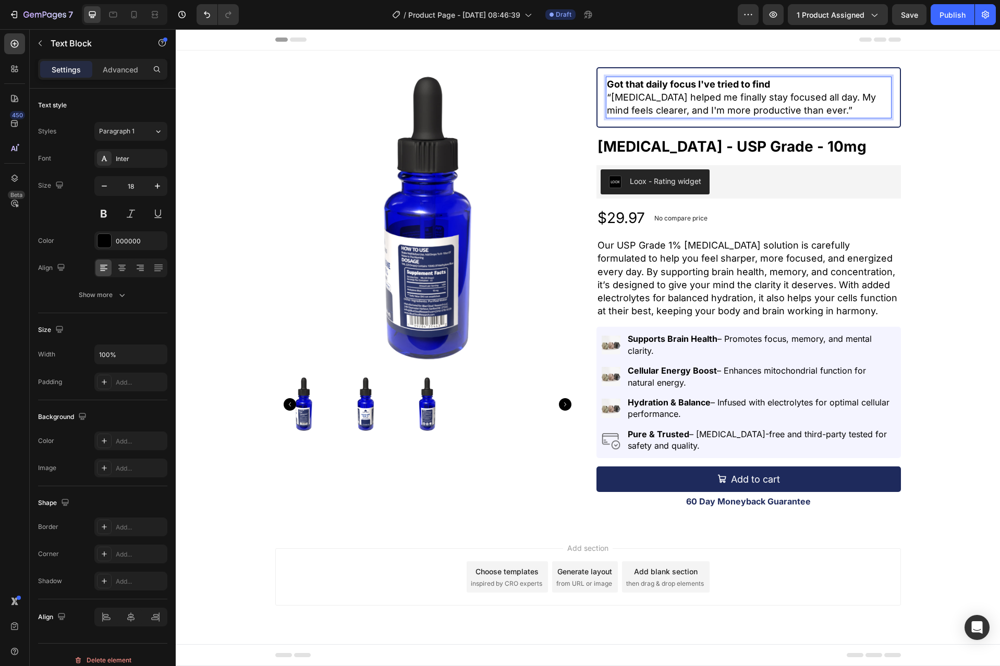
click at [733, 86] on strong "Got that daily focus I've tried to find" at bounding box center [688, 84] width 163 height 11
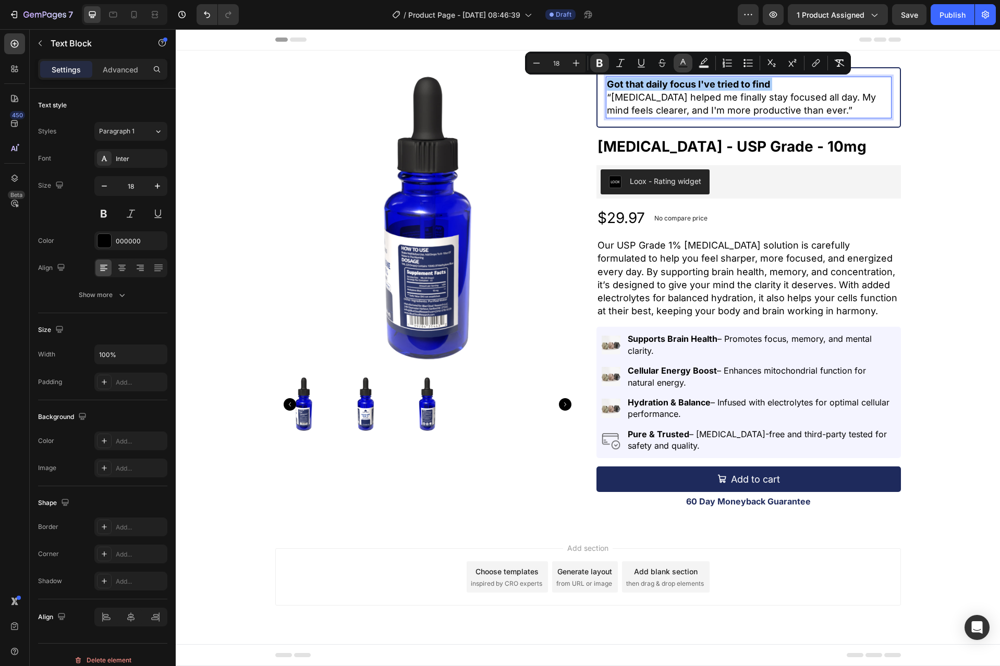
click at [685, 61] on icon "Editor contextual toolbar" at bounding box center [682, 63] width 10 height 10
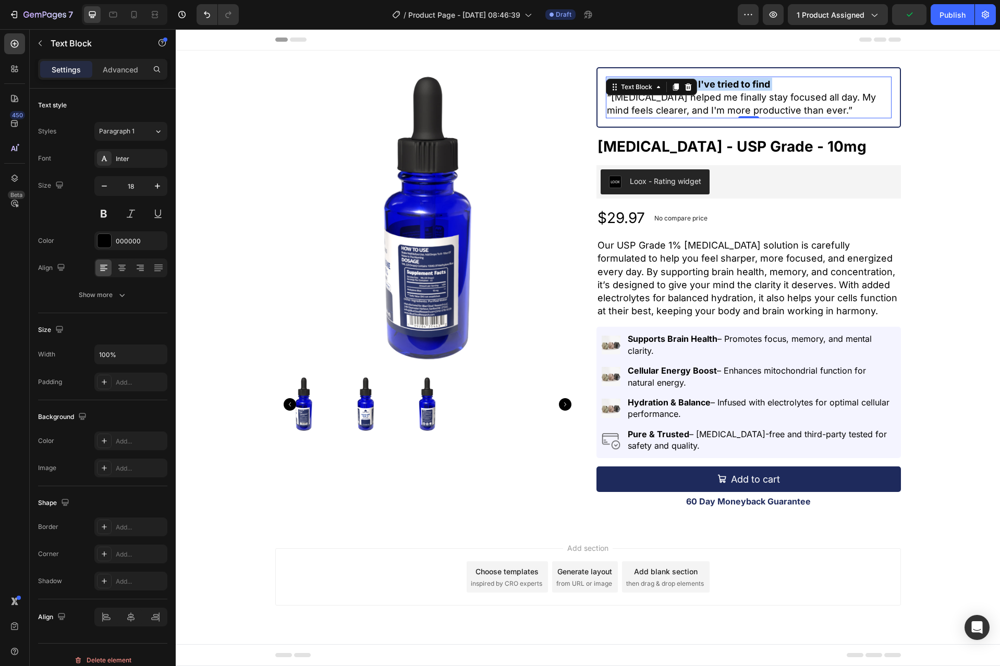
click at [715, 81] on strong "Got that daily focus I've tried to find" at bounding box center [688, 84] width 163 height 11
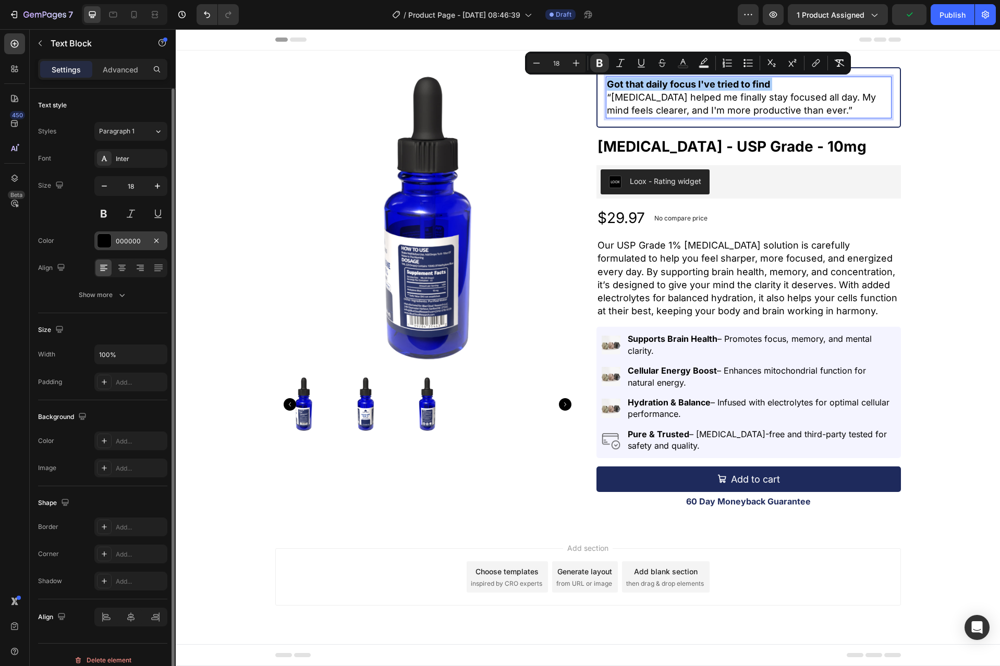
click at [110, 244] on div at bounding box center [104, 241] width 14 height 14
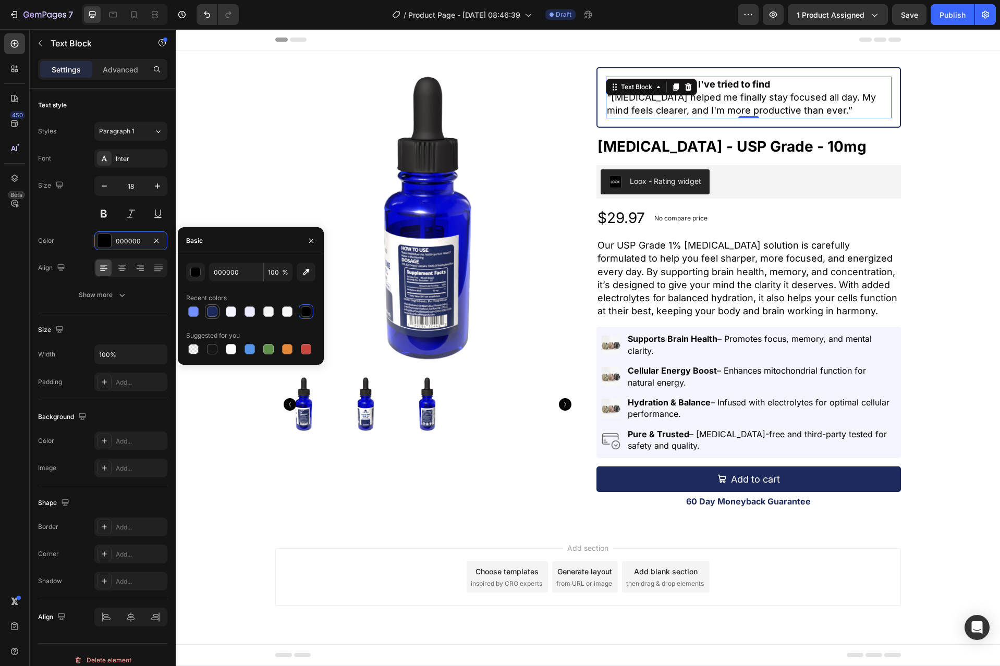
click at [213, 313] on div at bounding box center [212, 311] width 10 height 10
type input "1E2A5C"
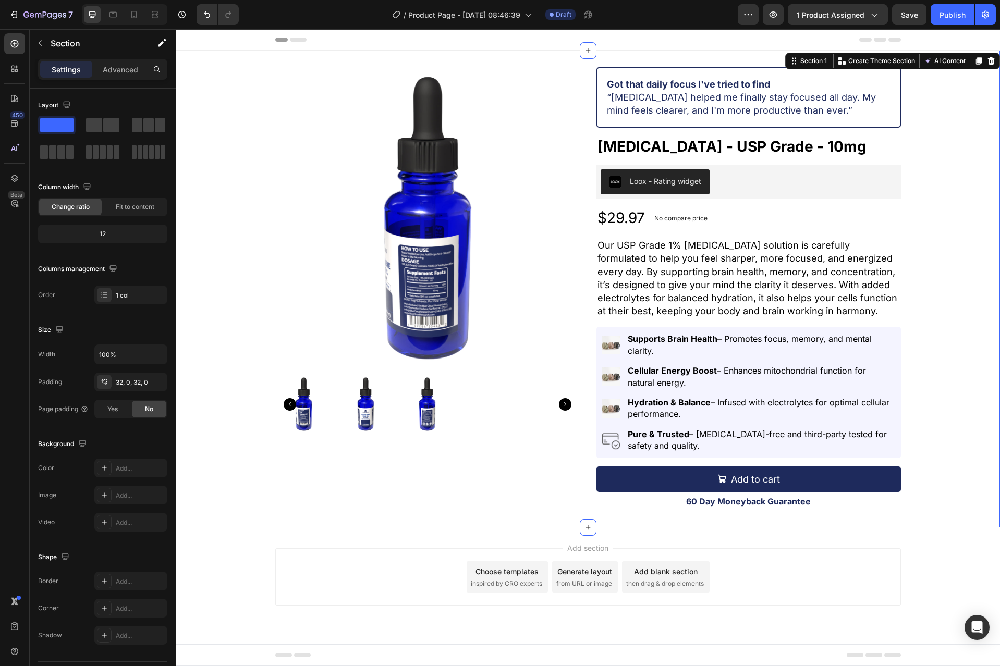
click at [922, 177] on div "Product Images Got that daily focus I've tried to find “[MEDICAL_DATA] helped m…" at bounding box center [588, 288] width 824 height 443
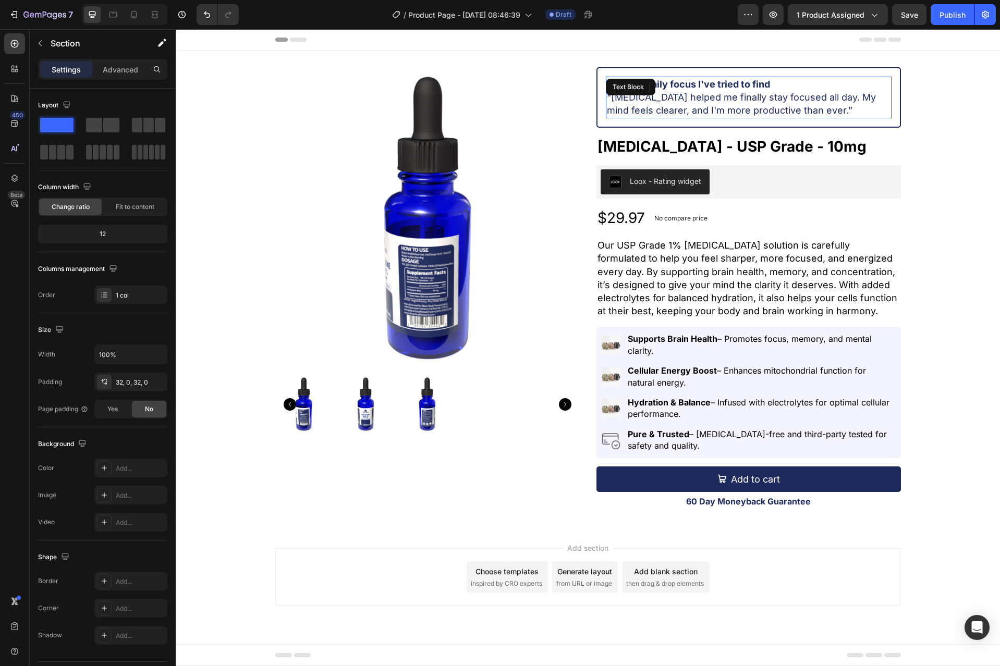
click at [742, 108] on p "“[MEDICAL_DATA] helped me finally stay focused all day. My mind feels clearer, …" at bounding box center [748, 104] width 283 height 26
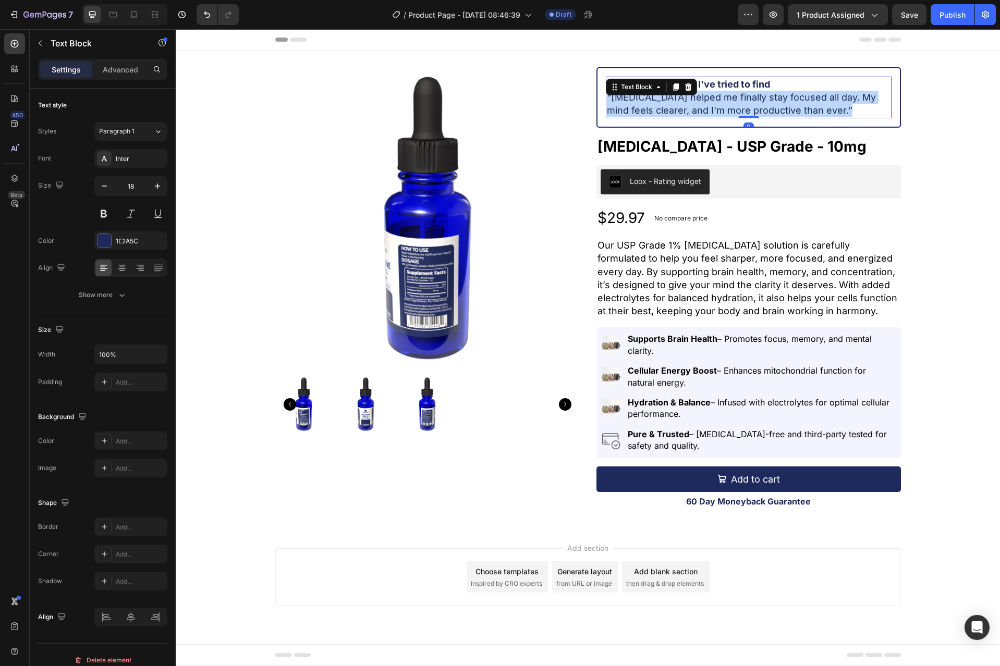
click at [742, 108] on p "“[MEDICAL_DATA] helped me finally stay focused all day. My mind feels clearer, …" at bounding box center [748, 104] width 283 height 26
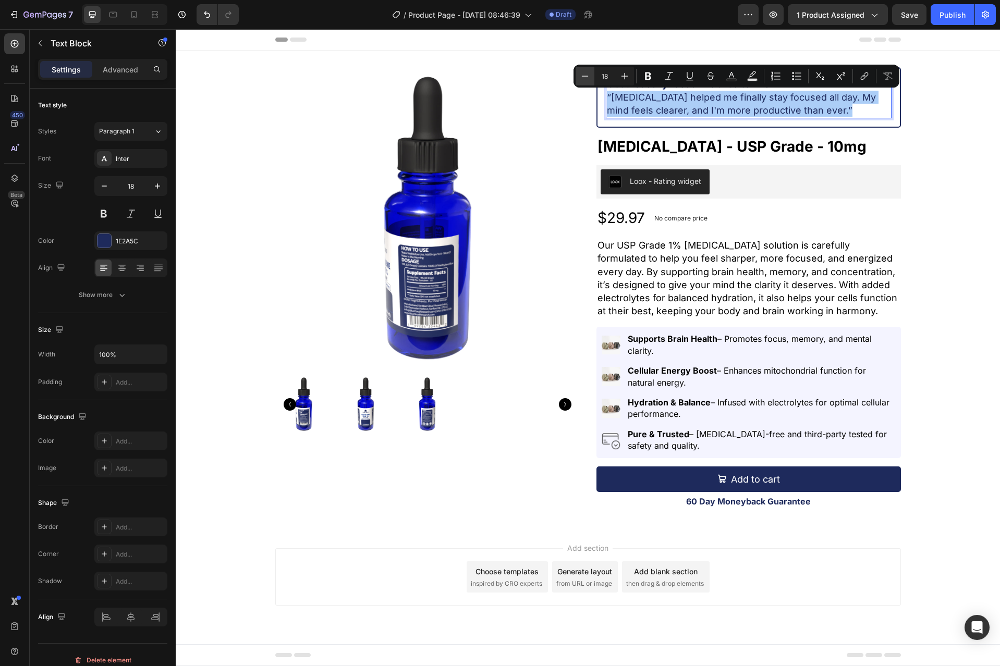
click at [584, 72] on icon "Editor contextual toolbar" at bounding box center [584, 76] width 10 height 10
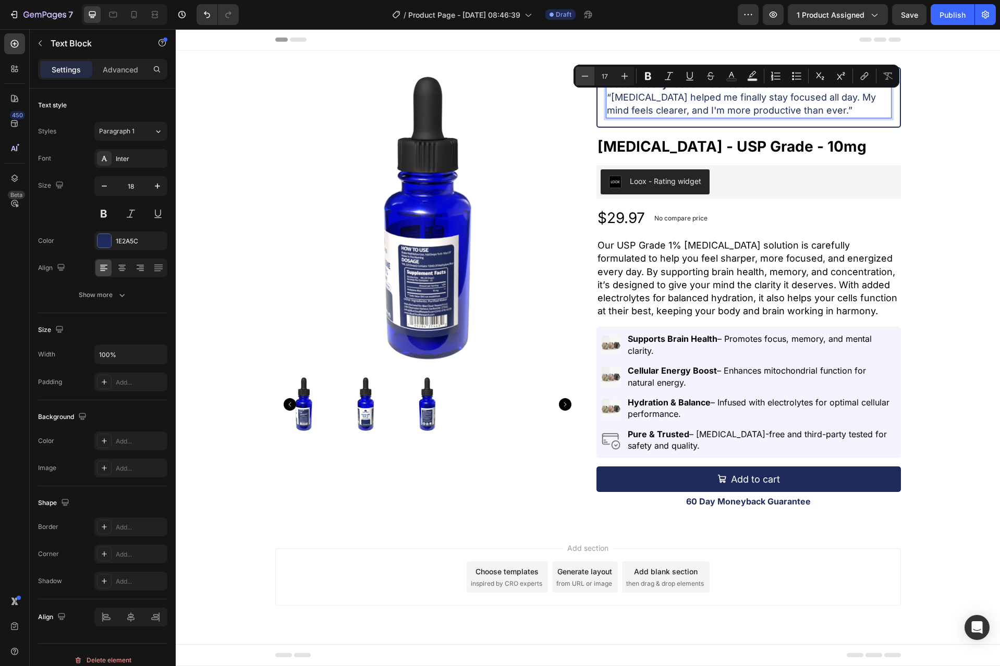
click at [584, 72] on icon "Editor contextual toolbar" at bounding box center [584, 76] width 10 height 10
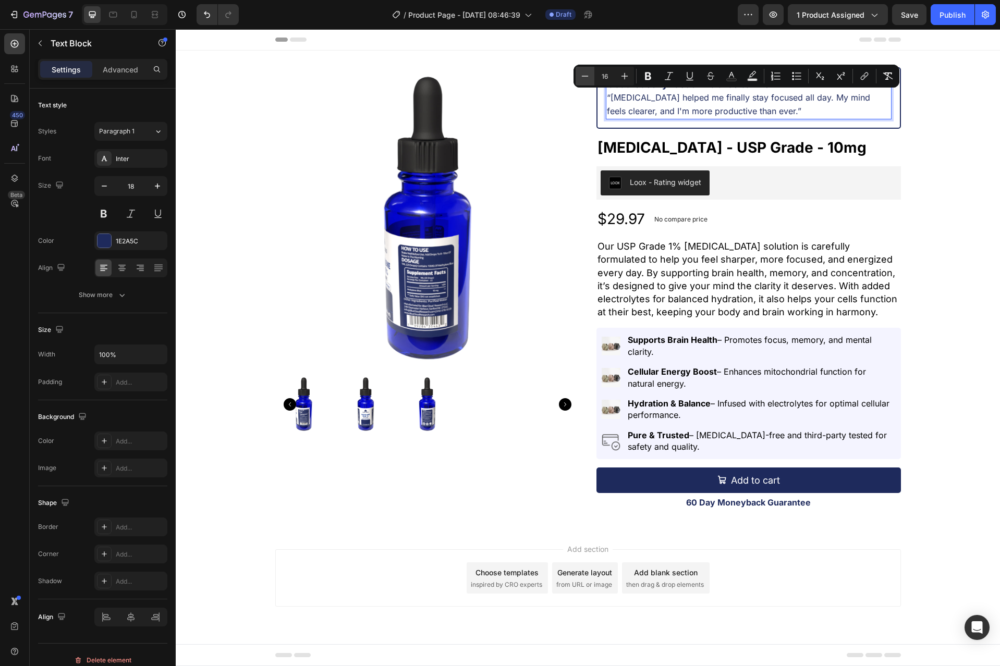
click at [584, 72] on icon "Editor contextual toolbar" at bounding box center [584, 76] width 10 height 10
type input "14"
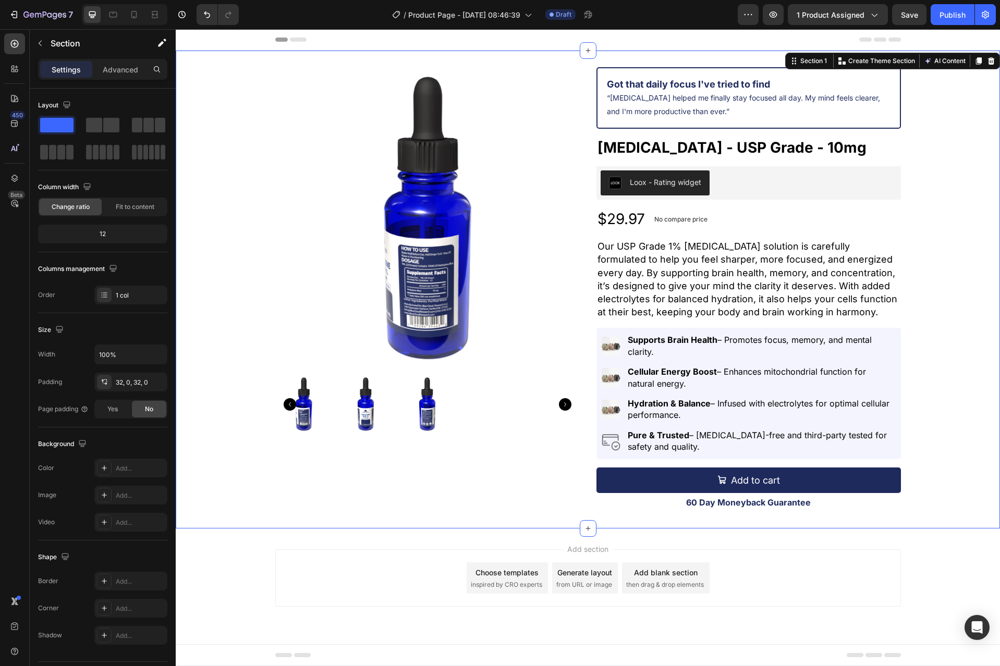
click at [949, 139] on div "Product Images Got that daily focus I've tried to find “[MEDICAL_DATA] helped m…" at bounding box center [588, 289] width 824 height 445
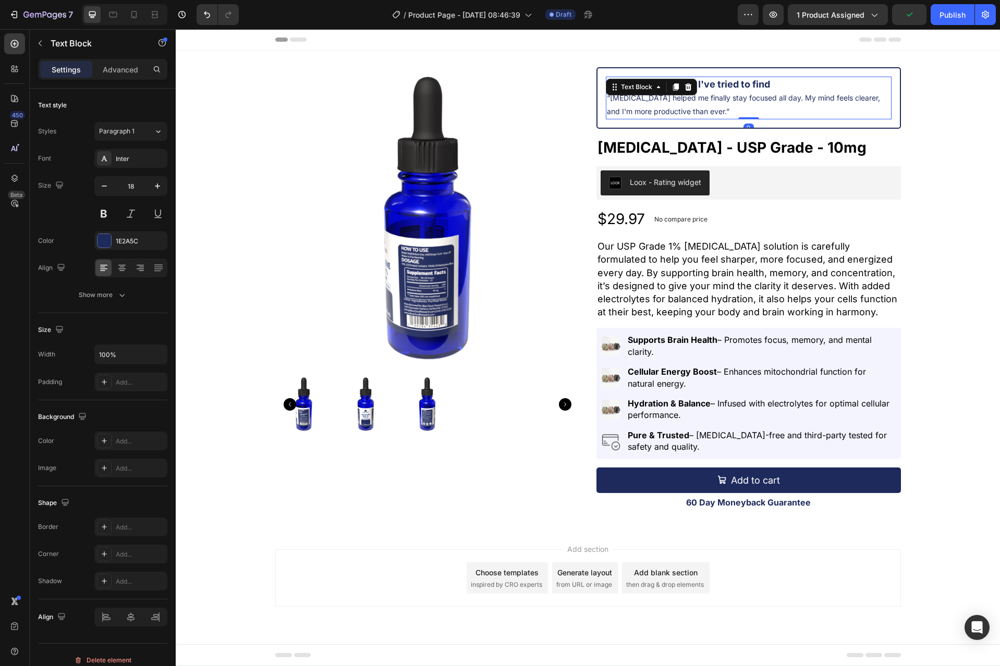
click at [732, 110] on p "“[MEDICAL_DATA] helped me finally stay focused all day. My mind feels clearer, …" at bounding box center [748, 104] width 283 height 27
click at [678, 89] on icon at bounding box center [675, 87] width 8 height 8
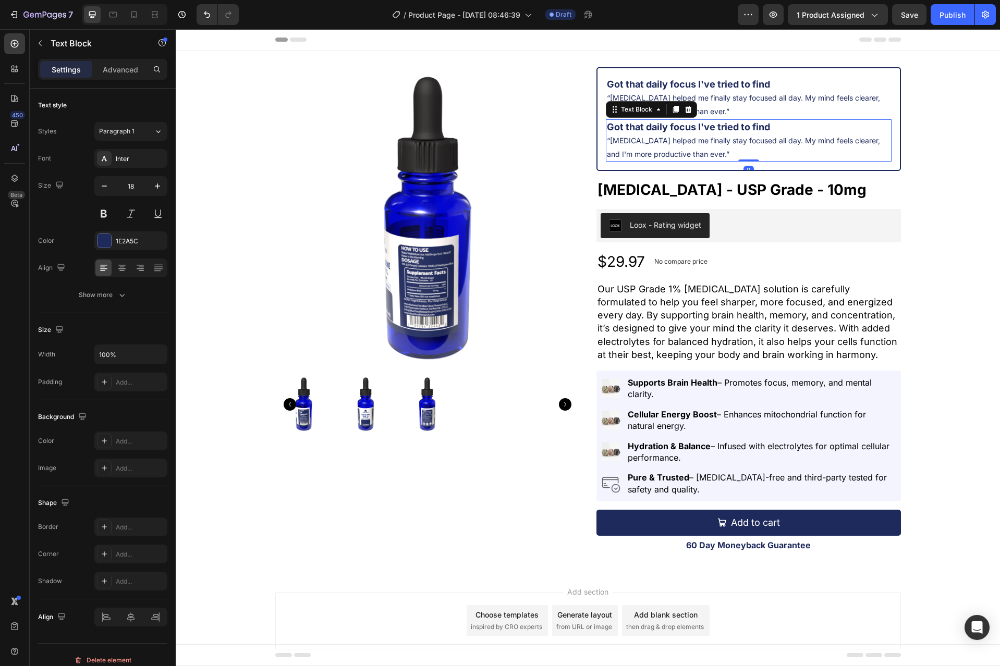
click at [667, 137] on span "“[MEDICAL_DATA] helped me finally stay focused all day. My mind feels clearer, …" at bounding box center [743, 147] width 273 height 22
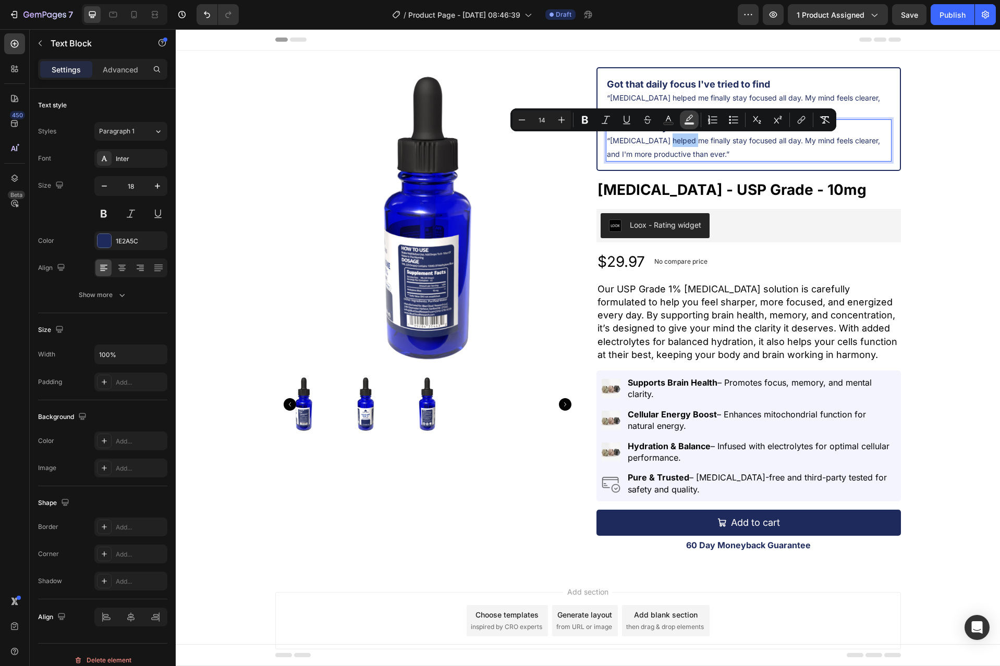
click at [680, 125] on button "Text Background Color" at bounding box center [689, 119] width 19 height 19
type input "000000"
type input "77"
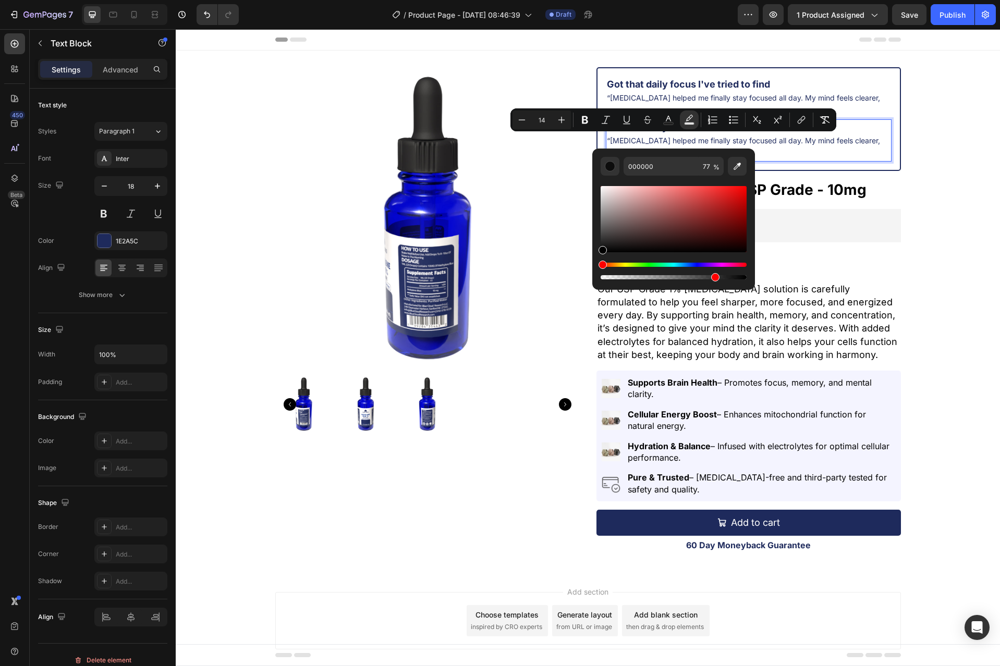
click at [849, 147] on p "“[MEDICAL_DATA] helped me finally stay focused all day. My mind feels clearer, …" at bounding box center [748, 146] width 283 height 27
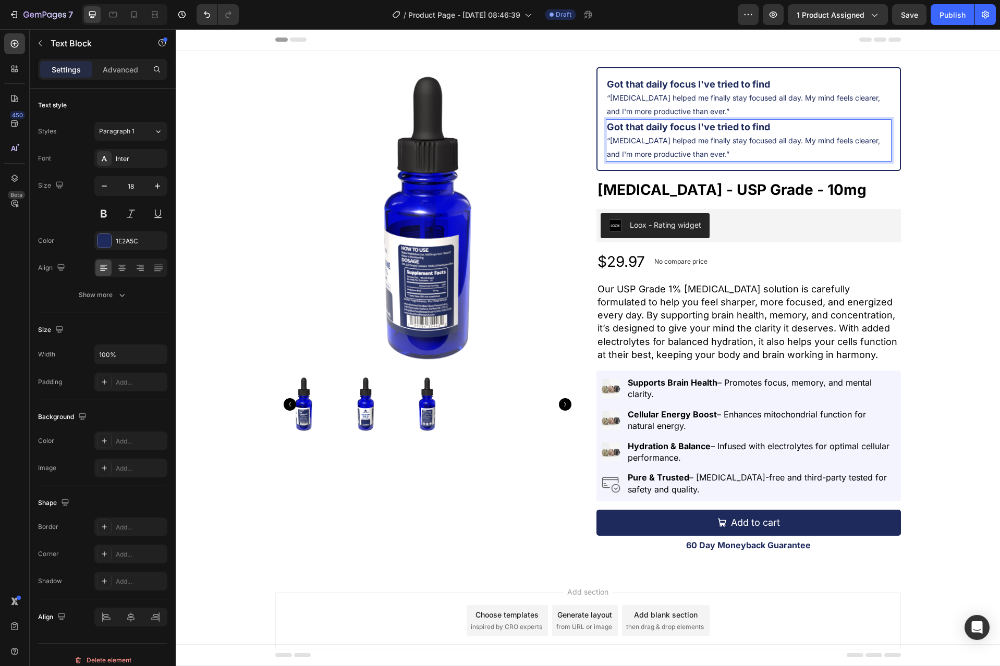
click at [752, 134] on p "“[MEDICAL_DATA] helped me finally stay focused all day. My mind feels clearer, …" at bounding box center [748, 146] width 283 height 27
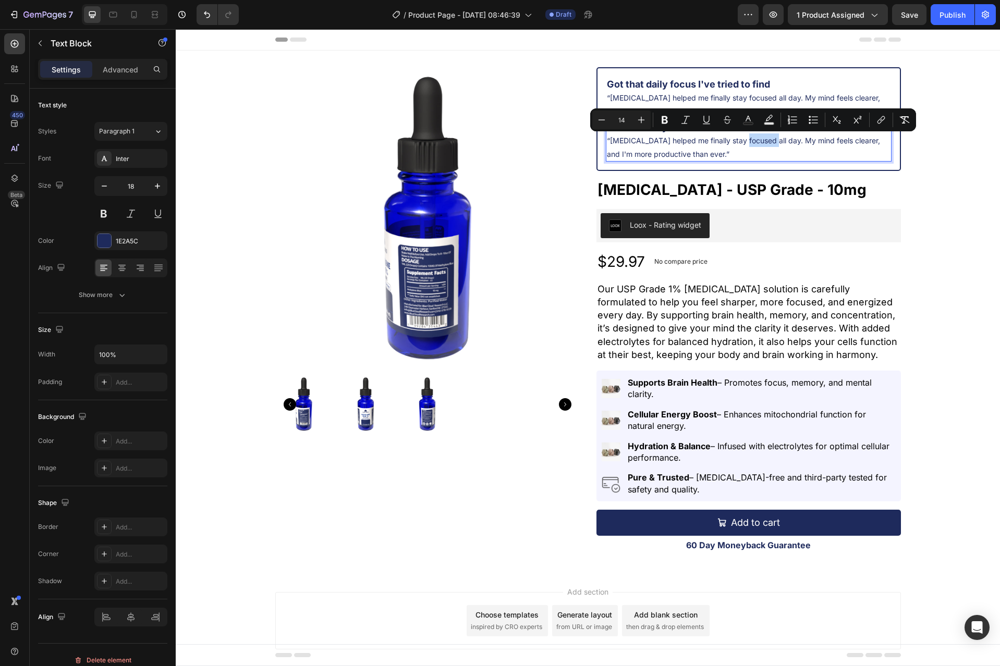
click at [752, 145] on p "“[MEDICAL_DATA] helped me finally stay focused all day. My mind feels clearer, …" at bounding box center [748, 146] width 283 height 27
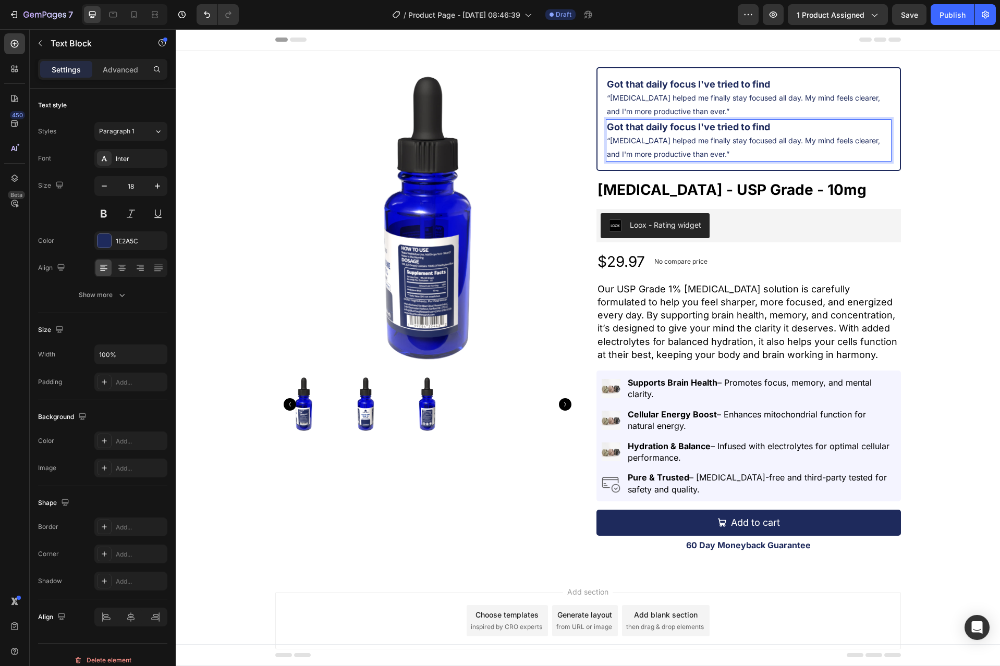
click at [754, 127] on strong "Got that daily focus I've tried to find" at bounding box center [688, 126] width 163 height 11
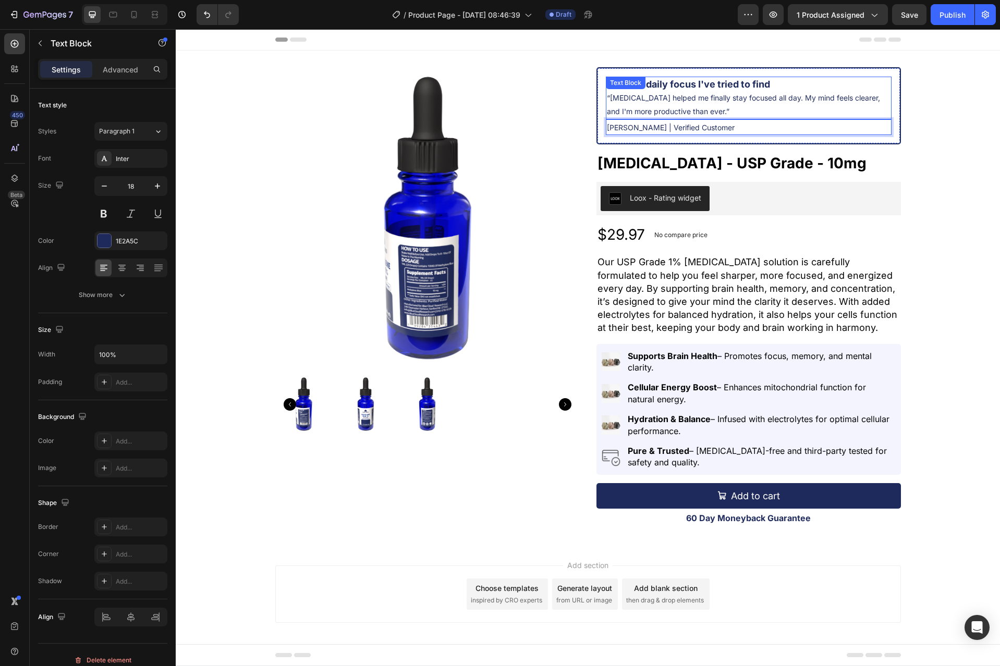
click at [770, 113] on p "“[MEDICAL_DATA] helped me finally stay focused all day. My mind feels clearer, …" at bounding box center [748, 104] width 283 height 27
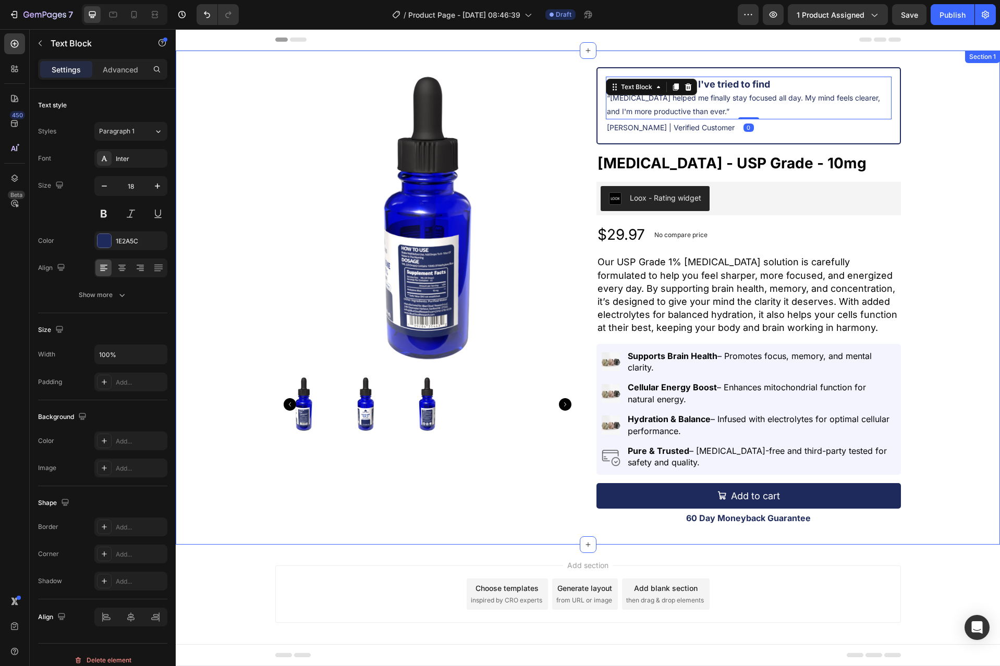
click at [929, 132] on div "Product Images Got that daily focus I've tried to find “[MEDICAL_DATA] helped m…" at bounding box center [588, 297] width 824 height 461
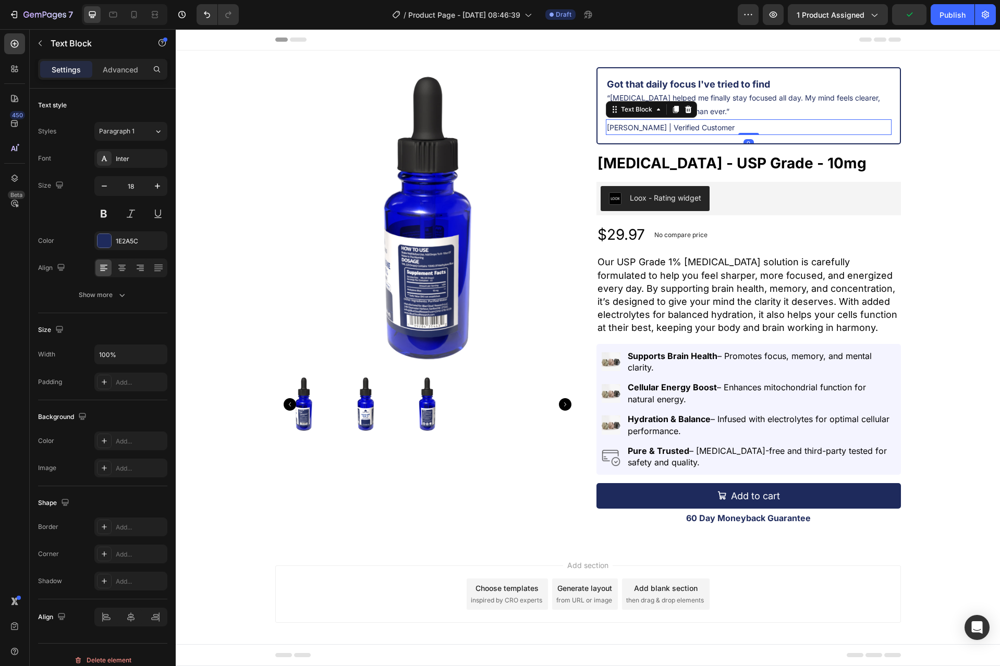
click at [721, 123] on p "[PERSON_NAME] | Verified Customer" at bounding box center [748, 127] width 283 height 14
click at [105, 240] on div at bounding box center [104, 241] width 14 height 14
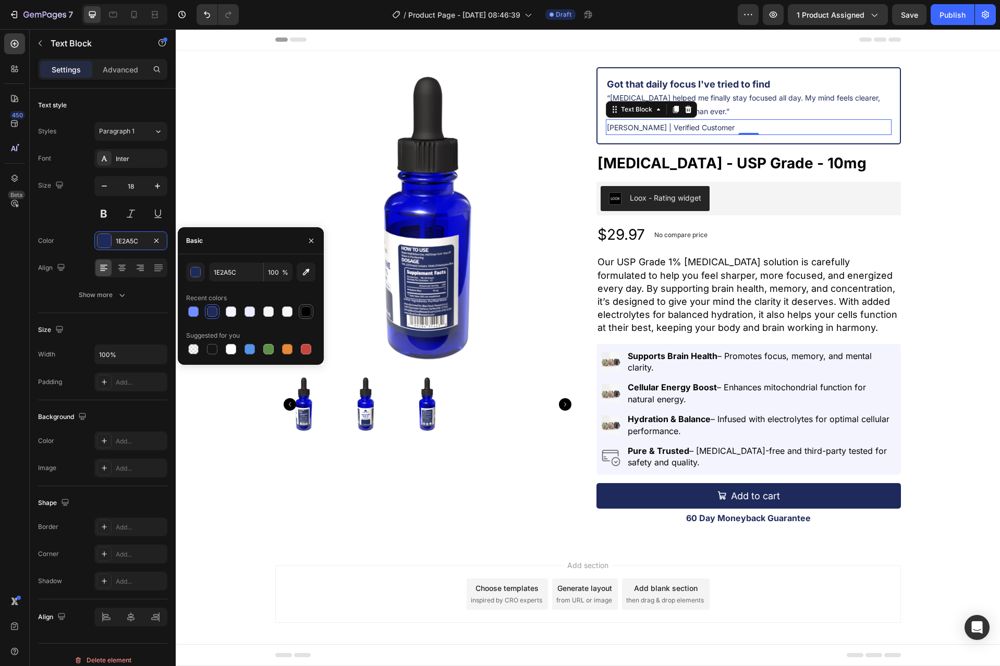
click at [308, 313] on div at bounding box center [306, 311] width 10 height 10
click at [209, 310] on div at bounding box center [212, 311] width 10 height 10
click at [196, 272] on div "button" at bounding box center [196, 272] width 10 height 10
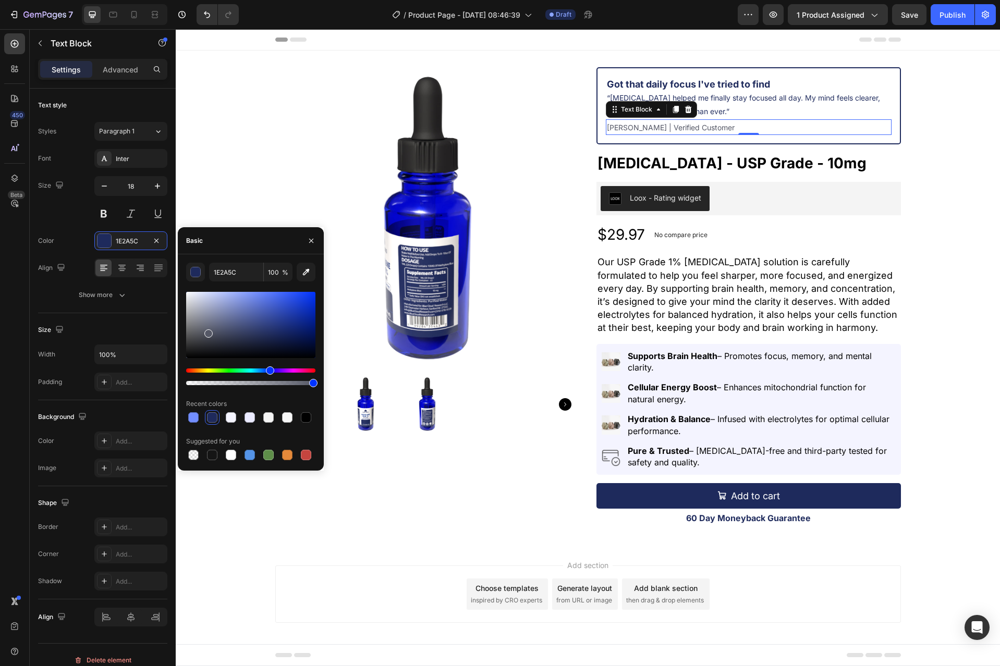
drag, startPoint x: 269, startPoint y: 335, endPoint x: 208, endPoint y: 331, distance: 61.6
click at [208, 331] on div at bounding box center [250, 325] width 129 height 66
type input "555866"
click at [766, 281] on p "Our USP Grade 1% [MEDICAL_DATA] solution is carefully formulated to help you fe…" at bounding box center [748, 294] width 302 height 79
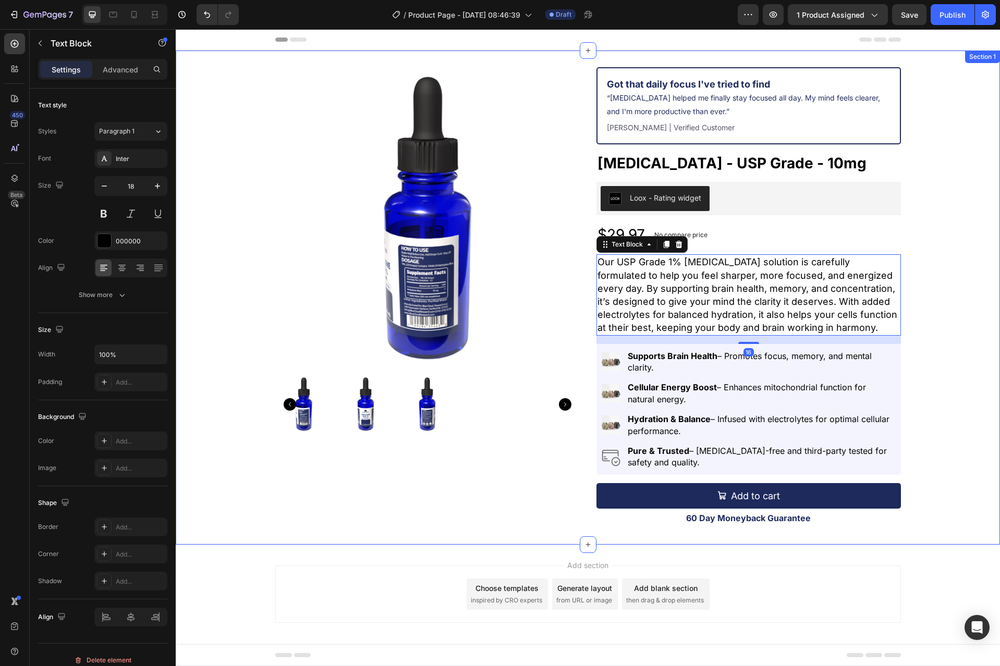
click at [934, 261] on div "Product Images Got that daily focus I've tried to find “[MEDICAL_DATA] helped m…" at bounding box center [588, 297] width 824 height 461
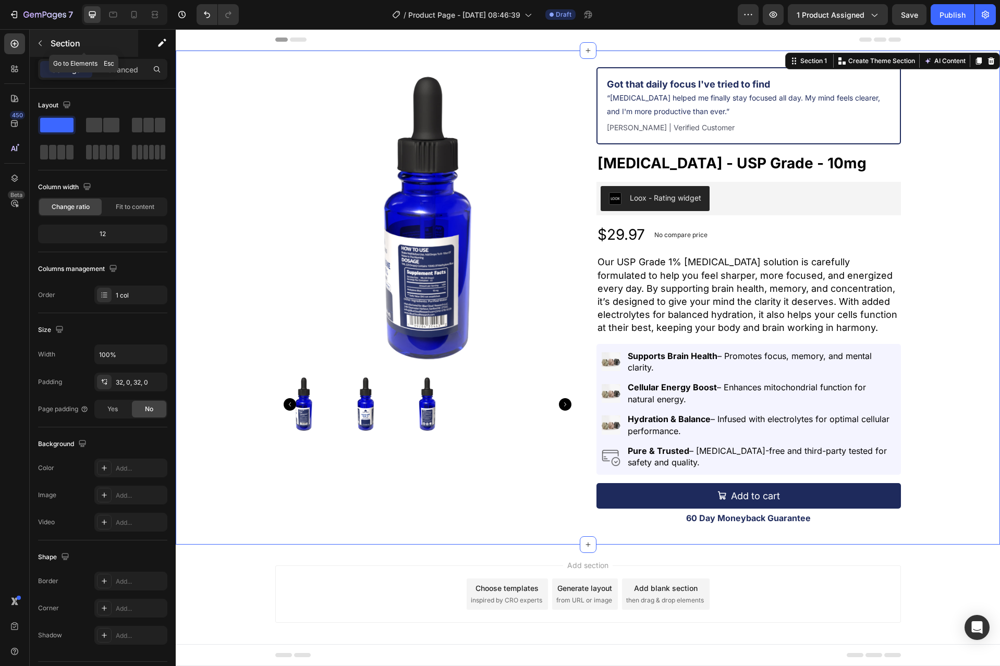
click at [39, 45] on icon "button" at bounding box center [40, 43] width 8 height 8
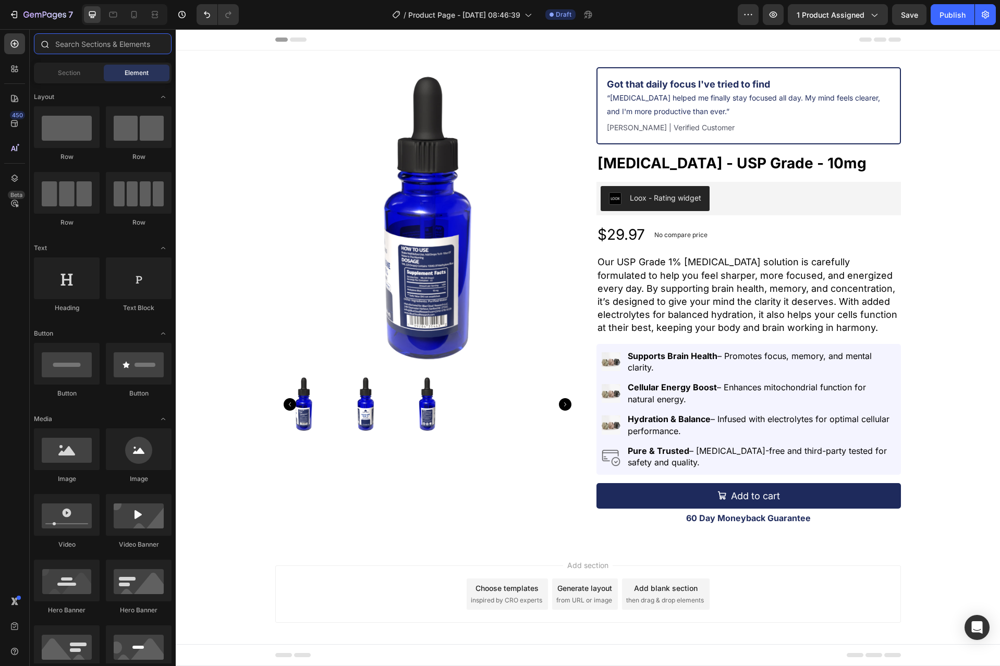
click at [109, 46] on input "text" at bounding box center [103, 43] width 138 height 21
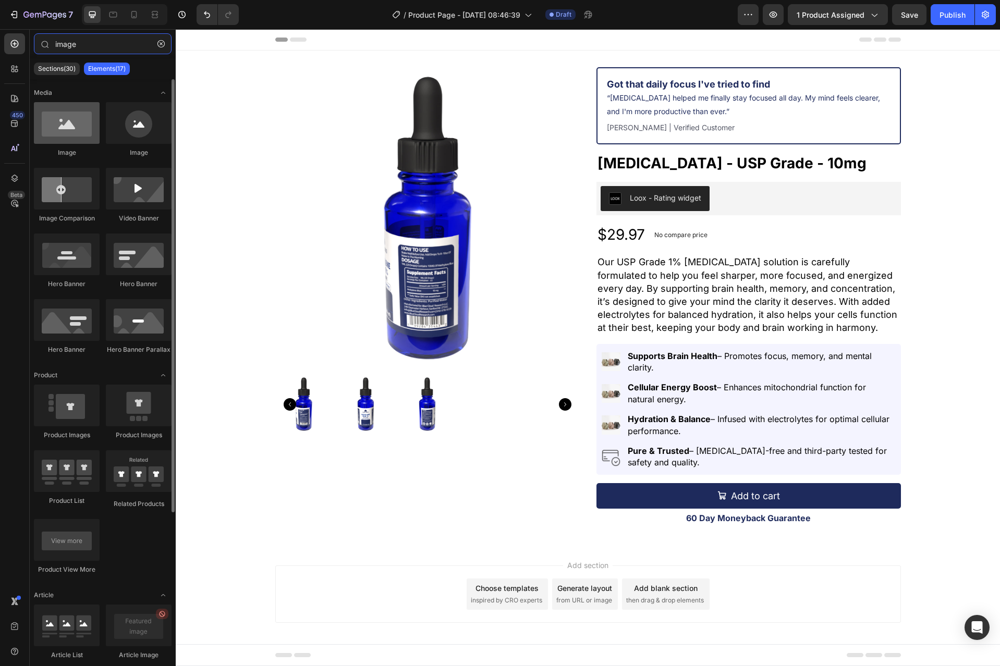
type input "image"
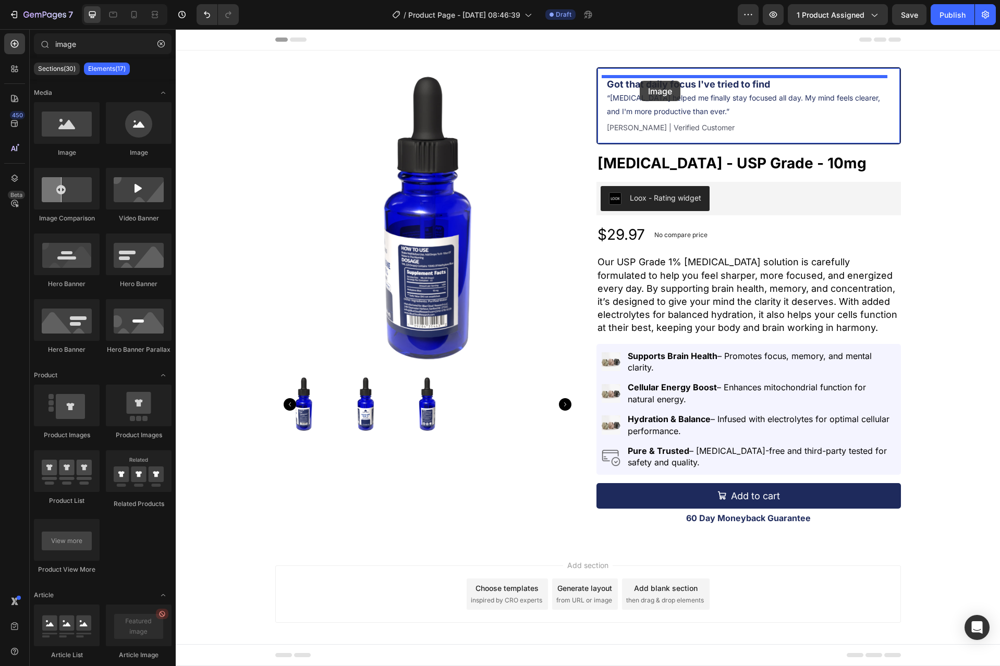
drag, startPoint x: 256, startPoint y: 171, endPoint x: 639, endPoint y: 81, distance: 393.5
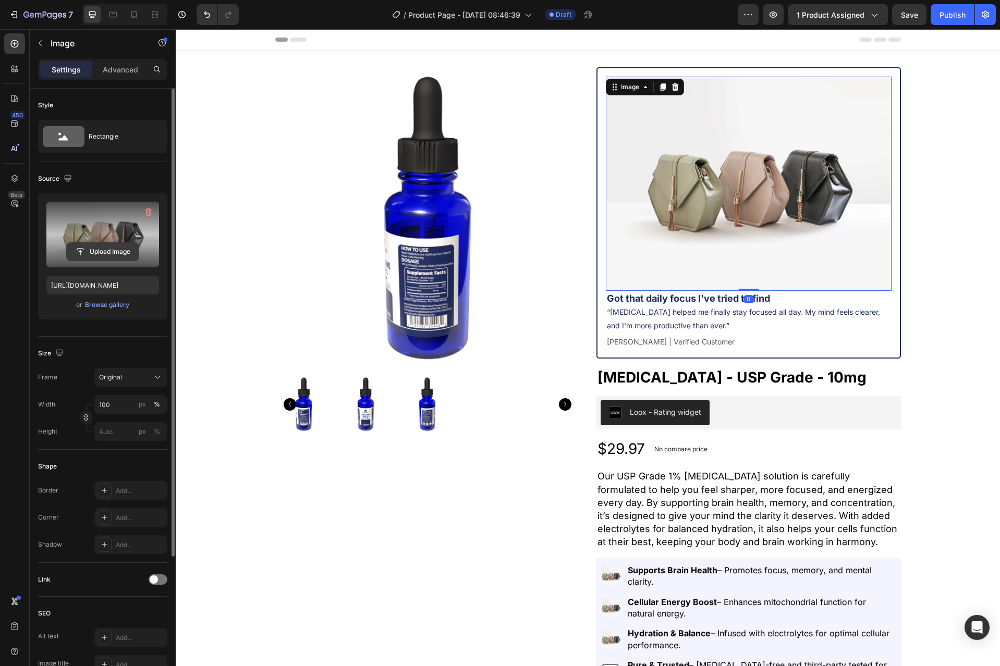
click at [109, 243] on input "file" at bounding box center [103, 252] width 72 height 18
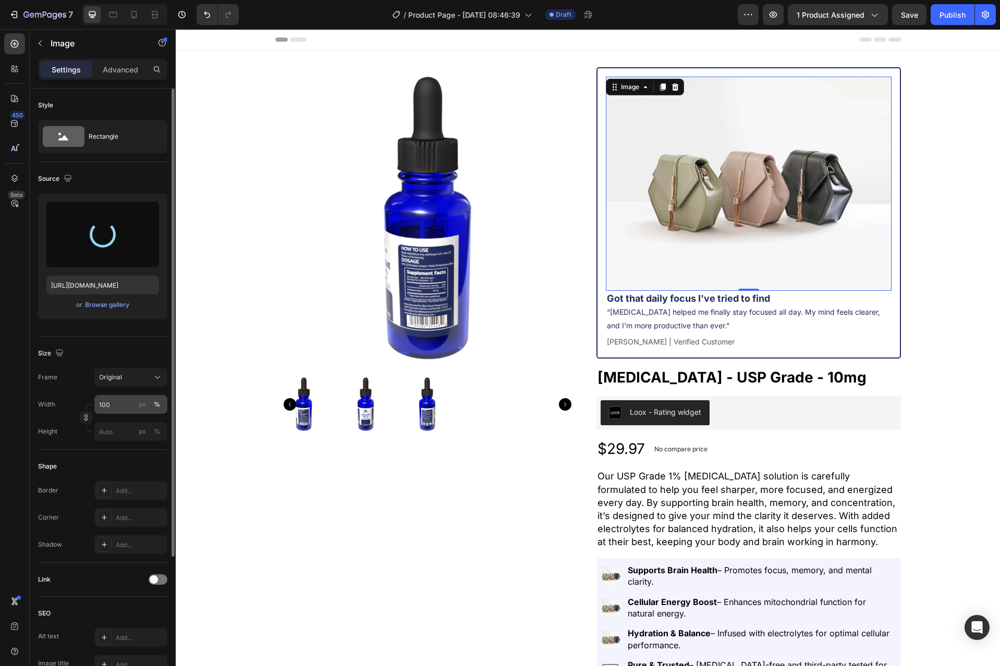
type input "[URL][DOMAIN_NAME]"
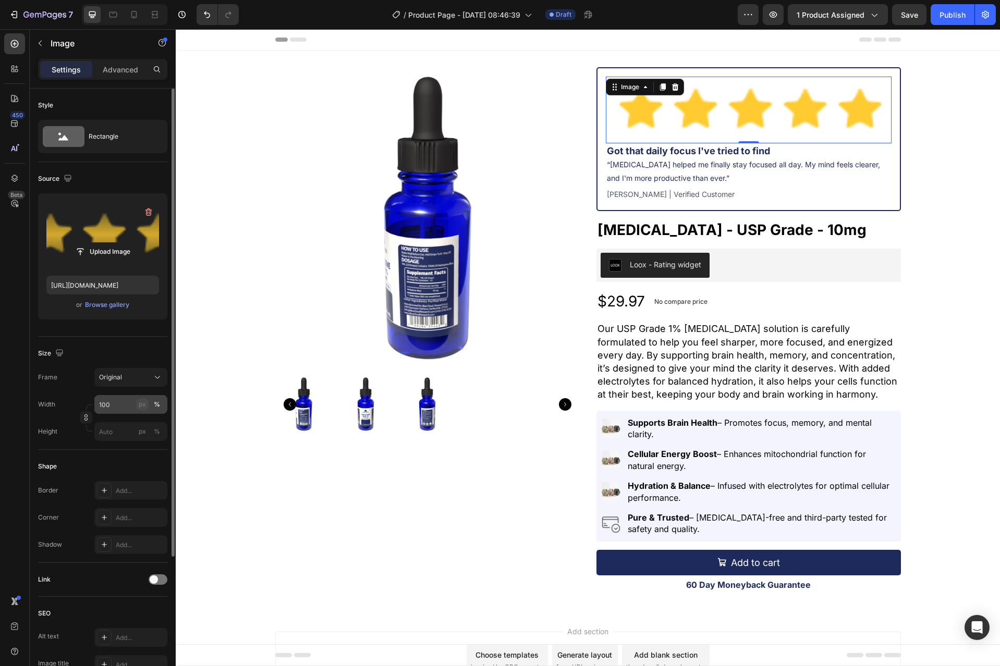
click at [141, 404] on div "px" at bounding box center [142, 404] width 7 height 9
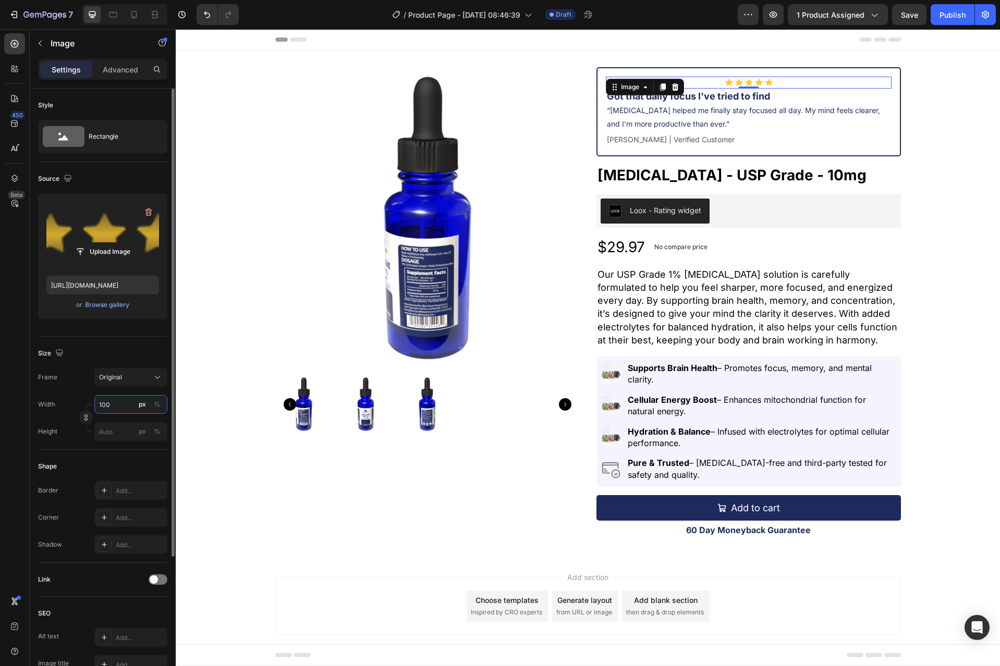
click at [112, 404] on input "100" at bounding box center [130, 404] width 73 height 19
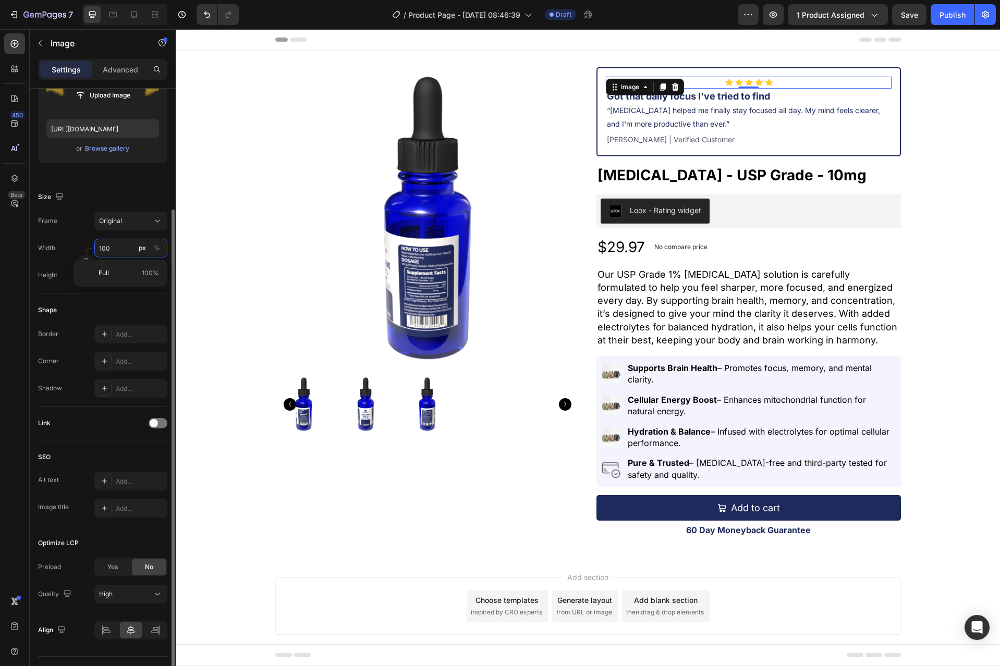
scroll to position [180, 0]
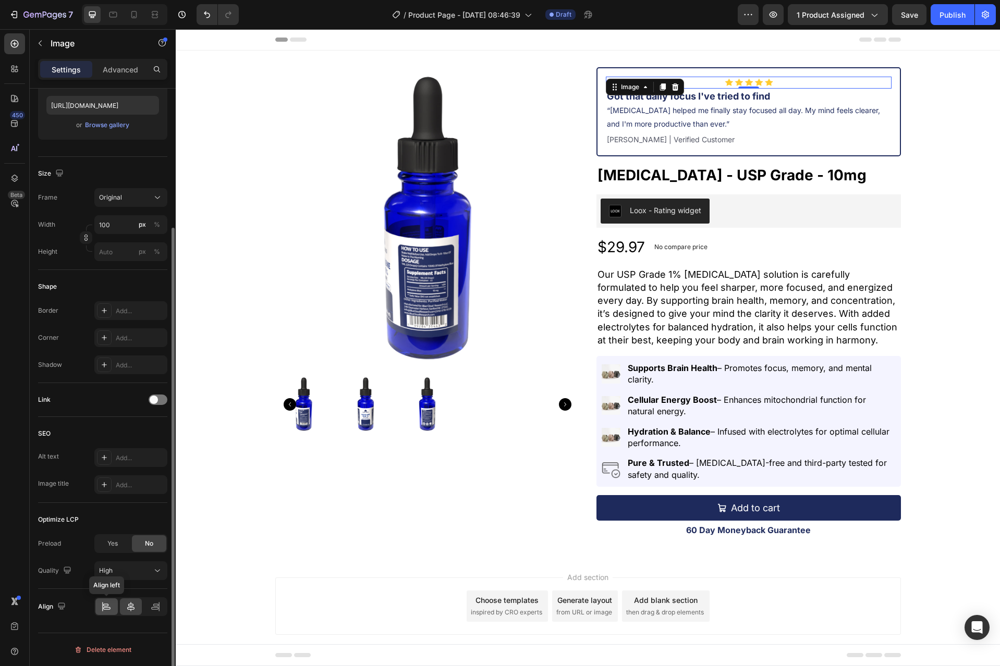
click at [115, 604] on div at bounding box center [106, 606] width 22 height 17
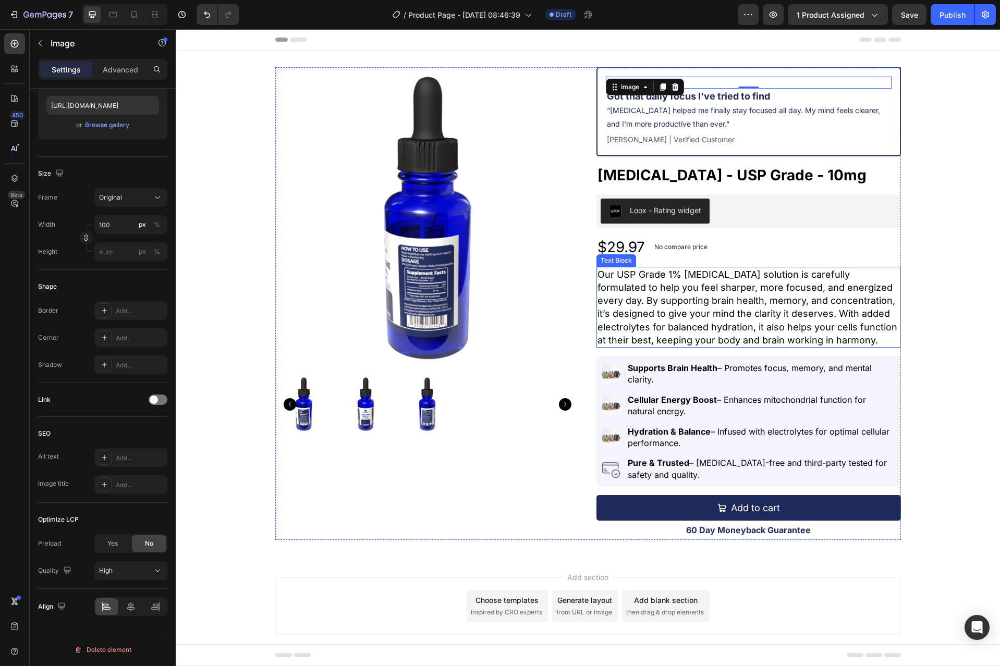
click at [812, 336] on p "Our USP Grade 1% [MEDICAL_DATA] solution is carefully formulated to help you fe…" at bounding box center [748, 307] width 302 height 79
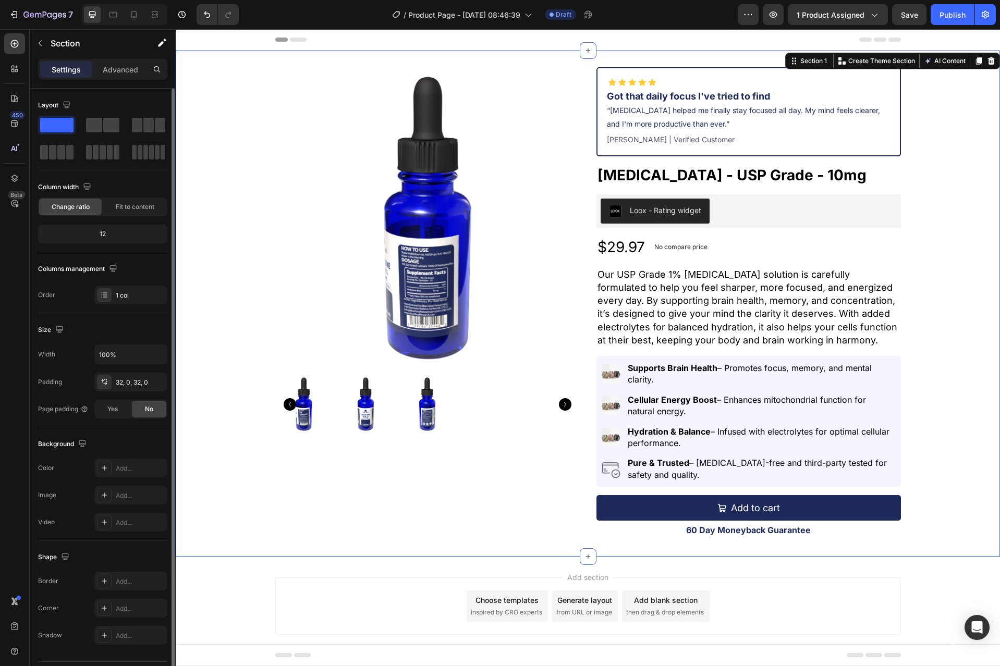
click at [961, 337] on div "Product Images Image Got that daily focus I've tried to find “[MEDICAL_DATA] he…" at bounding box center [588, 303] width 824 height 473
click at [695, 69] on div "Image Got that daily focus I've tried to find “[MEDICAL_DATA] helped me finally…" at bounding box center [748, 111] width 304 height 89
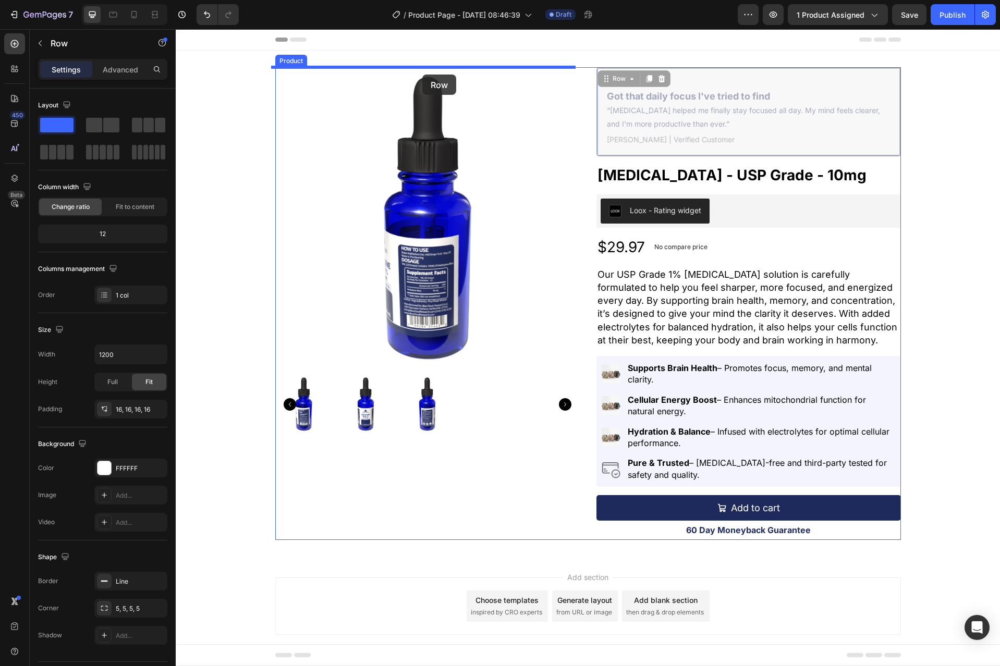
drag, startPoint x: 603, startPoint y: 75, endPoint x: 422, endPoint y: 75, distance: 181.3
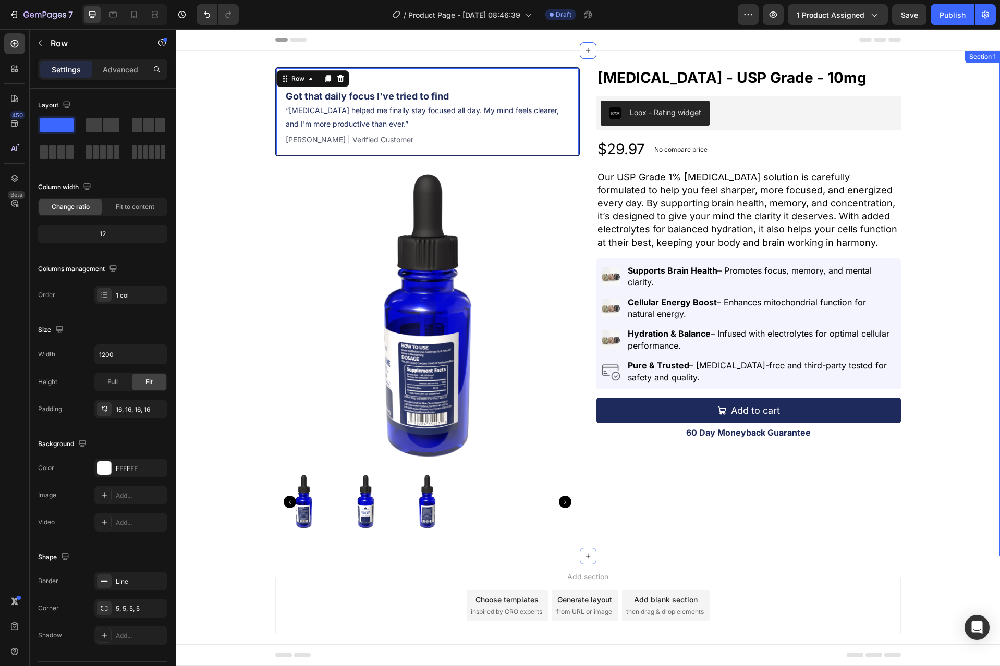
click at [944, 170] on div "Image Got that daily focus I've tried to find “[MEDICAL_DATA] helped me finally…" at bounding box center [588, 303] width 824 height 472
click at [310, 69] on div "Image Got that daily focus I've tried to find “[MEDICAL_DATA] helped me finally…" at bounding box center [427, 111] width 304 height 89
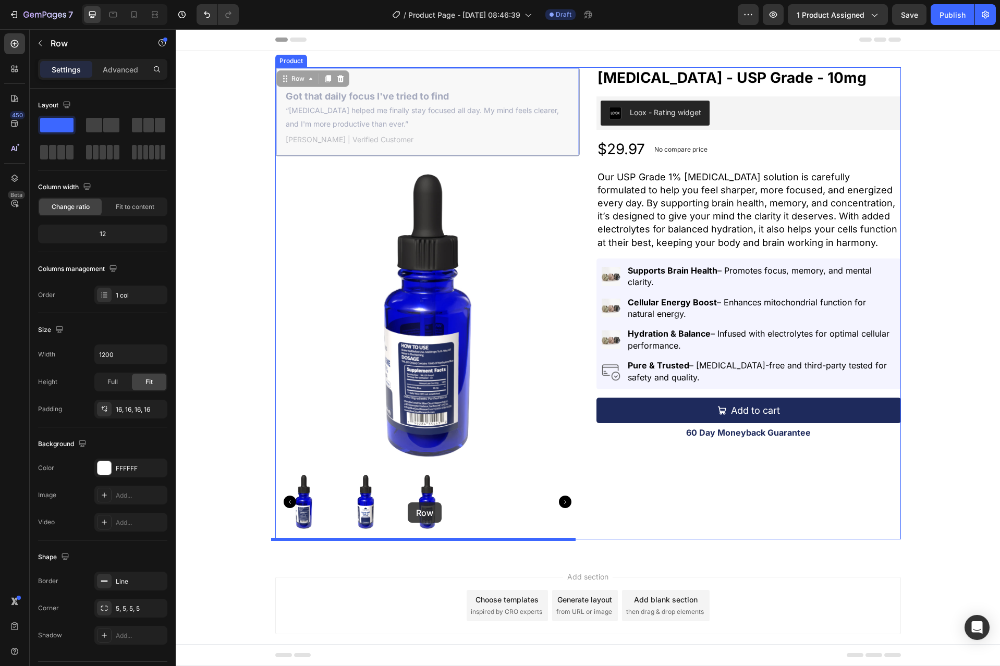
drag, startPoint x: 277, startPoint y: 77, endPoint x: 408, endPoint y: 502, distance: 444.9
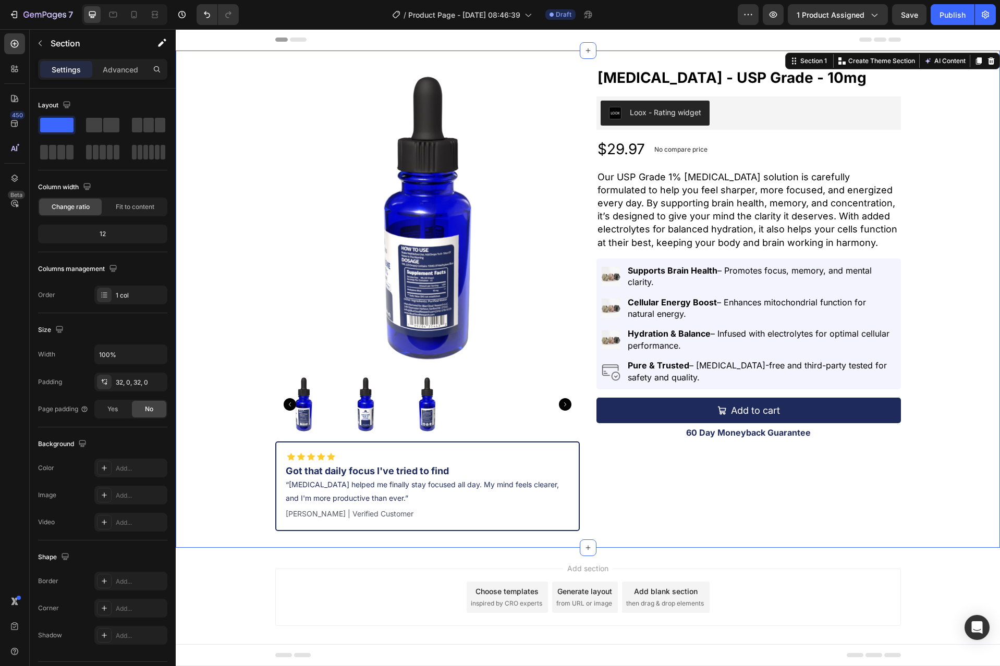
click at [922, 371] on div "Product Images Image Got that daily focus I've tried to find “[MEDICAL_DATA] he…" at bounding box center [588, 299] width 824 height 464
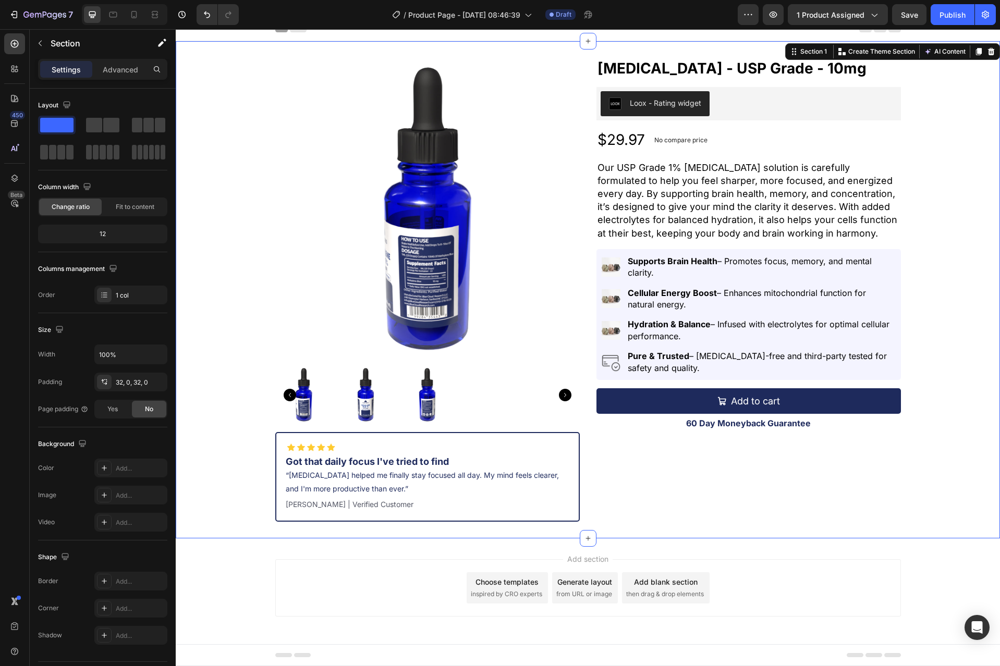
scroll to position [10, 0]
click at [306, 436] on div "Image Got that daily focus I've tried to find “[MEDICAL_DATA] helped me finally…" at bounding box center [427, 475] width 304 height 89
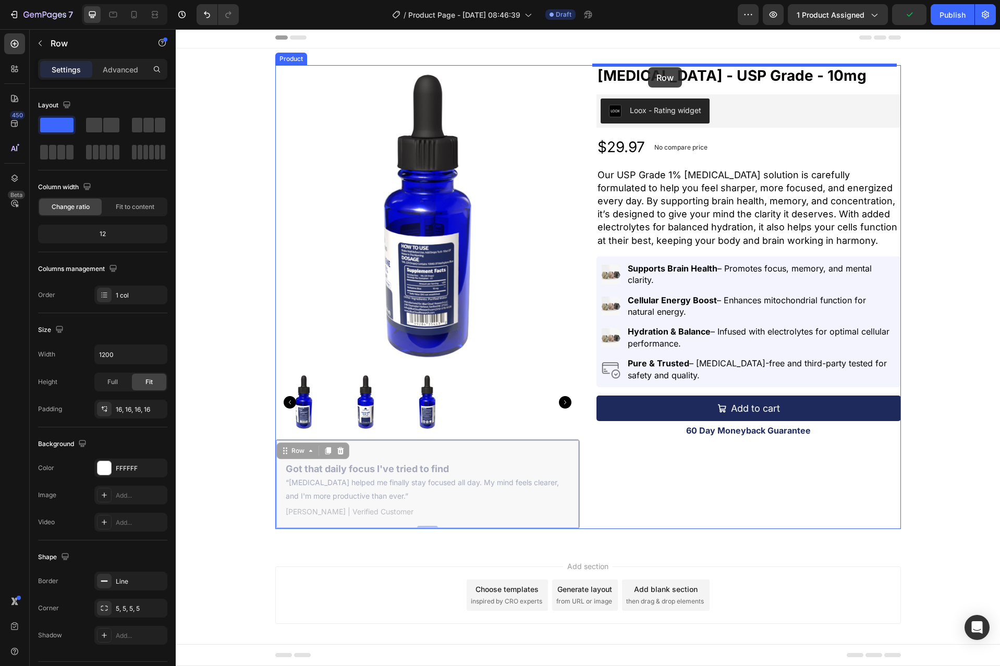
scroll to position [0, 0]
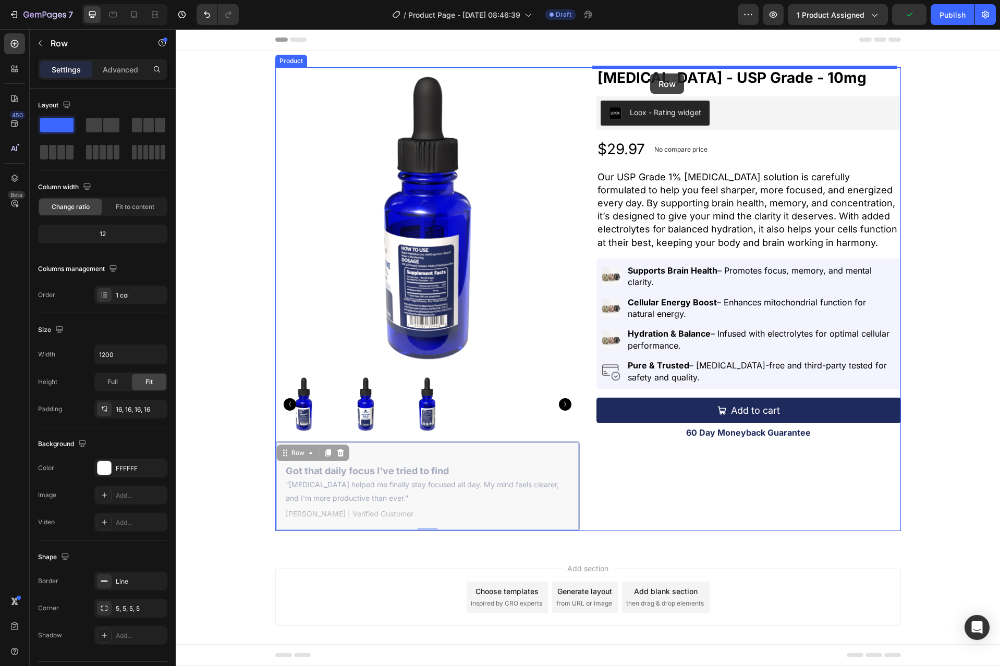
drag, startPoint x: 276, startPoint y: 440, endPoint x: 650, endPoint y: 73, distance: 523.6
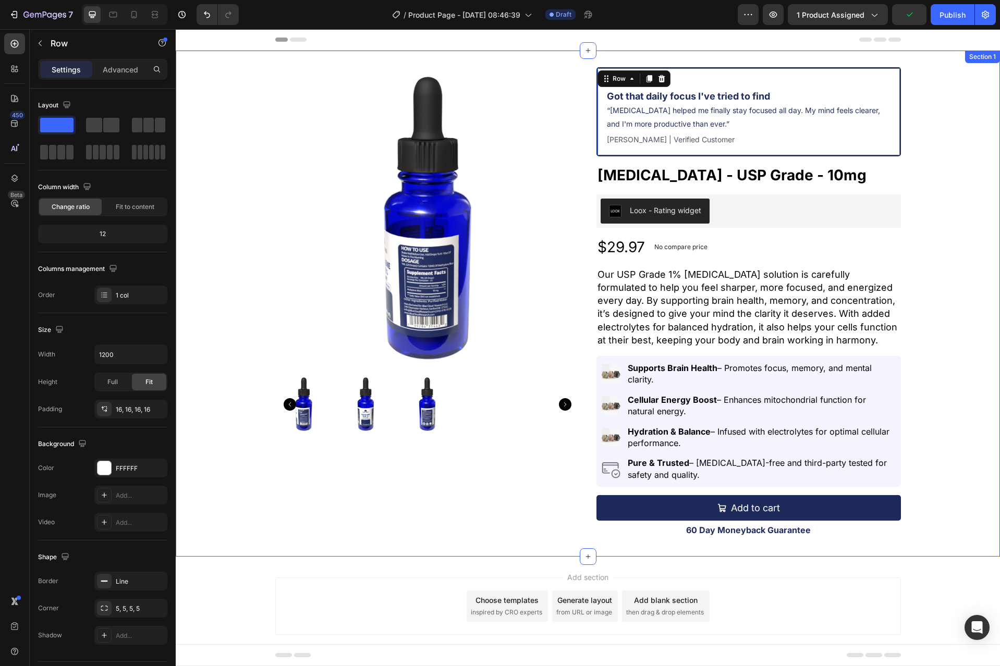
click at [916, 169] on div "Product Images Image Got that daily focus I've tried to find “[MEDICAL_DATA] he…" at bounding box center [588, 303] width 824 height 473
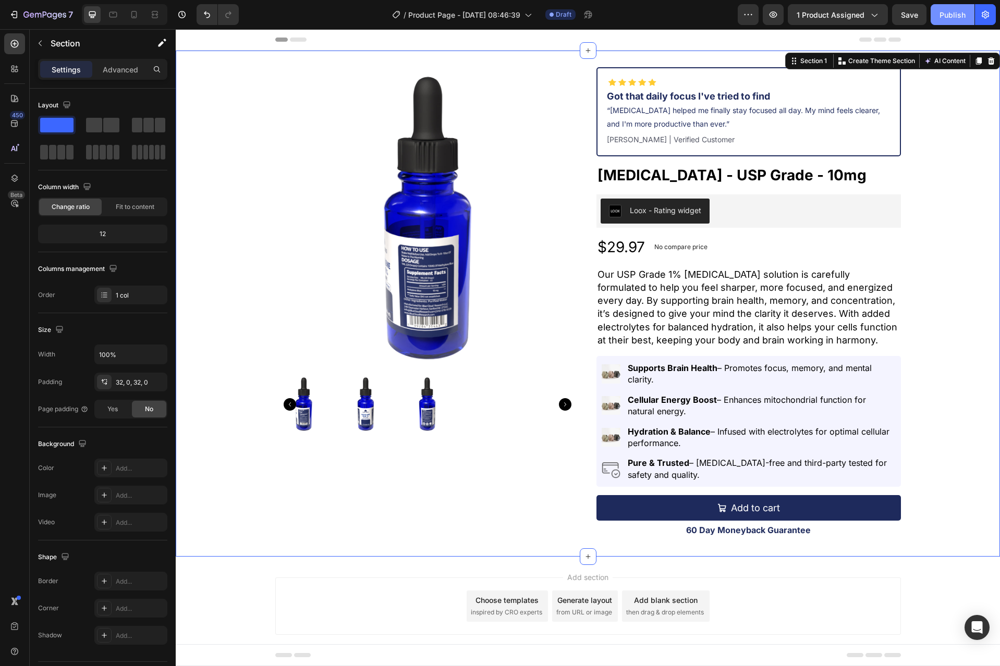
click at [937, 20] on button "Publish" at bounding box center [952, 14] width 44 height 21
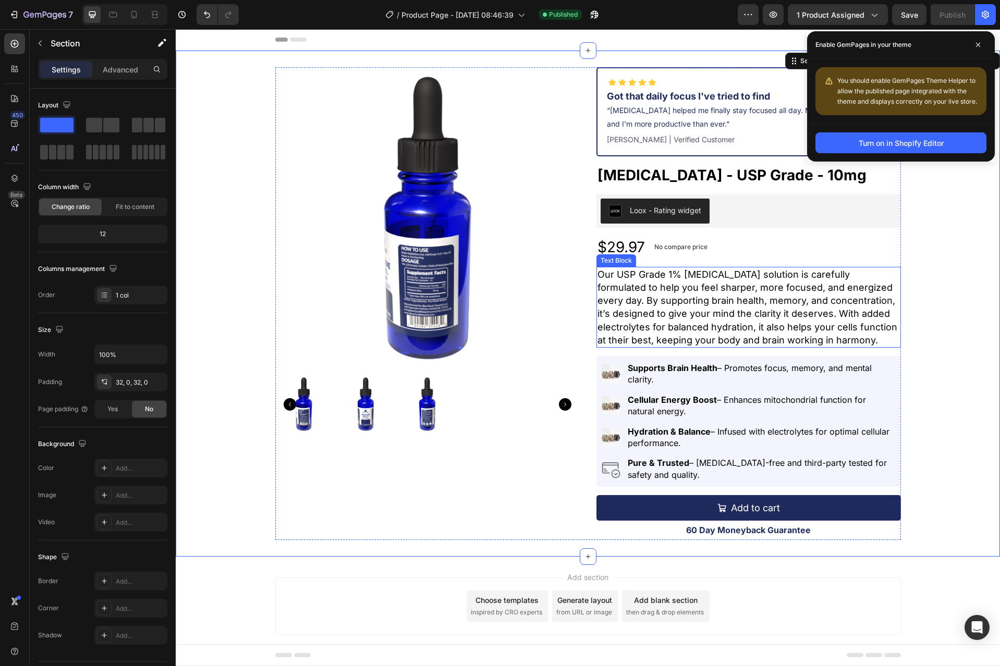
click at [759, 320] on p "Our USP Grade 1% [MEDICAL_DATA] solution is carefully formulated to help you fe…" at bounding box center [748, 307] width 302 height 79
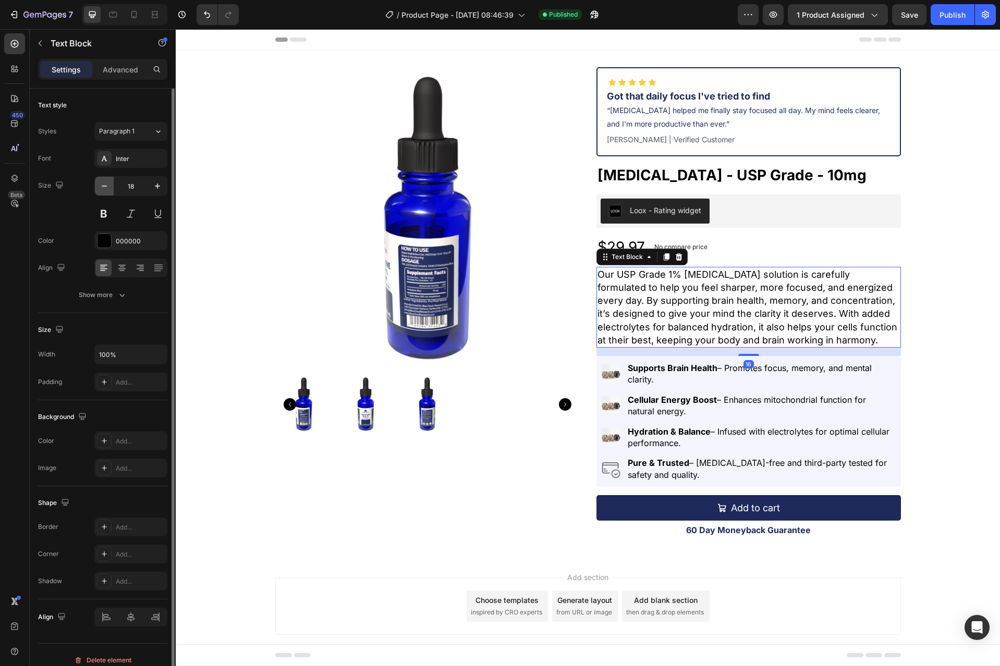
click at [103, 178] on button "button" at bounding box center [104, 186] width 19 height 19
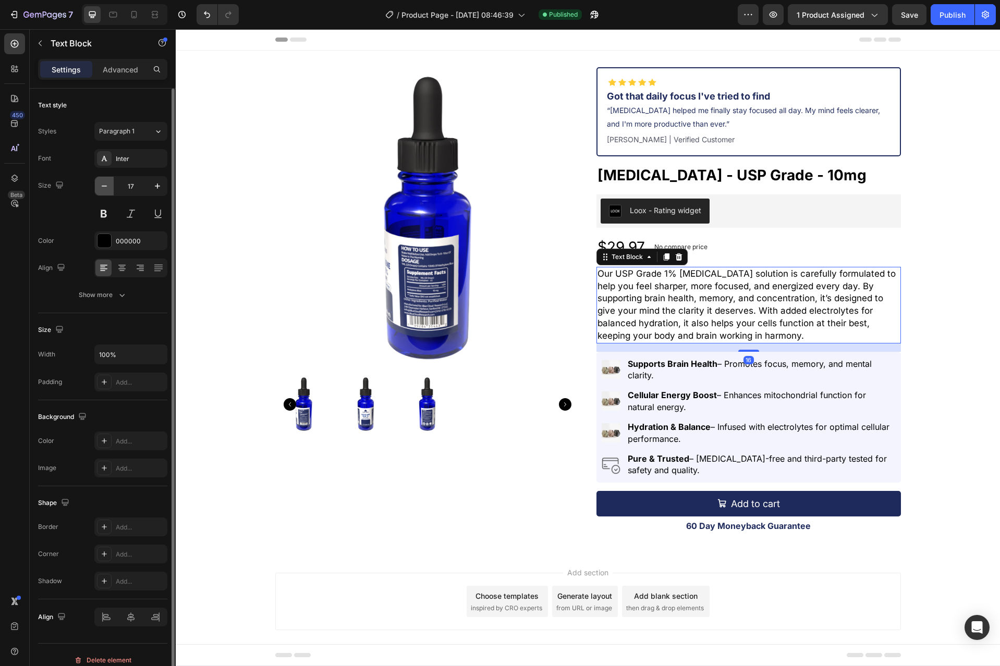
click at [103, 178] on button "button" at bounding box center [104, 186] width 19 height 19
type input "16"
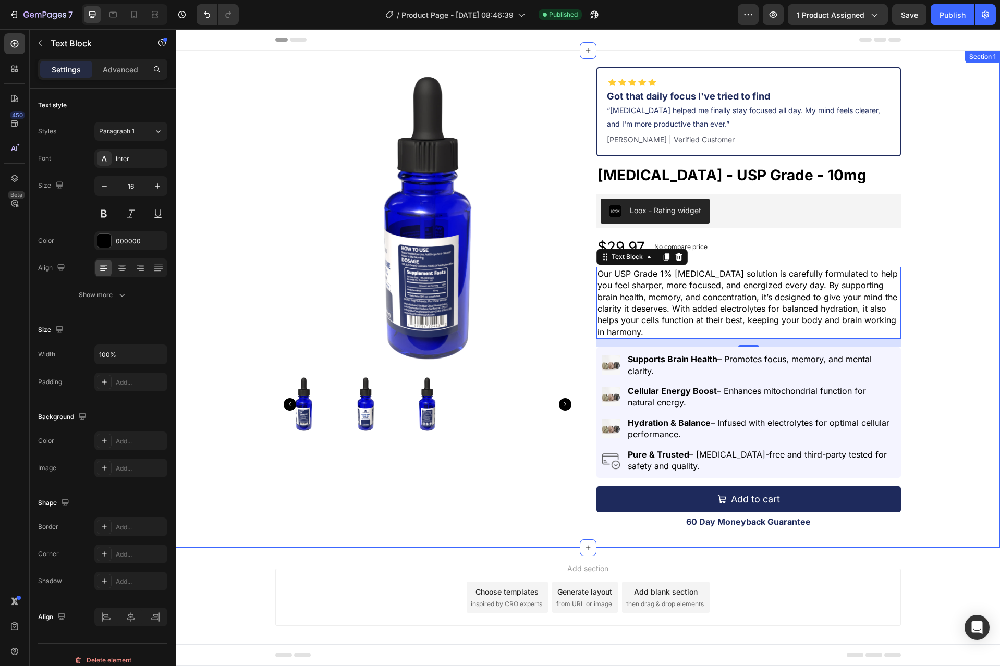
click at [956, 387] on div "Product Images Image Got that daily focus I've tried to find “[MEDICAL_DATA] he…" at bounding box center [588, 299] width 824 height 464
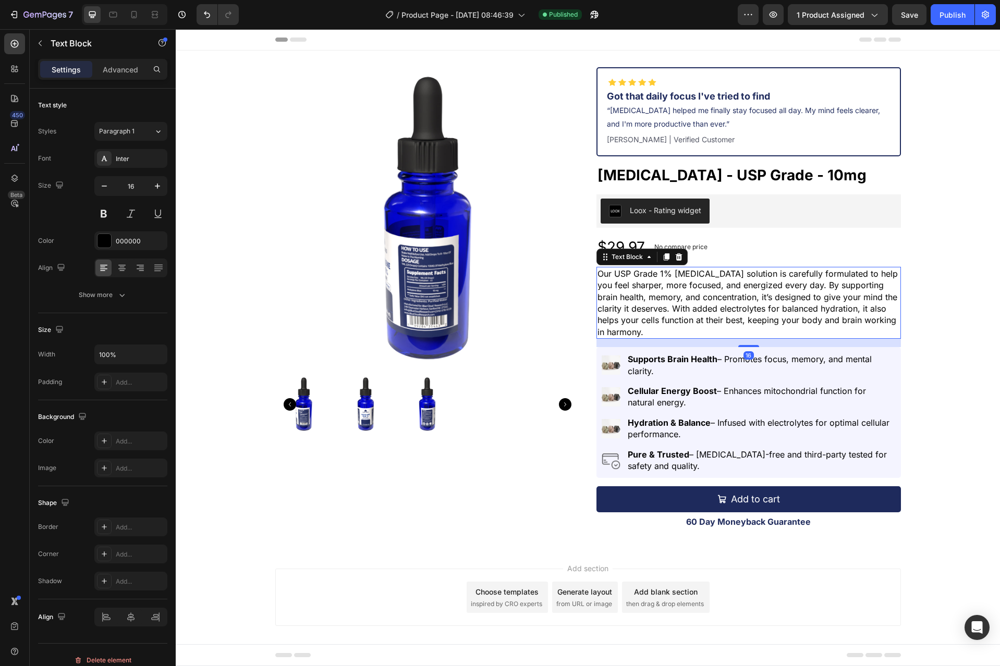
click at [669, 307] on p "Our USP Grade 1% [MEDICAL_DATA] solution is carefully formulated to help you fe…" at bounding box center [748, 303] width 302 height 70
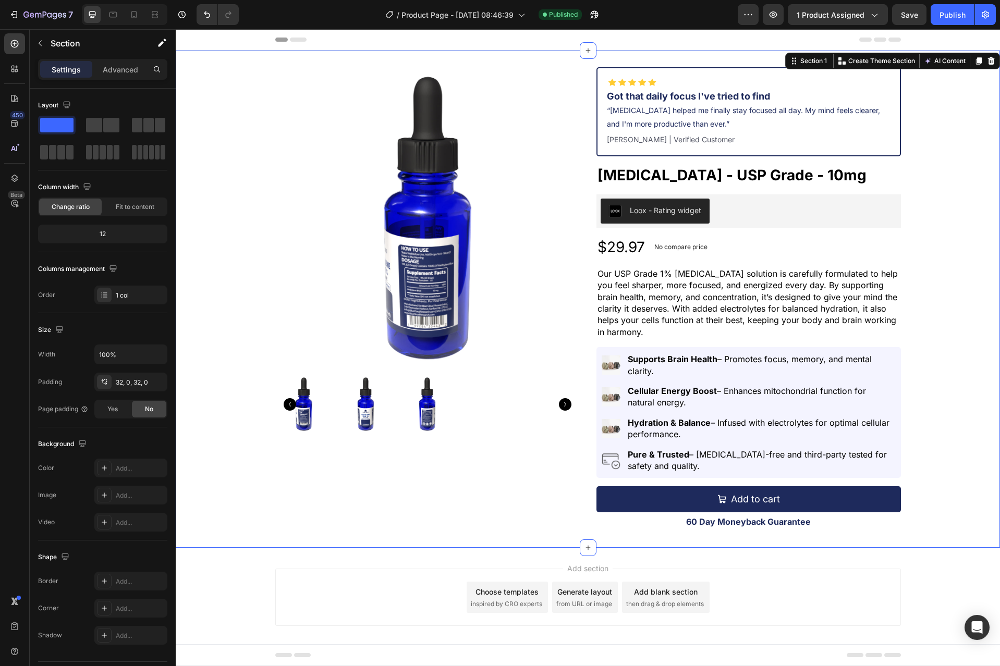
click at [922, 337] on div "Product Images Image Got that daily focus I've tried to find “[MEDICAL_DATA] he…" at bounding box center [588, 299] width 824 height 464
click at [623, 254] on div "$29.97" at bounding box center [621, 247] width 50 height 22
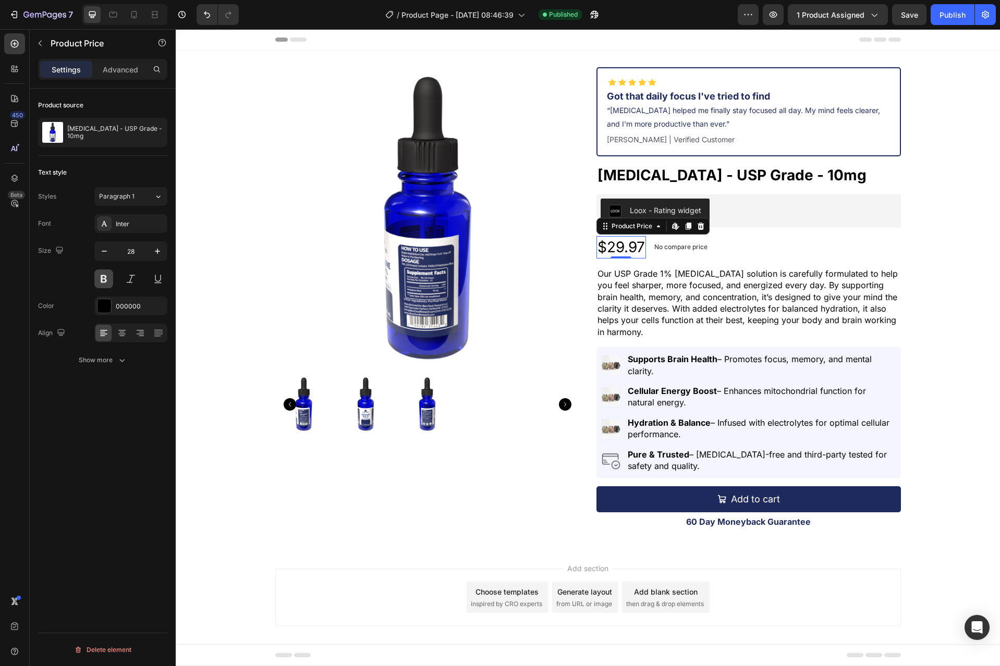
click at [103, 283] on button at bounding box center [103, 278] width 19 height 19
click at [104, 308] on div at bounding box center [104, 306] width 14 height 14
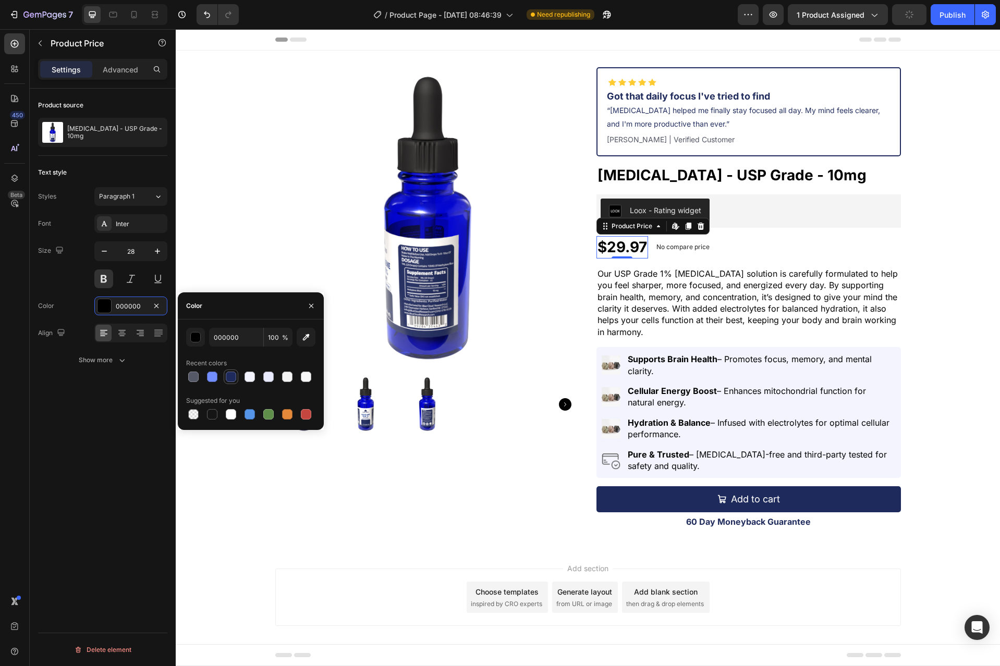
click at [227, 375] on div at bounding box center [231, 377] width 10 height 10
type input "1E2A5C"
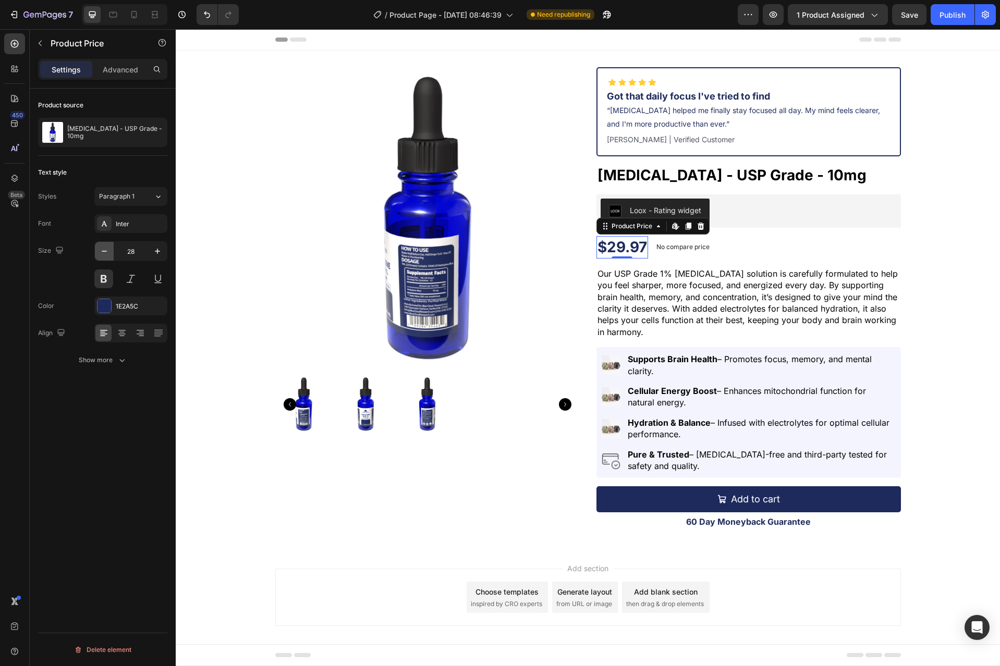
click at [100, 253] on icon "button" at bounding box center [104, 251] width 10 height 10
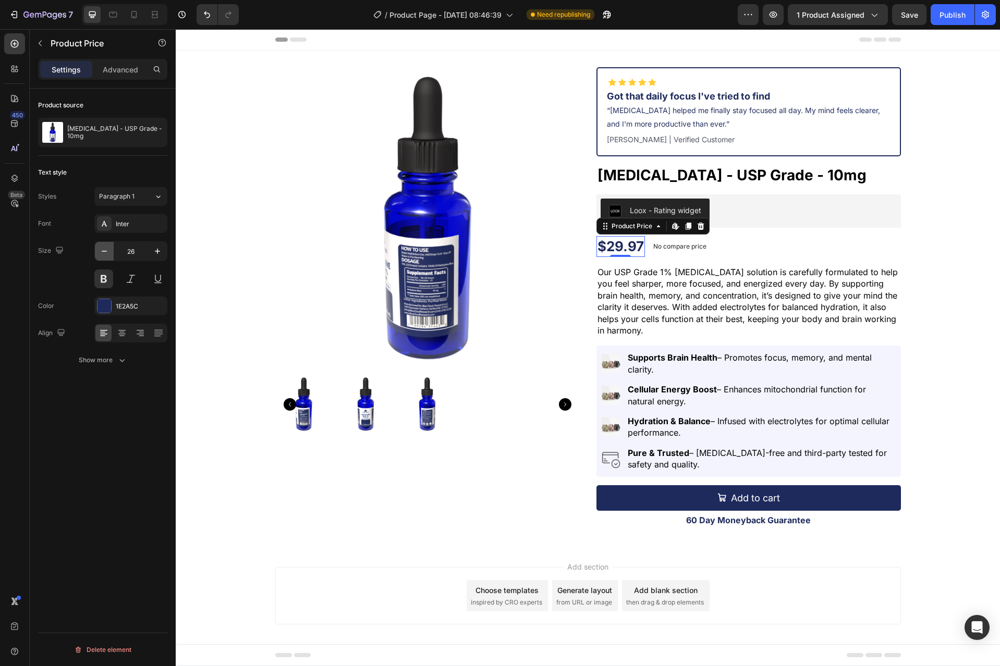
click at [100, 253] on icon "button" at bounding box center [104, 251] width 10 height 10
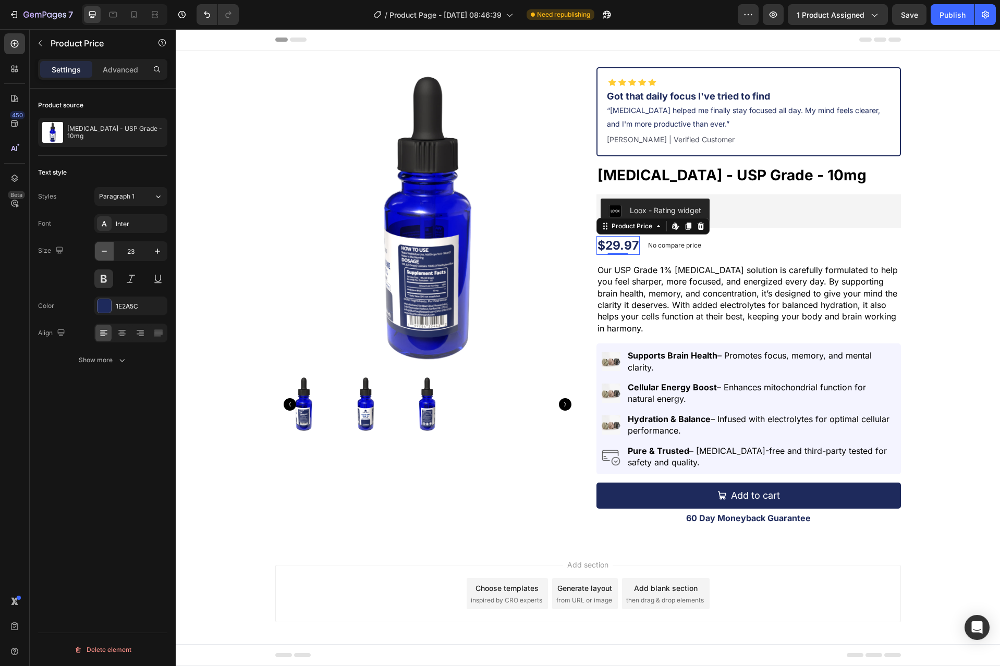
click at [100, 253] on icon "button" at bounding box center [104, 251] width 10 height 10
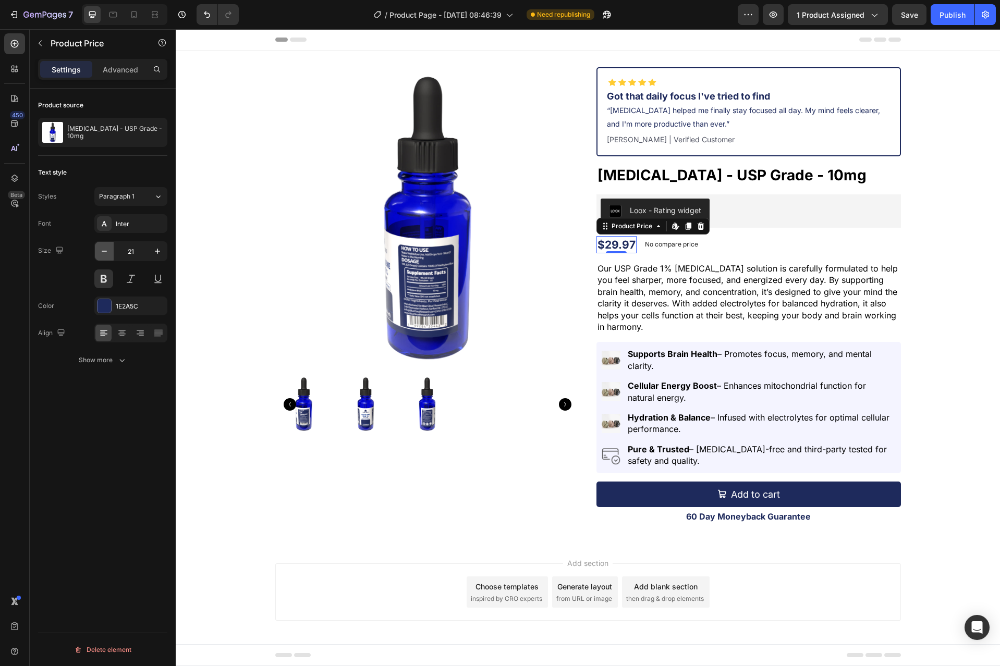
click at [100, 253] on icon "button" at bounding box center [104, 251] width 10 height 10
click at [163, 252] on button "button" at bounding box center [157, 251] width 19 height 19
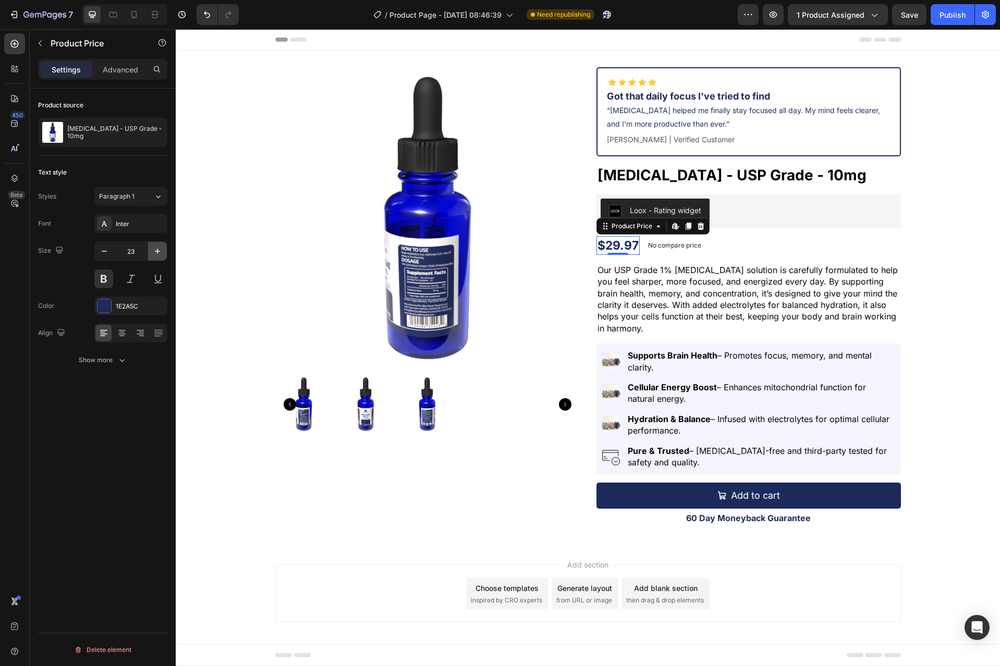
click at [163, 252] on button "button" at bounding box center [157, 251] width 19 height 19
type input "25"
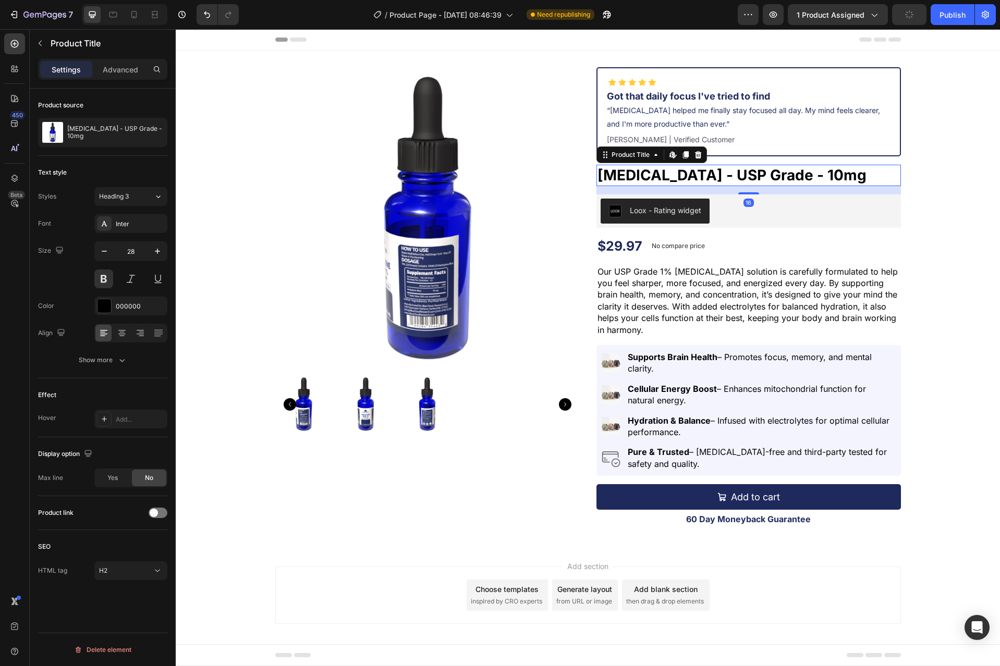
click at [661, 175] on h2 "[MEDICAL_DATA] - USP Grade - 10mg" at bounding box center [748, 175] width 304 height 21
click at [112, 302] on div "000000" at bounding box center [130, 306] width 73 height 19
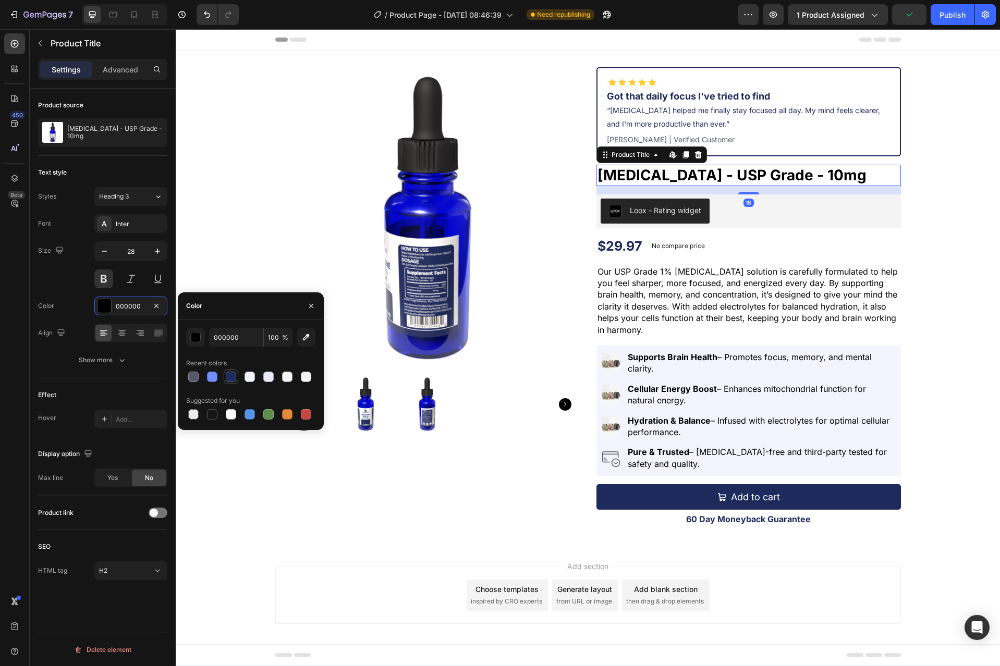
click at [230, 376] on div at bounding box center [231, 377] width 10 height 10
type input "1E2A5C"
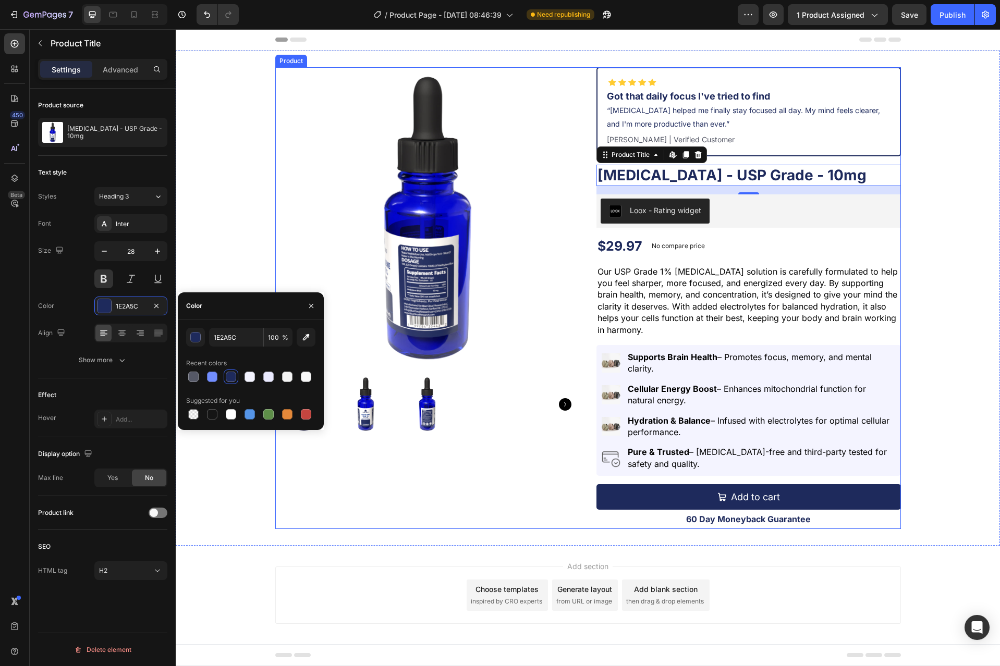
click at [666, 338] on div "Image Got that daily focus I've tried to find “[MEDICAL_DATA] helped me finally…" at bounding box center [748, 298] width 304 height 462
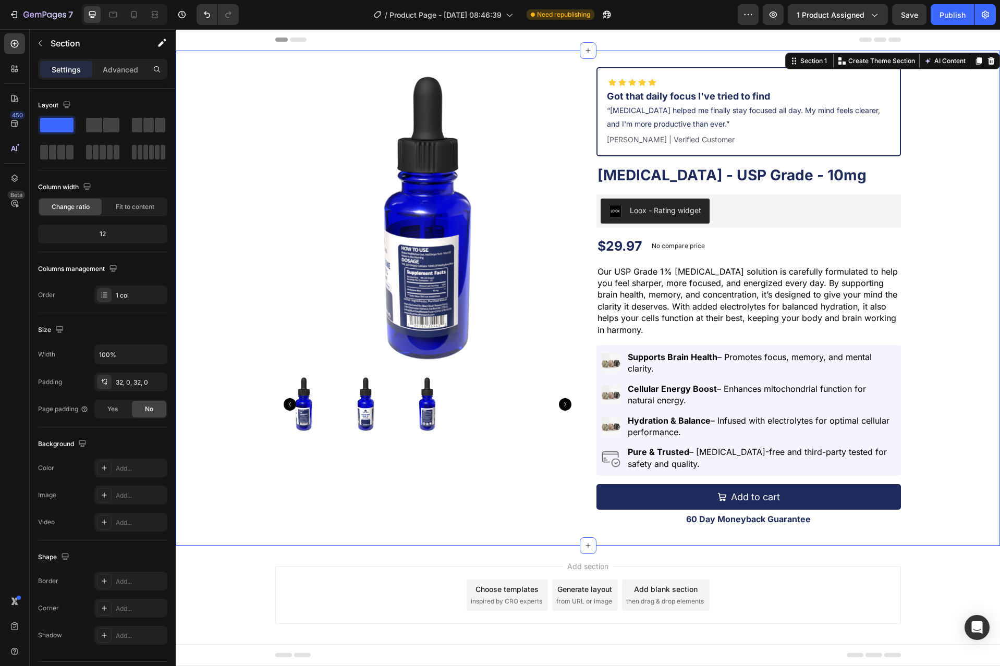
click at [927, 330] on div "Product Images Image Got that daily focus I've tried to find “[MEDICAL_DATA] he…" at bounding box center [588, 298] width 824 height 462
click at [709, 71] on div "Image Got that daily focus I've tried to find “[MEDICAL_DATA] helped me finally…" at bounding box center [748, 111] width 304 height 89
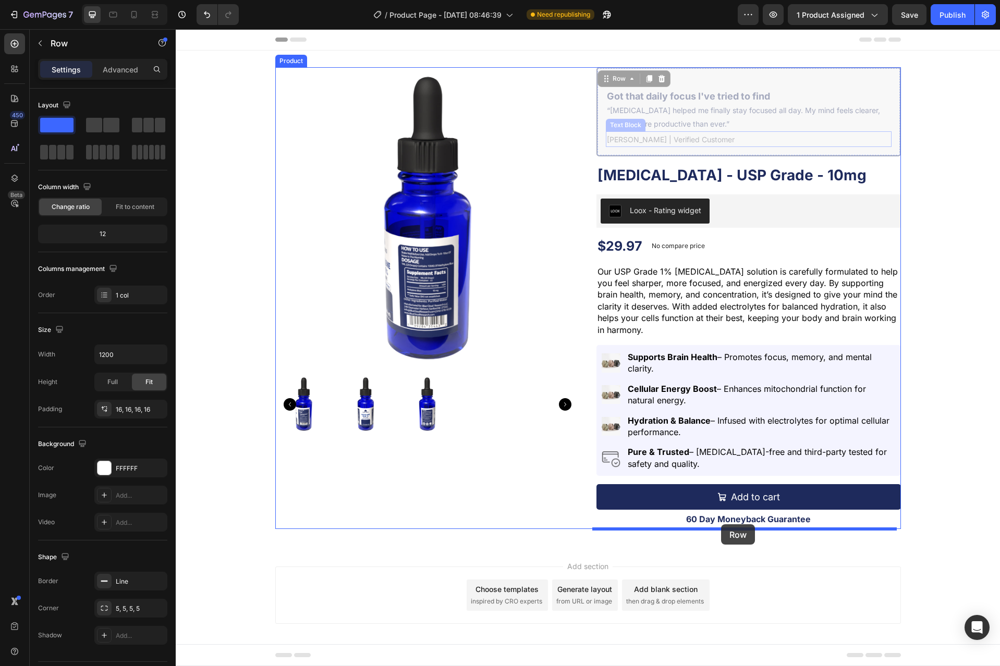
drag, startPoint x: 597, startPoint y: 79, endPoint x: 721, endPoint y: 524, distance: 461.9
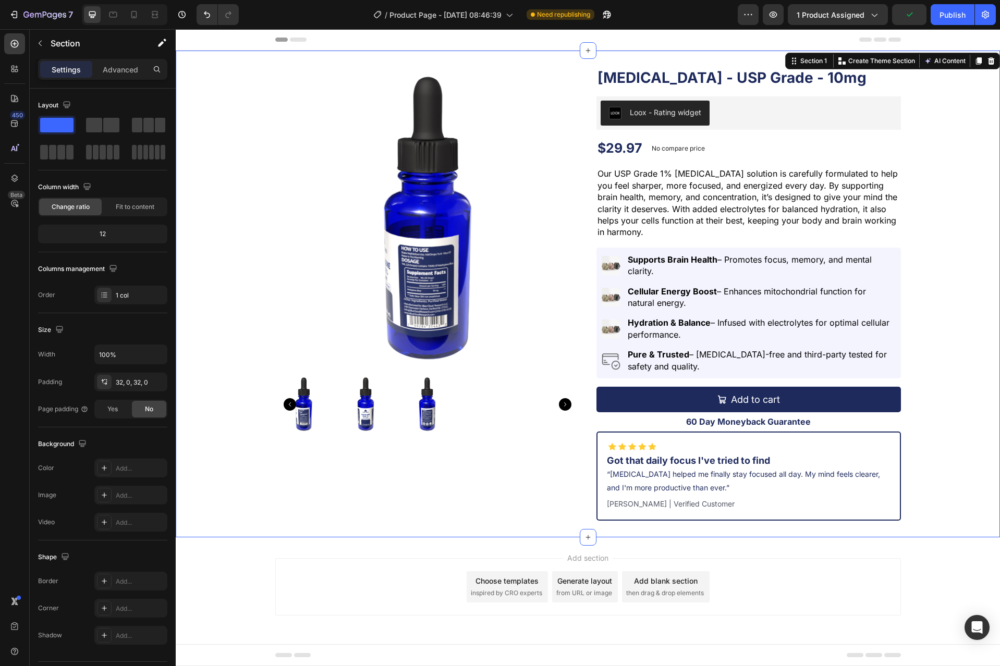
click at [937, 481] on div "Product Images [MEDICAL_DATA] - USP Grade - 10mg Product Title Loox - Rating wi…" at bounding box center [588, 293] width 824 height 453
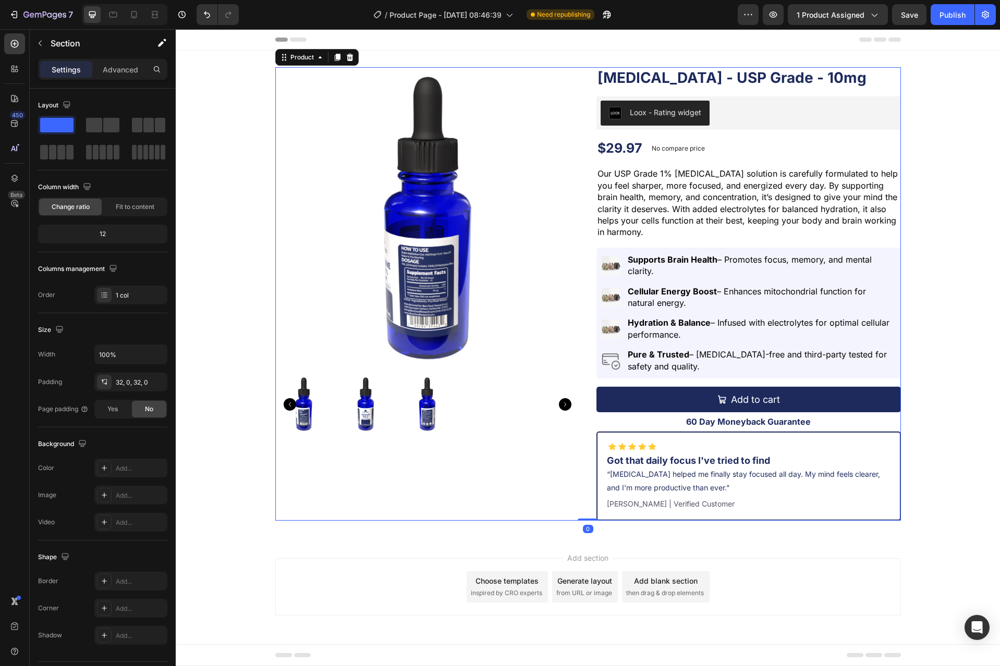
click at [545, 507] on div "Product Images" at bounding box center [427, 293] width 304 height 453
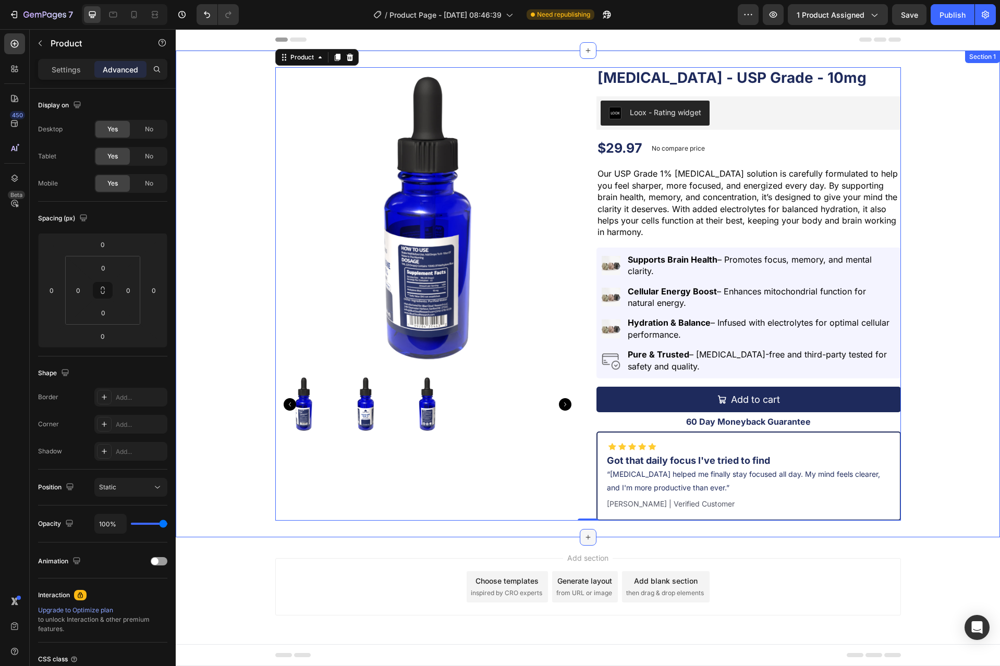
click at [587, 536] on icon at bounding box center [588, 537] width 8 height 8
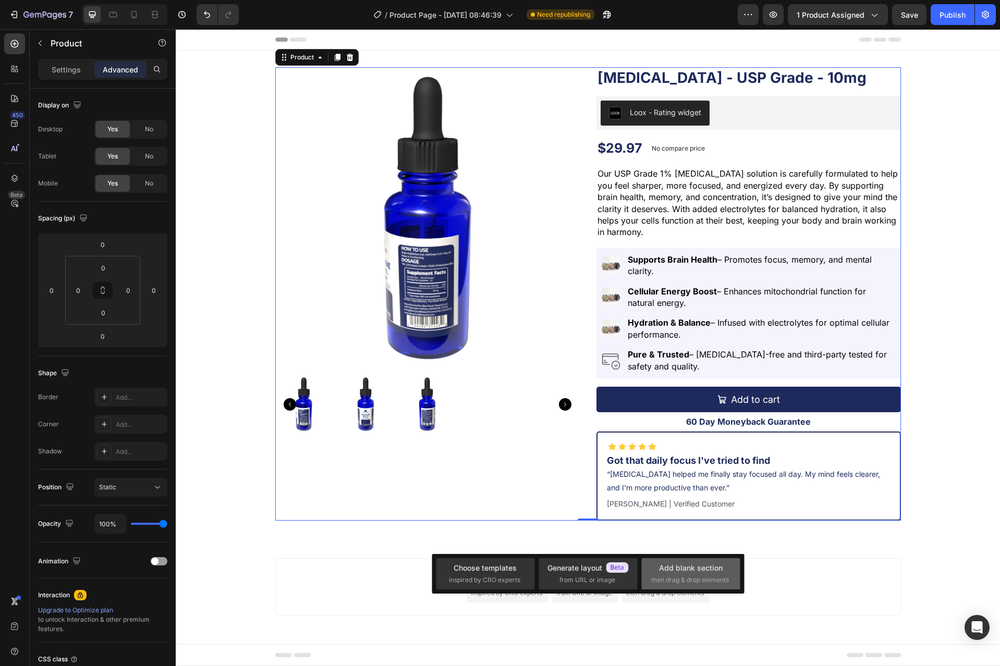
click at [667, 571] on div "Add blank section" at bounding box center [691, 567] width 64 height 11
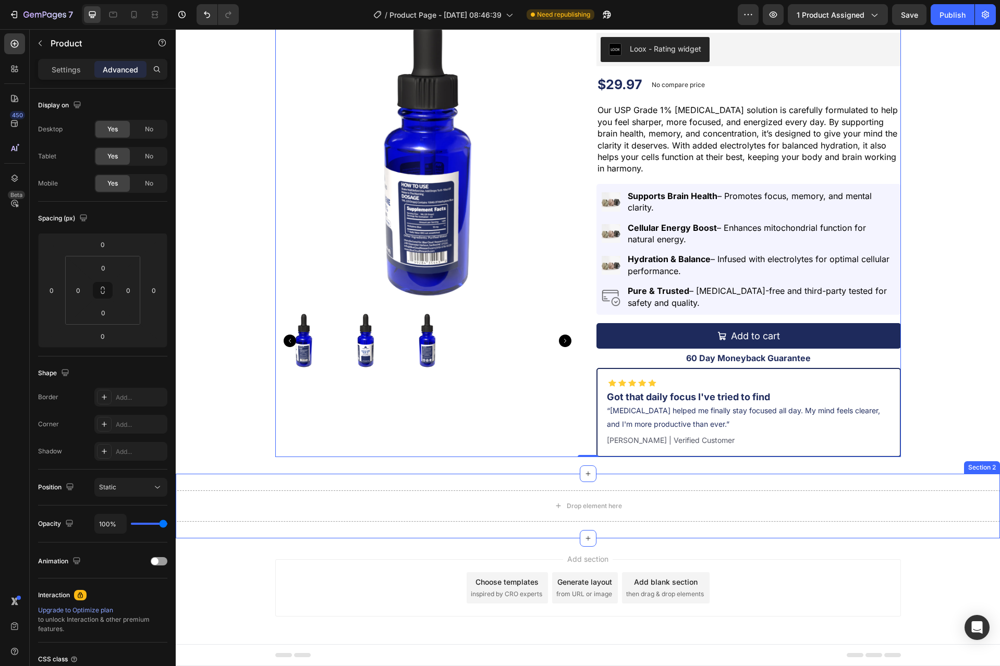
scroll to position [64, 0]
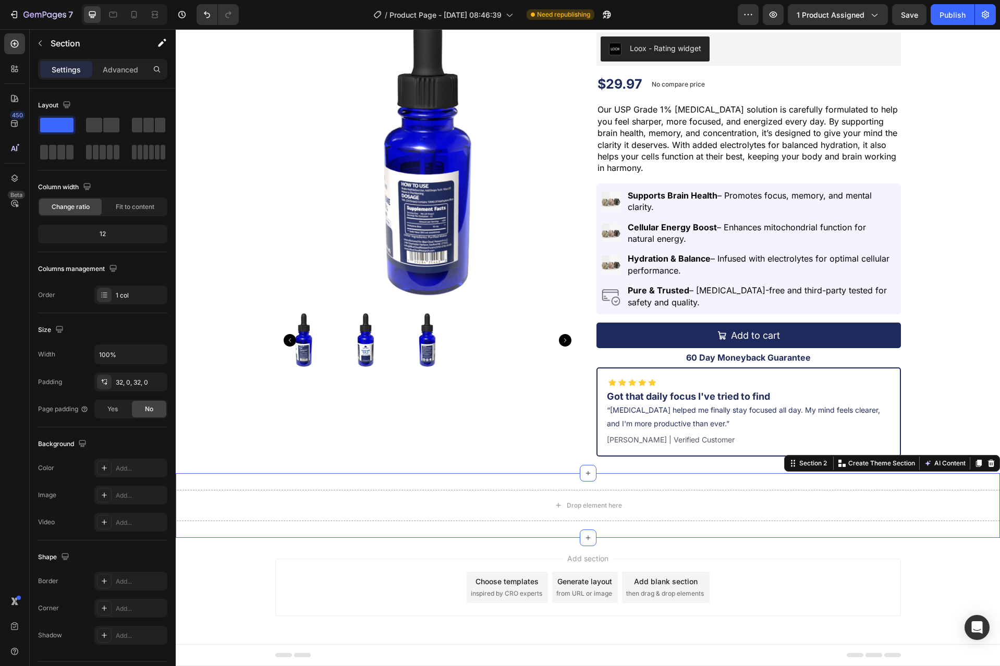
click at [619, 484] on div "Drop element here Section 2 You can create reusable sections Create Theme Secti…" at bounding box center [588, 505] width 824 height 65
click at [43, 38] on button "button" at bounding box center [40, 43] width 17 height 17
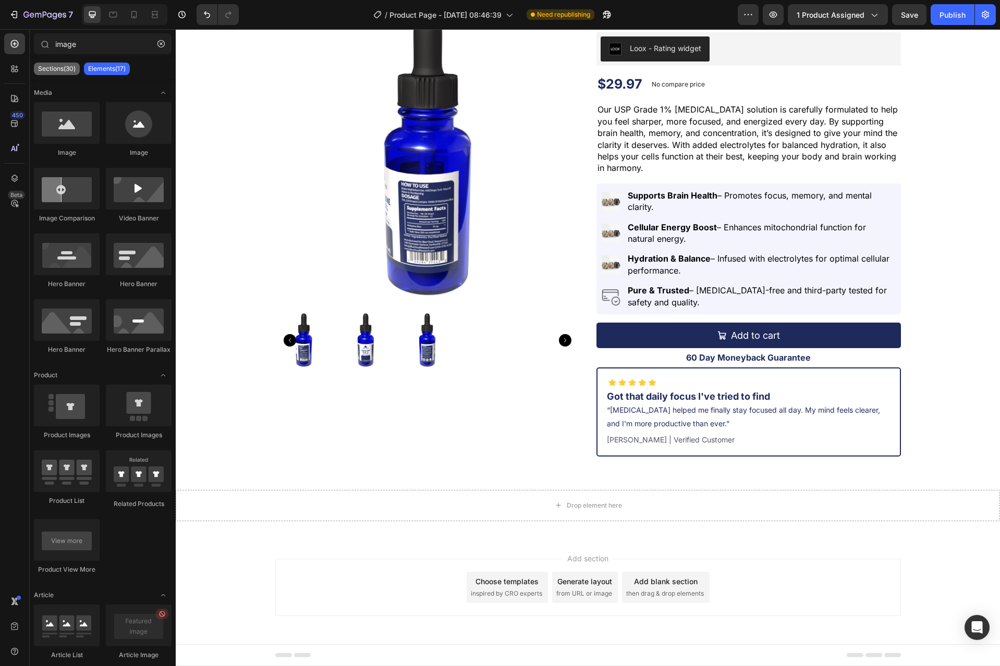
click at [56, 70] on p "Sections(30)" at bounding box center [57, 69] width 38 height 8
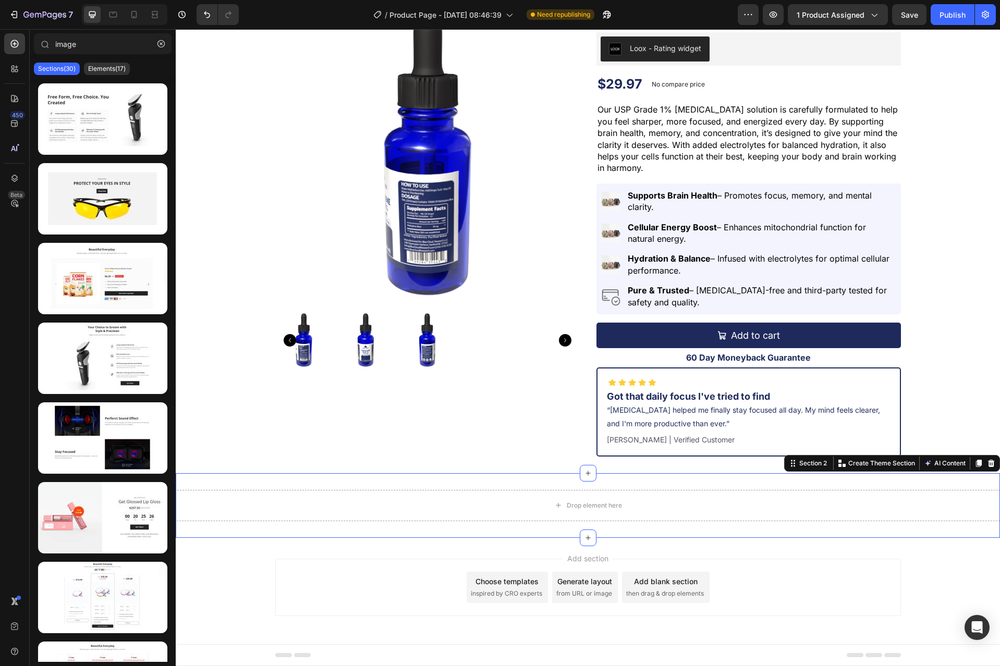
click at [638, 476] on div "Drop element here Section 2 You can create reusable sections Create Theme Secti…" at bounding box center [588, 505] width 824 height 65
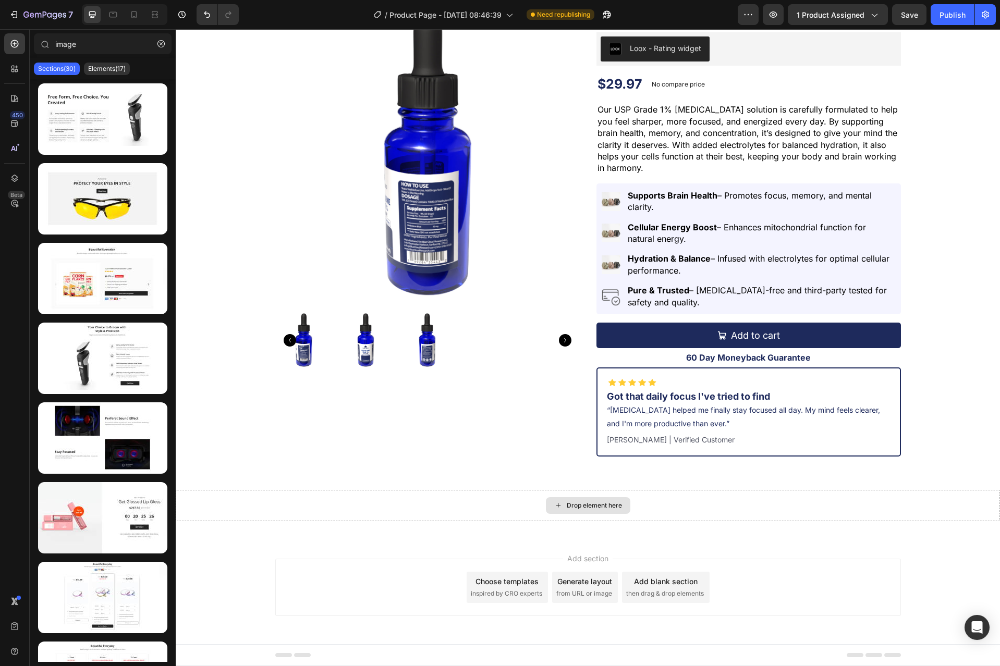
click at [613, 505] on div "Drop element here" at bounding box center [593, 505] width 55 height 8
click at [162, 41] on icon "button" at bounding box center [160, 43] width 7 height 7
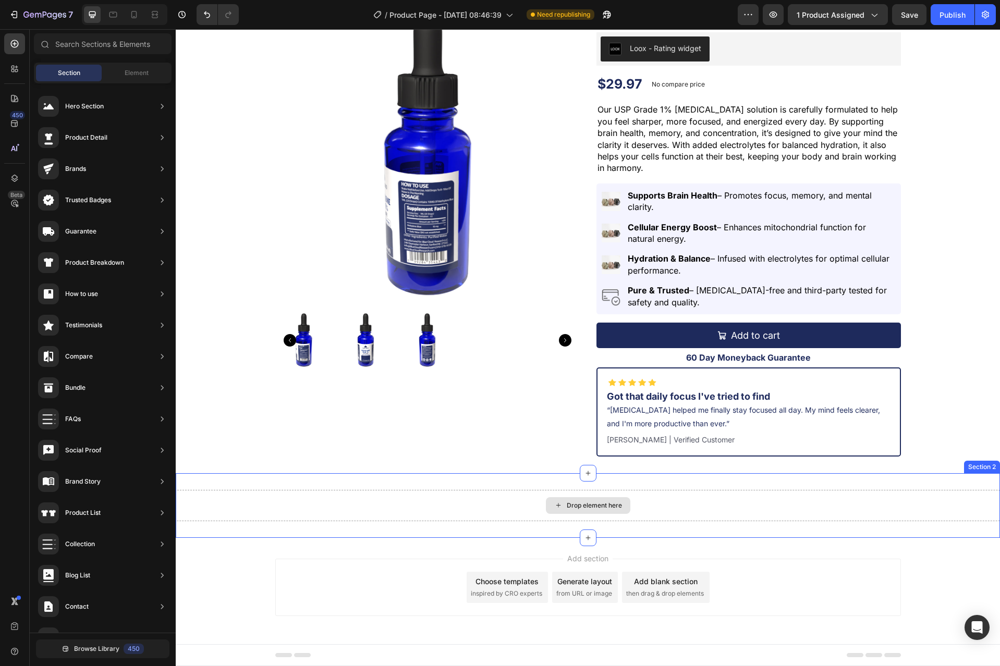
click at [480, 509] on div "Drop element here" at bounding box center [588, 505] width 824 height 31
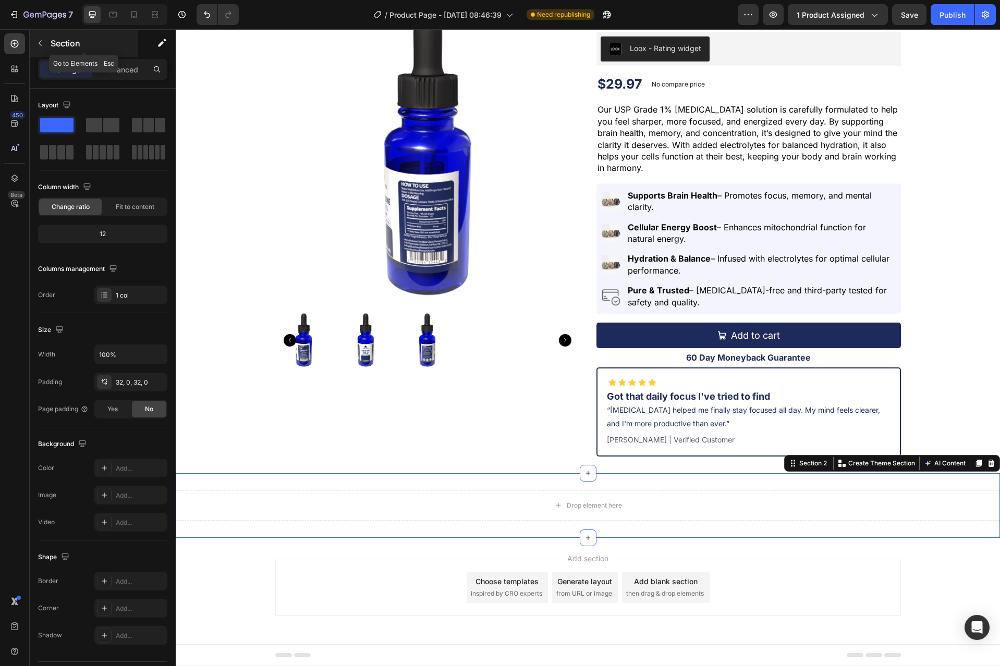
click at [45, 46] on button "button" at bounding box center [40, 43] width 17 height 17
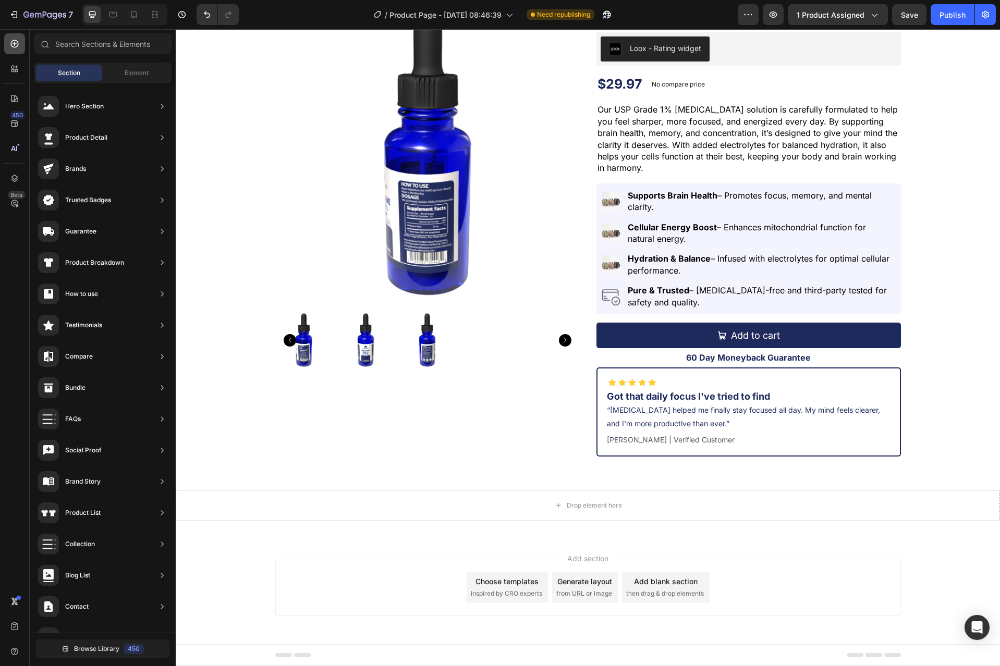
click at [9, 48] on div at bounding box center [14, 43] width 21 height 21
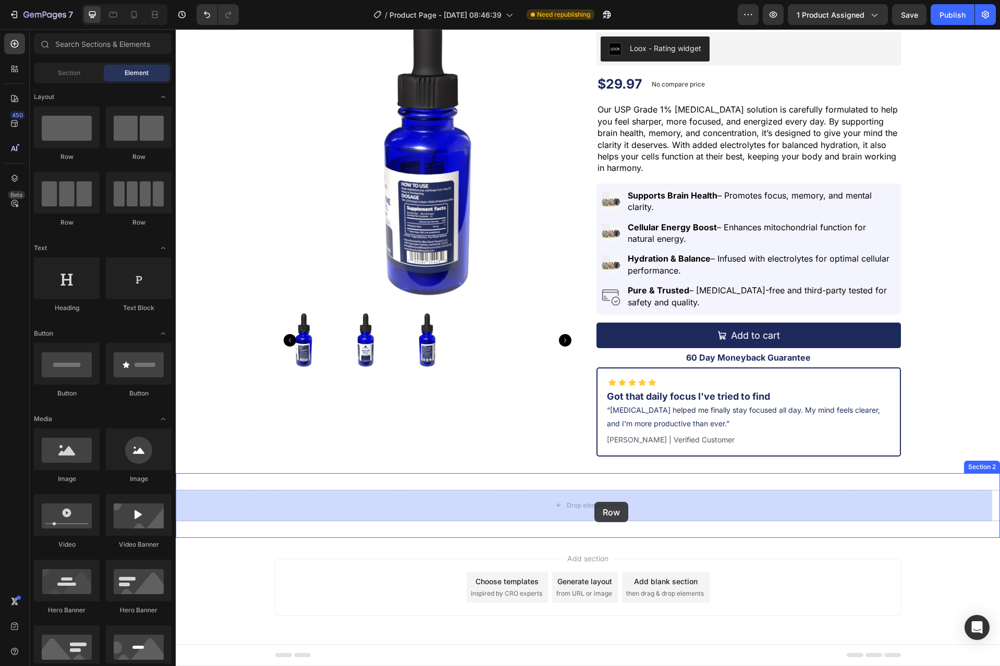
drag, startPoint x: 311, startPoint y: 165, endPoint x: 594, endPoint y: 502, distance: 439.8
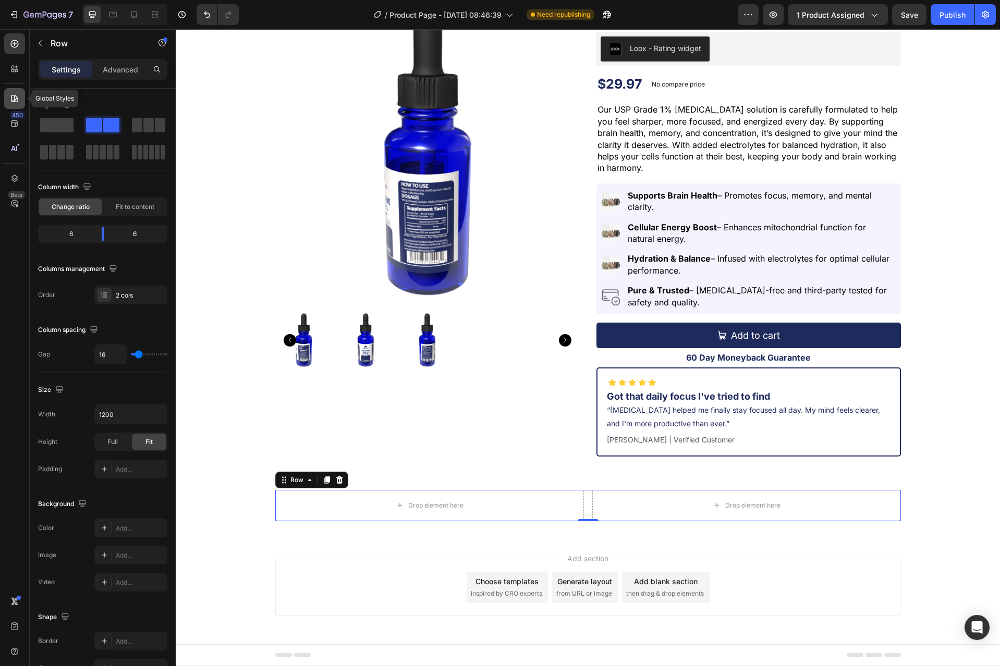
click at [9, 105] on div at bounding box center [14, 98] width 21 height 21
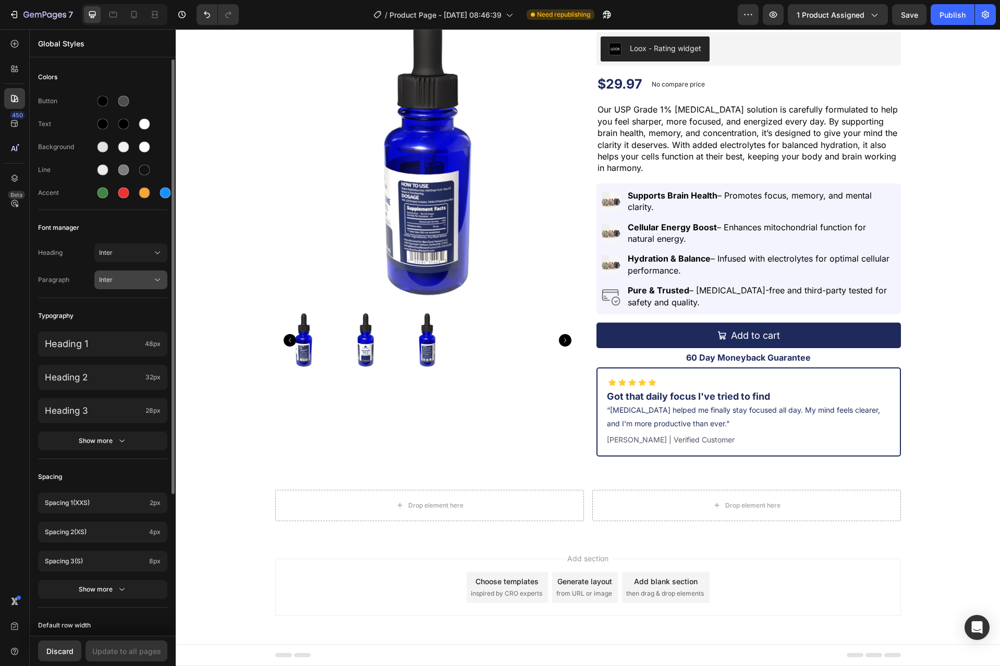
click at [127, 277] on span "Inter" at bounding box center [125, 279] width 53 height 9
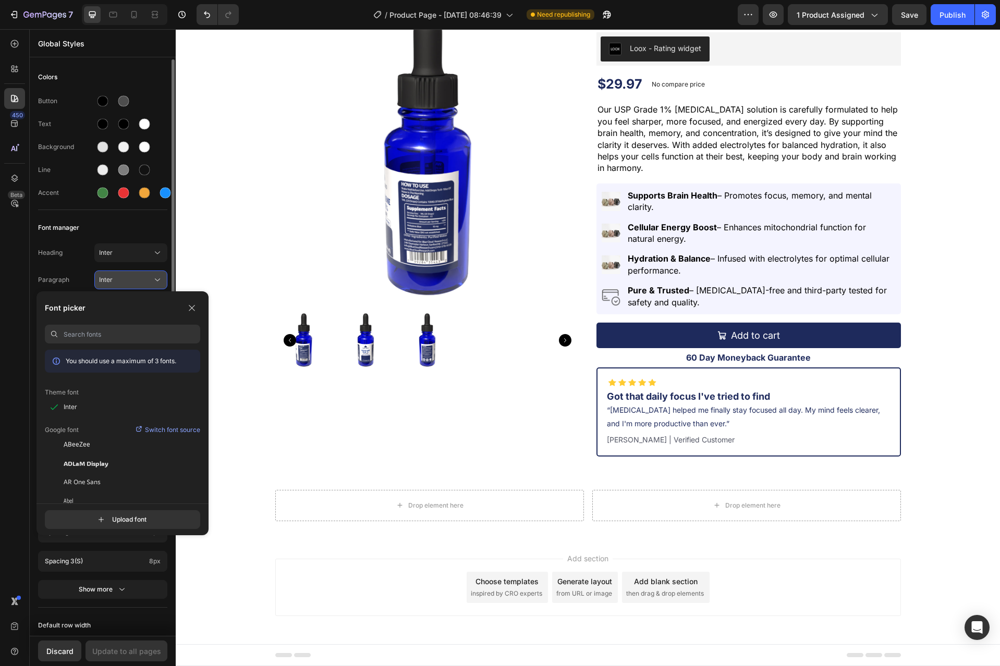
click at [127, 278] on span "Inter" at bounding box center [125, 279] width 53 height 9
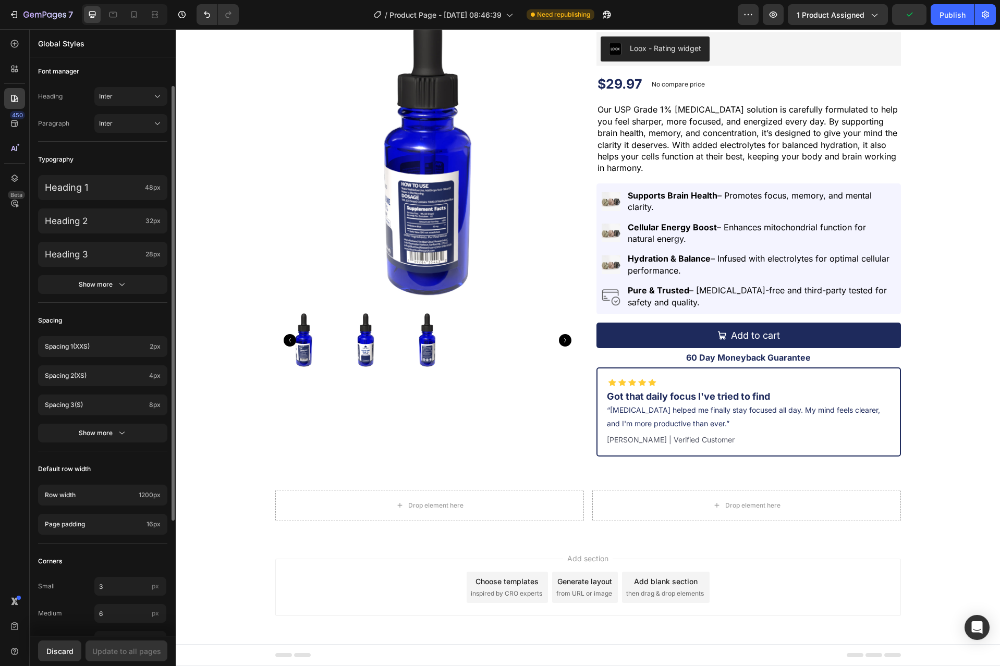
scroll to position [0, 0]
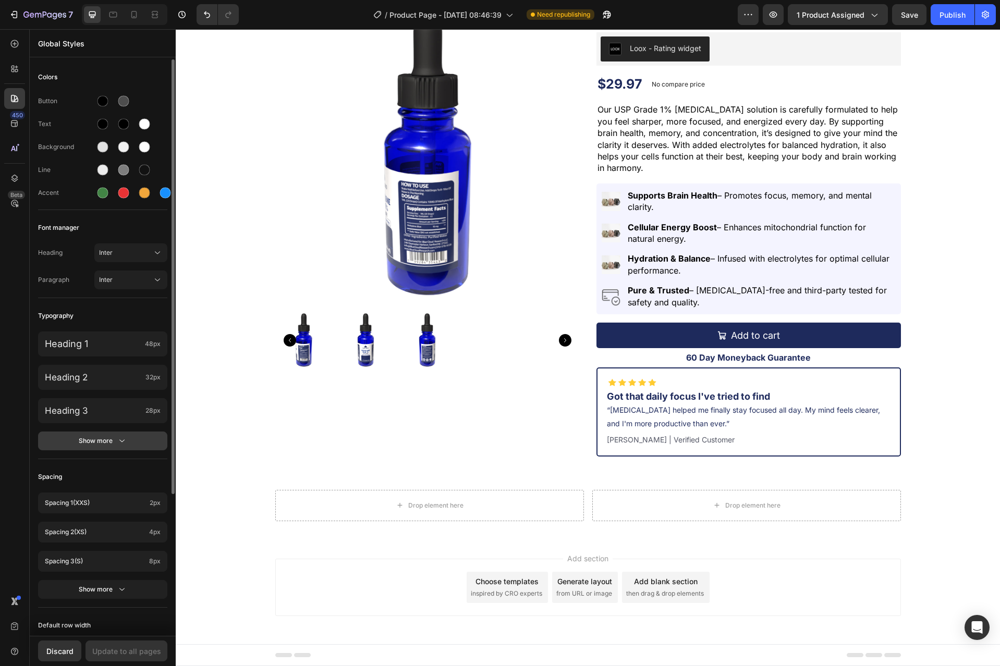
click at [121, 441] on icon "button" at bounding box center [122, 441] width 10 height 10
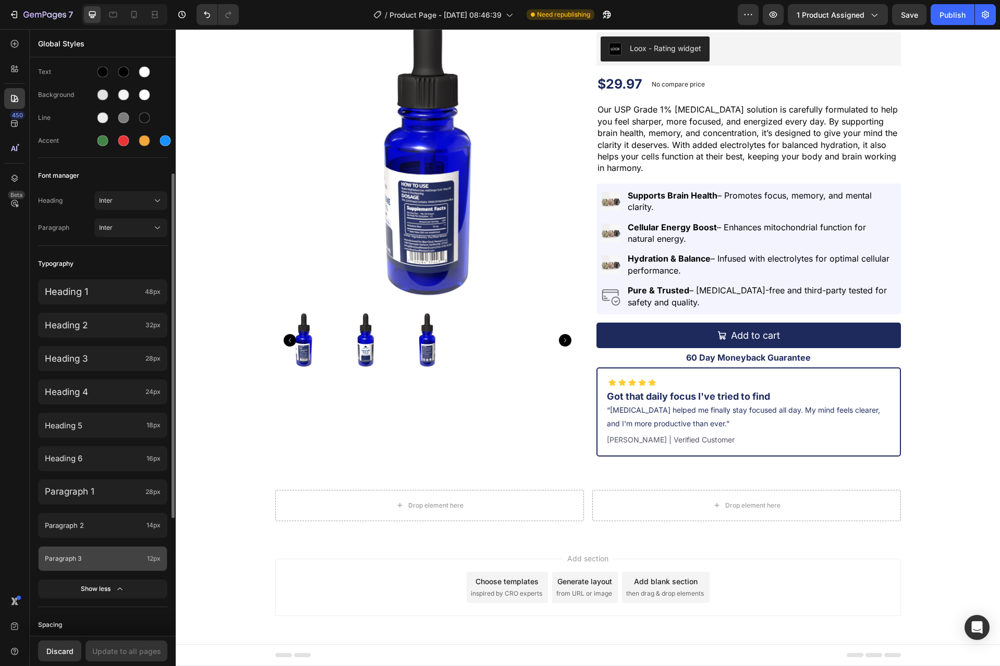
scroll to position [156, 0]
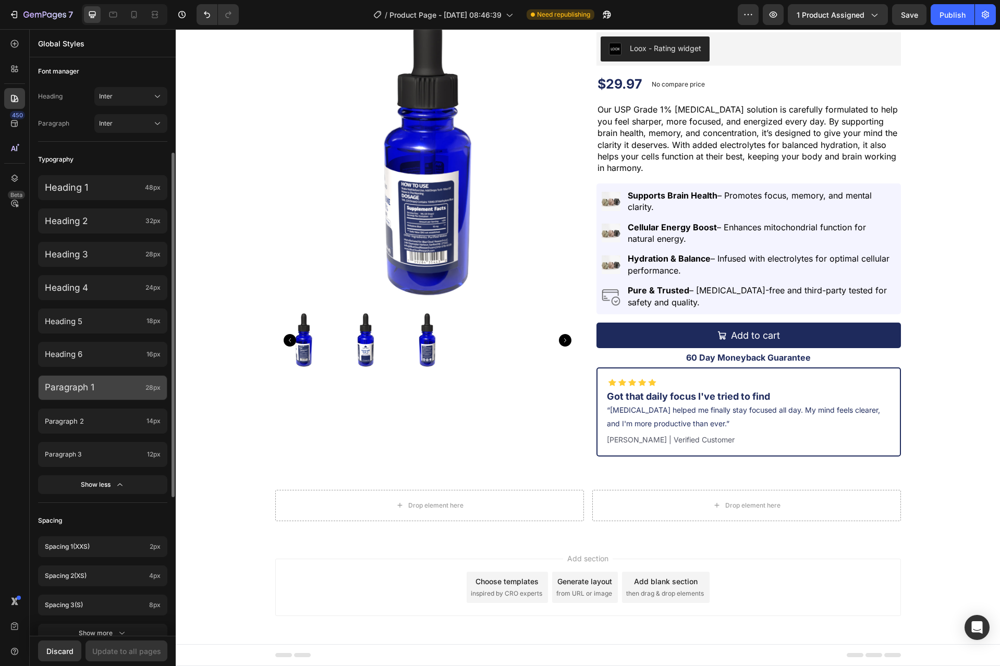
click at [128, 387] on p "Paragraph 1" at bounding box center [93, 387] width 96 height 13
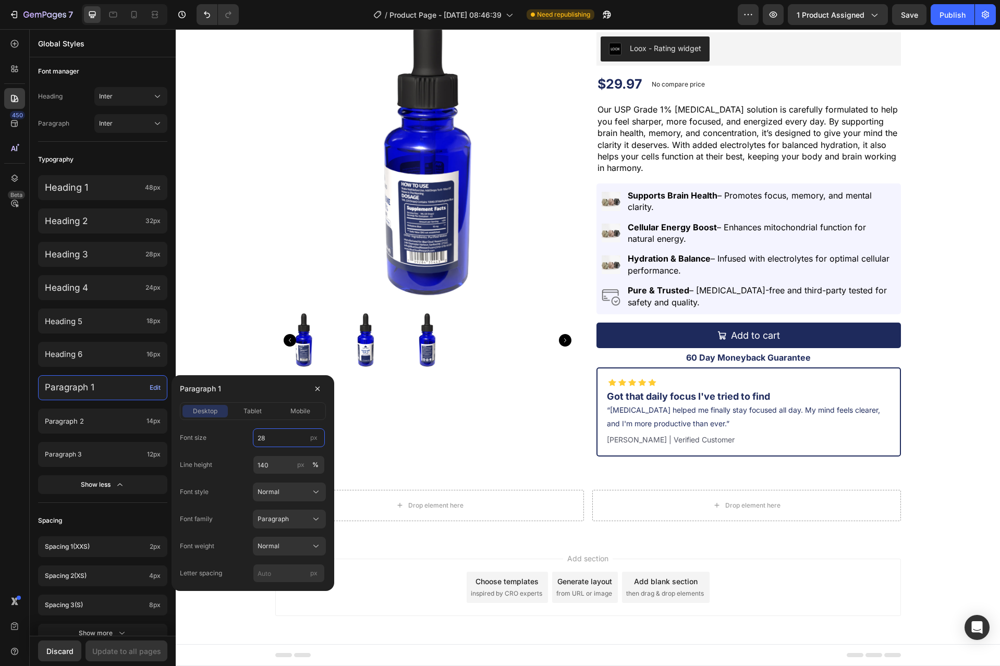
click at [262, 435] on input "28" at bounding box center [289, 437] width 72 height 19
type input "18"
click at [143, 373] on div "Heading 1 48px Heading 2 32px Heading 3 28px Heading 4 24px Heading 5 18px Head…" at bounding box center [102, 336] width 129 height 334
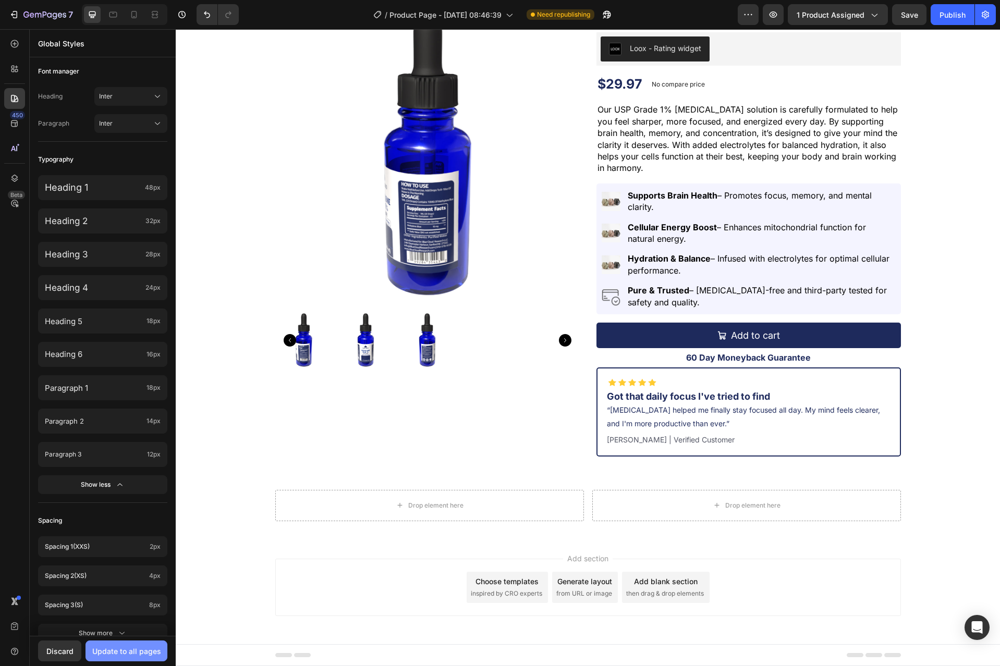
click at [140, 646] on div "Update to all pages" at bounding box center [126, 651] width 69 height 11
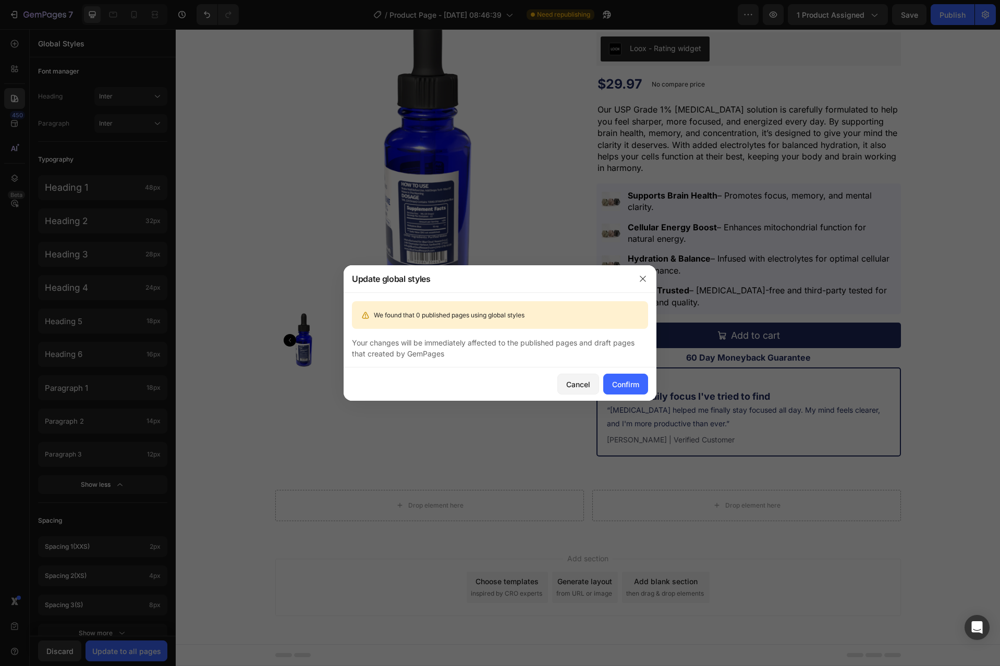
click at [652, 388] on div "Cancel Confirm" at bounding box center [499, 383] width 313 height 33
click at [635, 384] on div "Confirm" at bounding box center [625, 384] width 27 height 11
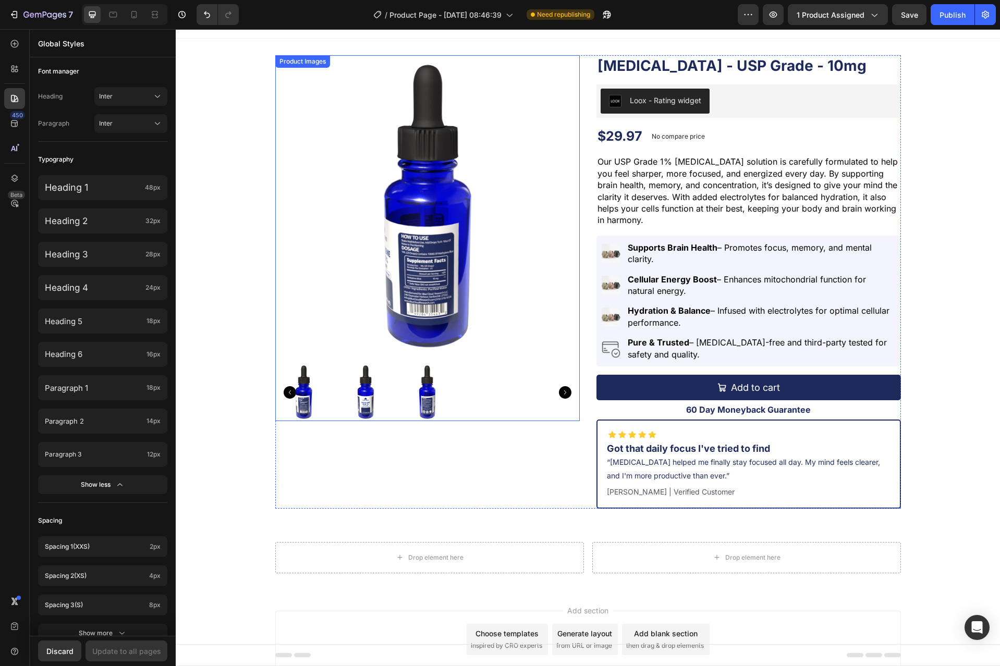
scroll to position [0, 0]
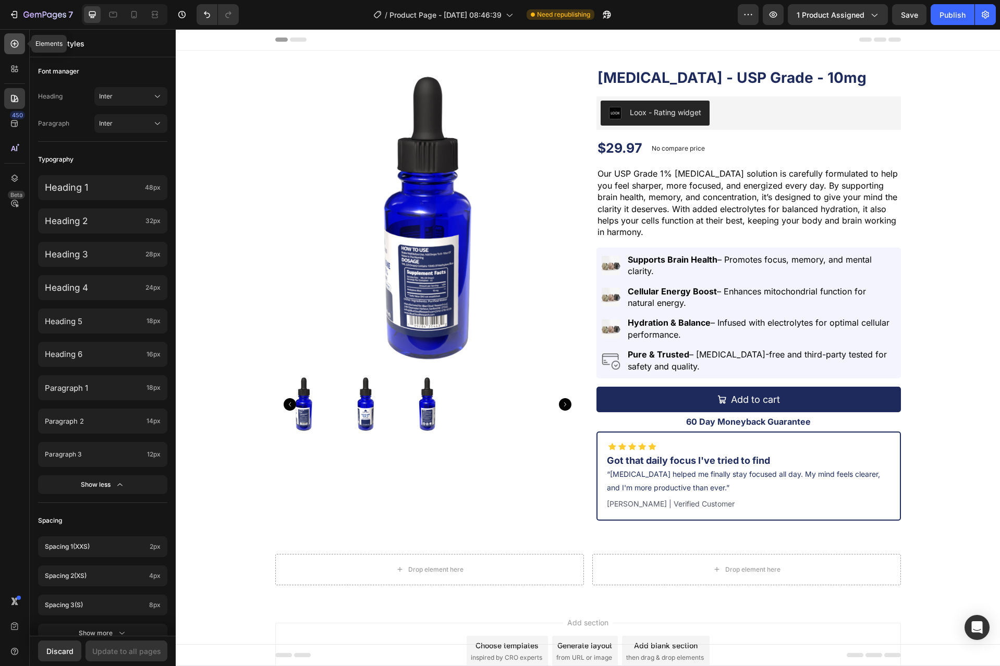
click at [18, 38] on div at bounding box center [14, 43] width 21 height 21
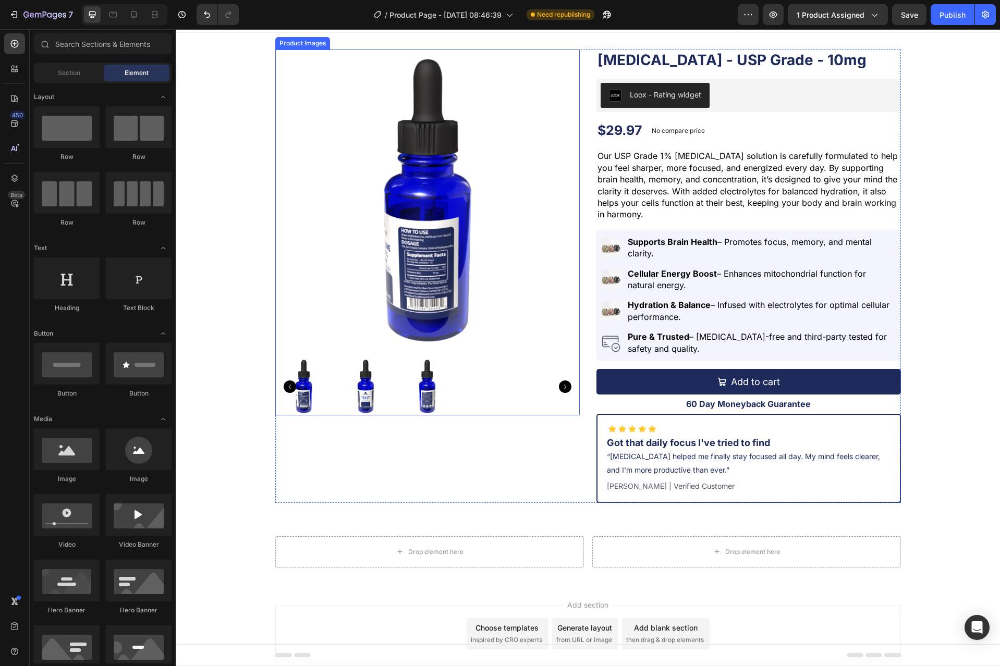
scroll to position [64, 0]
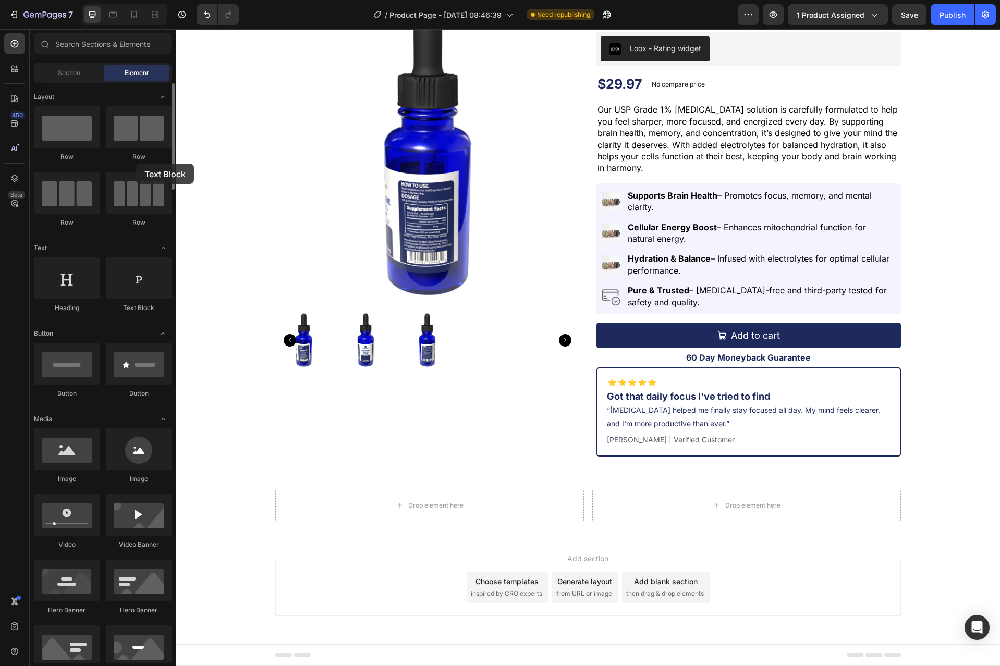
drag, startPoint x: 144, startPoint y: 290, endPoint x: 136, endPoint y: 164, distance: 126.9
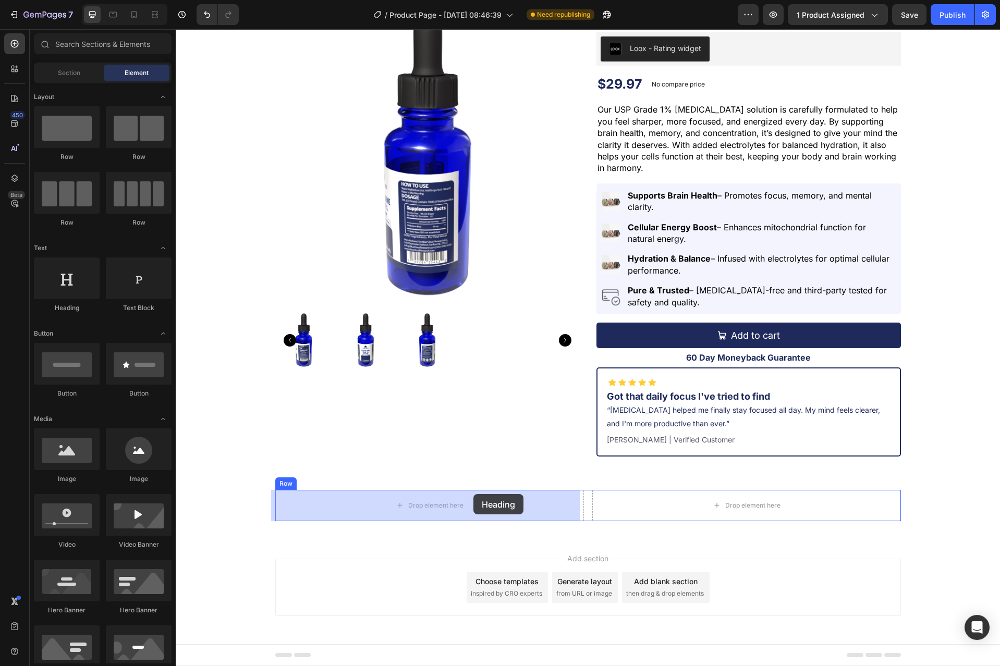
drag, startPoint x: 254, startPoint y: 311, endPoint x: 473, endPoint y: 493, distance: 285.3
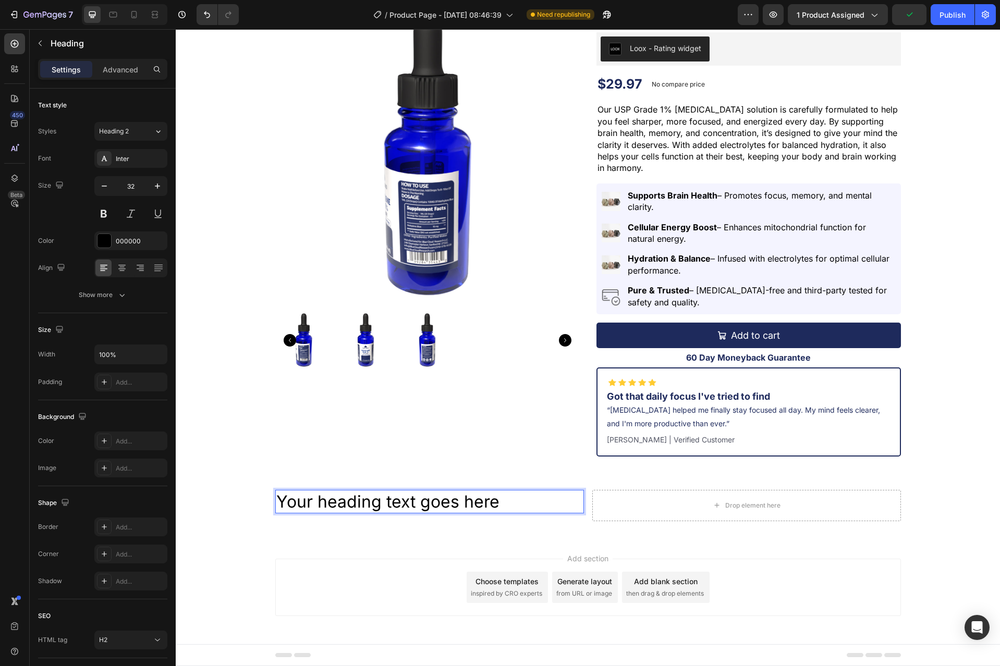
click at [461, 509] on h2 "Your heading text goes here" at bounding box center [429, 502] width 309 height 24
click at [461, 509] on p "Your heading text goes here" at bounding box center [429, 502] width 306 height 22
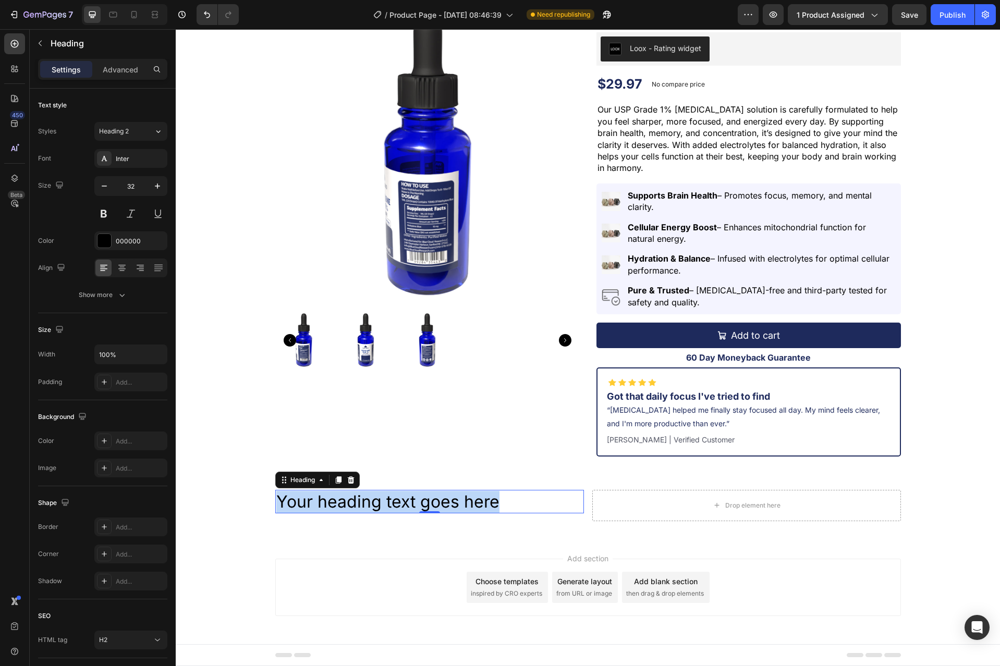
click at [508, 491] on p "Your heading text goes here" at bounding box center [429, 502] width 306 height 22
click at [504, 494] on p "Your heading text goes here" at bounding box center [429, 502] width 306 height 22
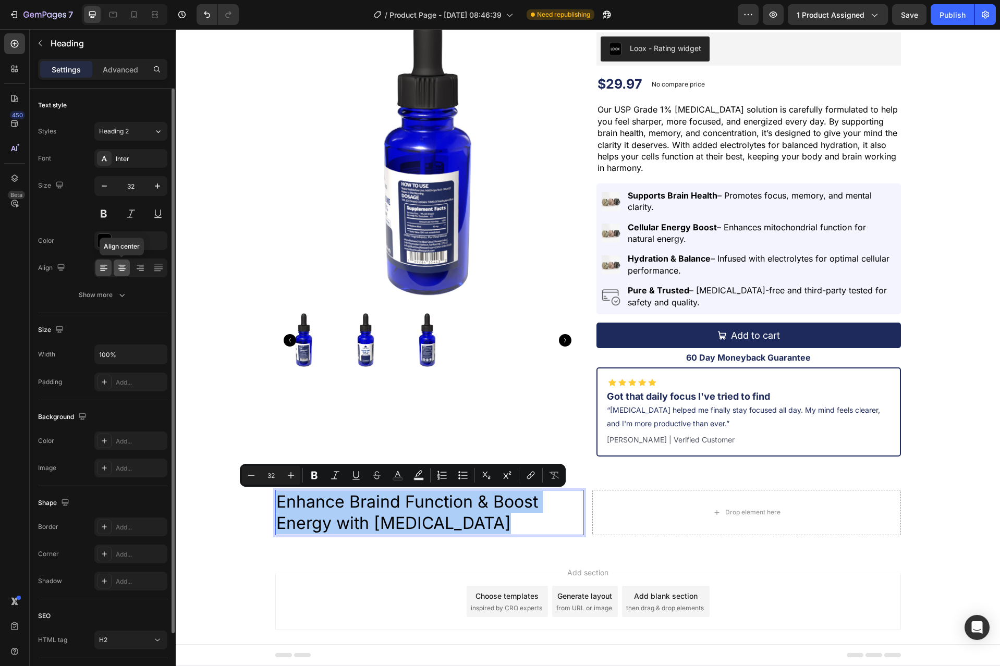
click at [120, 268] on icon at bounding box center [122, 268] width 10 height 10
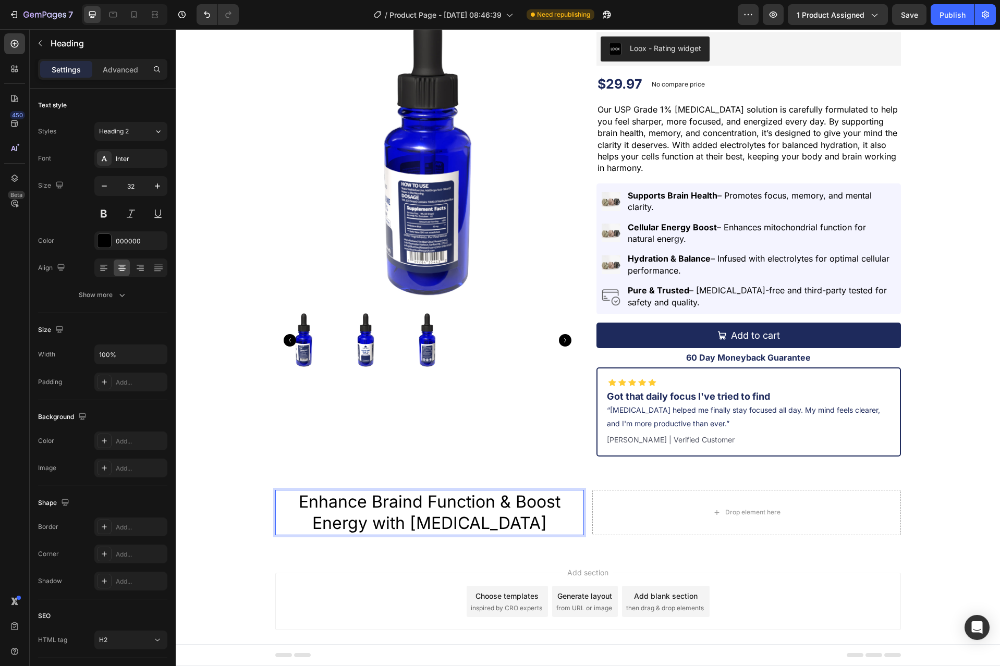
click at [414, 509] on p "Enhance Braind Function & Boost Energy with [MEDICAL_DATA]" at bounding box center [429, 512] width 306 height 43
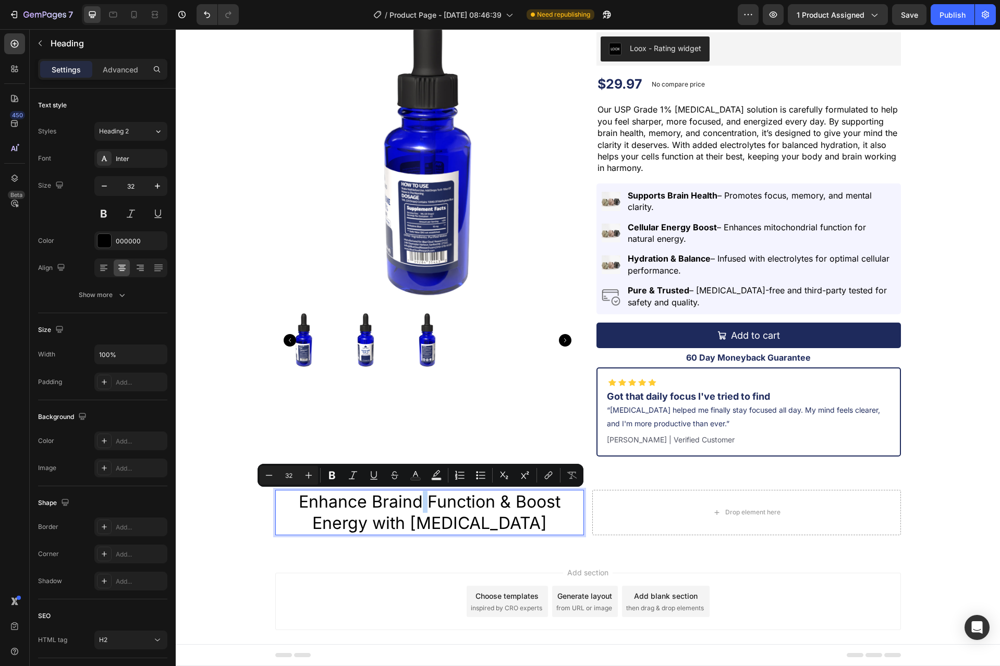
click at [416, 508] on p "Enhance Braind Function & Boost Energy with [MEDICAL_DATA]" at bounding box center [429, 512] width 306 height 43
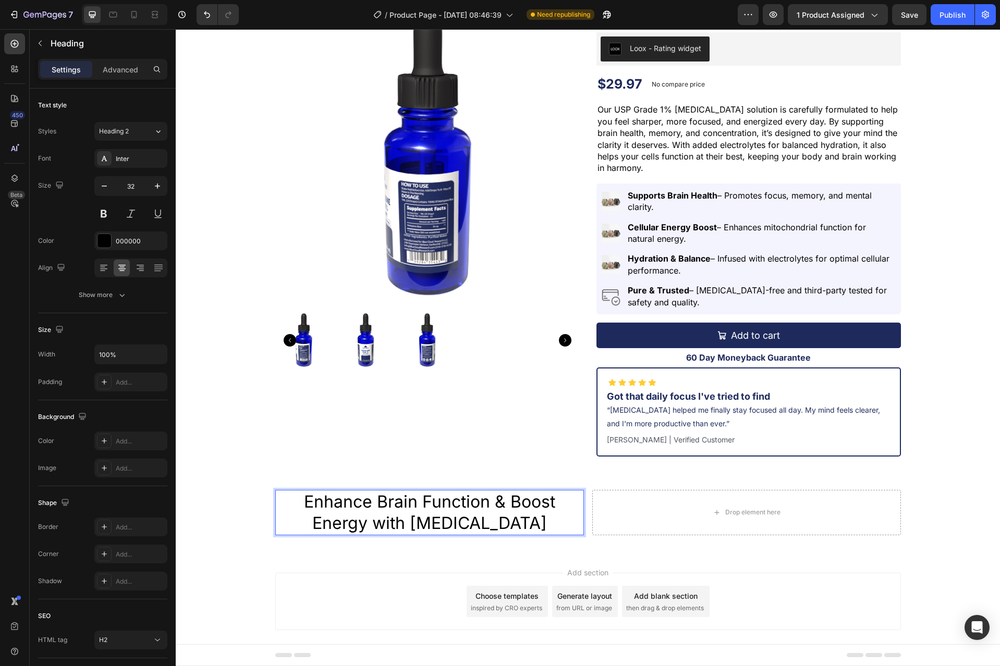
click at [428, 519] on p "Enhance Brain Function & Boost Energy with [MEDICAL_DATA]" at bounding box center [429, 512] width 306 height 43
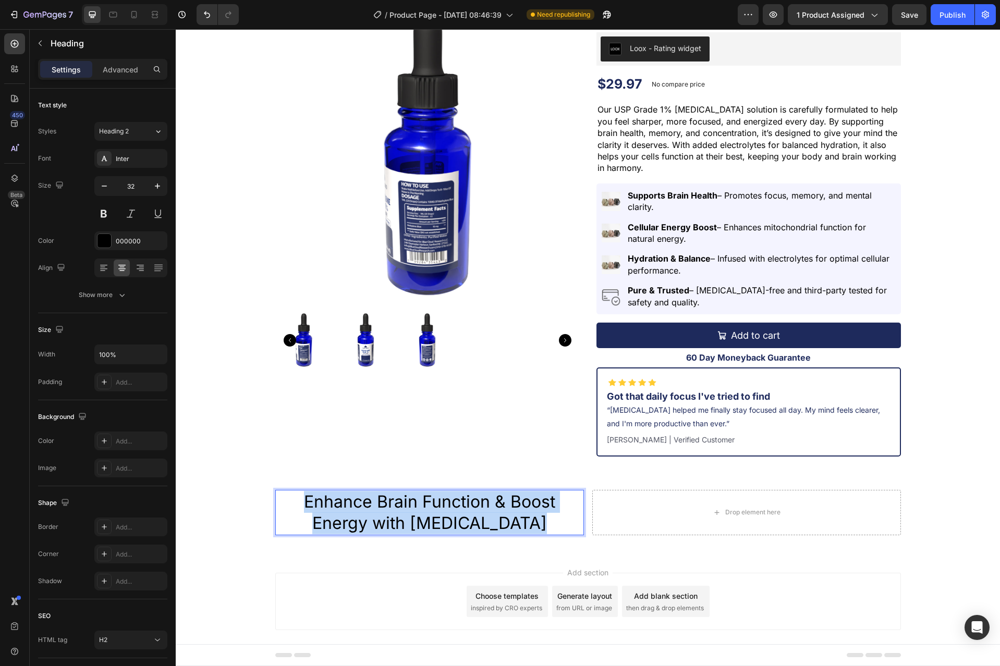
click at [428, 519] on p "Enhance Brain Function & Boost Energy with [MEDICAL_DATA]" at bounding box center [429, 512] width 306 height 43
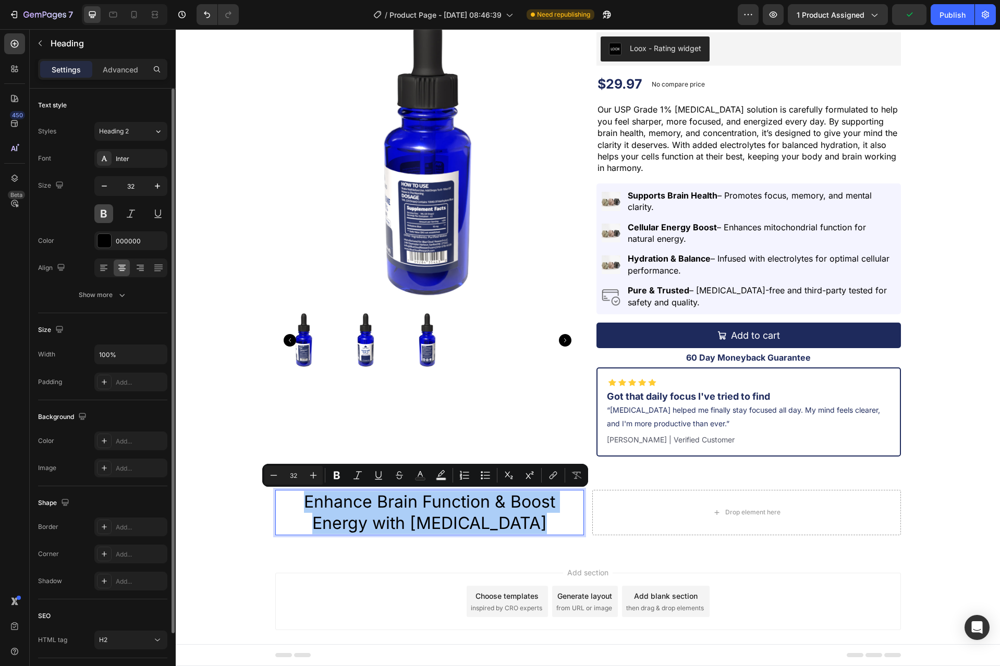
click at [102, 219] on button at bounding box center [103, 213] width 19 height 19
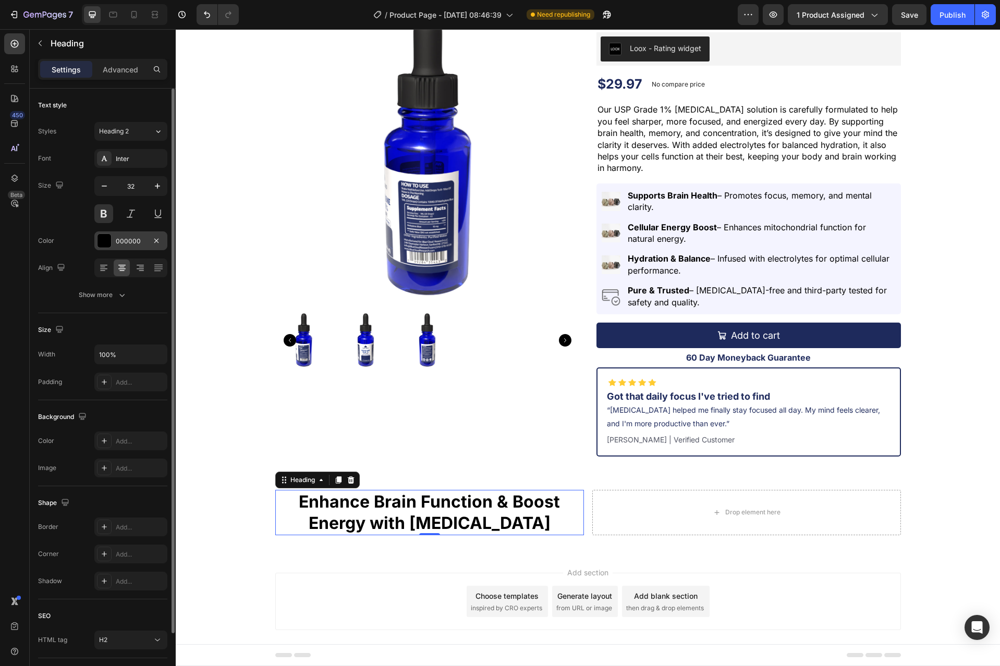
click at [106, 244] on div at bounding box center [104, 241] width 14 height 14
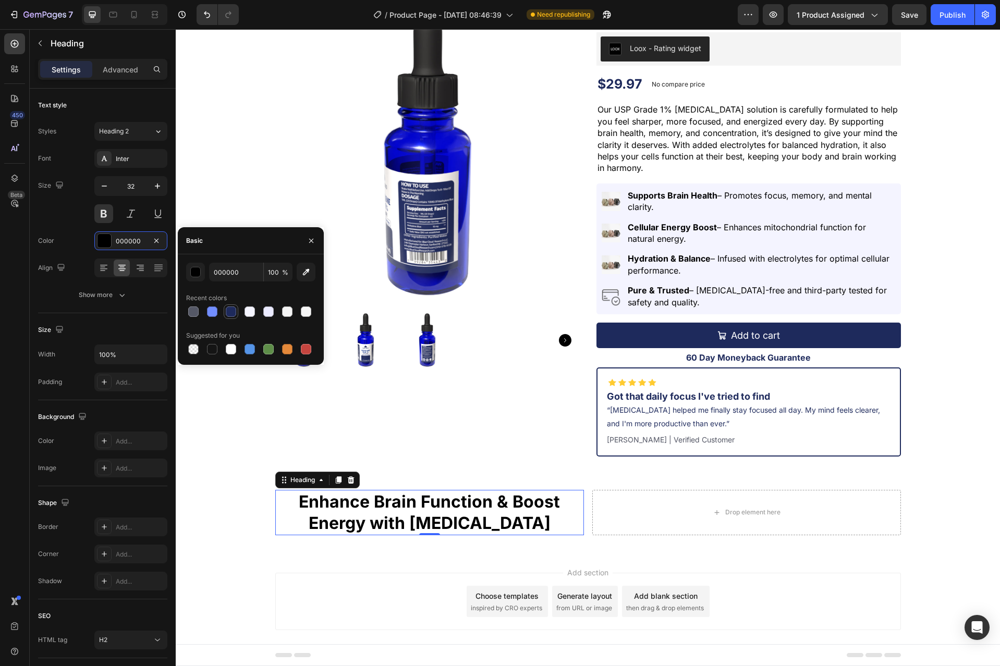
click at [233, 313] on div at bounding box center [231, 311] width 10 height 10
type input "1E2A5C"
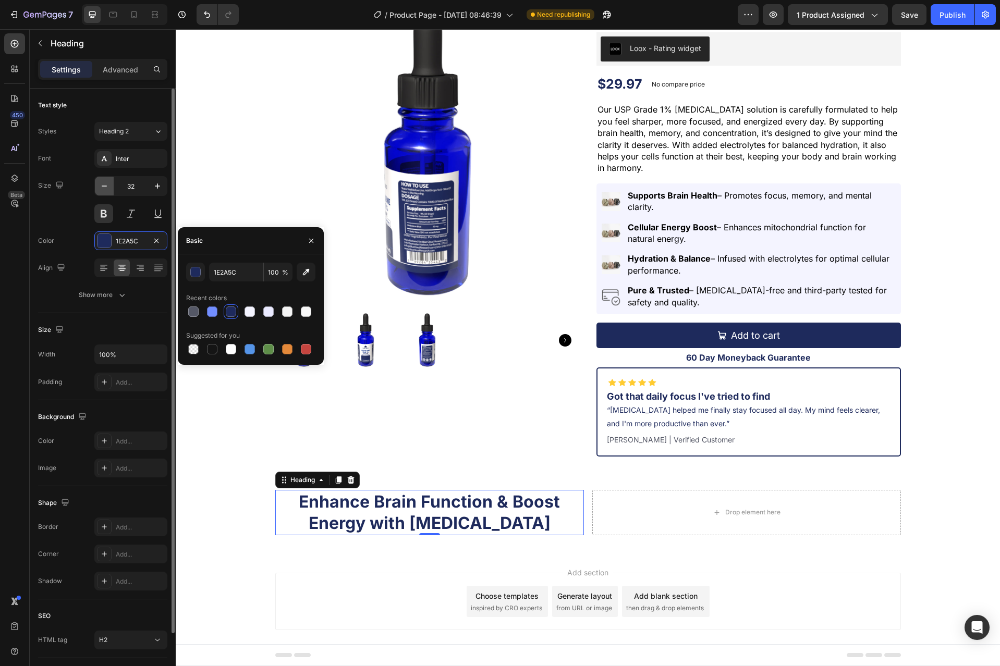
click at [105, 191] on button "button" at bounding box center [104, 186] width 19 height 19
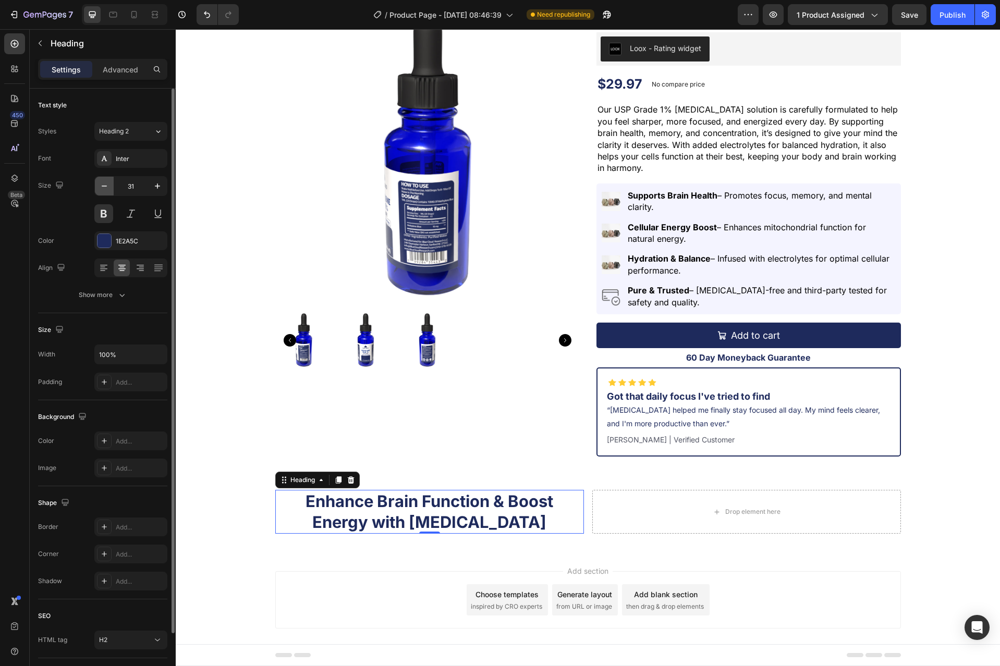
click at [105, 191] on icon "button" at bounding box center [104, 186] width 10 height 10
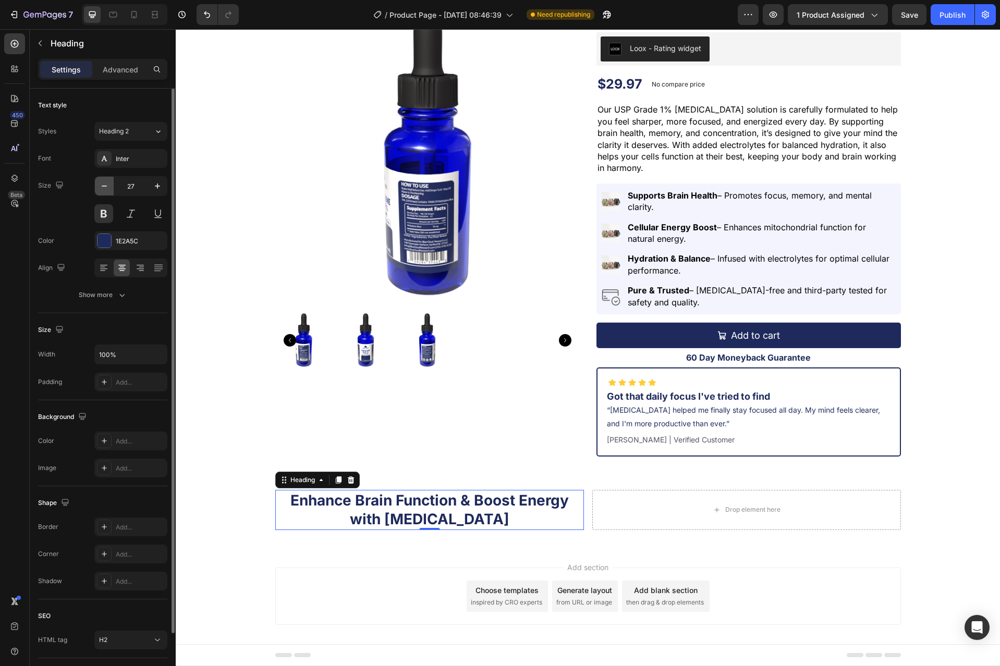
click at [105, 191] on icon "button" at bounding box center [104, 186] width 10 height 10
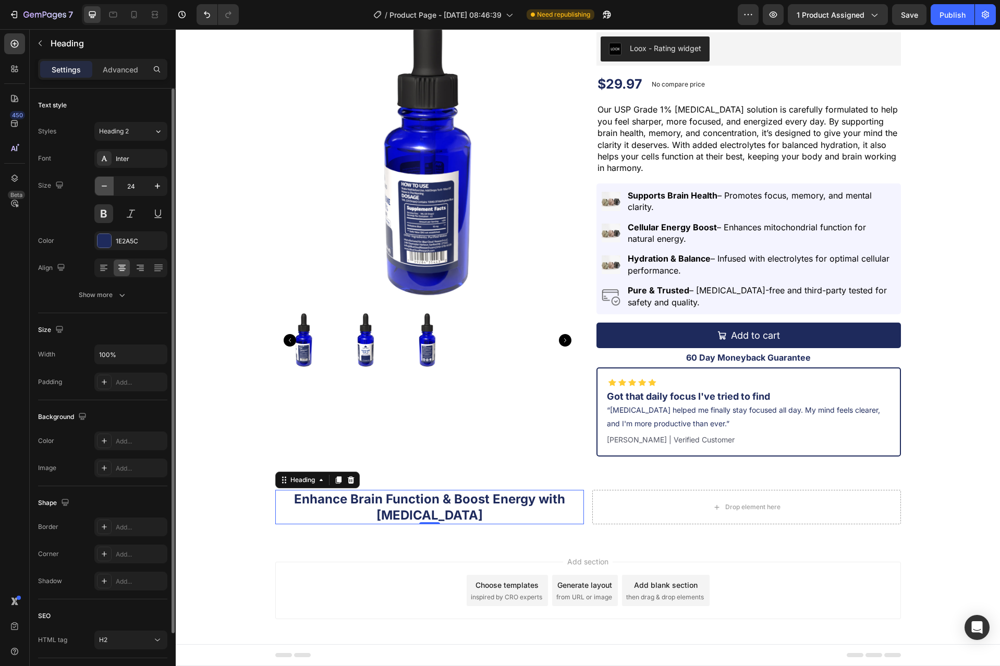
click at [105, 191] on icon "button" at bounding box center [104, 186] width 10 height 10
click at [153, 188] on icon "button" at bounding box center [157, 186] width 10 height 10
click at [104, 188] on icon "button" at bounding box center [104, 186] width 10 height 10
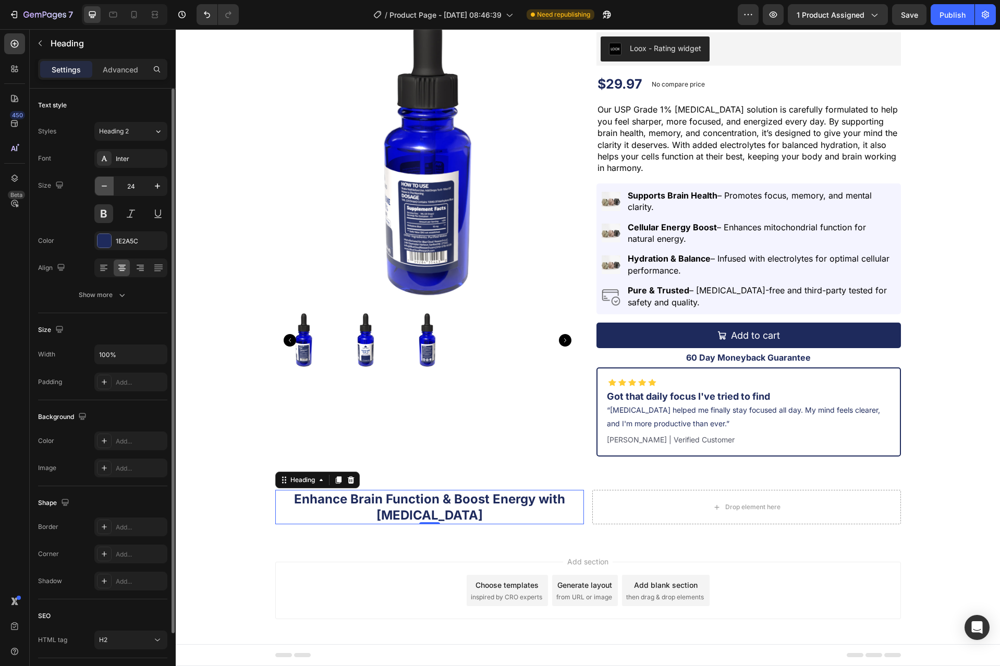
type input "23"
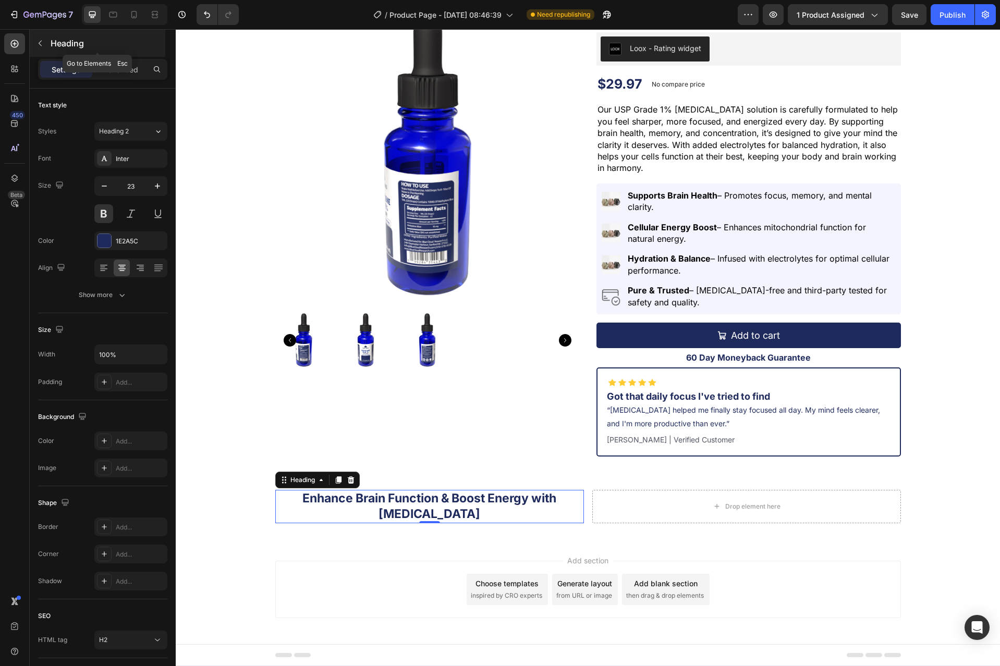
click at [43, 44] on icon "button" at bounding box center [40, 43] width 8 height 8
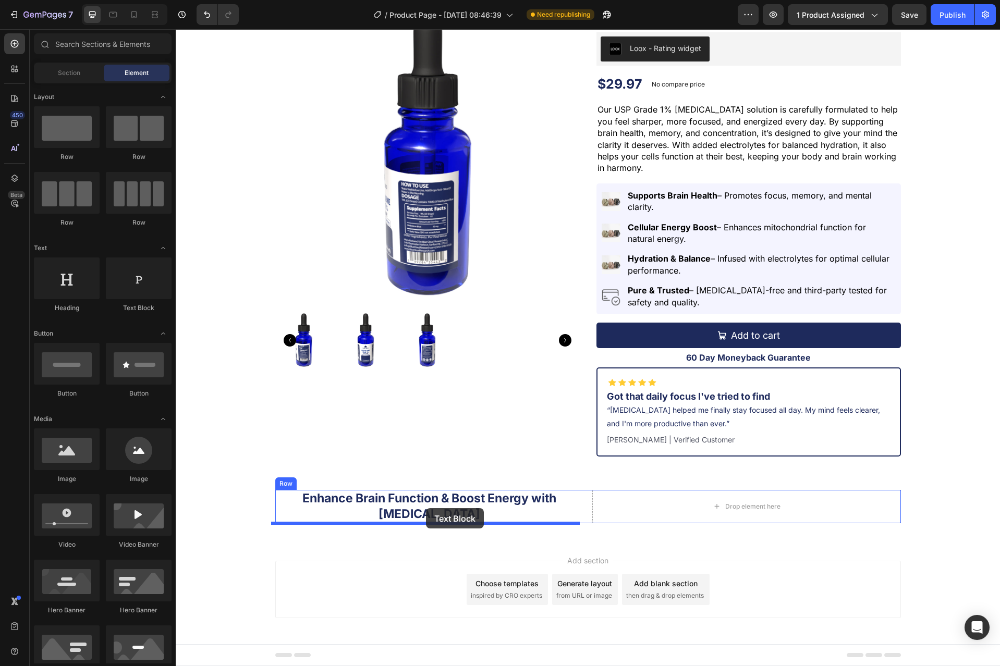
drag, startPoint x: 322, startPoint y: 310, endPoint x: 426, endPoint y: 508, distance: 223.8
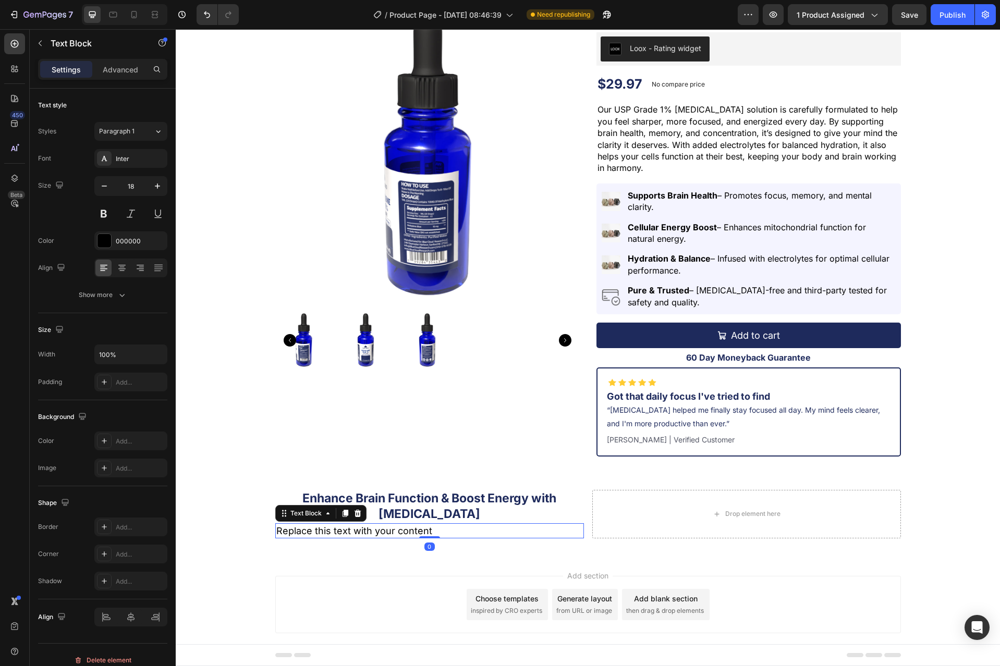
click at [416, 532] on div "Replace this text with your content" at bounding box center [429, 530] width 309 height 15
click at [416, 532] on p "Replace this text with your content" at bounding box center [429, 530] width 306 height 13
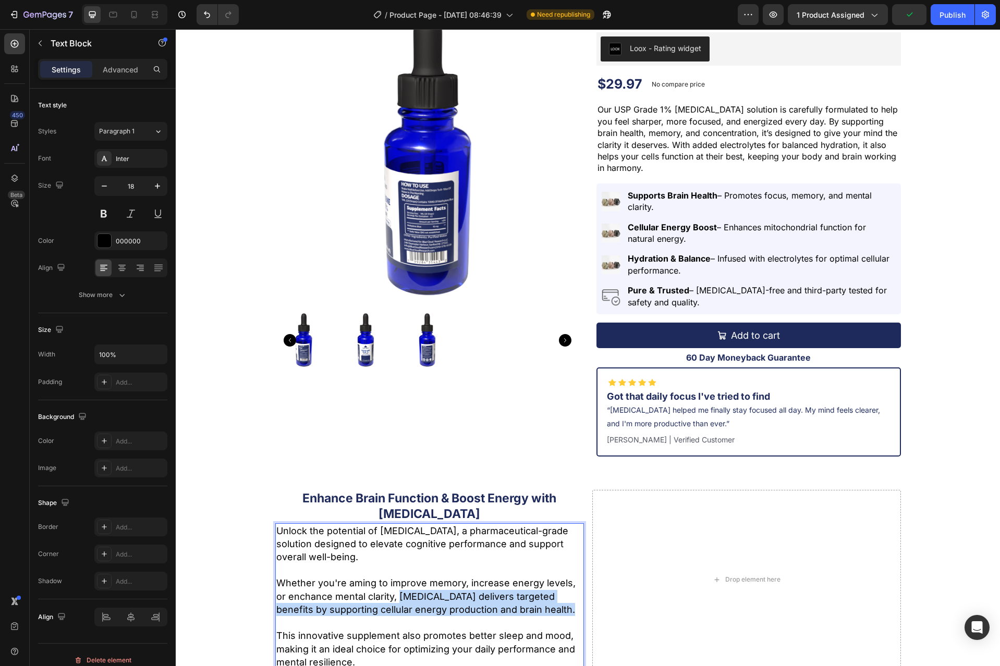
drag, startPoint x: 539, startPoint y: 609, endPoint x: 387, endPoint y: 600, distance: 152.4
click at [387, 600] on p "Unlock the potential of [MEDICAL_DATA], a pharmaceutical-grade solution designe…" at bounding box center [429, 570] width 306 height 92
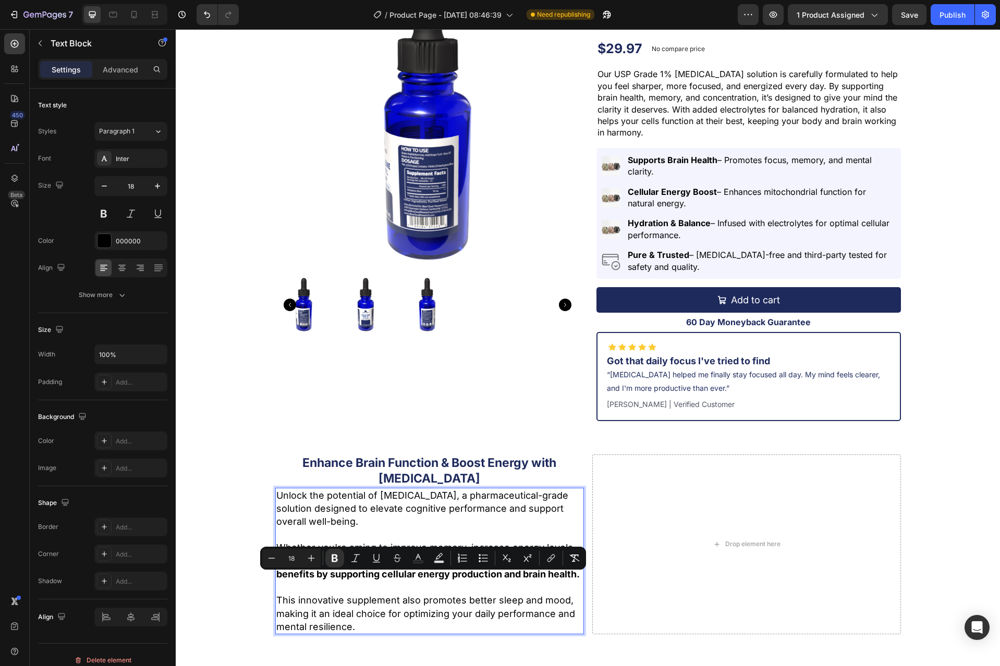
scroll to position [116, 0]
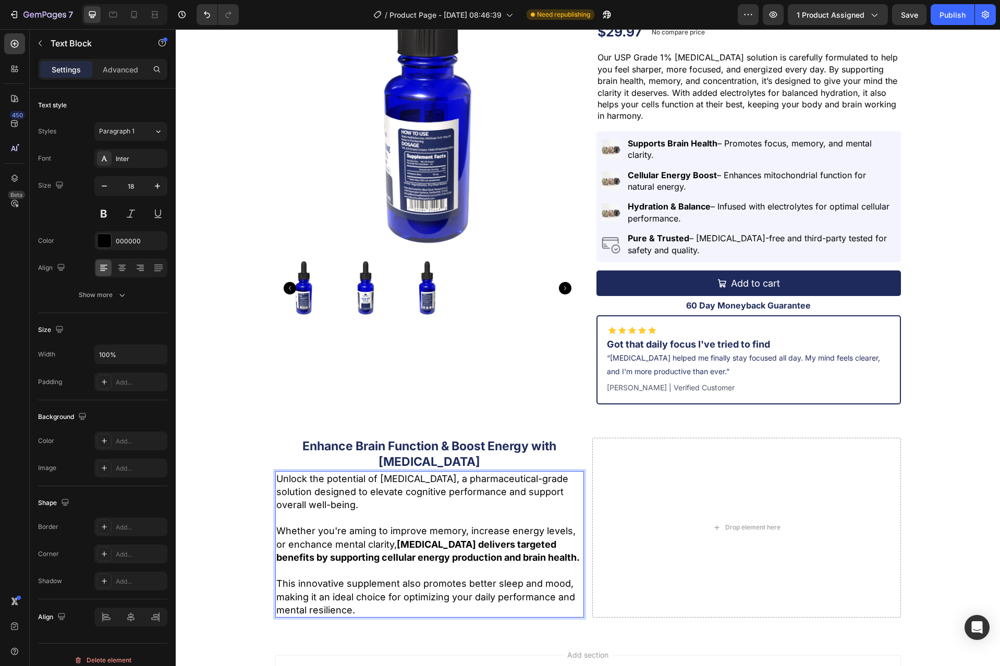
click at [418, 606] on p "This innovative supplement also promotes better sleep and mood, making it an id…" at bounding box center [429, 597] width 306 height 40
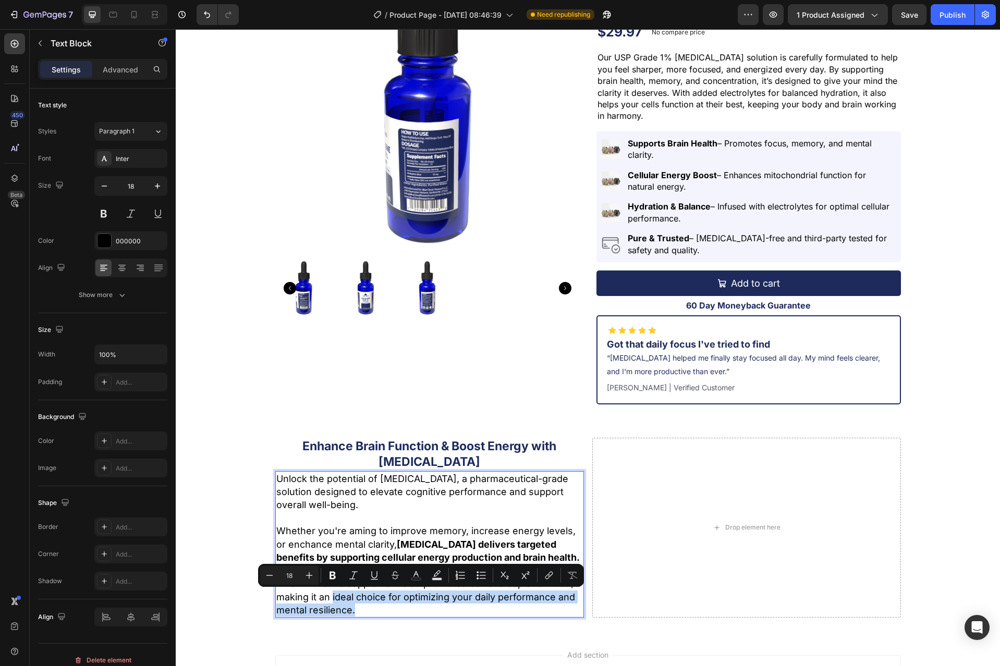
drag, startPoint x: 409, startPoint y: 609, endPoint x: 327, endPoint y: 600, distance: 81.8
click at [327, 600] on p "This innovative supplement also promotes better sleep and mood, making it an id…" at bounding box center [429, 597] width 306 height 40
click at [479, 530] on p "Unlock the potential of [MEDICAL_DATA], a pharmaceutical-grade solution designe…" at bounding box center [429, 518] width 306 height 92
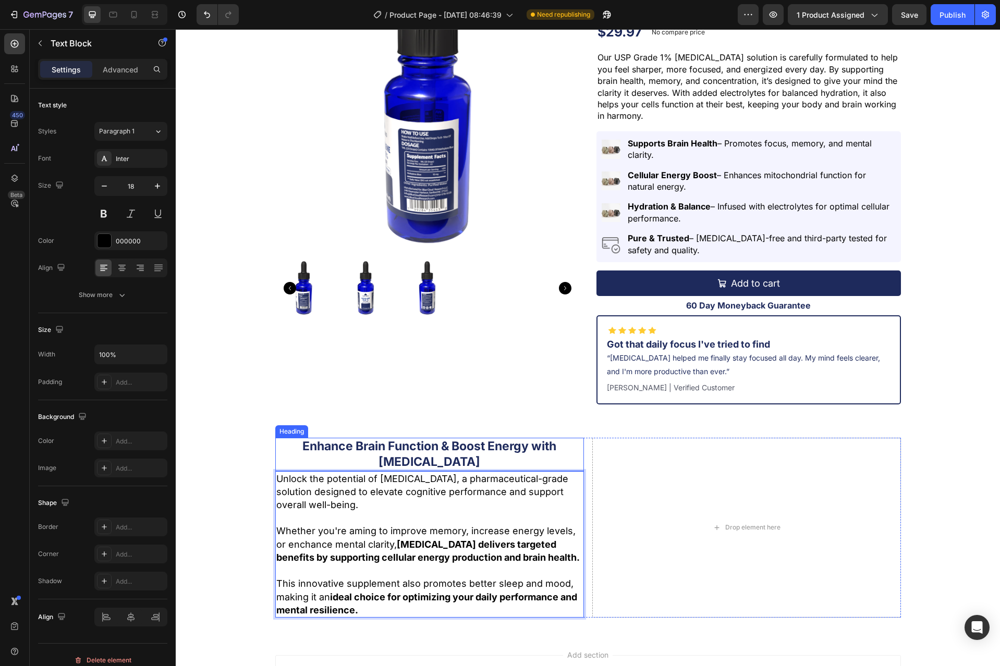
click at [546, 453] on p "Enhance Brain Function & Boost Energy with [MEDICAL_DATA]" at bounding box center [429, 454] width 306 height 31
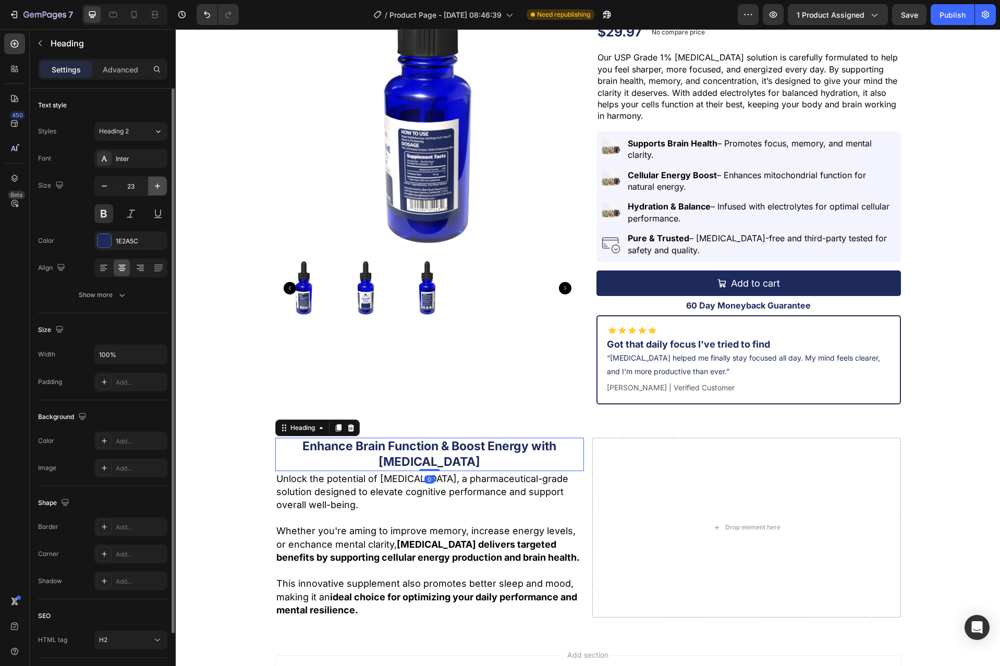
click at [157, 190] on icon "button" at bounding box center [157, 186] width 10 height 10
type input "25"
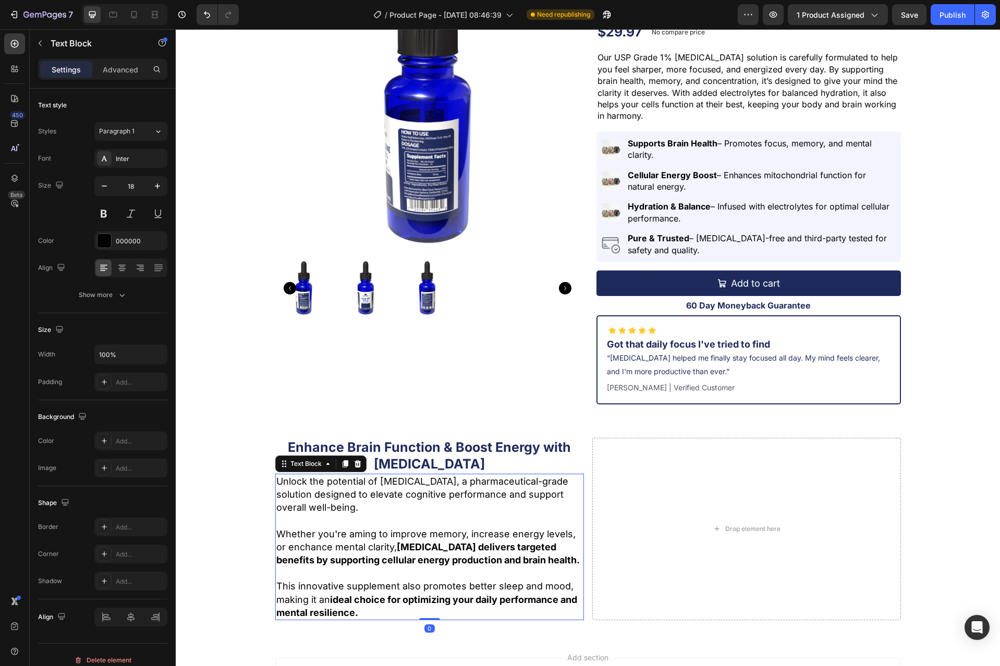
click at [422, 488] on p "Unlock the potential of [MEDICAL_DATA], a pharmaceutical-grade solution designe…" at bounding box center [429, 521] width 306 height 92
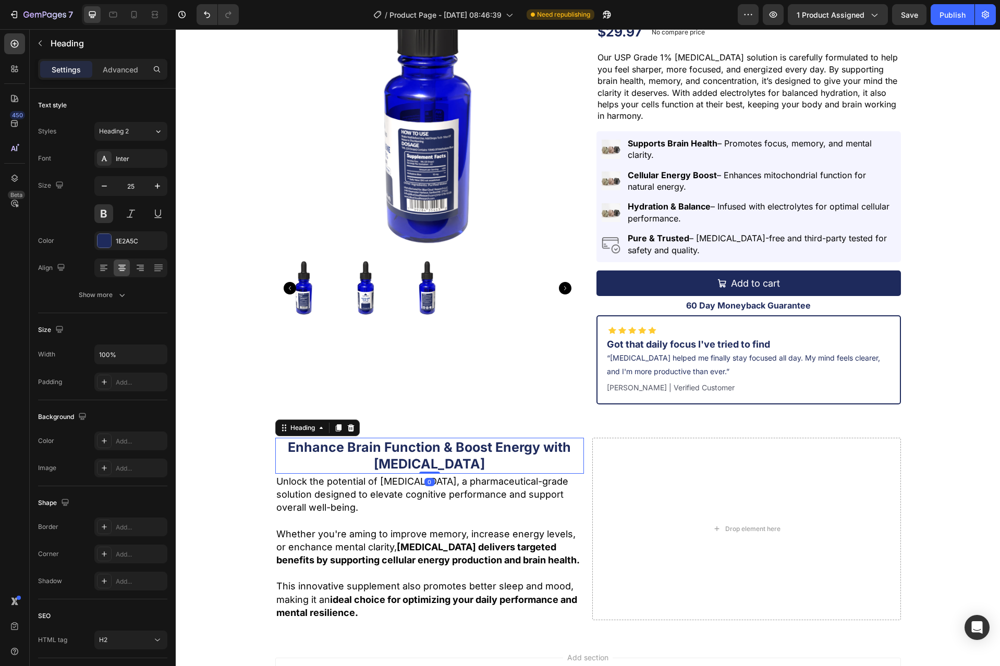
click at [436, 450] on p "Enhance Brain Function & Boost Energy with [MEDICAL_DATA]" at bounding box center [429, 456] width 306 height 34
click at [112, 69] on p "Advanced" at bounding box center [120, 69] width 35 height 11
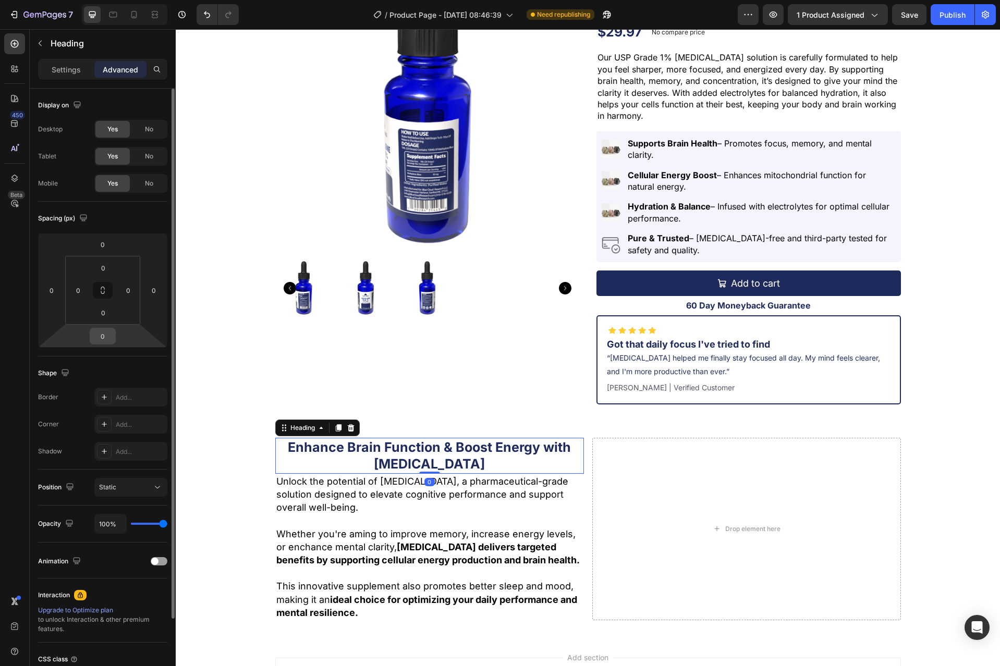
click at [103, 333] on input "0" at bounding box center [102, 336] width 21 height 16
type input "15"
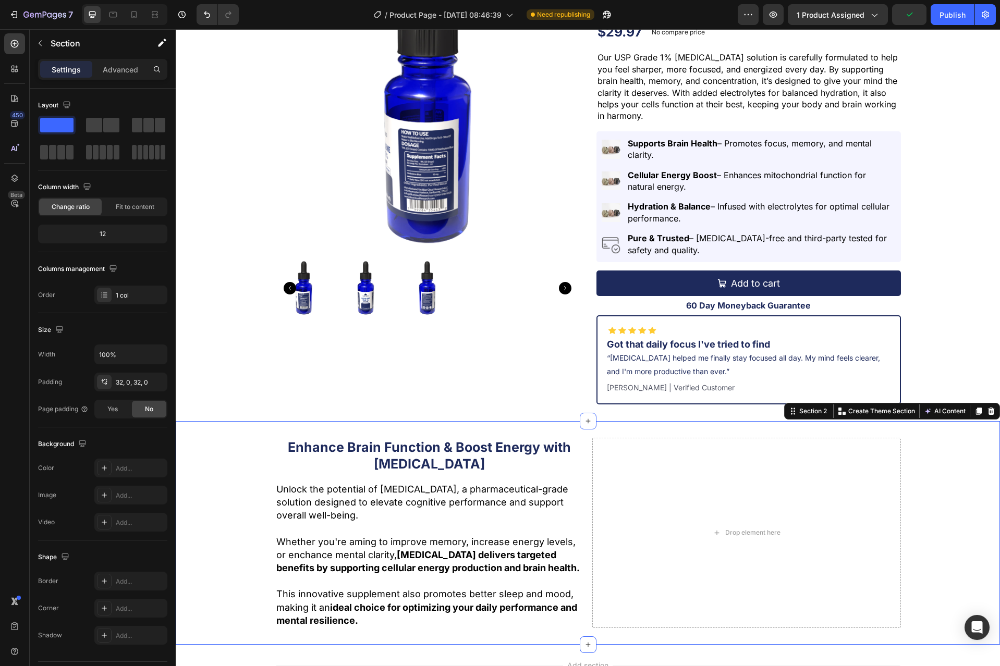
click at [938, 477] on div "Enhance Brain Function & Boost Energy with [MEDICAL_DATA] Heading Unlock the po…" at bounding box center [588, 533] width 824 height 190
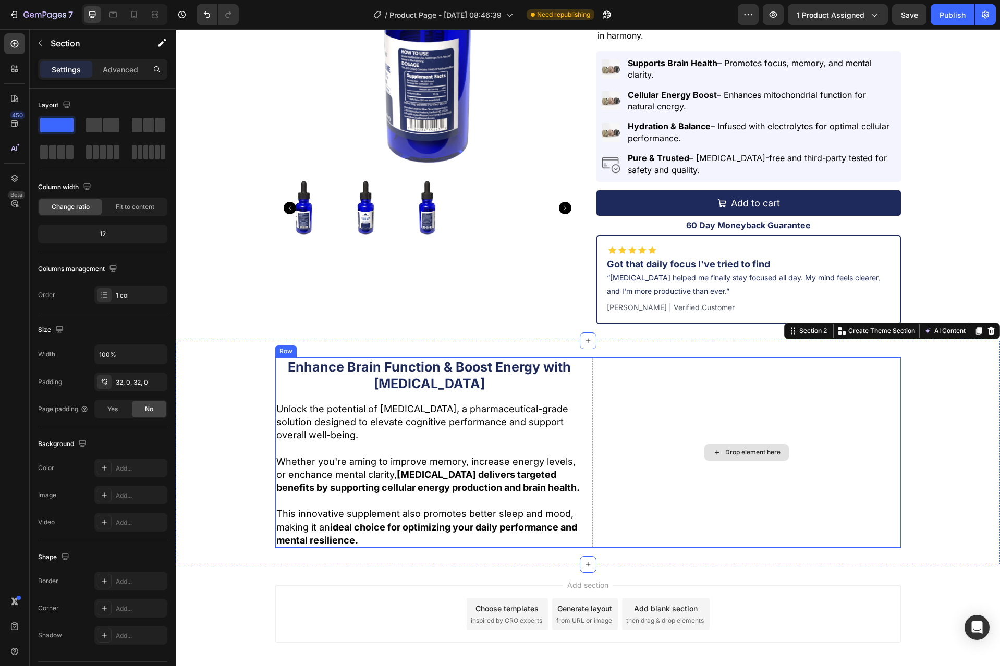
scroll to position [193, 0]
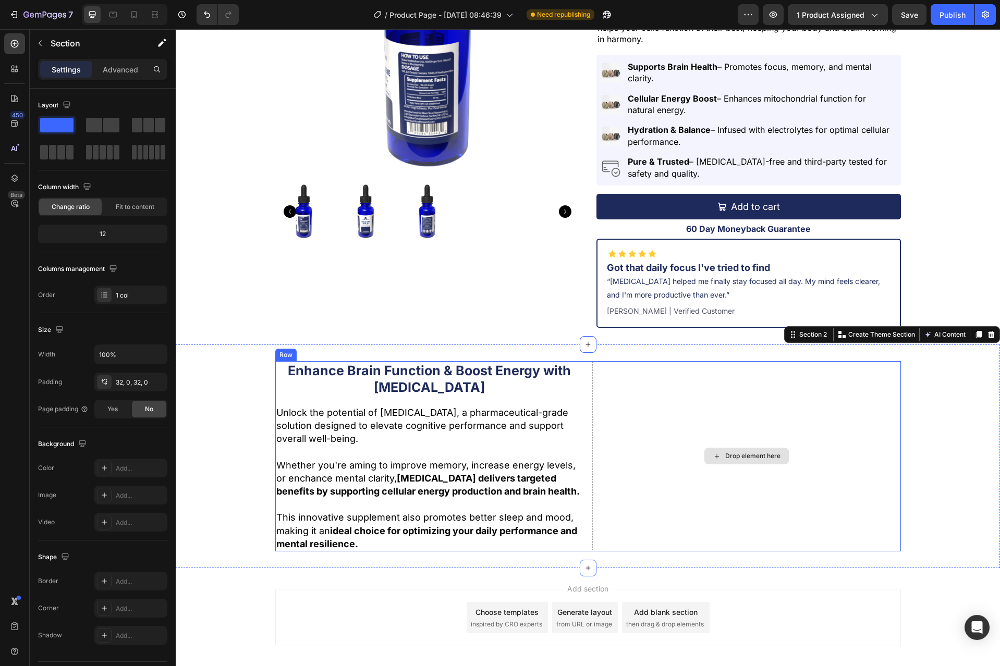
click at [741, 464] on div "Drop element here" at bounding box center [746, 456] width 84 height 17
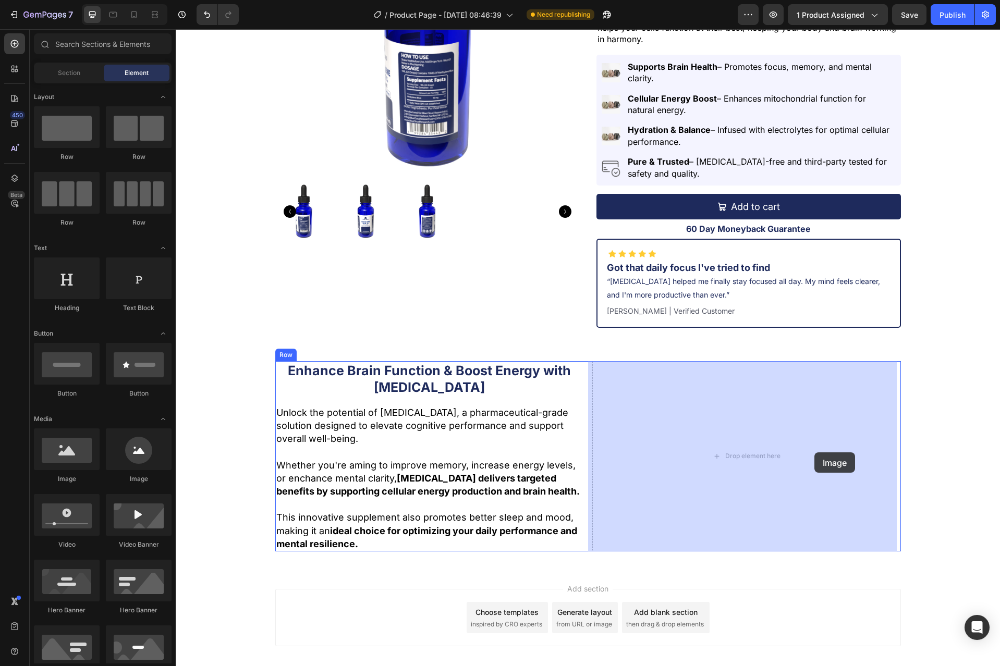
drag, startPoint x: 265, startPoint y: 479, endPoint x: 814, endPoint y: 452, distance: 549.9
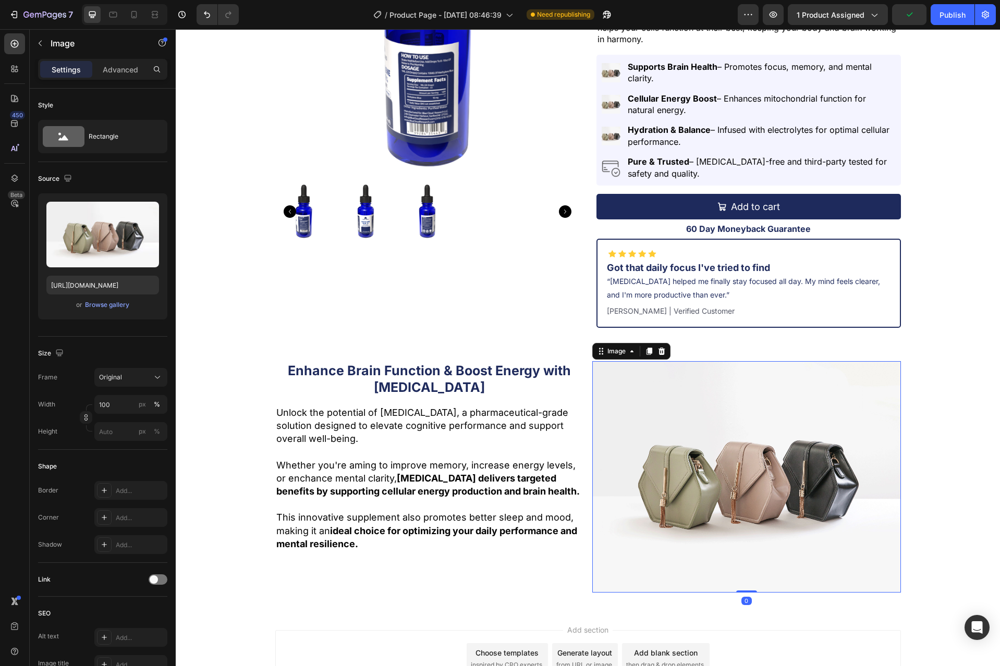
click at [781, 449] on img at bounding box center [746, 476] width 309 height 231
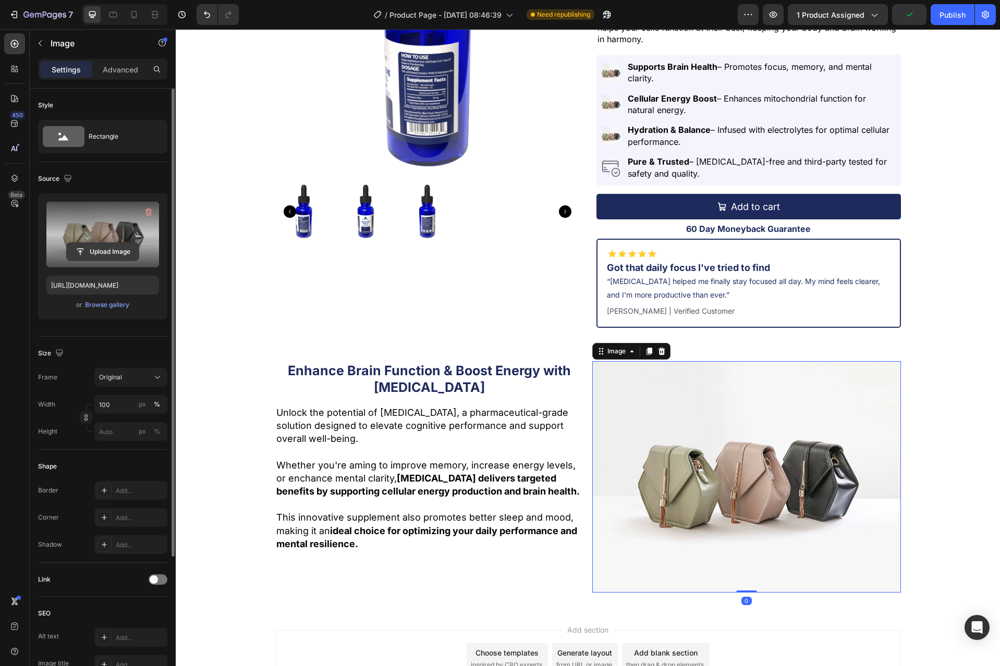
click at [115, 250] on input "file" at bounding box center [103, 252] width 72 height 18
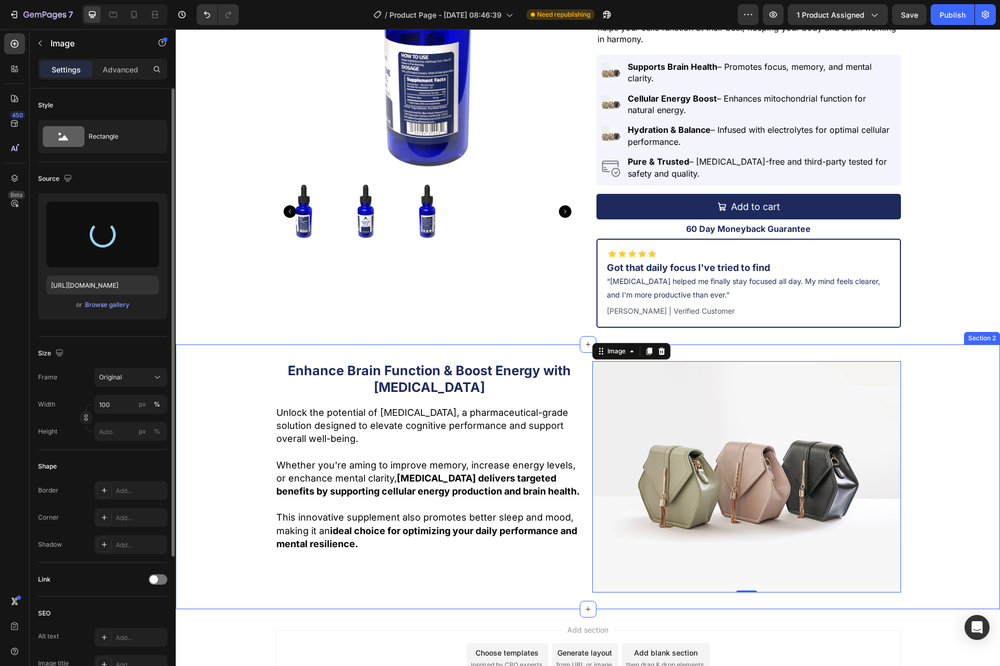
type input "[URL][DOMAIN_NAME]"
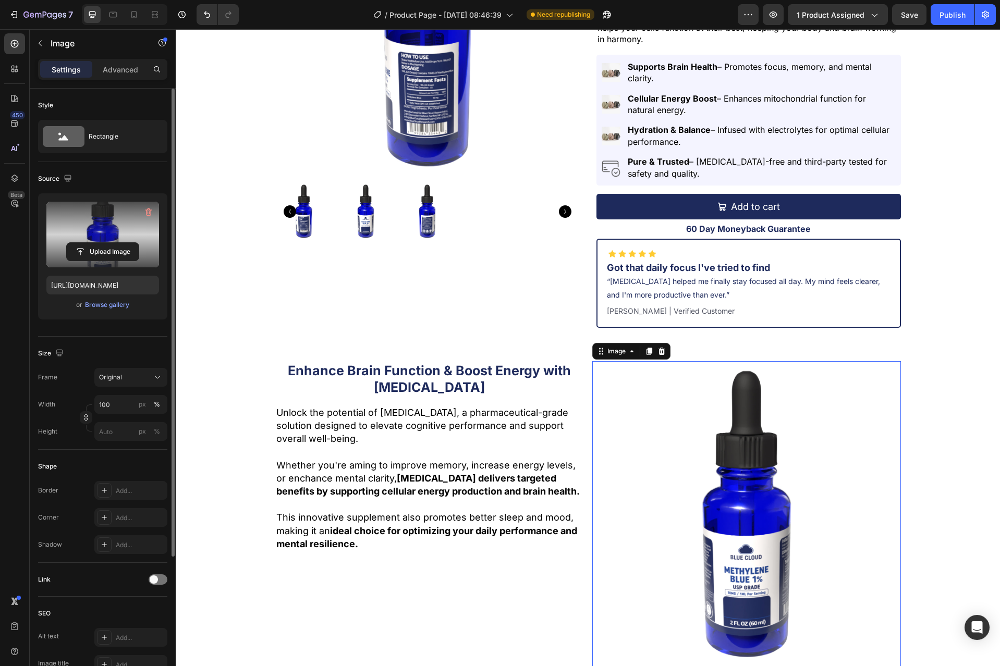
click at [831, 451] on img at bounding box center [746, 515] width 309 height 309
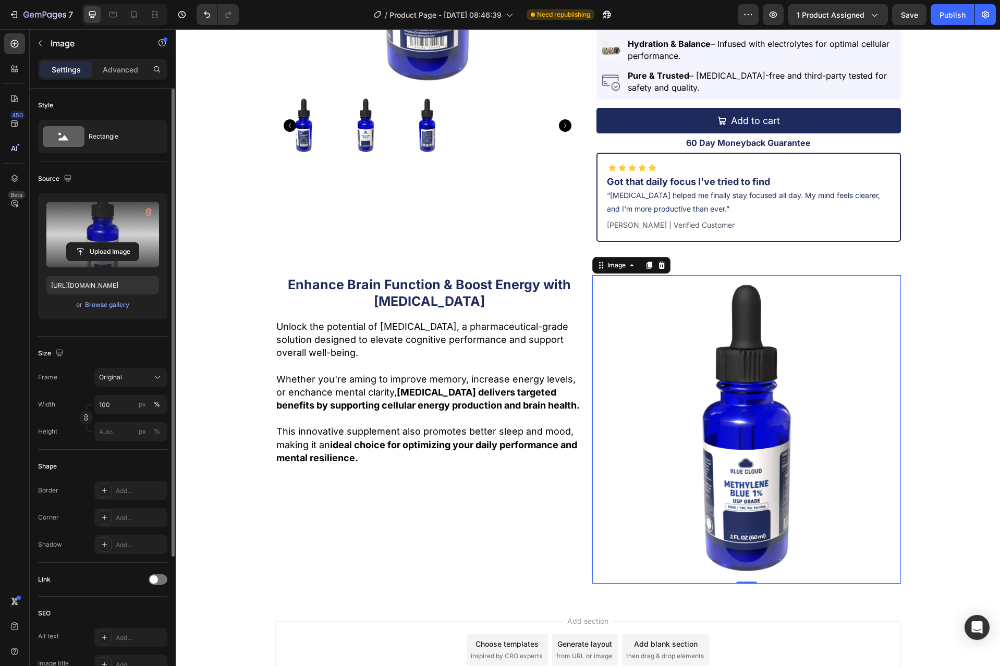
scroll to position [297, 0]
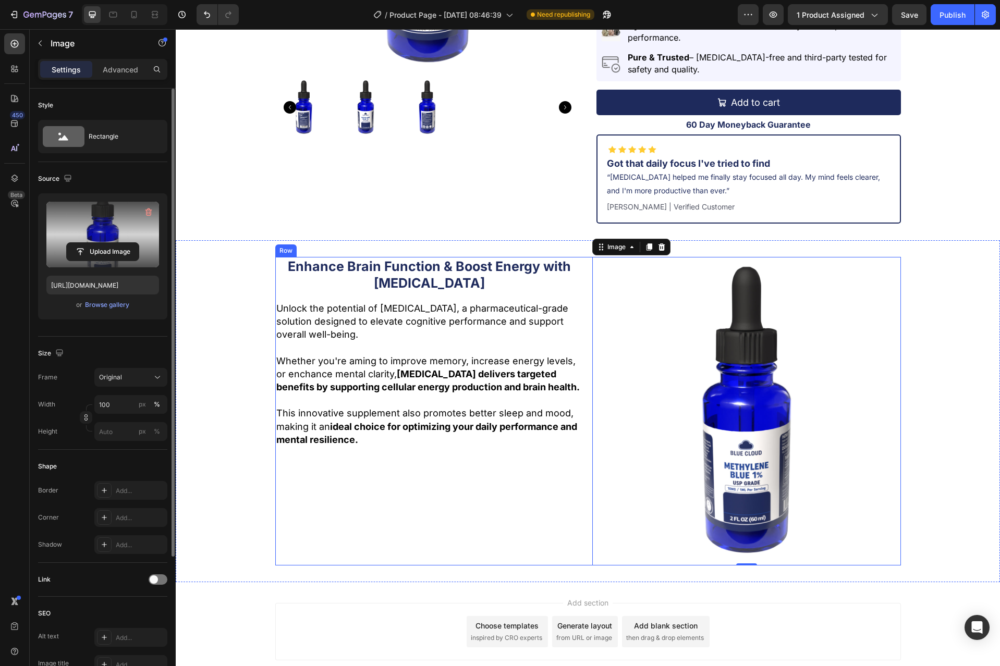
click at [576, 454] on div "Enhance Brain Function & Boost Energy with [MEDICAL_DATA] Heading Unlock the po…" at bounding box center [429, 411] width 309 height 309
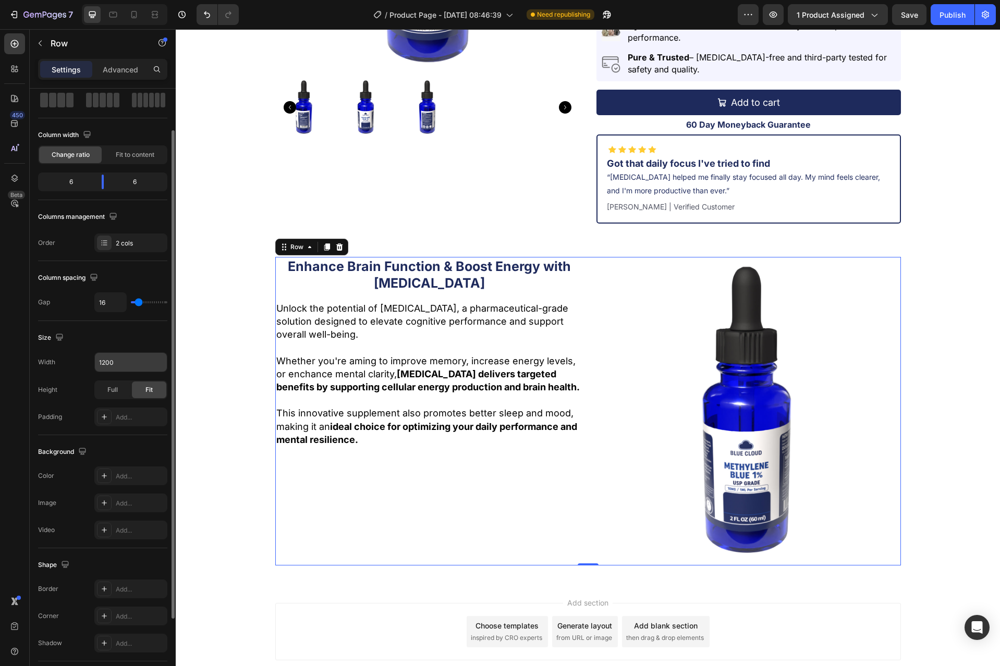
scroll to position [147, 0]
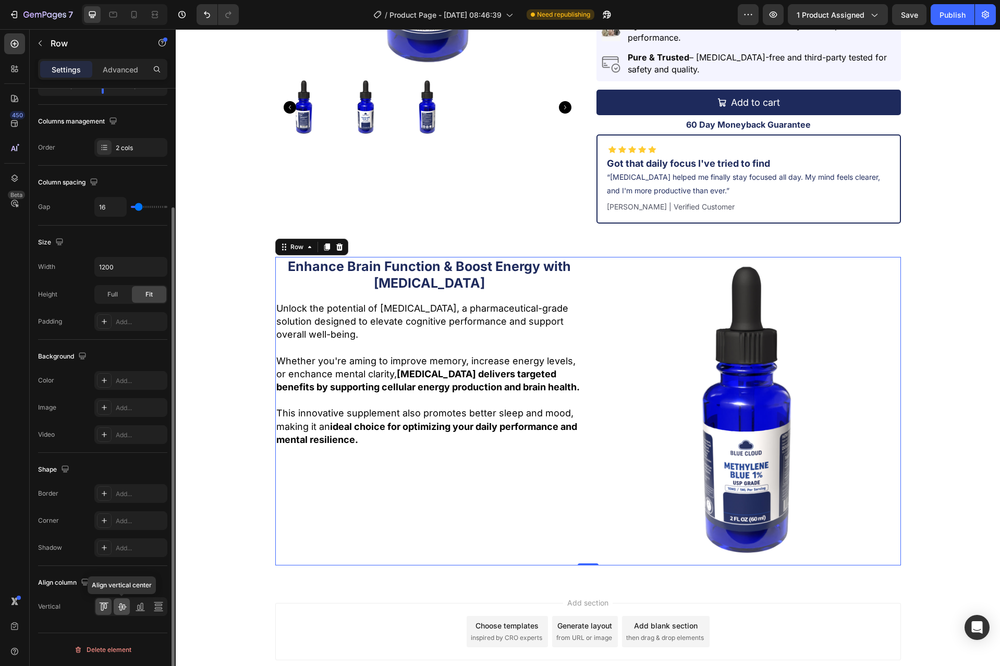
click at [124, 605] on icon at bounding box center [122, 606] width 10 height 10
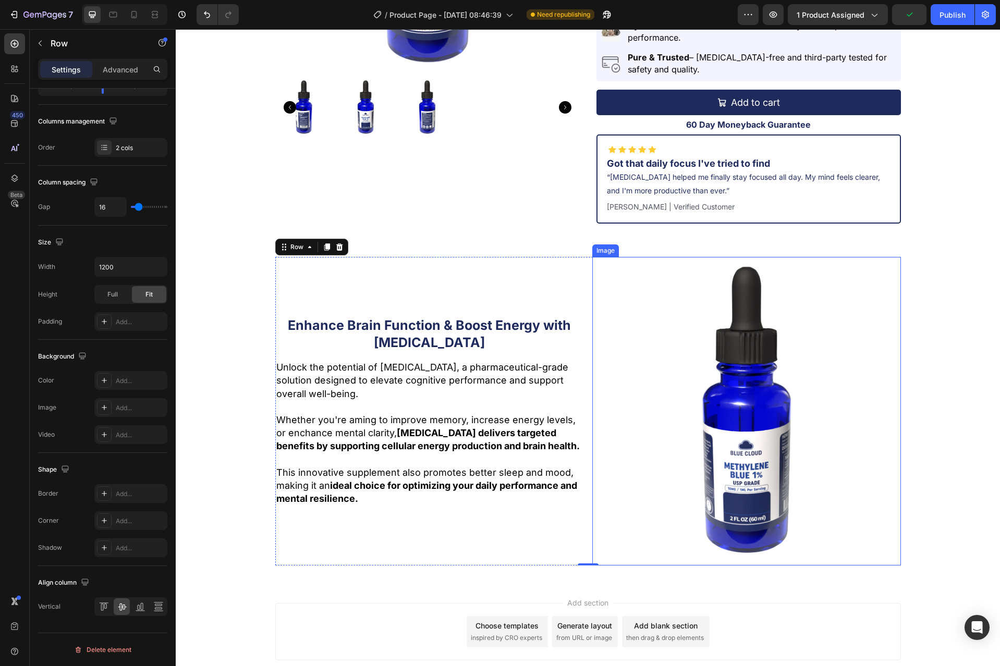
click at [663, 390] on img at bounding box center [746, 411] width 309 height 309
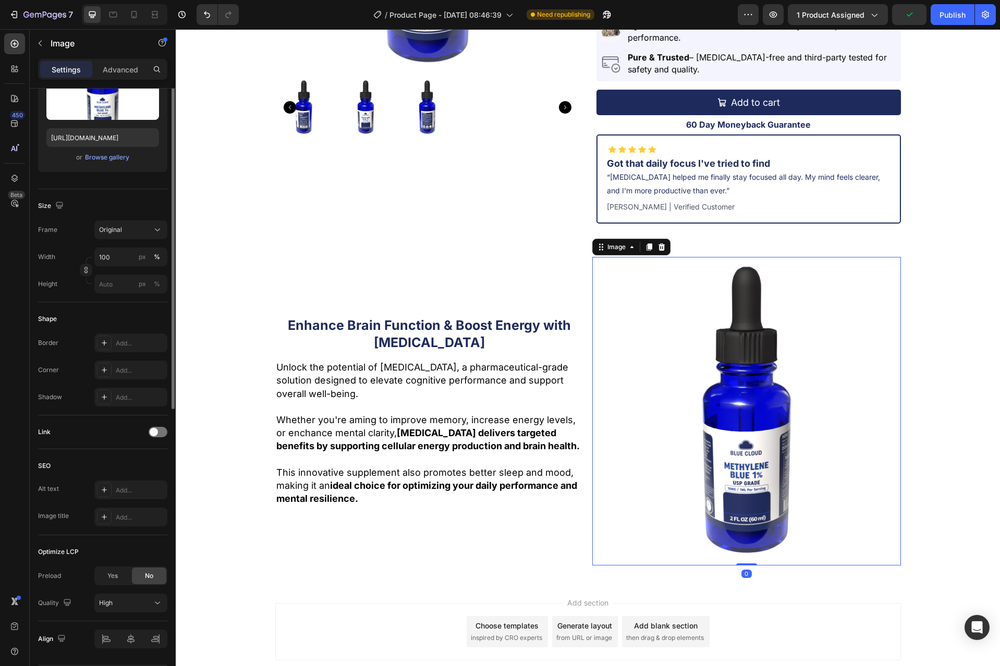
scroll to position [0, 0]
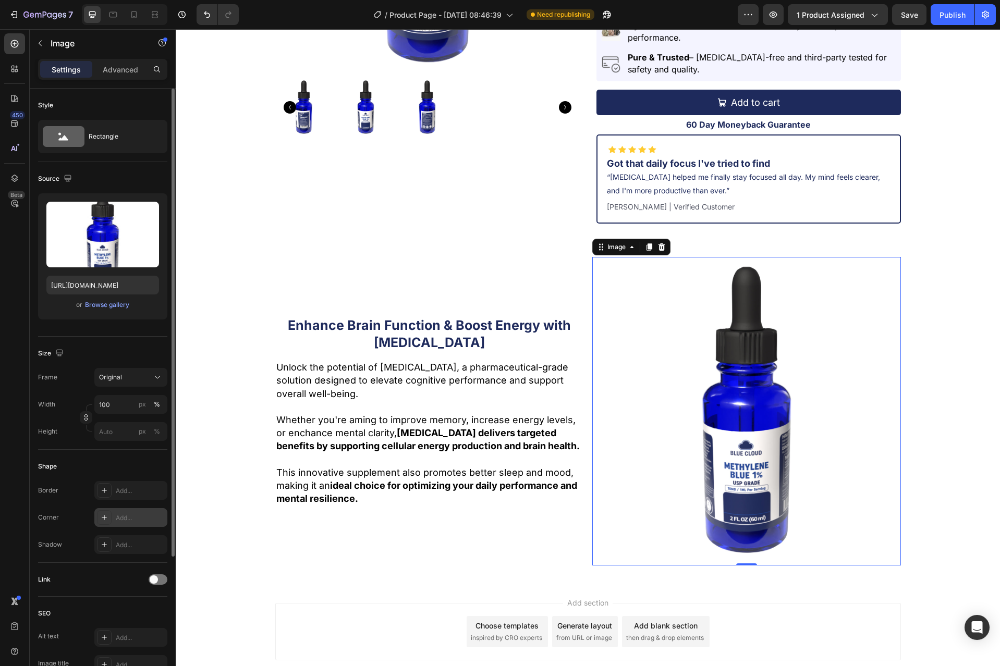
click at [123, 509] on div "Add..." at bounding box center [130, 517] width 73 height 19
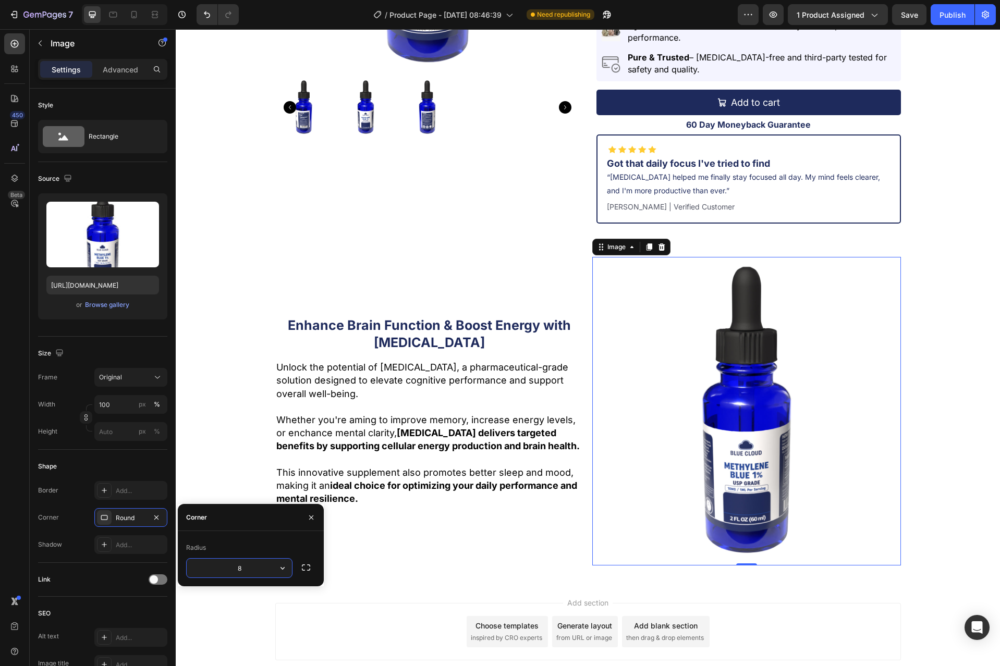
type input "5"
click at [500, 496] on p "This innovative supplement also promotes better sleep and mood, making it an id…" at bounding box center [429, 486] width 306 height 40
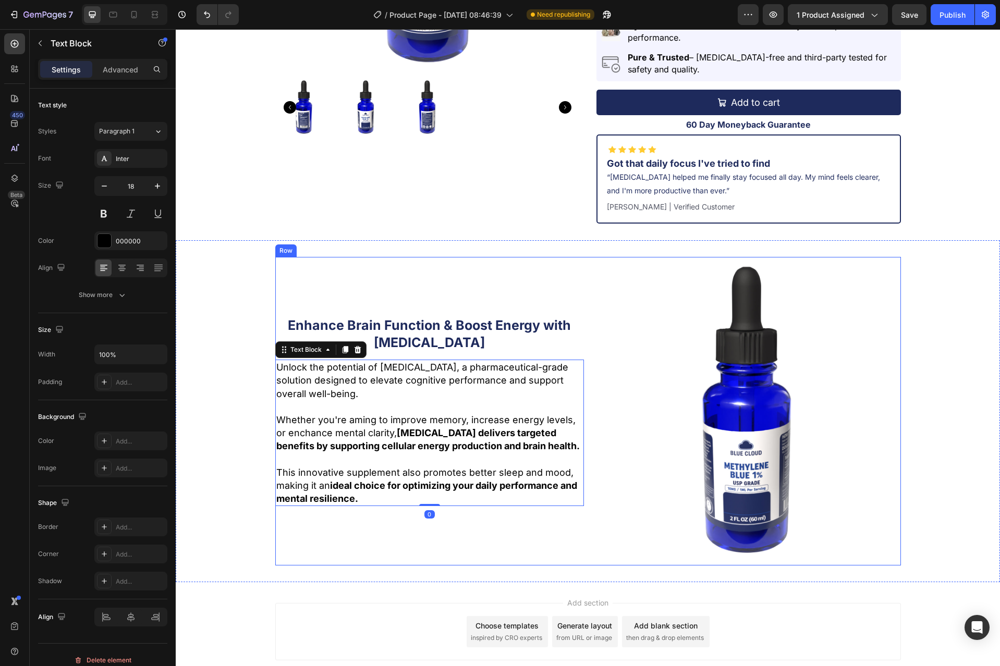
click at [512, 513] on div "Enhance Brain Function & Boost Energy with [MEDICAL_DATA] Heading Unlock the po…" at bounding box center [429, 411] width 309 height 309
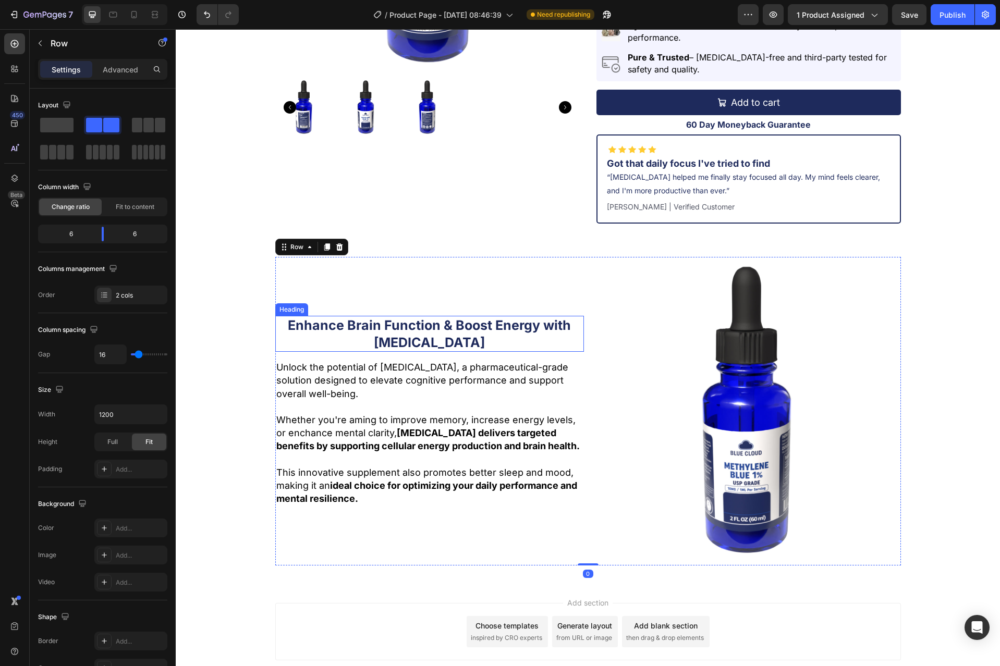
click at [484, 351] on h2 "Enhance Brain Function & Boost Energy with [MEDICAL_DATA]" at bounding box center [429, 334] width 309 height 36
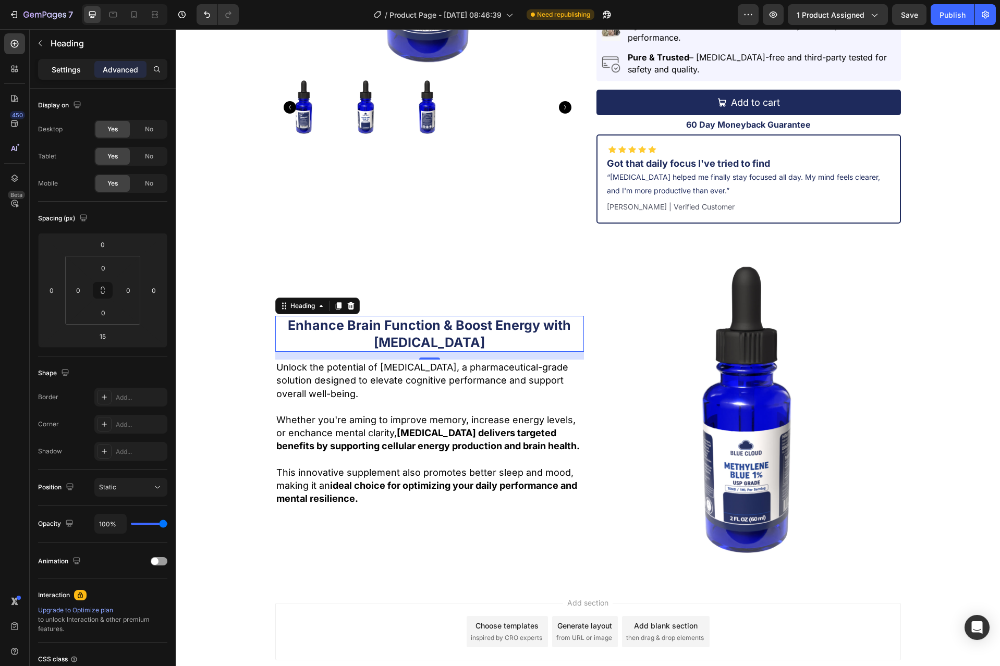
click at [51, 69] on div "Settings" at bounding box center [66, 69] width 52 height 17
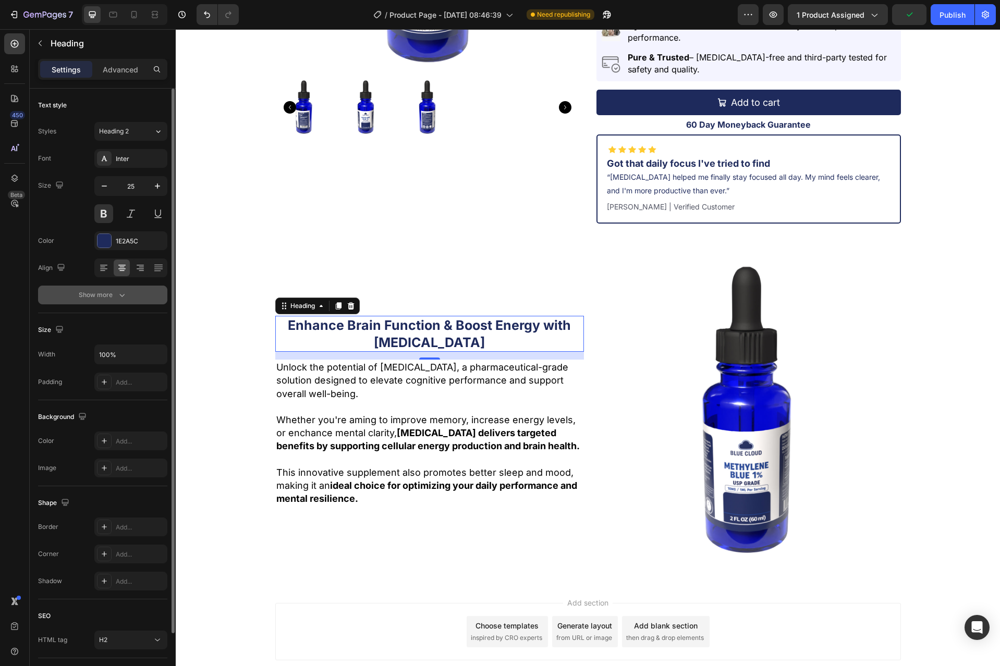
click at [112, 297] on div "Show more" at bounding box center [103, 295] width 48 height 10
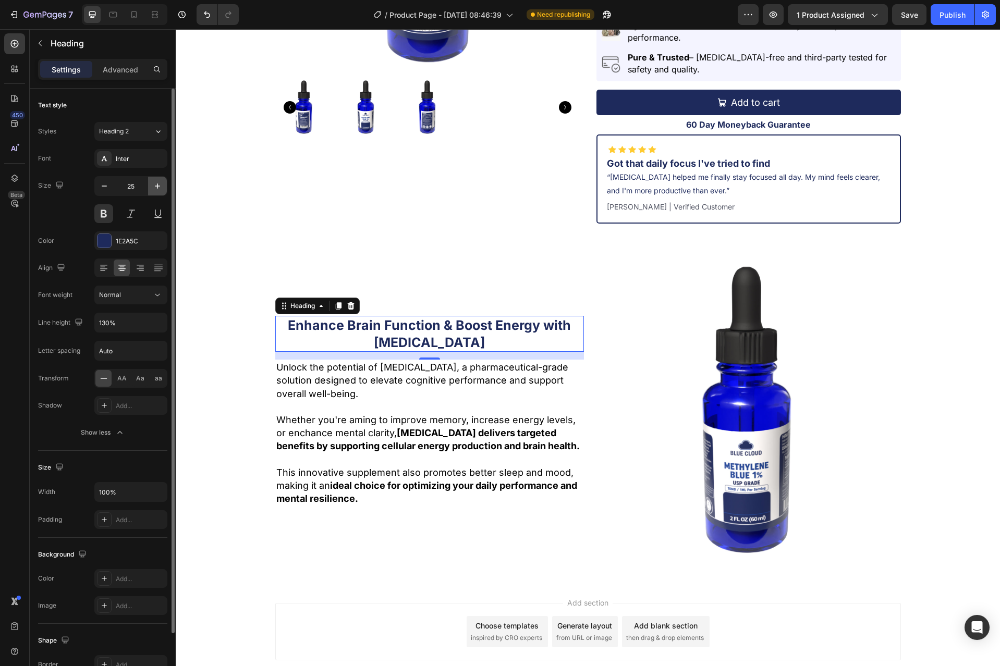
click at [156, 192] on button "button" at bounding box center [157, 186] width 19 height 19
click at [159, 189] on icon "button" at bounding box center [157, 186] width 10 height 10
type input "28"
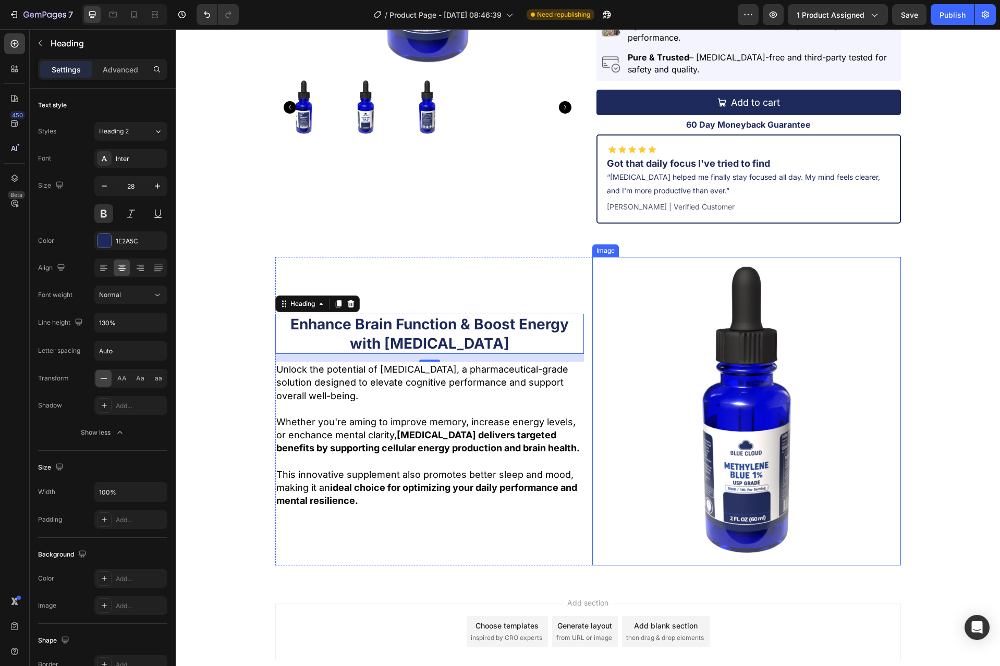
click at [644, 351] on img at bounding box center [746, 411] width 309 height 309
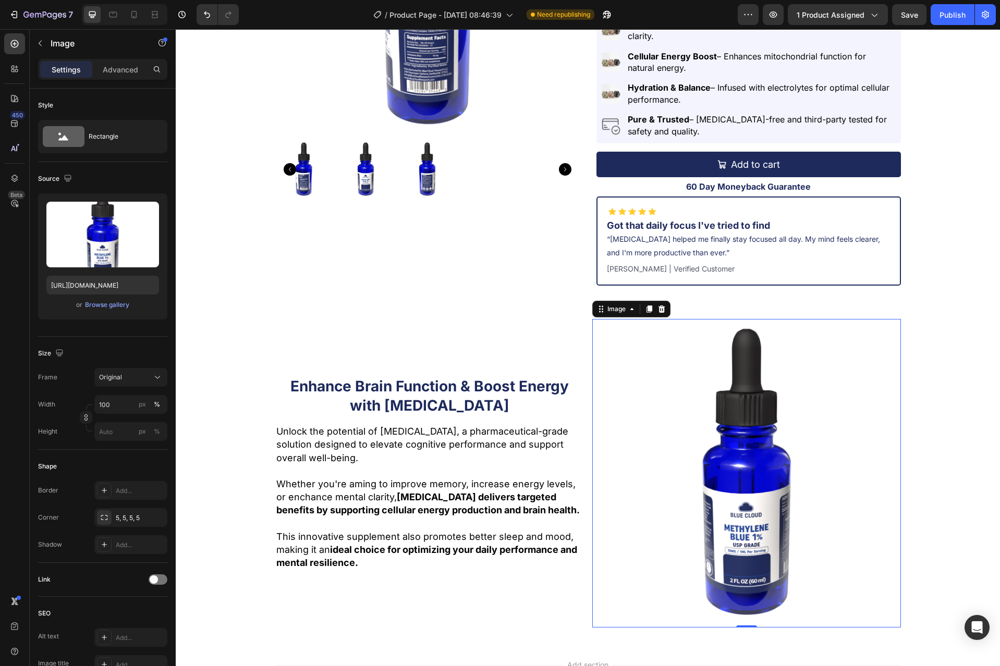
scroll to position [261, 0]
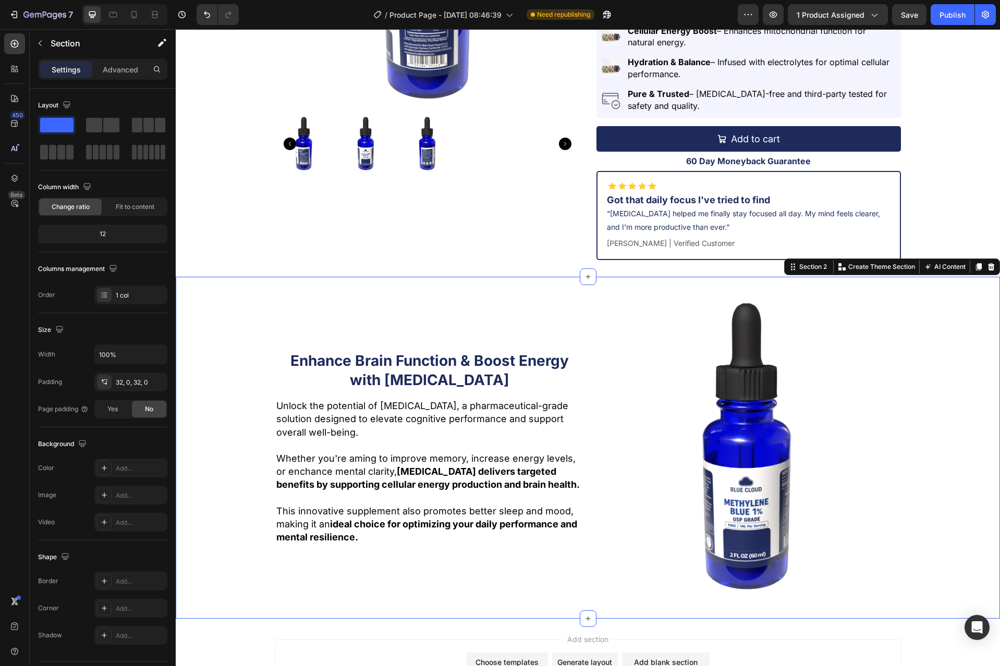
click at [917, 415] on div "Enhance Brain Function & Boost Energy with [MEDICAL_DATA] Heading Unlock the po…" at bounding box center [588, 447] width 824 height 309
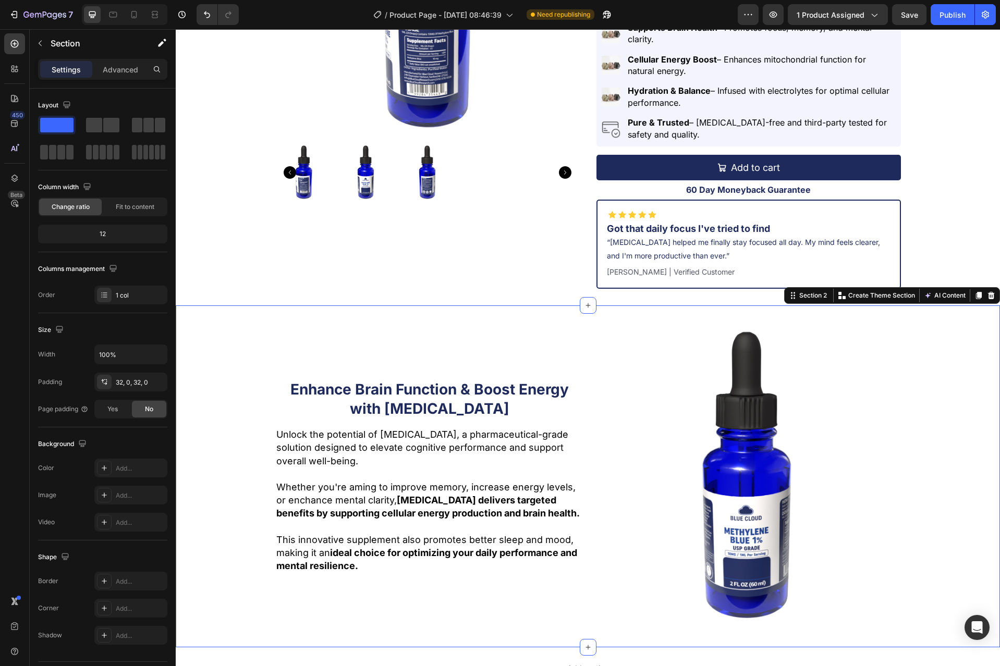
scroll to position [313, 0]
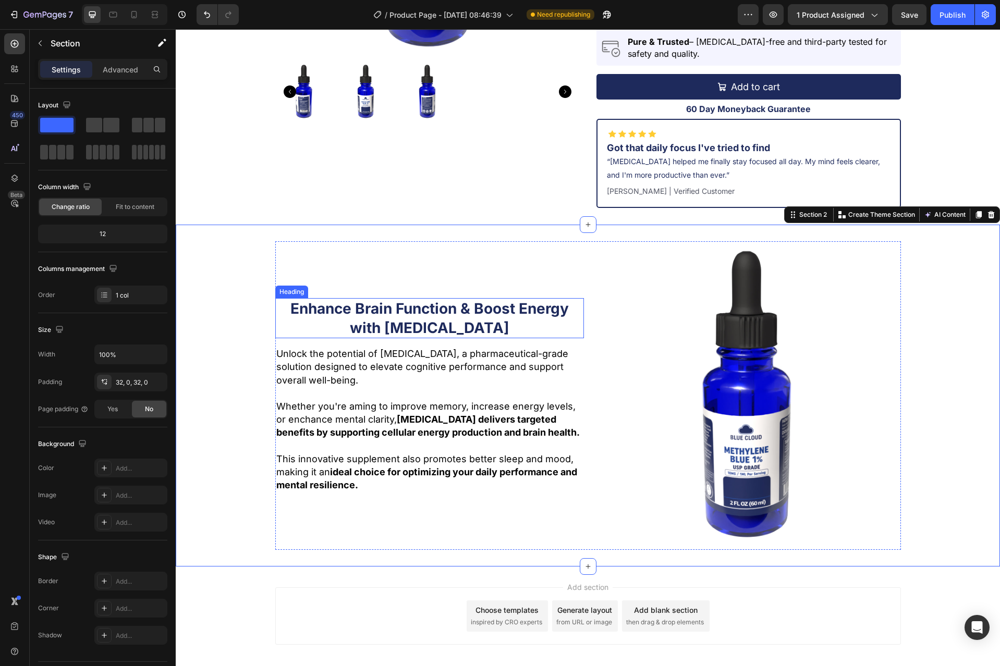
drag, startPoint x: 238, startPoint y: 183, endPoint x: 418, endPoint y: 298, distance: 213.9
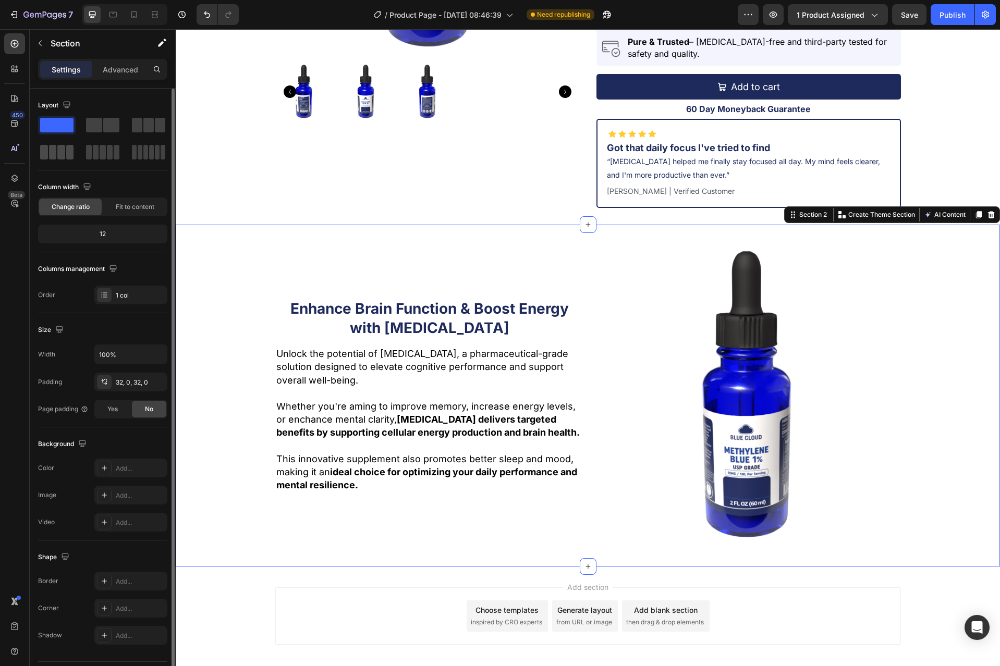
click at [56, 154] on div at bounding box center [56, 152] width 33 height 15
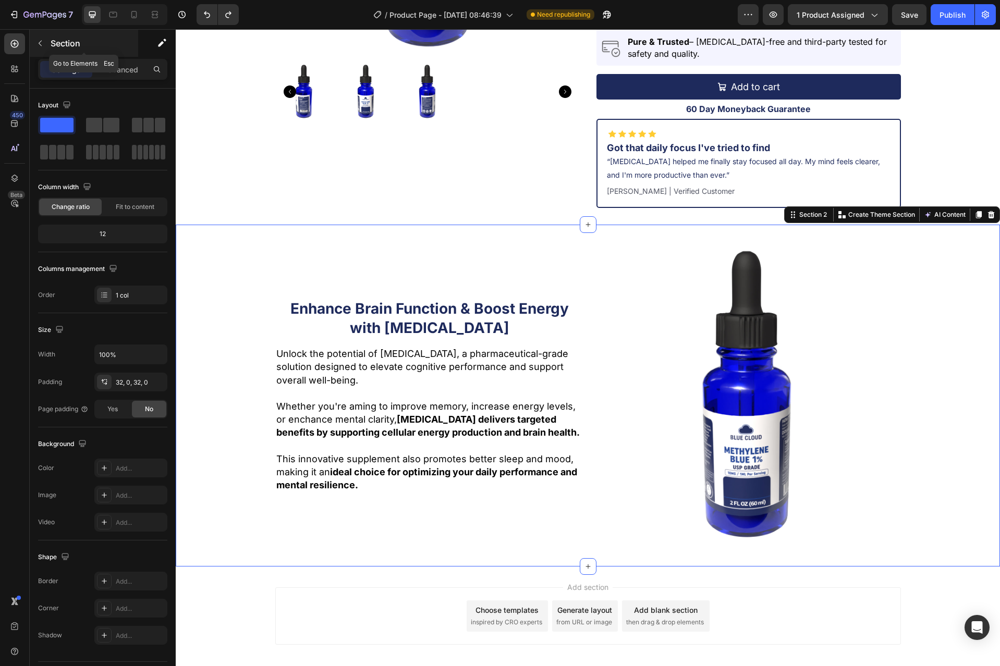
click at [39, 40] on icon "button" at bounding box center [40, 43] width 8 height 8
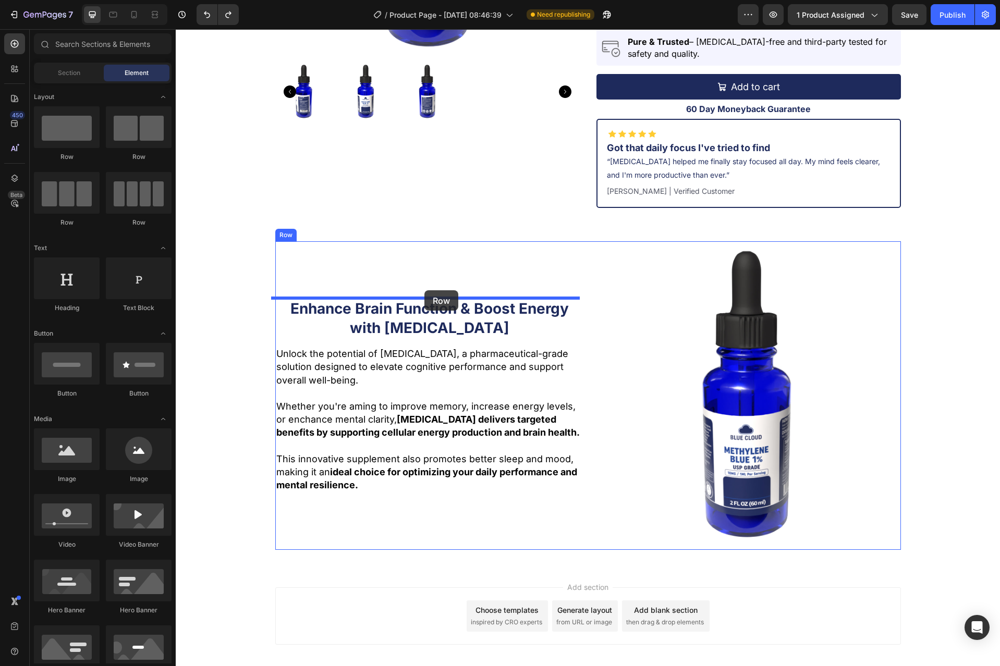
drag, startPoint x: 318, startPoint y: 228, endPoint x: 424, endPoint y: 290, distance: 122.9
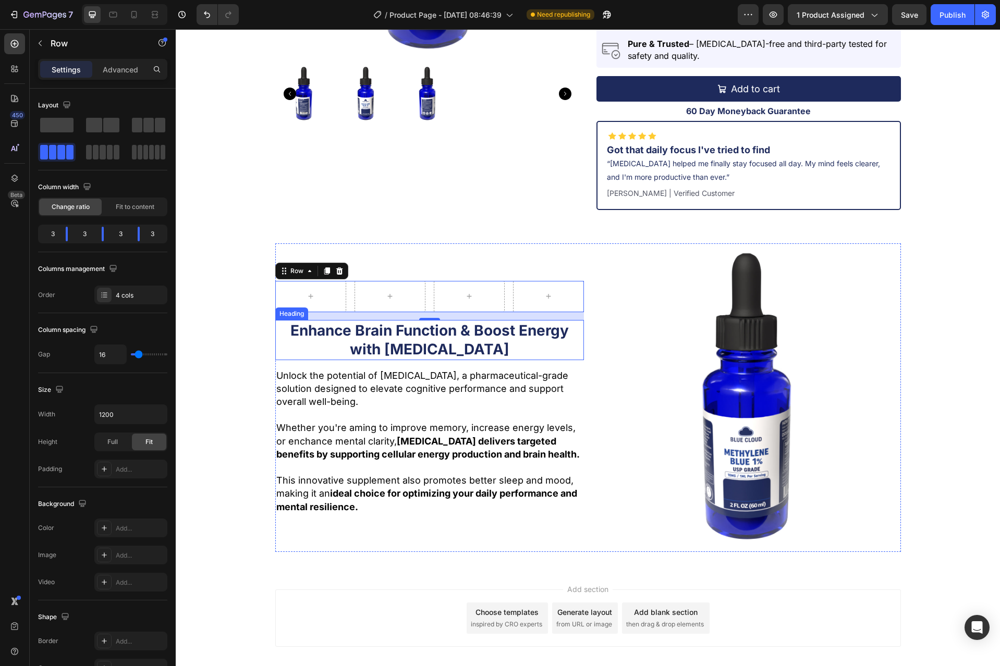
scroll to position [311, 0]
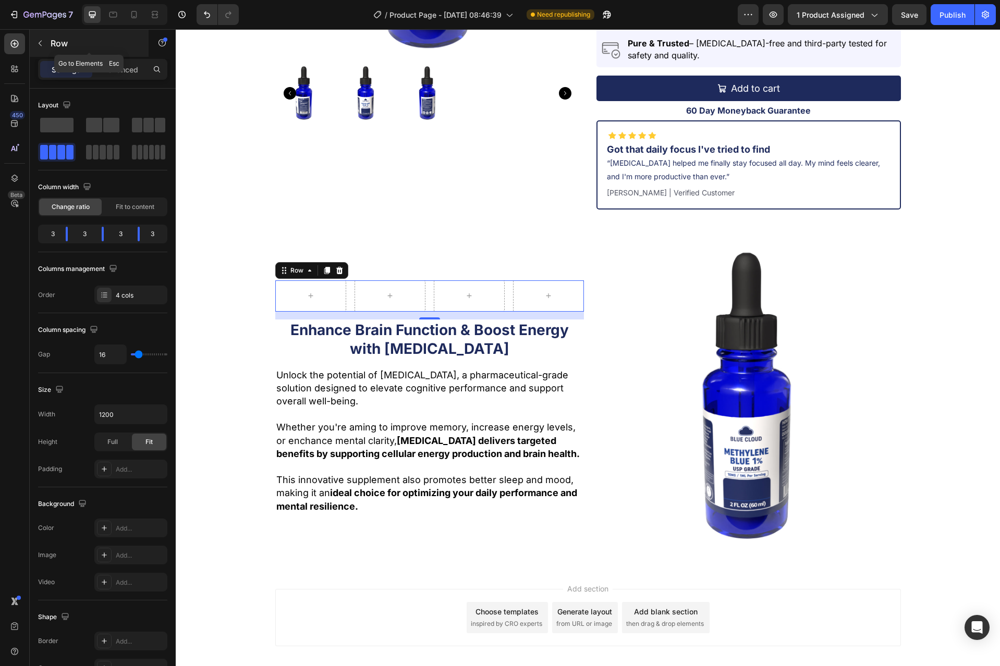
click at [37, 48] on button "button" at bounding box center [40, 43] width 17 height 17
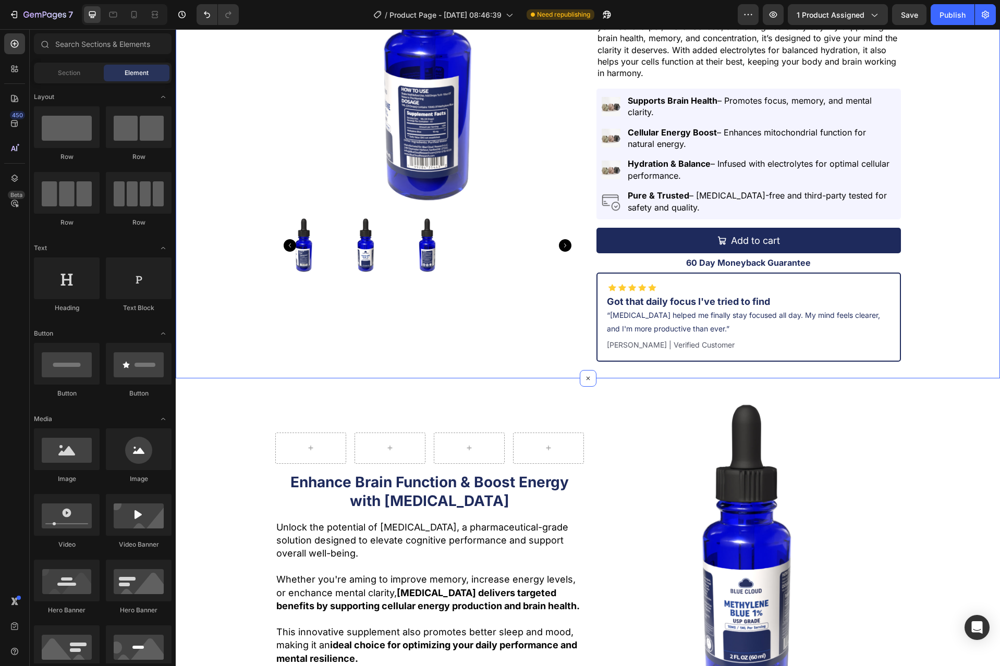
scroll to position [155, 0]
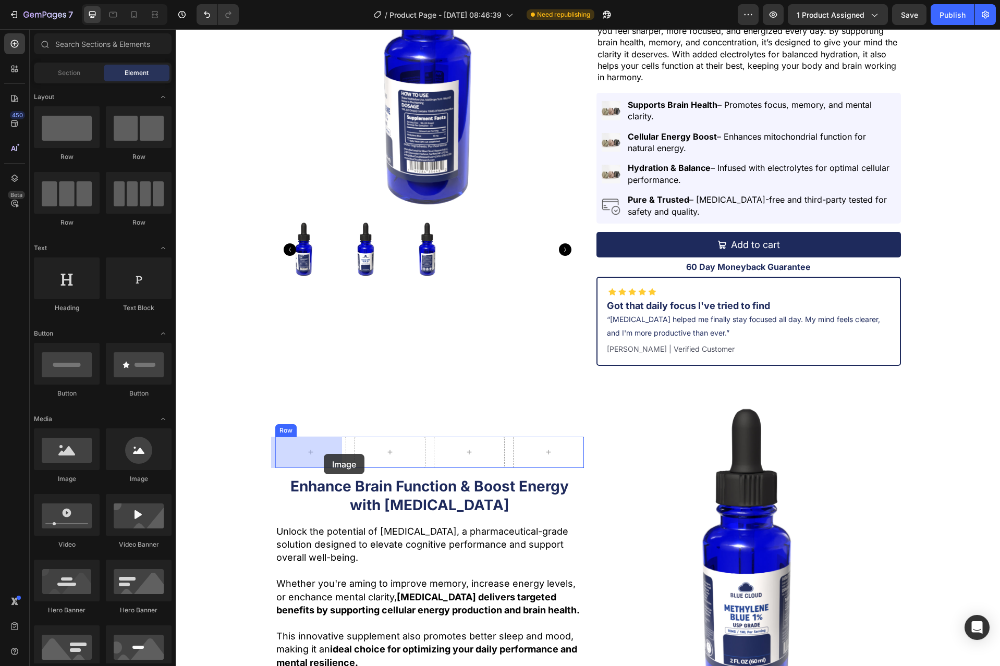
drag, startPoint x: 248, startPoint y: 479, endPoint x: 324, endPoint y: 454, distance: 80.1
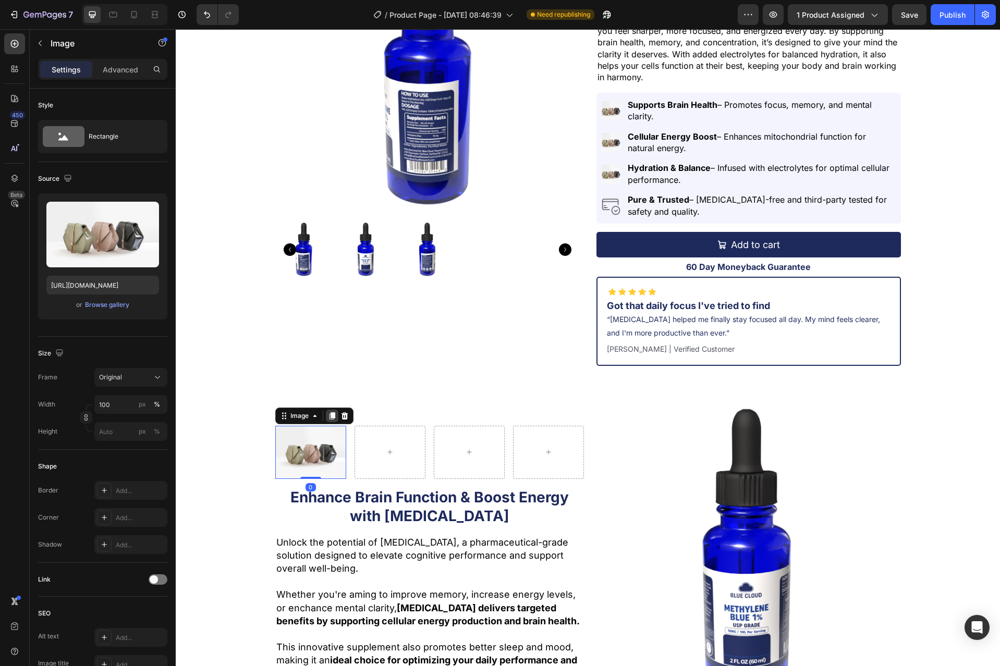
click at [328, 415] on icon at bounding box center [332, 416] width 8 height 8
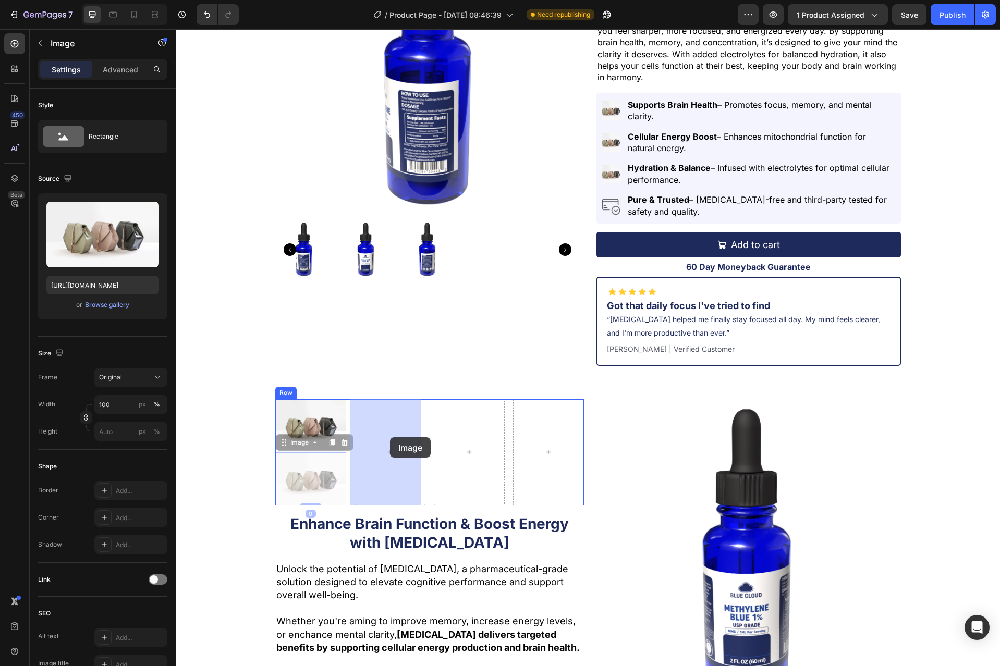
drag, startPoint x: 281, startPoint y: 445, endPoint x: 390, endPoint y: 437, distance: 108.7
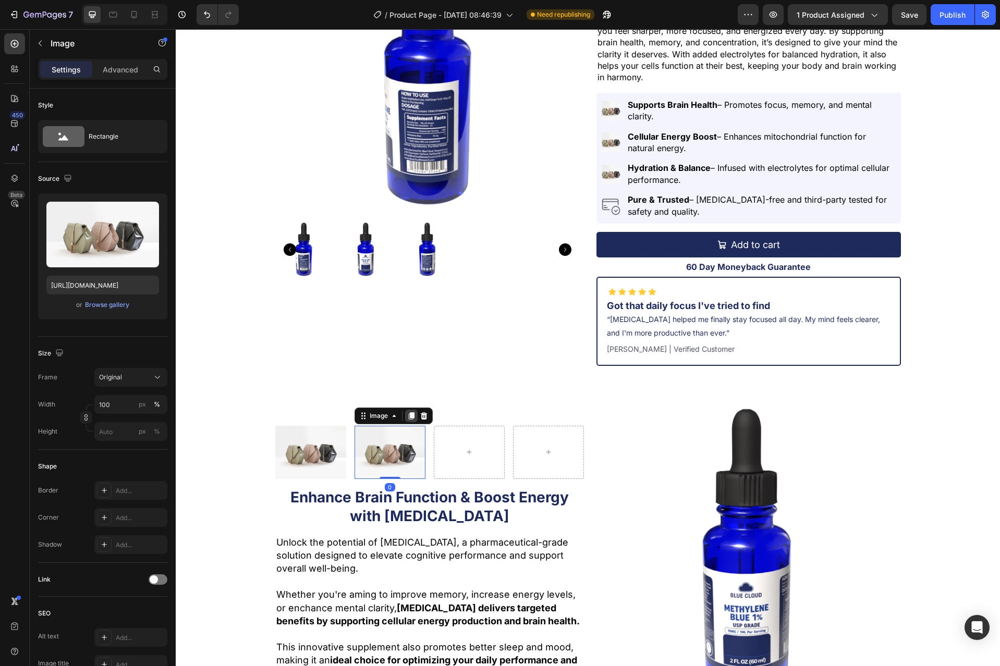
click at [409, 415] on icon at bounding box center [411, 415] width 6 height 7
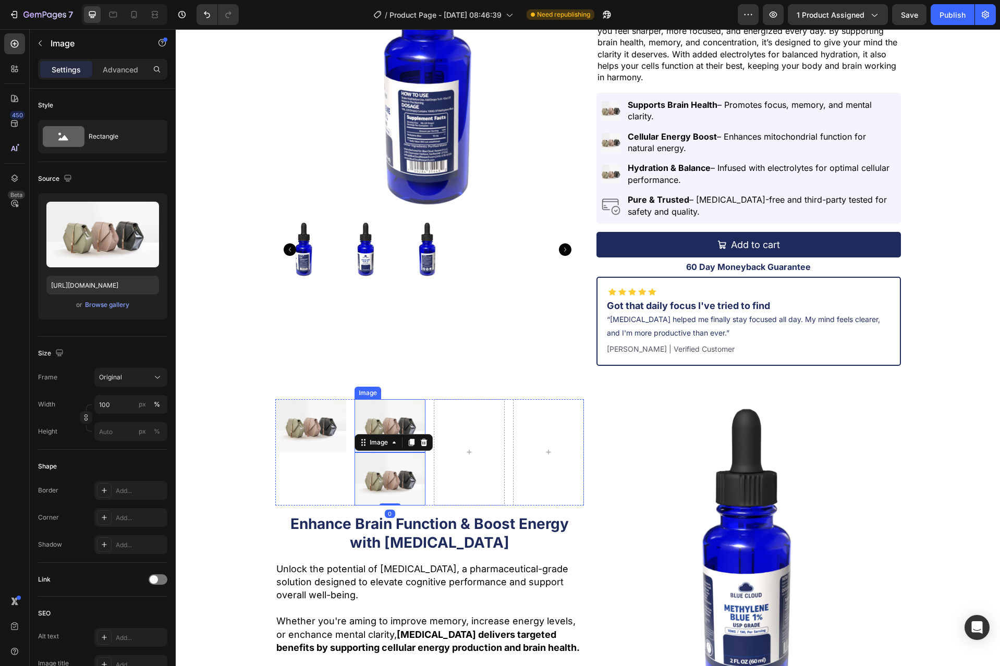
click at [366, 420] on img at bounding box center [389, 425] width 71 height 53
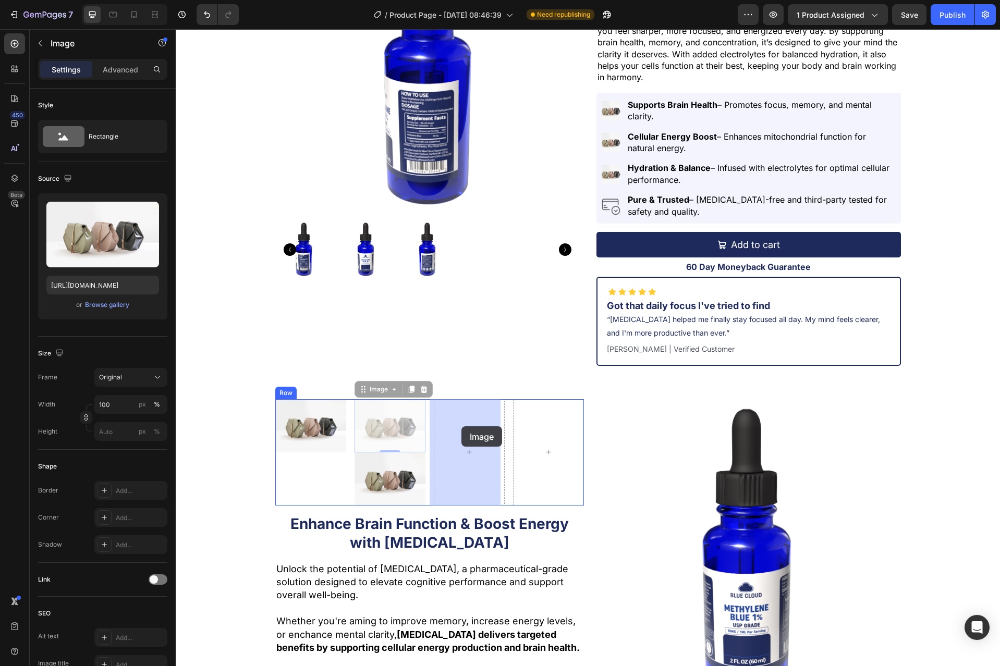
drag, startPoint x: 359, startPoint y: 391, endPoint x: 461, endPoint y: 423, distance: 107.3
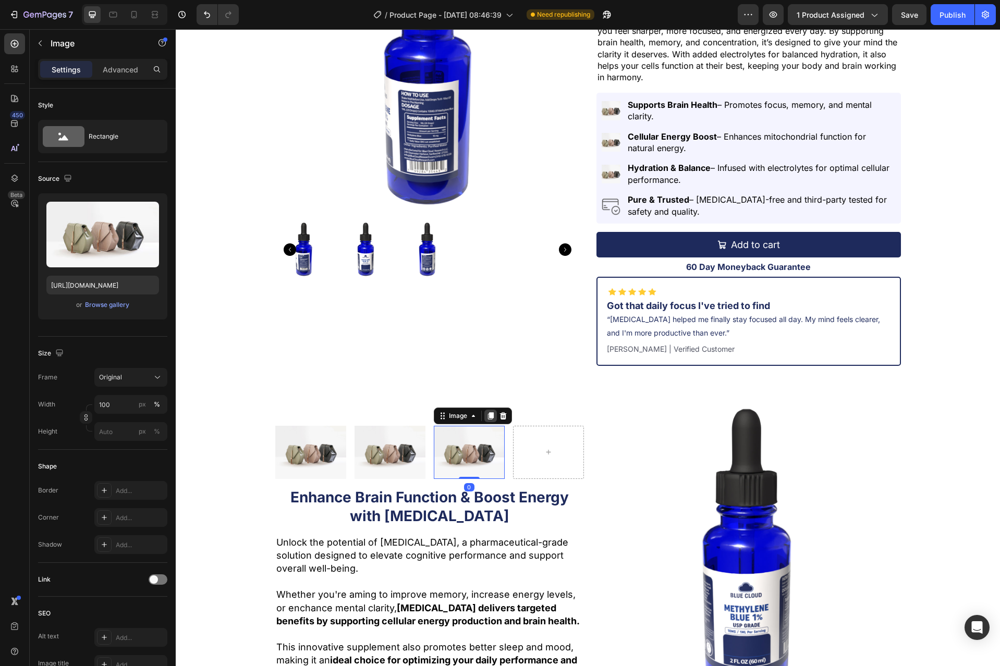
click at [487, 417] on icon at bounding box center [490, 415] width 6 height 7
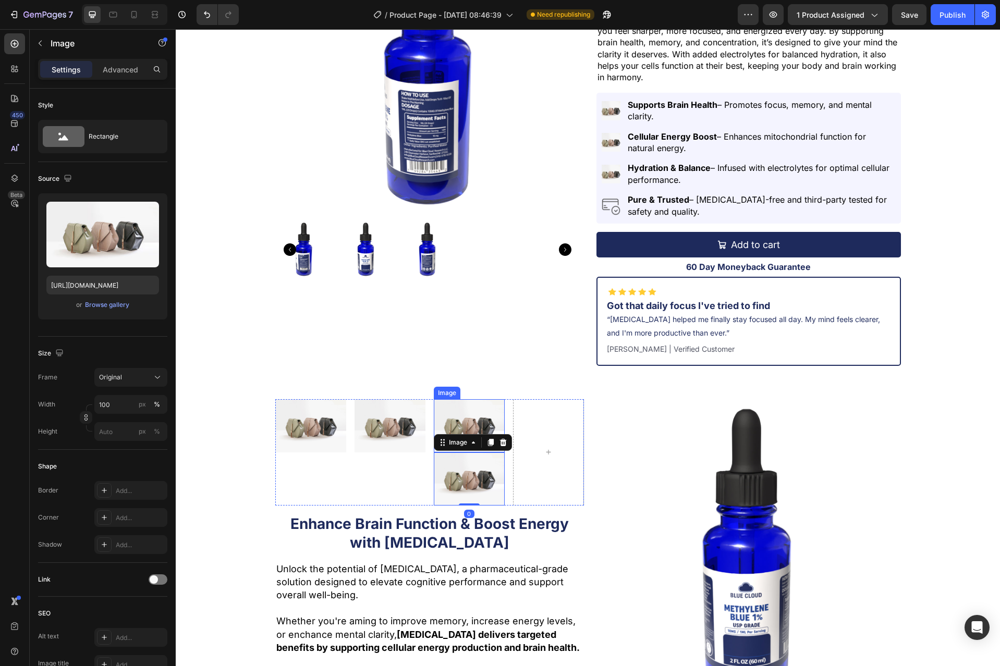
click at [462, 411] on img at bounding box center [469, 425] width 71 height 53
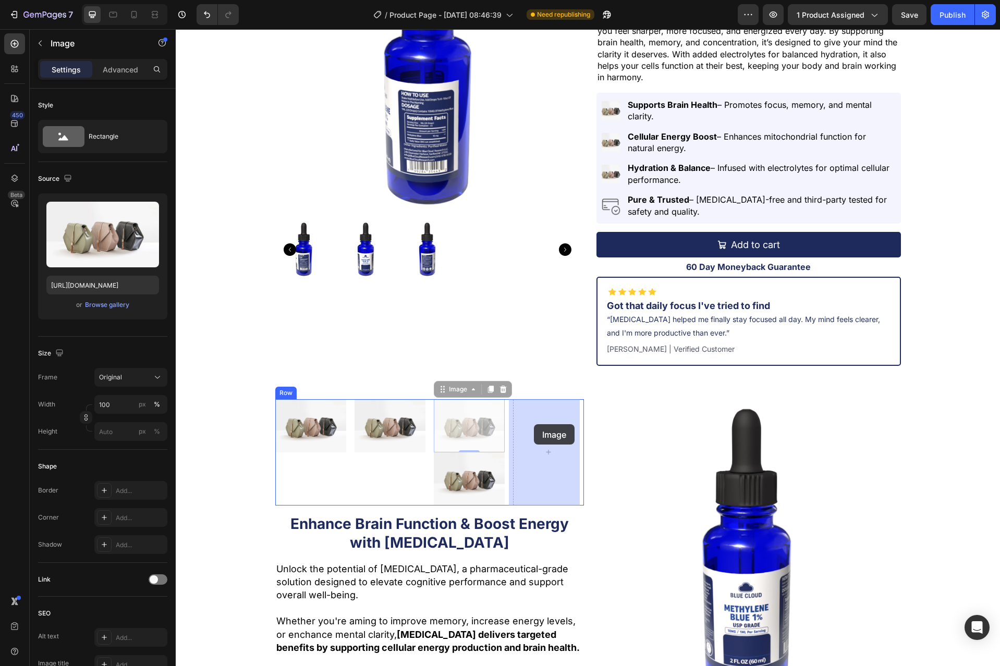
drag, startPoint x: 435, startPoint y: 390, endPoint x: 533, endPoint y: 424, distance: 104.2
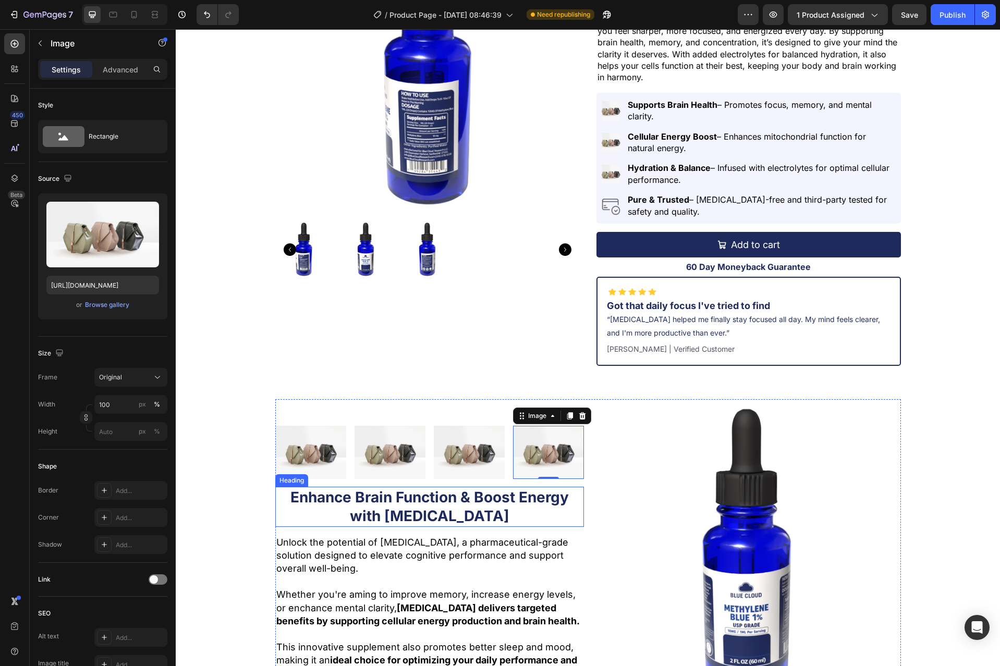
click at [341, 499] on p "Enhance Brain Function & Boost Energy with [MEDICAL_DATA]" at bounding box center [429, 507] width 306 height 38
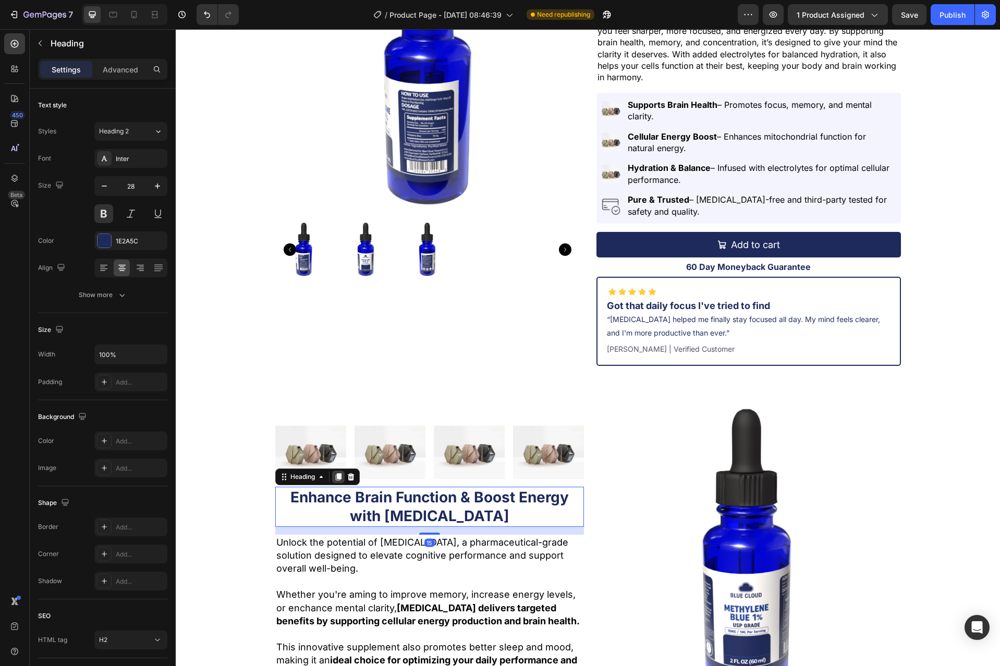
click at [334, 479] on icon at bounding box center [338, 477] width 8 height 8
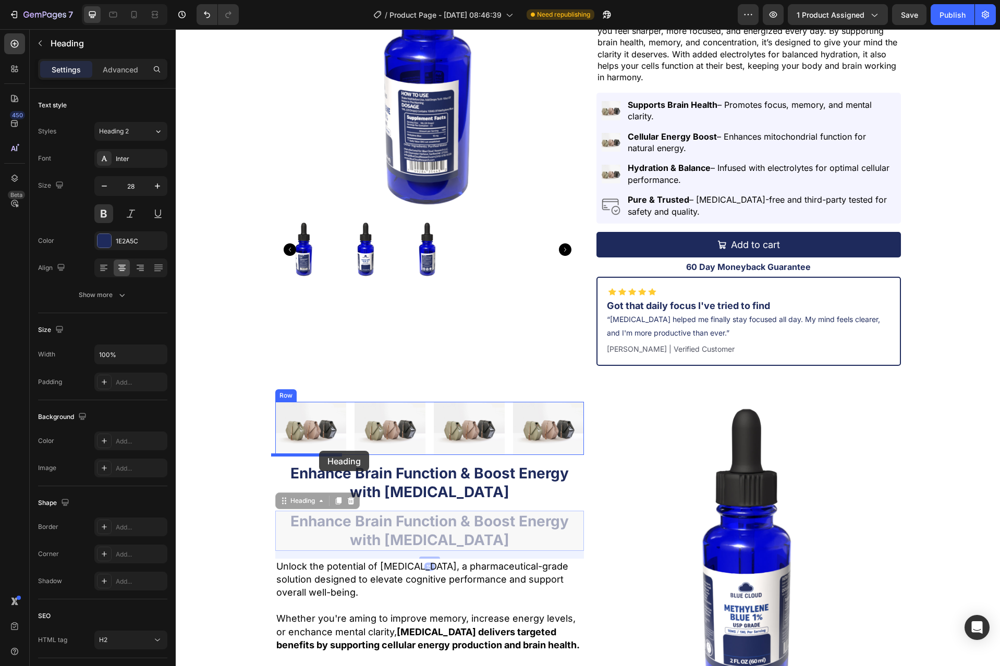
drag, startPoint x: 281, startPoint y: 505, endPoint x: 319, endPoint y: 451, distance: 66.2
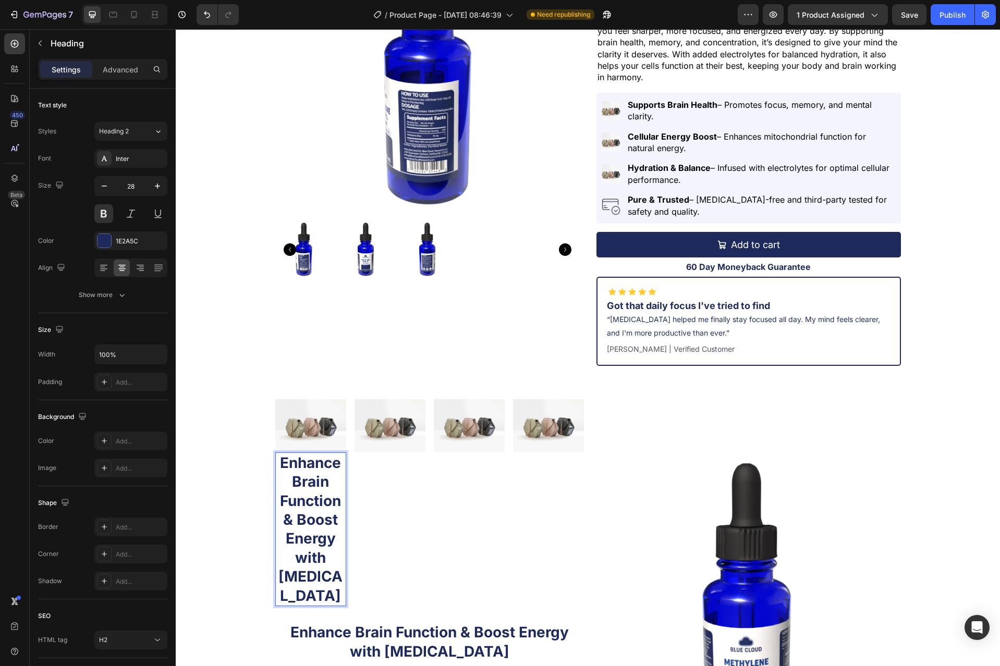
click at [314, 470] on h2 "Enhance Brain Function & Boost Energy with [MEDICAL_DATA]" at bounding box center [310, 529] width 71 height 154
click at [152, 198] on div "28" at bounding box center [130, 199] width 73 height 47
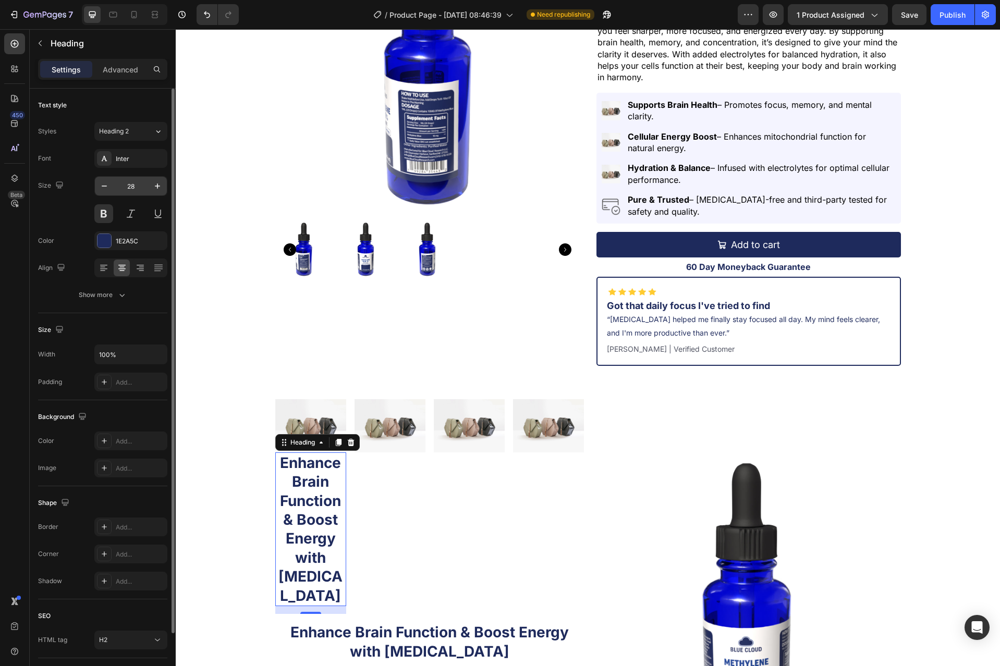
click at [135, 193] on input "28" at bounding box center [131, 186] width 34 height 19
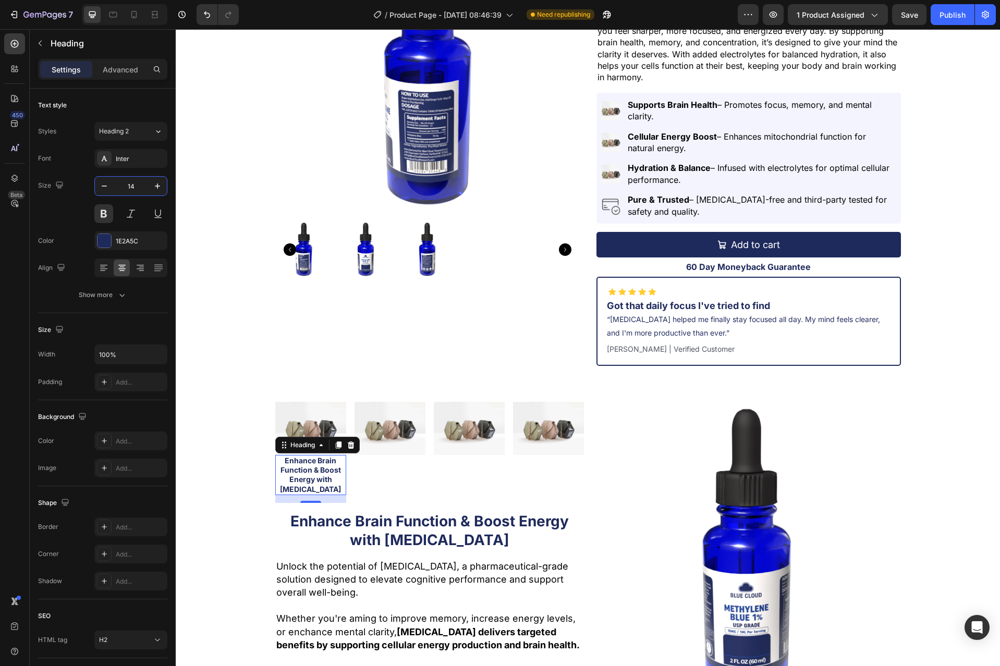
type input "14"
click at [304, 473] on p "Enhance Brain Function & Boost Energy with [MEDICAL_DATA]" at bounding box center [310, 475] width 69 height 38
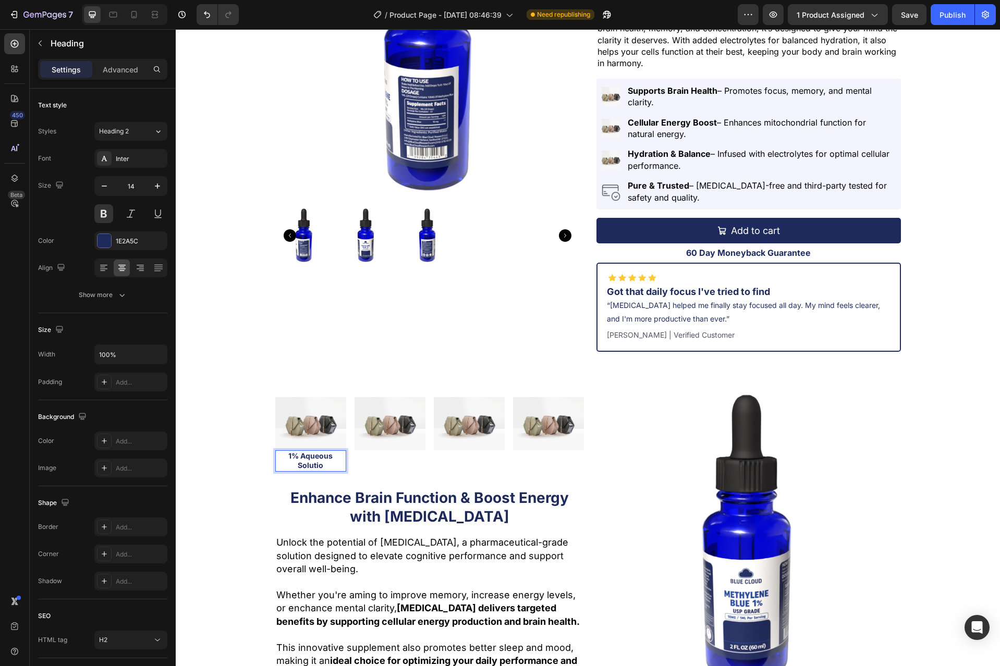
scroll to position [164, 0]
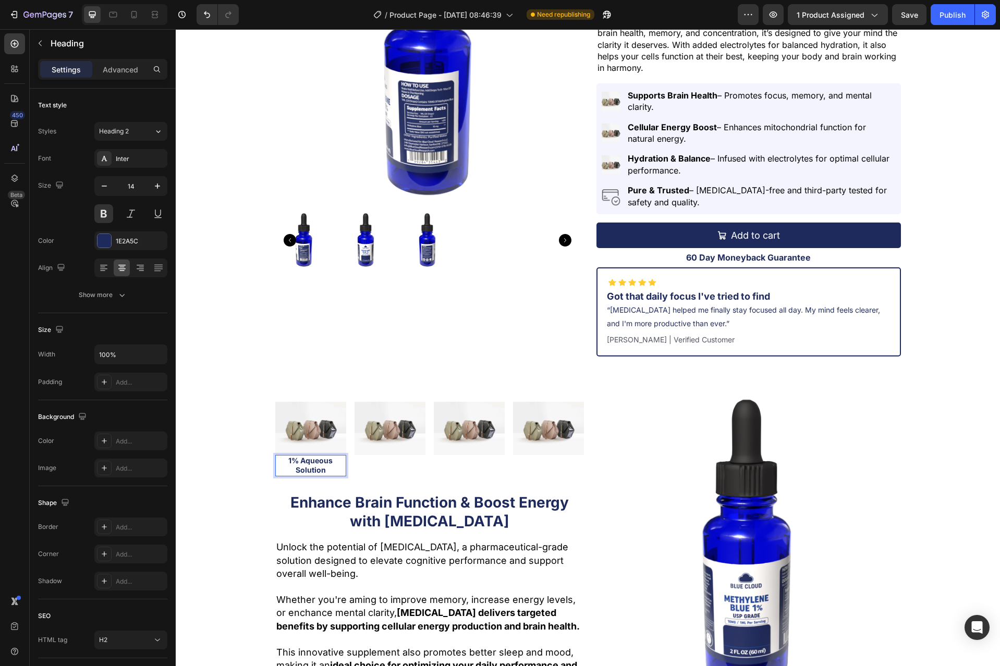
click at [319, 467] on p "1% Aqueous Solution" at bounding box center [310, 465] width 69 height 19
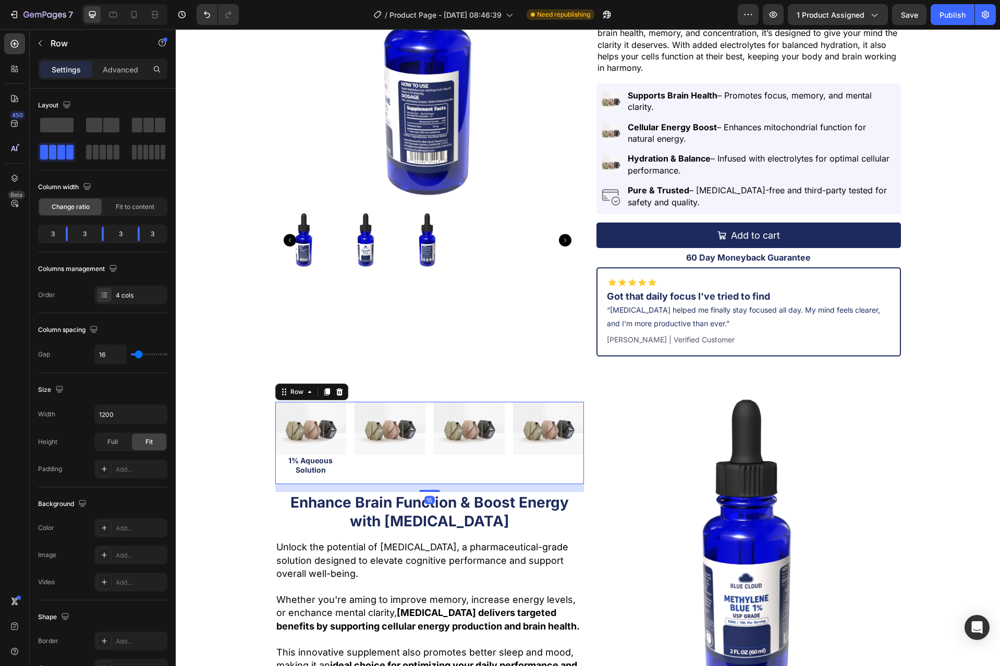
click at [375, 465] on div "Image" at bounding box center [389, 443] width 71 height 82
click at [611, 489] on img at bounding box center [746, 544] width 309 height 309
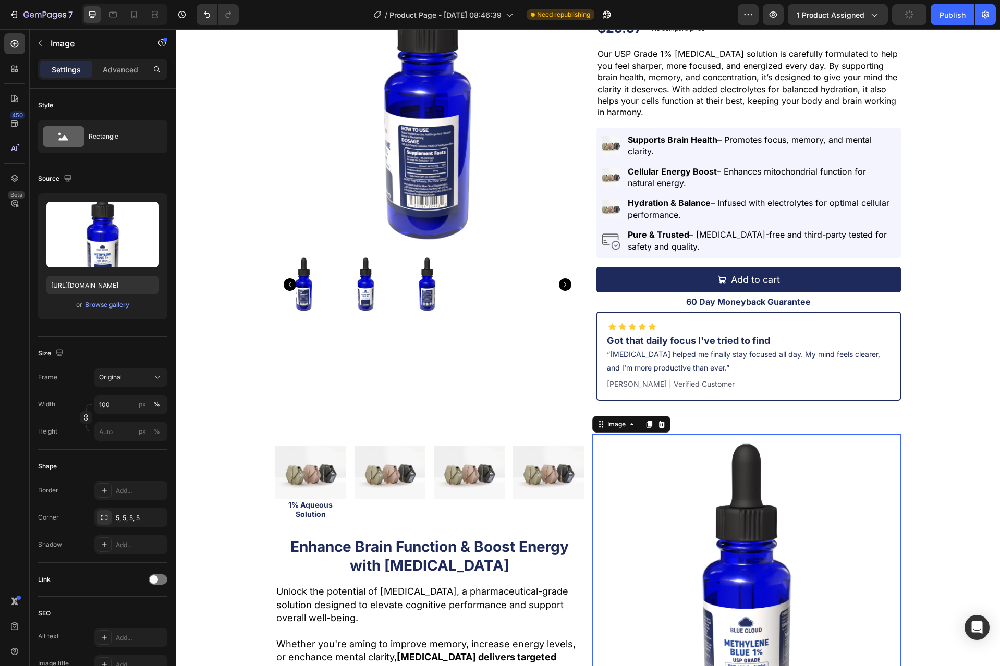
scroll to position [112, 0]
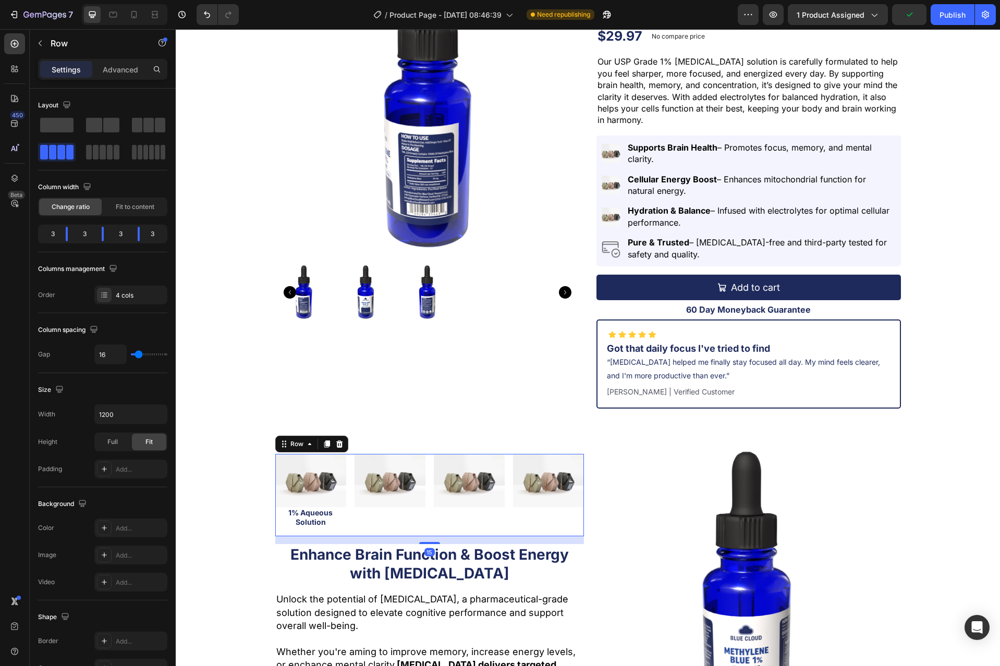
click at [502, 514] on div "Image 1% Aqueous Solution Heading Image Image Image Row 15" at bounding box center [429, 495] width 309 height 82
click at [338, 444] on icon at bounding box center [339, 444] width 8 height 8
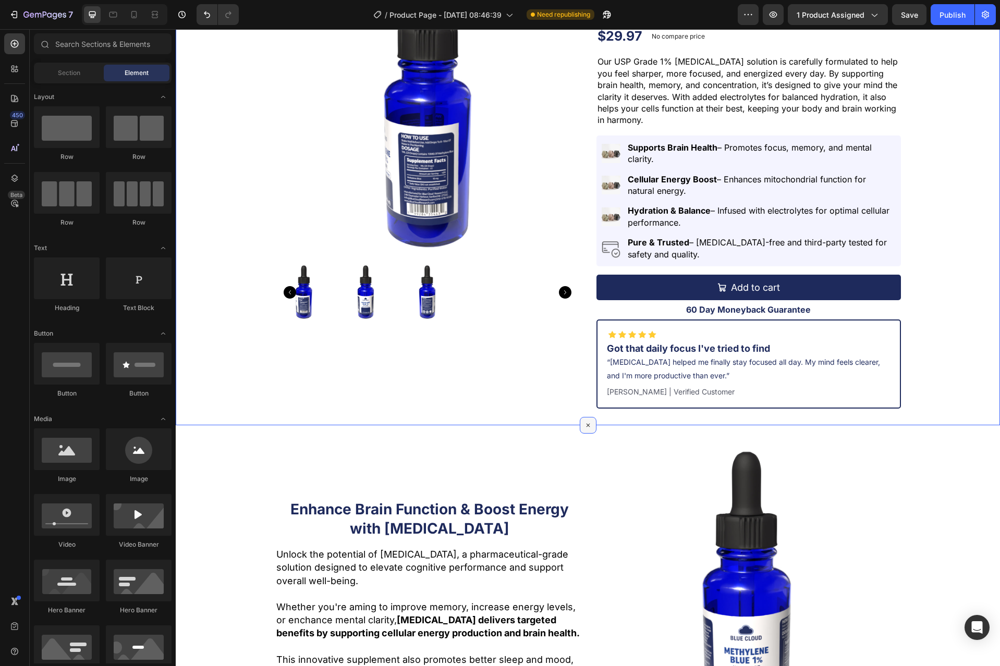
click at [585, 424] on icon at bounding box center [588, 425] width 12 height 12
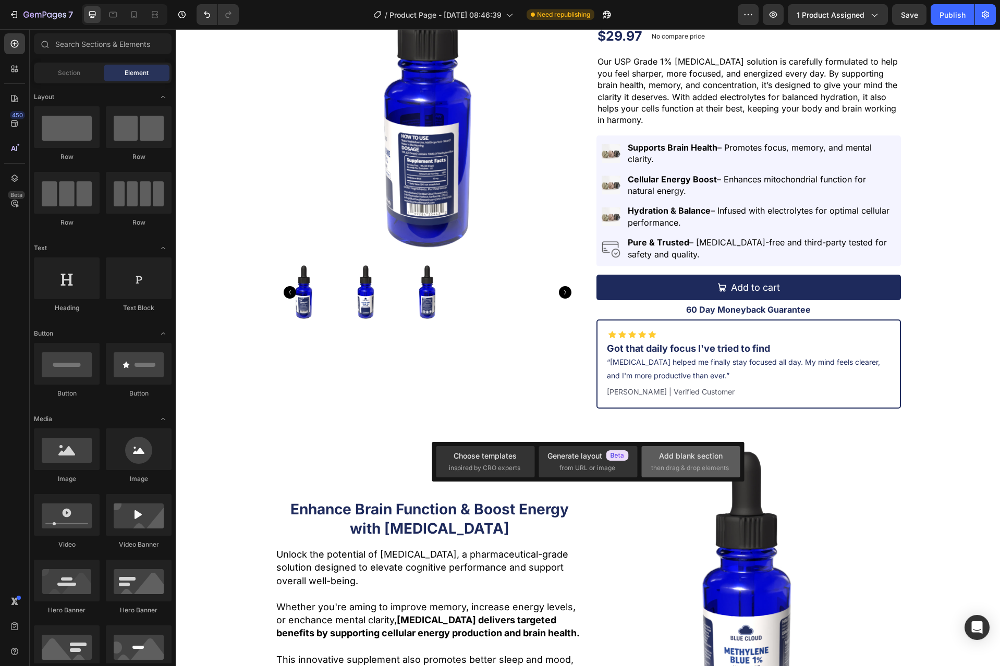
click at [674, 468] on span "then drag & drop elements" at bounding box center [690, 467] width 78 height 9
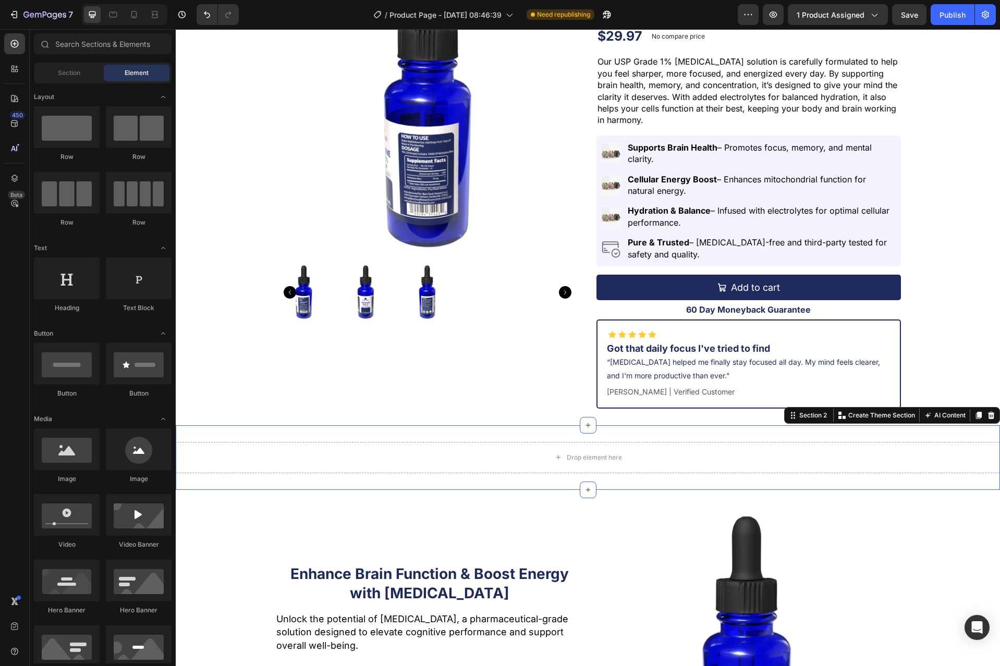
click at [231, 429] on div "Drop element here Section 2 You can create reusable sections Create Theme Secti…" at bounding box center [588, 457] width 824 height 65
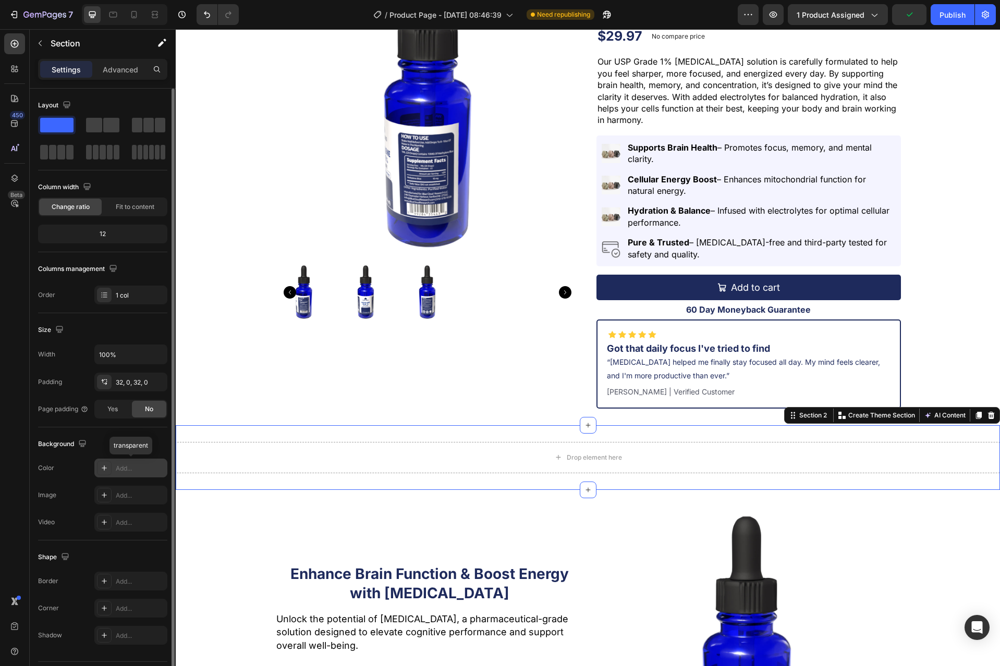
click at [125, 468] on div "Add..." at bounding box center [140, 468] width 49 height 9
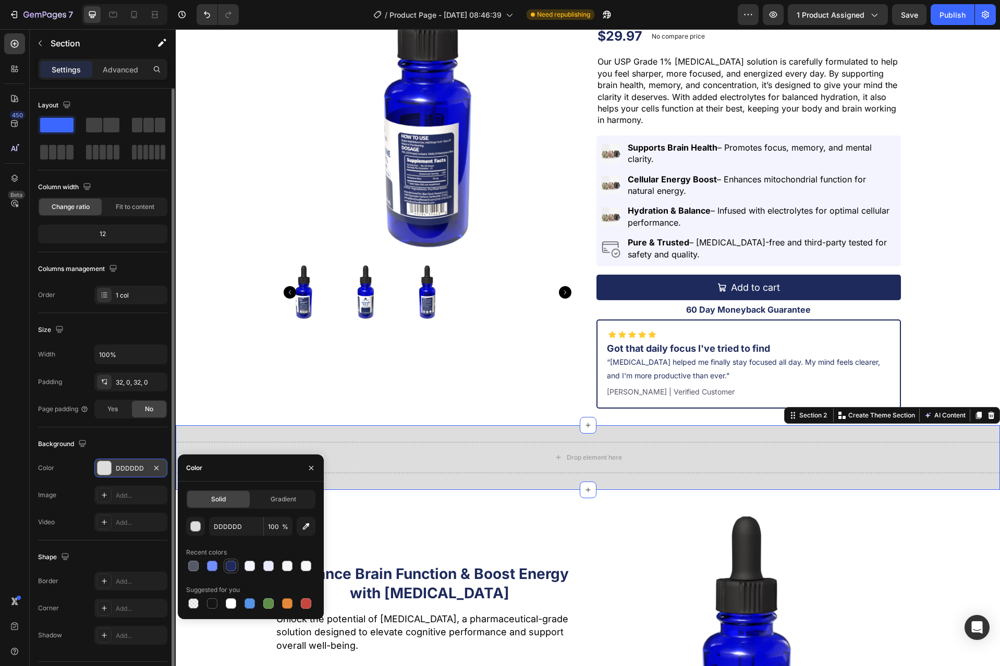
click at [230, 565] on div at bounding box center [231, 566] width 10 height 10
type input "1E2A5C"
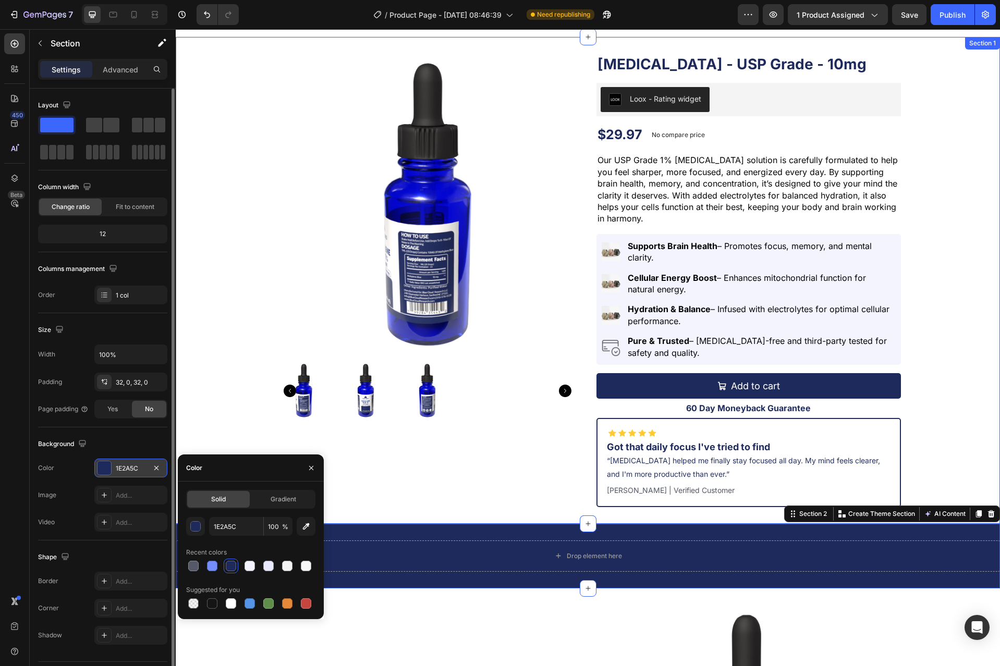
scroll to position [0, 0]
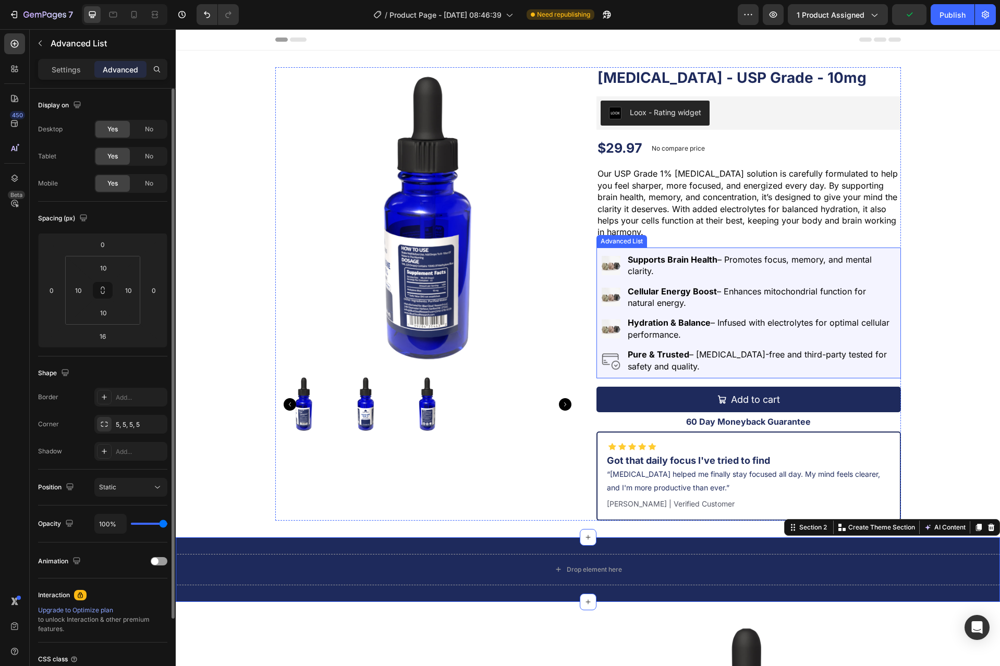
click at [732, 376] on div "Image Supports Brain Health – Promotes focus, memory, and mental clarity. Text …" at bounding box center [748, 313] width 304 height 131
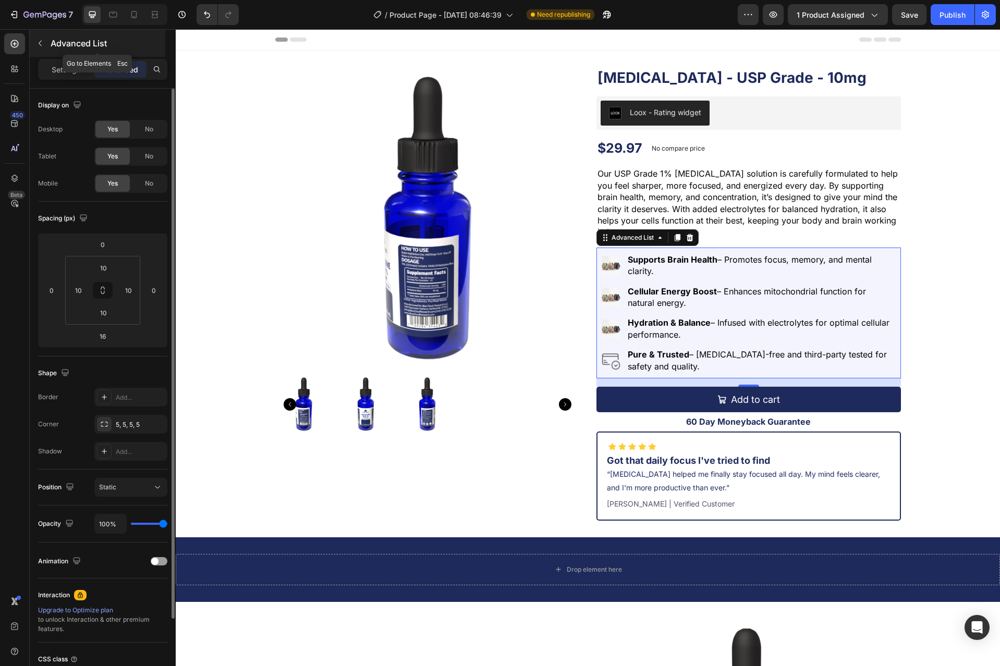
click at [47, 43] on button "button" at bounding box center [40, 43] width 17 height 17
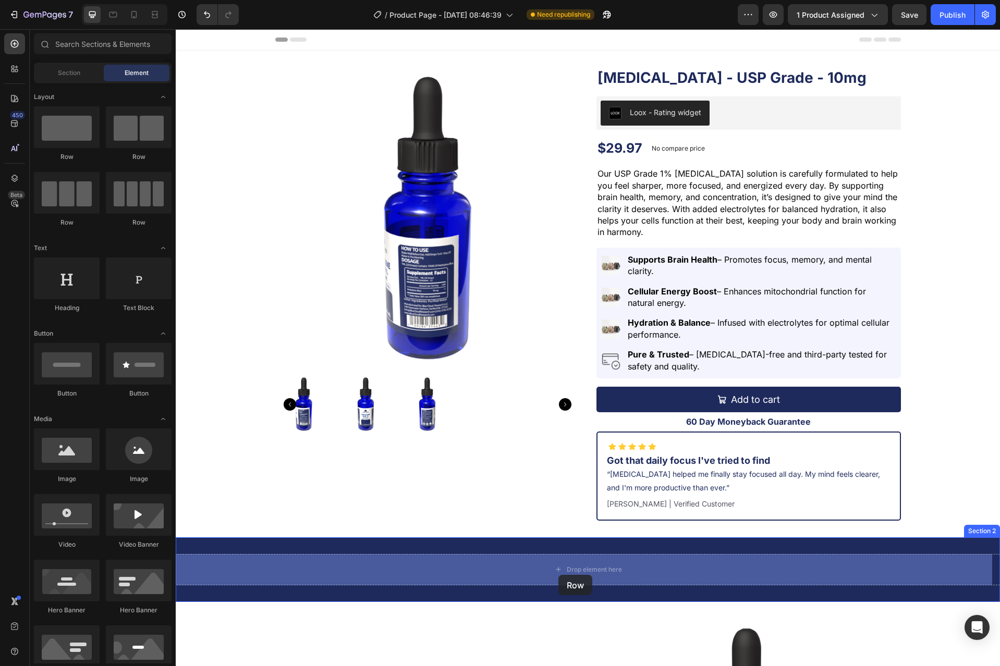
drag, startPoint x: 311, startPoint y: 228, endPoint x: 558, endPoint y: 575, distance: 426.0
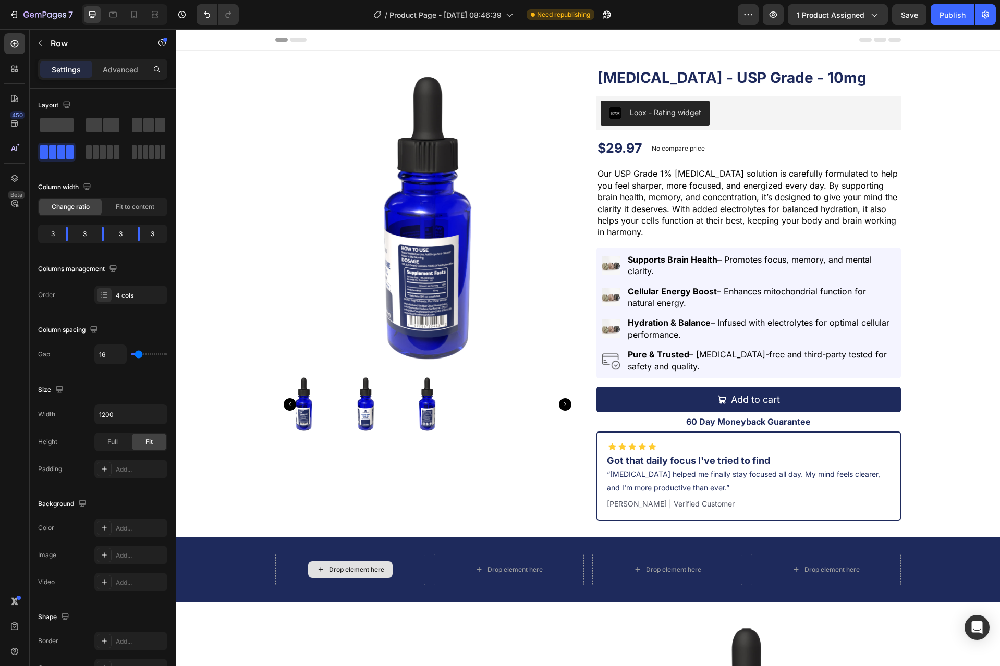
click at [344, 568] on div "Drop element here" at bounding box center [356, 569] width 55 height 8
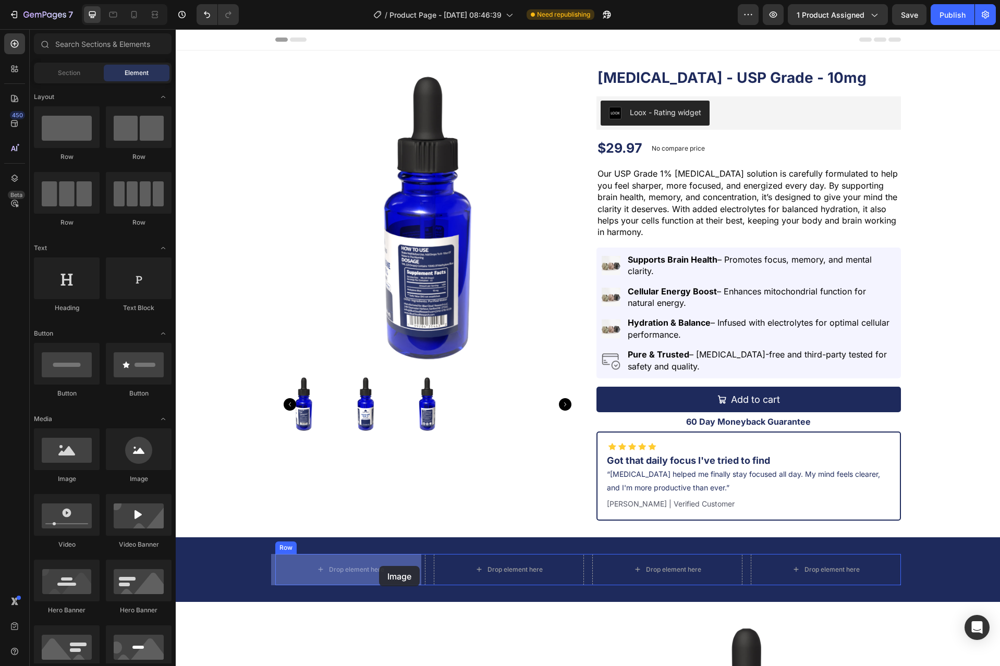
drag, startPoint x: 257, startPoint y: 485, endPoint x: 379, endPoint y: 566, distance: 146.6
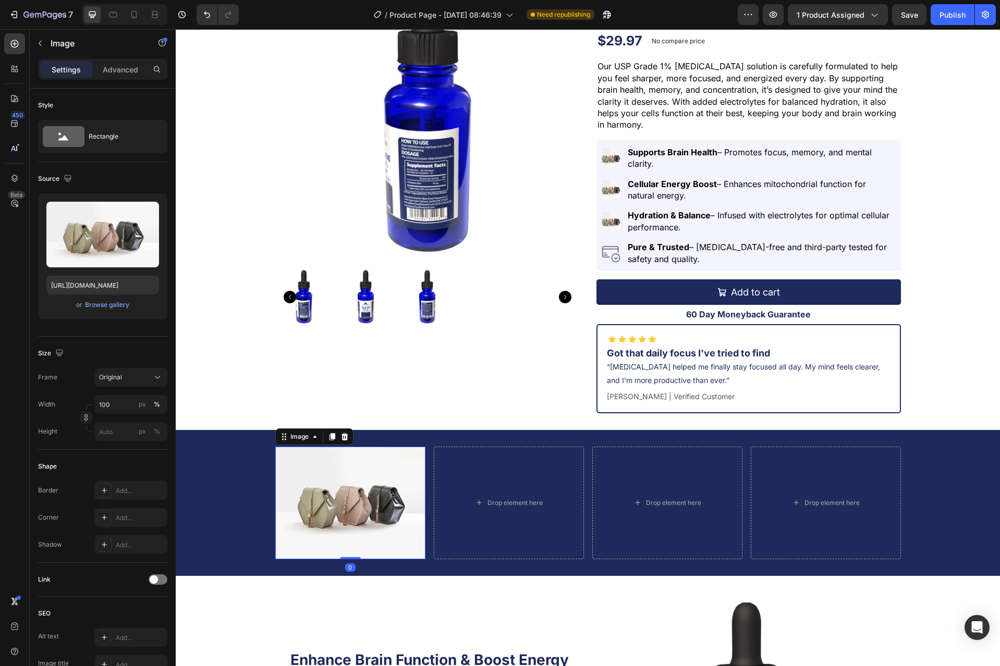
scroll to position [156, 0]
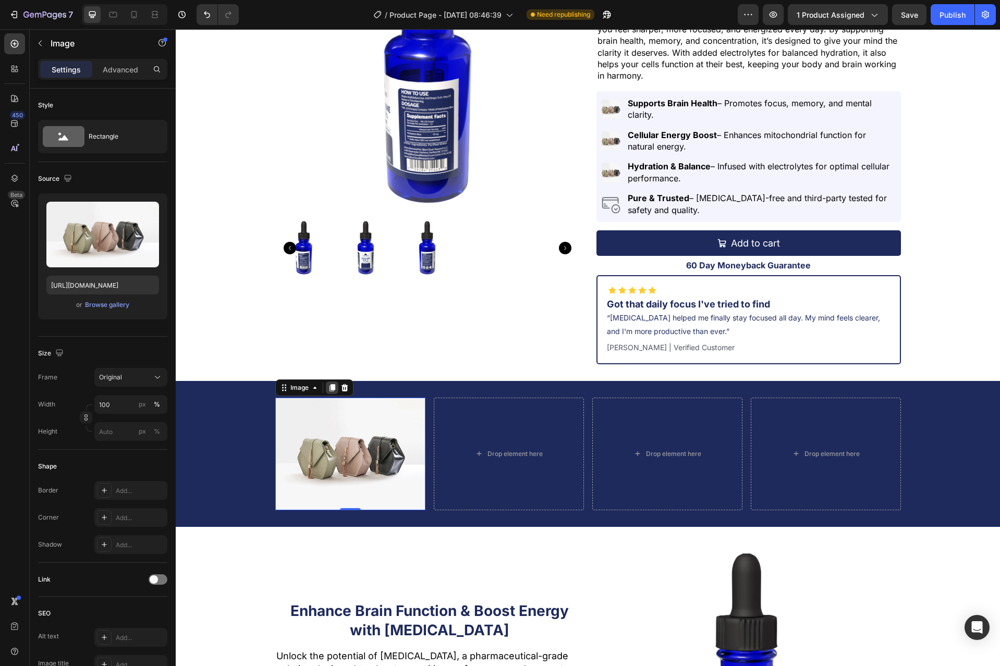
click at [329, 386] on icon at bounding box center [332, 387] width 6 height 7
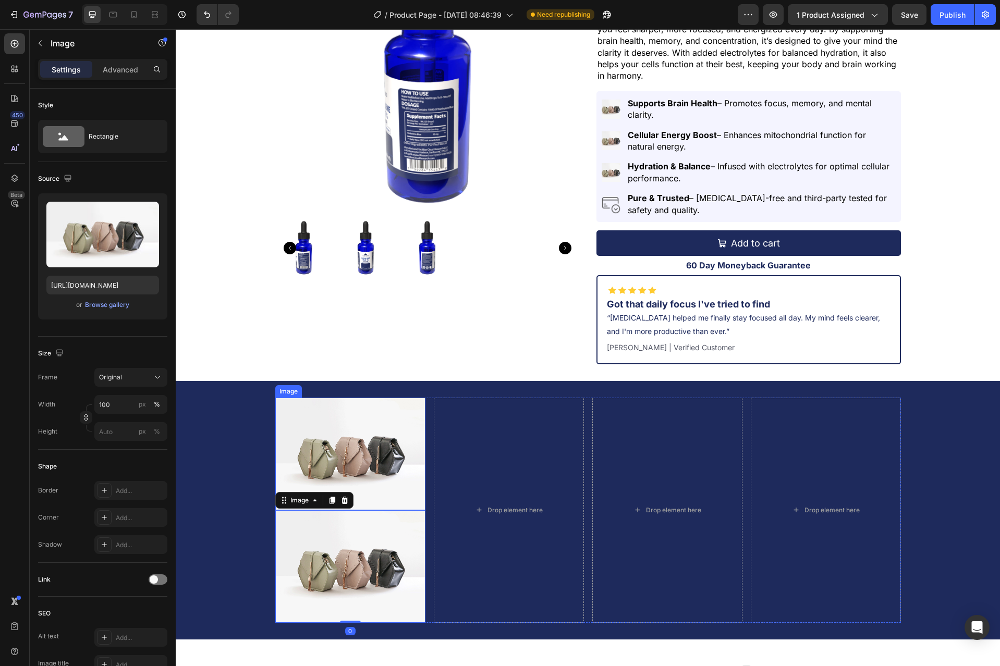
click at [289, 438] on img at bounding box center [350, 454] width 150 height 113
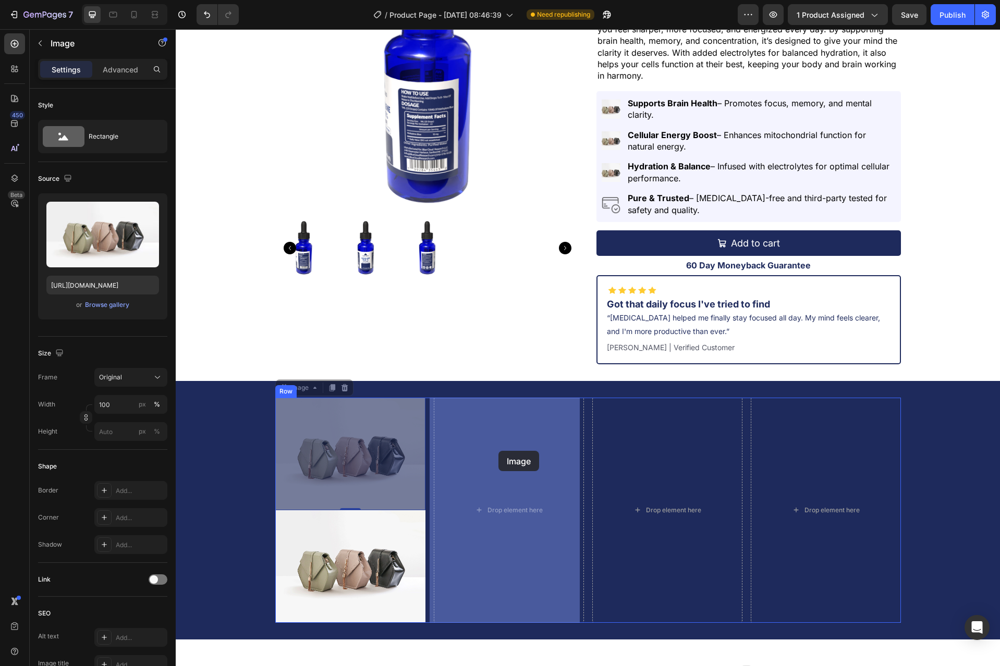
drag, startPoint x: 281, startPoint y: 390, endPoint x: 498, endPoint y: 451, distance: 225.2
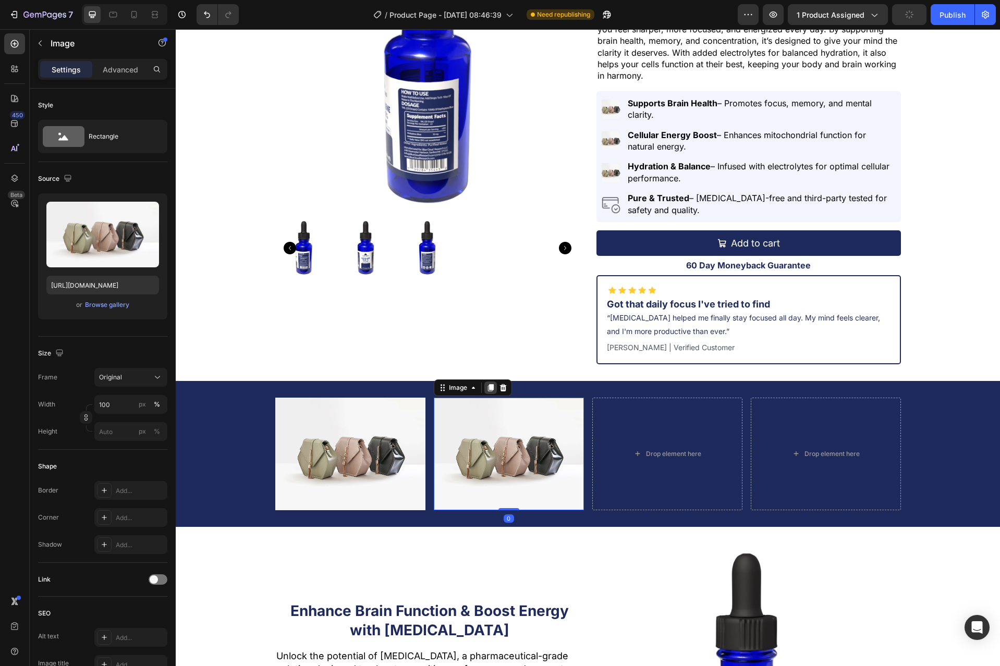
click at [486, 388] on icon at bounding box center [490, 388] width 8 height 8
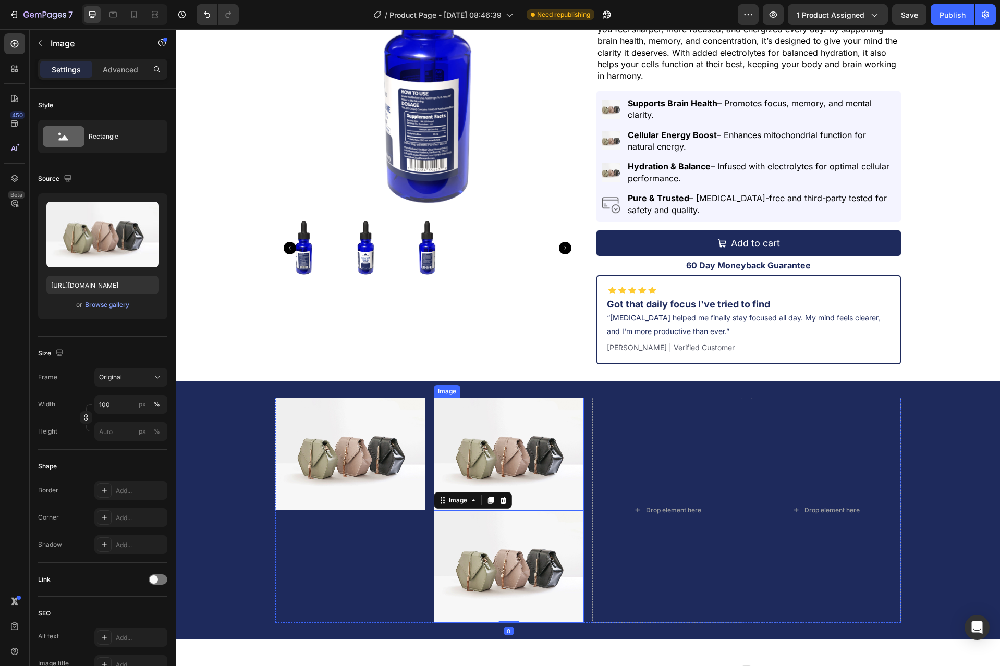
click at [456, 414] on img at bounding box center [509, 454] width 150 height 113
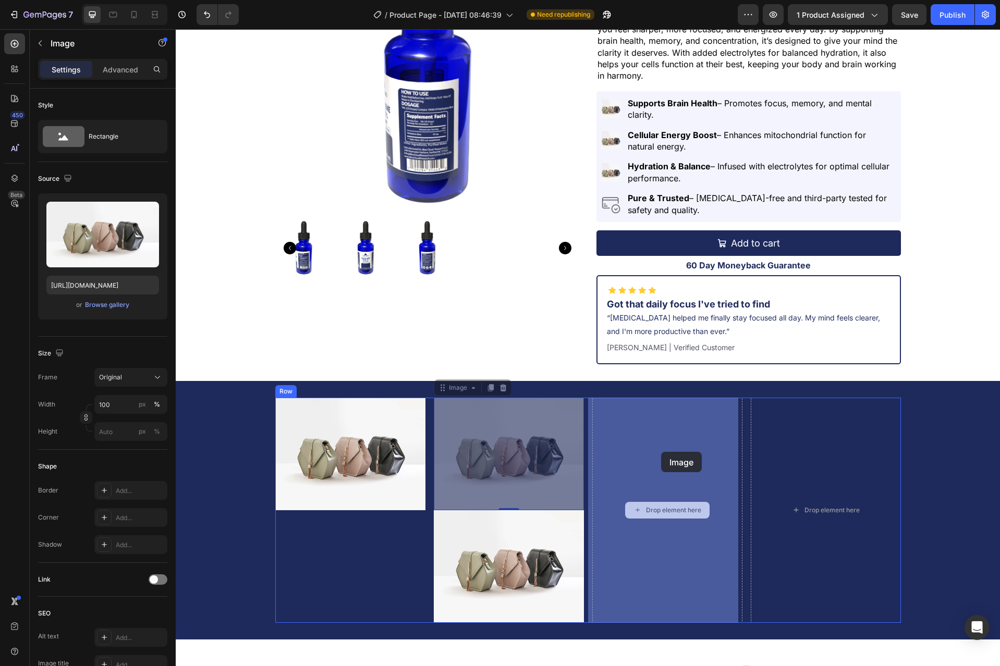
drag, startPoint x: 438, startPoint y: 391, endPoint x: 661, endPoint y: 452, distance: 230.6
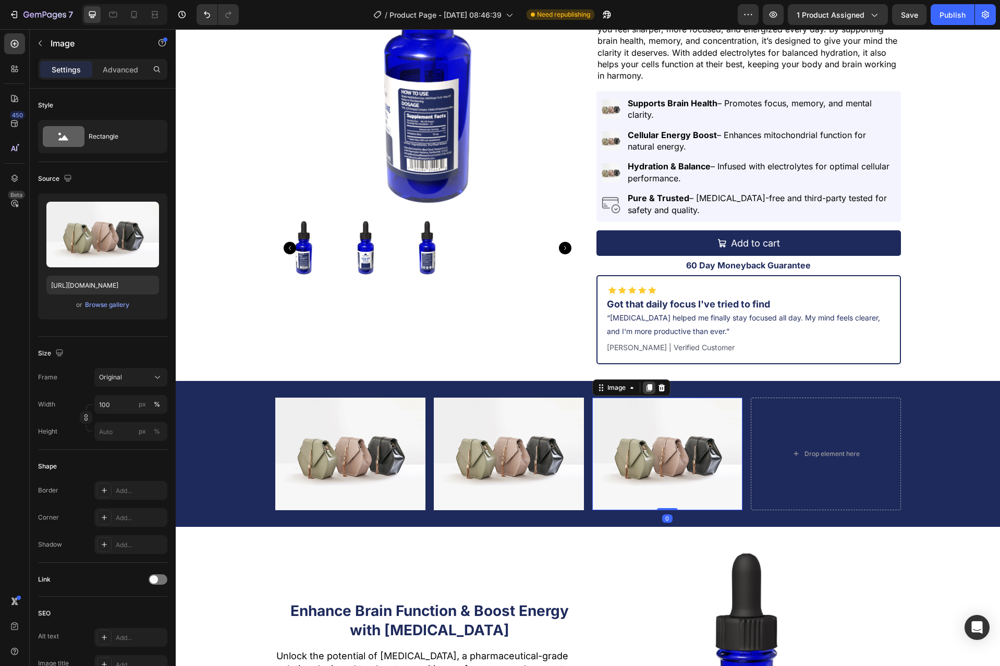
click at [646, 387] on icon at bounding box center [649, 387] width 6 height 7
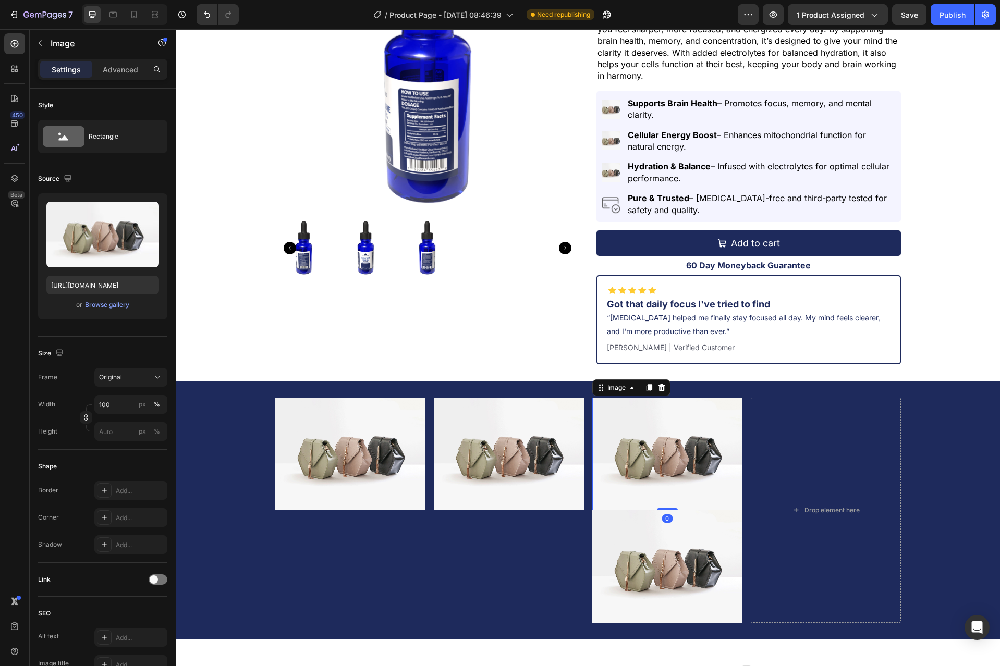
click at [641, 422] on img at bounding box center [667, 454] width 150 height 113
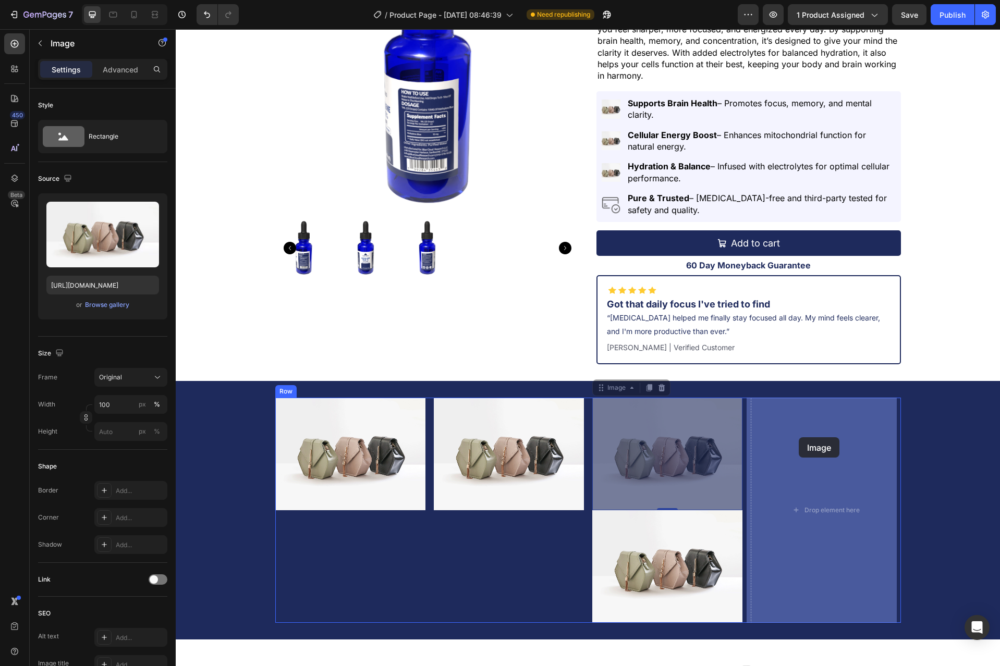
drag, startPoint x: 599, startPoint y: 392, endPoint x: 797, endPoint y: 437, distance: 203.7
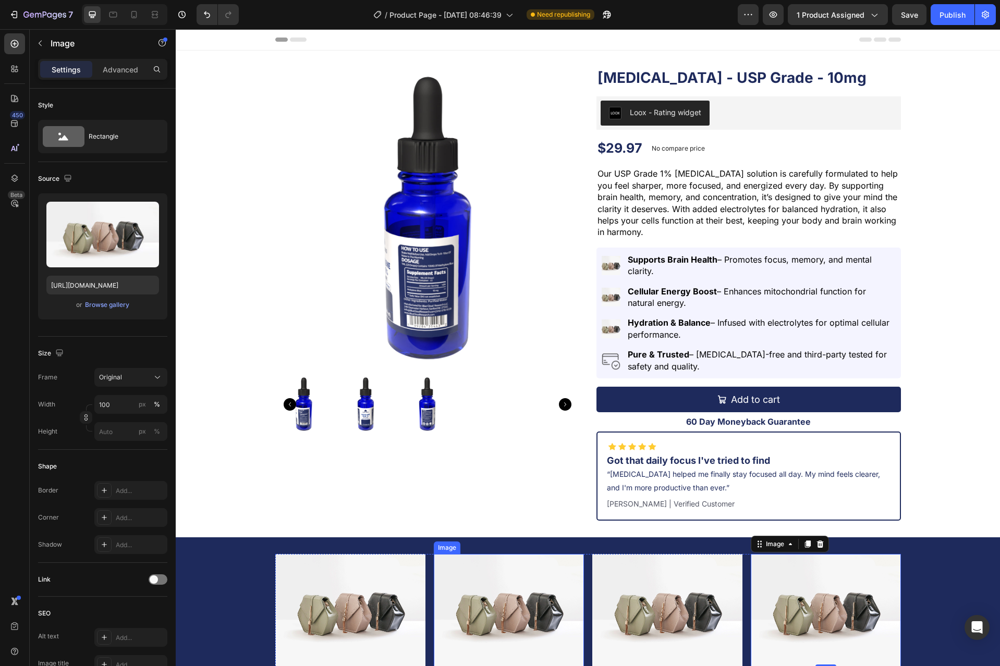
scroll to position [208, 0]
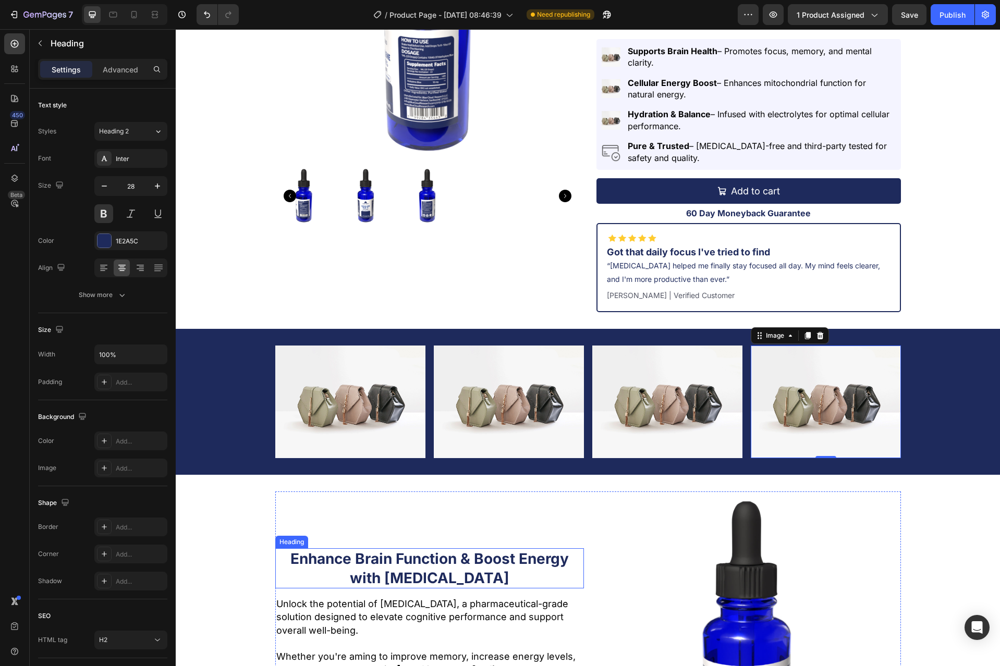
click at [415, 570] on h2 "Enhance Brain Function & Boost Energy with [MEDICAL_DATA]" at bounding box center [429, 568] width 309 height 40
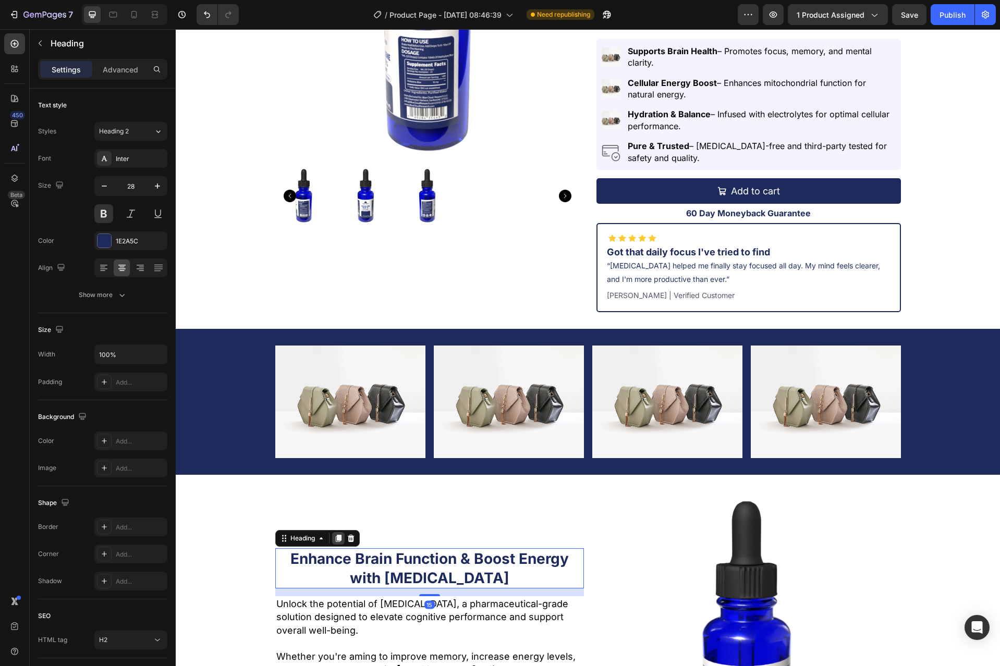
click at [336, 537] on icon at bounding box center [338, 538] width 6 height 7
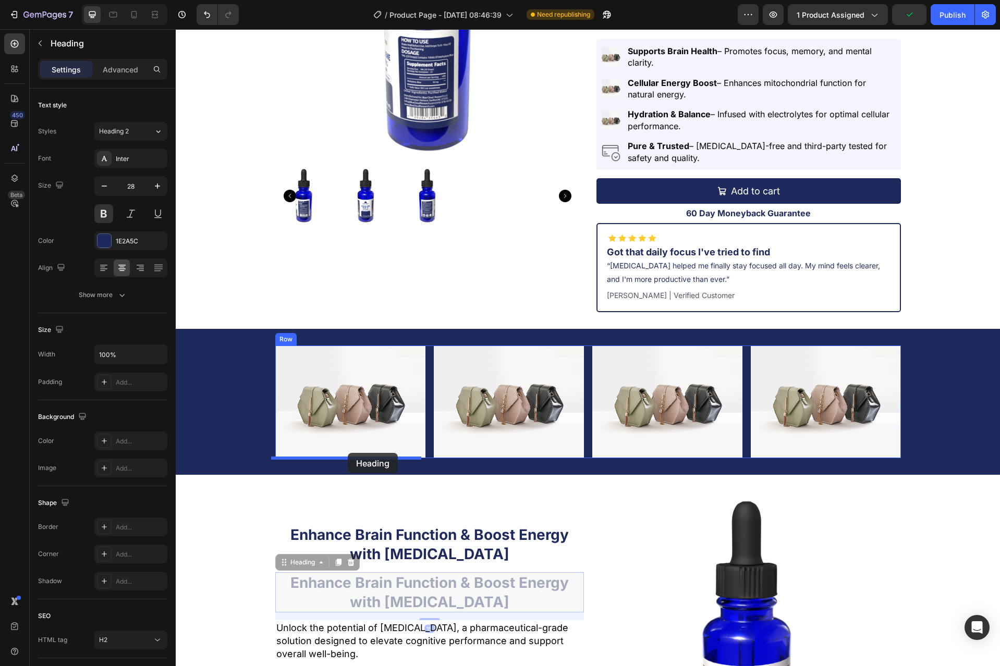
drag, startPoint x: 279, startPoint y: 568, endPoint x: 348, endPoint y: 453, distance: 133.9
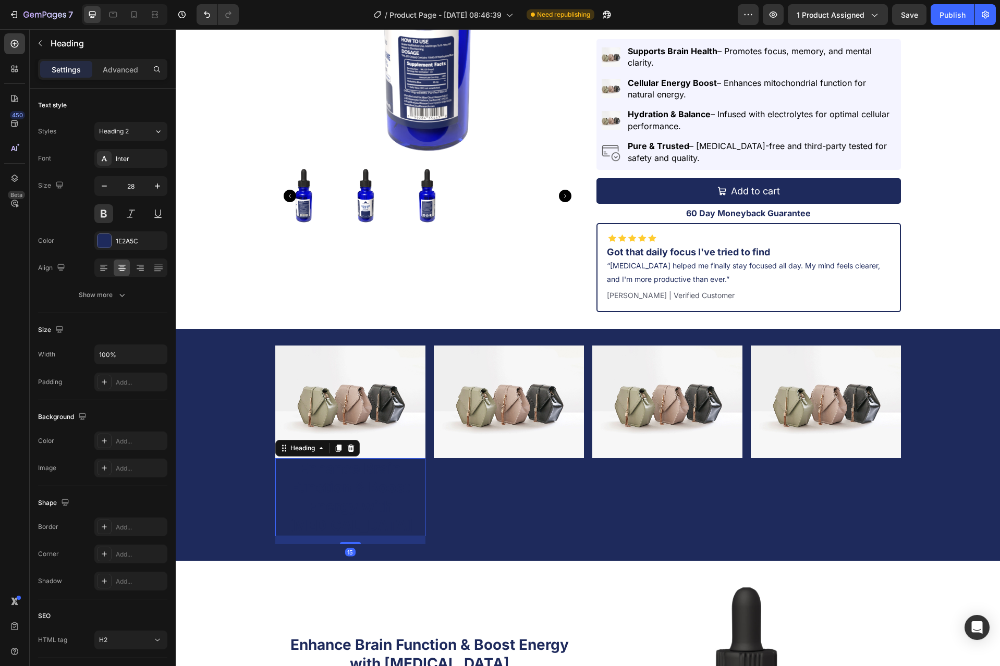
click at [355, 482] on h2 "Enhance Brain Function & Boost Energy with [MEDICAL_DATA]" at bounding box center [350, 497] width 150 height 78
click at [355, 482] on p "Enhance Brain Function & Boost Energy with [MEDICAL_DATA]" at bounding box center [350, 497] width 148 height 76
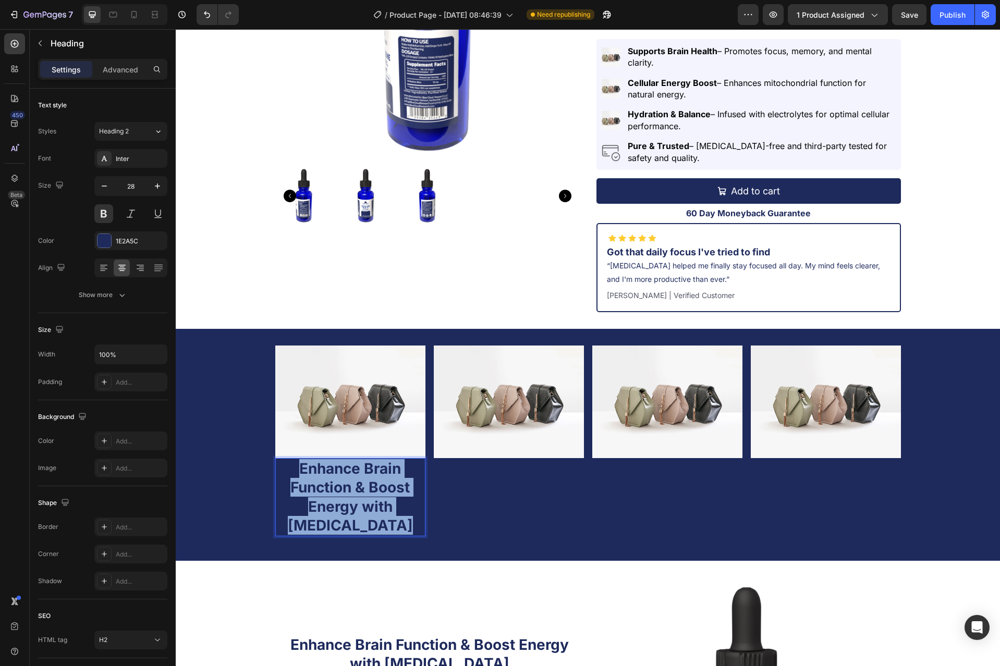
click at [355, 482] on p "Enhance Brain Function & Boost Energy with [MEDICAL_DATA]" at bounding box center [350, 497] width 148 height 76
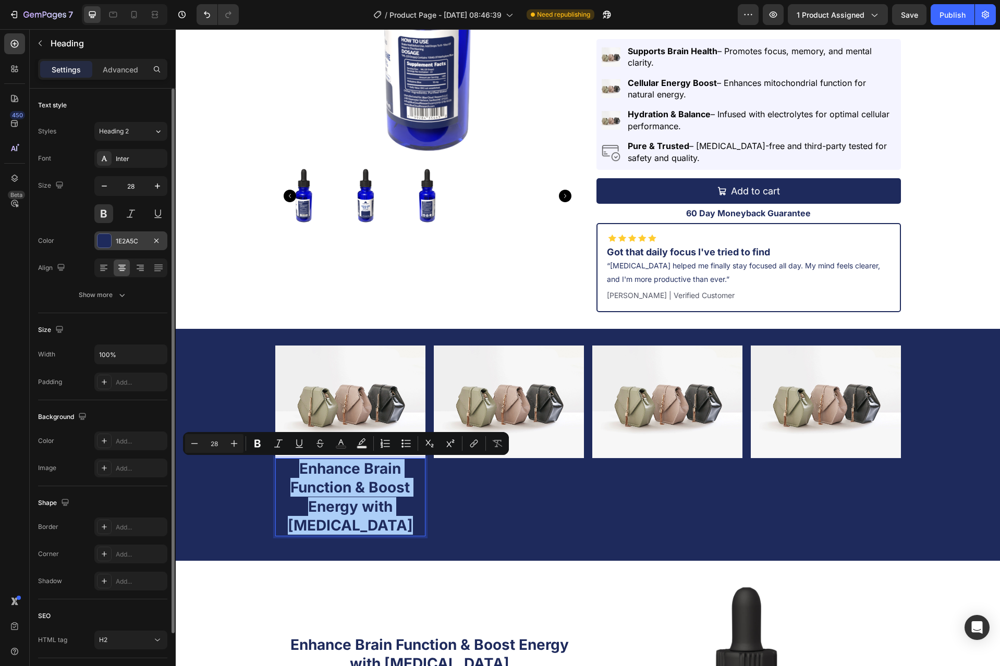
click at [104, 244] on div at bounding box center [104, 241] width 14 height 14
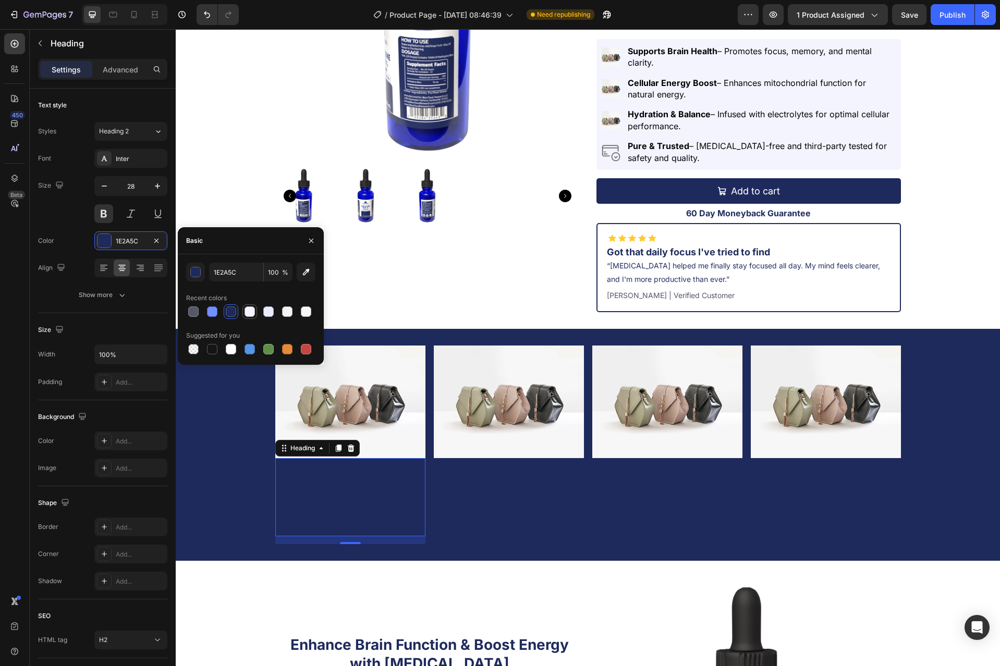
click at [252, 307] on div at bounding box center [249, 311] width 10 height 10
type input "F4F4FF"
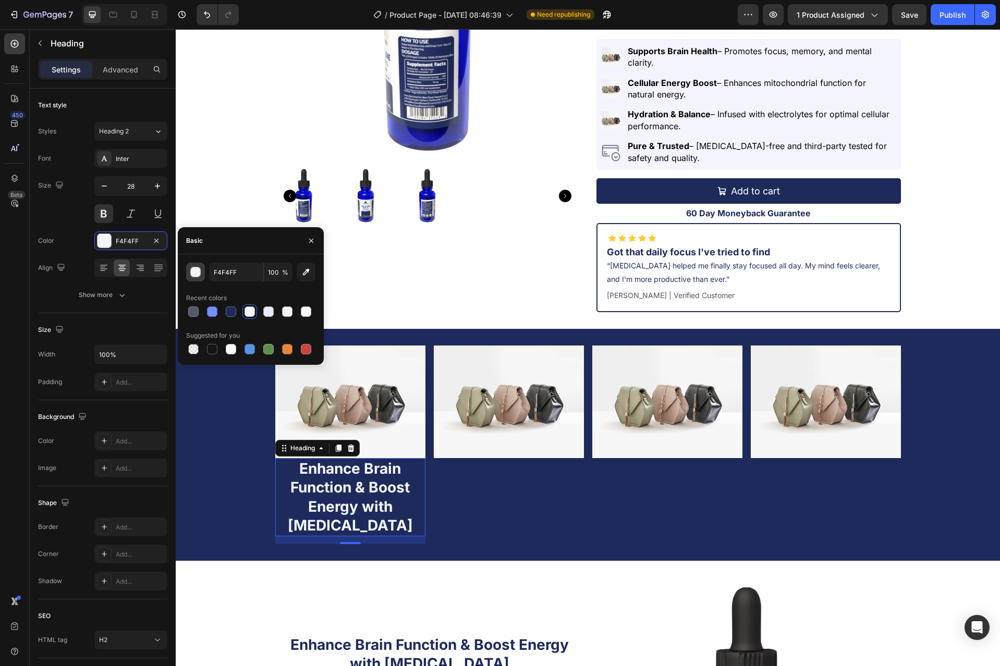
click at [199, 272] on div "button" at bounding box center [196, 272] width 10 height 10
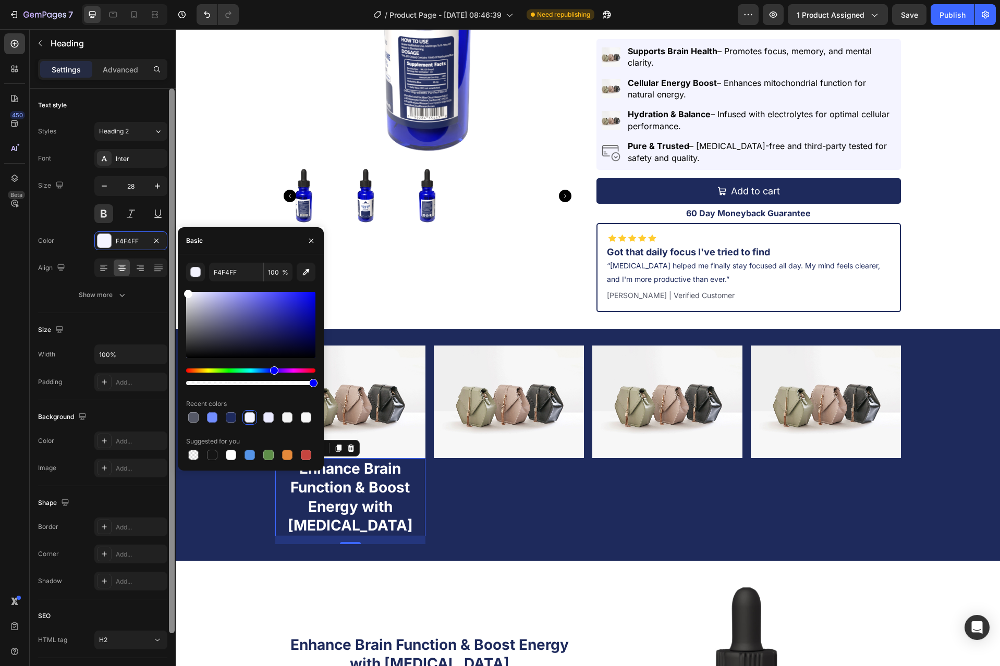
drag, startPoint x: 240, startPoint y: 312, endPoint x: 0, endPoint y: 253, distance: 246.8
click at [174, 282] on div "450 Beta Sections(30) Elements(84) Section Element Hero Section Product Detail …" at bounding box center [88, 347] width 176 height 637
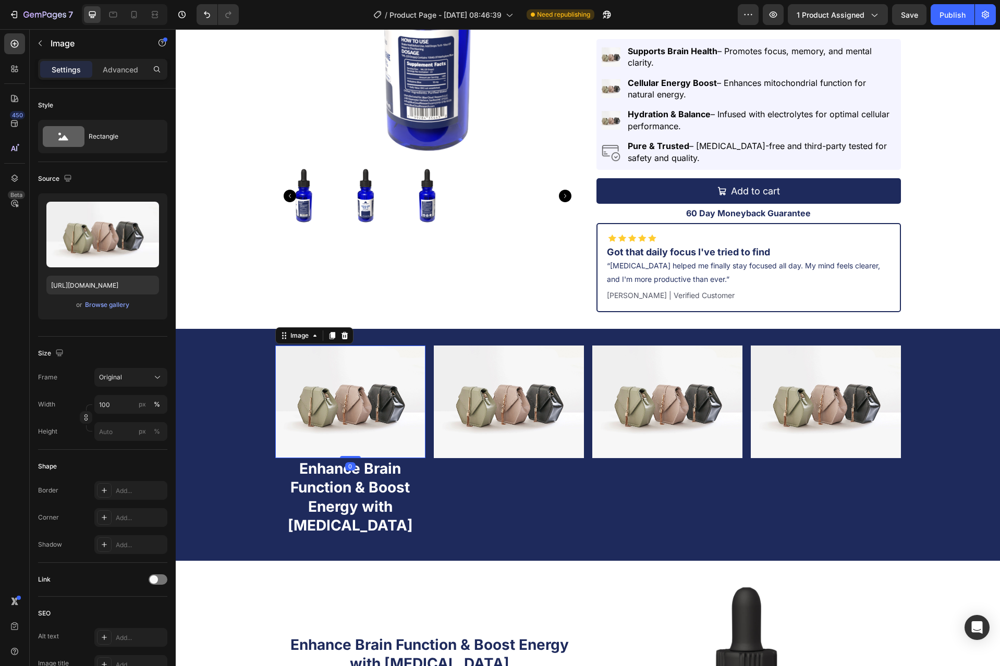
click at [353, 405] on img at bounding box center [350, 402] width 150 height 113
click at [112, 73] on p "Advanced" at bounding box center [120, 69] width 35 height 11
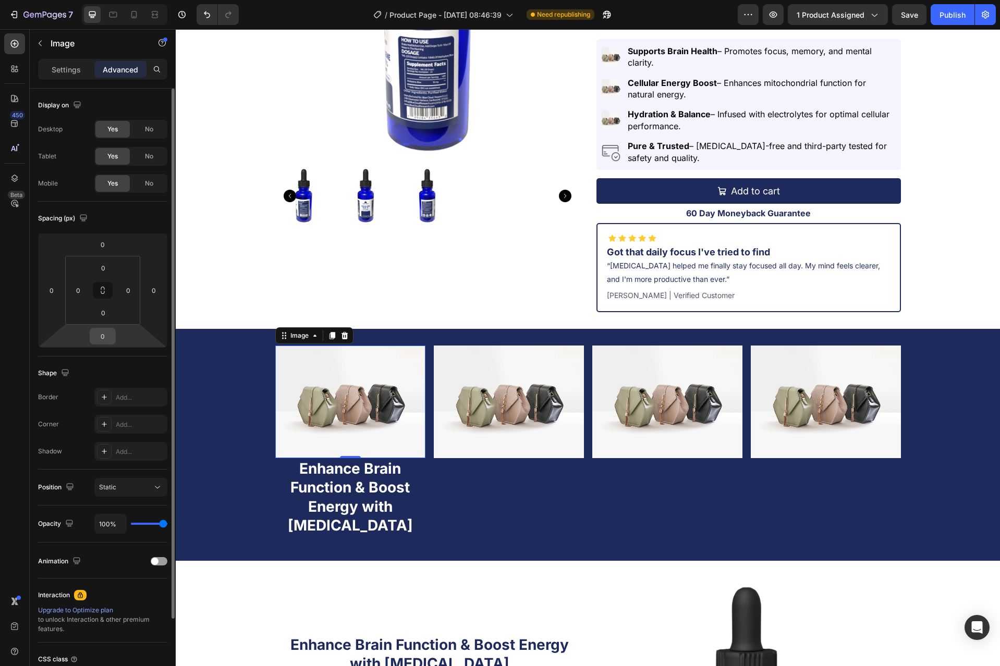
click at [105, 336] on input "0" at bounding box center [102, 336] width 21 height 16
type input "15"
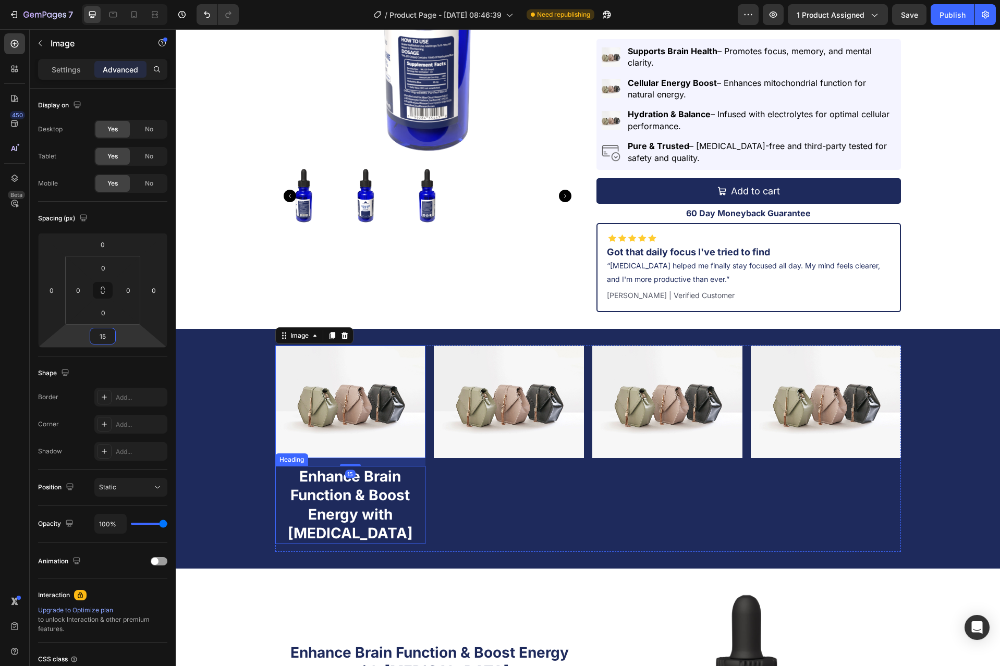
click at [363, 478] on p "Enhance Brain Function & Boost Energy with [MEDICAL_DATA]" at bounding box center [350, 505] width 148 height 76
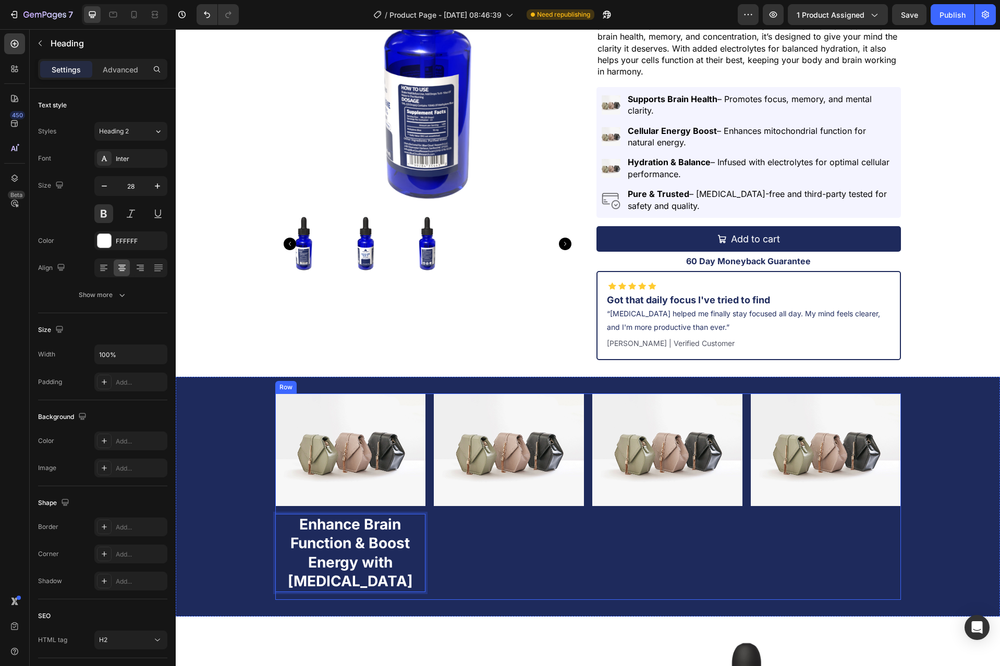
scroll to position [156, 0]
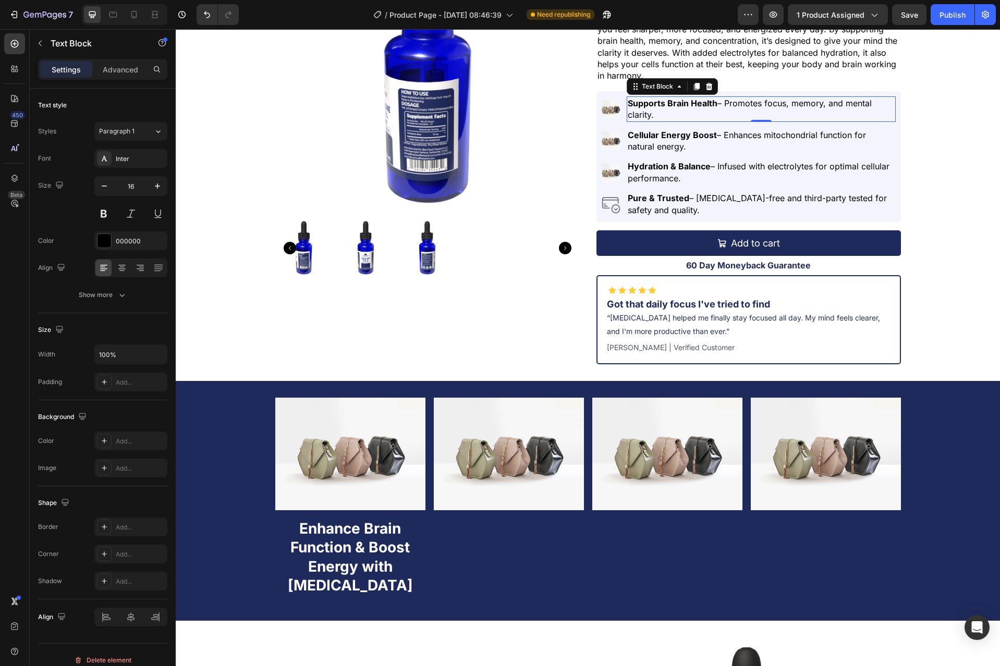
click at [677, 104] on strong "Supports Brain Health" at bounding box center [672, 103] width 90 height 10
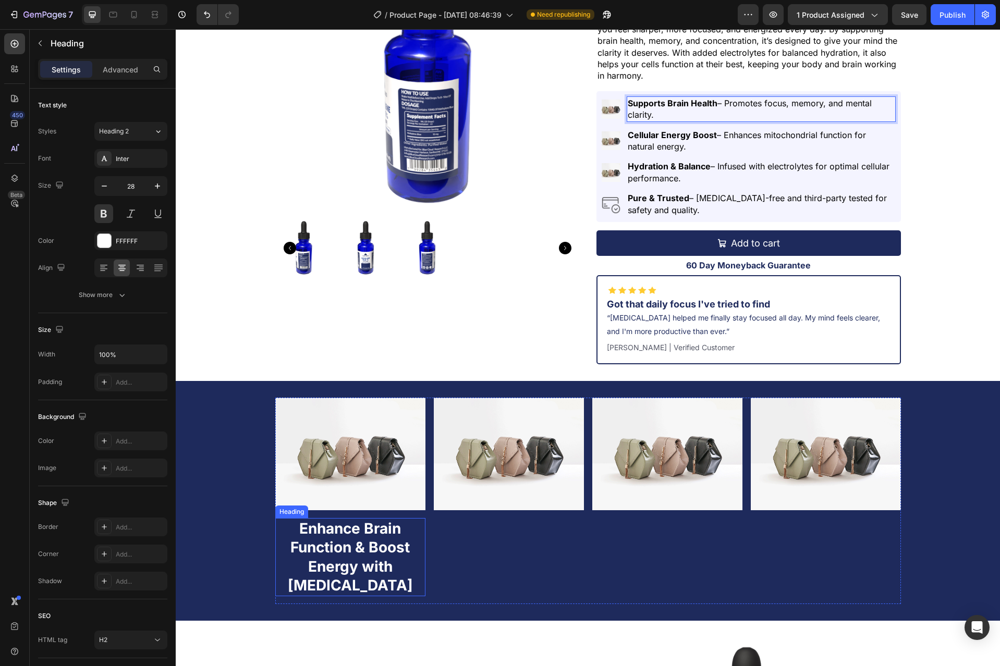
click at [344, 549] on p "Enhance Brain Function & Boost Energy with [MEDICAL_DATA]" at bounding box center [350, 557] width 148 height 76
click at [662, 103] on strong "Supports Brain Health" at bounding box center [672, 103] width 90 height 10
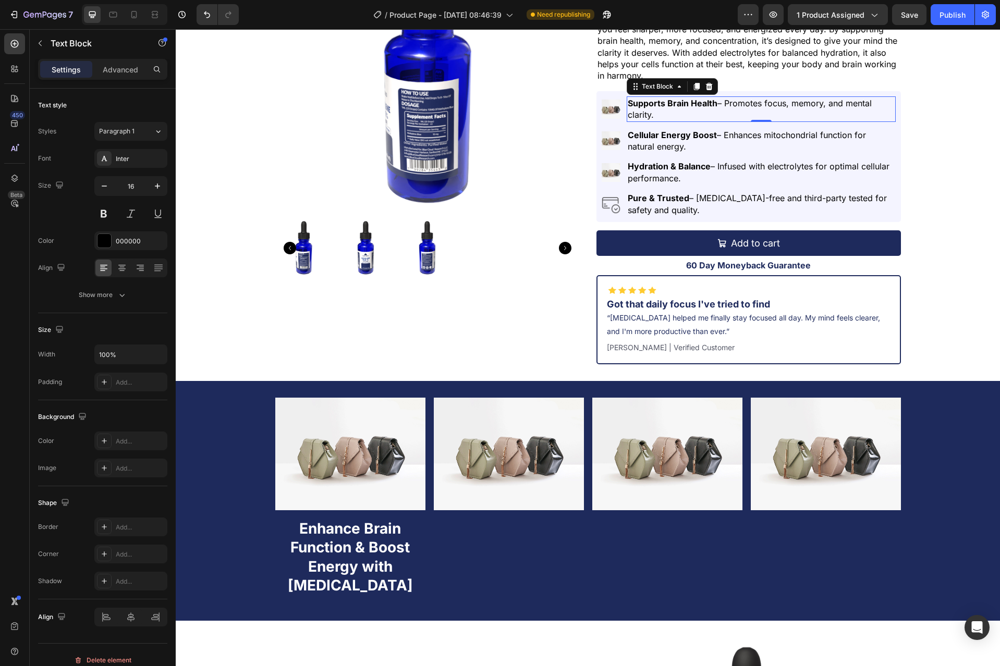
click at [705, 101] on strong "Supports Brain Health" at bounding box center [672, 103] width 90 height 10
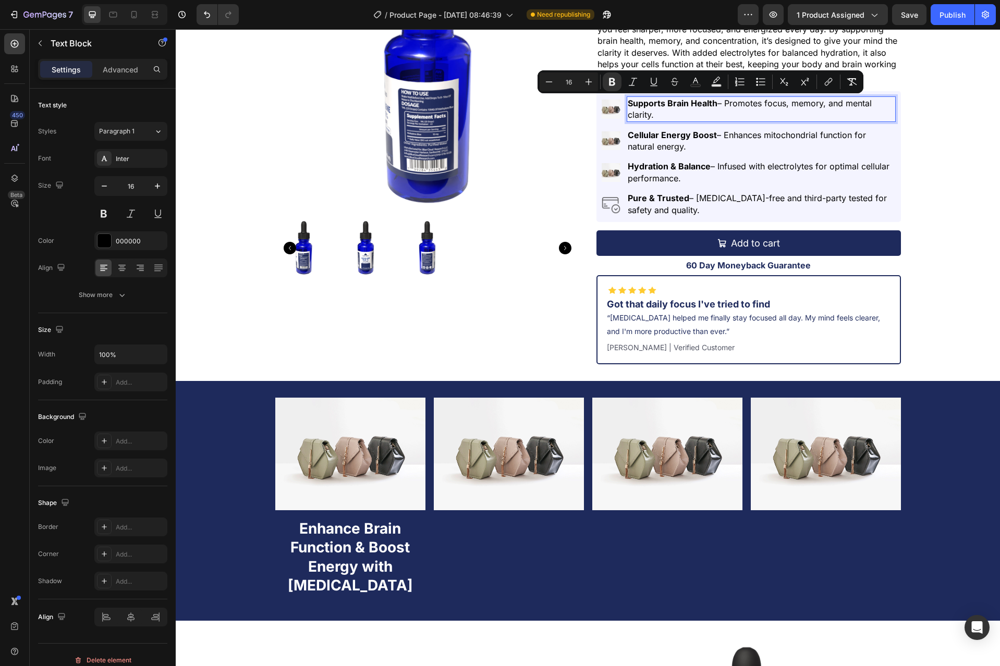
click at [713, 103] on p "Supports Brain Health – Promotes focus, memory, and mental clarity." at bounding box center [760, 108] width 266 height 23
drag, startPoint x: 712, startPoint y: 103, endPoint x: 626, endPoint y: 106, distance: 86.6
click at [627, 106] on strong "Supports Brain Health" at bounding box center [672, 103] width 90 height 10
copy strong "Supports Brain Health"
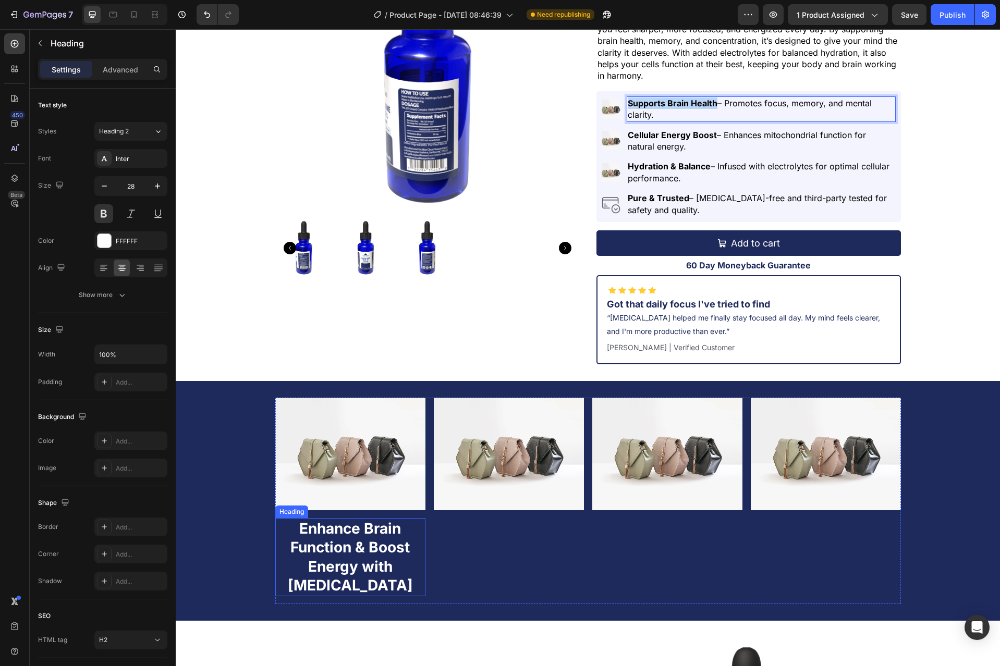
click at [365, 532] on p "Enhance Brain Function & Boost Energy with [MEDICAL_DATA]" at bounding box center [350, 557] width 148 height 76
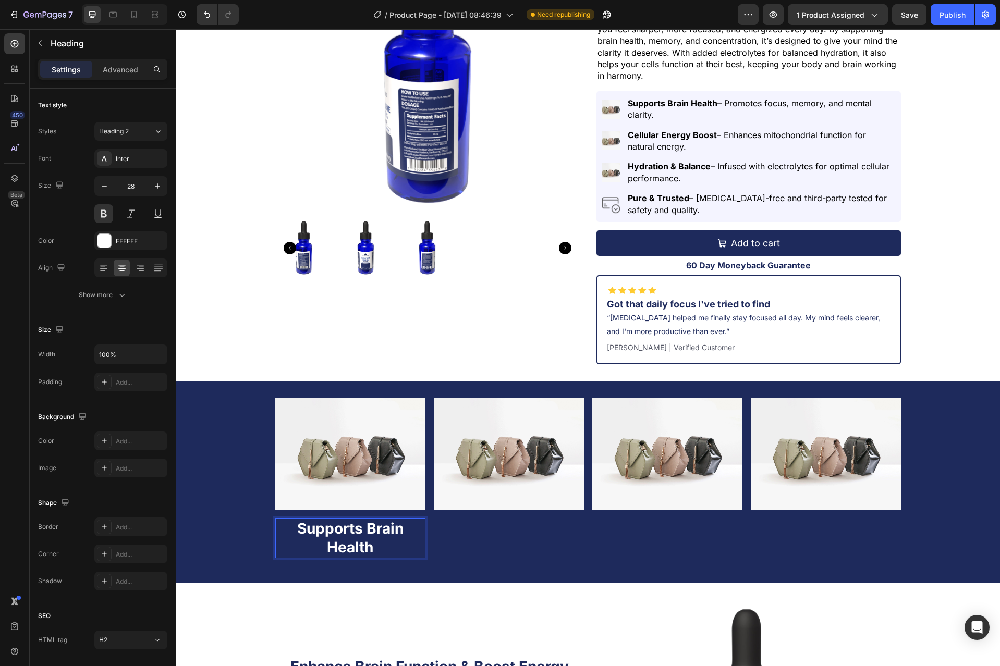
click at [405, 539] on p "Supports Brain Health" at bounding box center [350, 538] width 148 height 38
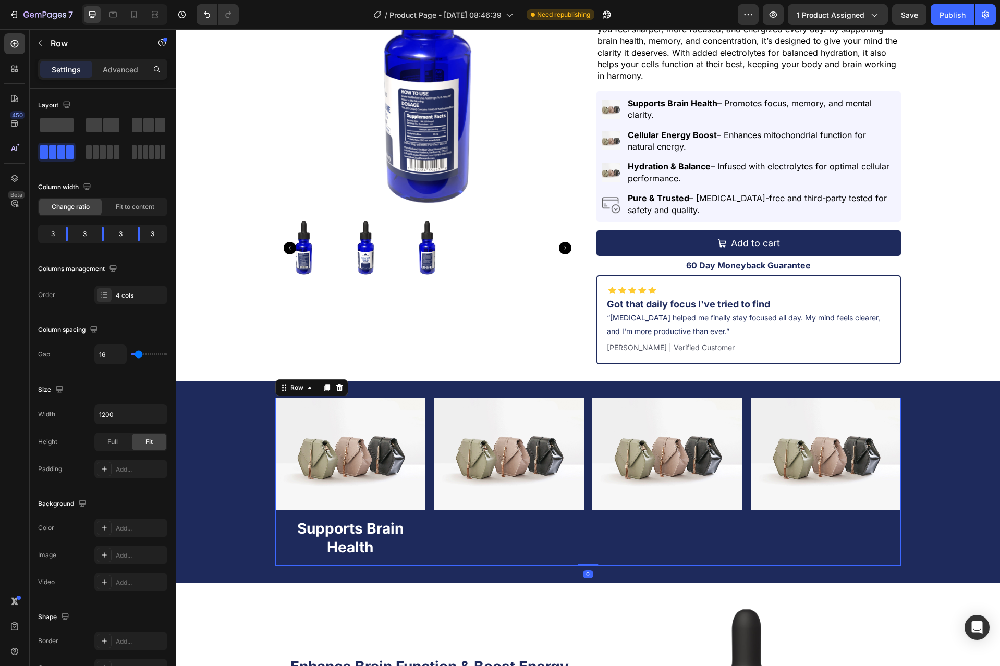
click at [449, 536] on div "Image" at bounding box center [509, 482] width 150 height 168
click at [393, 536] on p "Supports Brain Health" at bounding box center [350, 538] width 148 height 38
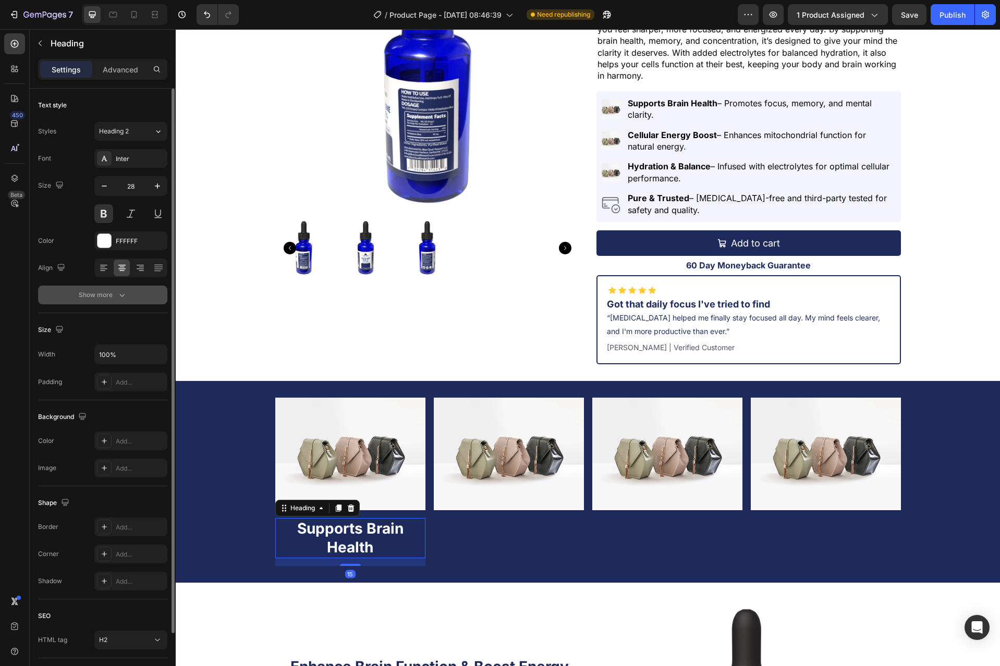
click at [105, 292] on div "Show more" at bounding box center [103, 295] width 48 height 10
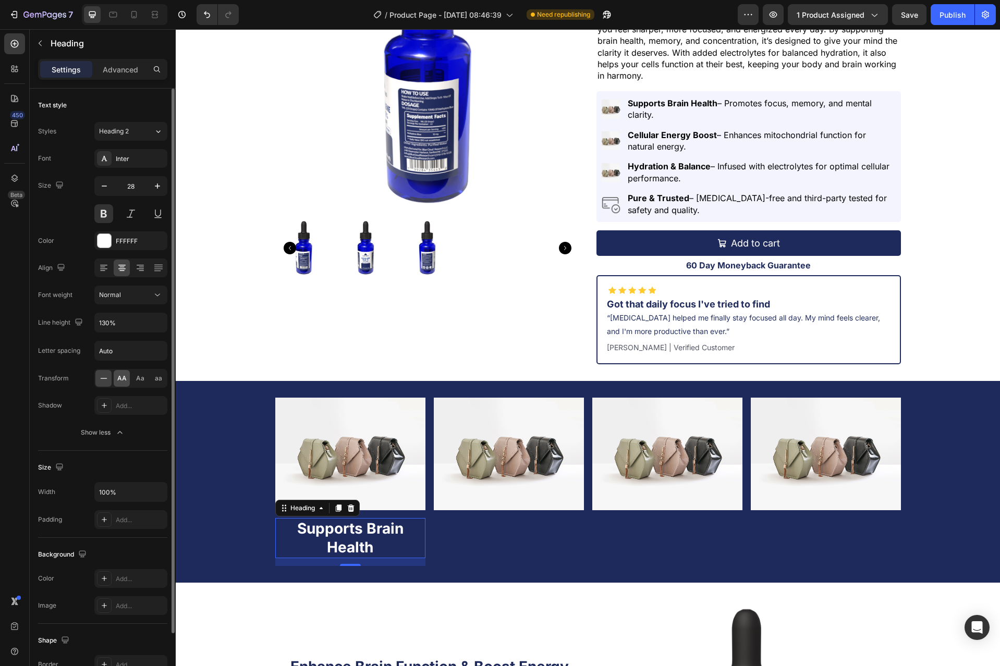
click at [119, 383] on span "AA" at bounding box center [121, 378] width 9 height 9
click at [106, 184] on icon "button" at bounding box center [104, 186] width 10 height 10
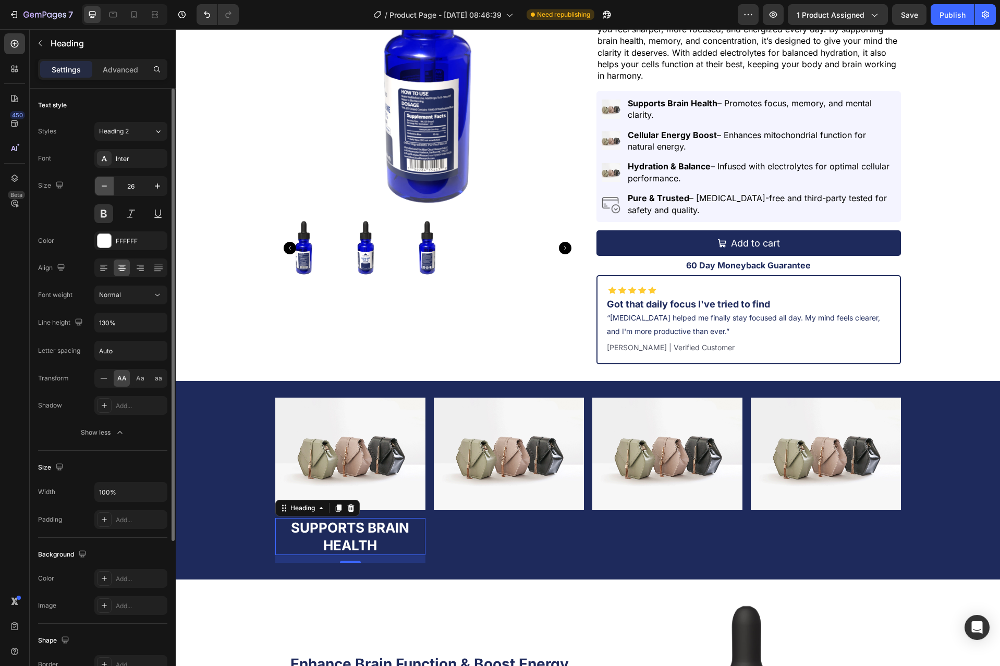
click at [106, 184] on icon "button" at bounding box center [104, 186] width 10 height 10
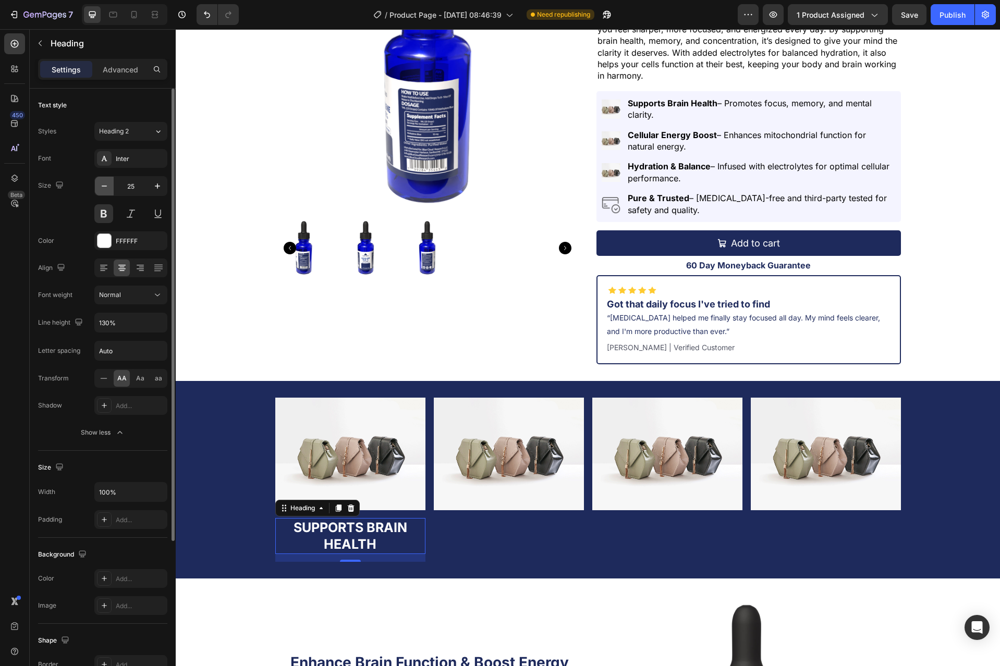
click at [106, 184] on icon "button" at bounding box center [104, 186] width 10 height 10
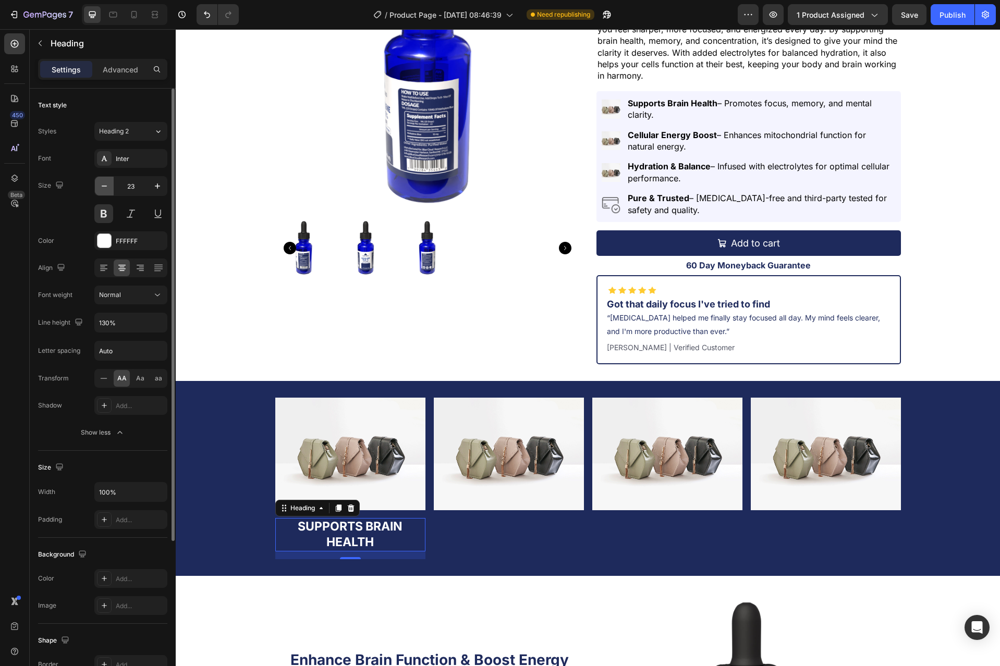
click at [106, 184] on icon "button" at bounding box center [104, 186] width 10 height 10
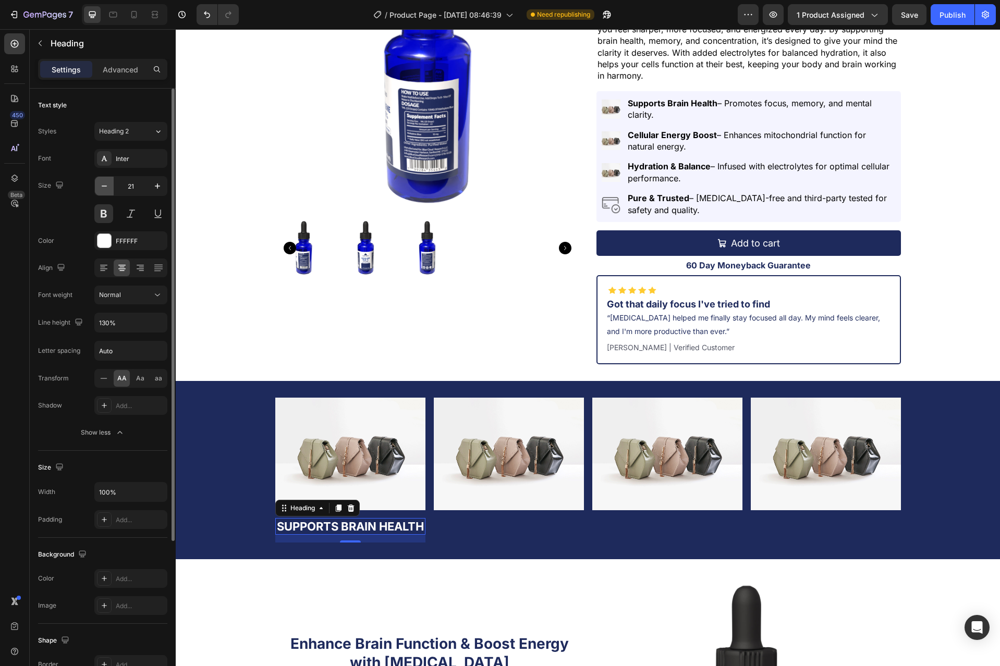
click at [106, 184] on icon "button" at bounding box center [104, 186] width 10 height 10
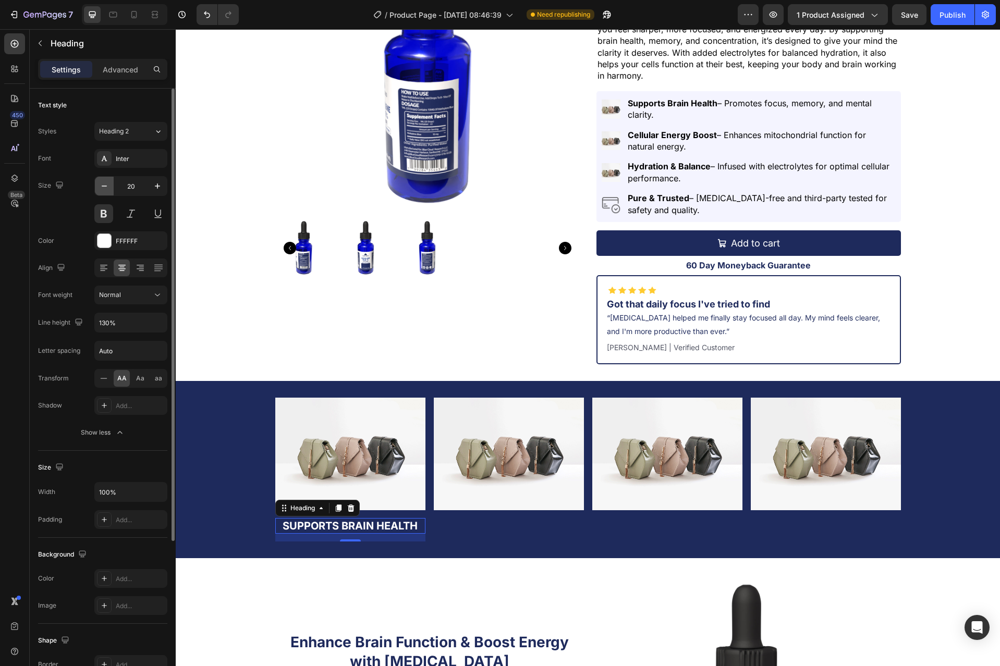
click at [106, 184] on icon "button" at bounding box center [104, 186] width 10 height 10
type input "18"
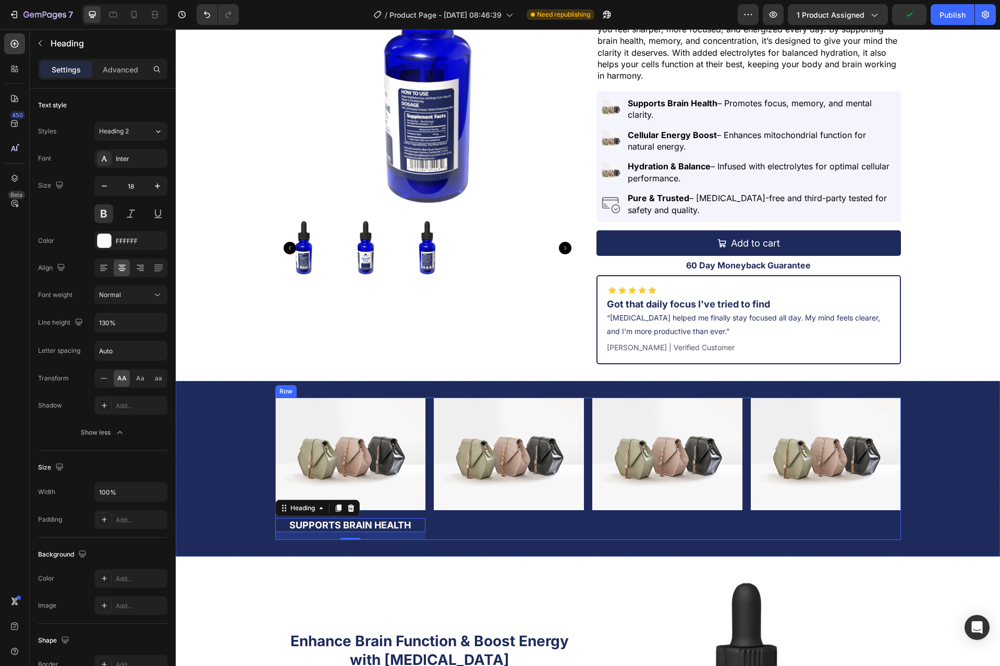
click at [454, 517] on div "Image" at bounding box center [509, 469] width 150 height 142
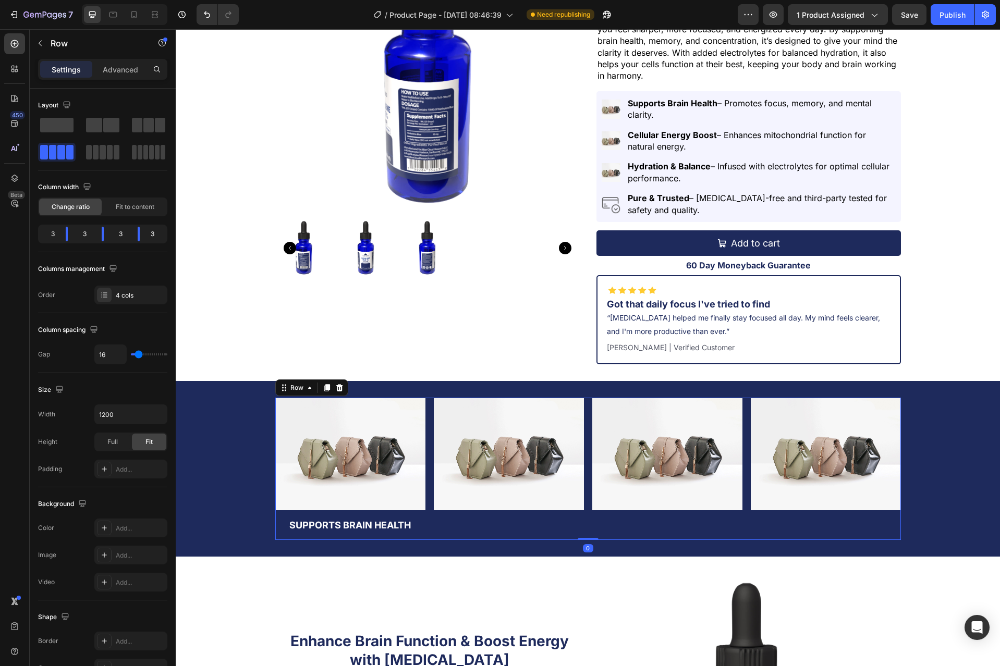
click at [459, 532] on div "Image" at bounding box center [509, 469] width 150 height 142
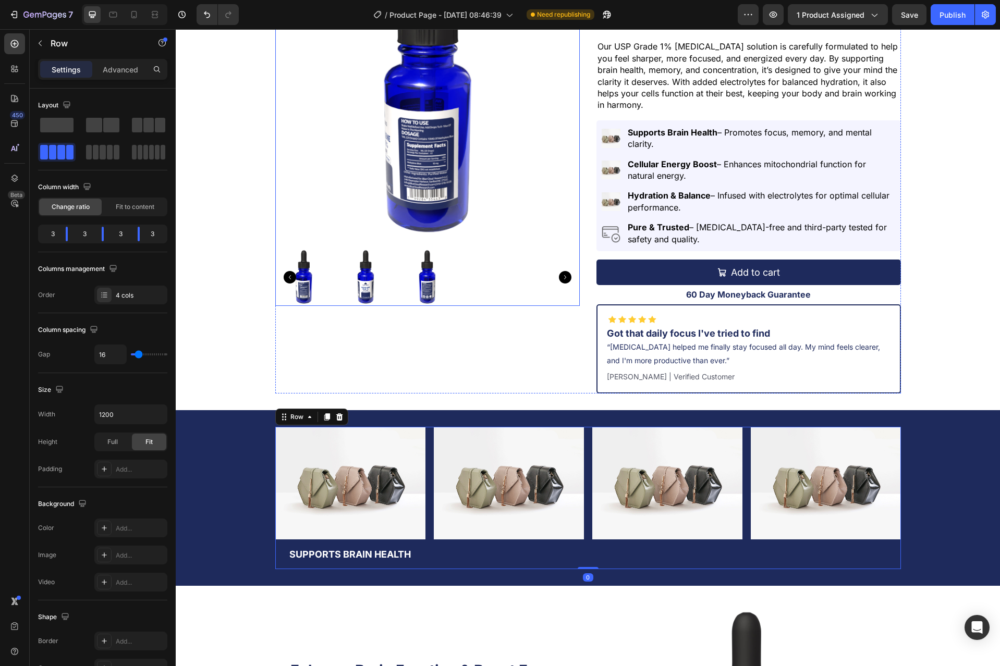
scroll to position [0, 0]
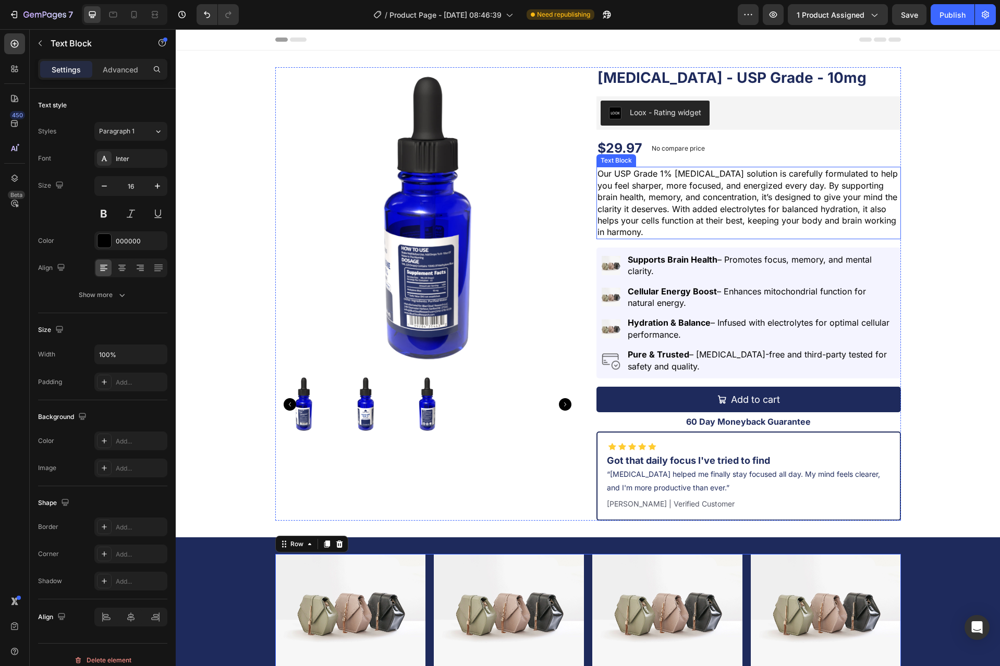
click at [634, 191] on p "Our USP Grade 1% [MEDICAL_DATA] solution is carefully formulated to help you fe…" at bounding box center [748, 203] width 302 height 70
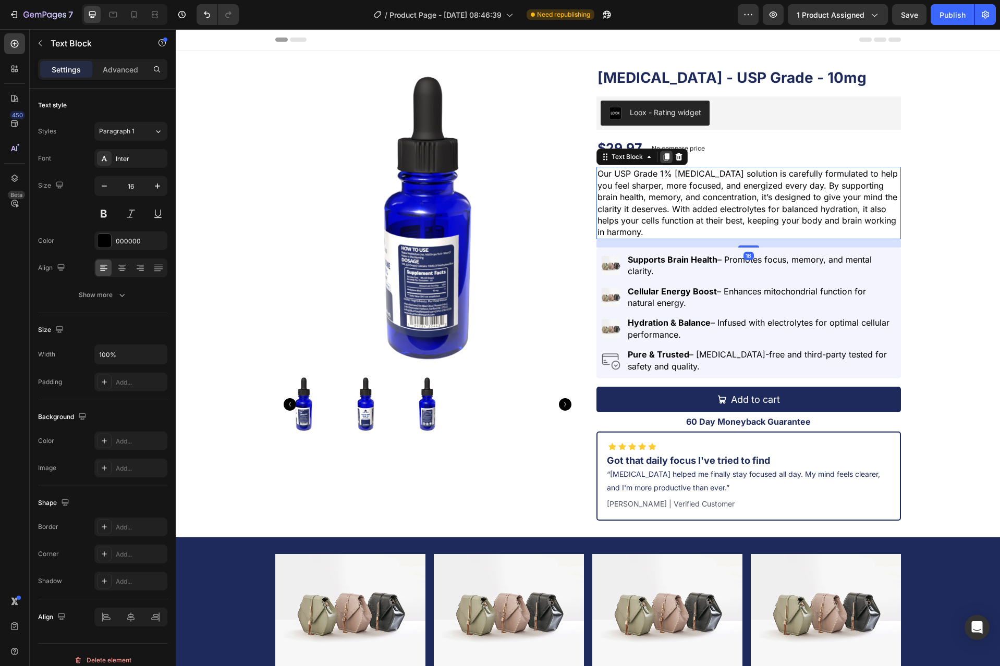
click at [663, 157] on icon at bounding box center [666, 157] width 6 height 7
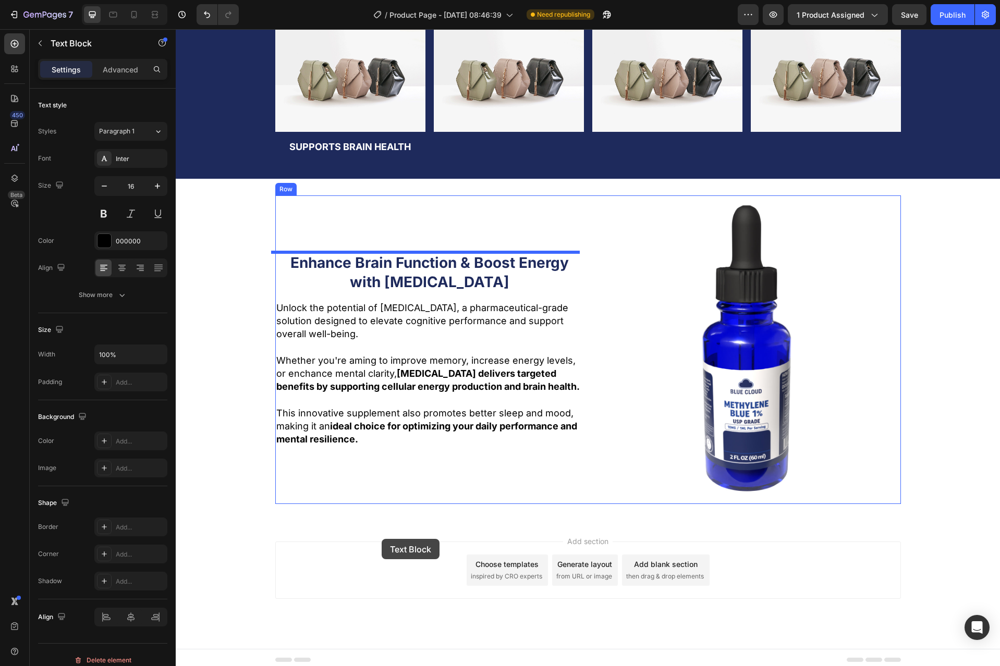
scroll to position [620, 0]
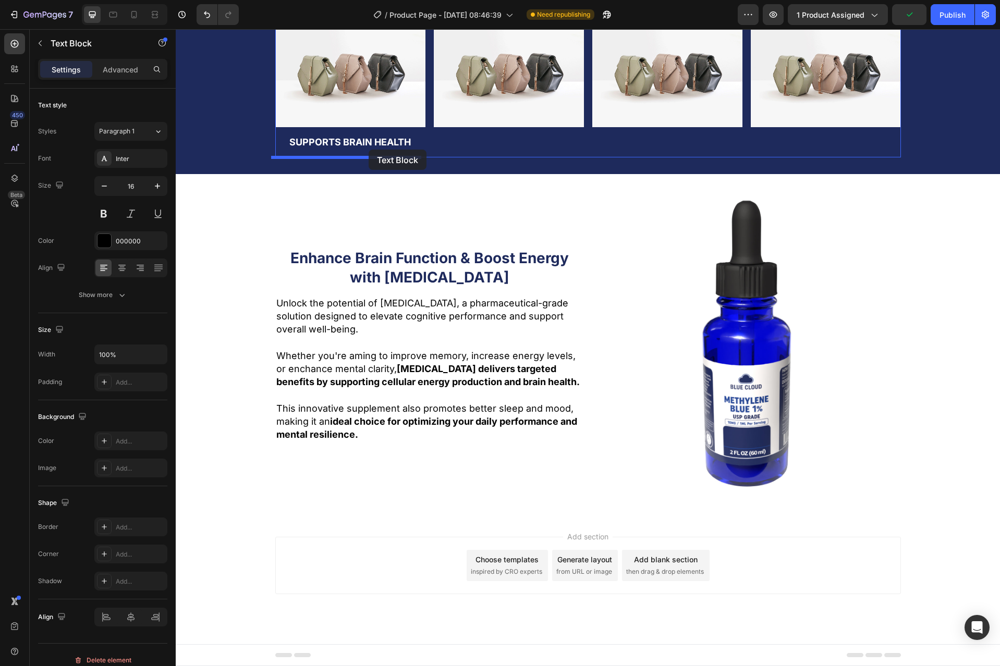
drag, startPoint x: 598, startPoint y: 138, endPoint x: 368, endPoint y: 150, distance: 230.1
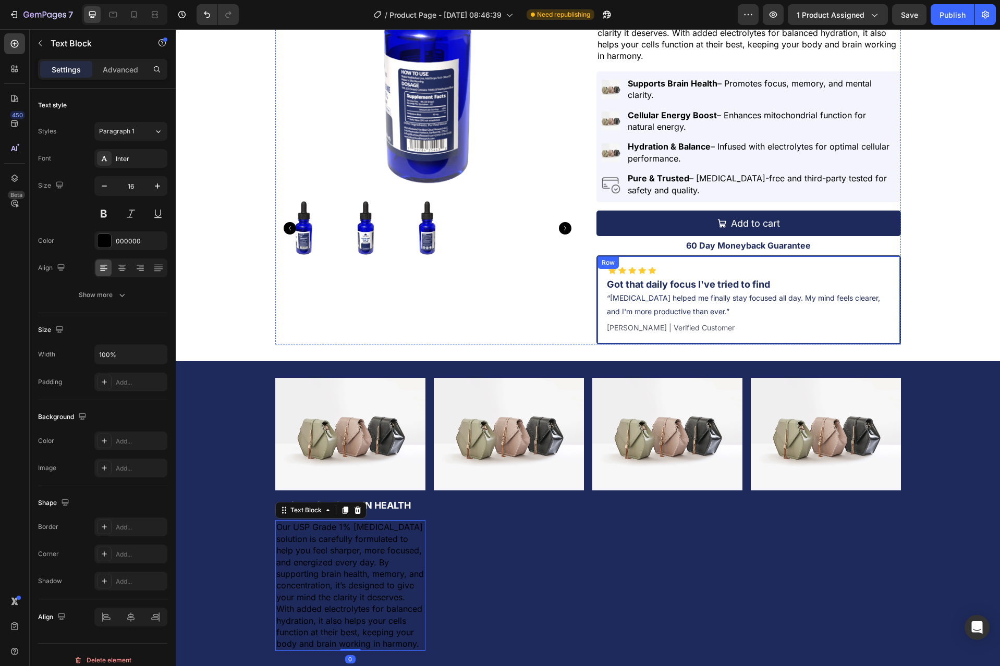
scroll to position [151, 0]
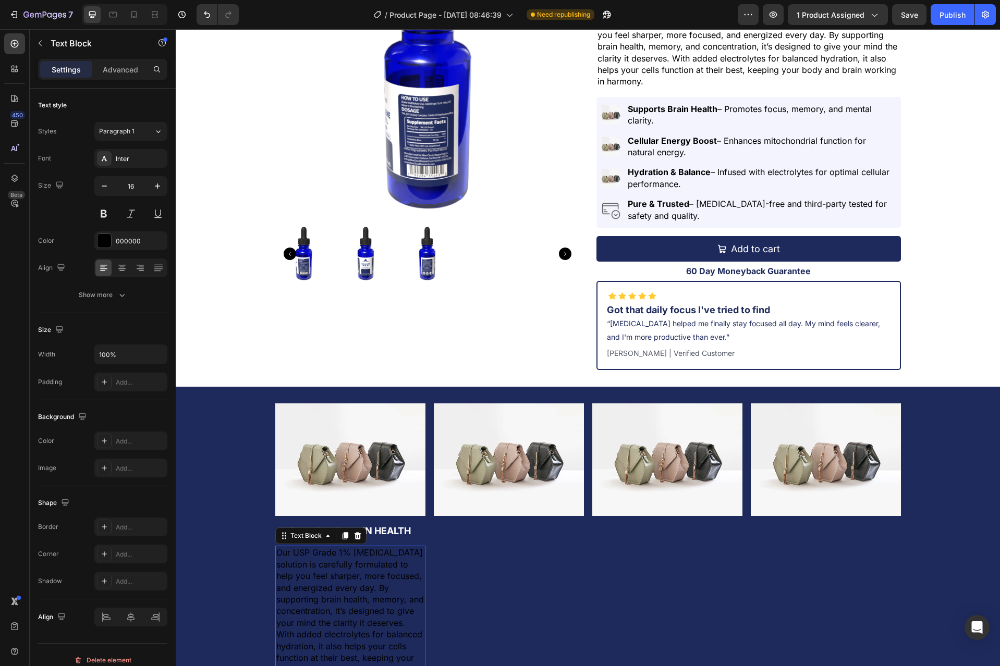
click at [378, 581] on p "Our USP Grade 1% [MEDICAL_DATA] solution is carefully formulated to help you fe…" at bounding box center [350, 611] width 148 height 128
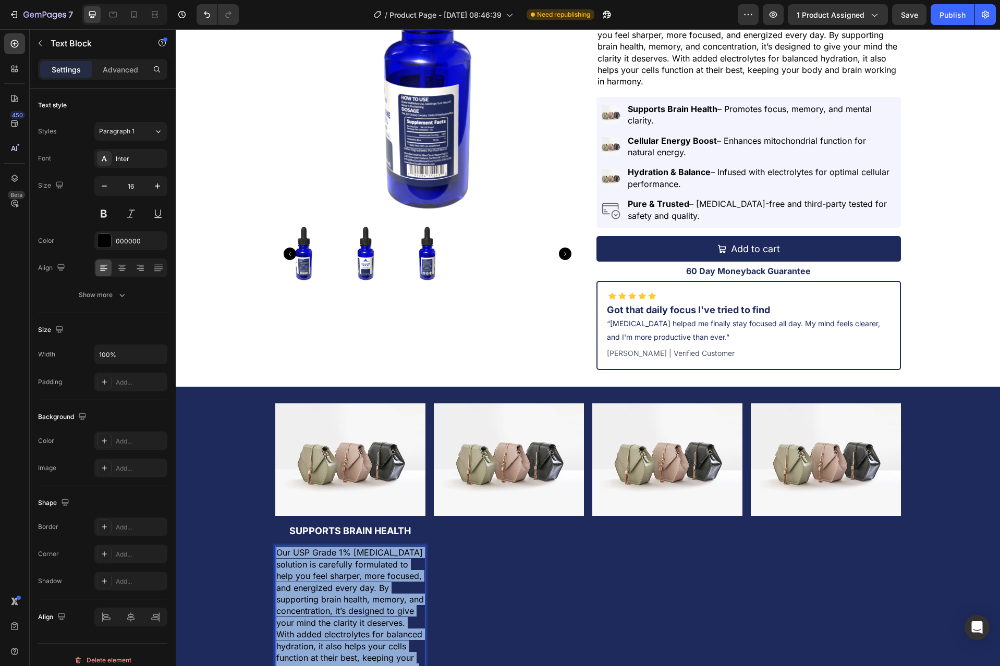
click at [378, 581] on p "Our USP Grade 1% [MEDICAL_DATA] solution is carefully formulated to help you fe…" at bounding box center [350, 611] width 148 height 128
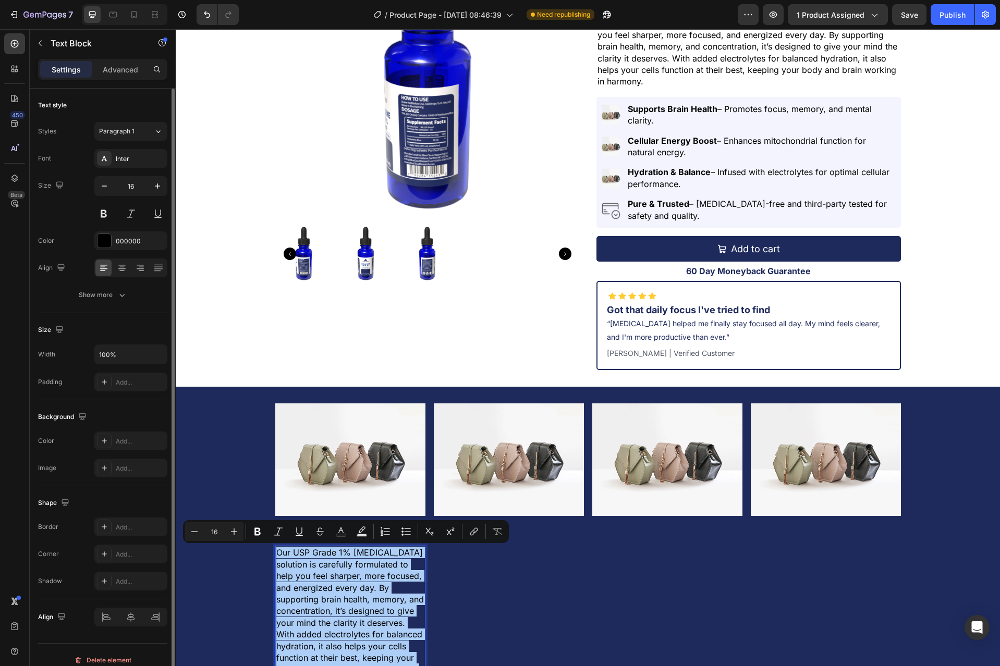
click at [111, 252] on div "Font Inter Size 16 Color 000000 Align Show more" at bounding box center [102, 226] width 129 height 155
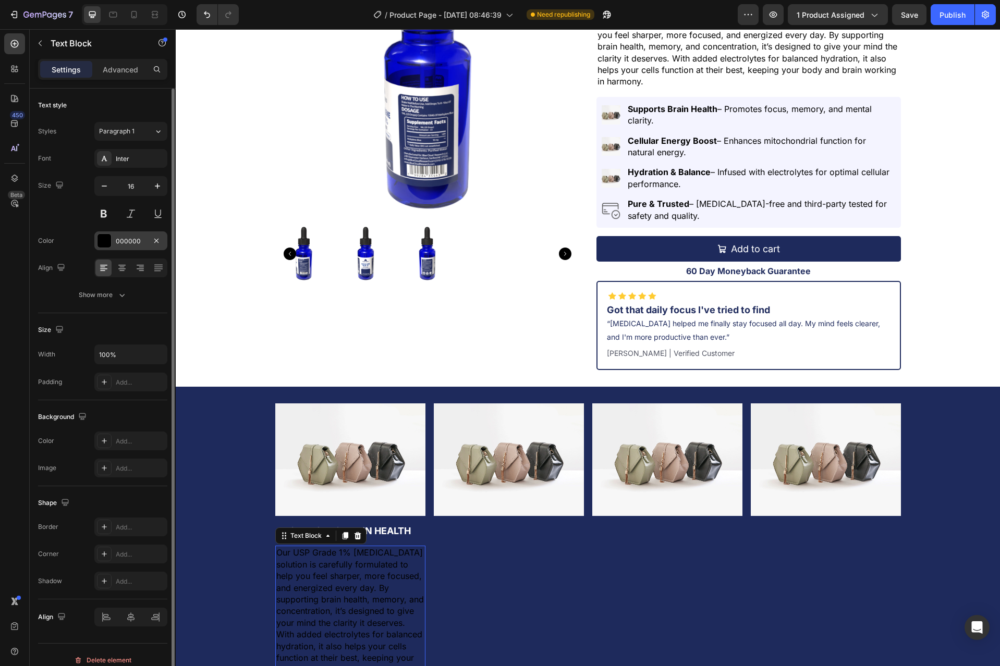
click at [109, 246] on div at bounding box center [104, 241] width 14 height 14
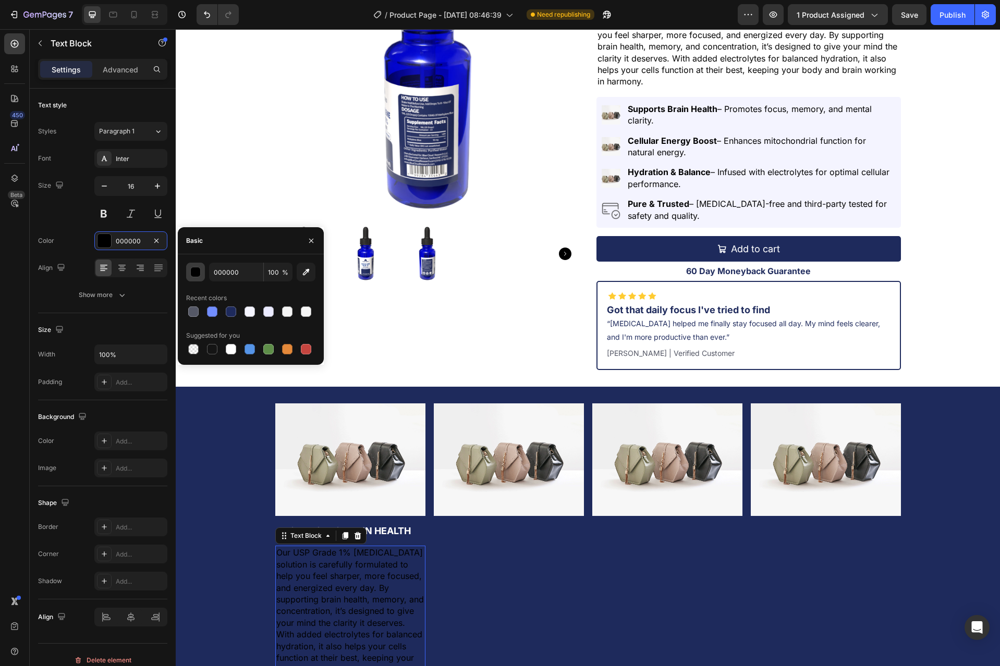
click at [194, 273] on div "button" at bounding box center [196, 272] width 10 height 10
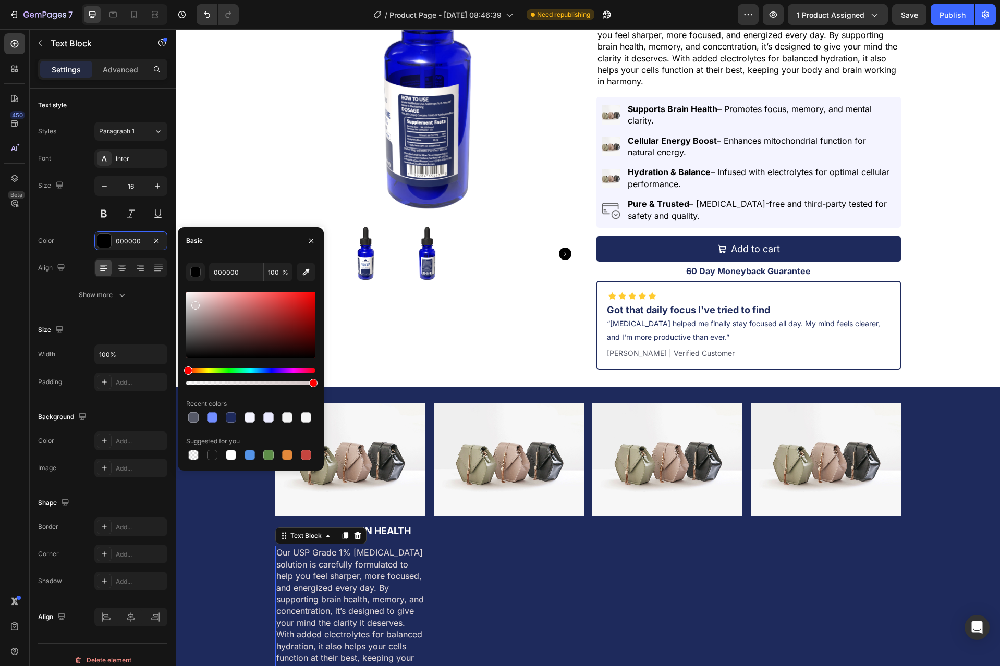
drag, startPoint x: 211, startPoint y: 320, endPoint x: 183, endPoint y: 291, distance: 40.9
click at [183, 291] on div "000000 100 % Recent colors Suggested for you" at bounding box center [251, 363] width 146 height 200
type input "FFFFFF"
click at [732, 111] on p "Supports Brain Health – Promotes focus, memory, and mental clarity." at bounding box center [760, 114] width 266 height 23
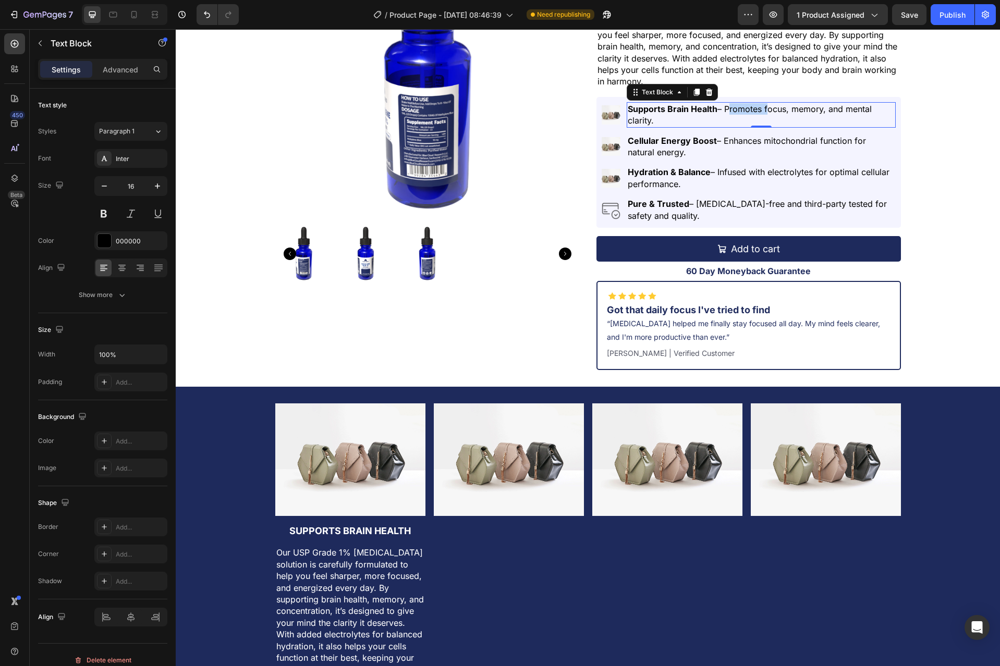
click at [732, 111] on p "Supports Brain Health – Promotes focus, memory, and mental clarity." at bounding box center [760, 114] width 266 height 23
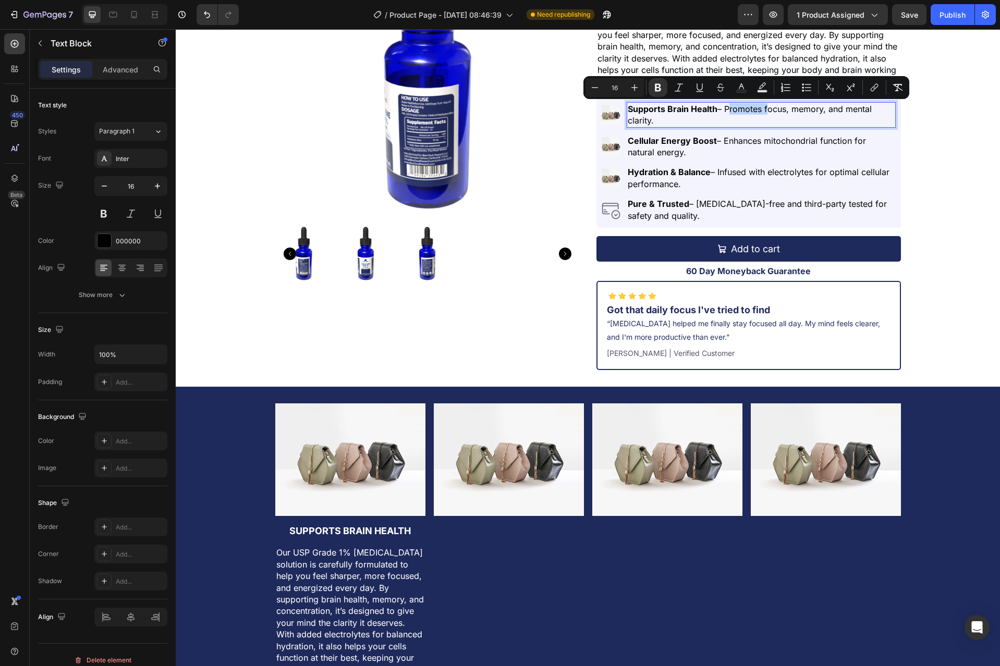
click at [728, 121] on p "Supports Brain Health – Promotes focus, memory, and mental clarity." at bounding box center [760, 114] width 266 height 23
drag, startPoint x: 735, startPoint y: 118, endPoint x: 722, endPoint y: 111, distance: 14.9
click at [722, 111] on p "Supports Brain Health – Promotes focus, memory, and mental clarity." at bounding box center [760, 114] width 266 height 23
copy p "Promotes focus, memory, and mental clarity."
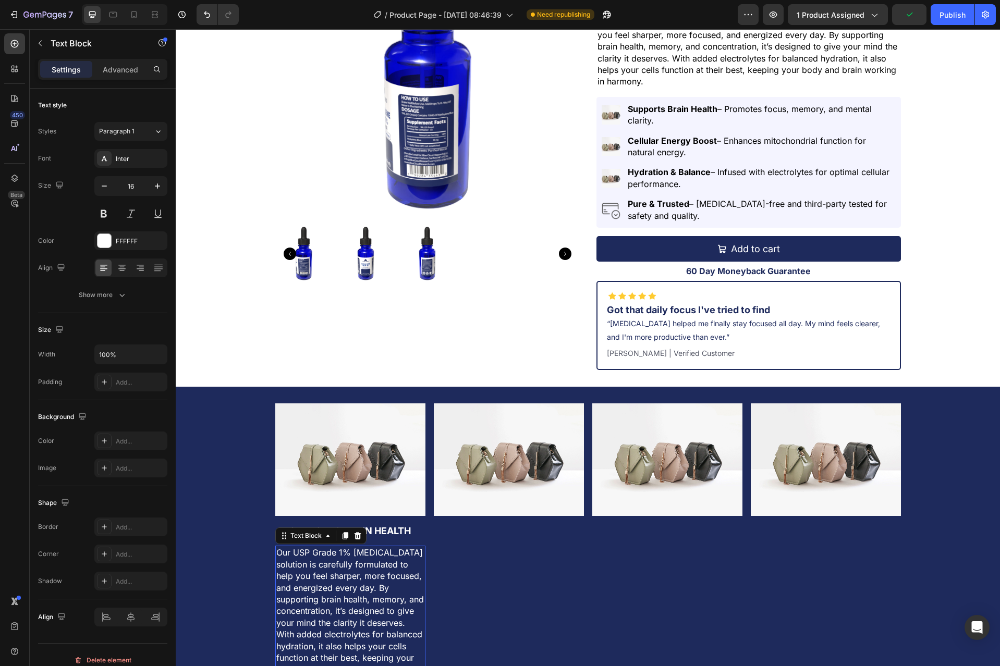
click at [338, 626] on p "Our USP Grade 1% [MEDICAL_DATA] solution is carefully formulated to help you fe…" at bounding box center [350, 611] width 148 height 128
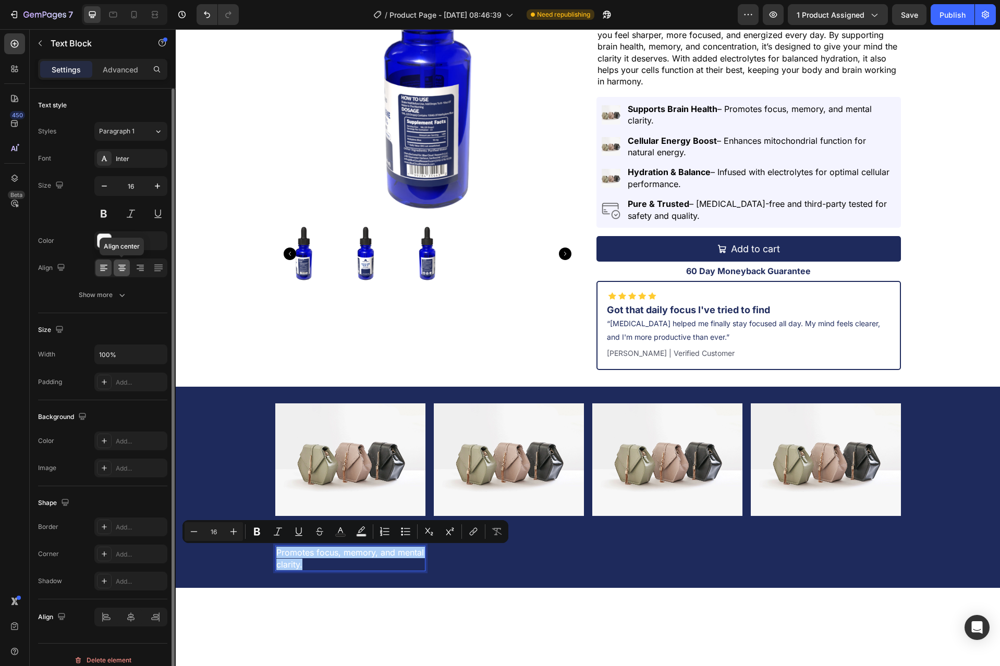
click at [121, 265] on icon at bounding box center [121, 265] width 7 height 1
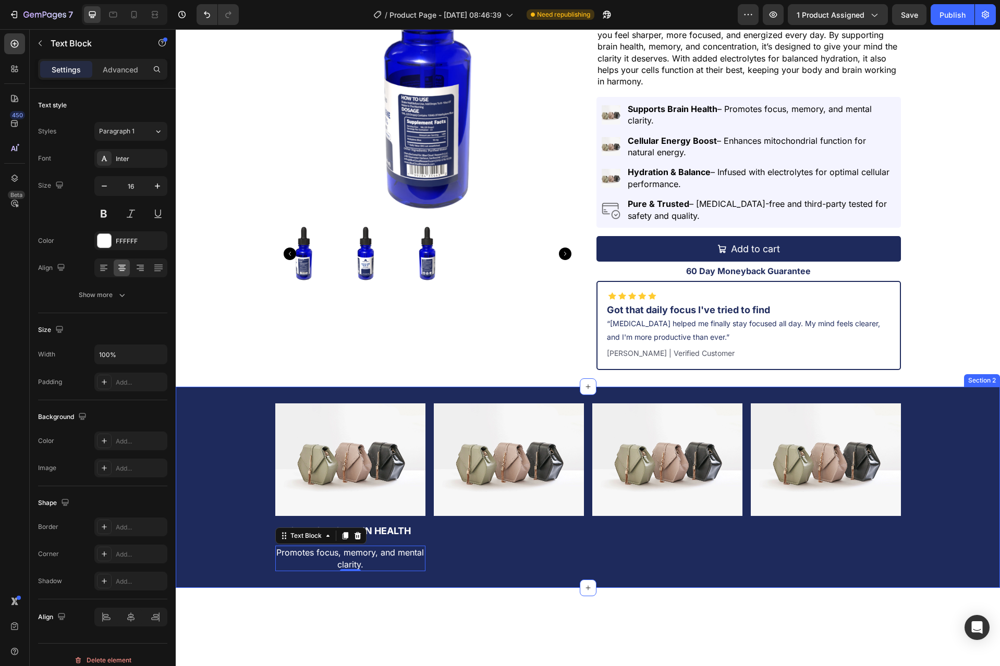
click at [471, 572] on div "Image Supports Brain Health Heading Promotes focus, memory, and mental clarity.…" at bounding box center [588, 487] width 824 height 201
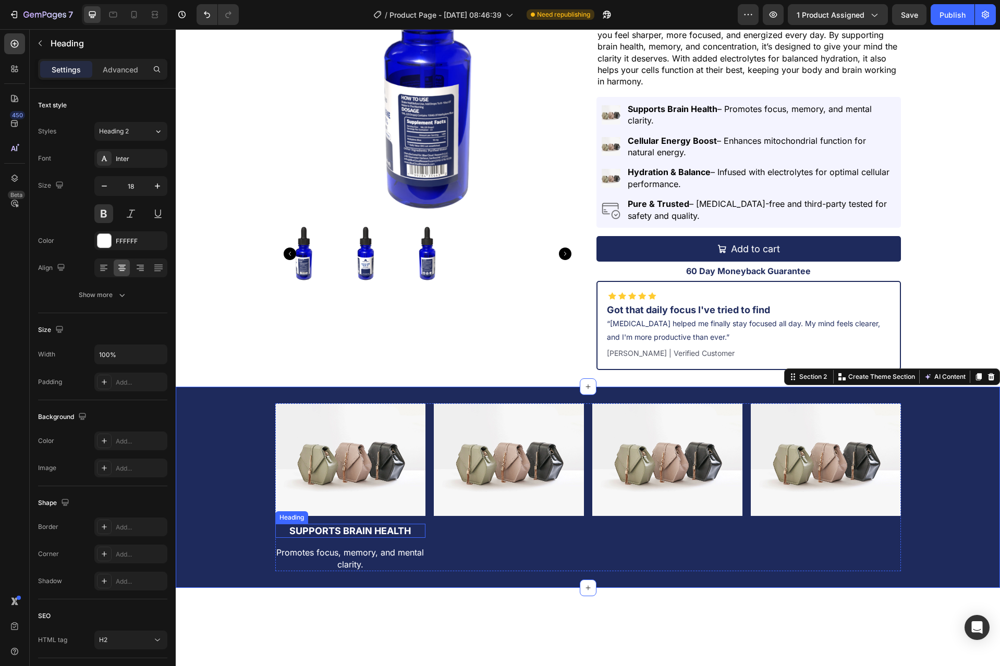
click at [391, 532] on p "Supports Brain Health" at bounding box center [350, 531] width 148 height 12
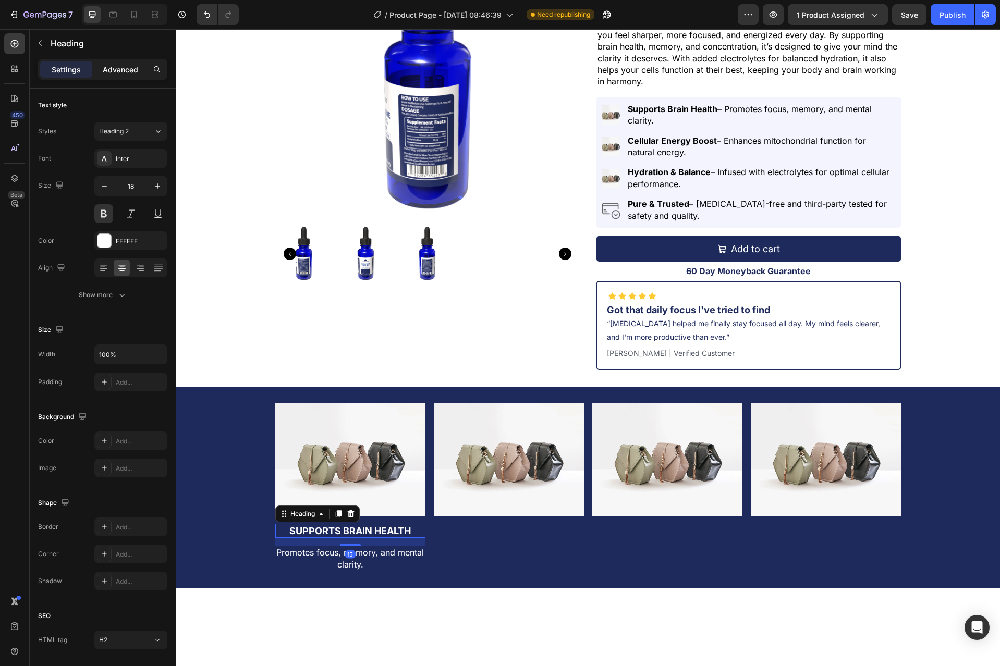
click at [121, 70] on p "Advanced" at bounding box center [120, 69] width 35 height 11
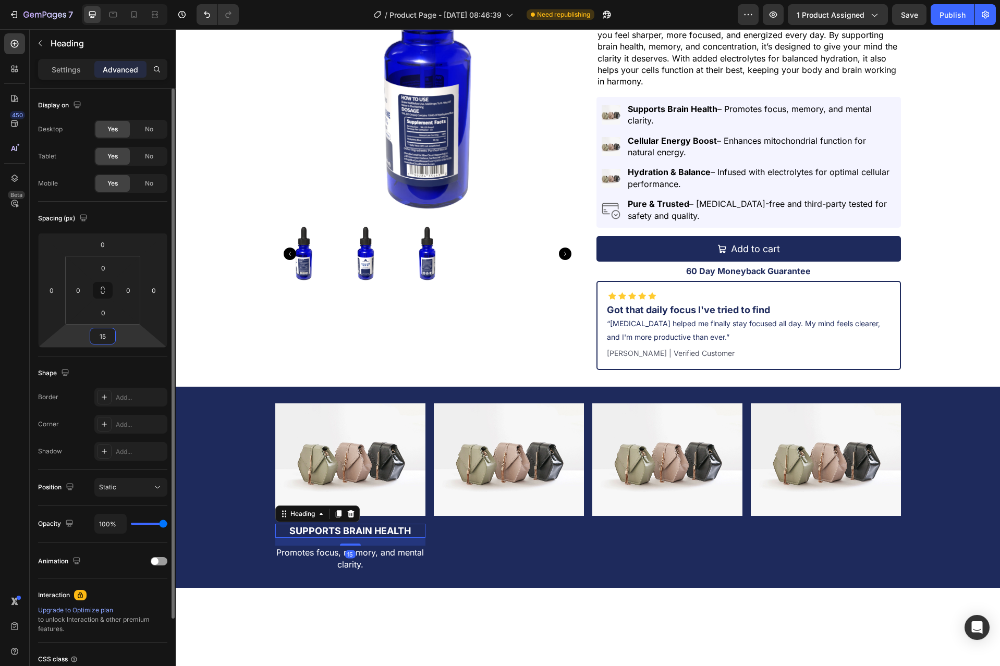
click at [107, 338] on input "15" at bounding box center [102, 336] width 21 height 16
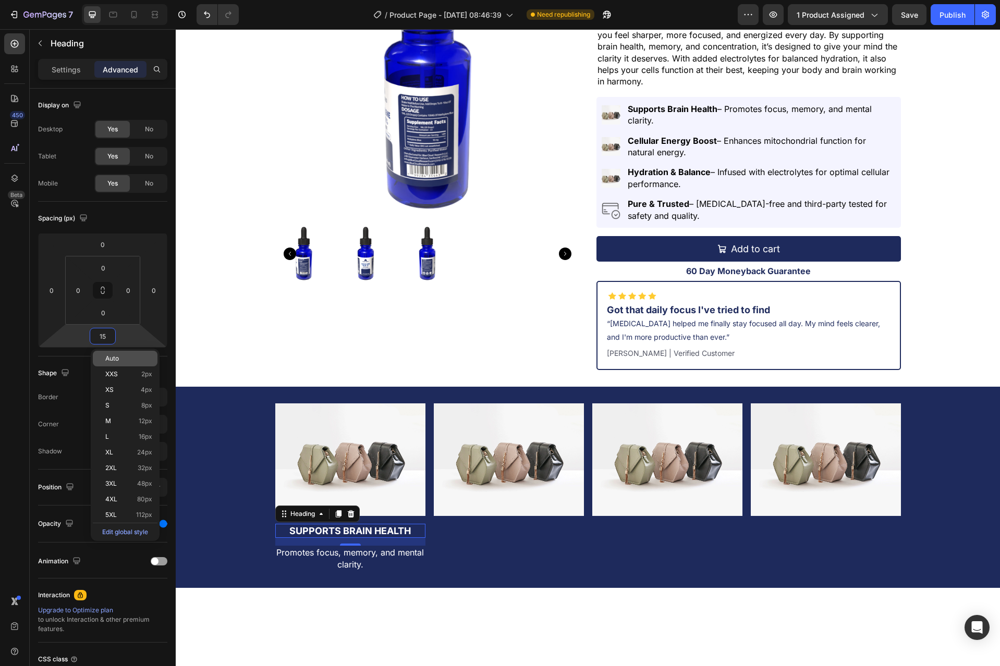
type input "0"
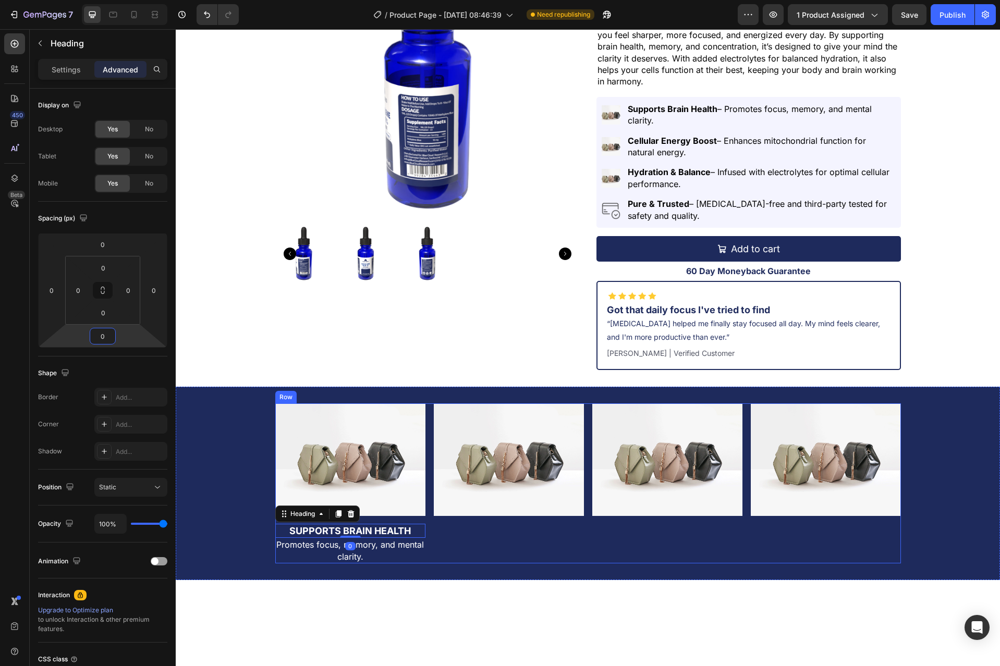
click at [468, 537] on div "Image" at bounding box center [509, 483] width 150 height 160
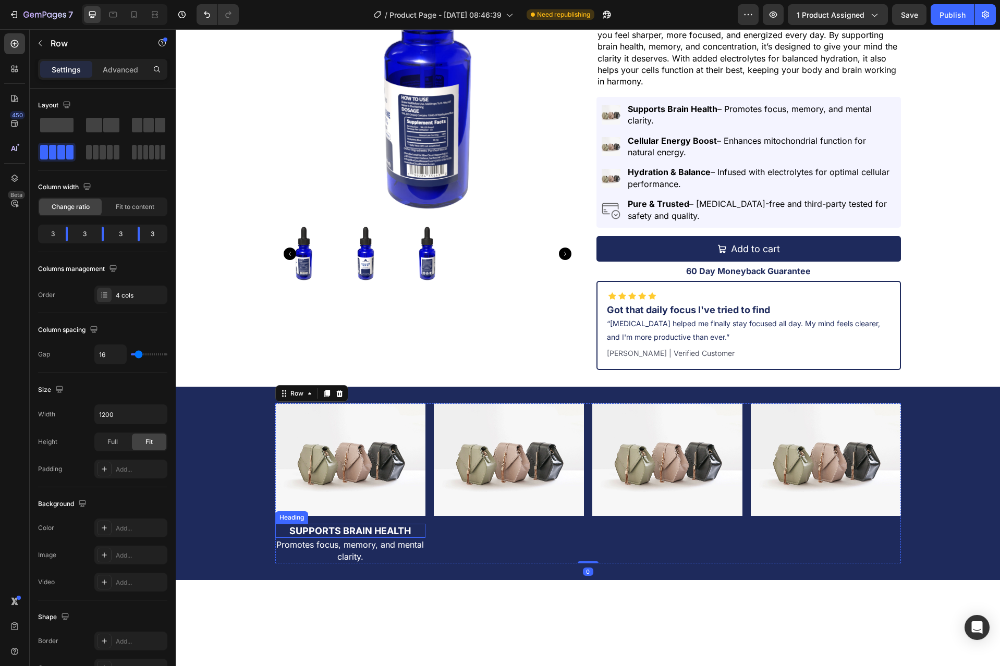
click at [396, 532] on p "Supports Brain Health" at bounding box center [350, 531] width 148 height 12
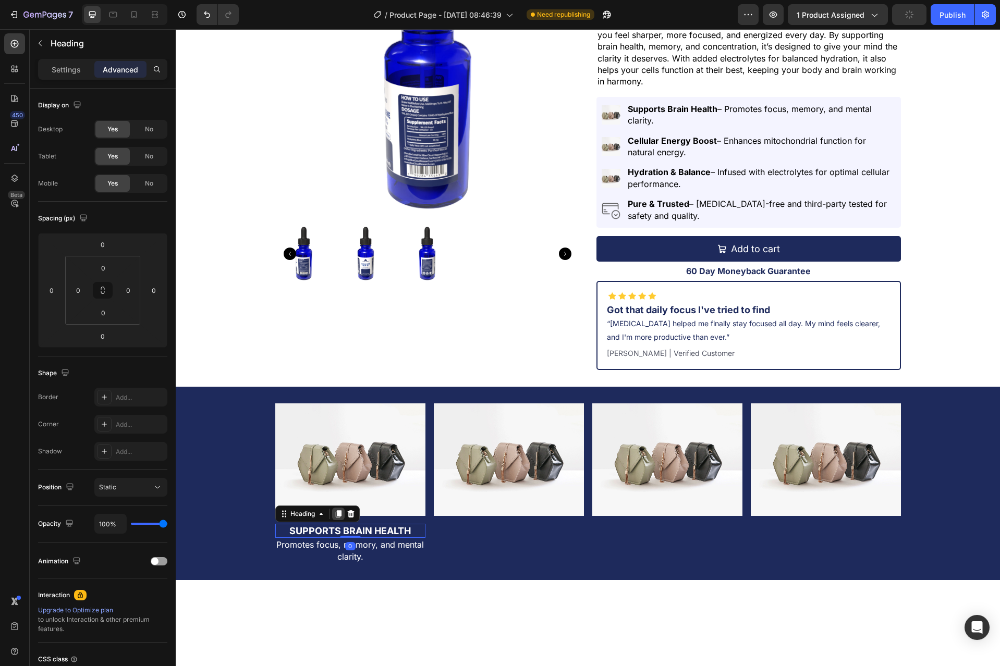
click at [336, 519] on div at bounding box center [338, 514] width 13 height 13
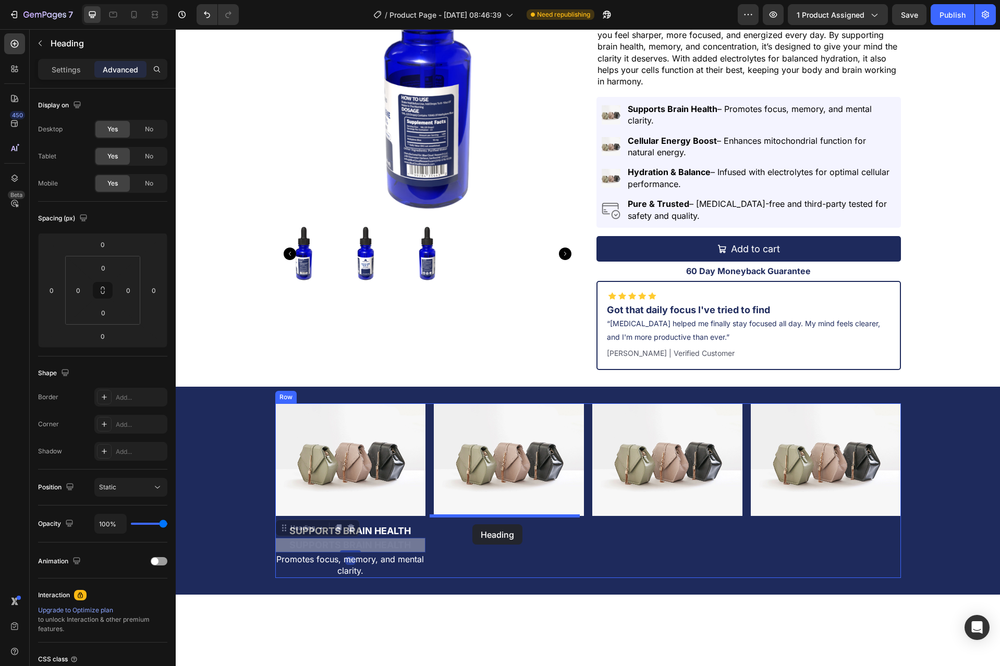
drag, startPoint x: 279, startPoint y: 532, endPoint x: 472, endPoint y: 524, distance: 193.0
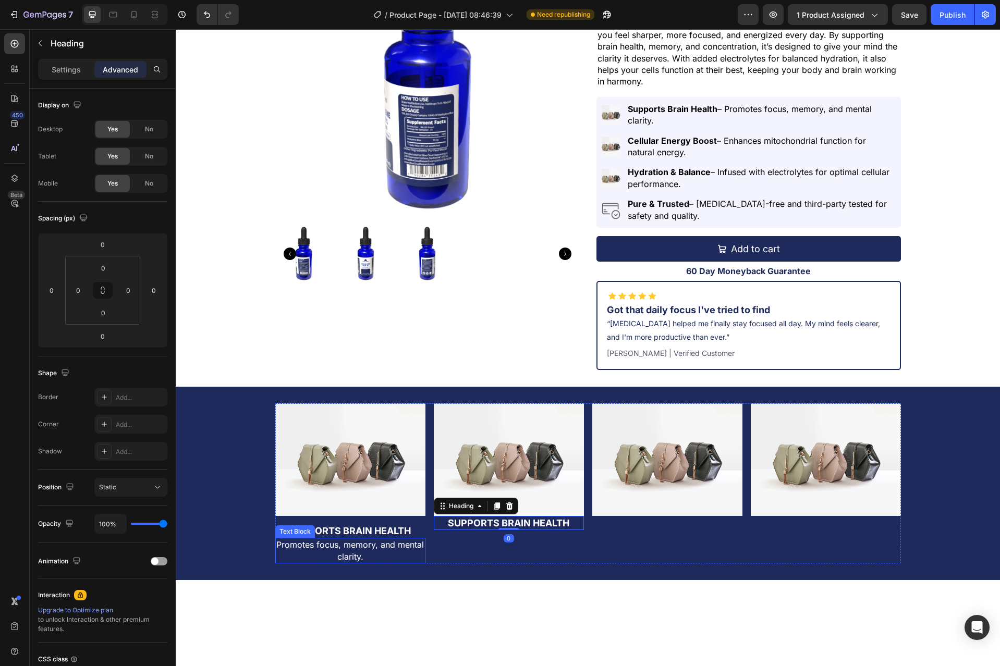
click at [395, 547] on p "Promotes focus, memory, and mental clarity." at bounding box center [350, 550] width 148 height 23
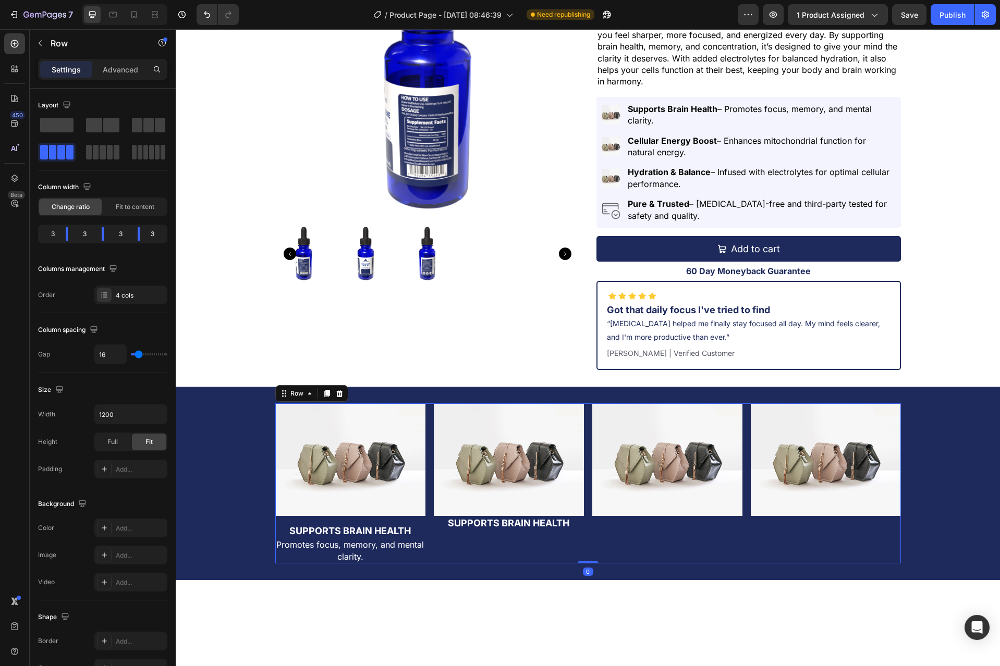
click at [463, 534] on div "Image Supports Brain Health Heading" at bounding box center [509, 483] width 150 height 160
click at [455, 505] on div "Heading" at bounding box center [450, 509] width 29 height 9
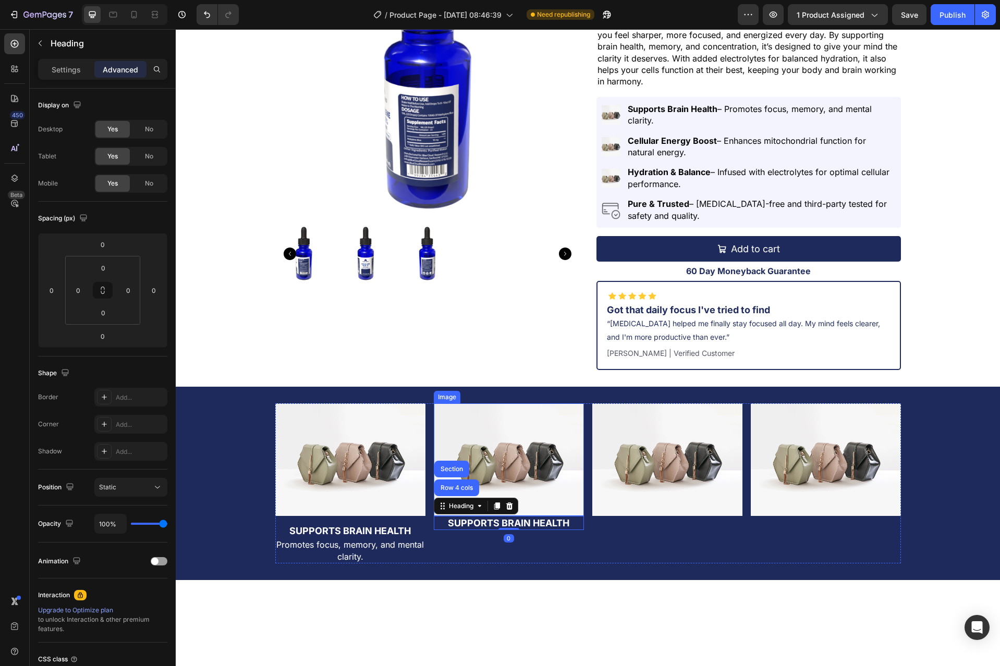
click at [486, 461] on img at bounding box center [509, 459] width 150 height 113
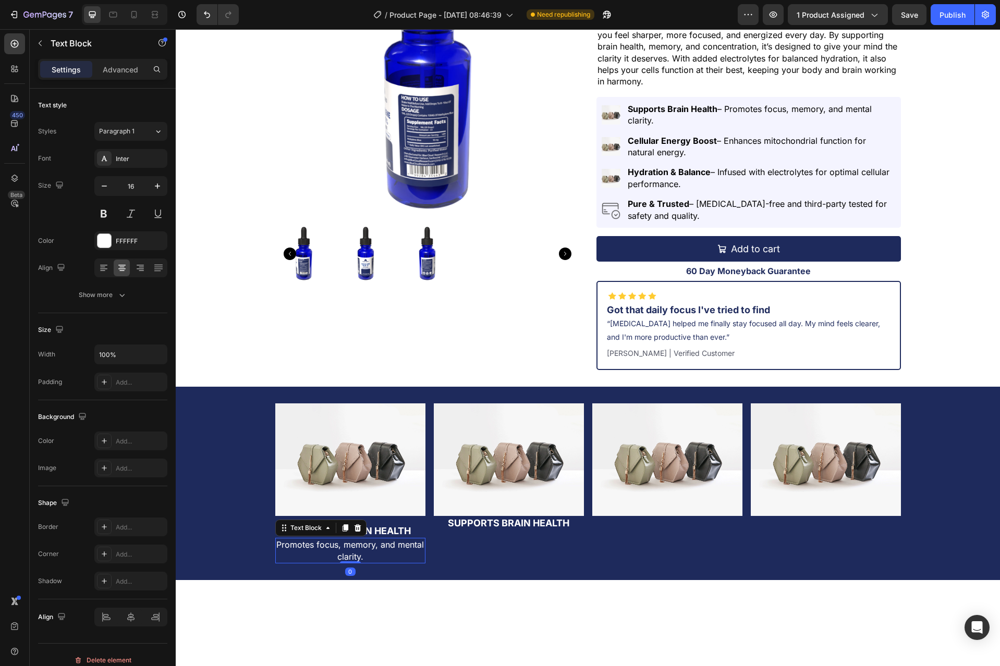
click at [397, 546] on p "Promotes focus, memory, and mental clarity." at bounding box center [350, 550] width 148 height 23
drag, startPoint x: 341, startPoint y: 529, endPoint x: 321, endPoint y: 538, distance: 21.7
click at [342, 529] on icon at bounding box center [345, 528] width 6 height 7
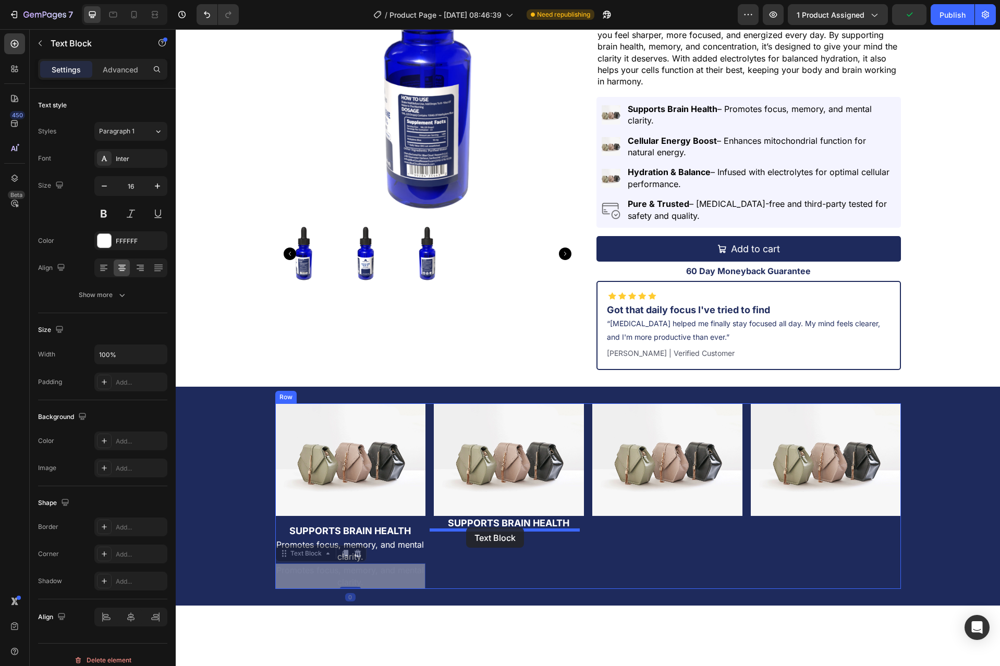
drag, startPoint x: 281, startPoint y: 552, endPoint x: 466, endPoint y: 527, distance: 186.7
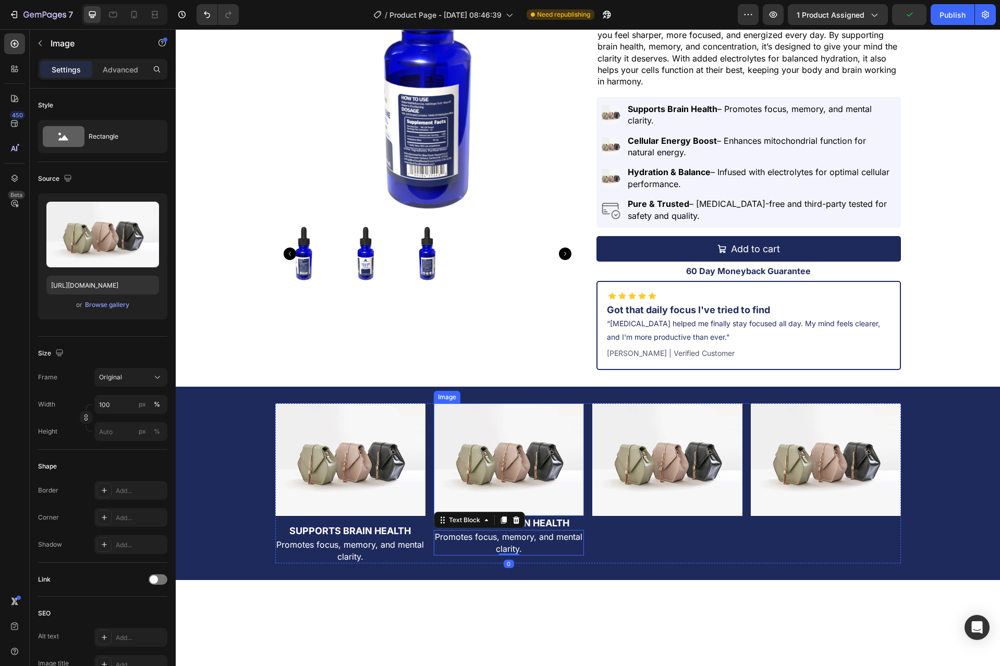
click at [488, 461] on img at bounding box center [509, 459] width 150 height 113
click at [487, 392] on icon at bounding box center [490, 393] width 6 height 7
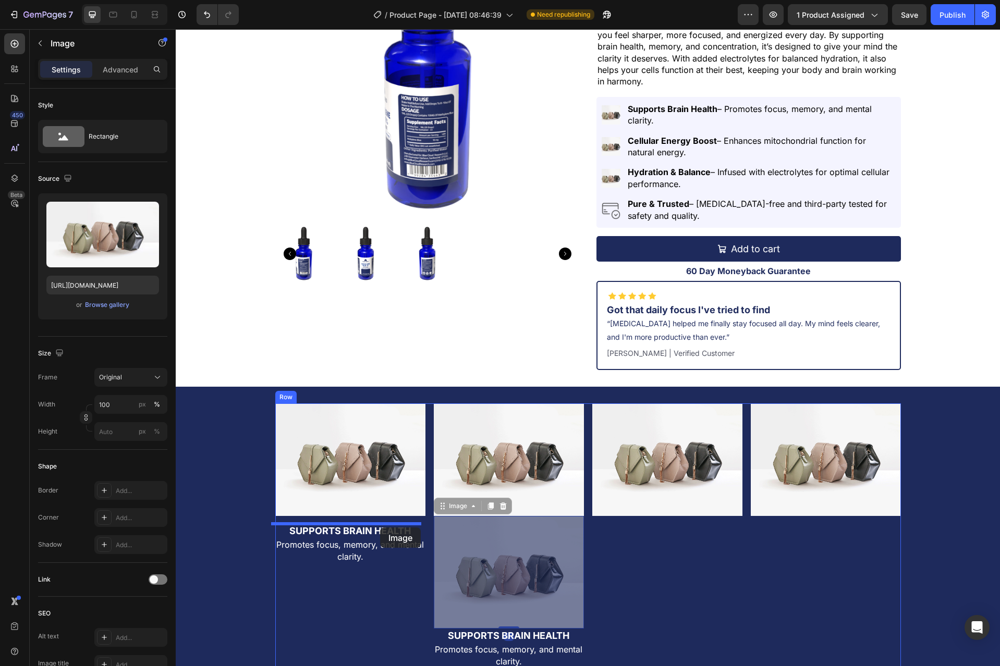
drag, startPoint x: 439, startPoint y: 503, endPoint x: 380, endPoint y: 527, distance: 64.1
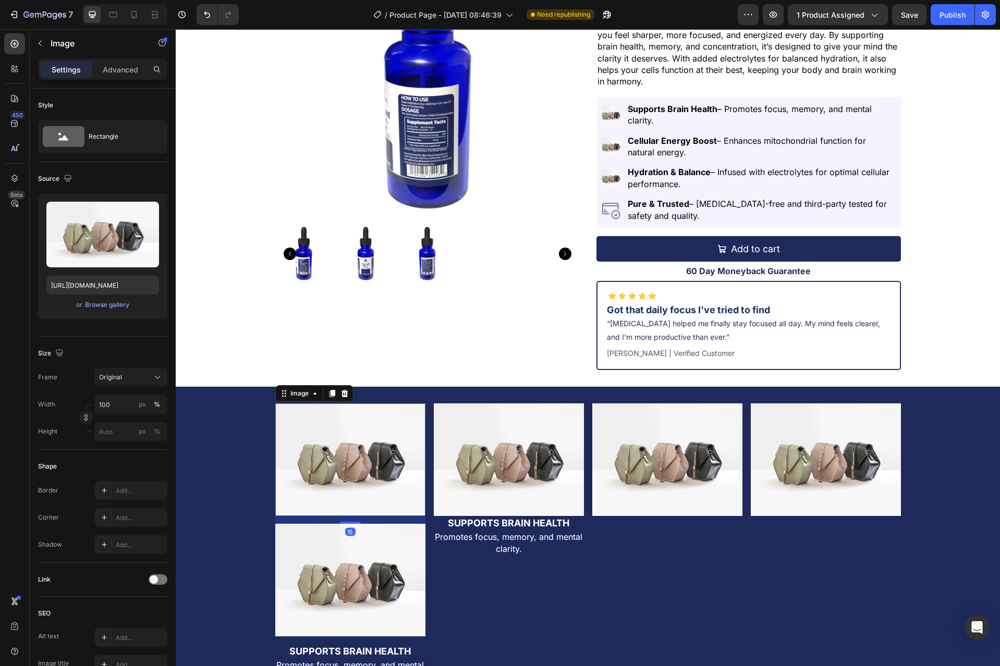
click at [372, 464] on img at bounding box center [350, 459] width 150 height 113
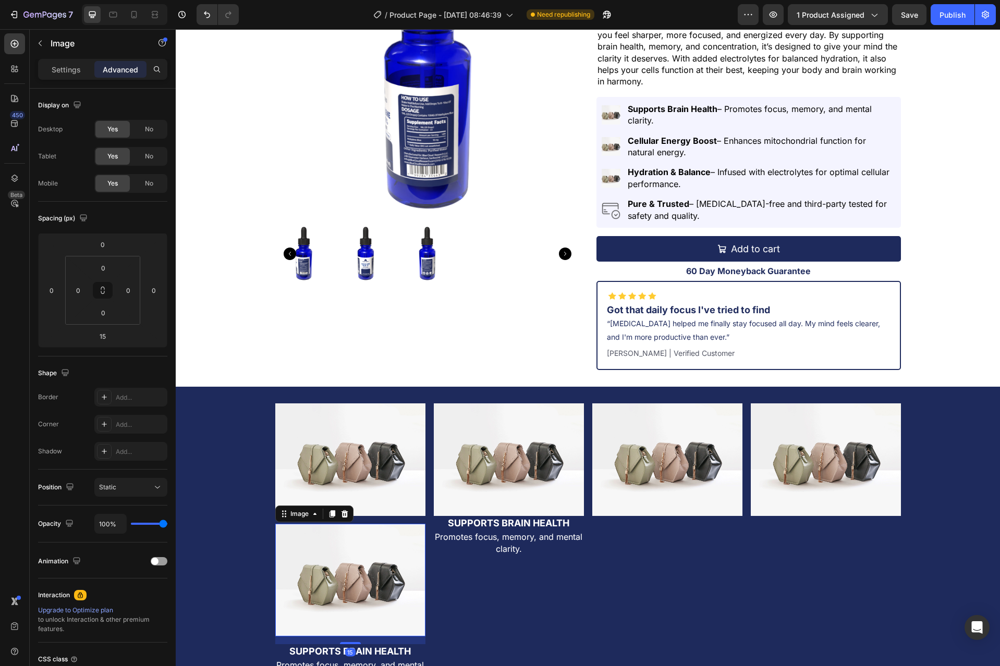
click at [387, 576] on img at bounding box center [350, 580] width 150 height 113
click at [341, 515] on icon at bounding box center [344, 514] width 8 height 8
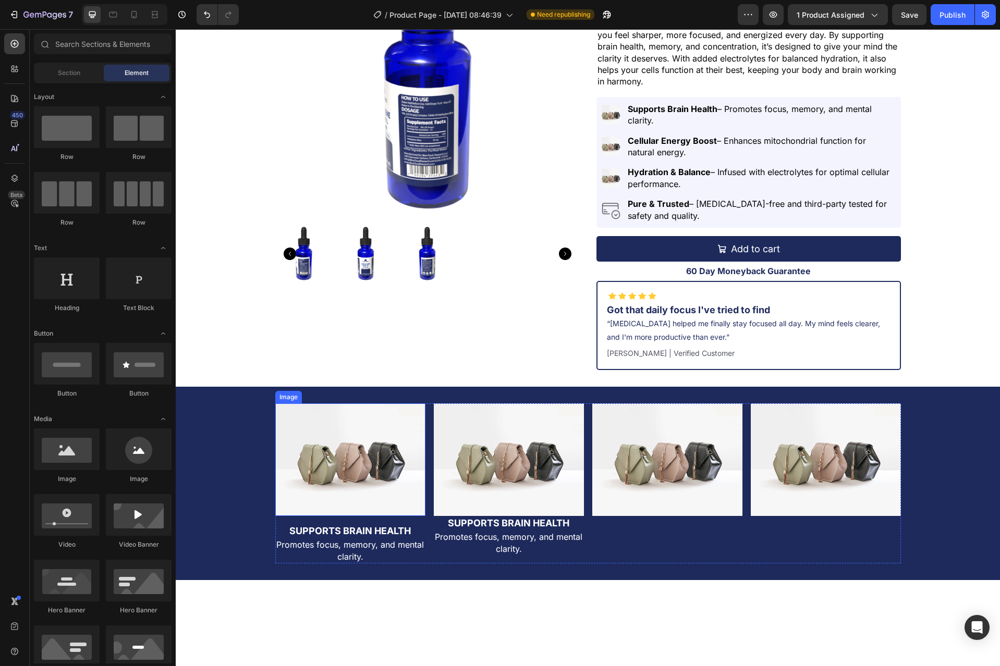
click at [364, 485] on img at bounding box center [350, 459] width 150 height 113
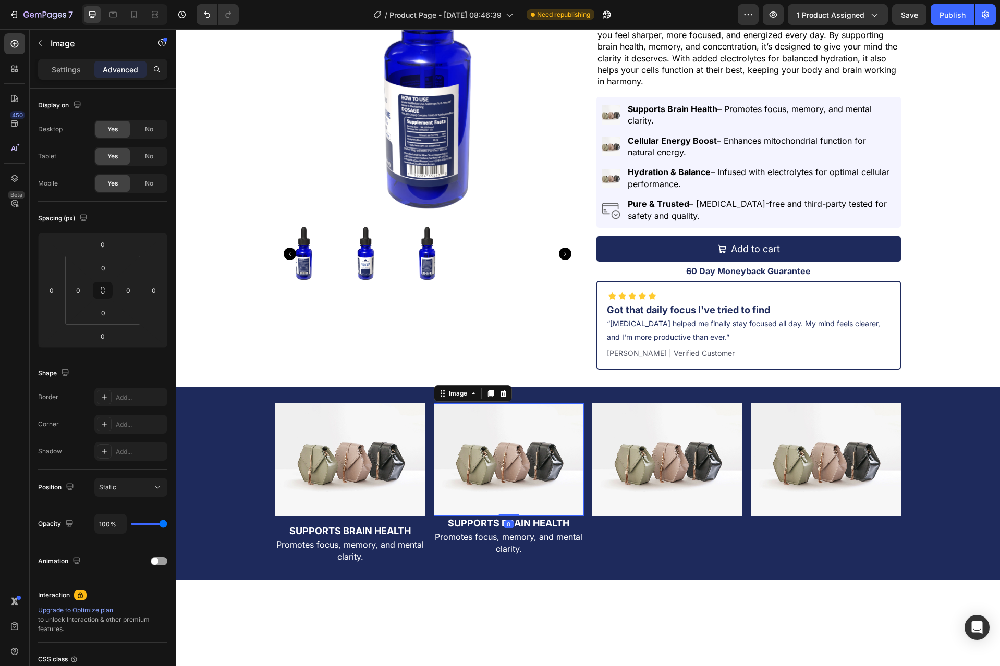
click at [479, 474] on img at bounding box center [509, 459] width 150 height 113
click at [373, 462] on img at bounding box center [350, 459] width 150 height 113
click at [476, 458] on img at bounding box center [509, 459] width 150 height 113
click at [108, 341] on input "0" at bounding box center [102, 336] width 21 height 16
type input "15"
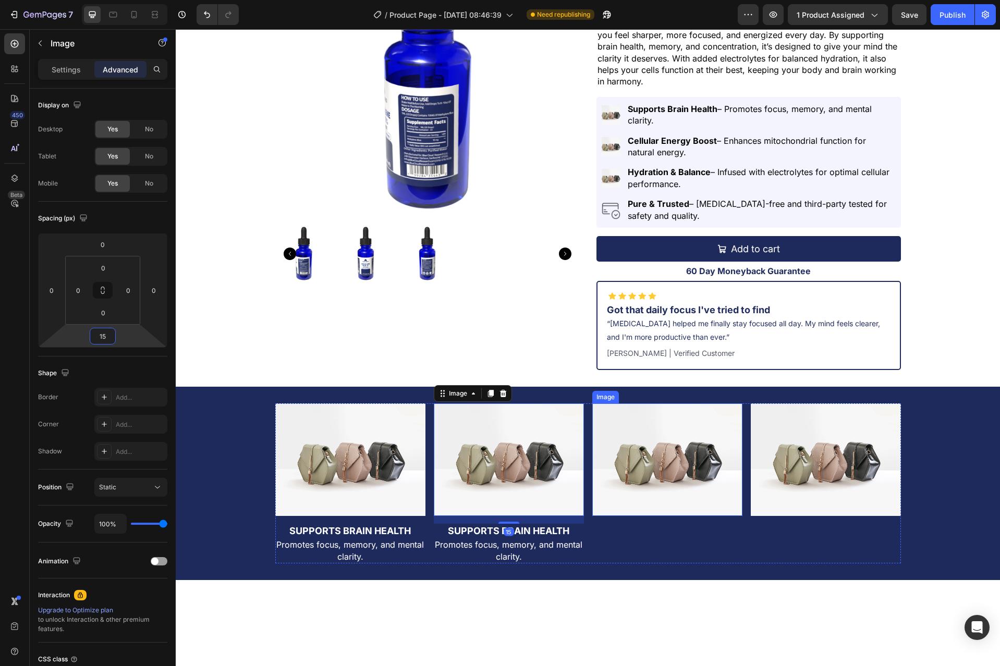
click at [692, 480] on img at bounding box center [667, 459] width 150 height 113
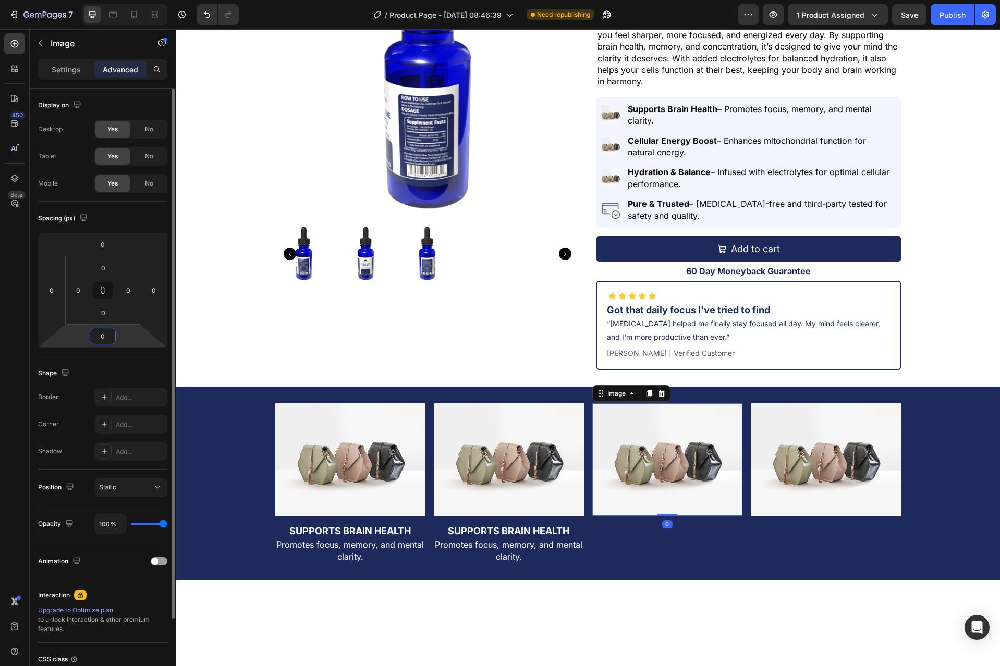
click at [107, 340] on input "0" at bounding box center [102, 336] width 21 height 16
type input "15"
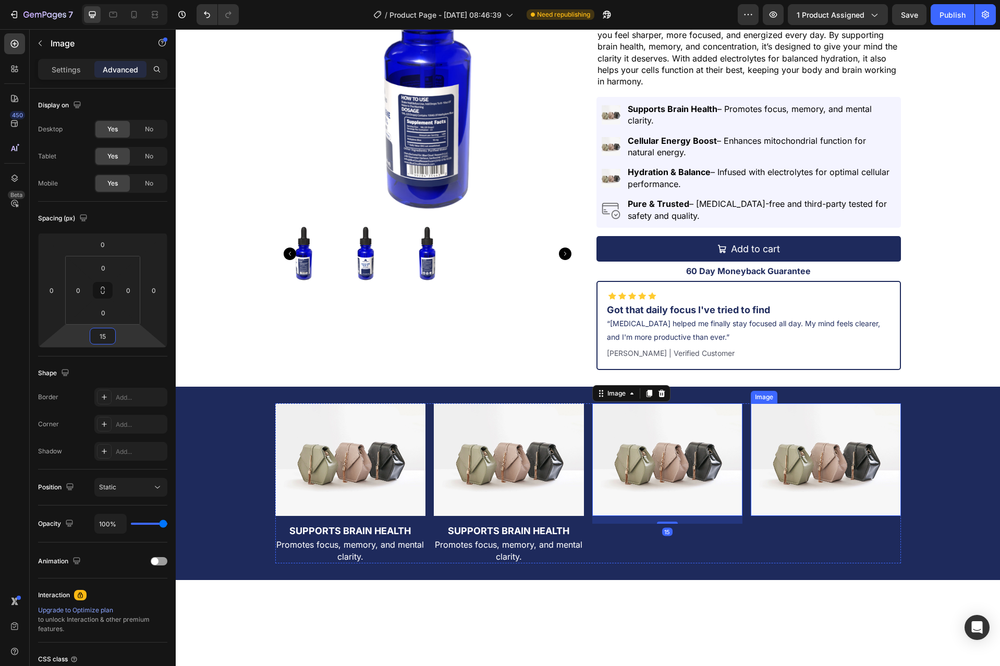
click at [794, 478] on img at bounding box center [825, 459] width 150 height 113
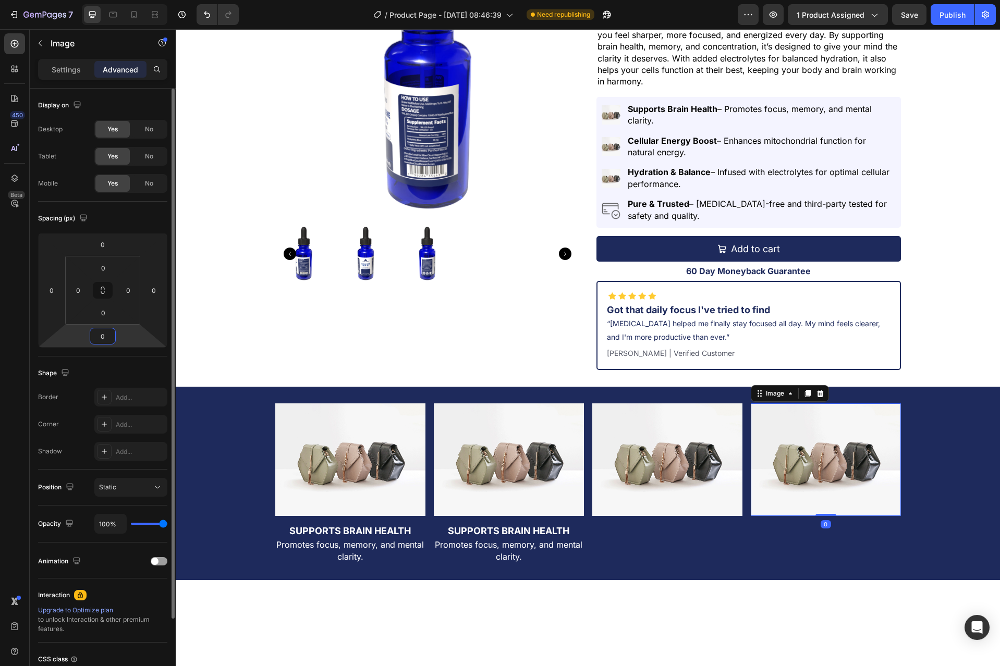
click at [98, 335] on input "0" at bounding box center [102, 336] width 21 height 16
type input "15"
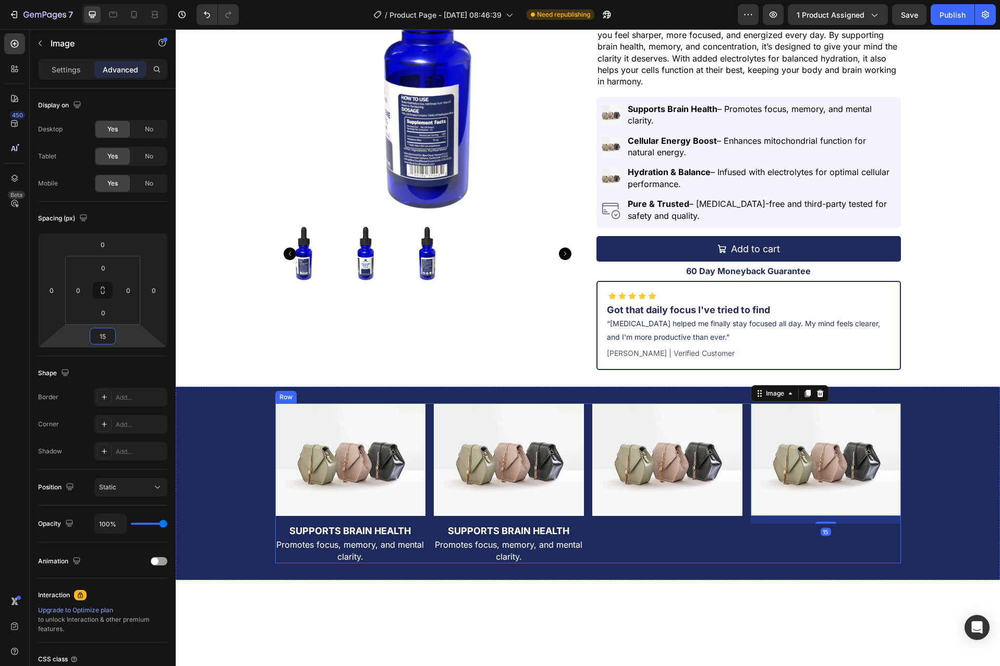
click at [595, 537] on div "Image" at bounding box center [667, 483] width 150 height 160
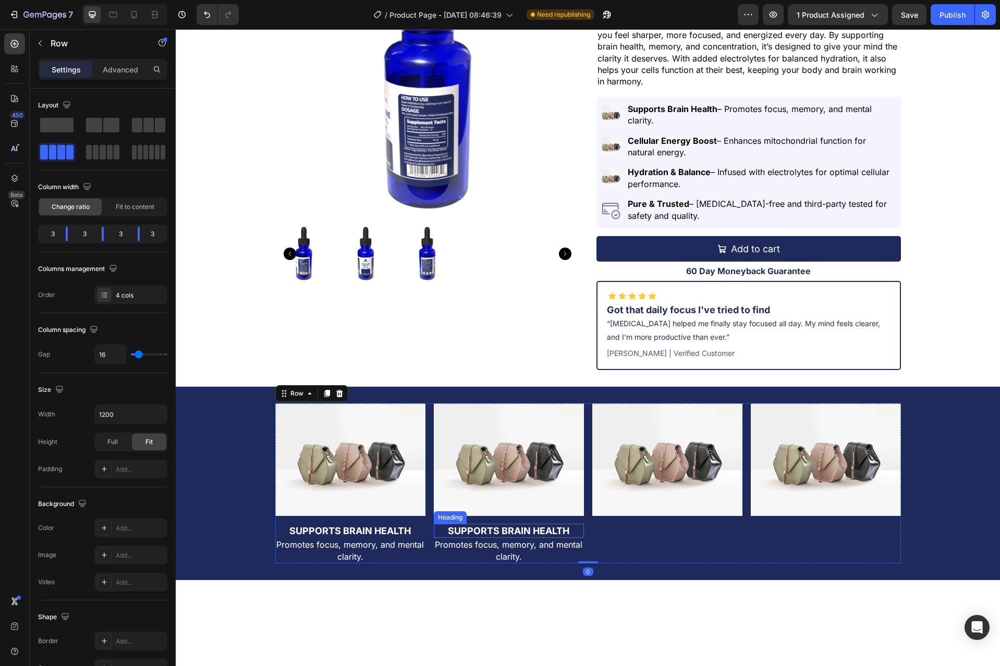
click at [556, 532] on h2 "Supports Brain Health" at bounding box center [509, 531] width 150 height 14
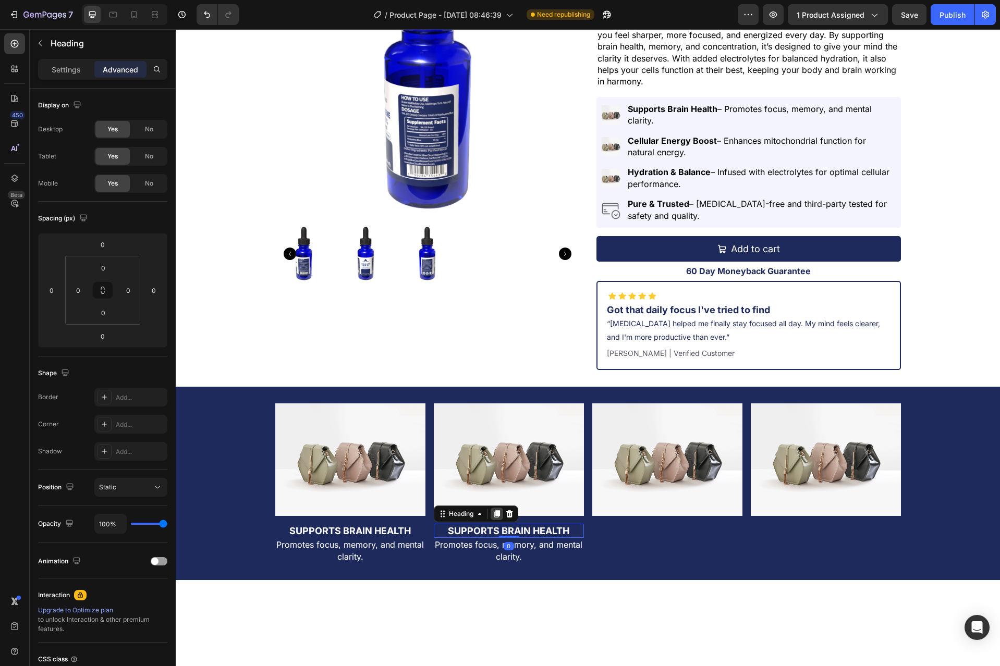
click at [494, 514] on icon at bounding box center [496, 513] width 6 height 7
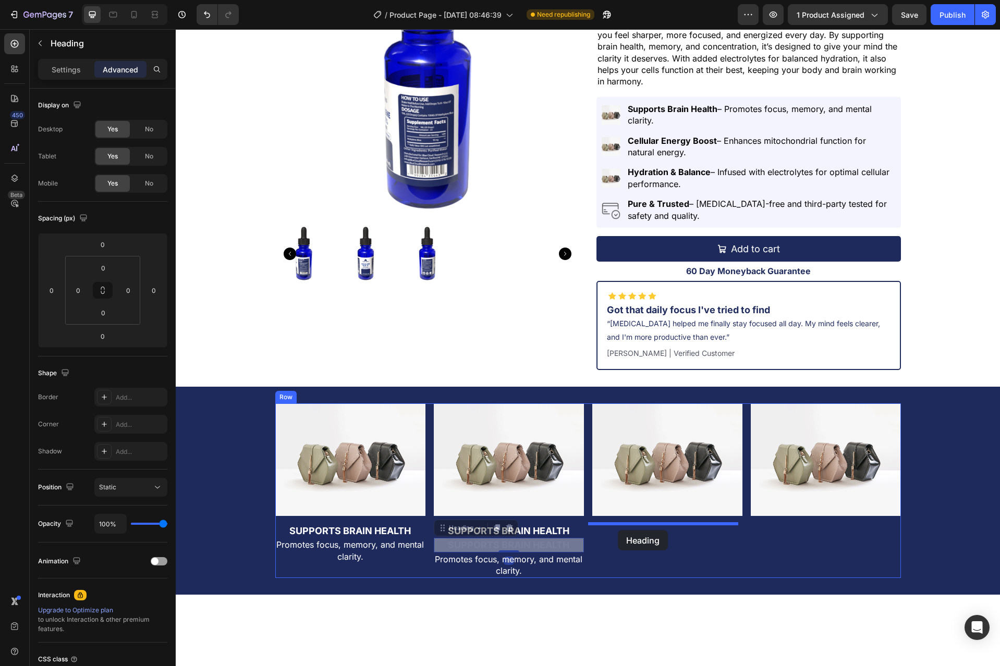
drag, startPoint x: 441, startPoint y: 531, endPoint x: 618, endPoint y: 530, distance: 176.7
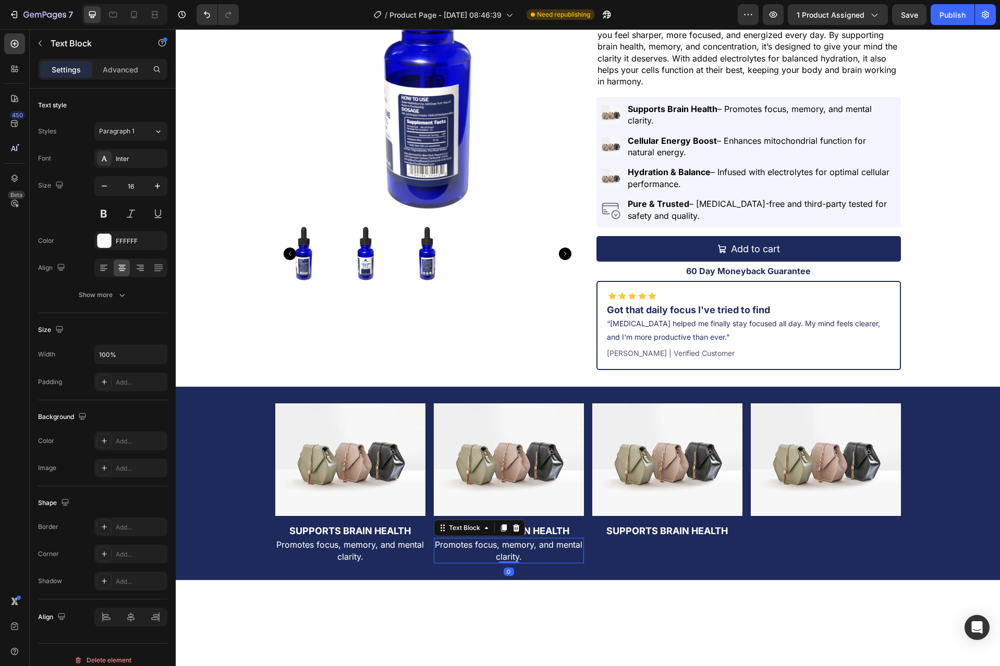
click at [554, 550] on p "Promotes focus, memory, and mental clarity." at bounding box center [509, 550] width 148 height 23
click at [502, 529] on icon at bounding box center [503, 528] width 8 height 8
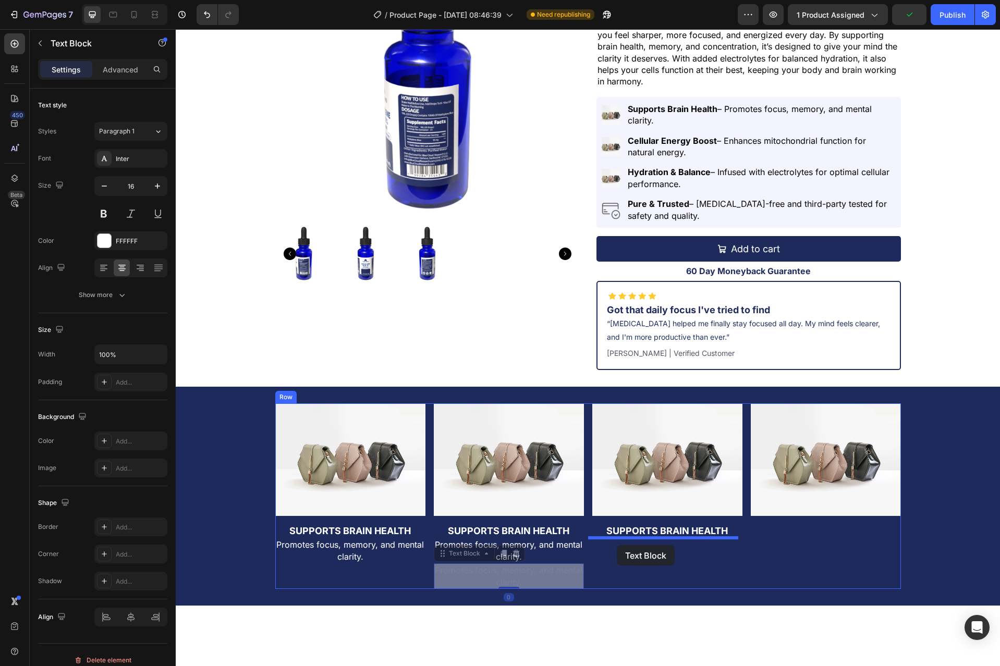
drag, startPoint x: 438, startPoint y: 550, endPoint x: 616, endPoint y: 545, distance: 178.3
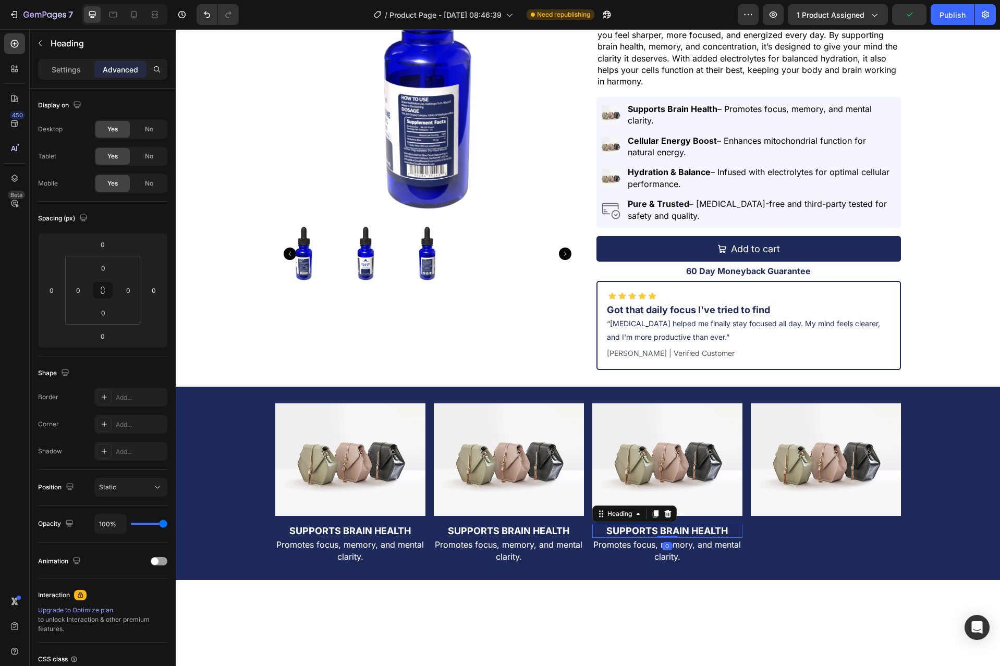
click at [704, 529] on h2 "Supports Brain Health" at bounding box center [667, 531] width 150 height 14
click at [655, 515] on icon at bounding box center [655, 514] width 8 height 8
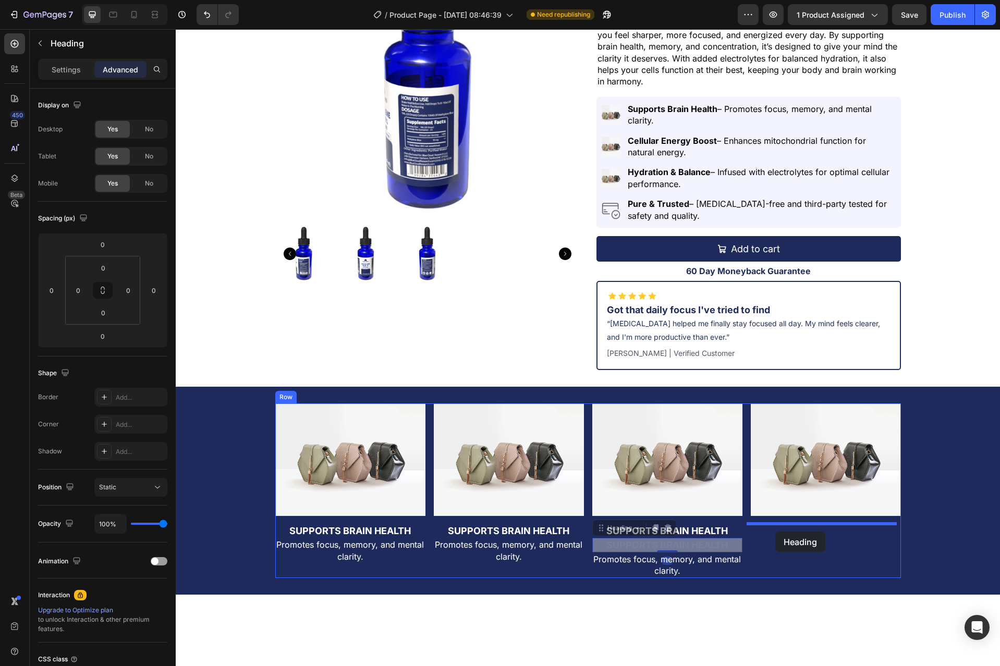
drag, startPoint x: 593, startPoint y: 529, endPoint x: 775, endPoint y: 532, distance: 181.9
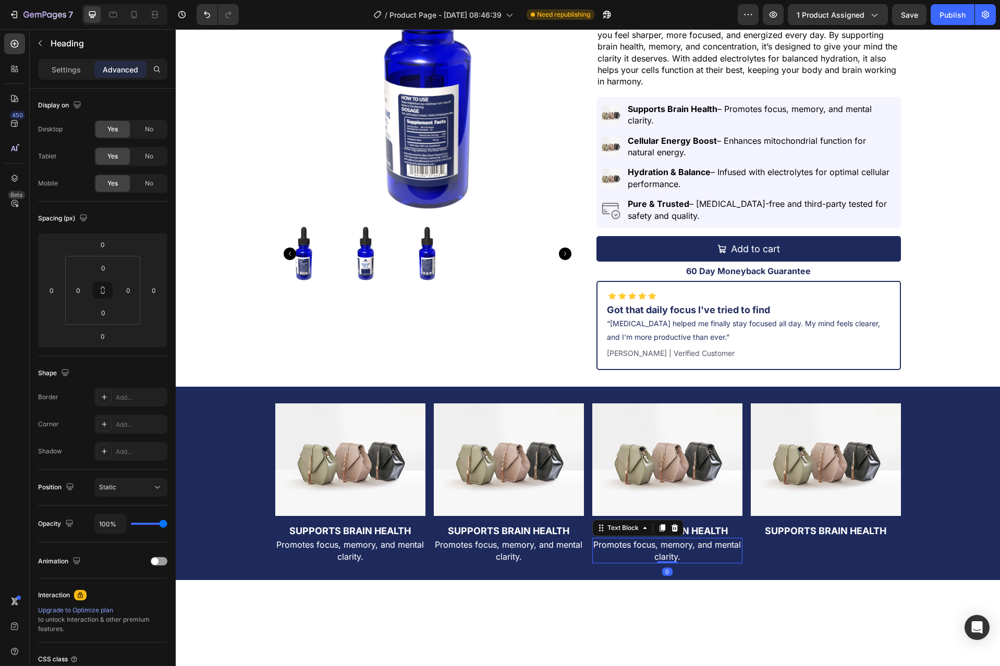
click at [711, 550] on p "Promotes focus, memory, and mental clarity." at bounding box center [667, 550] width 148 height 23
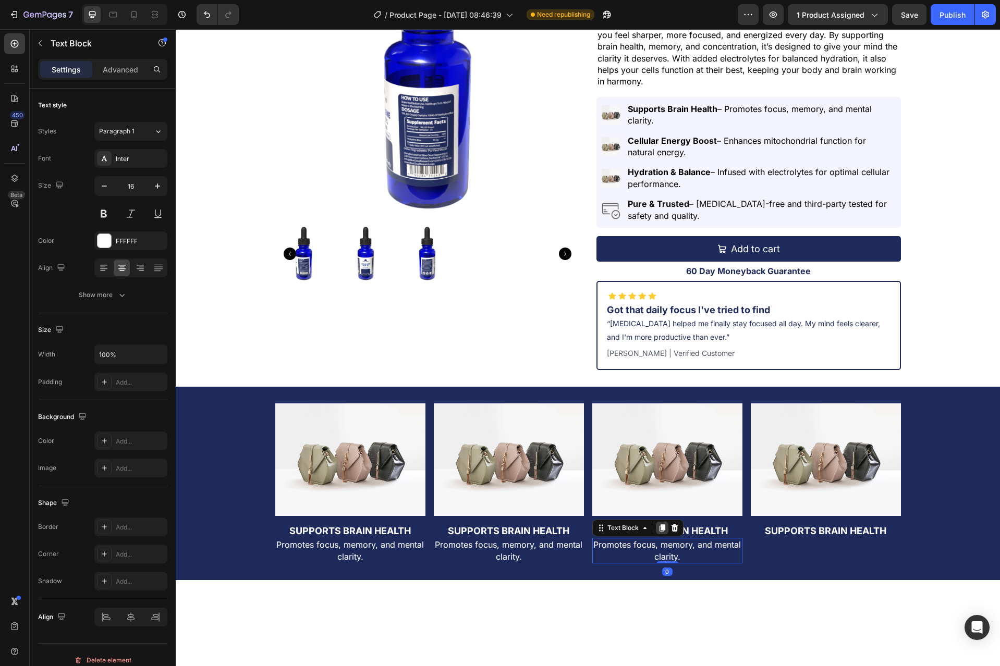
click at [659, 528] on icon at bounding box center [662, 528] width 6 height 7
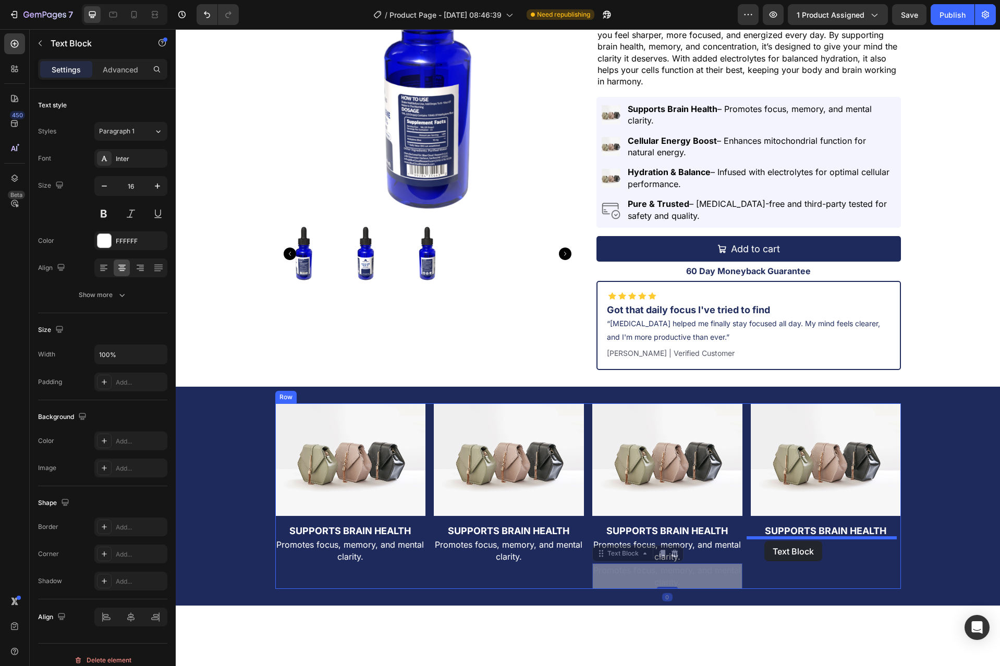
drag, startPoint x: 593, startPoint y: 557, endPoint x: 764, endPoint y: 541, distance: 171.6
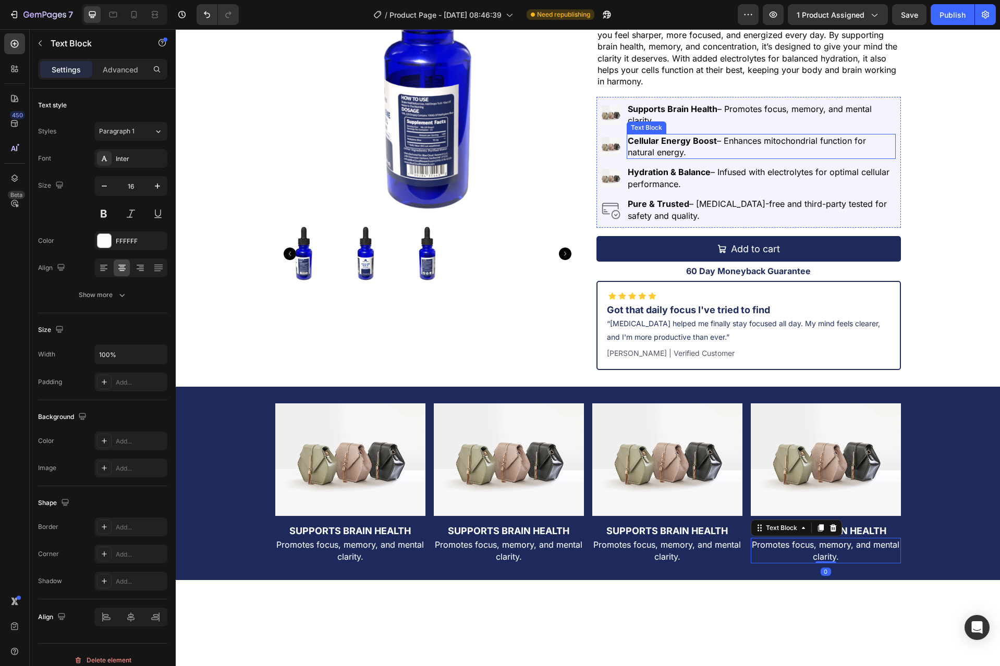
click at [687, 141] on strong "Cellular Energy Boost" at bounding box center [671, 140] width 89 height 10
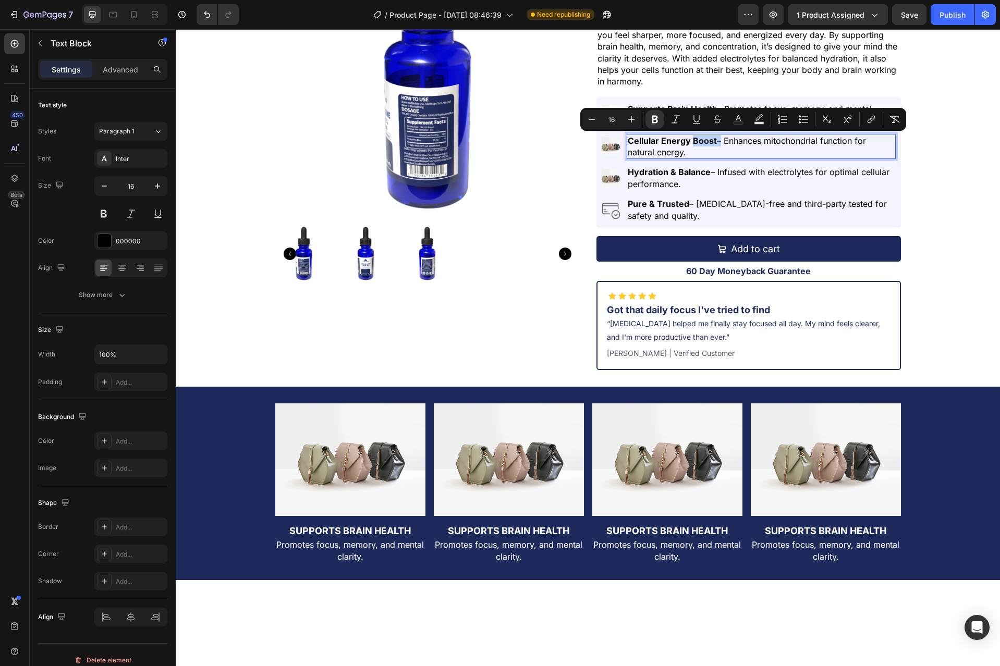
click at [705, 141] on strong "Cellular Energy Boost" at bounding box center [671, 140] width 89 height 10
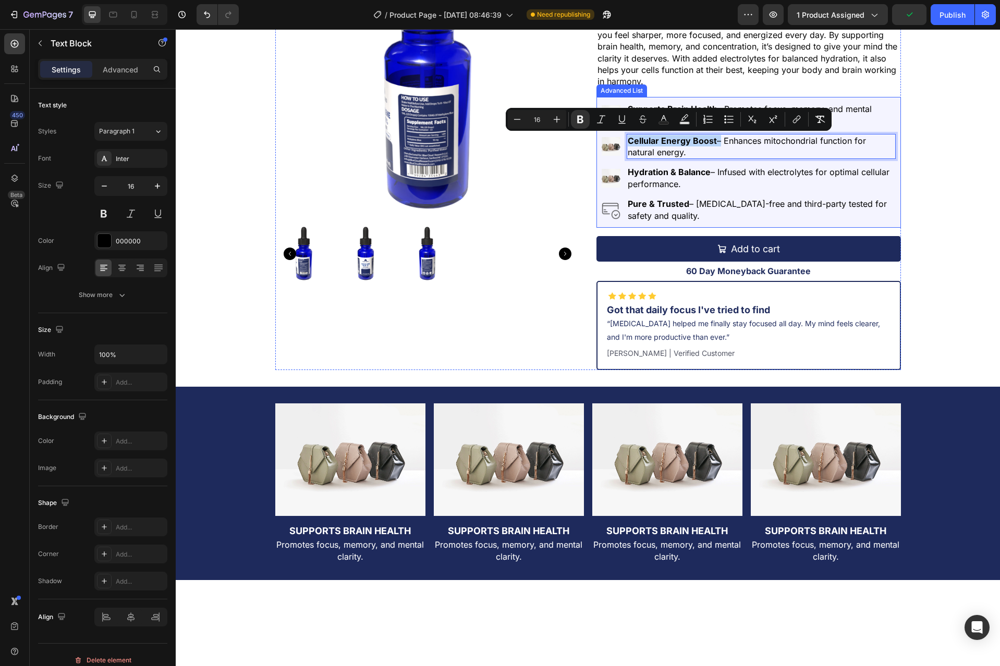
drag, startPoint x: 712, startPoint y: 141, endPoint x: 621, endPoint y: 139, distance: 91.2
click at [621, 139] on li "Image Cellular Energy Boost – Enhances mitochondrial function for natural energ…" at bounding box center [748, 147] width 294 height 26
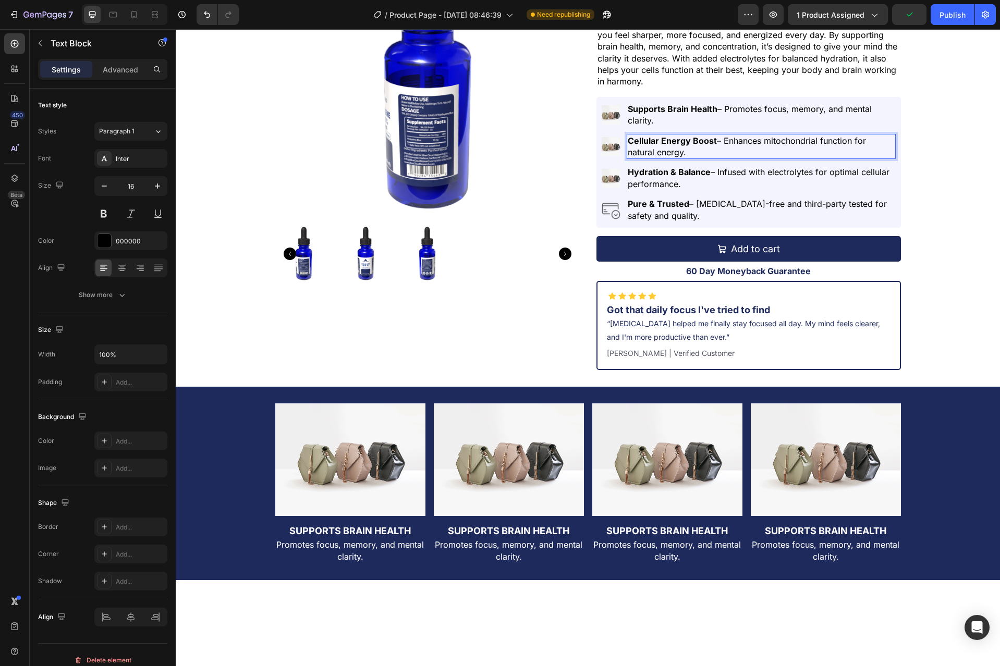
click at [721, 147] on p "Cellular Energy Boost – Enhances mitochondrial function for natural energy." at bounding box center [760, 146] width 266 height 23
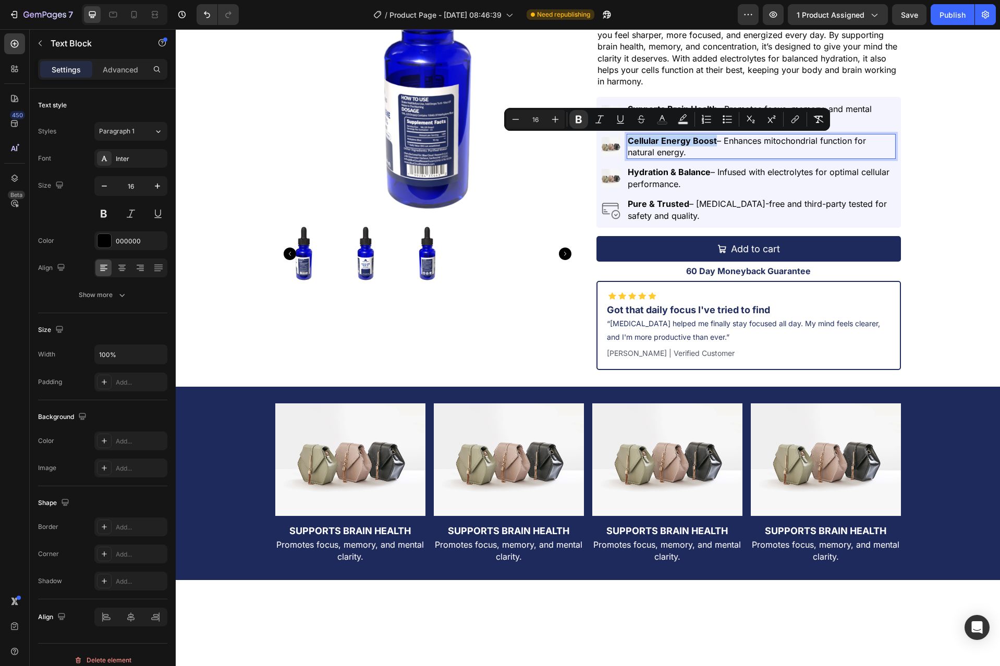
drag, startPoint x: 711, startPoint y: 143, endPoint x: 625, endPoint y: 143, distance: 86.0
click at [627, 143] on p "Cellular Energy Boost – Enhances mitochondrial function for natural energy." at bounding box center [760, 146] width 266 height 23
copy strong "Cellular Energy Boost"
click at [519, 533] on h2 "Supports Brain Health" at bounding box center [509, 531] width 150 height 14
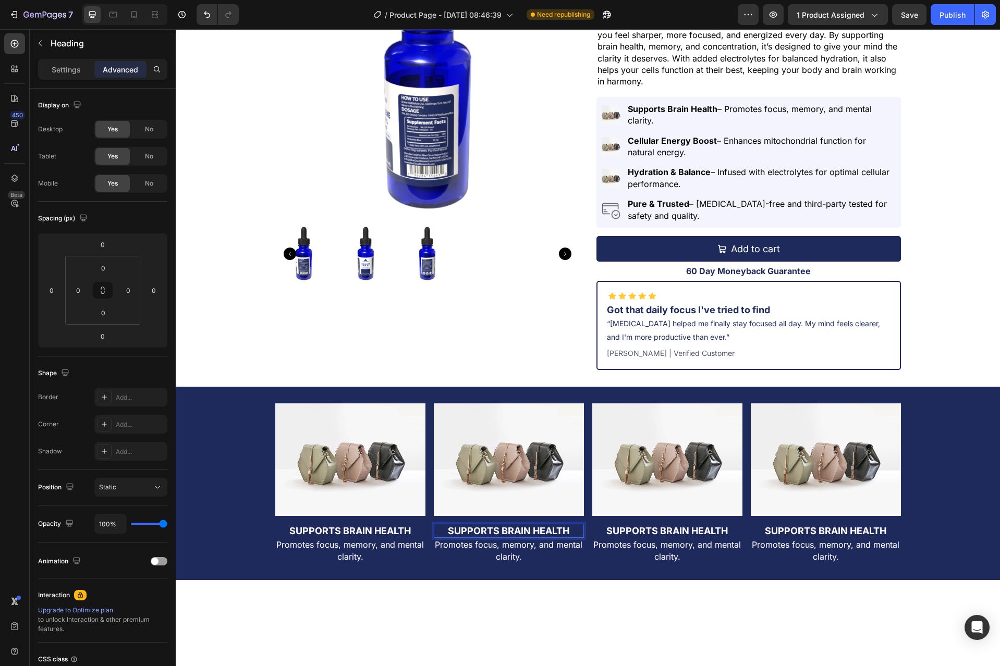
click at [519, 533] on h2 "Supports Brain Health" at bounding box center [509, 531] width 150 height 14
click at [519, 533] on p "Supports Brain Health" at bounding box center [509, 531] width 148 height 12
click at [720, 168] on p "Hydration & Balance – Infused with electrolytes for optimal cellular performanc…" at bounding box center [760, 177] width 266 height 23
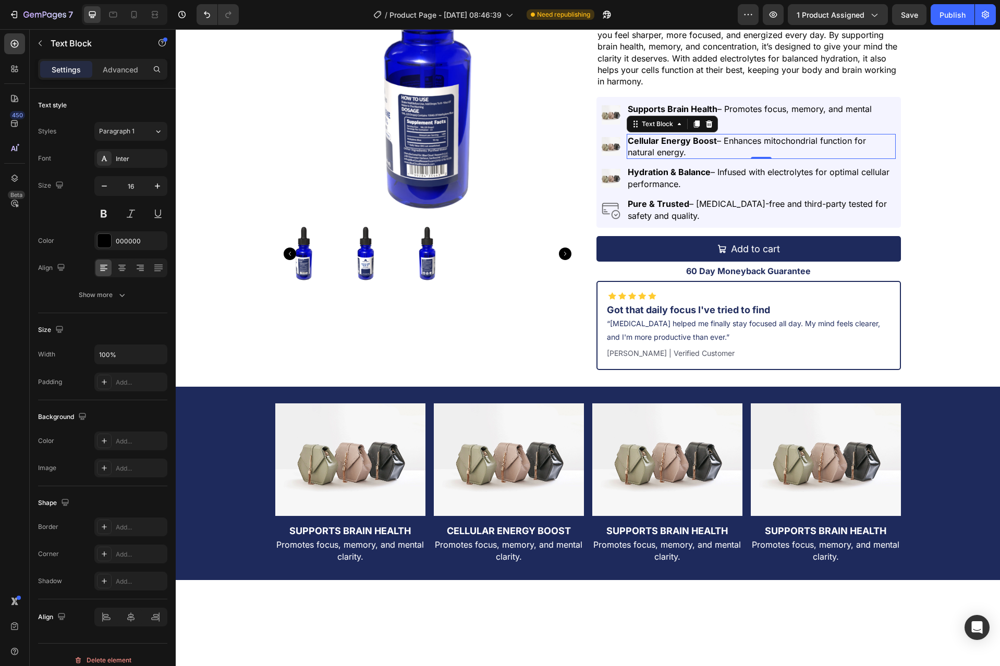
click at [721, 150] on p "Cellular Energy Boost – Enhances mitochondrial function for natural energy." at bounding box center [760, 146] width 266 height 23
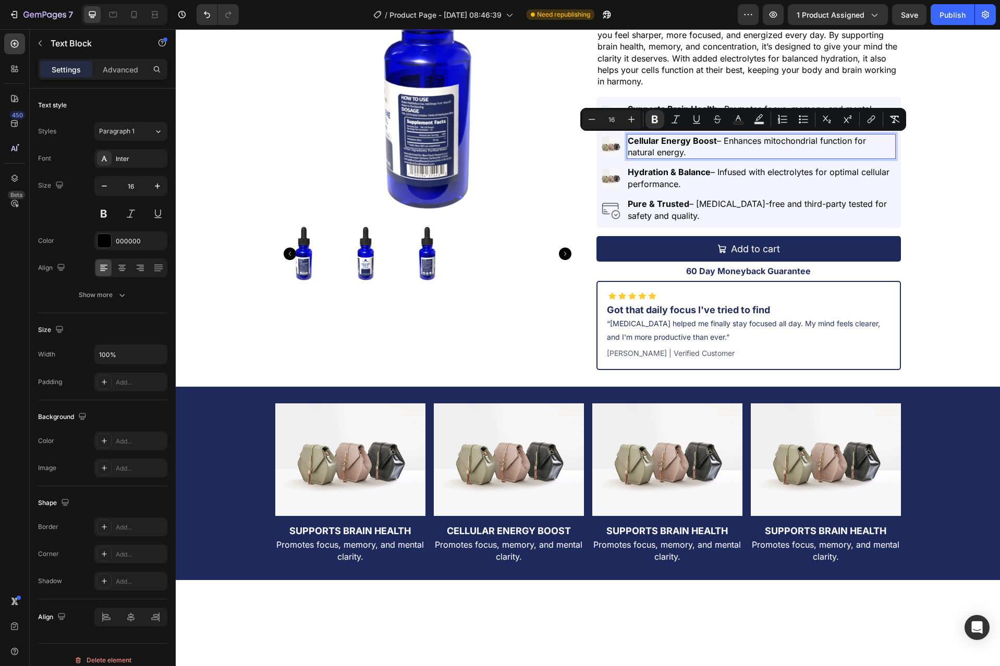
click at [725, 149] on p "Cellular Energy Boost – Enhances mitochondrial function for natural energy." at bounding box center [760, 146] width 266 height 23
drag, startPoint x: 730, startPoint y: 149, endPoint x: 721, endPoint y: 142, distance: 11.5
click at [721, 142] on p "Cellular Energy Boost – Enhances mitochondrial function for natural energy." at bounding box center [760, 146] width 266 height 23
copy p "Enhances mitochondrial function for natural energy."
click at [517, 552] on p "Promotes focus, memory, and mental clarity." at bounding box center [509, 550] width 148 height 23
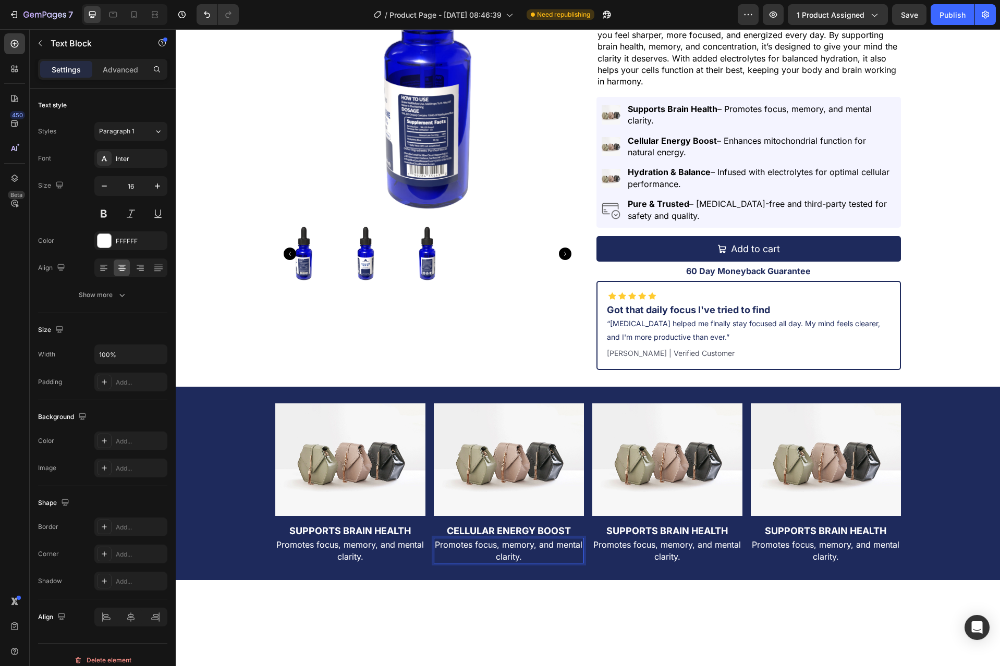
click at [517, 552] on p "Promotes focus, memory, and mental clarity." at bounding box center [509, 550] width 148 height 23
click at [700, 173] on strong "Hydration & Balance" at bounding box center [668, 172] width 83 height 10
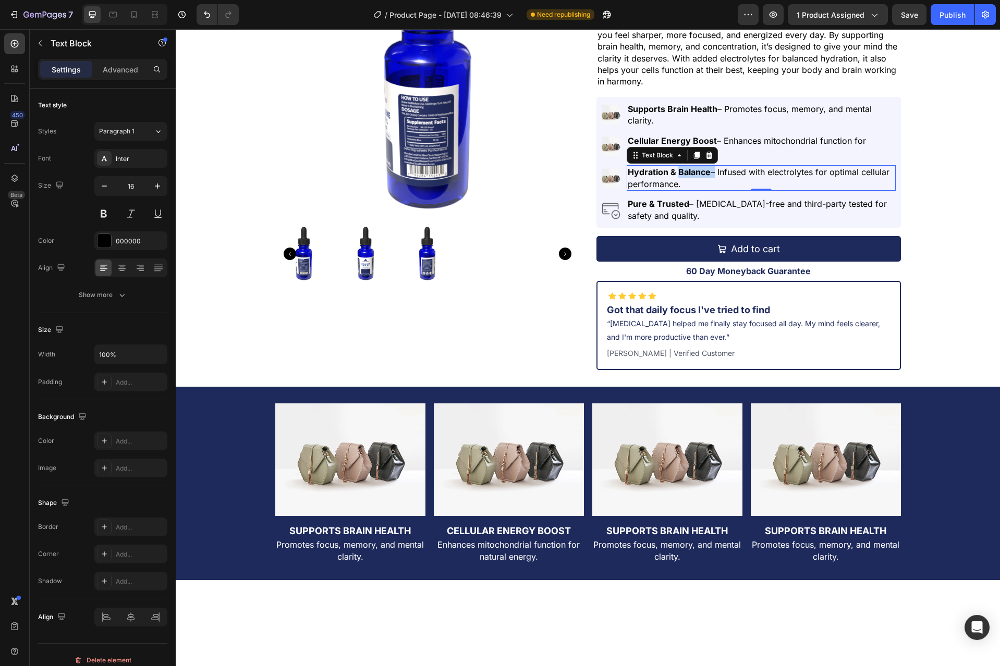
click at [700, 173] on strong "Hydration & Balance" at bounding box center [668, 172] width 83 height 10
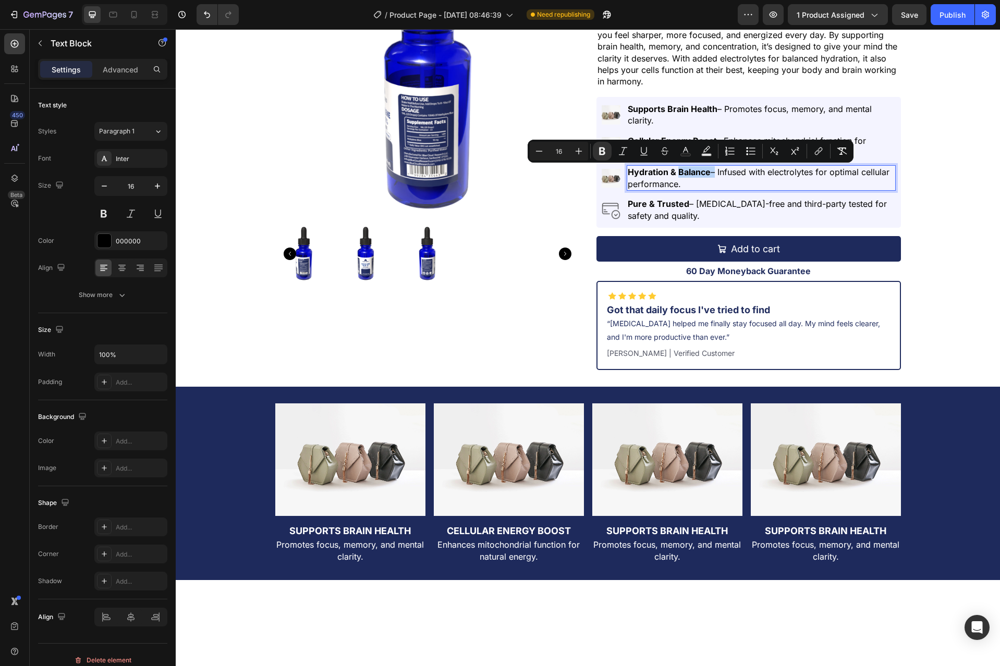
click at [704, 173] on strong "Hydration & Balance" at bounding box center [668, 172] width 83 height 10
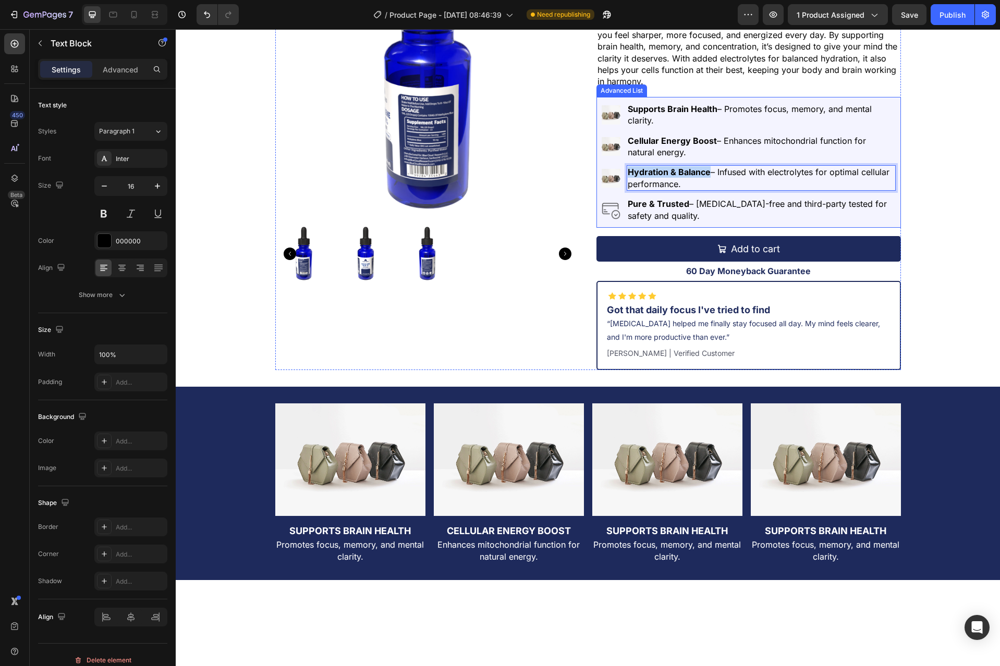
drag, startPoint x: 705, startPoint y: 173, endPoint x: 612, endPoint y: 174, distance: 93.3
click at [612, 174] on li "Image Hydration & Balance – Infused with electrolytes for optimal cellular perf…" at bounding box center [748, 178] width 294 height 26
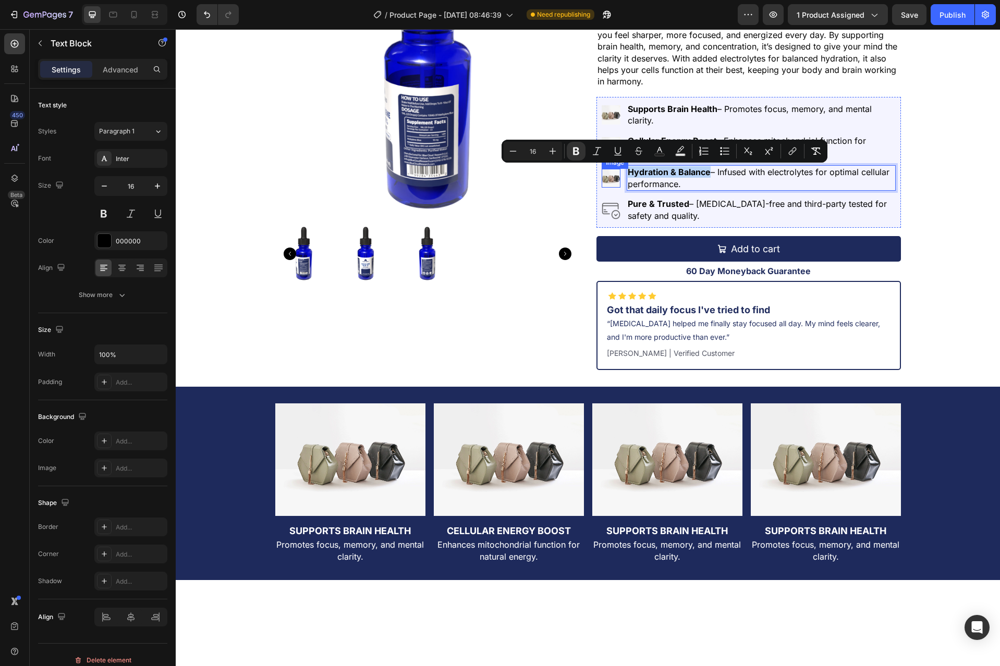
copy strong "Hydration & Balance"
click at [667, 528] on h2 "Supports Brain Health" at bounding box center [667, 531] width 150 height 14
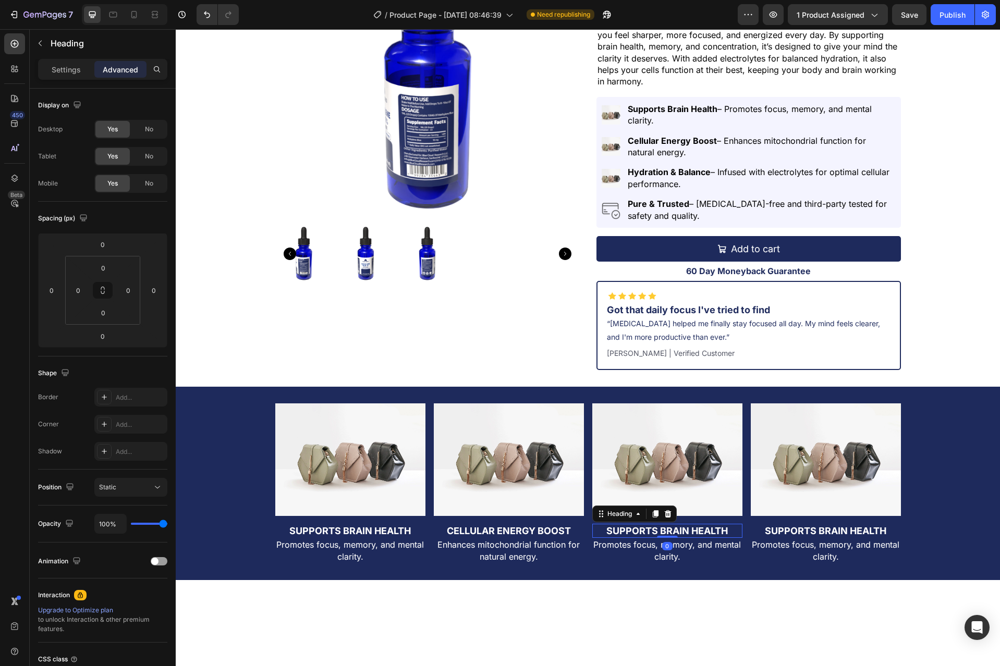
click at [667, 528] on h2 "Supports Brain Health" at bounding box center [667, 531] width 150 height 14
click at [667, 528] on p "Supports Brain Health" at bounding box center [667, 531] width 148 height 12
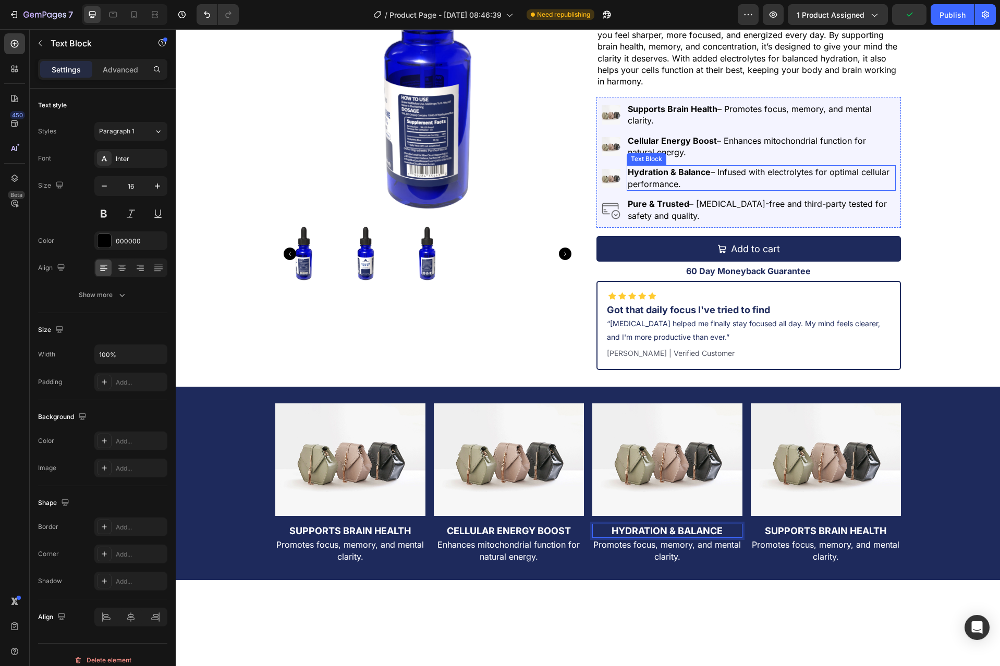
click at [710, 174] on p "Hydration & Balance – Infused with electrolytes for optimal cellular performanc…" at bounding box center [760, 177] width 266 height 23
click at [717, 178] on p "Hydration & Balance – Infused with electrolytes for optimal cellular performanc…" at bounding box center [760, 177] width 266 height 23
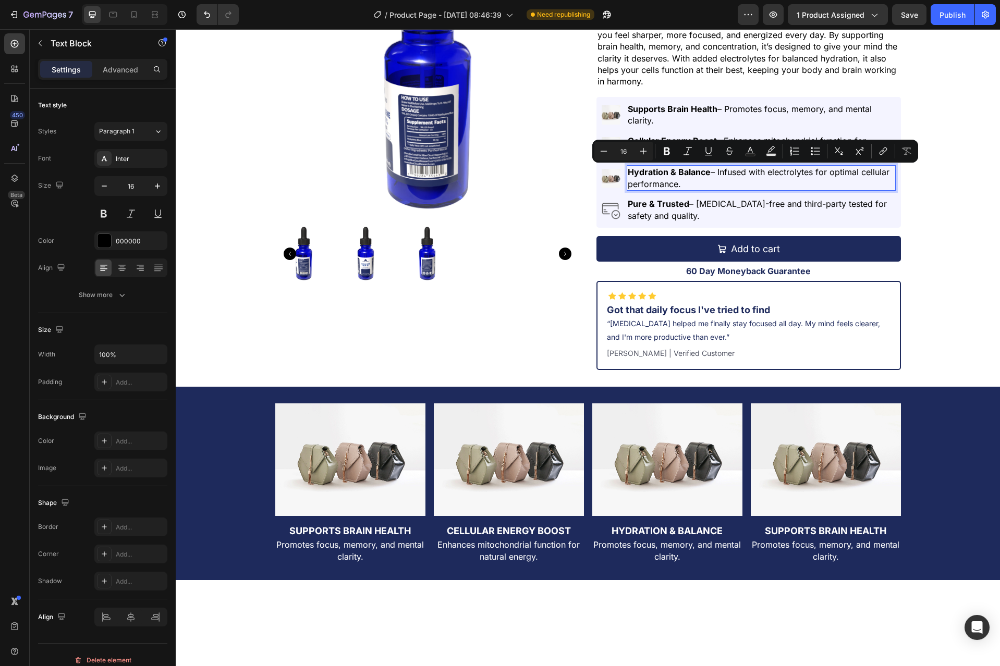
drag, startPoint x: 714, startPoint y: 173, endPoint x: 718, endPoint y: 184, distance: 11.5
click at [718, 184] on p "Hydration & Balance – Infused with electrolytes for optimal cellular performanc…" at bounding box center [760, 177] width 266 height 23
copy p "Infused with electrolytes for optimal cellular performance."
click at [676, 550] on p "Promotes focus, memory, and mental clarity." at bounding box center [667, 550] width 148 height 23
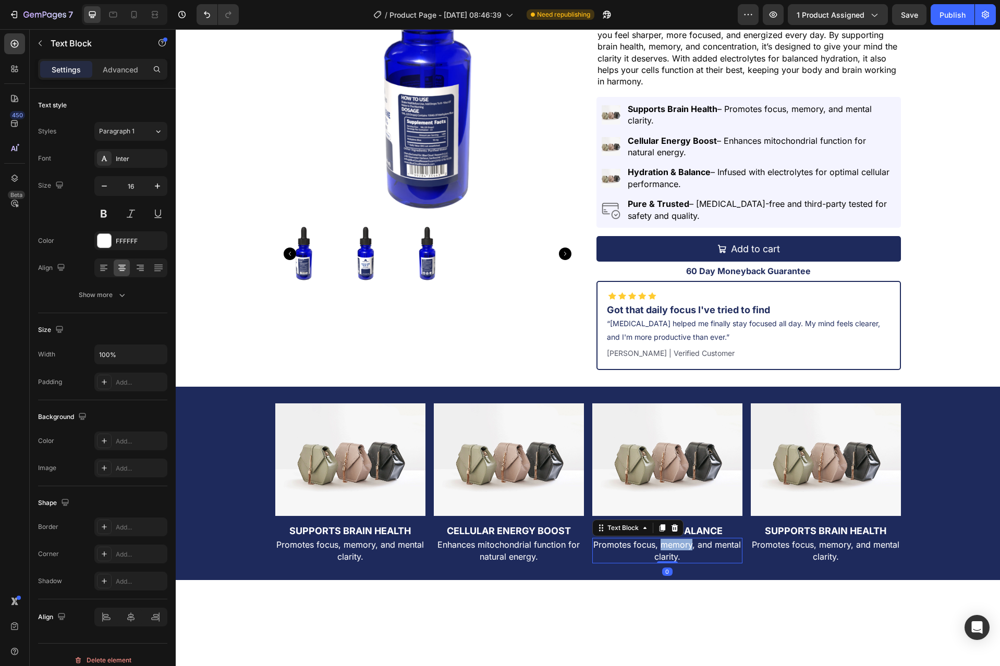
click at [676, 550] on p "Promotes focus, memory, and mental clarity." at bounding box center [667, 550] width 148 height 23
click at [685, 205] on p "Pure & Trusted – [MEDICAL_DATA]-free and third-party tested for safety and qual…" at bounding box center [760, 209] width 266 height 23
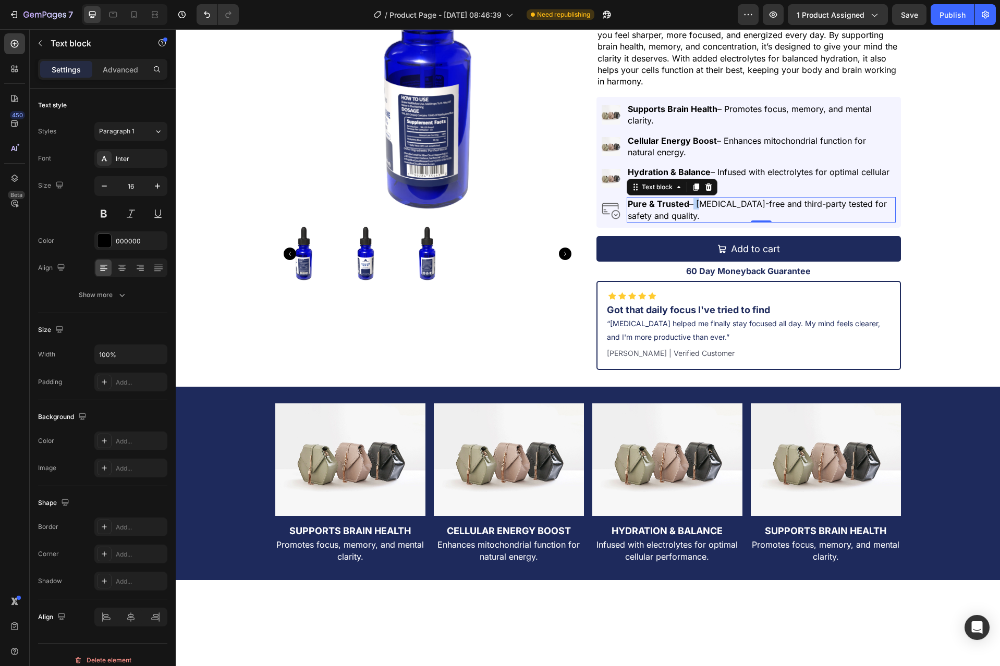
click at [685, 205] on p "Pure & Trusted – [MEDICAL_DATA]-free and third-party tested for safety and qual…" at bounding box center [760, 209] width 266 height 23
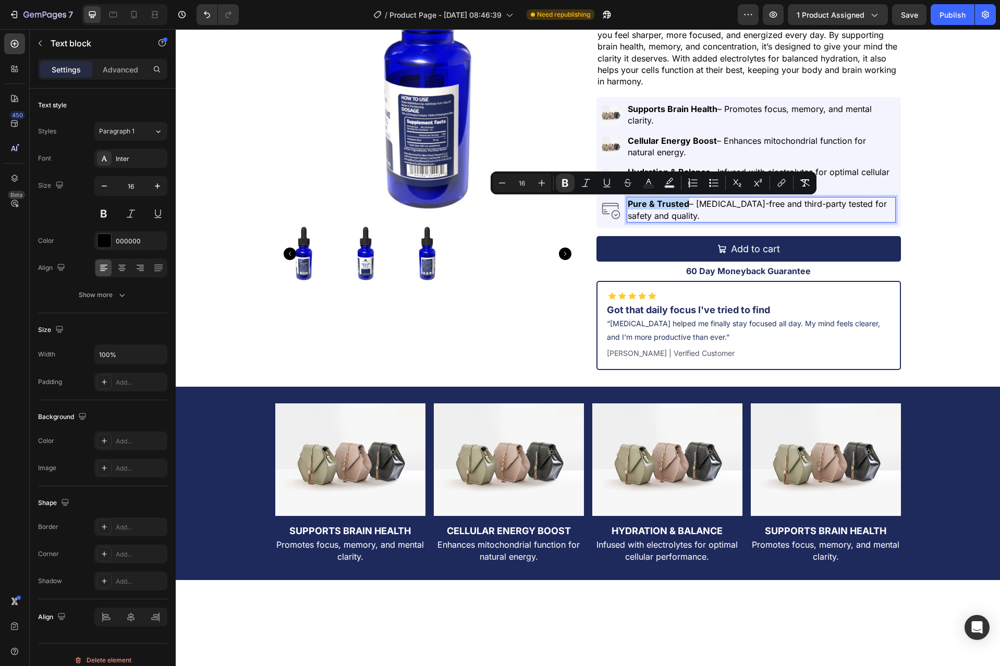
drag, startPoint x: 684, startPoint y: 205, endPoint x: 625, endPoint y: 207, distance: 58.4
click at [627, 207] on p "Pure & Trusted – [MEDICAL_DATA]-free and third-party tested for safety and qual…" at bounding box center [760, 209] width 266 height 23
copy strong "Pure & Trusted"
click at [815, 534] on h2 "Supports Brain Health" at bounding box center [825, 531] width 150 height 14
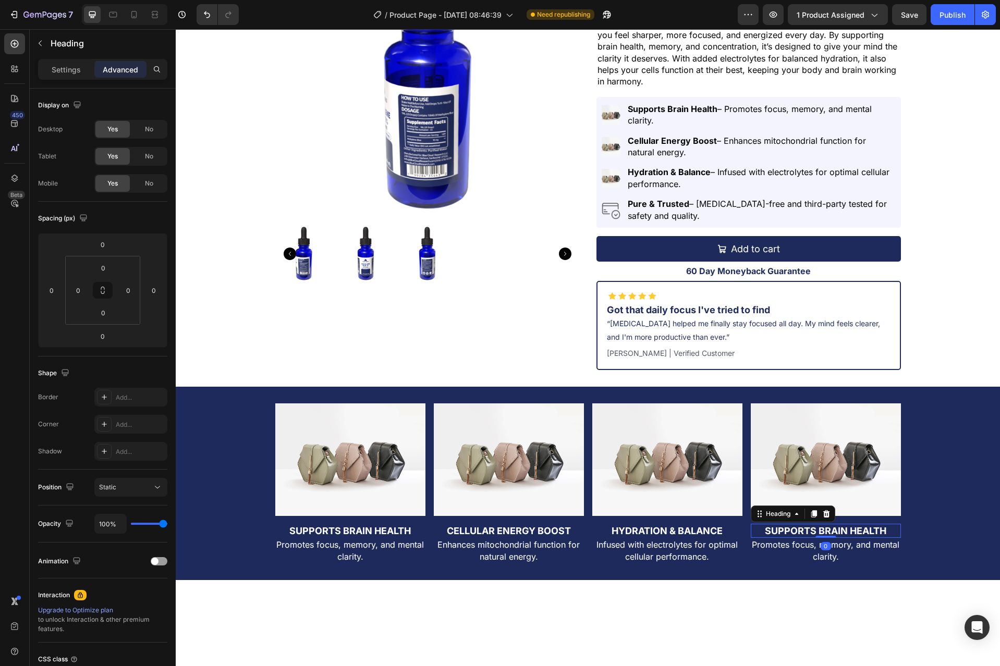
click at [815, 534] on h2 "Supports Brain Health" at bounding box center [825, 531] width 150 height 14
click at [815, 534] on p "Supports Brain Health" at bounding box center [825, 531] width 148 height 12
click at [706, 212] on p "Pure & Trusted – [MEDICAL_DATA]-free and third-party tested for safety and qual…" at bounding box center [760, 209] width 266 height 23
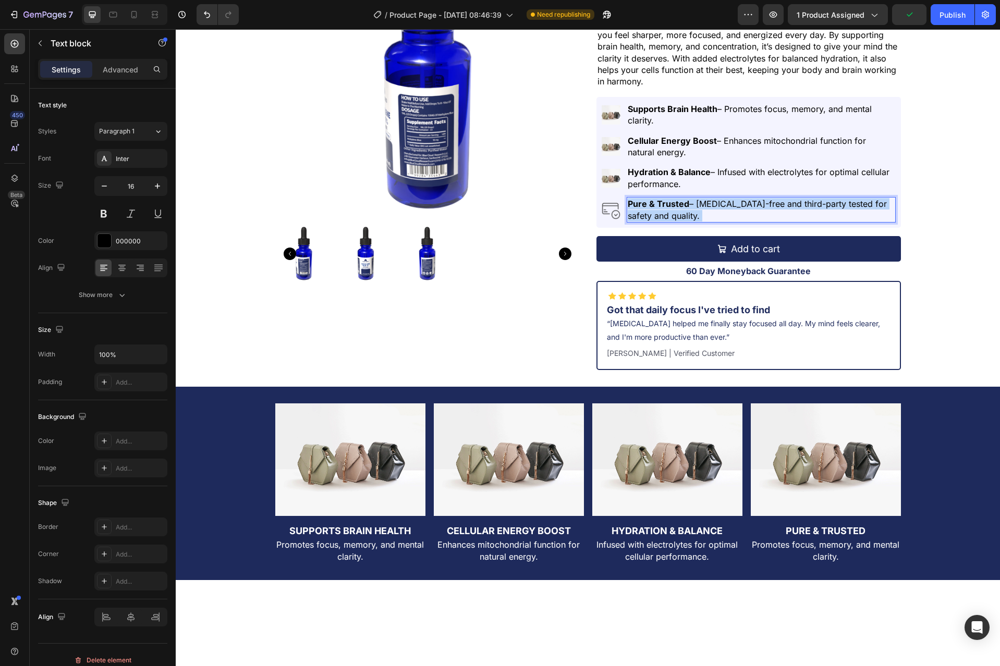
drag, startPoint x: 706, startPoint y: 217, endPoint x: 692, endPoint y: 204, distance: 19.6
click at [692, 204] on p "Pure & Trusted – [MEDICAL_DATA]-free and third-party tested for safety and qual…" at bounding box center [760, 209] width 266 height 23
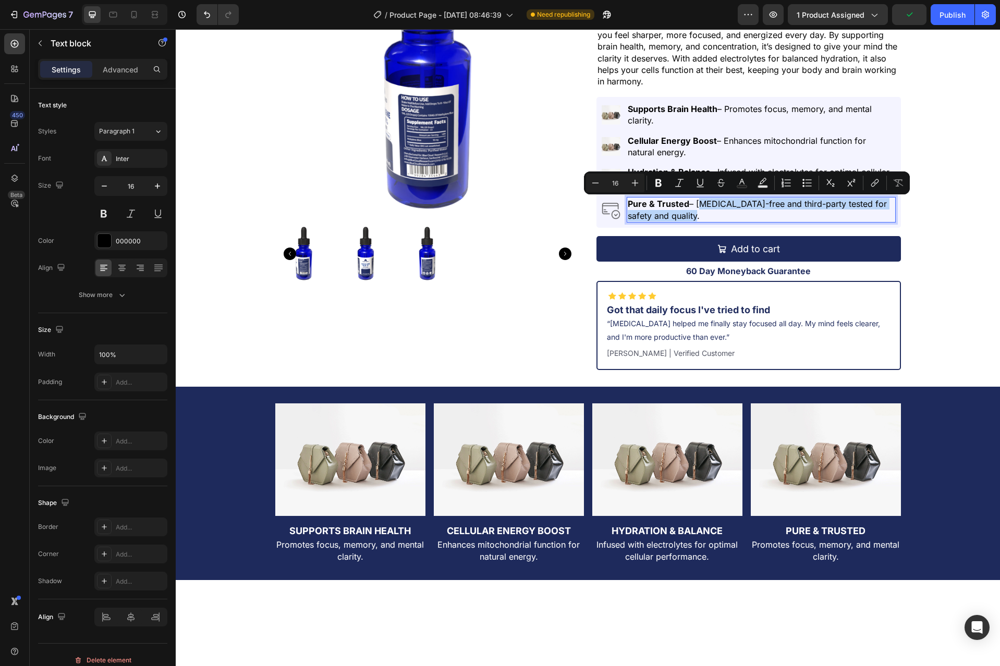
drag, startPoint x: 693, startPoint y: 203, endPoint x: 704, endPoint y: 218, distance: 18.4
click at [704, 218] on p "Pure & Trusted – [MEDICAL_DATA]-free and third-party tested for safety and qual…" at bounding box center [760, 209] width 266 height 23
copy p "[MEDICAL_DATA]-free and third-party tested for safety and quality."
click at [820, 554] on p "Promotes focus, memory, and mental clarity." at bounding box center [825, 550] width 148 height 23
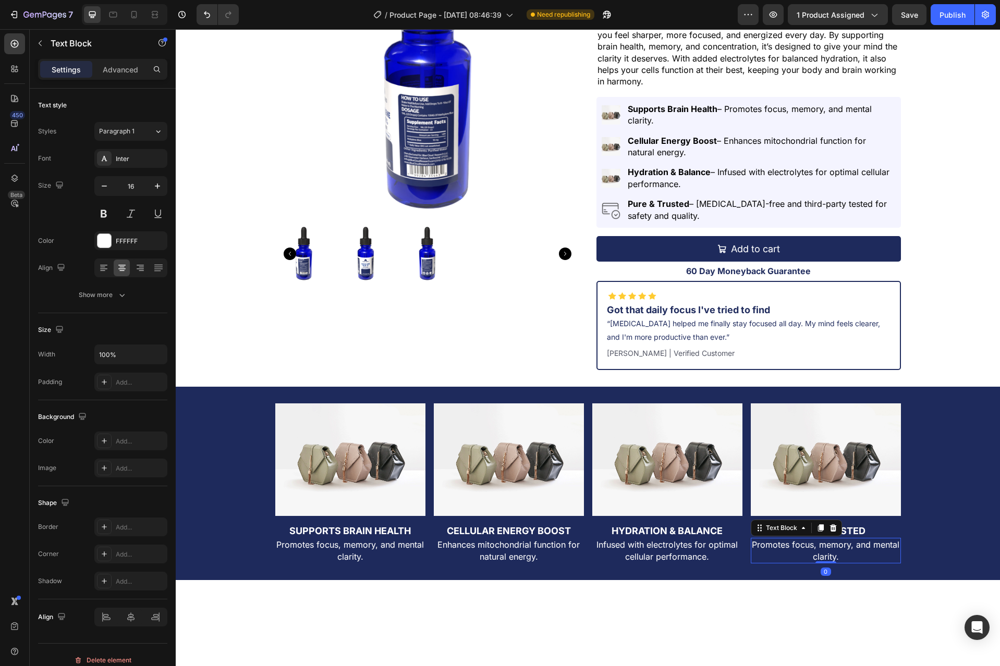
click at [820, 554] on p "Promotes focus, memory, and mental clarity." at bounding box center [825, 550] width 148 height 23
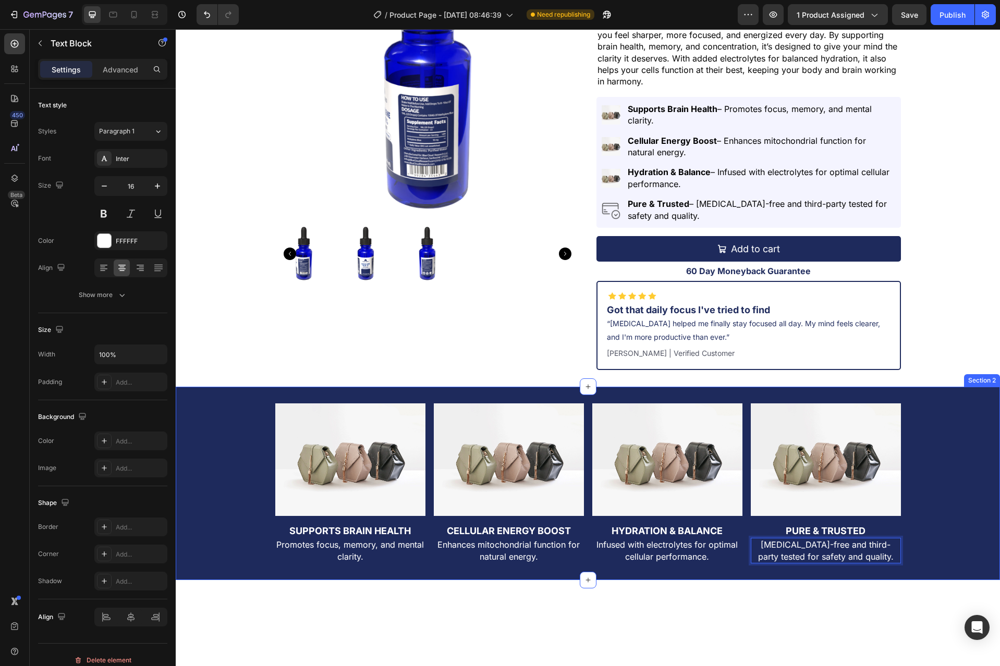
click at [937, 525] on div "Image Supports Brain Health Heading Promotes focus, memory, and mental clarity.…" at bounding box center [588, 483] width 824 height 160
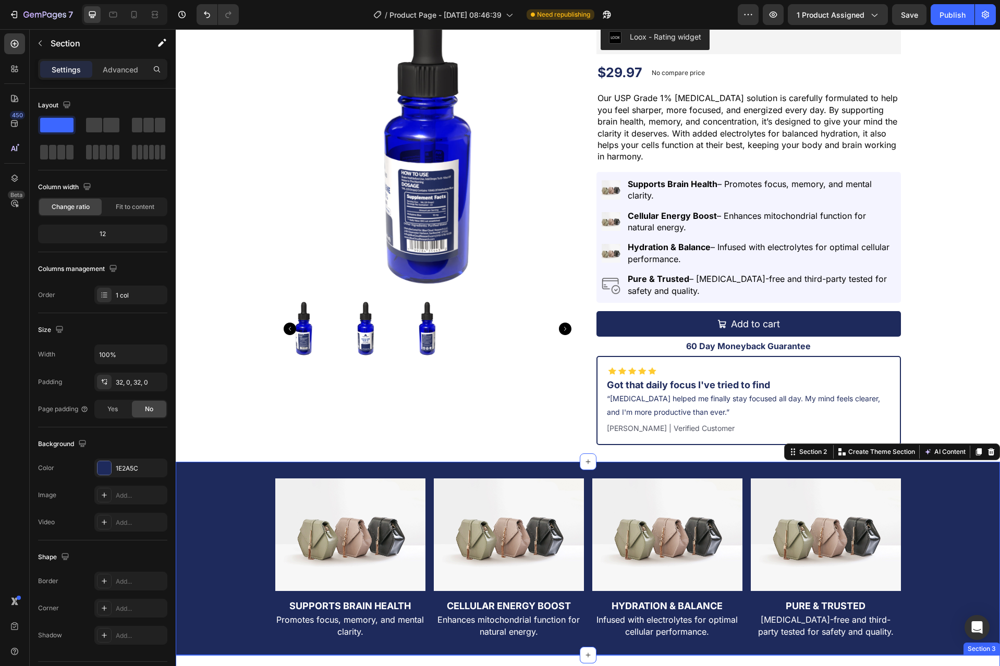
scroll to position [0, 0]
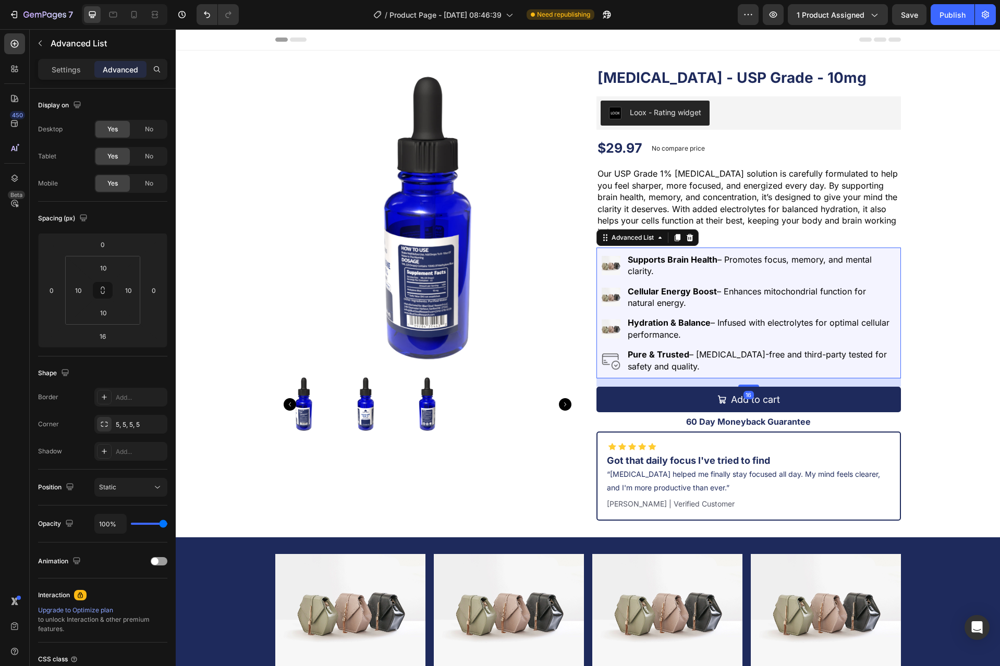
click at [875, 251] on div "Image Supports Brain Health – Promotes focus, memory, and mental clarity. Text …" at bounding box center [748, 313] width 304 height 131
click at [688, 236] on icon at bounding box center [689, 237] width 7 height 7
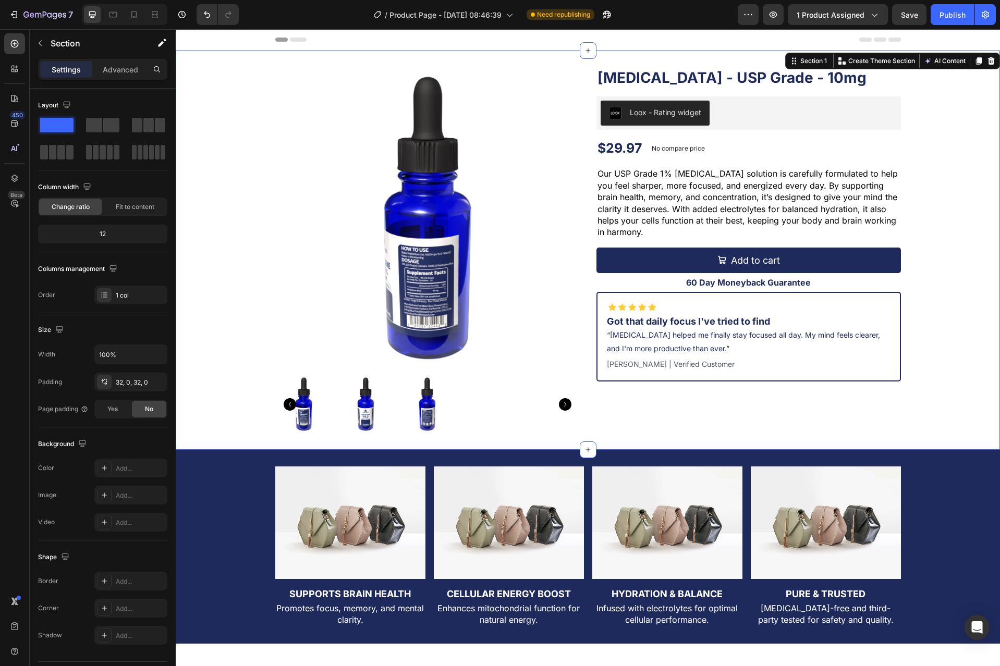
click at [973, 312] on div "Product Images [MEDICAL_DATA] - USP Grade - 10mg Product Title Loox - Rating wi…" at bounding box center [588, 250] width 824 height 366
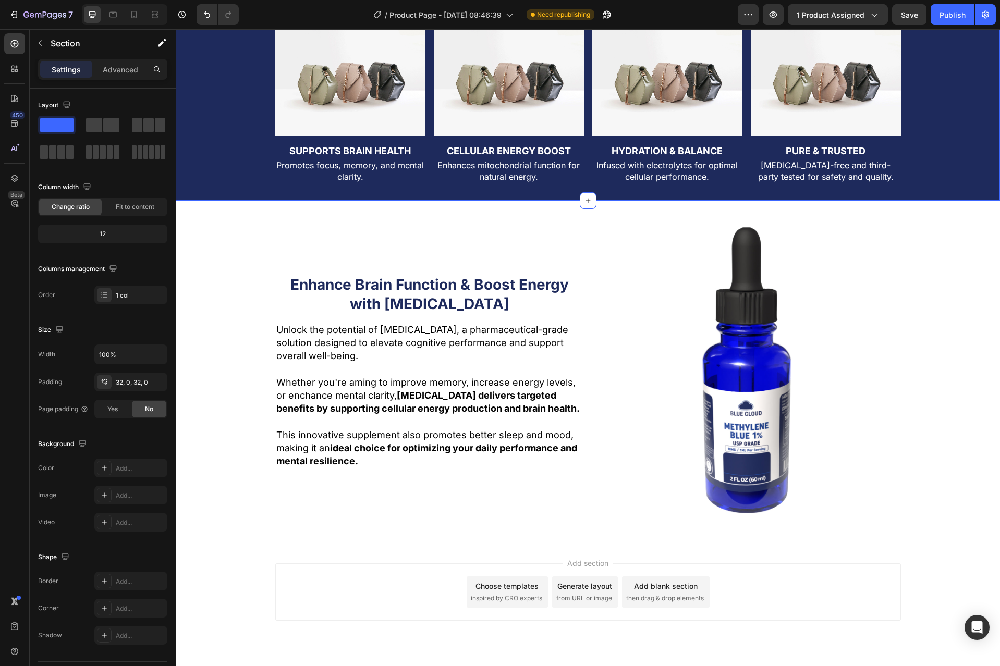
scroll to position [470, 0]
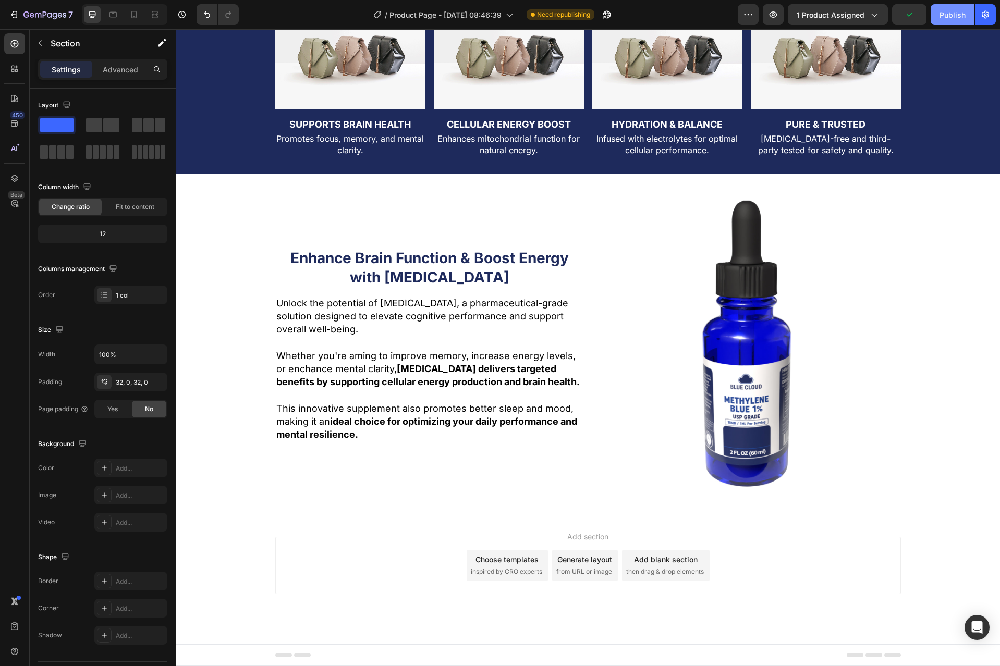
click at [952, 9] on div "Publish" at bounding box center [952, 14] width 26 height 11
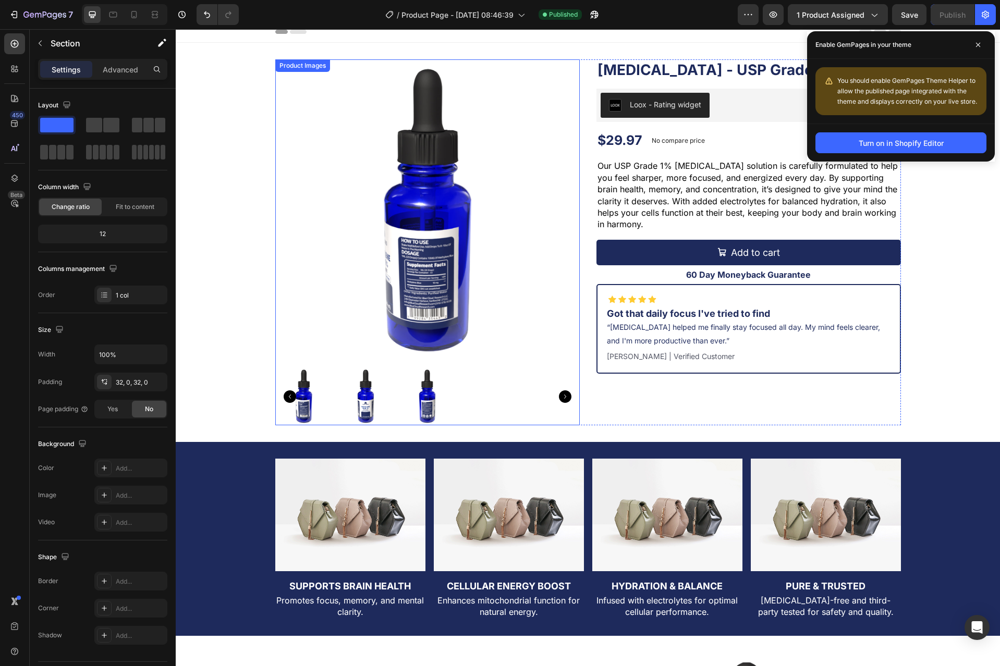
scroll to position [0, 0]
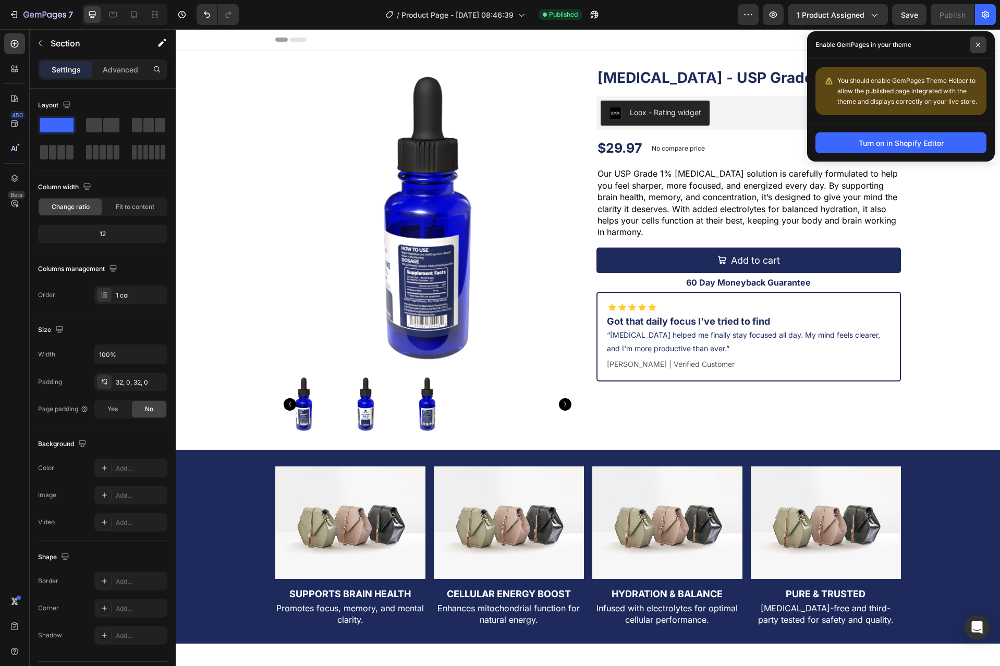
click at [974, 41] on span at bounding box center [977, 44] width 17 height 17
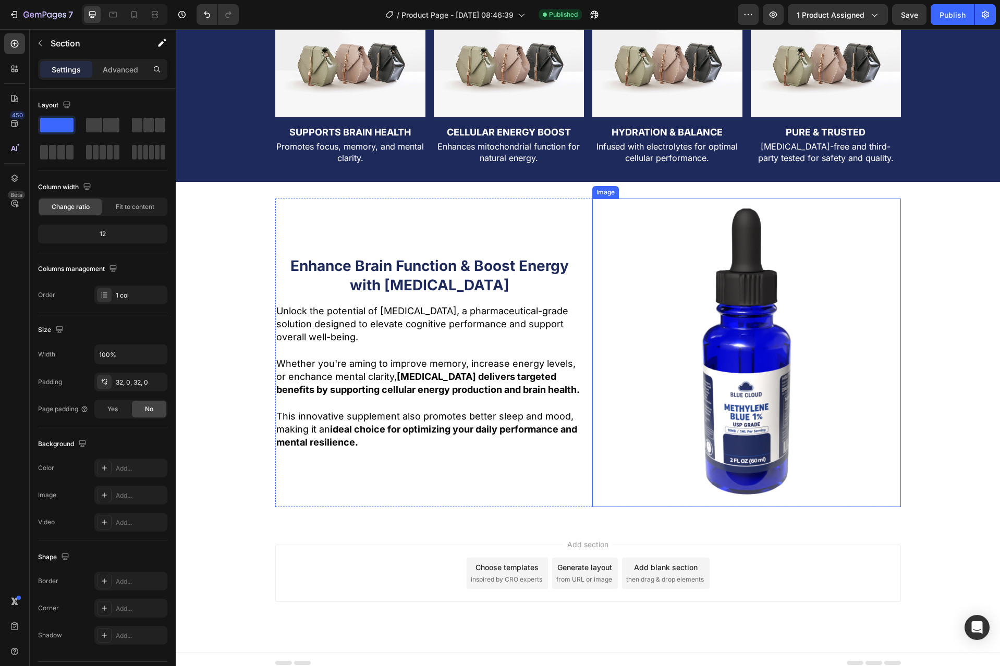
scroll to position [470, 0]
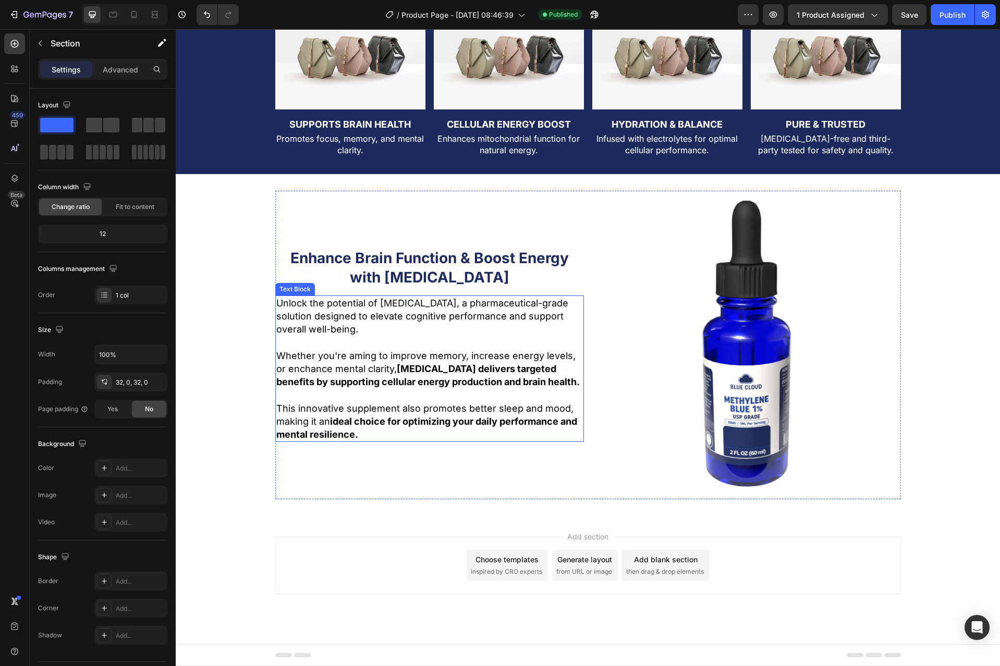
click at [483, 437] on p "This innovative supplement also promotes better sleep and mood, making it an id…" at bounding box center [429, 422] width 306 height 40
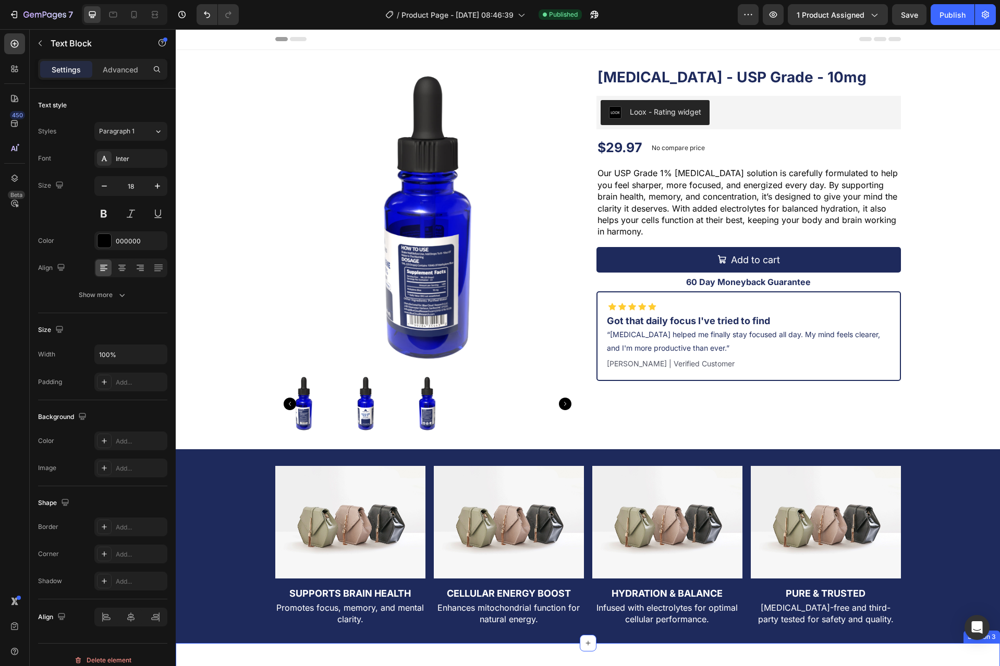
scroll to position [0, 0]
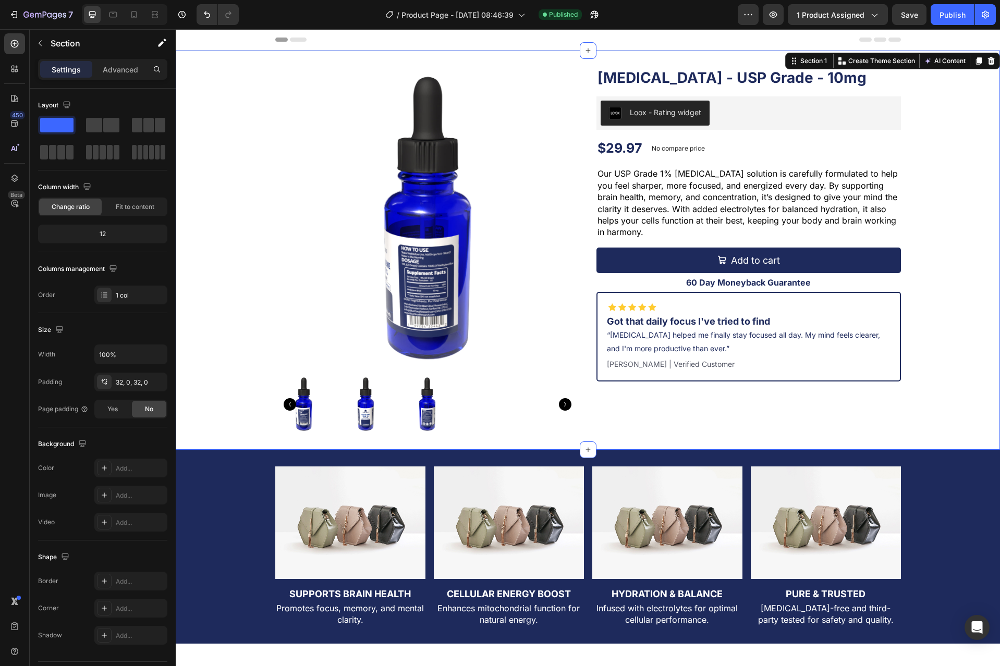
click at [932, 285] on div "Product Images [MEDICAL_DATA] - USP Grade - 10mg Product Title Loox - Rating wi…" at bounding box center [588, 250] width 824 height 366
click at [934, 287] on div "Product Images [MEDICAL_DATA] - USP Grade - 10mg Product Title Loox - Rating wi…" at bounding box center [588, 250] width 824 height 366
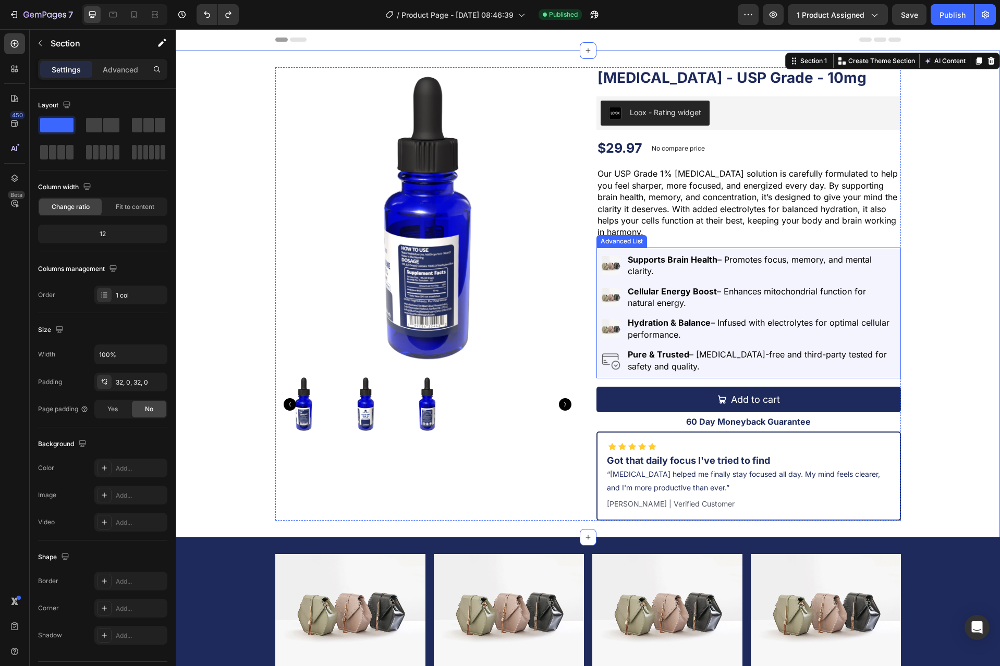
click at [600, 248] on div "Image Supports Brain Health – Promotes focus, memory, and mental clarity. Text …" at bounding box center [748, 313] width 304 height 131
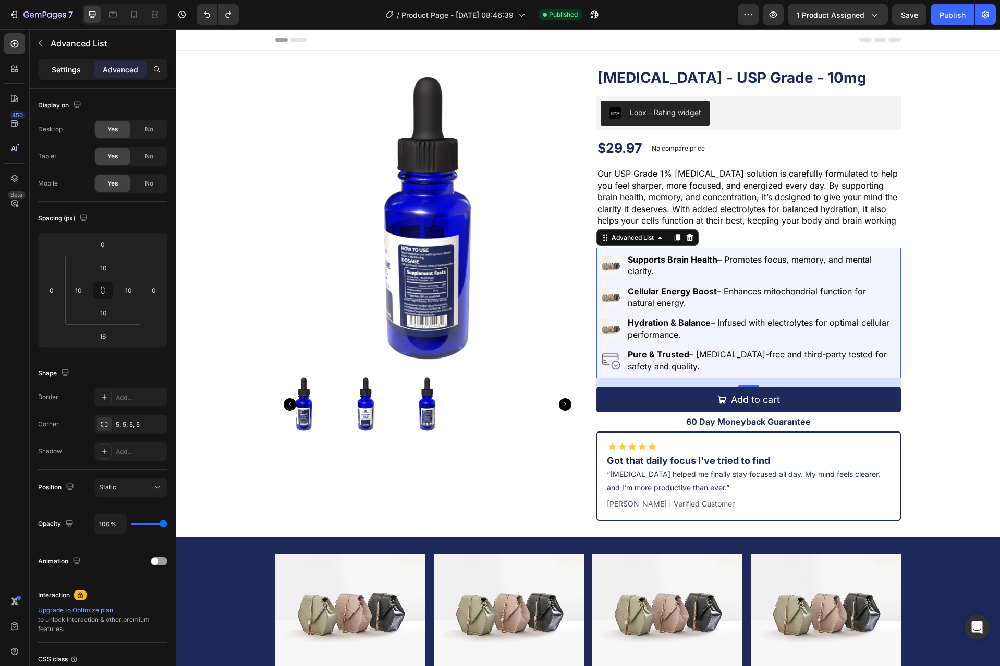
drag, startPoint x: 63, startPoint y: 46, endPoint x: 69, endPoint y: 68, distance: 22.8
click at [69, 68] on div "Sections(30) Elements(84) Section Element Hero Section Product Detail Brands Tr…" at bounding box center [103, 347] width 146 height 637
click at [69, 68] on p "Settings" at bounding box center [66, 69] width 29 height 11
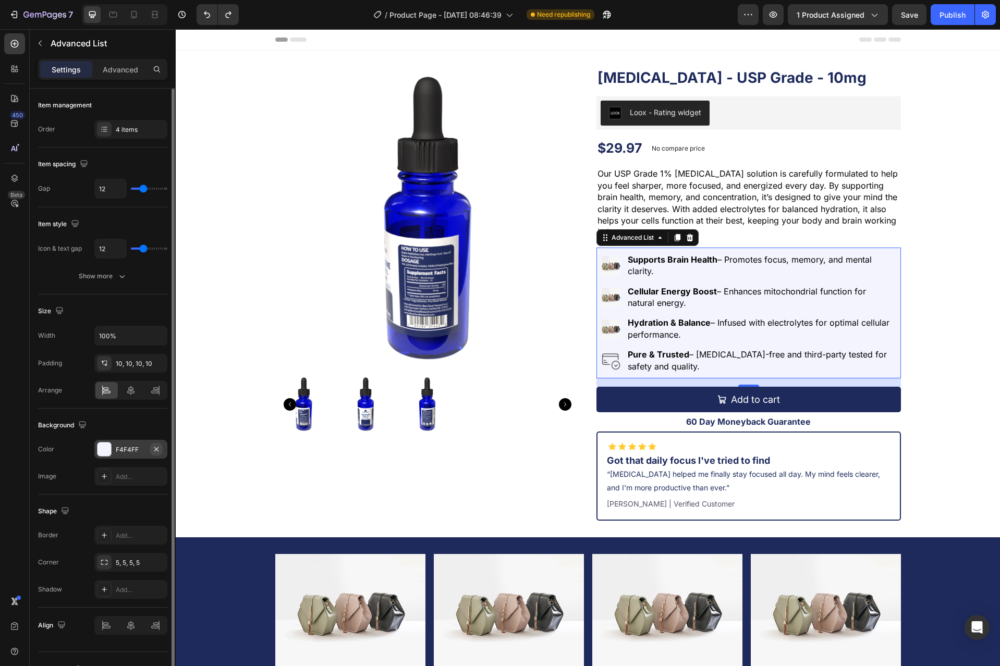
click at [154, 446] on icon "button" at bounding box center [156, 449] width 8 height 8
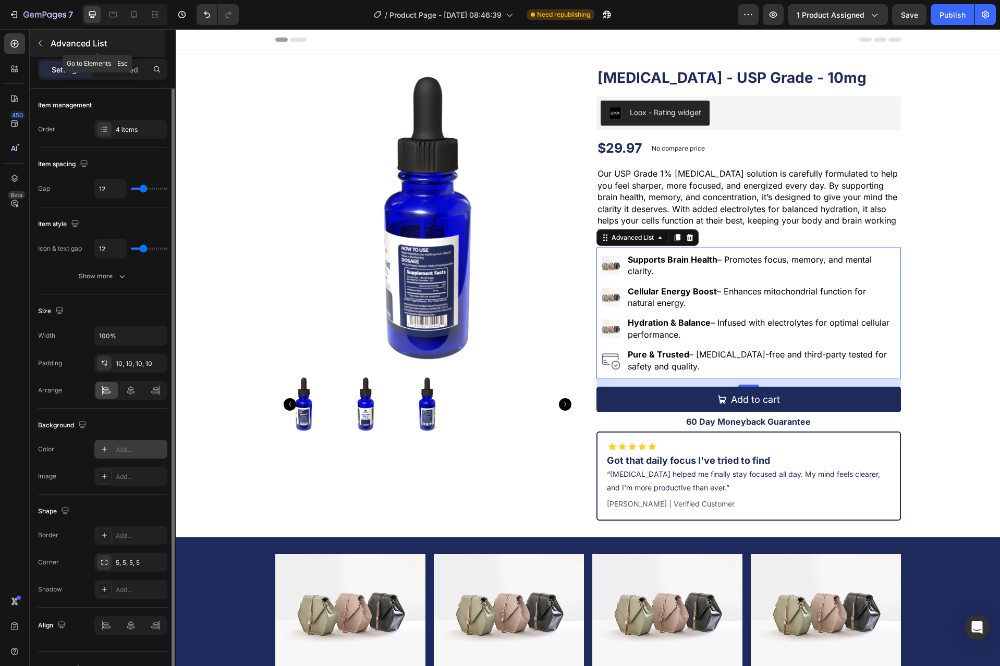
click at [41, 44] on icon "button" at bounding box center [40, 43] width 8 height 8
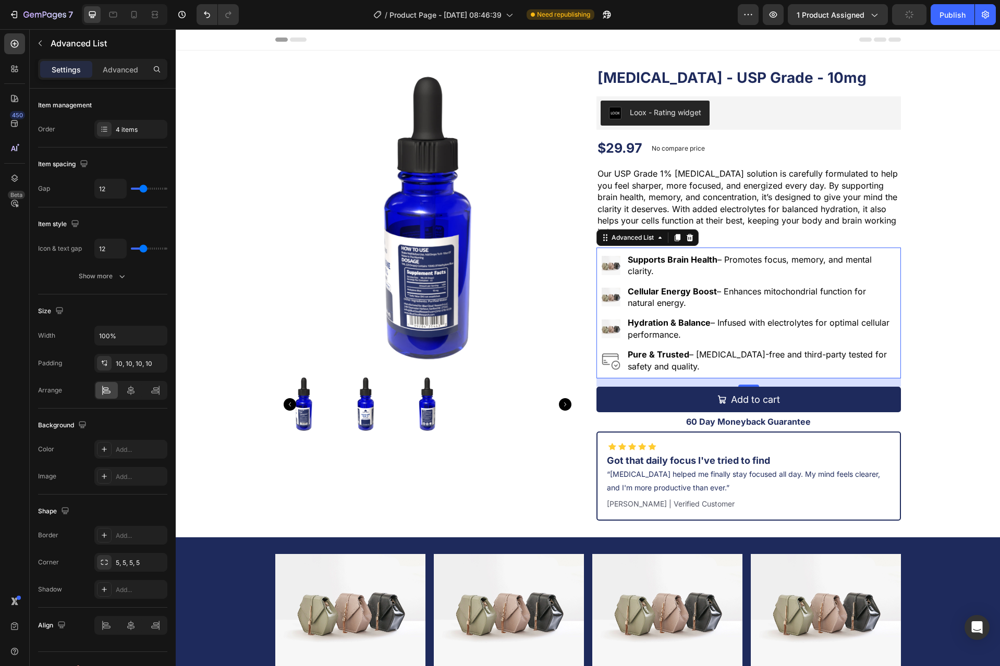
click at [613, 251] on div "Image Supports Brain Health – Promotes focus, memory, and mental clarity. Text …" at bounding box center [748, 313] width 304 height 131
click at [686, 237] on icon at bounding box center [689, 237] width 7 height 7
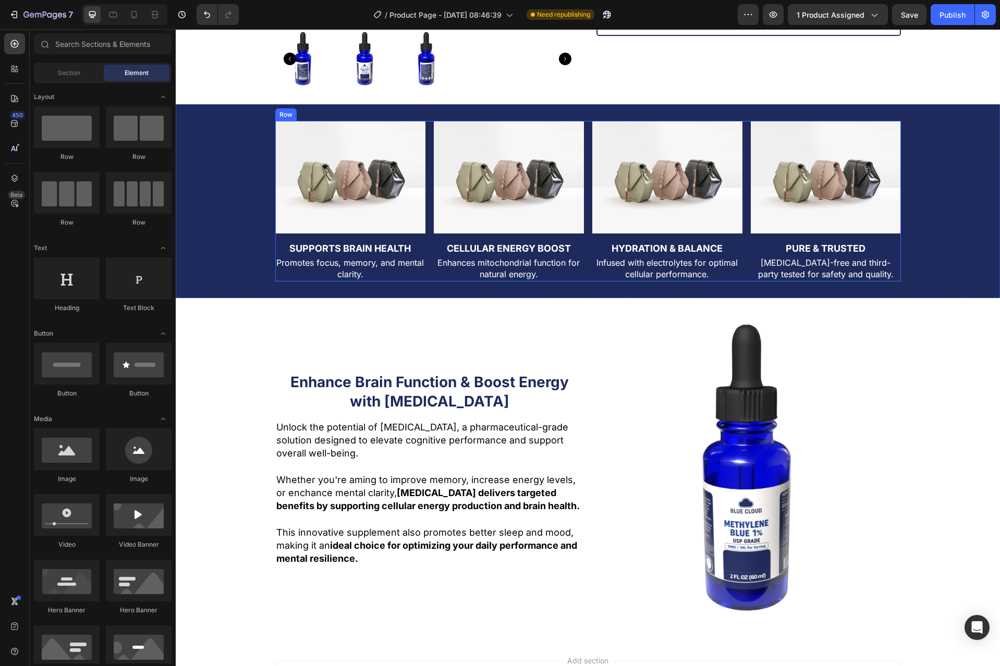
scroll to position [365, 0]
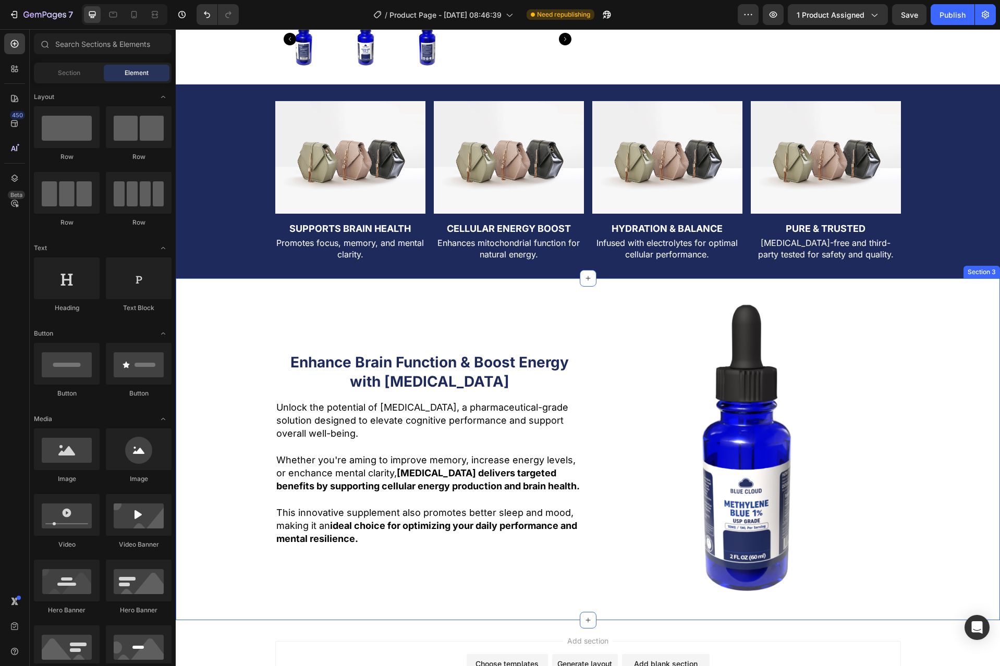
click at [942, 387] on div "Enhance Brain Function & Boost Energy with [MEDICAL_DATA] Heading Unlock the po…" at bounding box center [588, 449] width 824 height 309
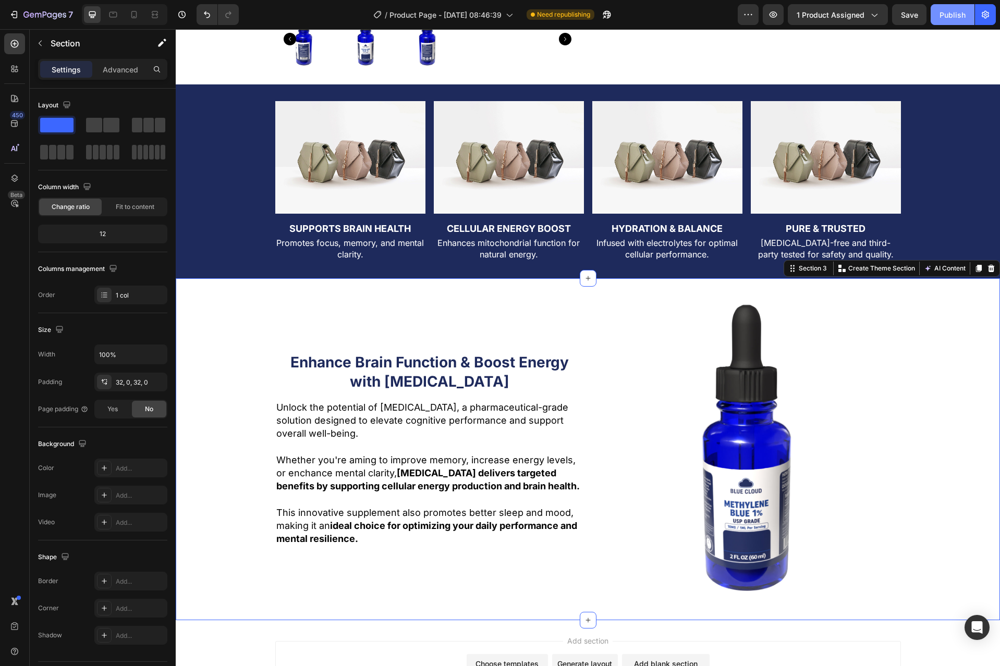
click at [952, 10] on div "Publish" at bounding box center [952, 14] width 26 height 11
